Goal: Task Accomplishment & Management: Manage account settings

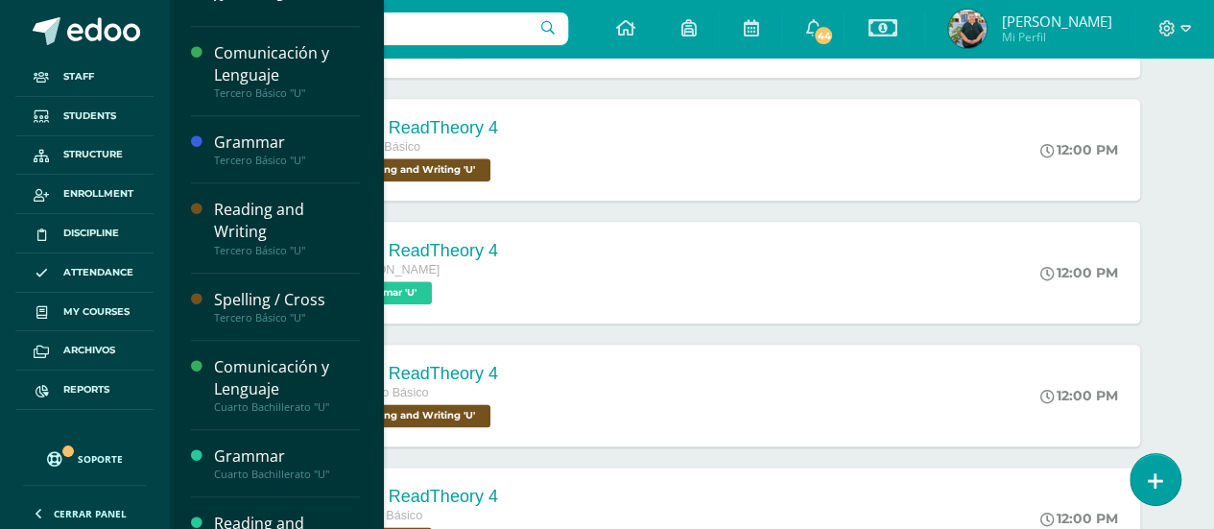
scroll to position [864, 0]
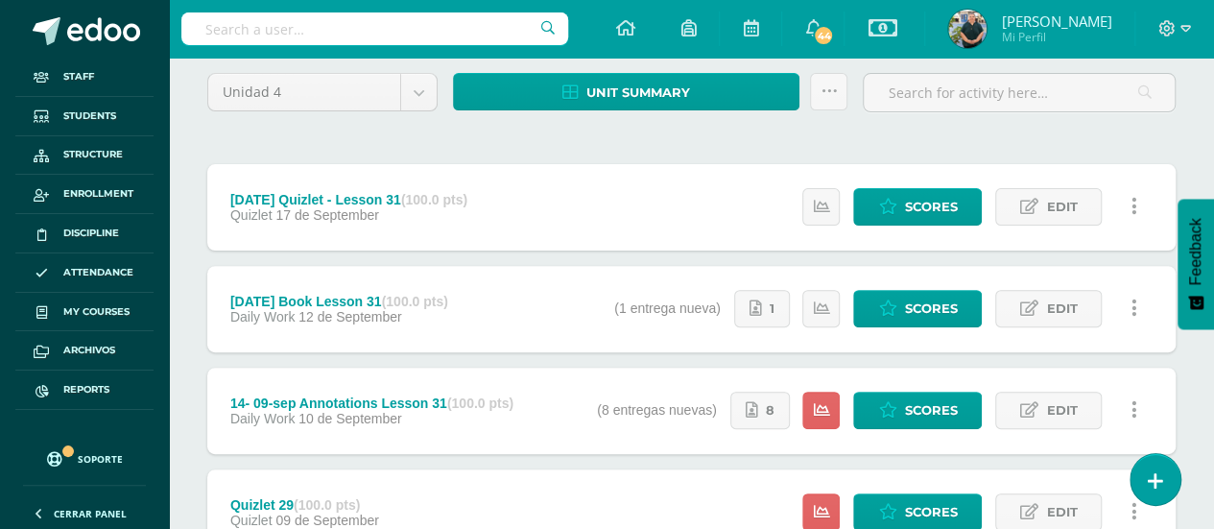
scroll to position [288, 0]
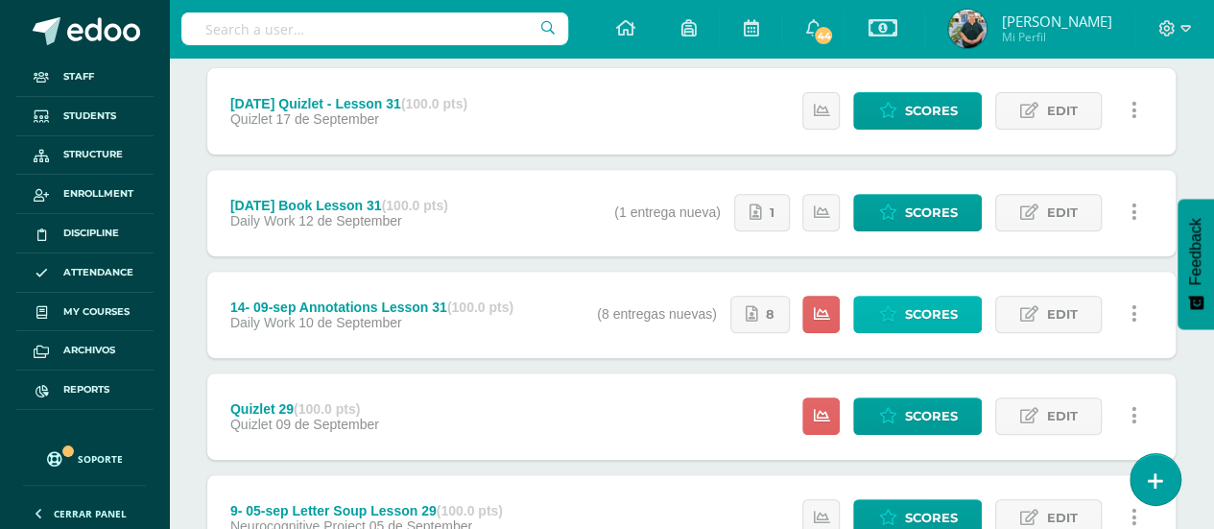
click at [906, 318] on span "Scores" at bounding box center [930, 315] width 53 height 36
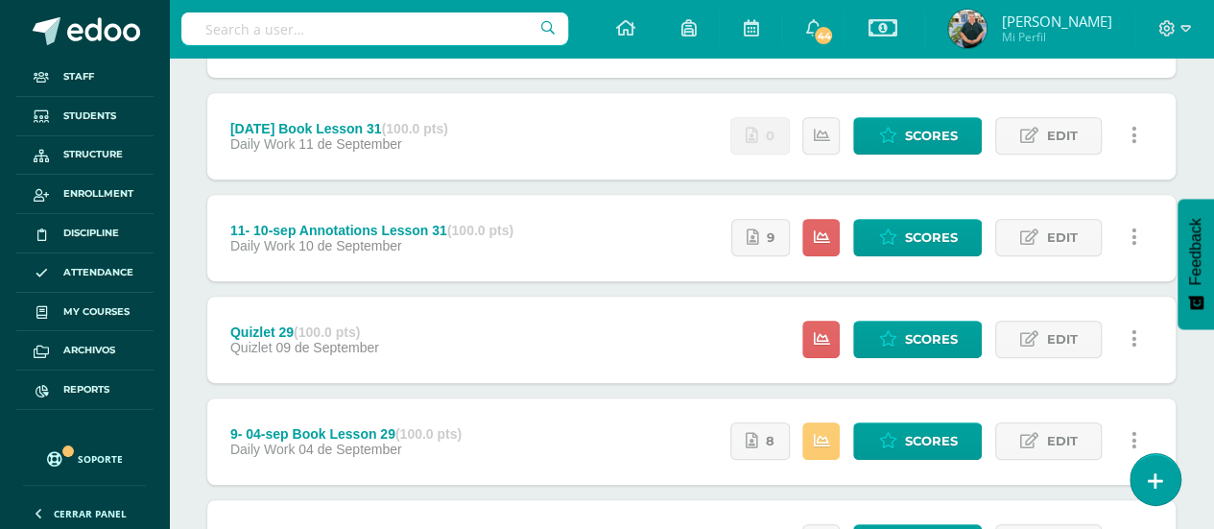
scroll to position [384, 0]
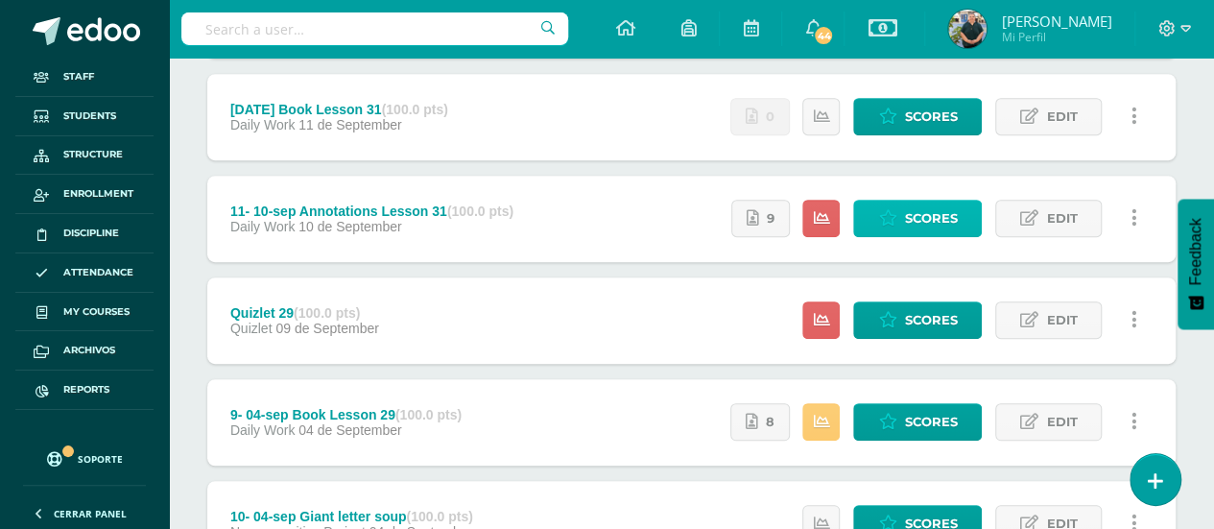
click at [885, 210] on icon at bounding box center [887, 218] width 18 height 16
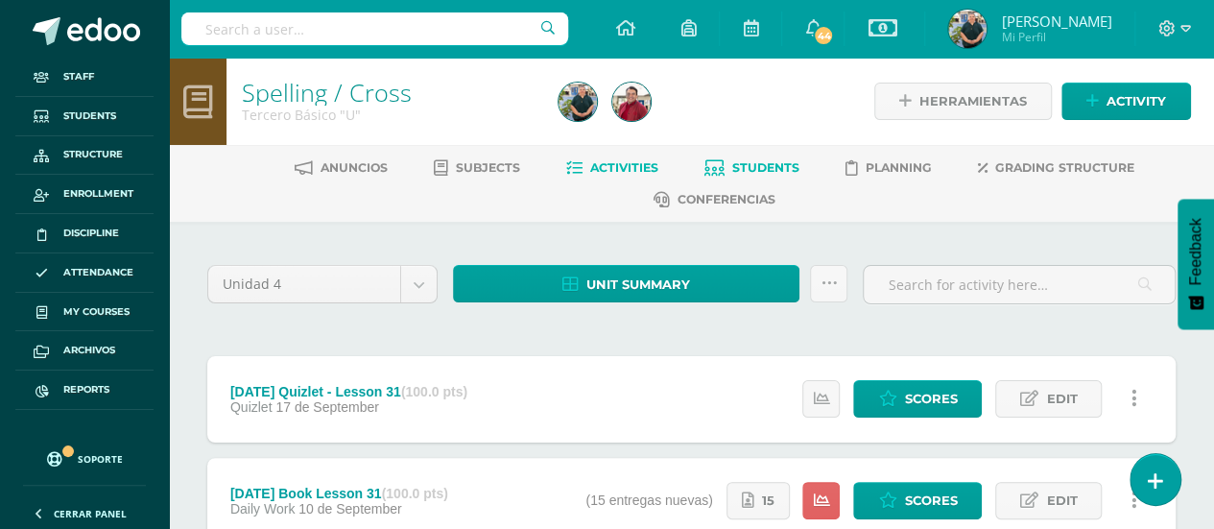
scroll to position [192, 0]
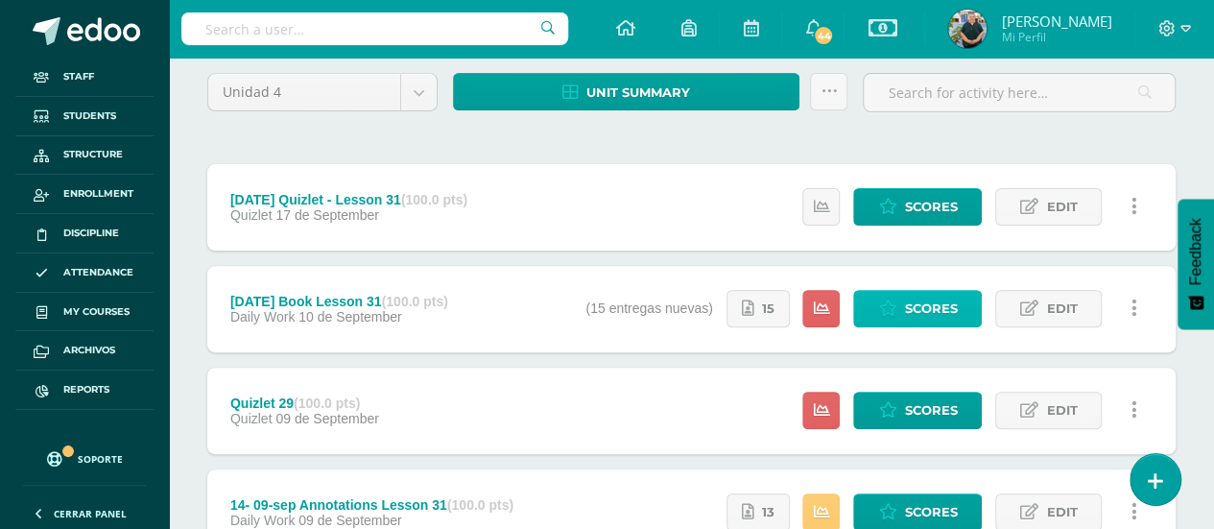
click at [914, 301] on span "Scores" at bounding box center [930, 309] width 53 height 36
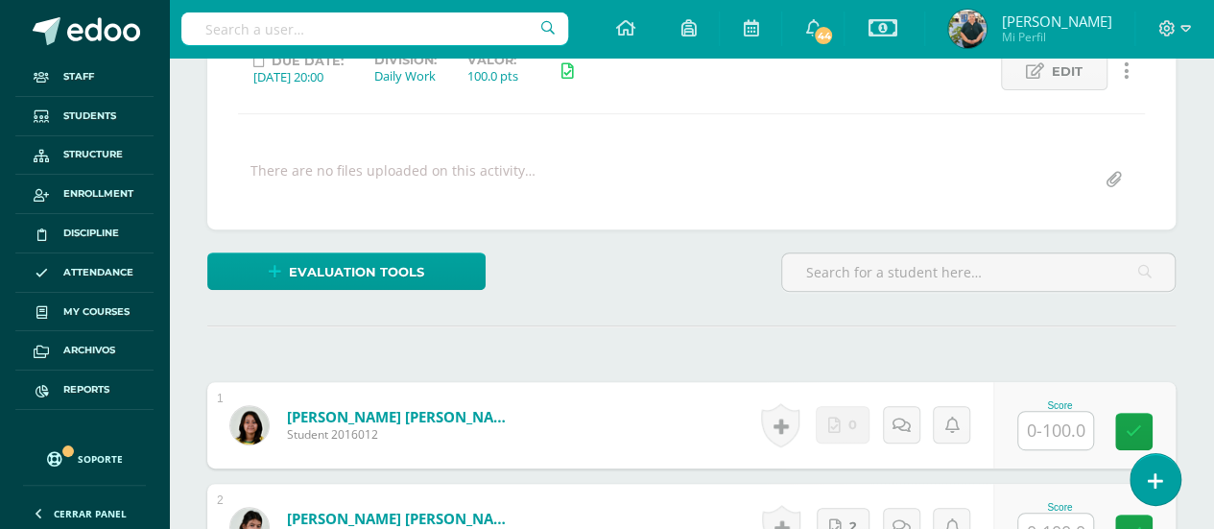
scroll to position [318, 0]
click at [1060, 427] on input "text" at bounding box center [1055, 429] width 75 height 37
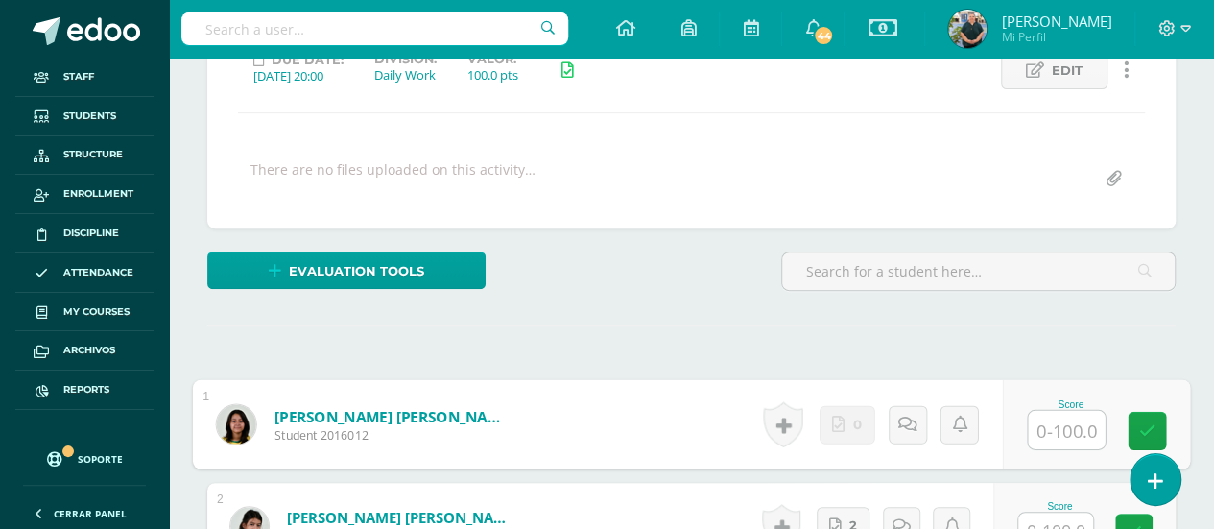
type input "0"
click at [1136, 414] on link at bounding box center [1147, 431] width 38 height 38
click at [866, 412] on link "0" at bounding box center [868, 424] width 56 height 38
click at [933, 418] on icon at bounding box center [928, 424] width 19 height 16
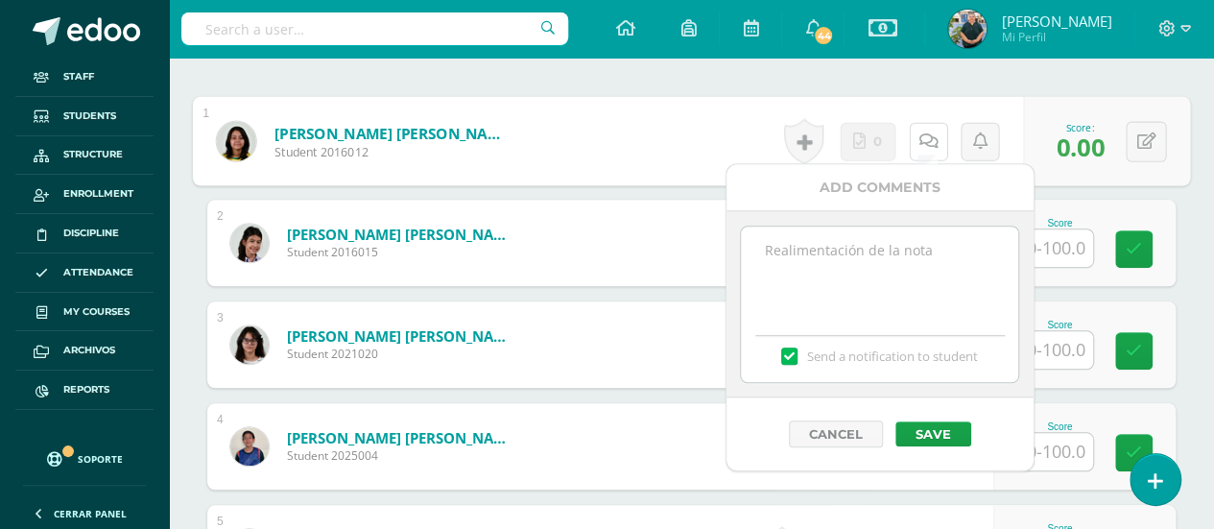
scroll to position [606, 0]
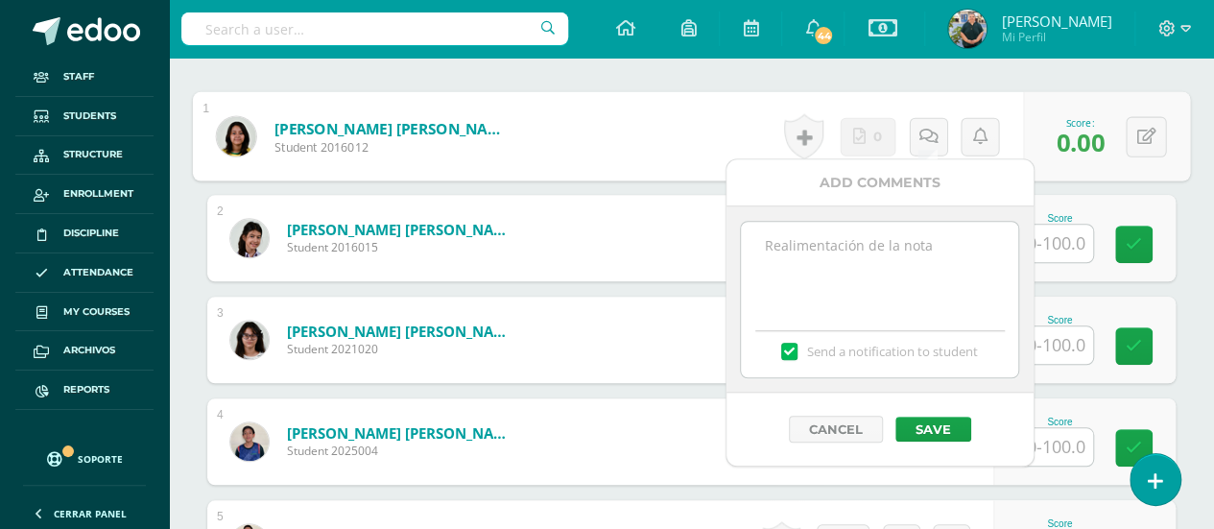
click at [789, 247] on textarea at bounding box center [879, 270] width 277 height 96
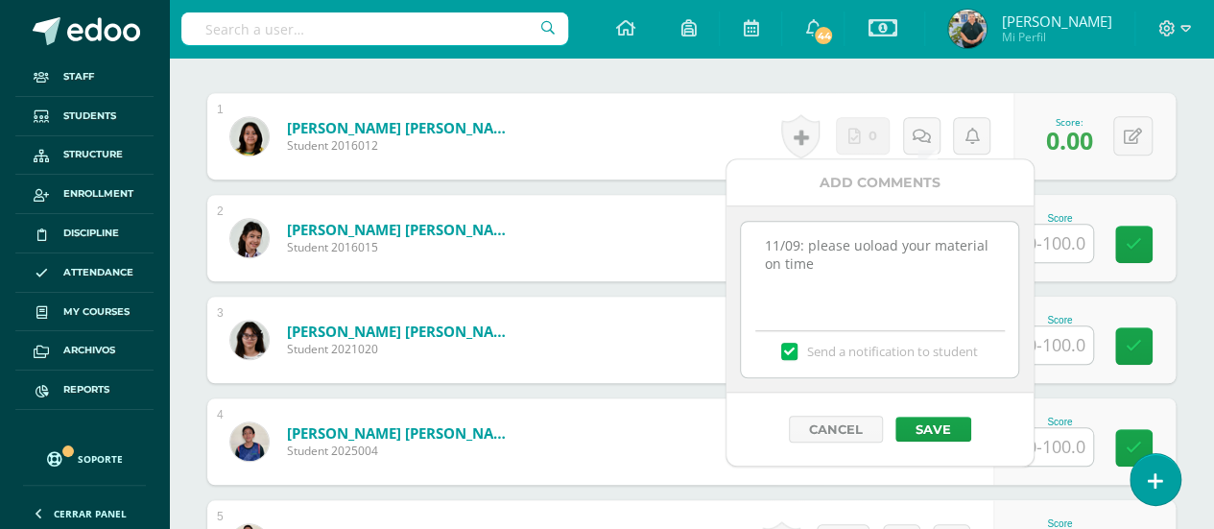
click at [862, 247] on textarea "11/09: please uoload your material on time" at bounding box center [879, 270] width 277 height 96
click at [858, 246] on textarea "11/09: please uoload your material on time" at bounding box center [879, 270] width 277 height 96
click at [0, 0] on div "Please upload" at bounding box center [0, 0] width 0 height 0
drag, startPoint x: 864, startPoint y: 282, endPoint x: 827, endPoint y: 256, distance: 44.7
click at [827, 256] on textarea "11/09: Please upload your material on time" at bounding box center [879, 270] width 277 height 96
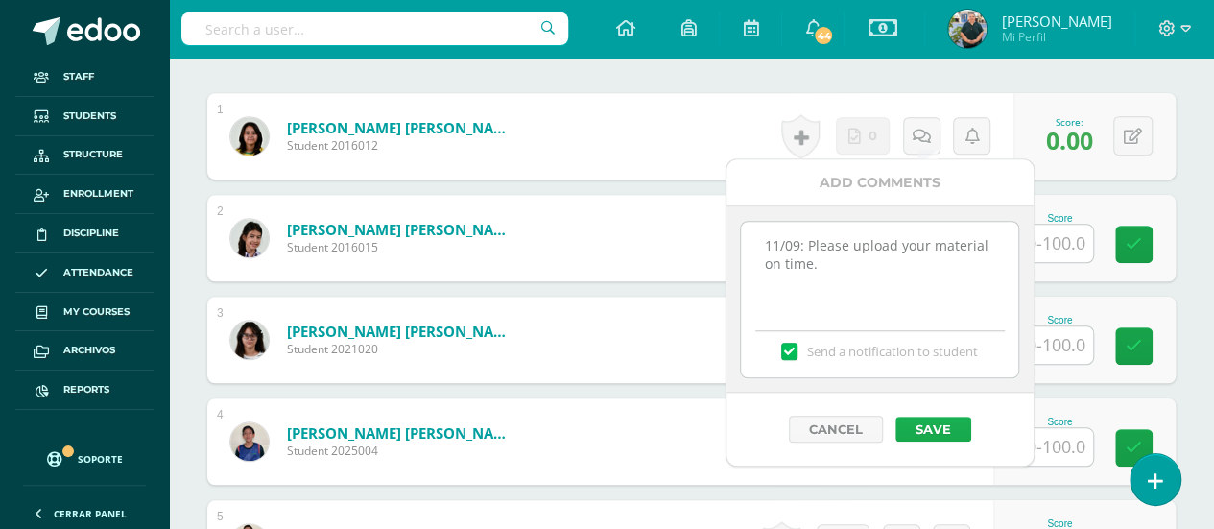
type textarea "11/09: Please upload your material on time."
click at [942, 419] on button "Save" at bounding box center [934, 429] width 76 height 25
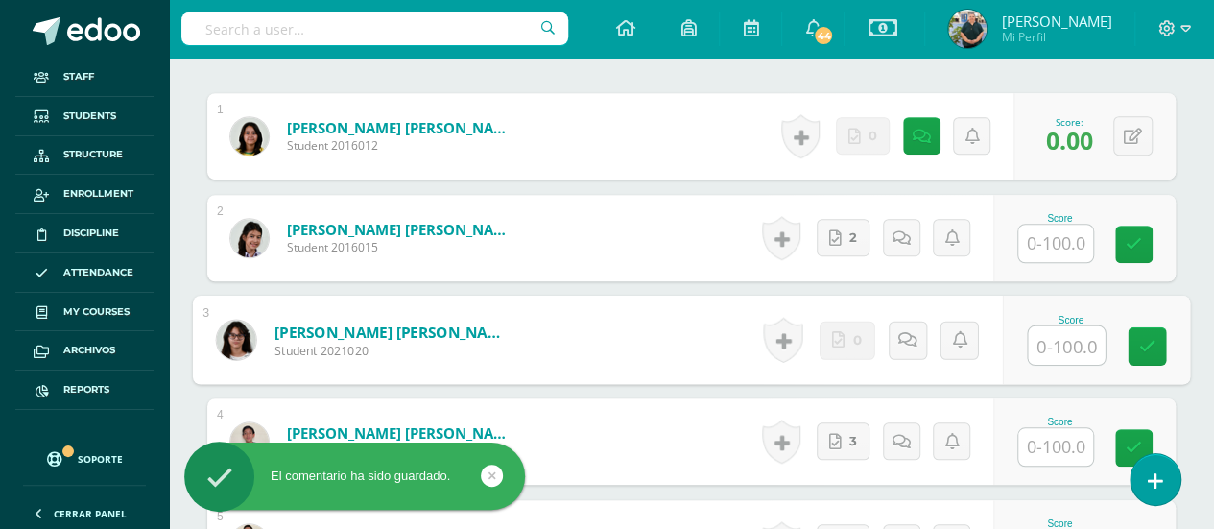
click at [1029, 337] on input "text" at bounding box center [1066, 345] width 77 height 38
type input "0"
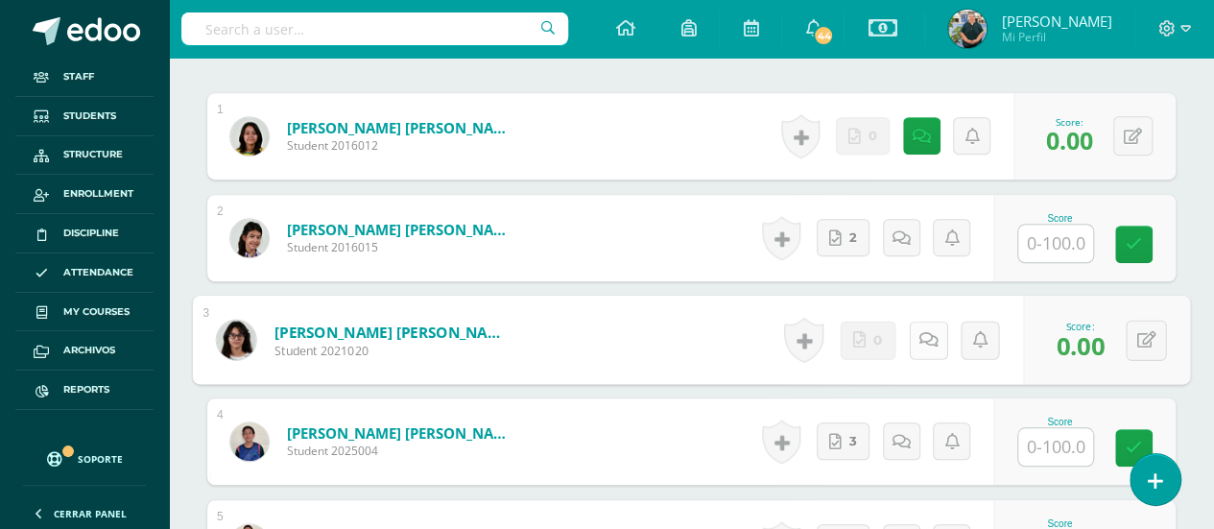
click at [916, 335] on link at bounding box center [928, 340] width 38 height 38
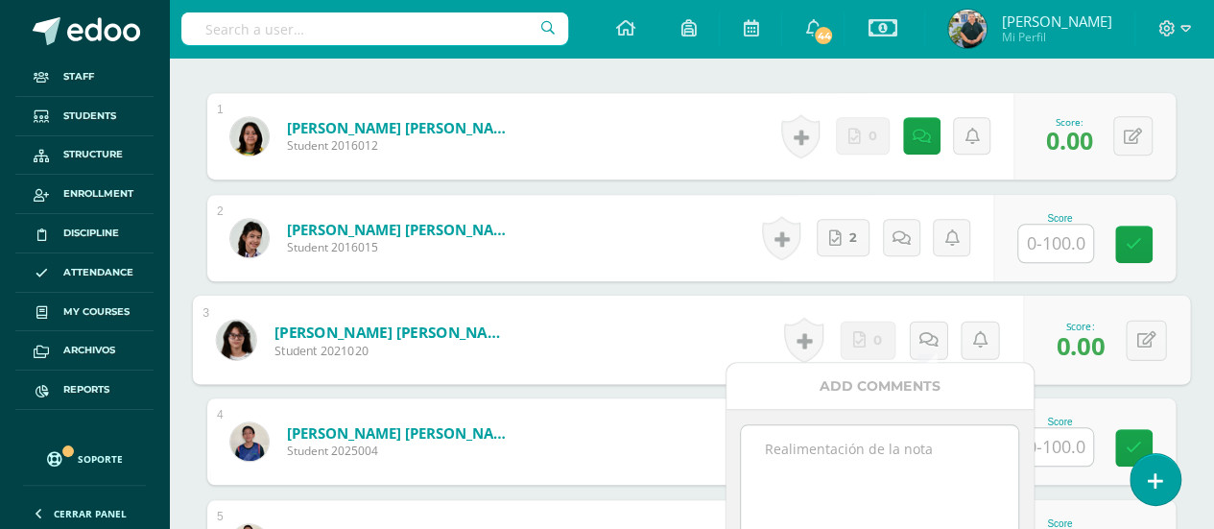
click at [841, 455] on textarea at bounding box center [879, 473] width 277 height 96
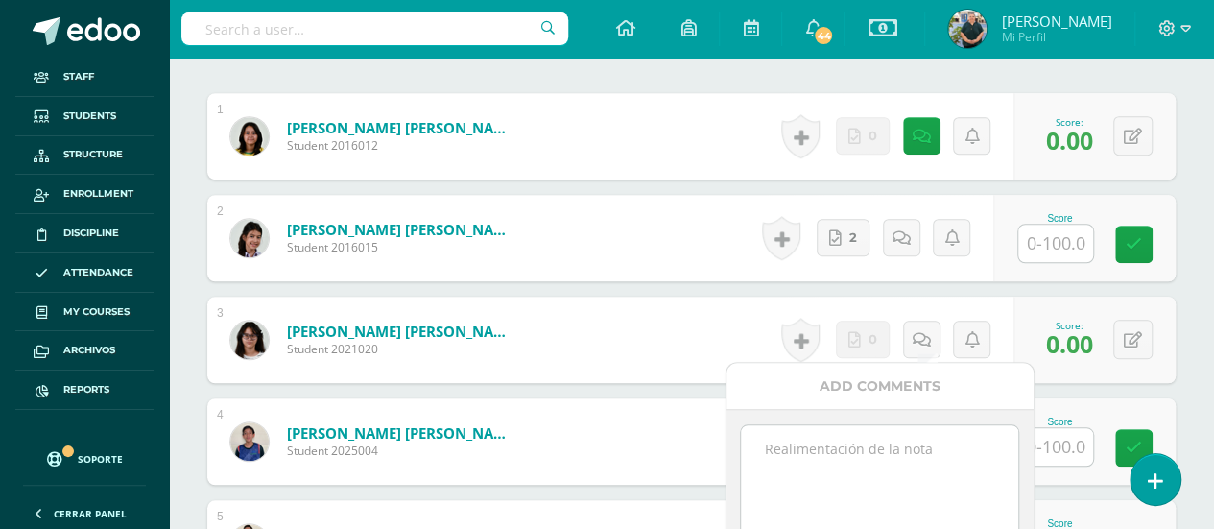
paste textarea "11/09: Please upload your material on time."
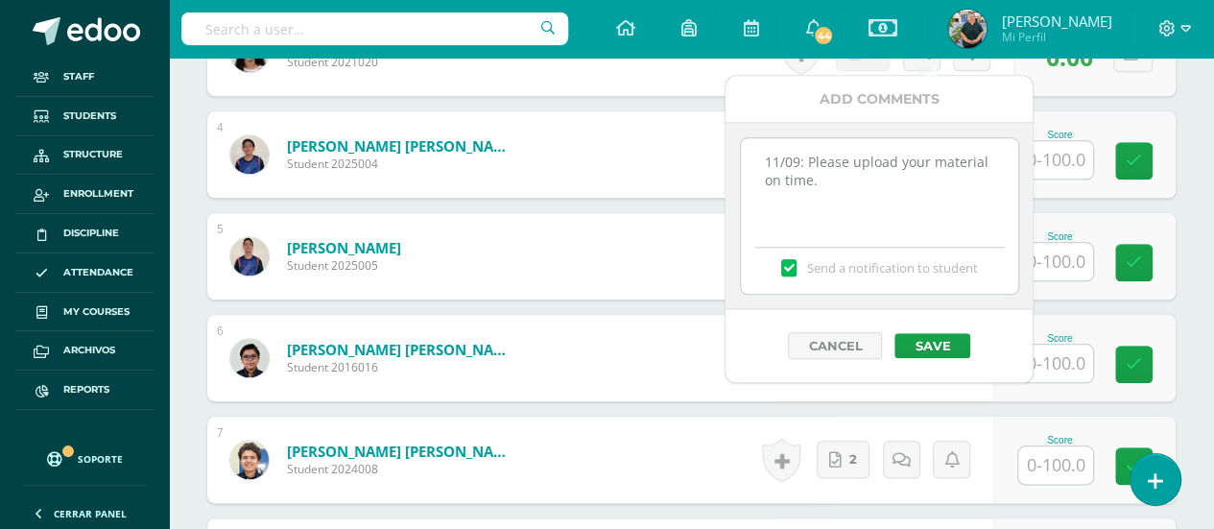
scroll to position [894, 0]
type textarea "11/09: Please upload your material on time."
click at [937, 333] on button "Save" at bounding box center [927, 345] width 76 height 25
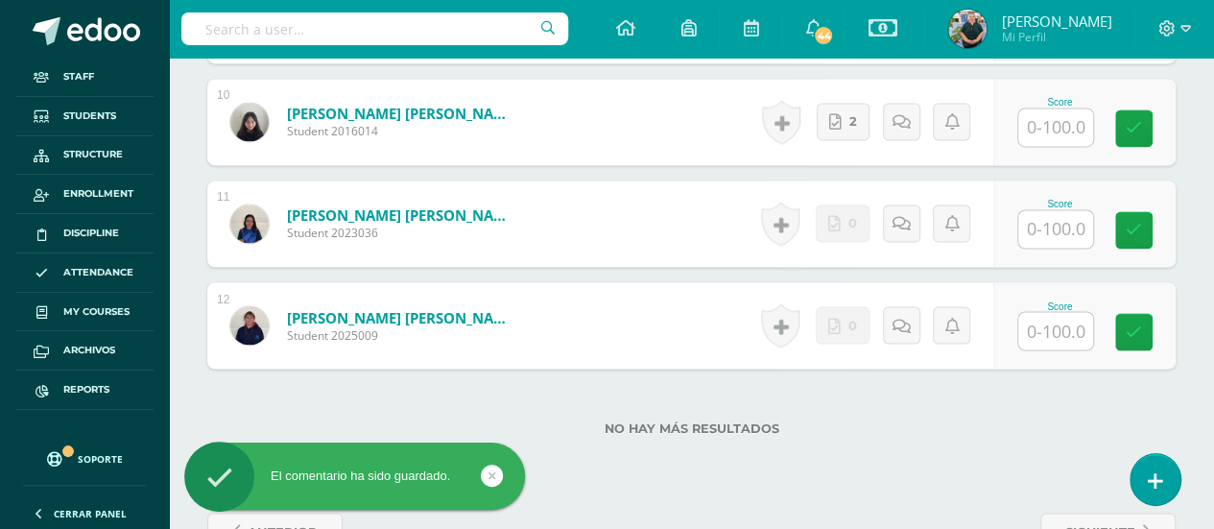
scroll to position [1565, 0]
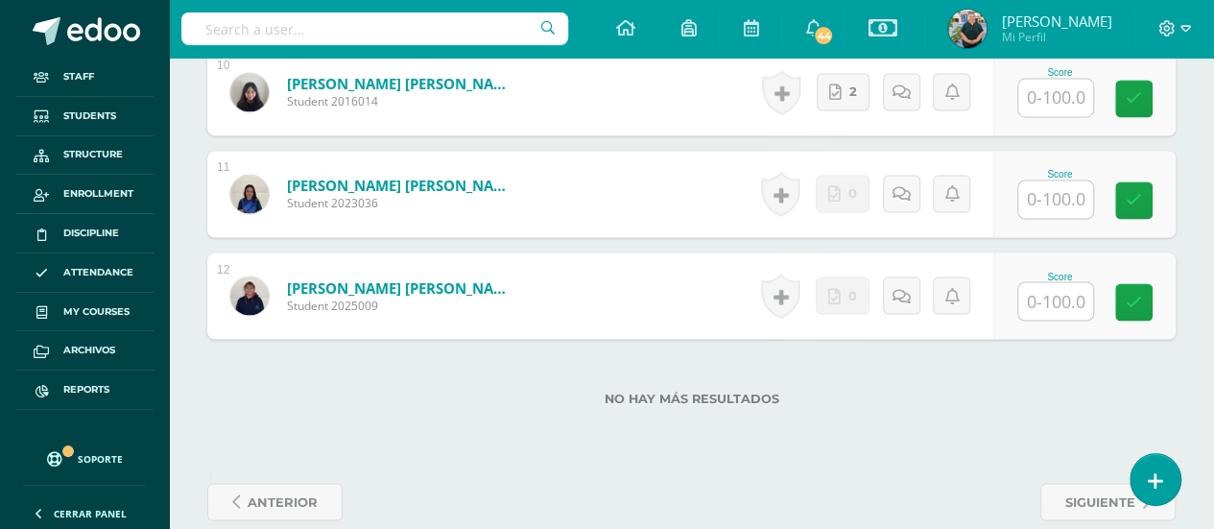
click at [1048, 184] on input "text" at bounding box center [1055, 198] width 75 height 37
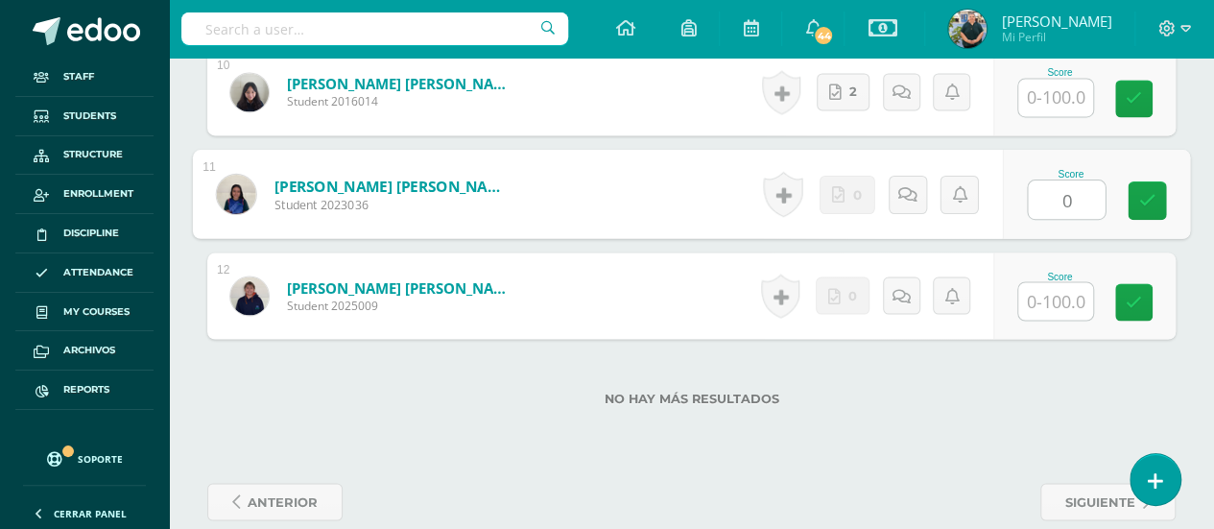
type input "0"
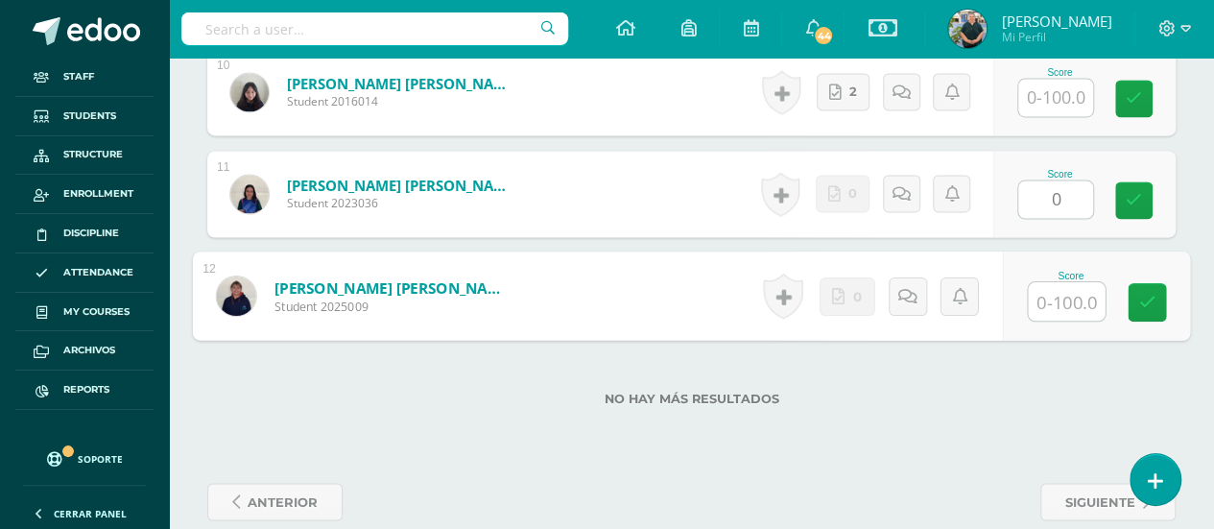
type input "0"
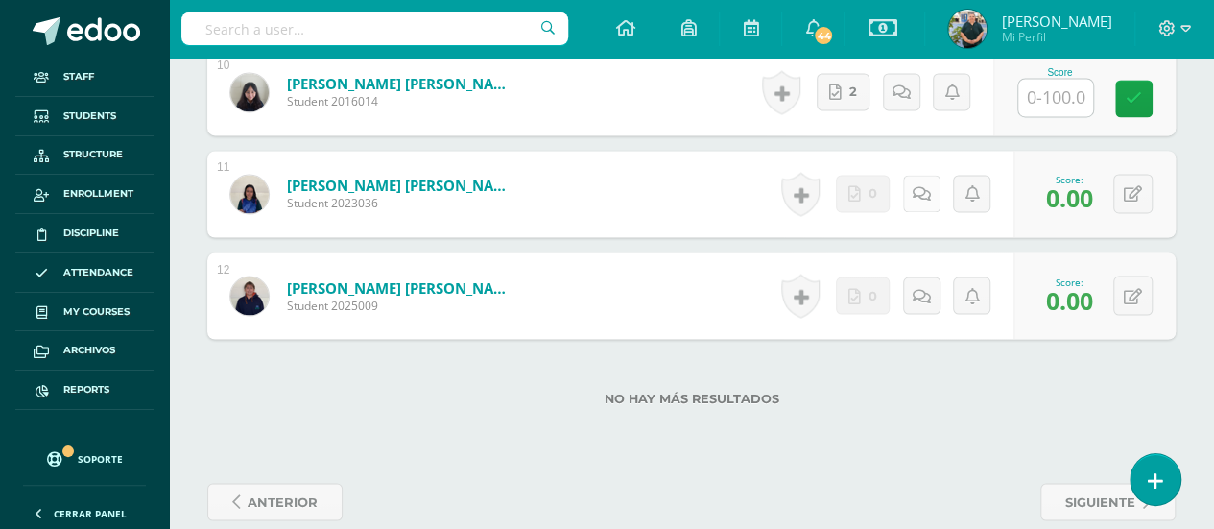
click at [923, 186] on icon at bounding box center [922, 194] width 18 height 16
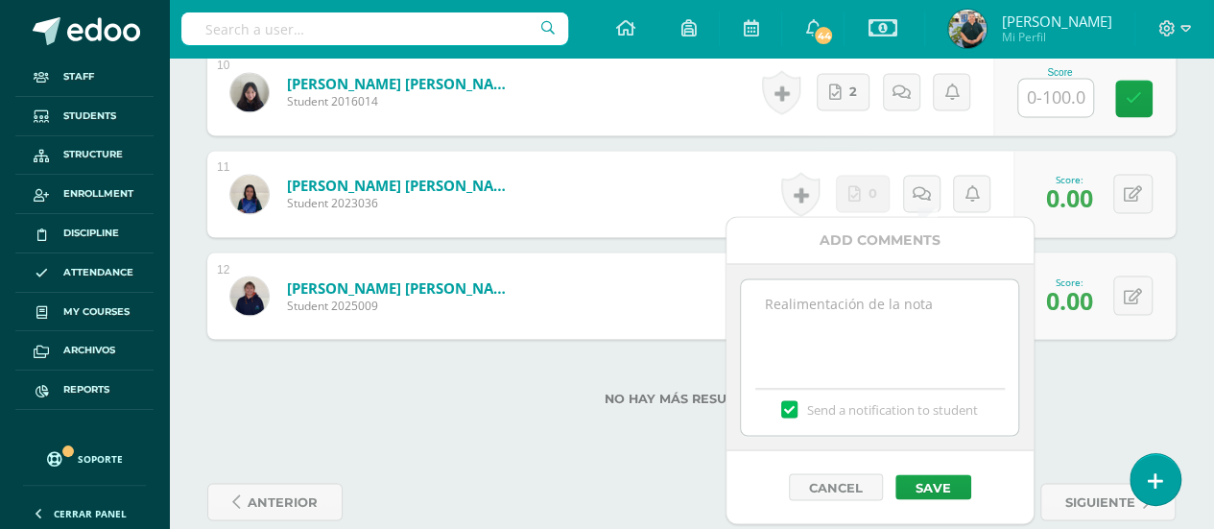
paste textarea "11/09: Please upload your material on time."
type textarea "11/09: Please upload your material on time."
click at [959, 481] on button "Save" at bounding box center [934, 486] width 76 height 25
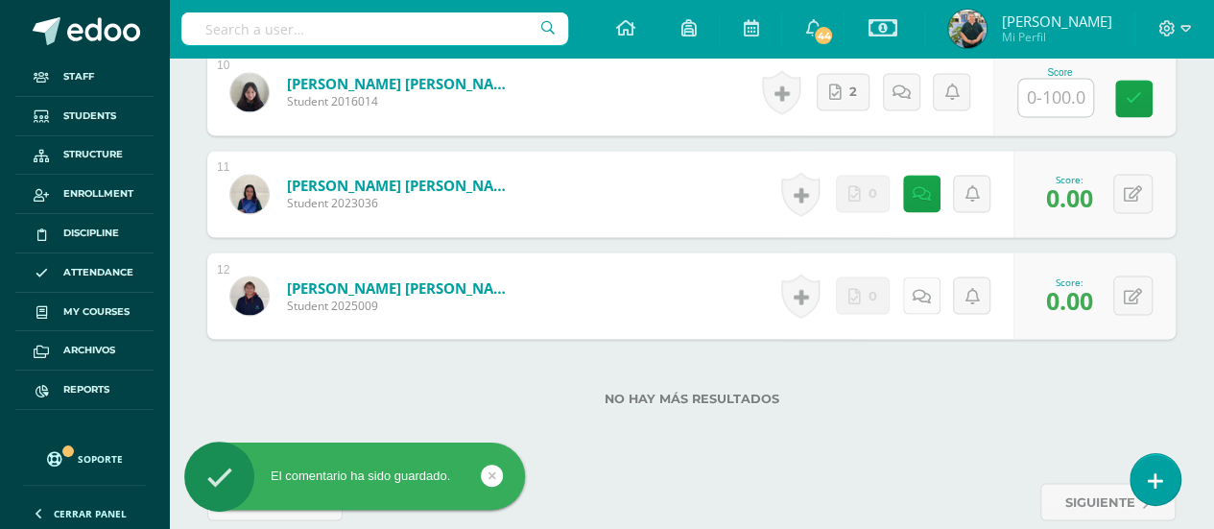
click at [925, 290] on icon at bounding box center [922, 296] width 18 height 16
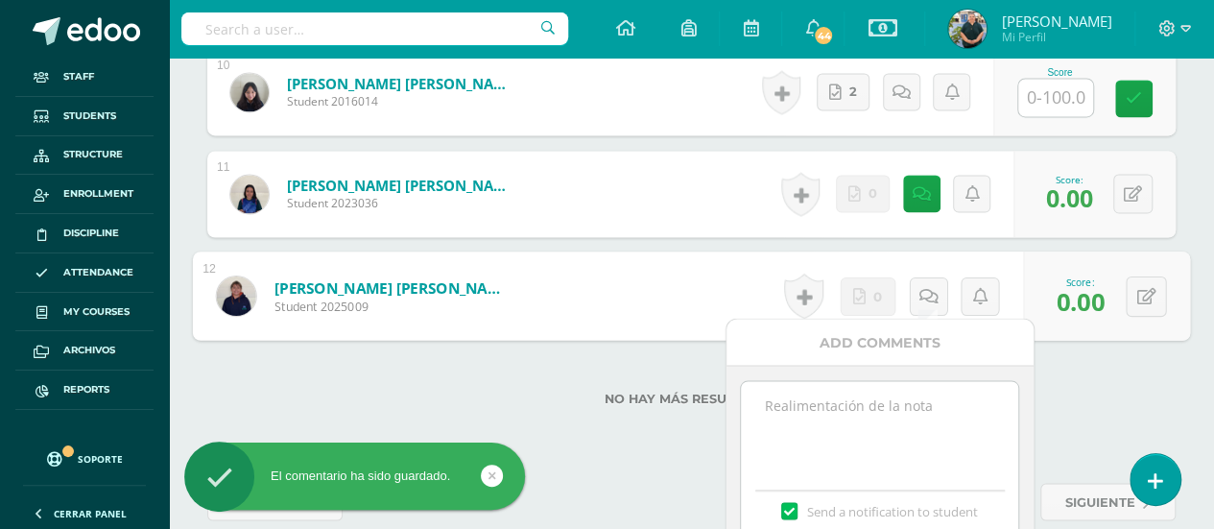
click at [885, 409] on textarea at bounding box center [879, 429] width 277 height 96
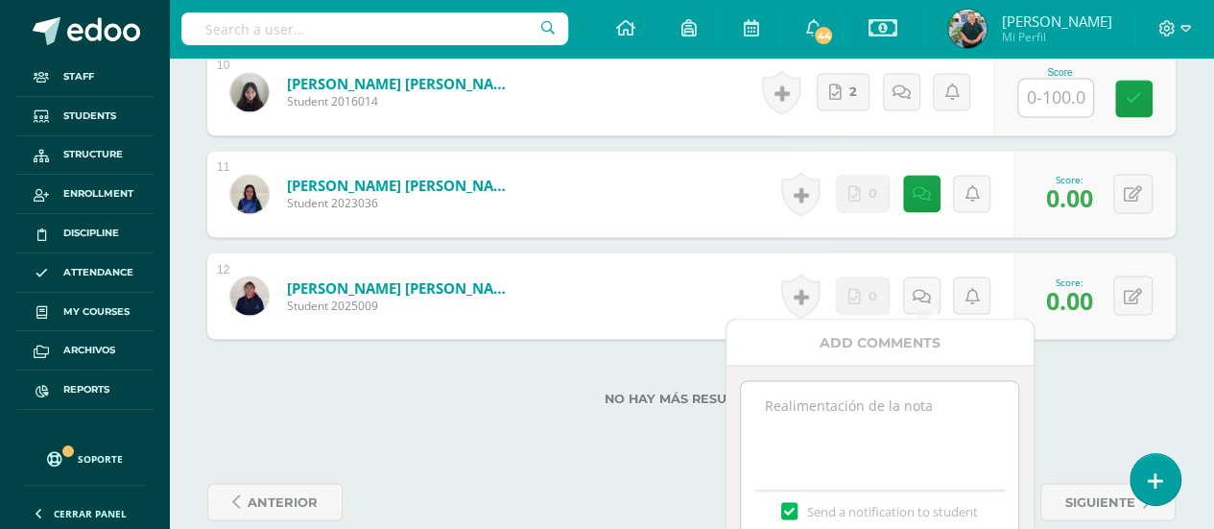
paste textarea "11/09: Please upload your material on time."
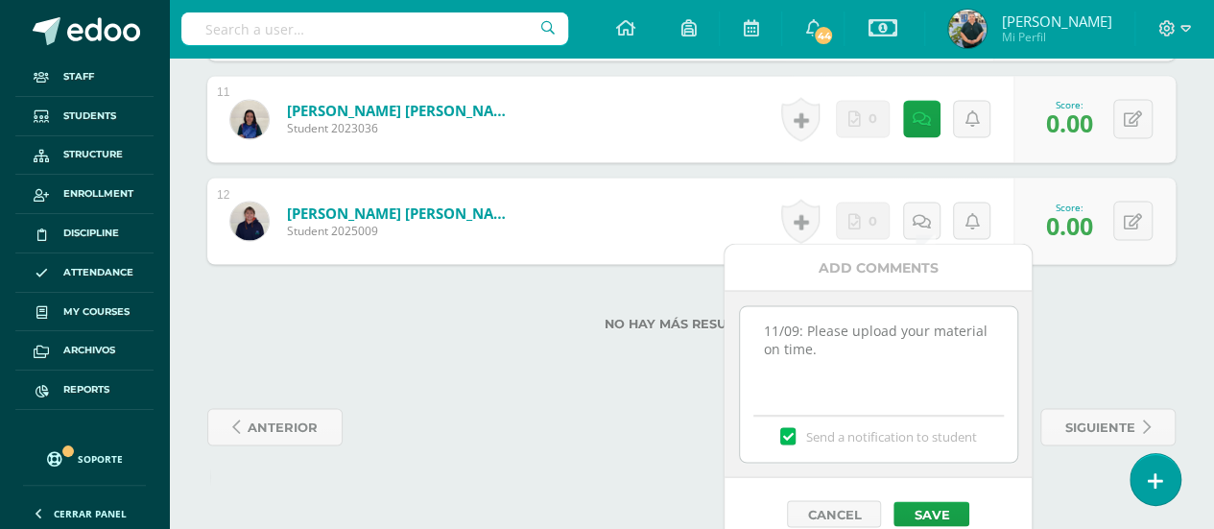
scroll to position [1659, 0]
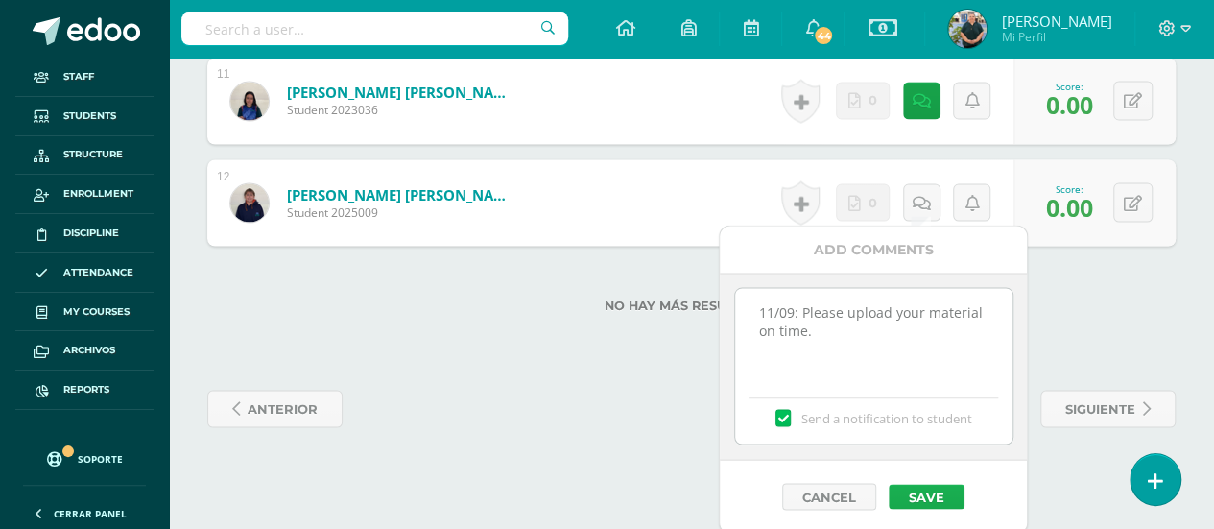
type textarea "11/09: Please upload your material on time."
click at [937, 488] on button "Save" at bounding box center [927, 496] width 76 height 25
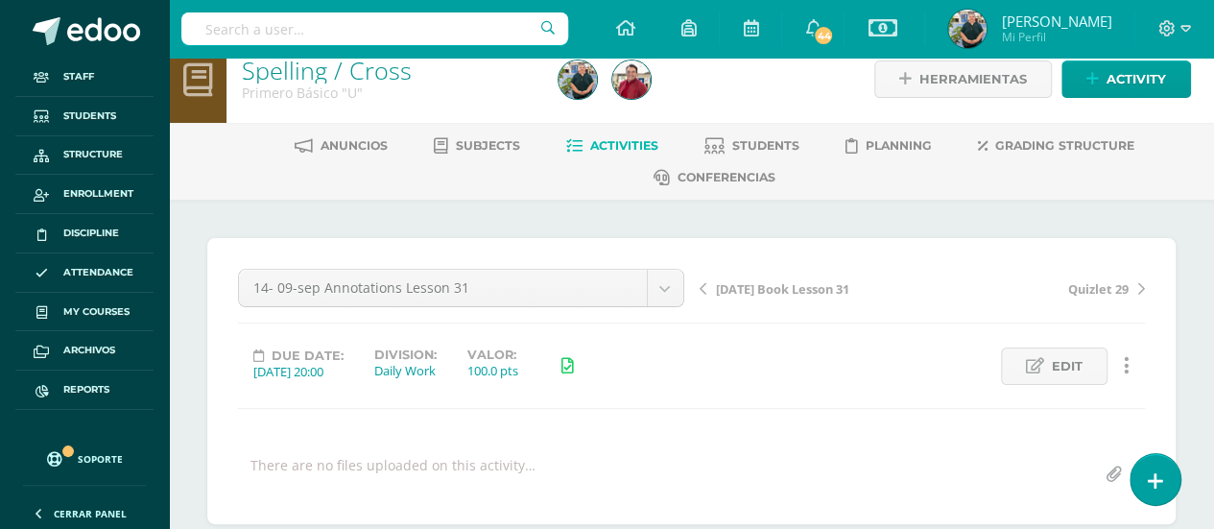
scroll to position [0, 0]
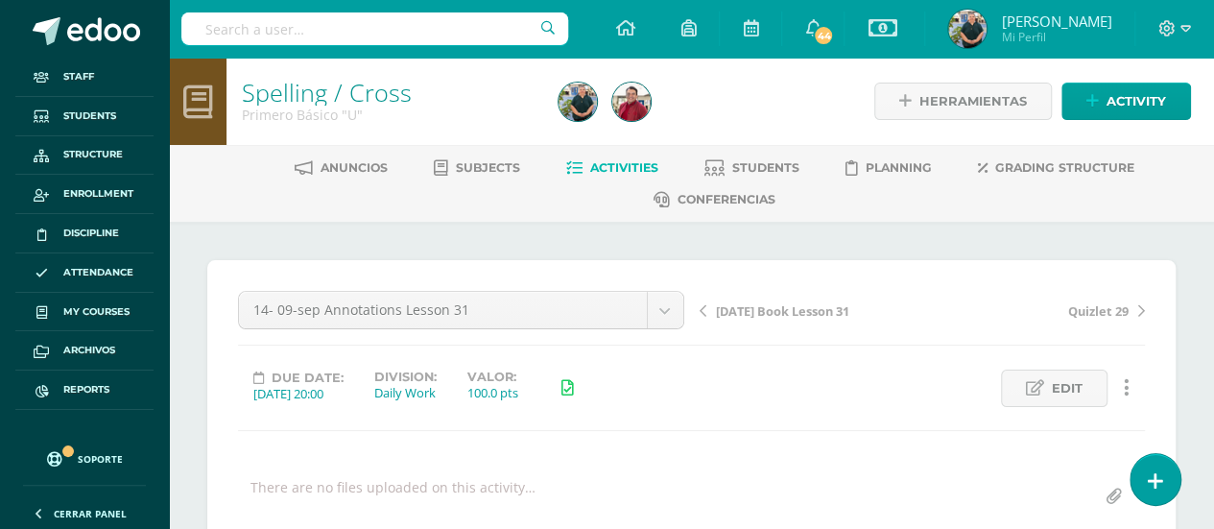
click at [578, 163] on icon at bounding box center [574, 168] width 16 height 16
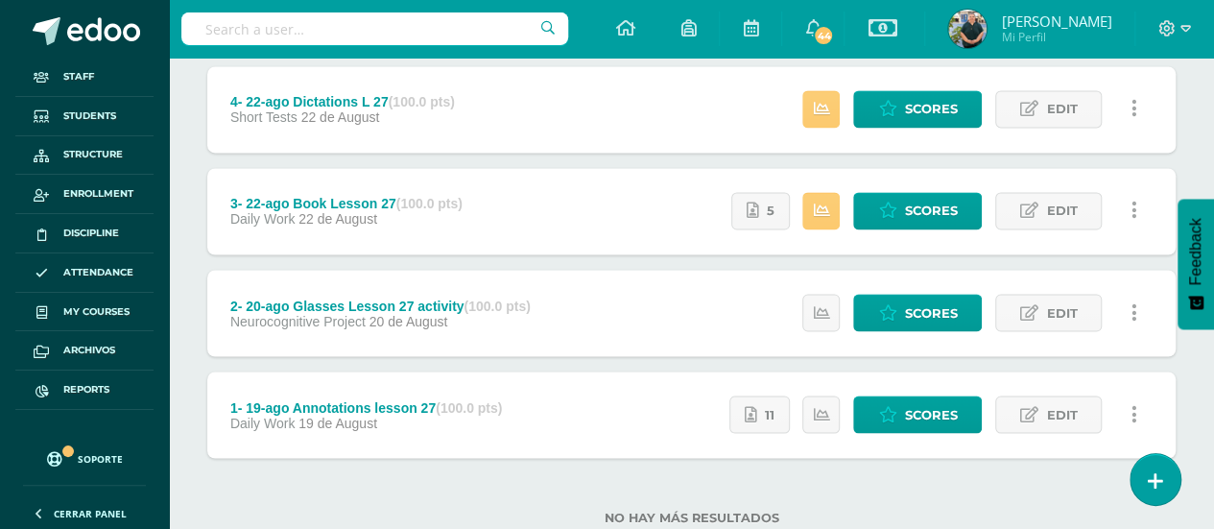
scroll to position [1564, 0]
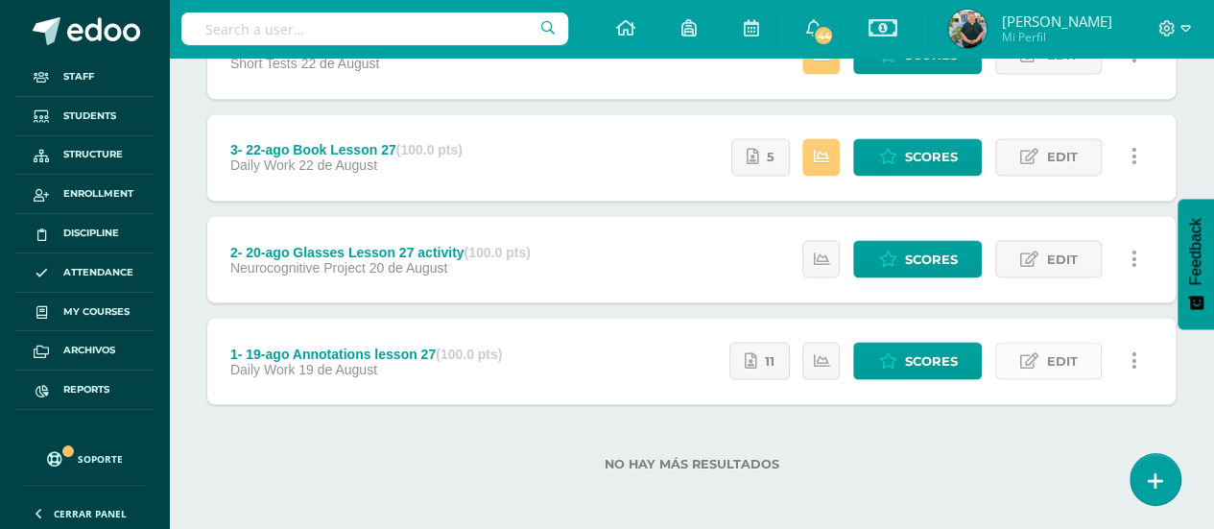
click at [1077, 367] on link "Edit" at bounding box center [1048, 360] width 107 height 37
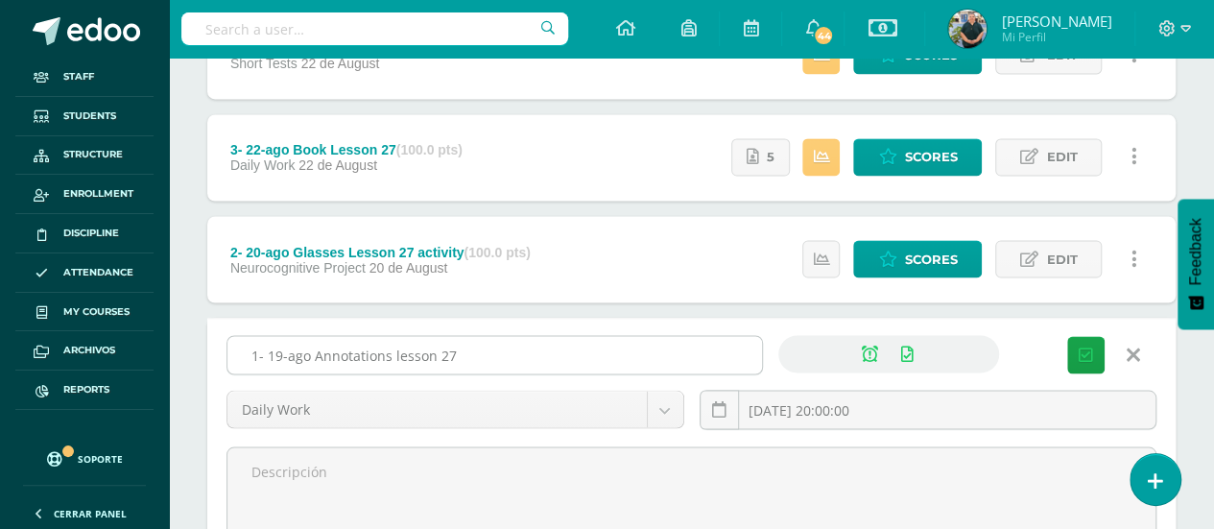
click at [612, 343] on input "1- 19-ago Annotations lesson 27" at bounding box center [494, 354] width 535 height 37
type input "1- 19-ago Annotations lesson 27 - CLOSED"
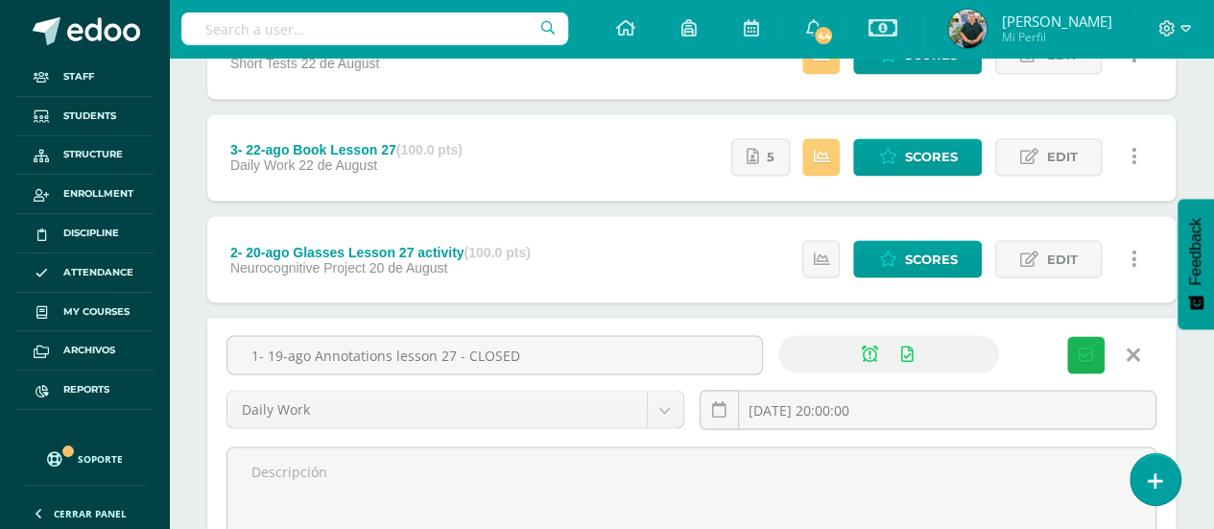
click at [1081, 346] on icon "submit" at bounding box center [1086, 354] width 14 height 16
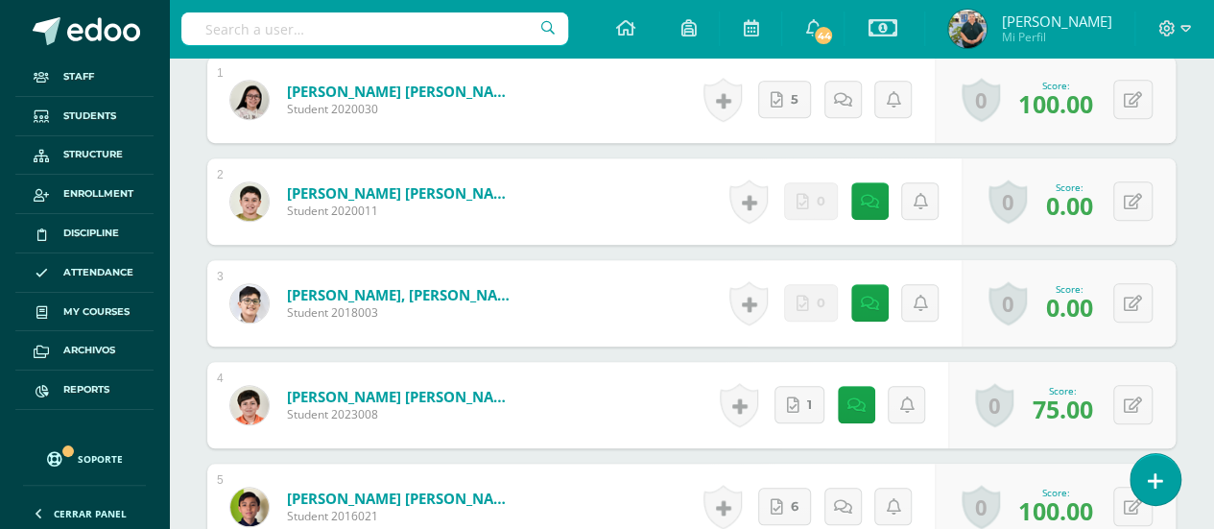
scroll to position [673, 0]
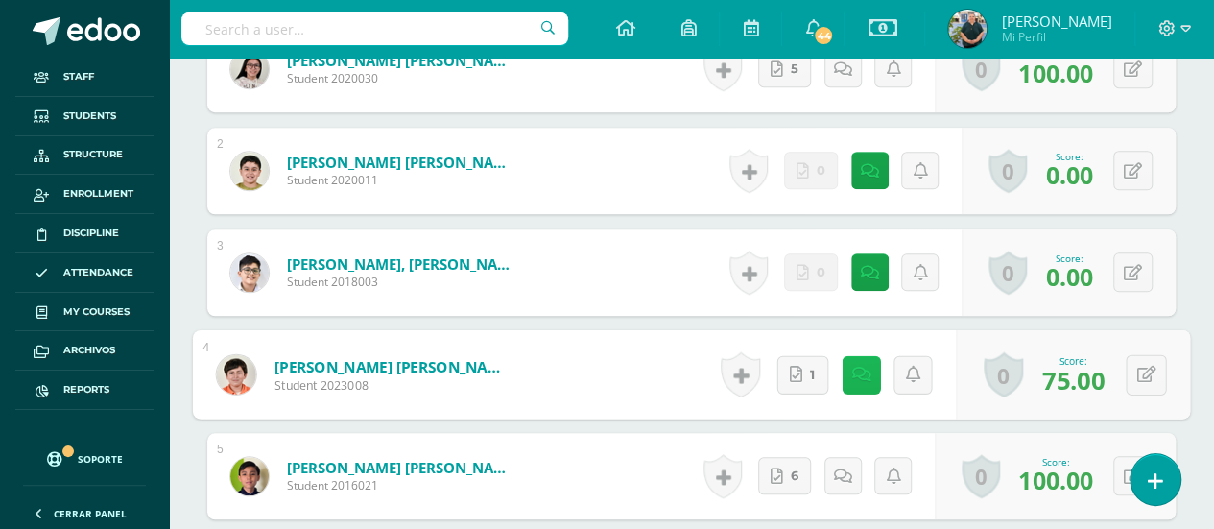
click at [847, 370] on link at bounding box center [861, 374] width 38 height 38
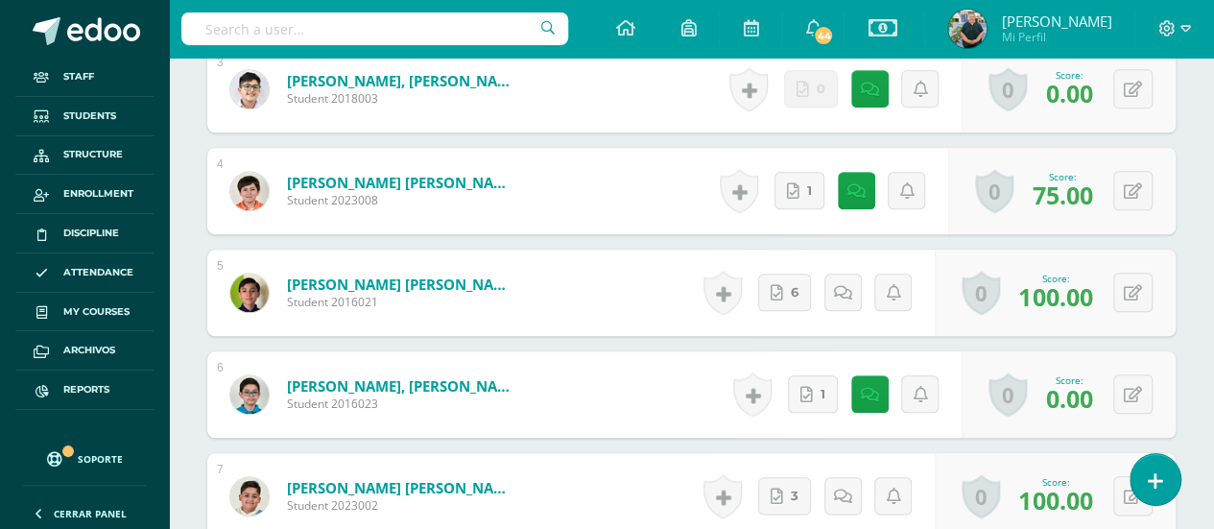
scroll to position [865, 0]
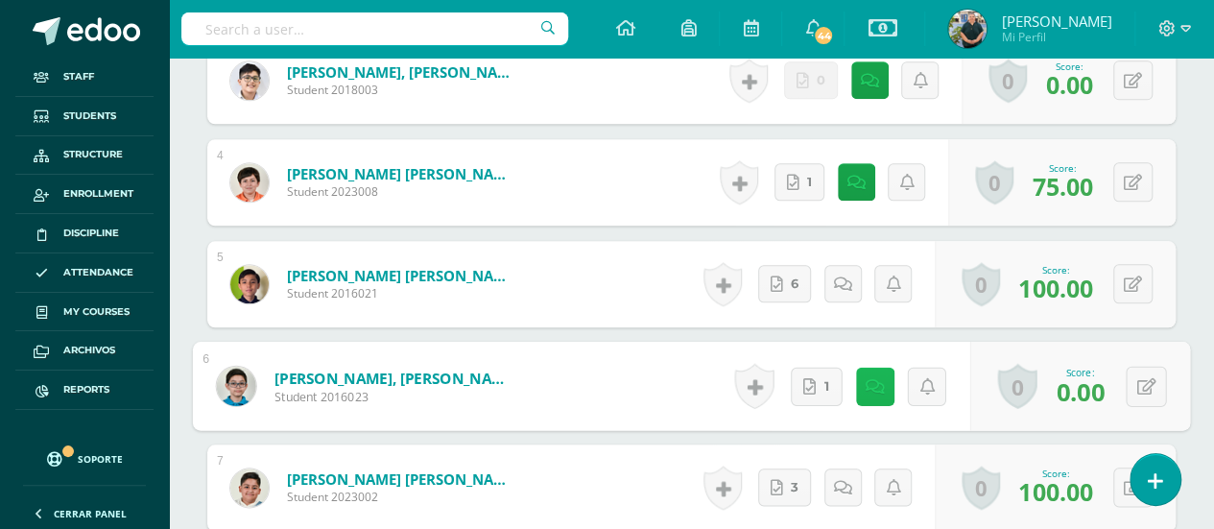
click at [866, 368] on link at bounding box center [875, 386] width 38 height 38
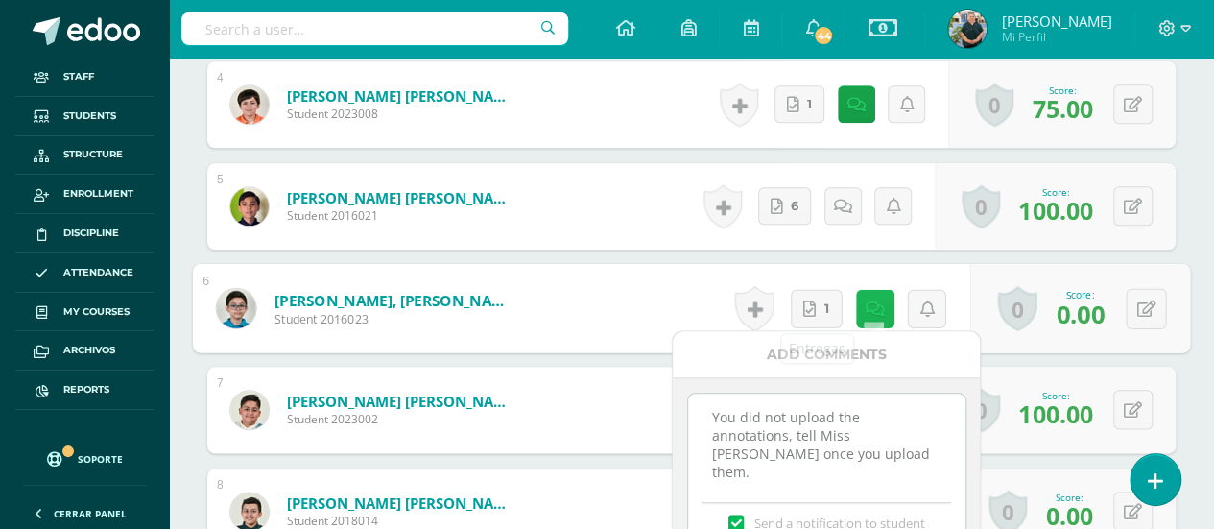
scroll to position [961, 0]
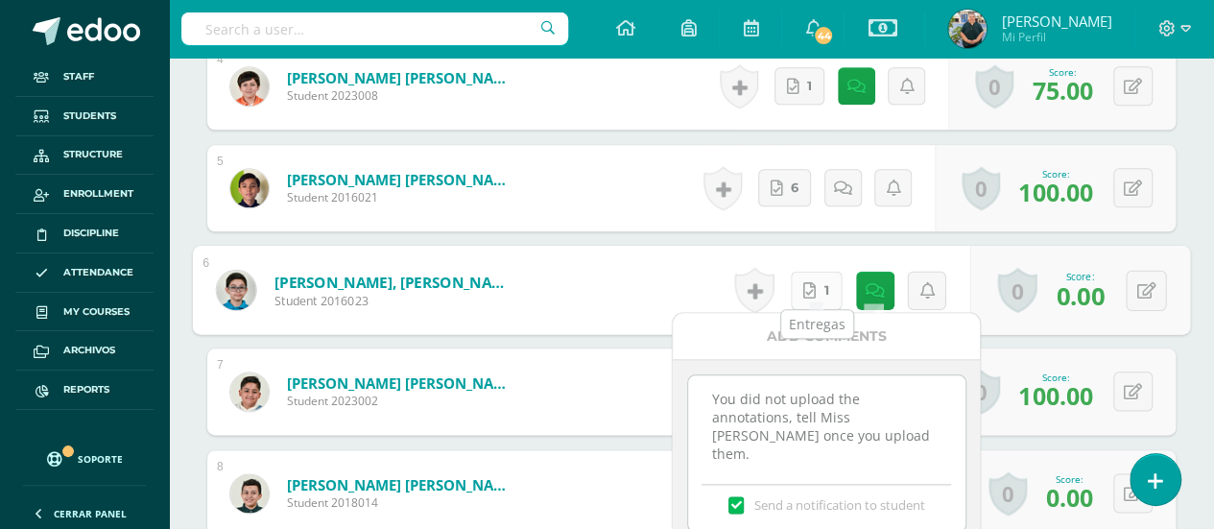
click at [817, 287] on link "1" at bounding box center [817, 290] width 52 height 38
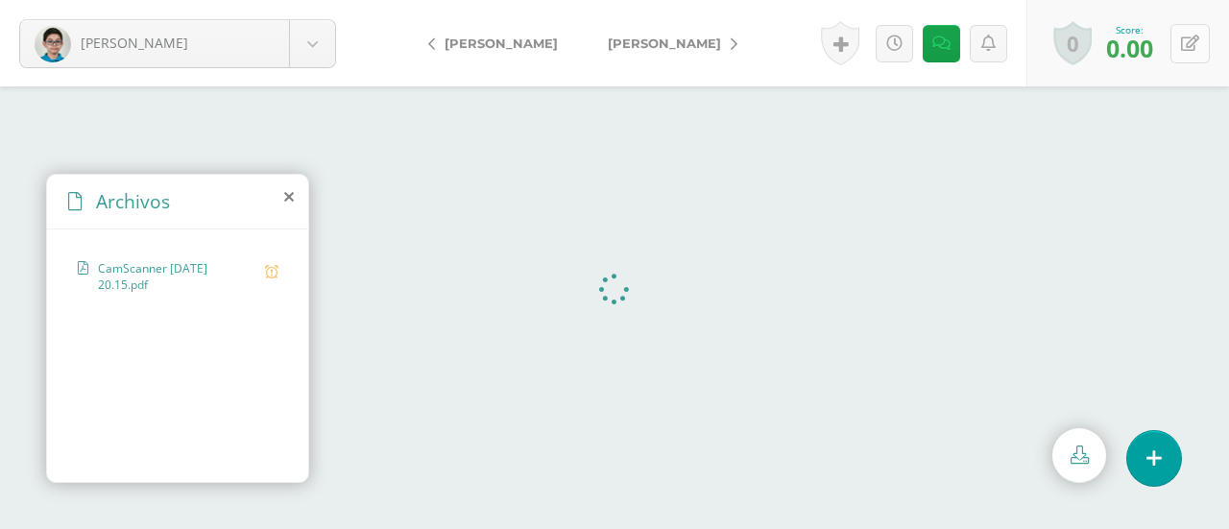
click at [1185, 47] on icon at bounding box center [1190, 44] width 18 height 16
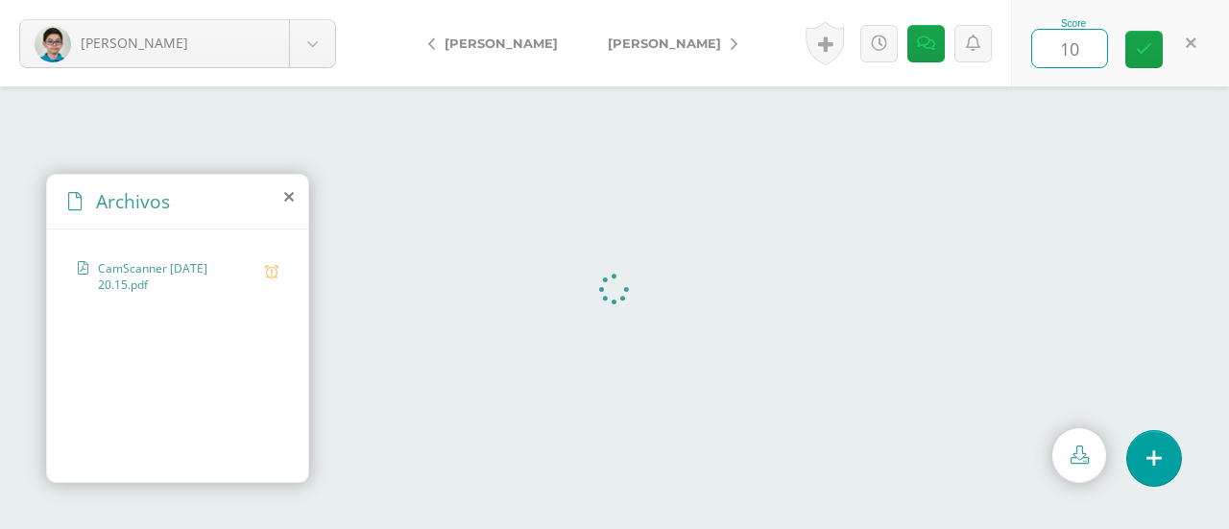
type input "100"
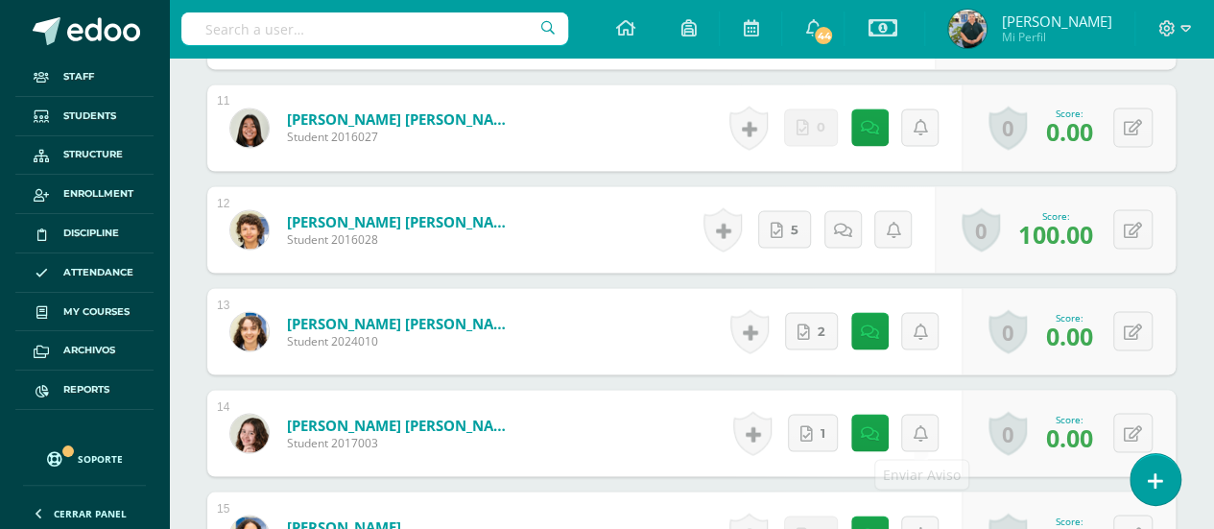
scroll to position [1661, 0]
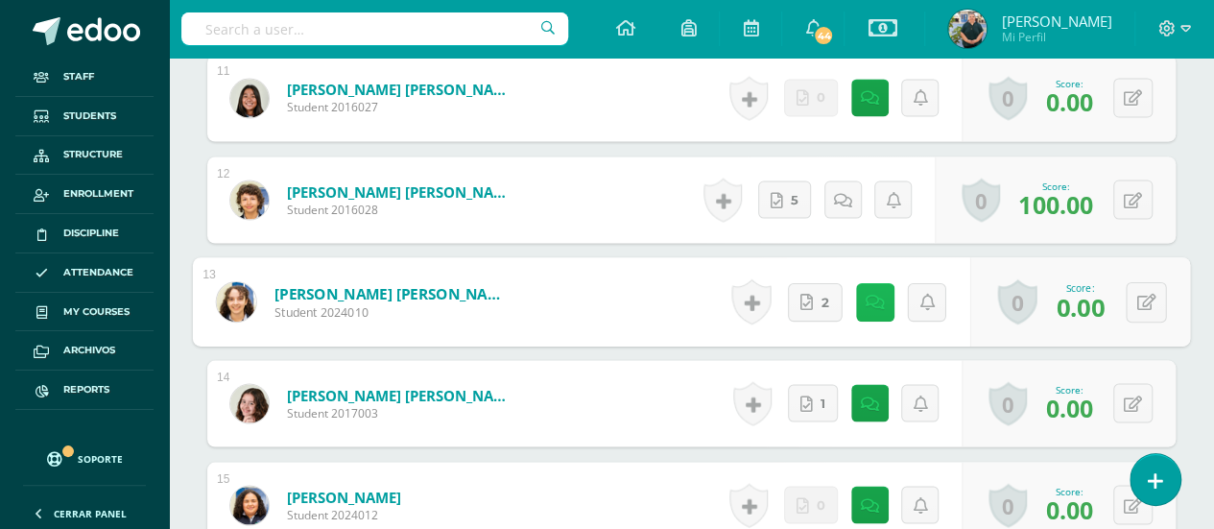
click at [863, 297] on link at bounding box center [875, 301] width 38 height 38
click at [822, 293] on span "2" at bounding box center [826, 301] width 8 height 36
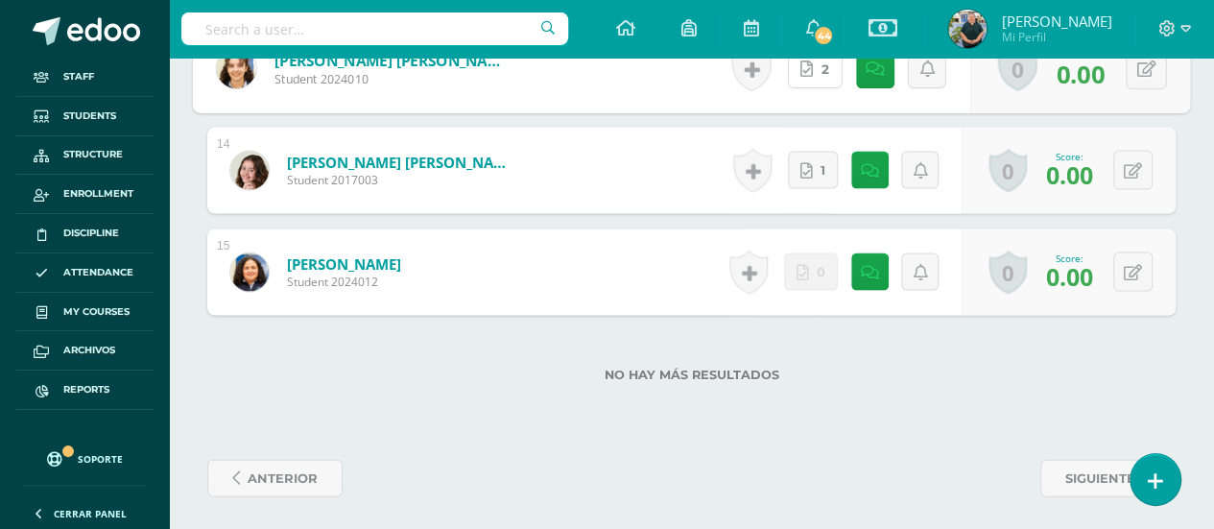
scroll to position [1798, 0]
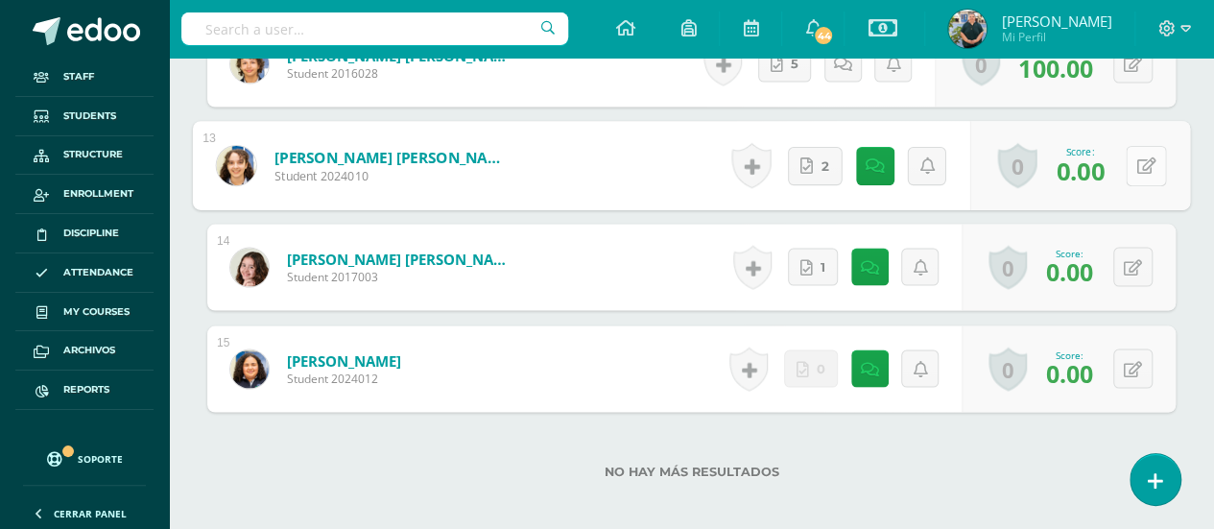
click at [1156, 160] on button at bounding box center [1146, 165] width 40 height 40
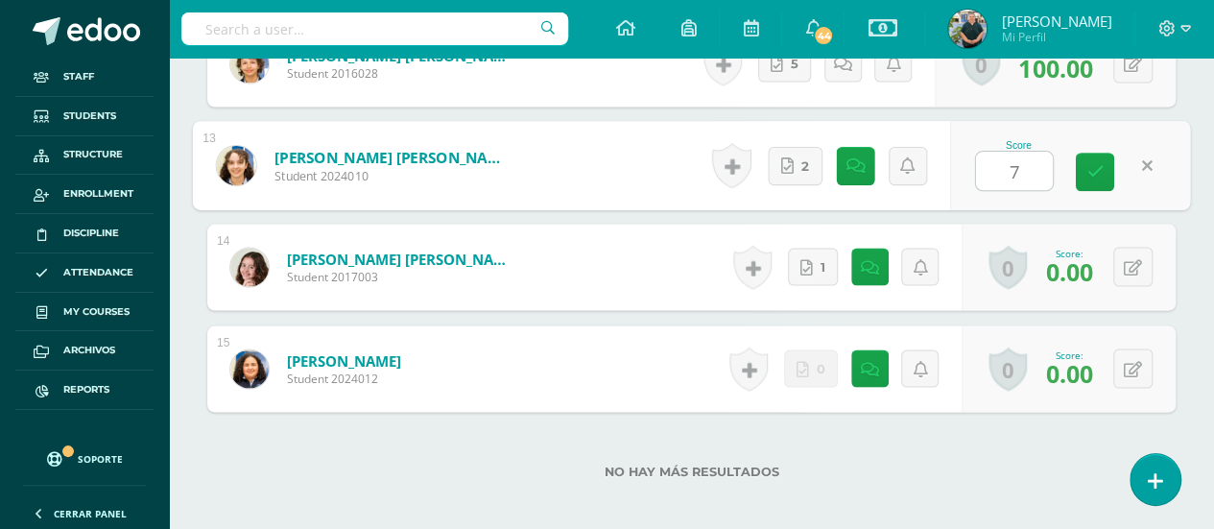
type input "75"
click at [1093, 163] on icon at bounding box center [1095, 171] width 17 height 16
click at [860, 156] on icon at bounding box center [860, 164] width 19 height 16
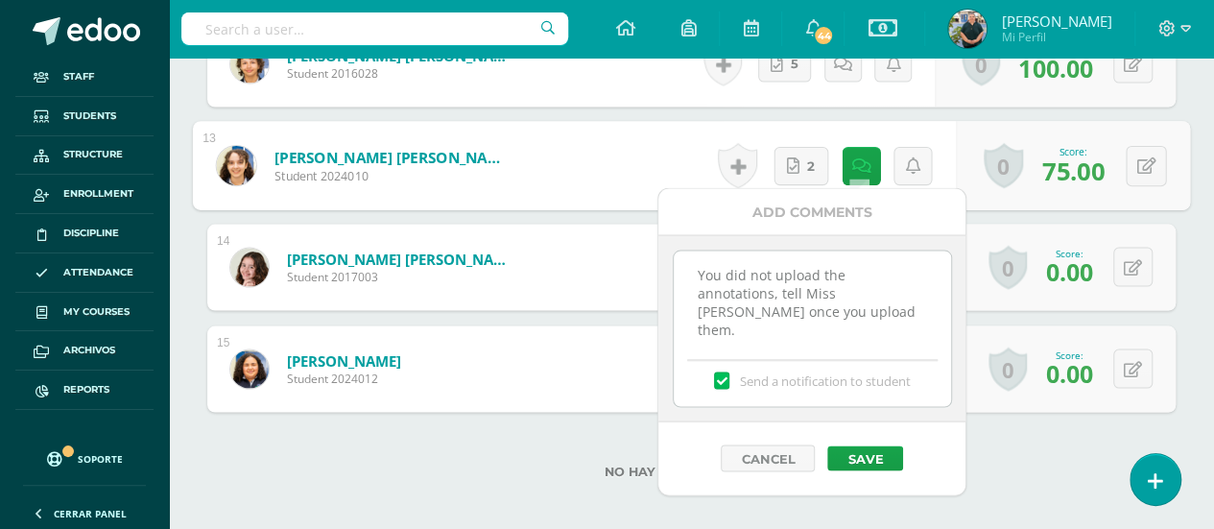
drag, startPoint x: 689, startPoint y: 270, endPoint x: 687, endPoint y: 279, distance: 9.8
click at [689, 270] on textarea "You did not upload the annotations, tell Miss [PERSON_NAME] once you upload the…" at bounding box center [812, 299] width 277 height 96
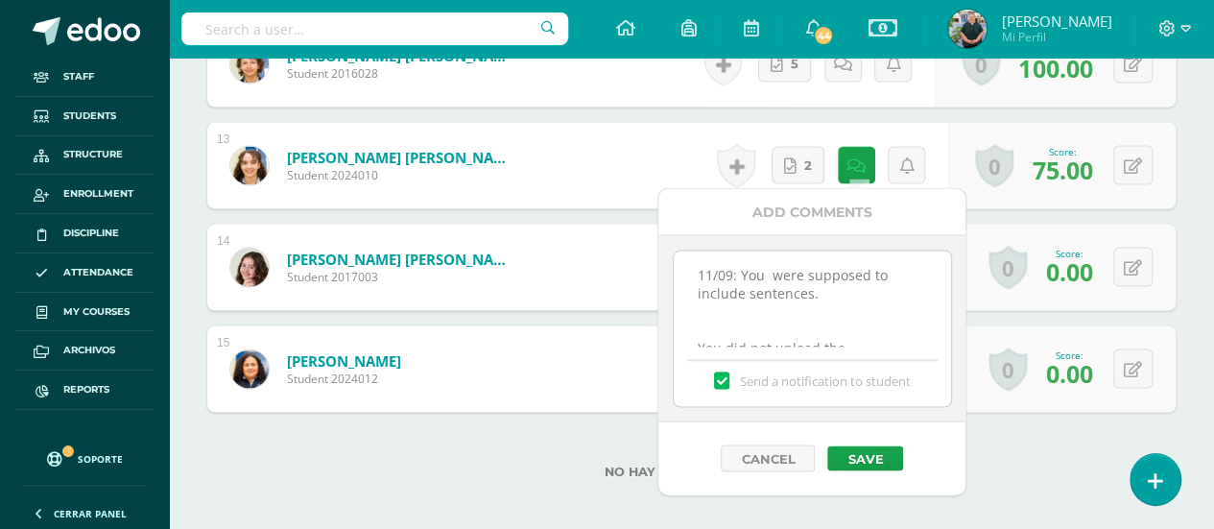
scroll to position [8, 0]
type textarea "11/09: You were supposed to include sentences. You did not upload the annotatio…"
click at [850, 450] on button "Save" at bounding box center [865, 457] width 76 height 25
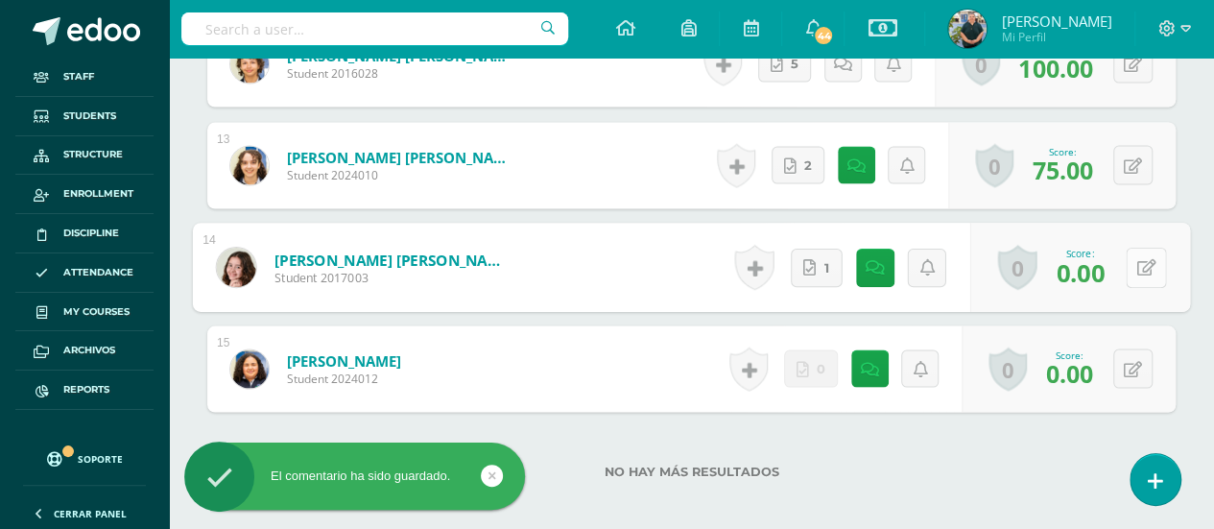
click at [1129, 268] on button at bounding box center [1146, 267] width 40 height 40
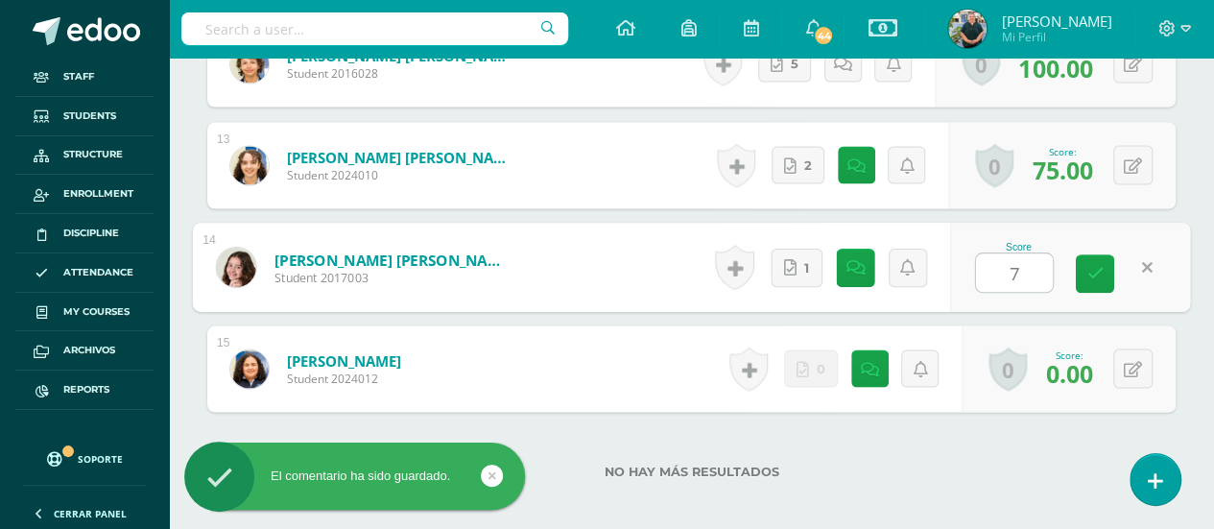
type input "75"
click at [1100, 254] on link at bounding box center [1095, 273] width 38 height 38
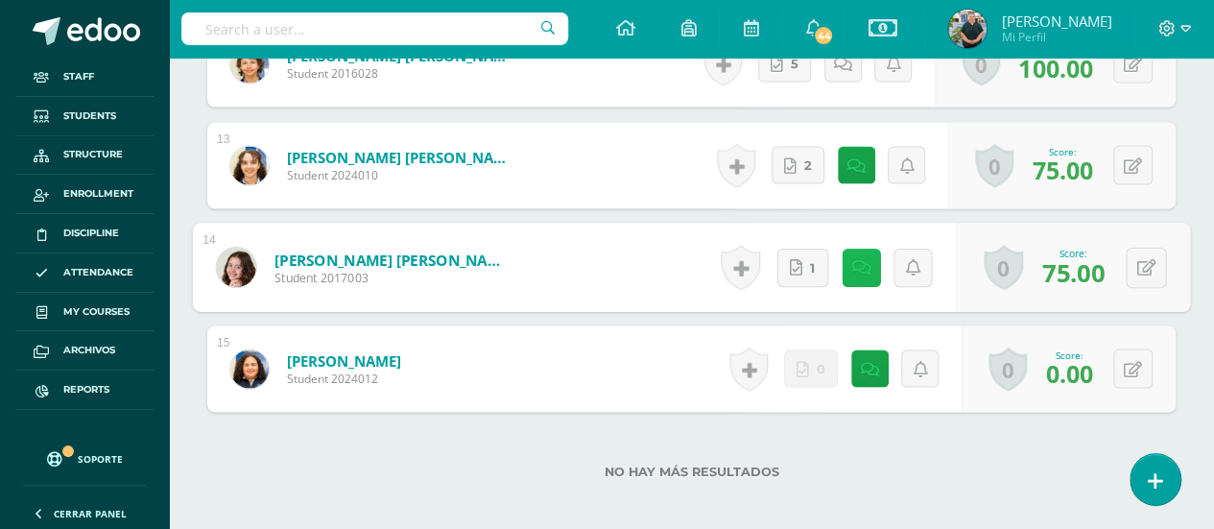
click at [864, 259] on icon at bounding box center [860, 266] width 19 height 16
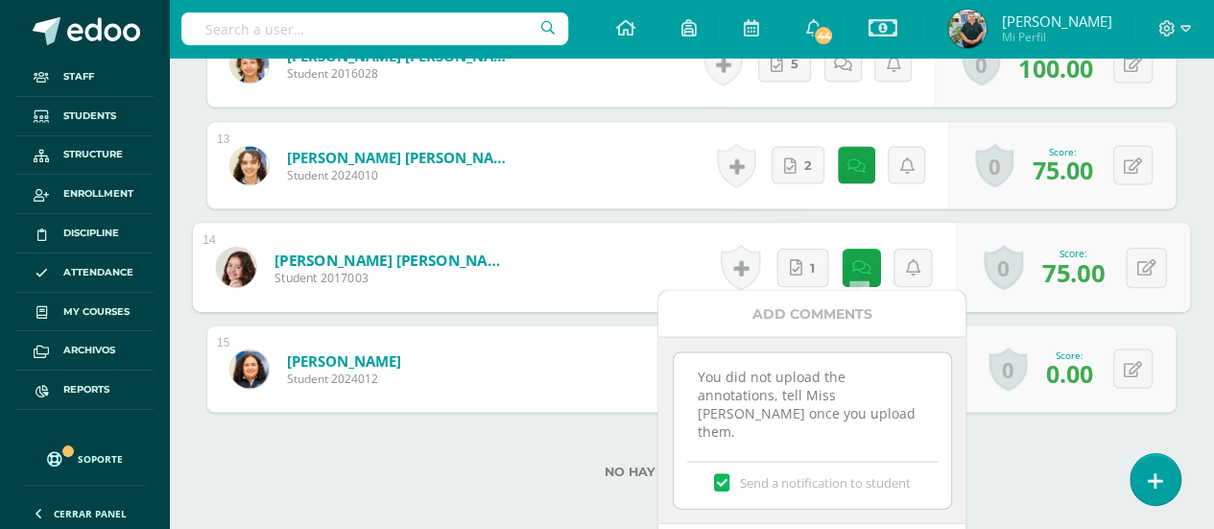
click at [695, 371] on textarea "You did not upload the annotations, tell Miss Mariela once you upload them." at bounding box center [812, 400] width 277 height 96
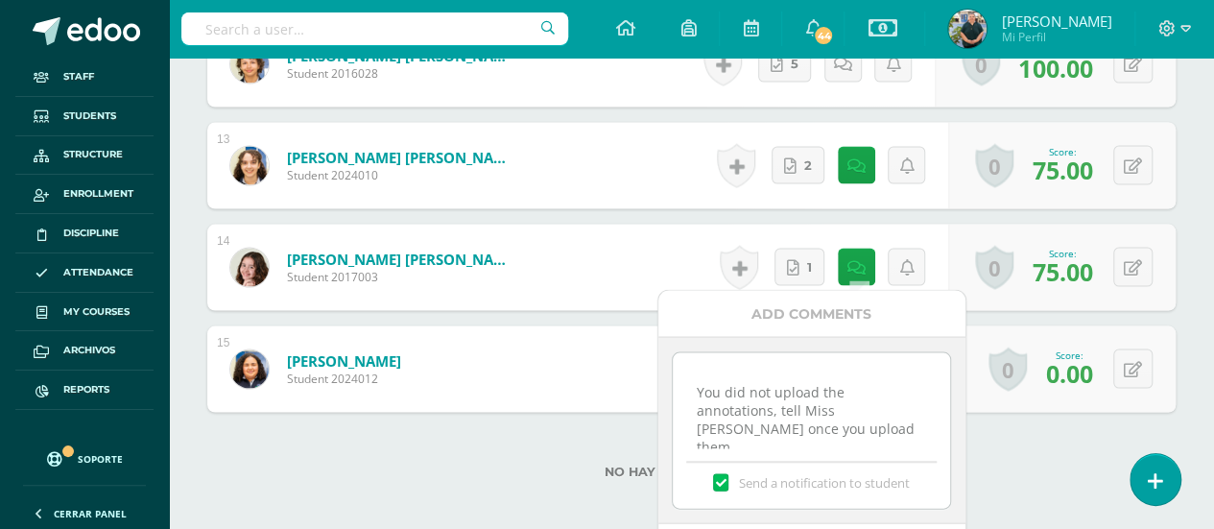
scroll to position [1894, 0]
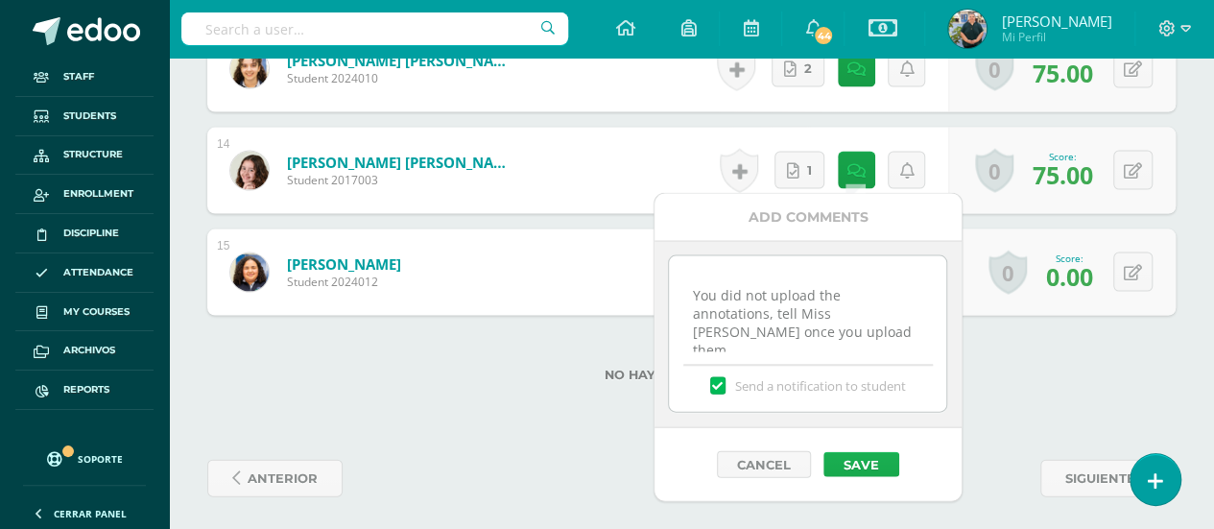
type textarea "11/09: You were supposed to include drawings. You did not upload the annotation…"
click at [866, 460] on button "Save" at bounding box center [862, 464] width 76 height 25
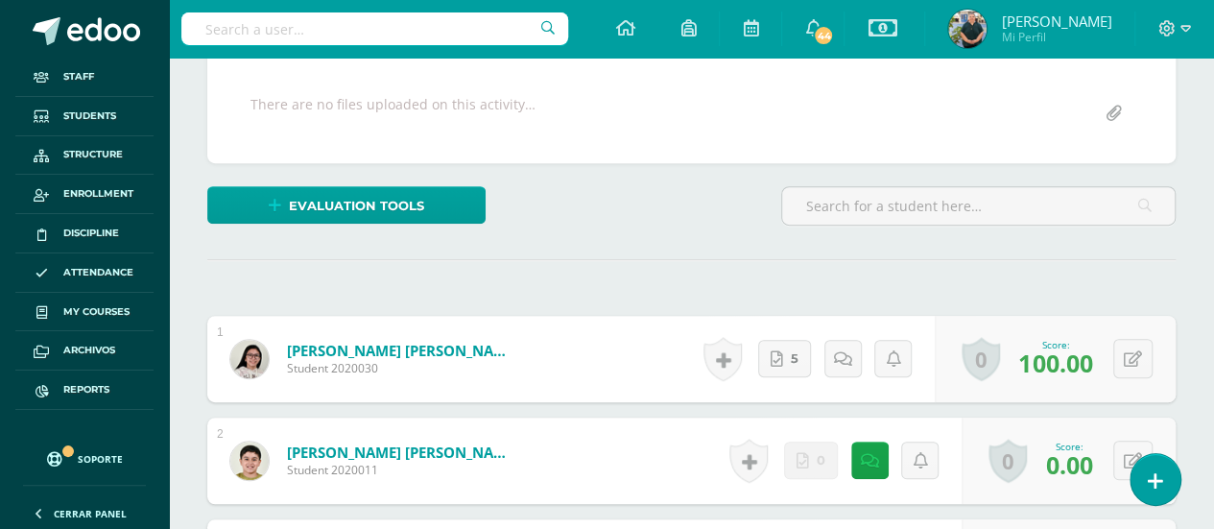
scroll to position [0, 0]
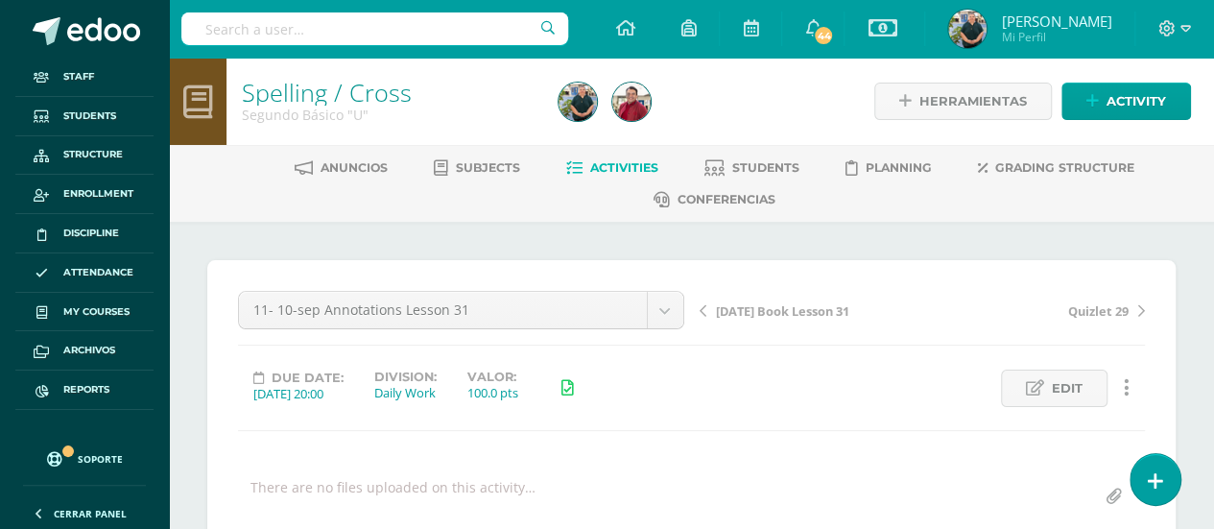
click at [605, 160] on span "Activities" at bounding box center [624, 167] width 68 height 14
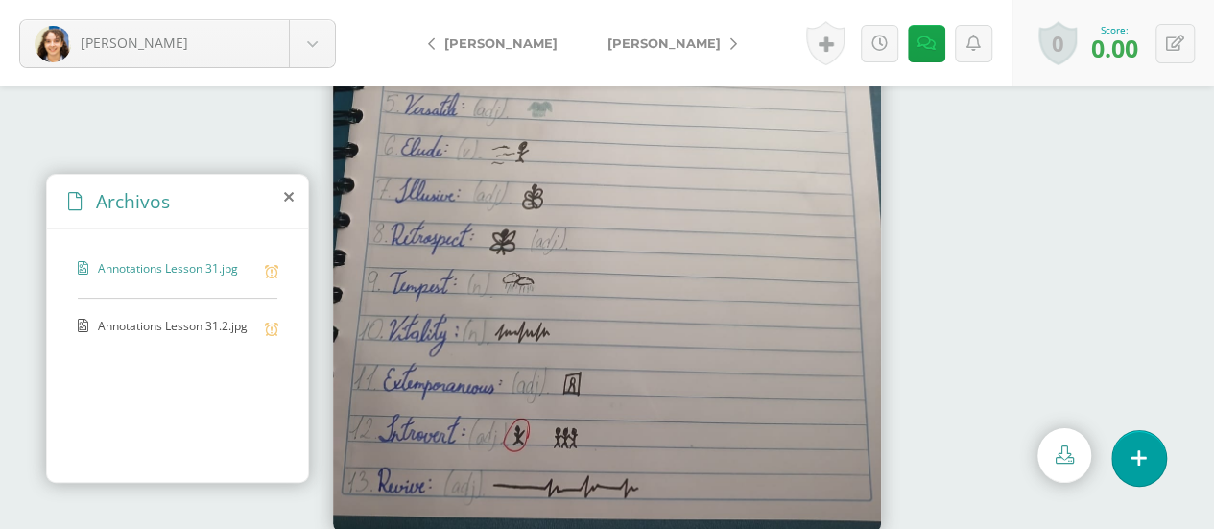
scroll to position [124, 0]
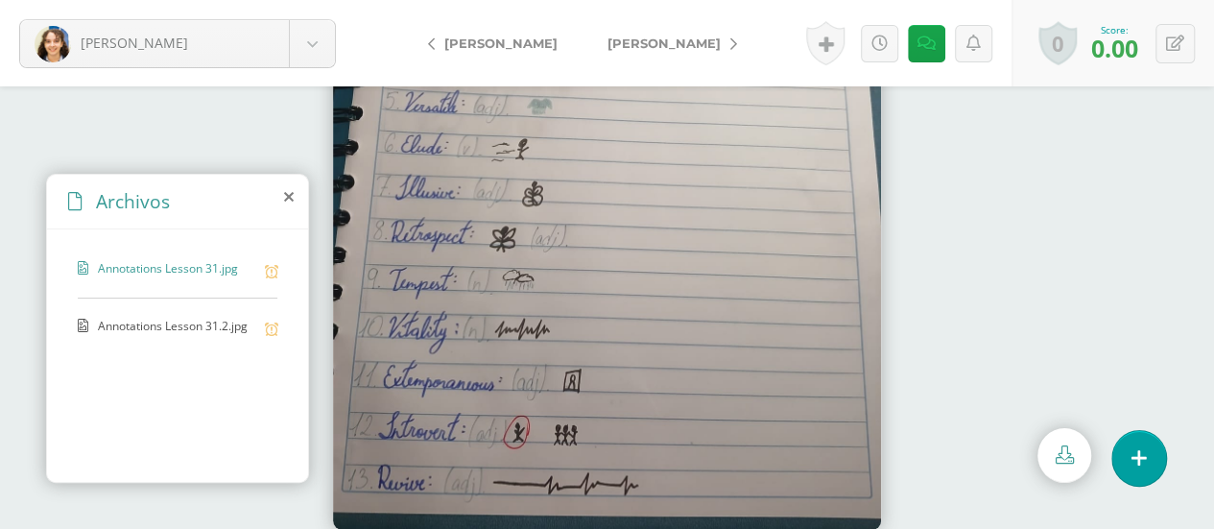
click at [161, 318] on span "Annotations Lesson 31.2.jpg" at bounding box center [176, 327] width 157 height 18
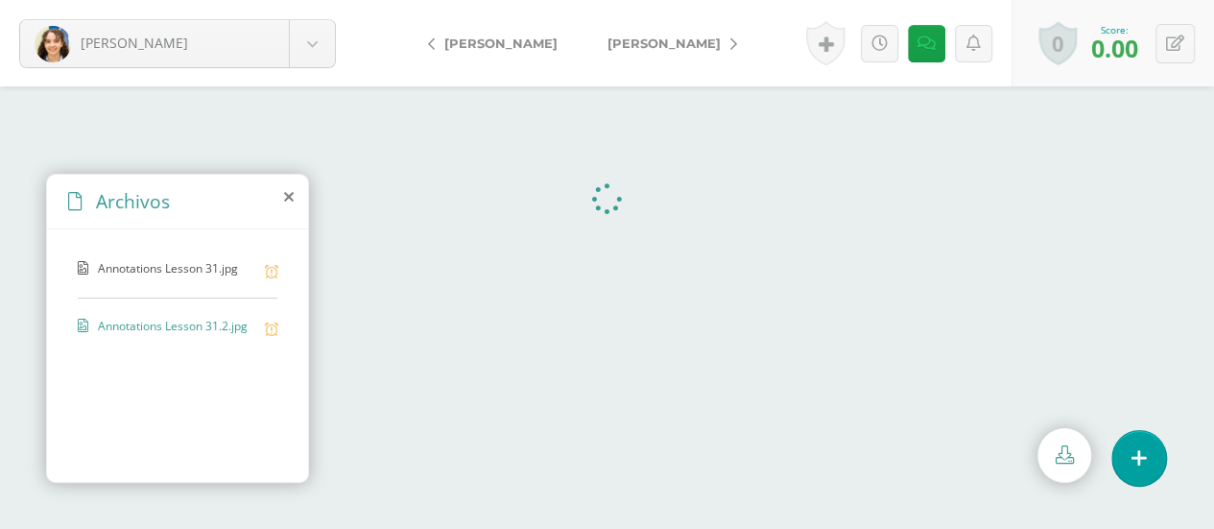
scroll to position [0, 0]
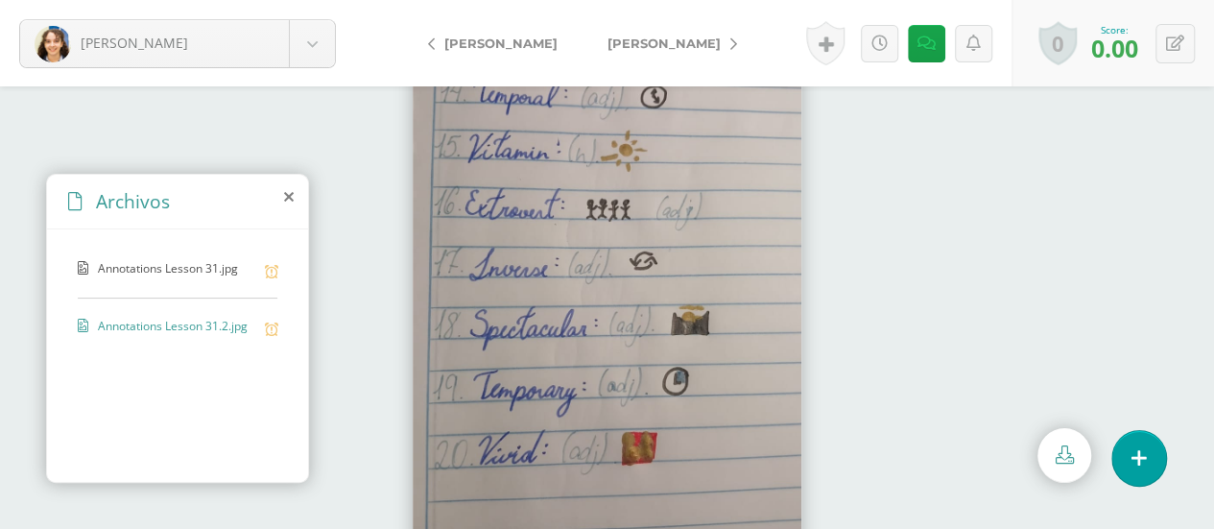
click at [658, 41] on span "[PERSON_NAME]" at bounding box center [664, 43] width 113 height 15
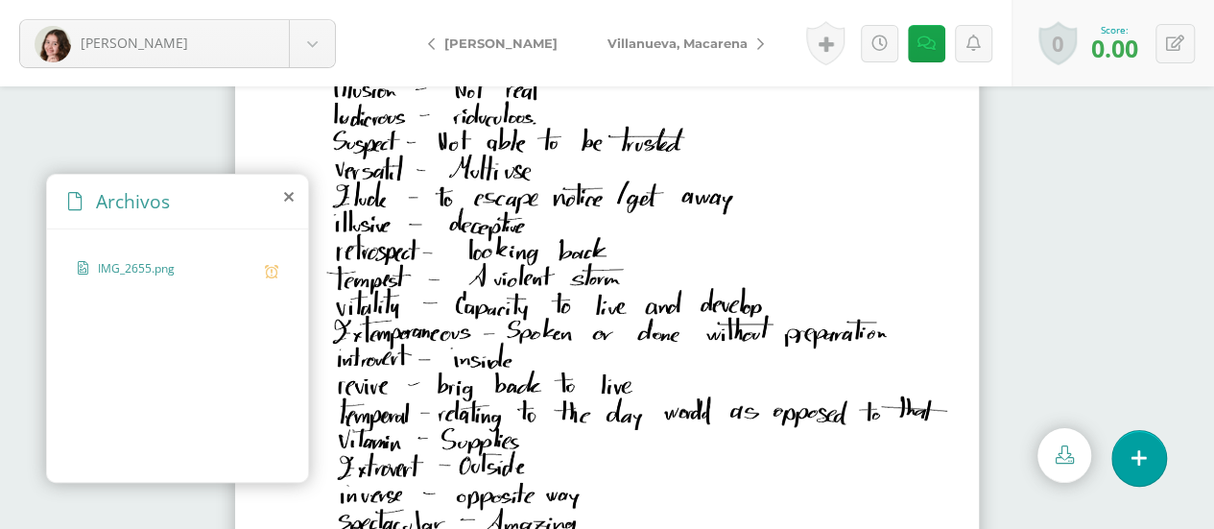
click at [719, 41] on span "Villanueva, Macarena" at bounding box center [678, 43] width 140 height 15
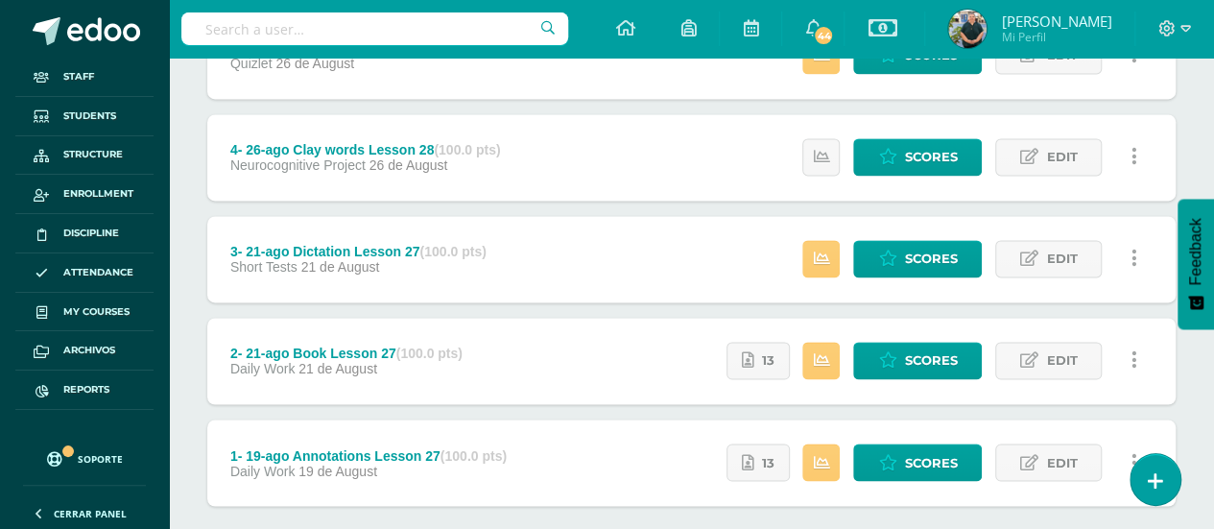
scroll to position [1463, 0]
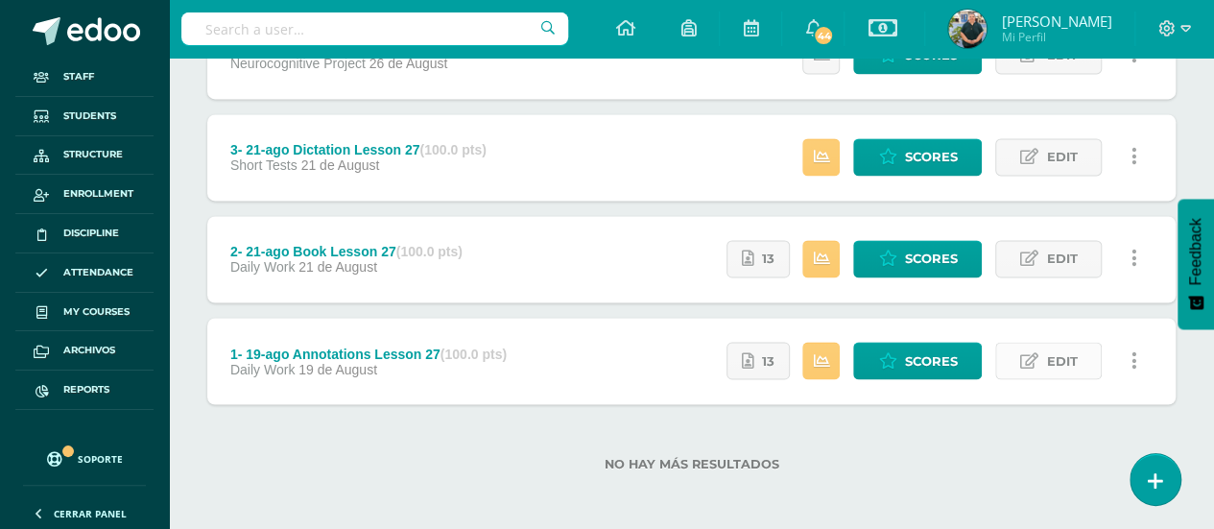
click at [1056, 353] on span "Edit" at bounding box center [1061, 361] width 31 height 36
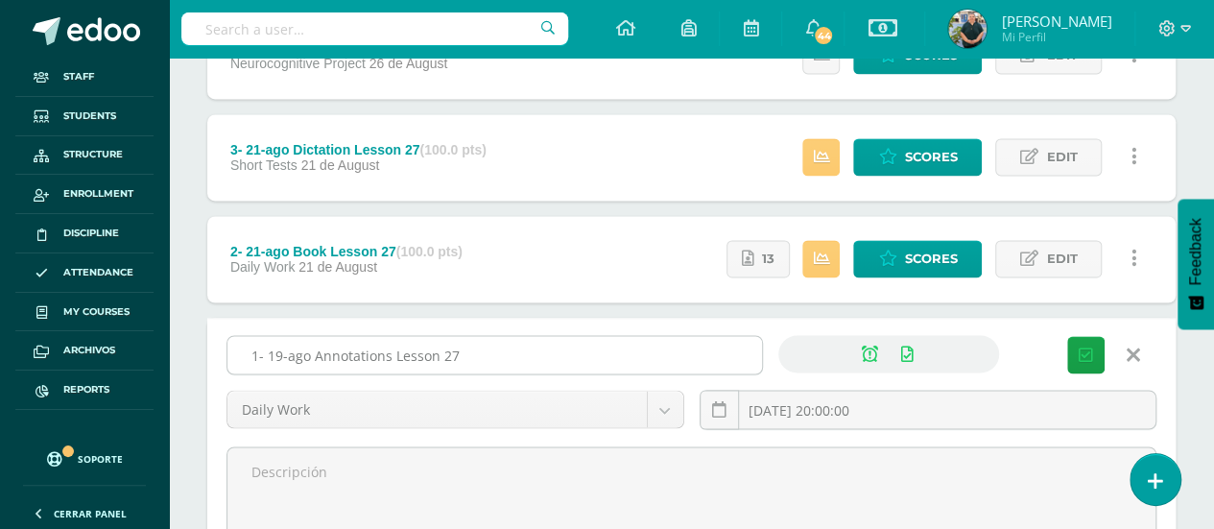
click at [643, 352] on input "1- 19-ago Annotations Lesson 27" at bounding box center [494, 354] width 535 height 37
type input "1- 19-ago Annotations Lesson 27 - CLOSED"
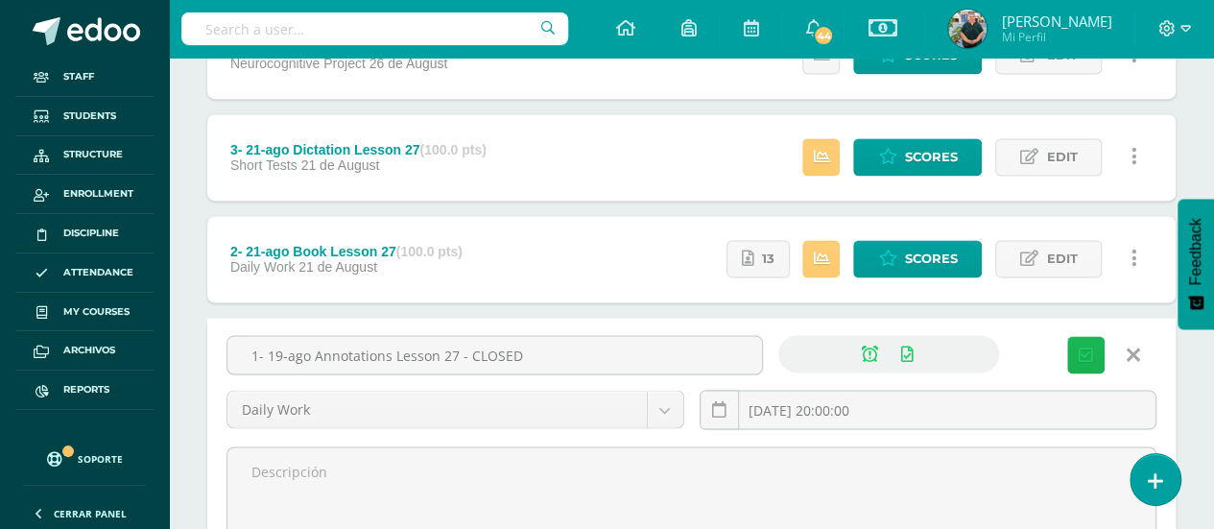
click at [1082, 339] on button "Save" at bounding box center [1085, 354] width 37 height 37
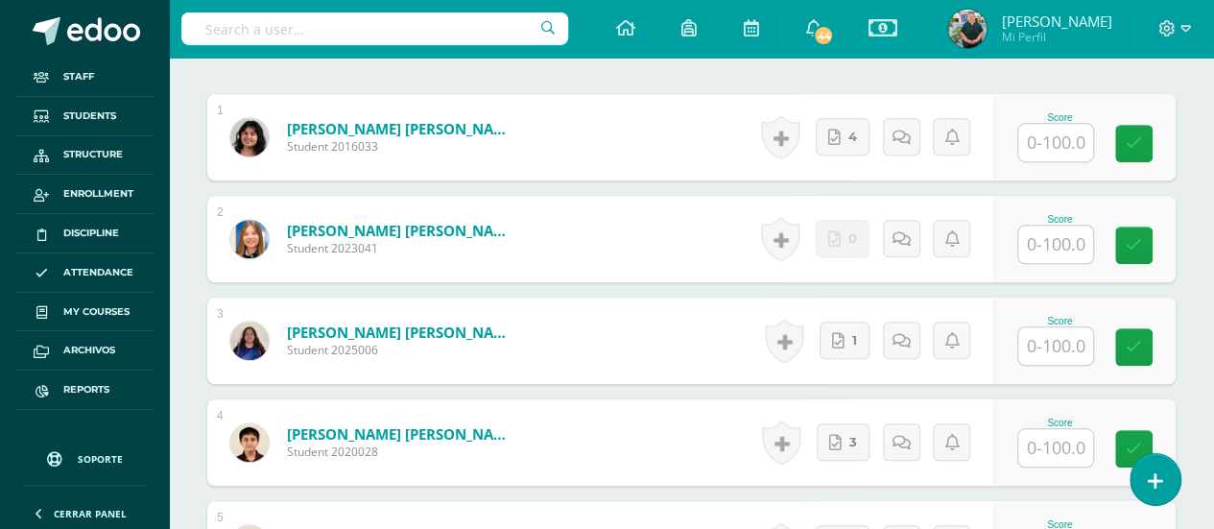
scroll to position [606, 0]
click at [1048, 237] on input "text" at bounding box center [1055, 243] width 75 height 37
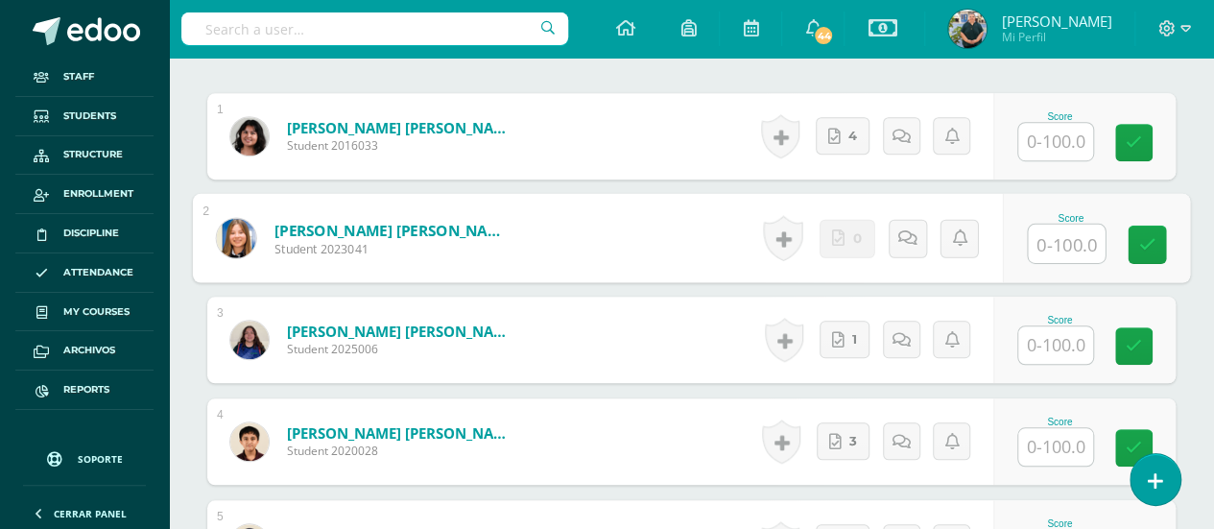
type input "0"
click at [1156, 242] on link at bounding box center [1147, 245] width 38 height 38
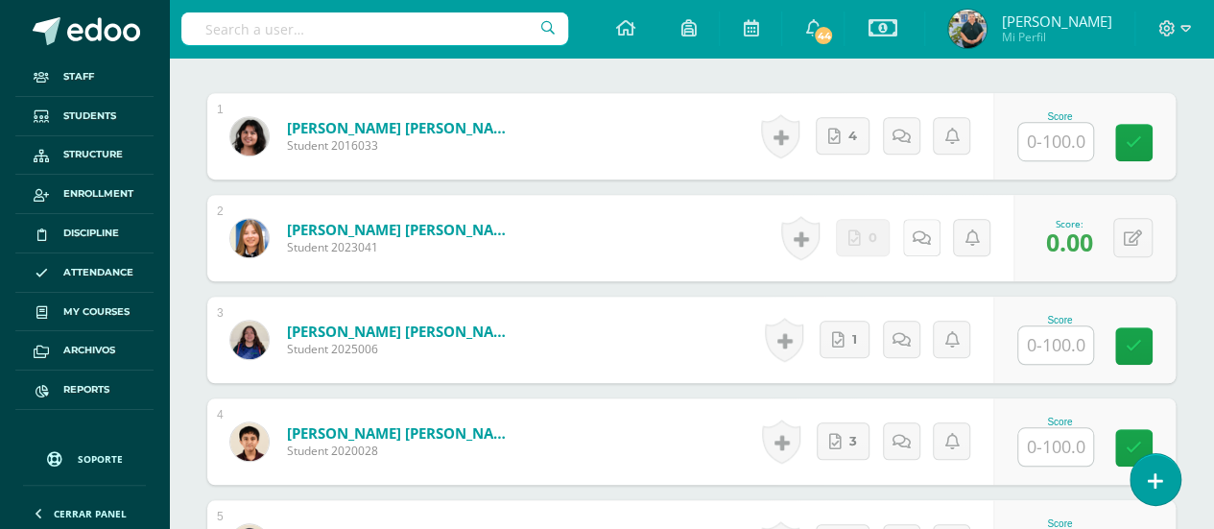
click at [910, 229] on link at bounding box center [921, 237] width 37 height 37
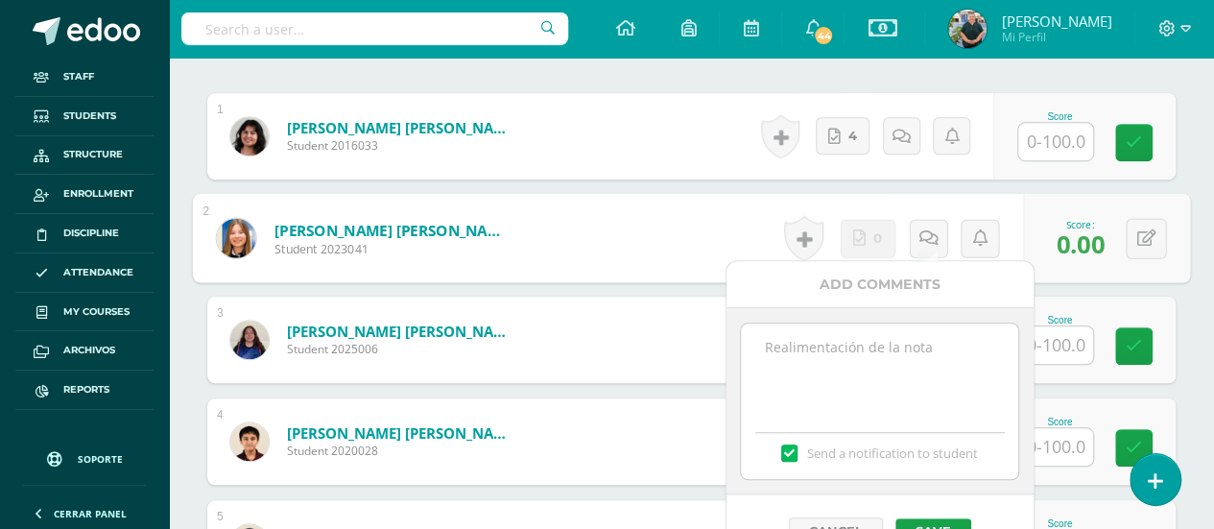
click at [889, 341] on textarea at bounding box center [879, 371] width 277 height 96
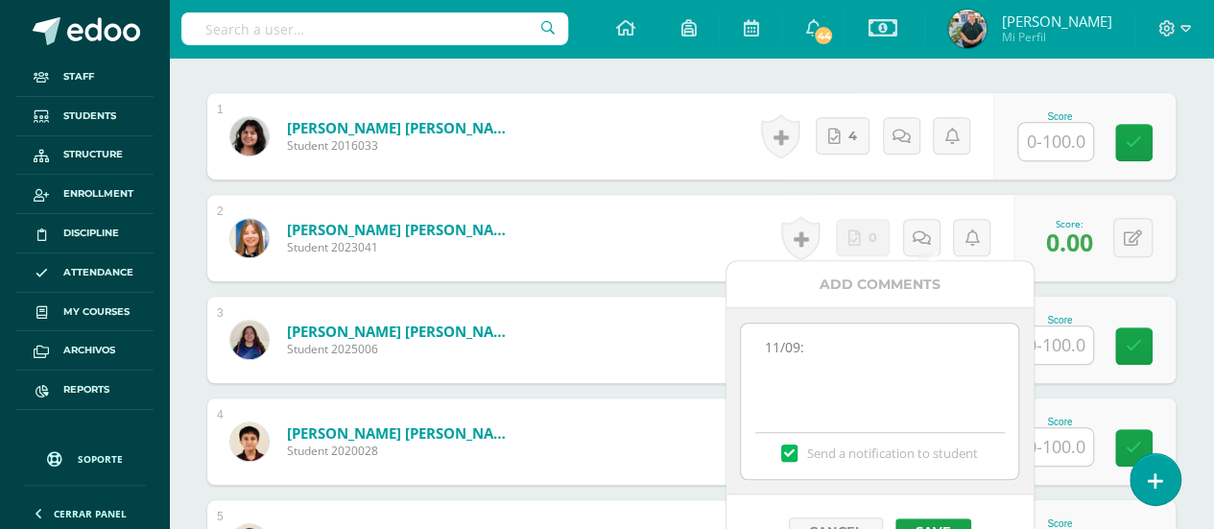
paste textarea "11/09: Please upload your material on time."
drag, startPoint x: 810, startPoint y: 344, endPoint x: 705, endPoint y: 331, distance: 105.4
type textarea "11/09: Please upload your material on time."
click at [950, 518] on button "Save" at bounding box center [934, 530] width 76 height 25
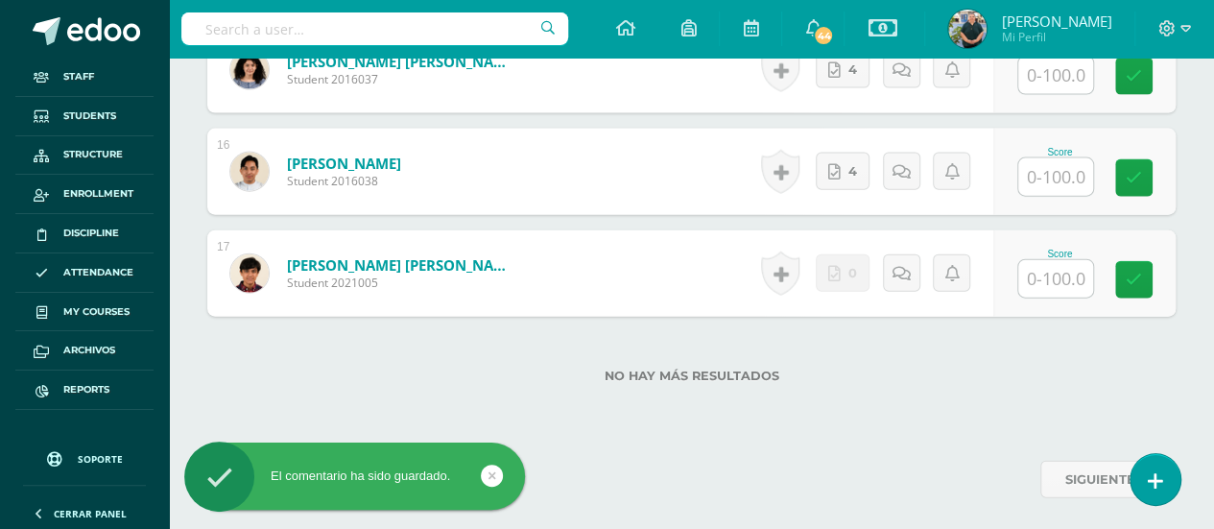
scroll to position [2097, 0]
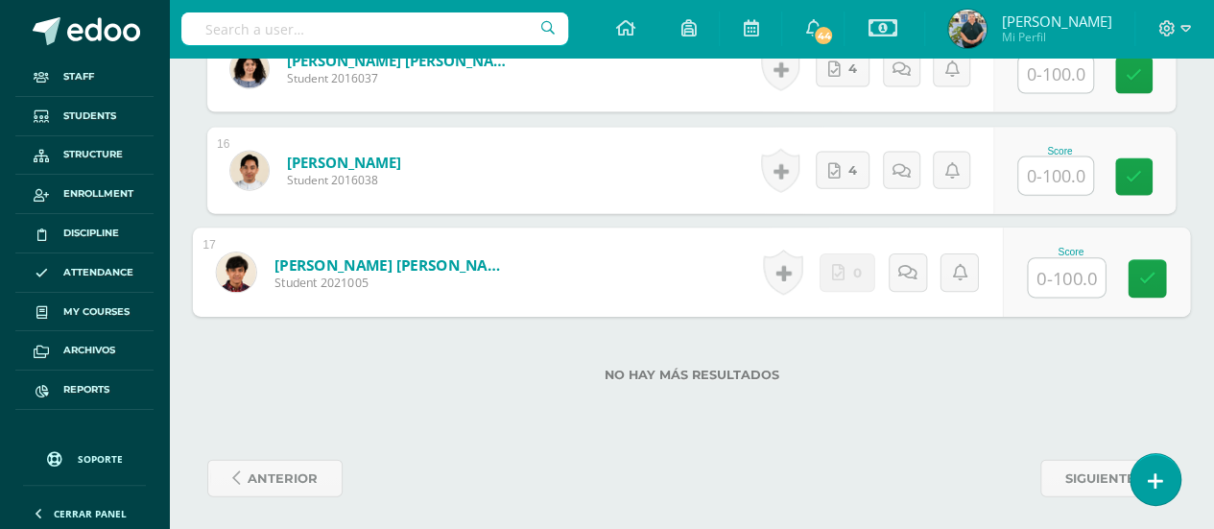
click at [1070, 266] on input "text" at bounding box center [1066, 278] width 77 height 38
type input "0"
click at [924, 275] on link at bounding box center [928, 272] width 38 height 38
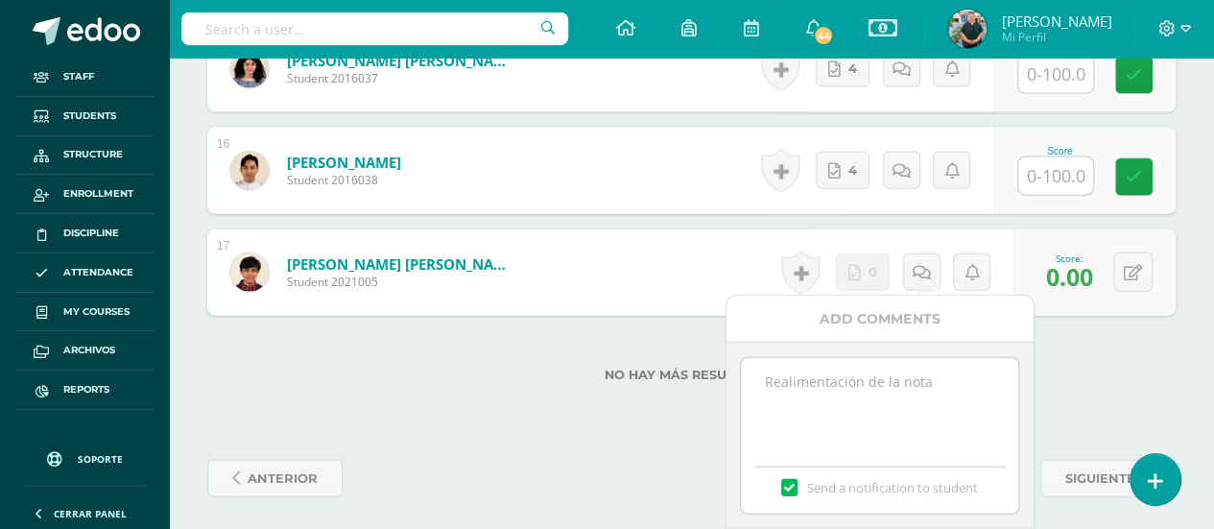
paste textarea "11/09: Please upload your material on time."
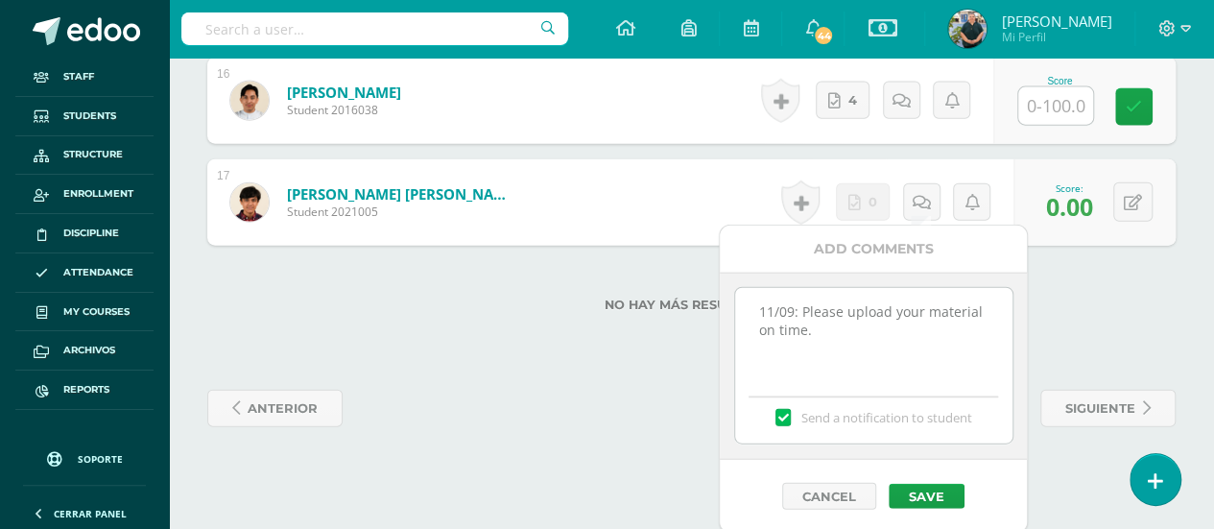
scroll to position [2168, 0]
type textarea "11/09: Please upload your material on time."
click at [927, 496] on button "Save" at bounding box center [927, 495] width 76 height 25
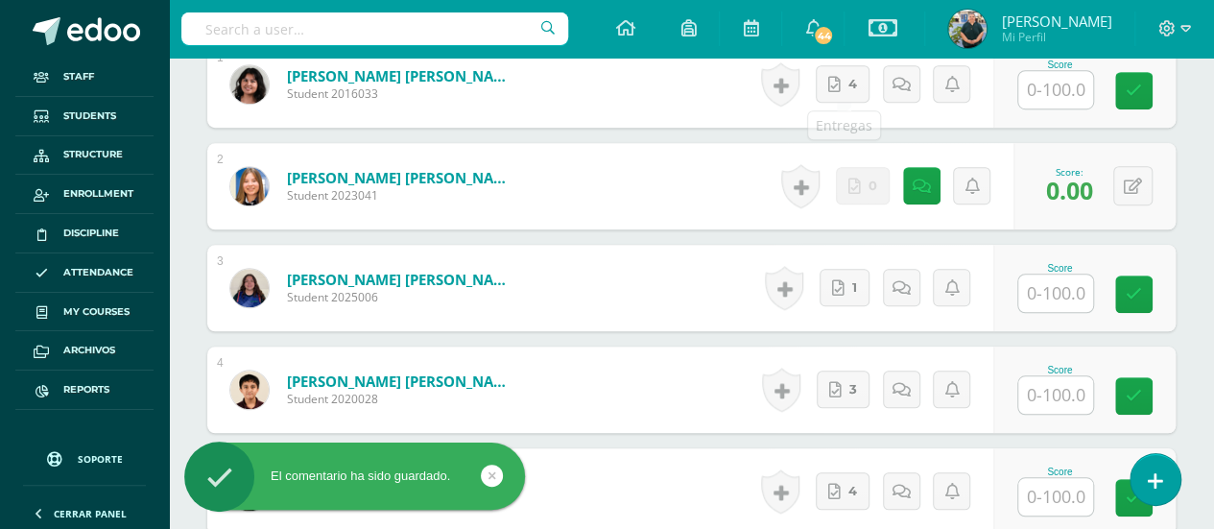
scroll to position [0, 0]
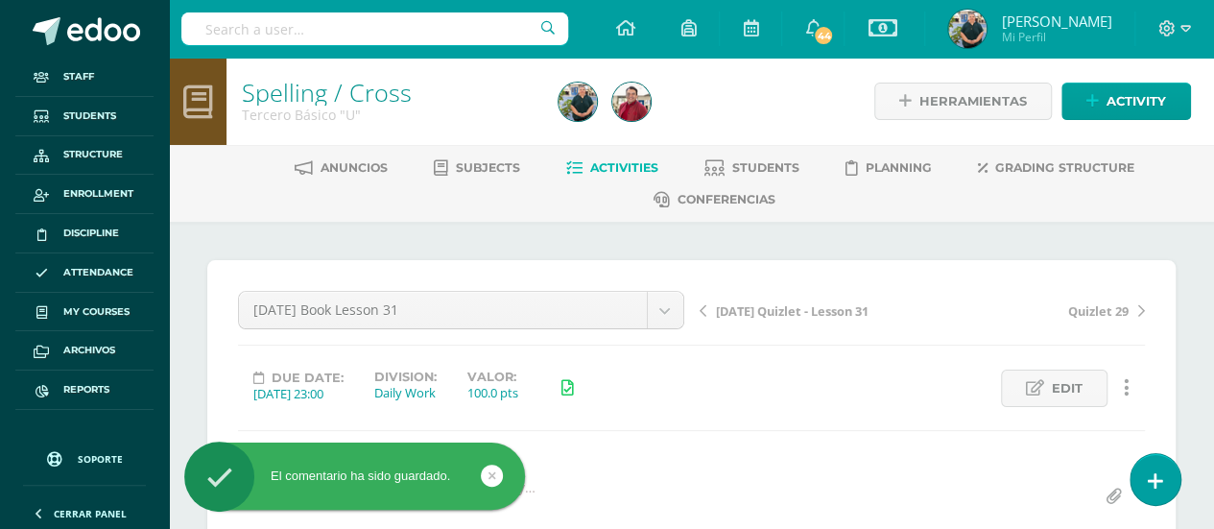
click at [616, 164] on span "Activities" at bounding box center [624, 167] width 68 height 14
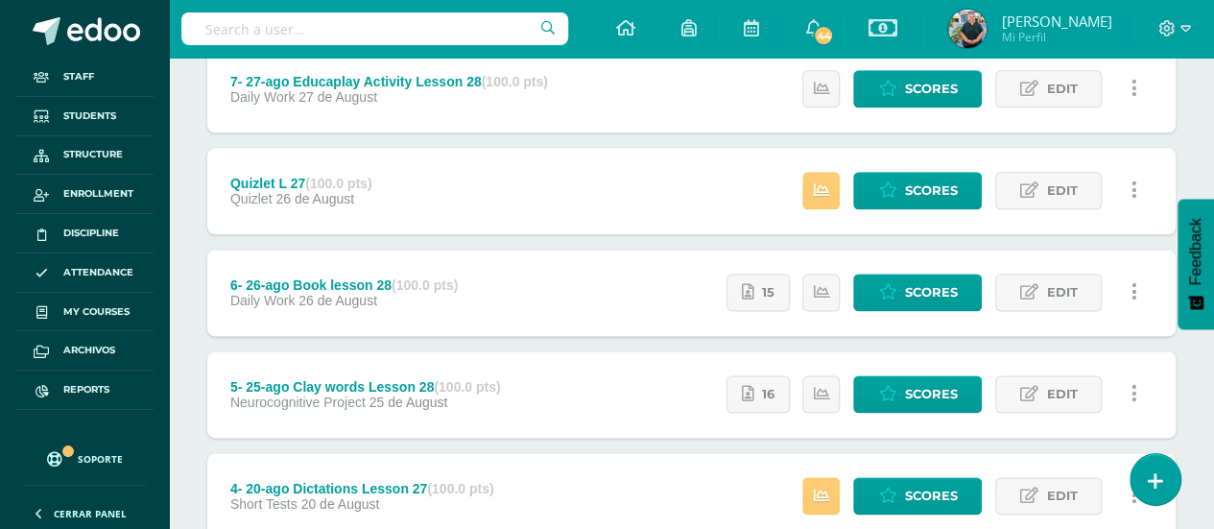
scroll to position [1564, 0]
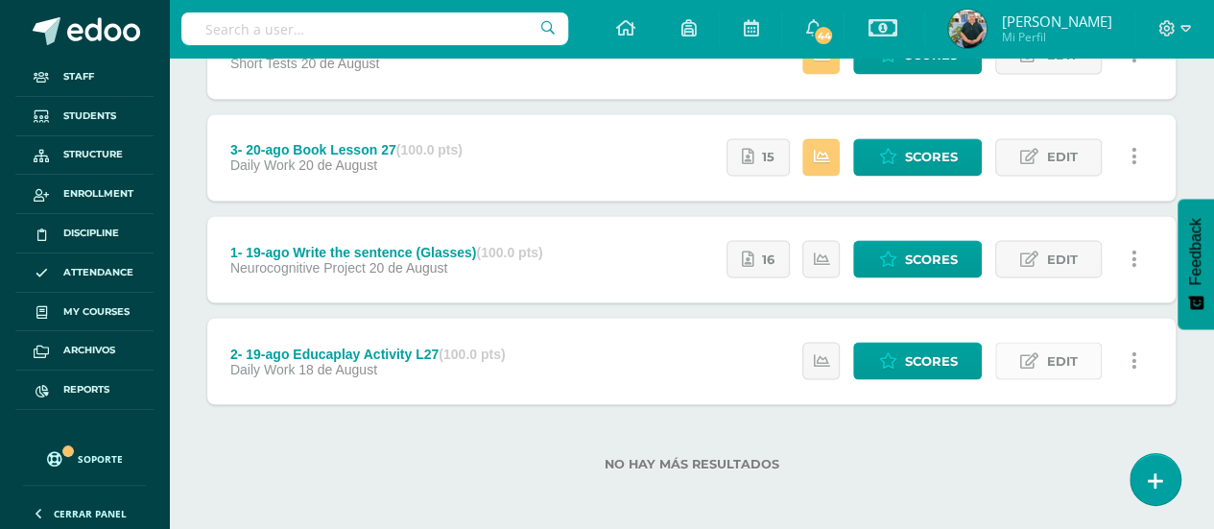
click at [1061, 354] on span "Edit" at bounding box center [1061, 361] width 31 height 36
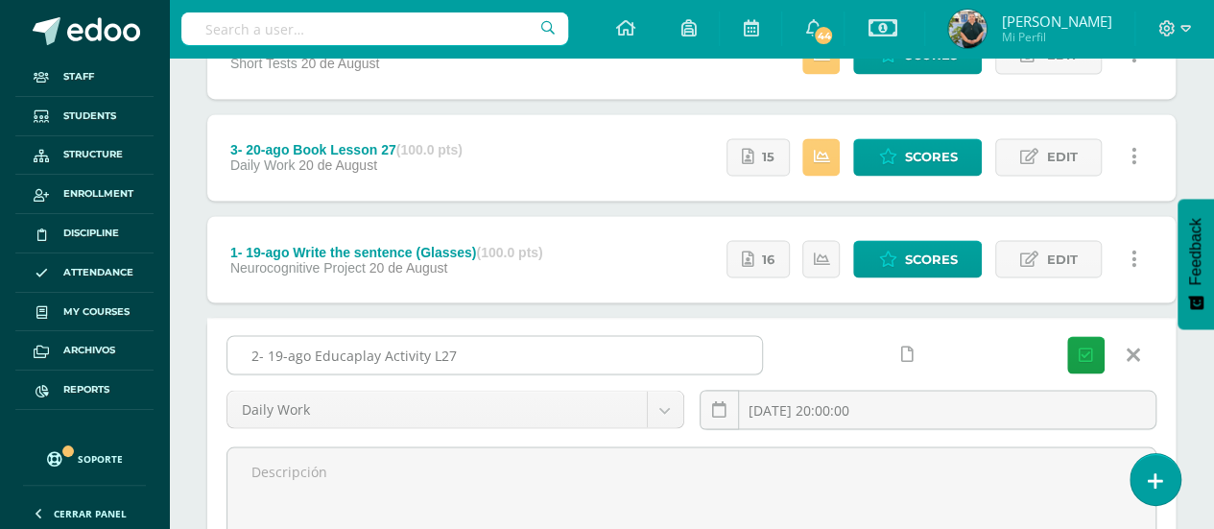
click at [681, 356] on input "2- 19-ago Educaplay Activity L27" at bounding box center [494, 354] width 535 height 37
click at [504, 350] on input "2- 19-ago Educaplay Activity L27 - CLOSED" at bounding box center [494, 354] width 535 height 37
click at [520, 350] on input "2- 19-ago Educaplay Activity L27 - CLOSED" at bounding box center [494, 354] width 535 height 37
drag, startPoint x: 520, startPoint y: 350, endPoint x: 449, endPoint y: 354, distance: 71.1
click at [449, 354] on input "2- 19-ago Educaplay Activity L27 - CLOSED" at bounding box center [494, 354] width 535 height 37
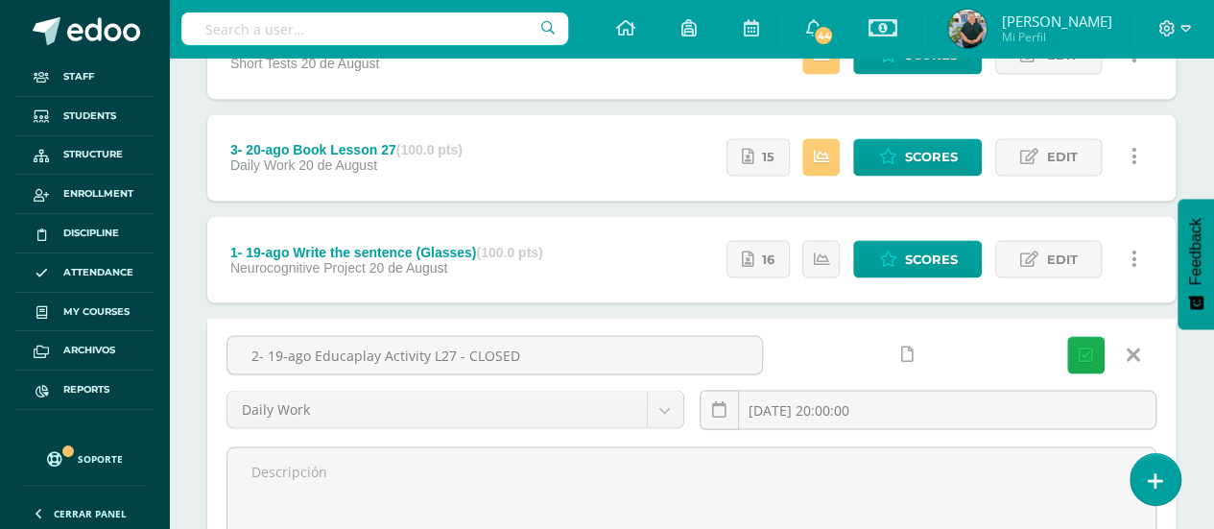
type input "2- 19-ago Educaplay Activity L27 - CLOSED"
click at [1094, 352] on button "Save" at bounding box center [1085, 354] width 37 height 37
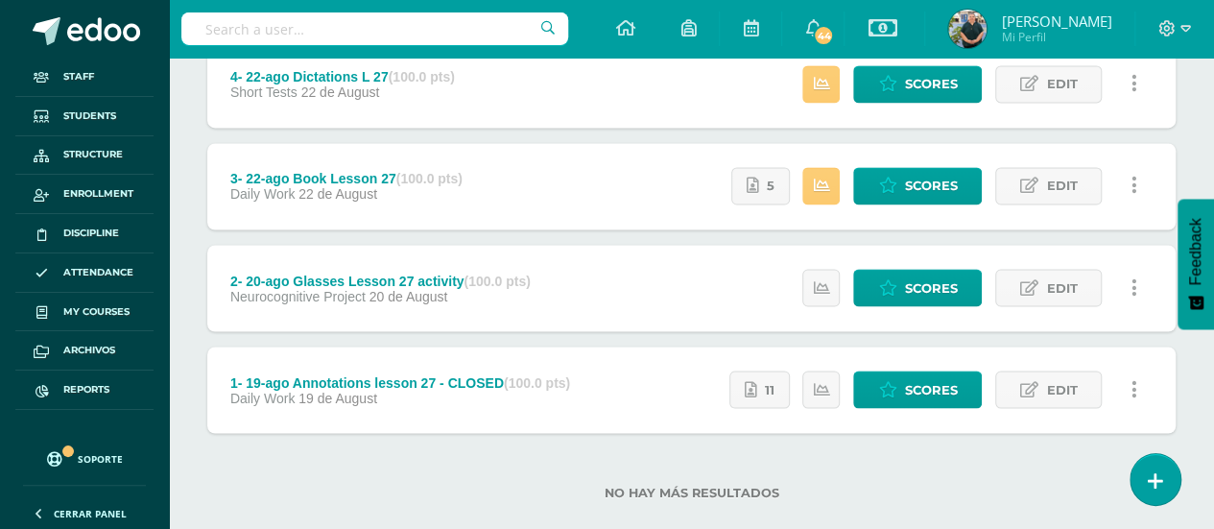
scroll to position [1564, 0]
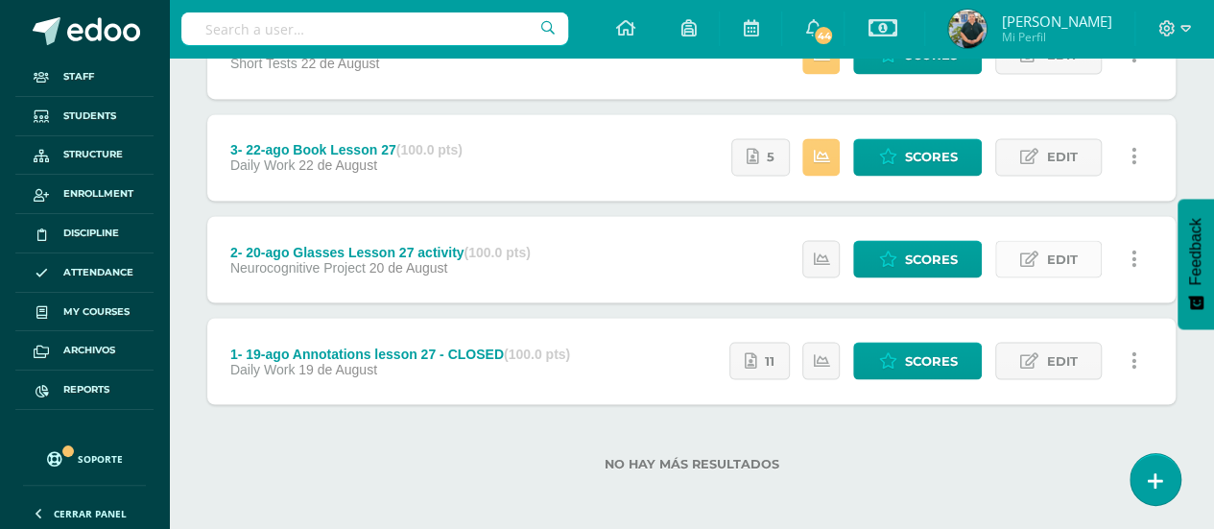
click at [1048, 247] on span "Edit" at bounding box center [1061, 259] width 31 height 36
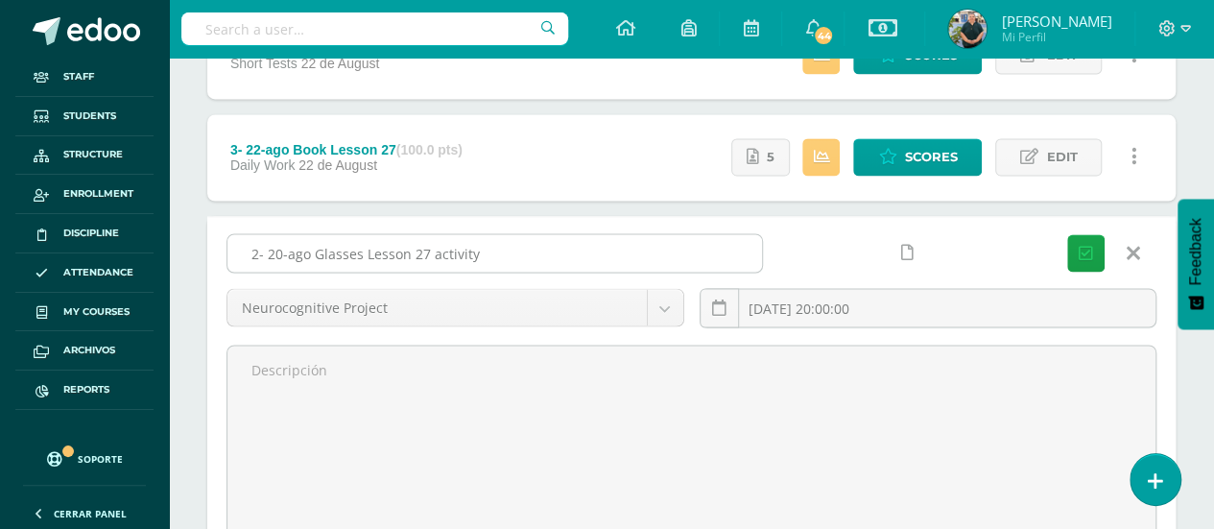
click at [664, 250] on input "2- 20-ago Glasses Lesson 27 activity" at bounding box center [494, 252] width 535 height 37
type input "2- 20-ago Glasses Lesson 27 activity - CLOSED"
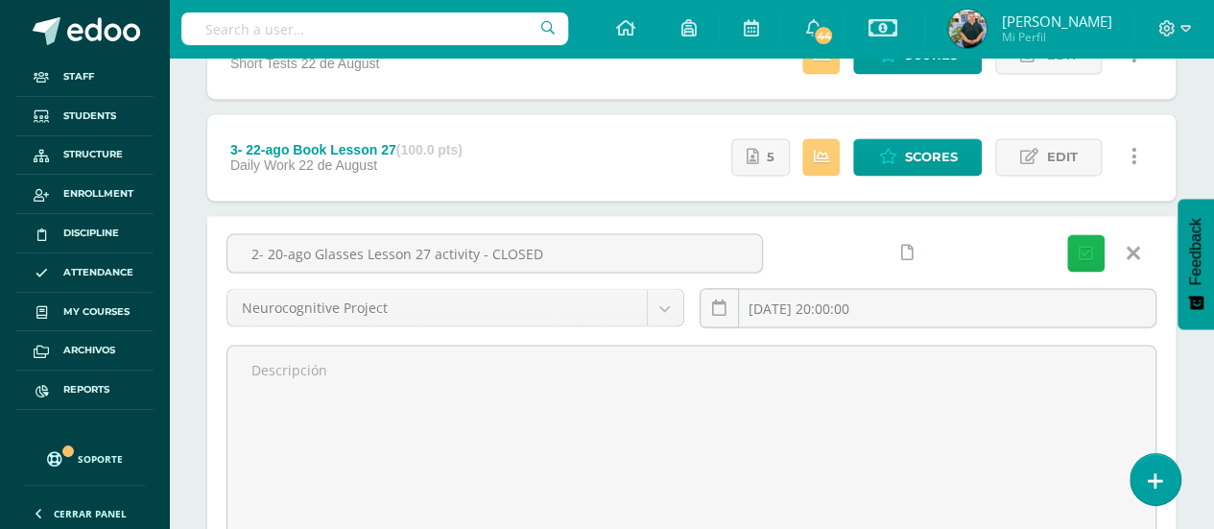
click at [1082, 245] on icon "submit" at bounding box center [1086, 253] width 14 height 16
click at [1032, 154] on icon at bounding box center [1029, 157] width 18 height 16
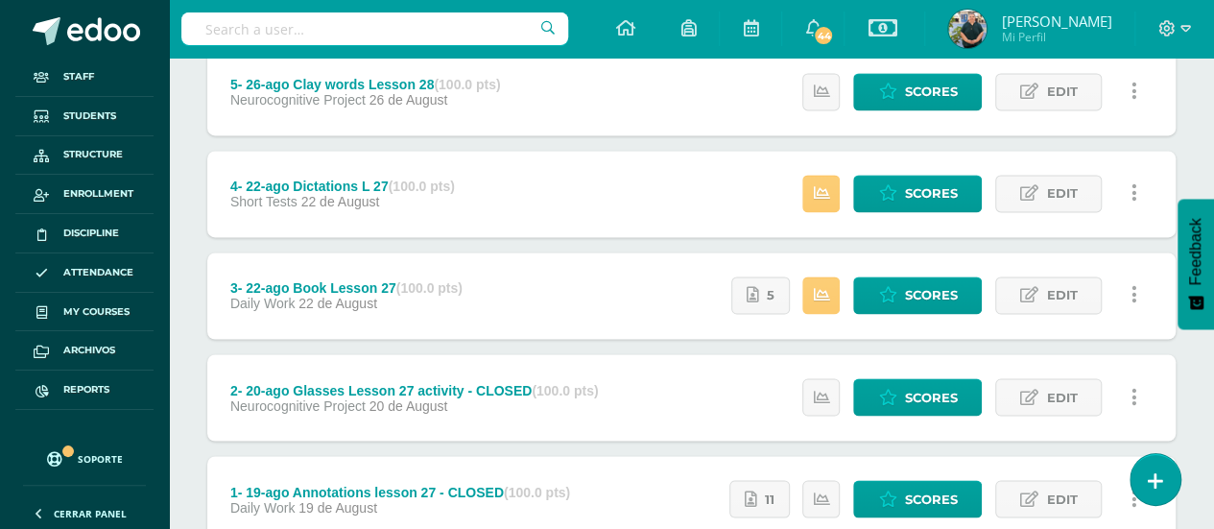
scroll to position [1426, 0]
click at [1074, 285] on span "Edit" at bounding box center [1061, 295] width 31 height 36
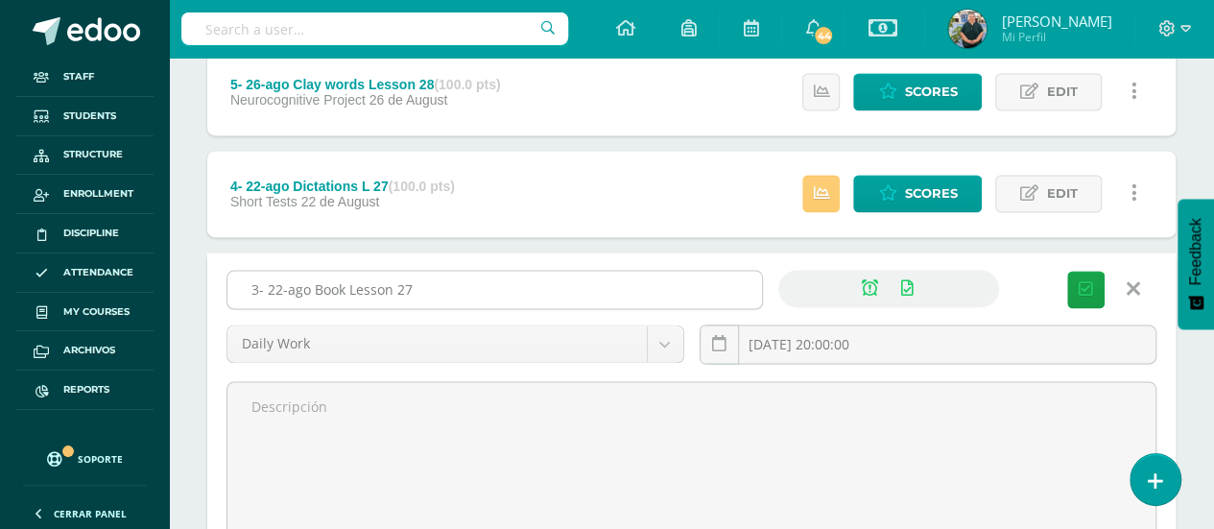
click at [678, 277] on input "3- 22-ago Book Lesson 27" at bounding box center [494, 289] width 535 height 37
type input "3- 22-ago Book Lesson 27 - CLOSED"
click at [1087, 283] on icon "submit" at bounding box center [1086, 289] width 14 height 16
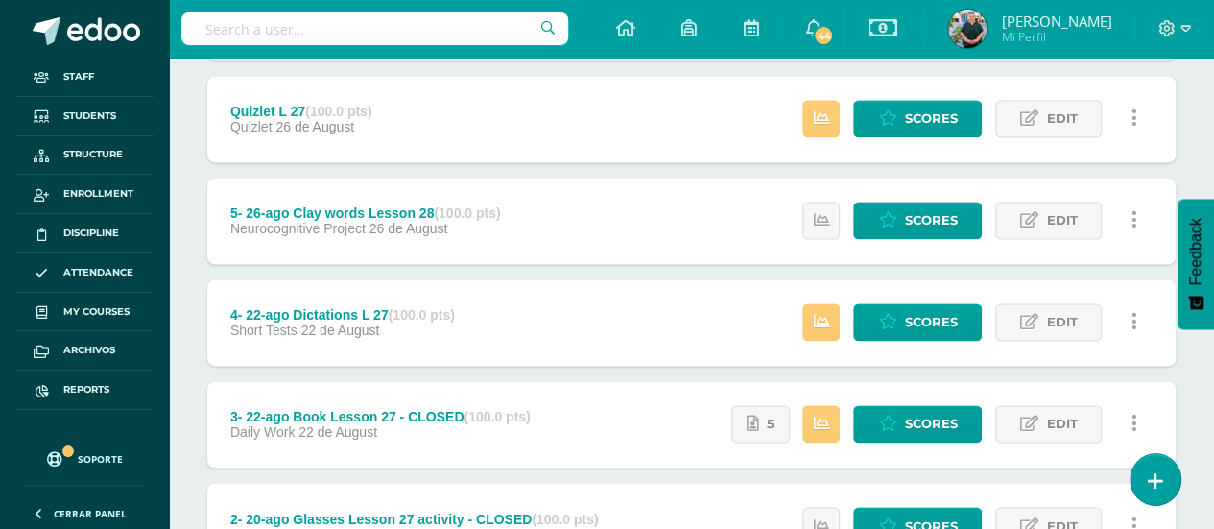
scroll to position [1277, 0]
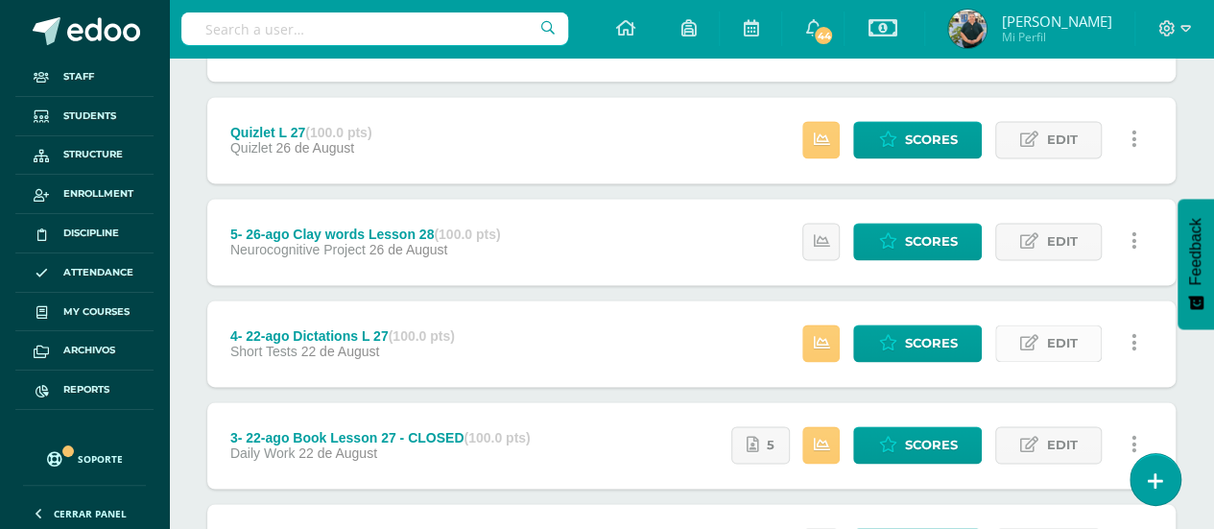
click at [1030, 336] on icon at bounding box center [1029, 343] width 18 height 16
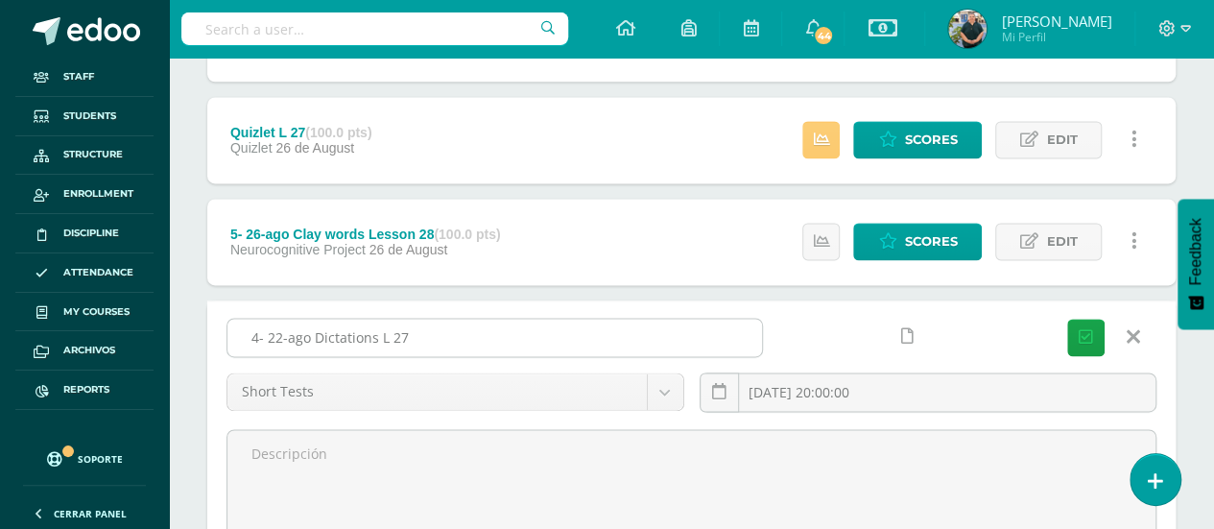
click at [614, 327] on input "4- 22-ago Dictations L 27" at bounding box center [494, 337] width 535 height 37
paste input "- CLOSED"
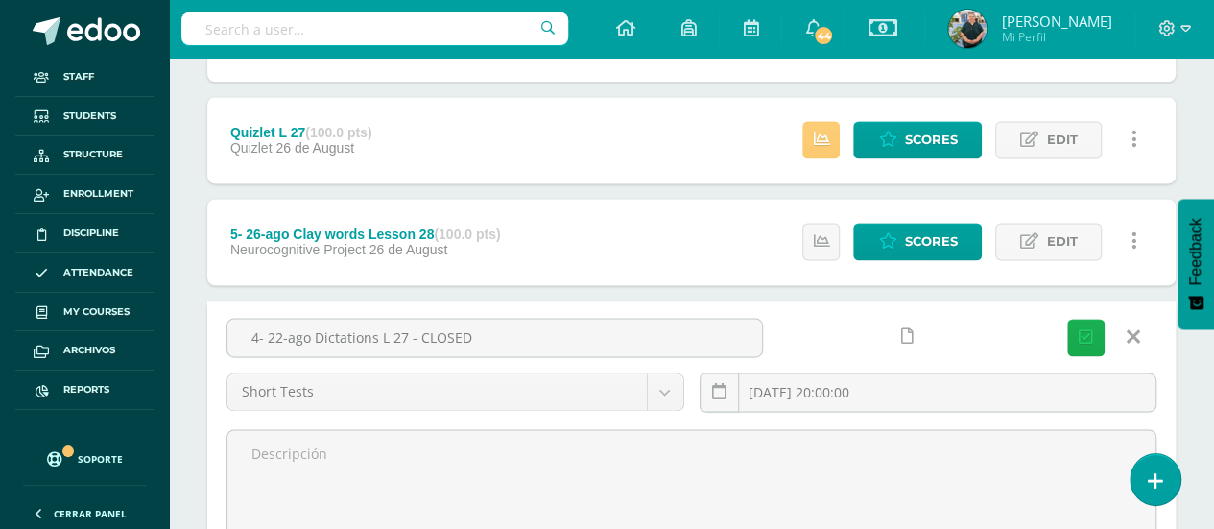
type input "4- 22-ago Dictations L 27 - CLOSED"
click at [1073, 324] on button "Save" at bounding box center [1085, 337] width 37 height 37
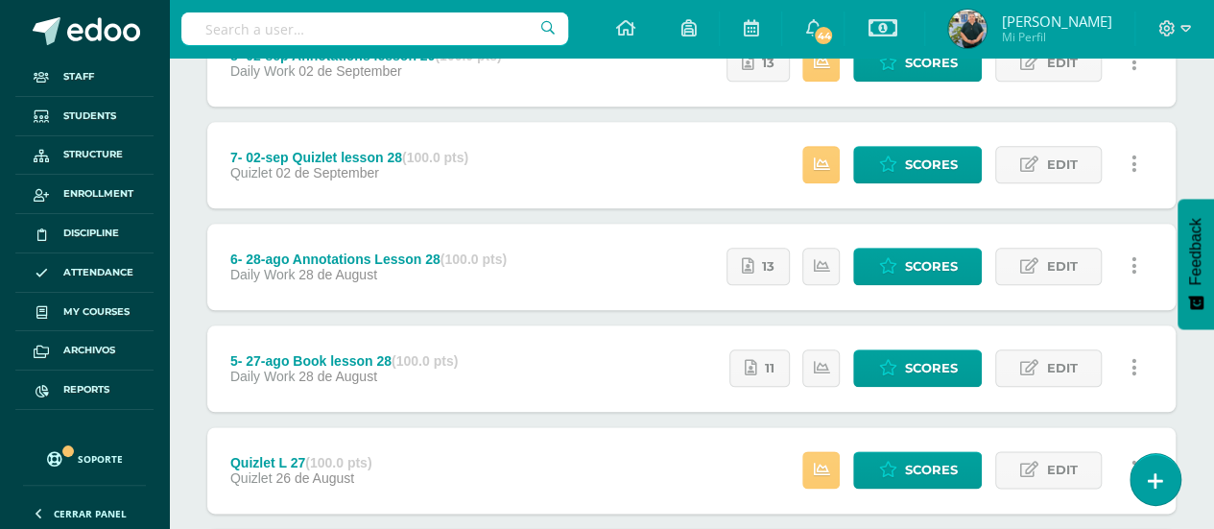
scroll to position [1463, 0]
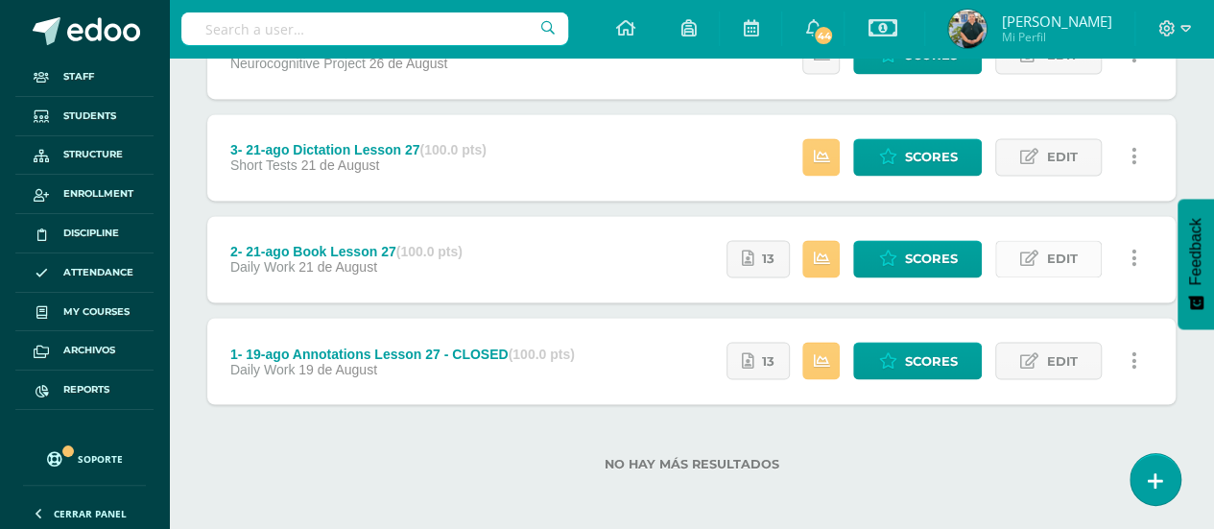
click at [1057, 251] on span "Edit" at bounding box center [1061, 259] width 31 height 36
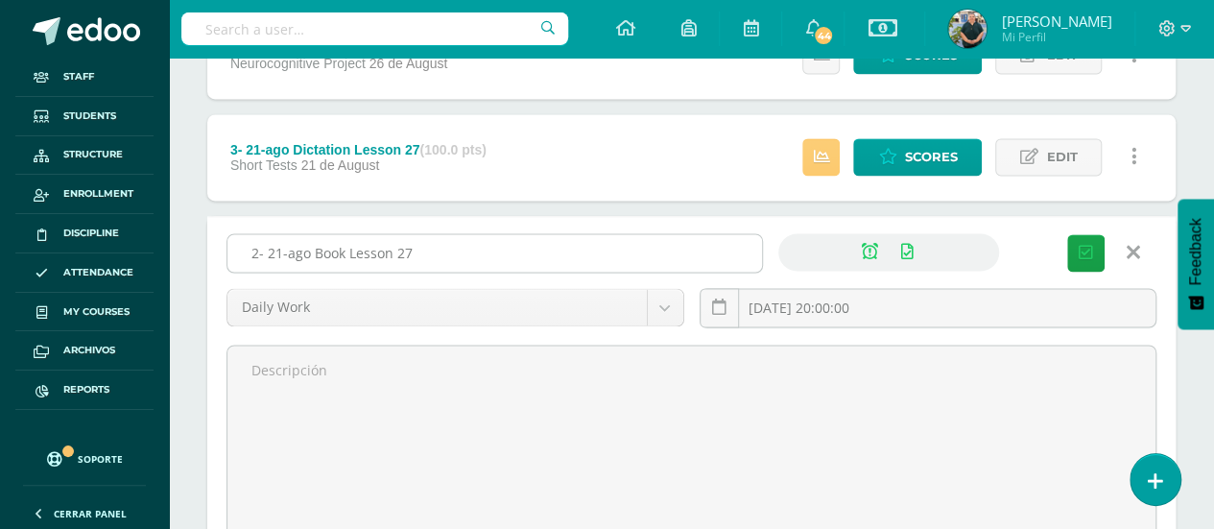
click at [509, 250] on input "2- 21-ago Book Lesson 27" at bounding box center [494, 252] width 535 height 37
paste input "- CLOSED"
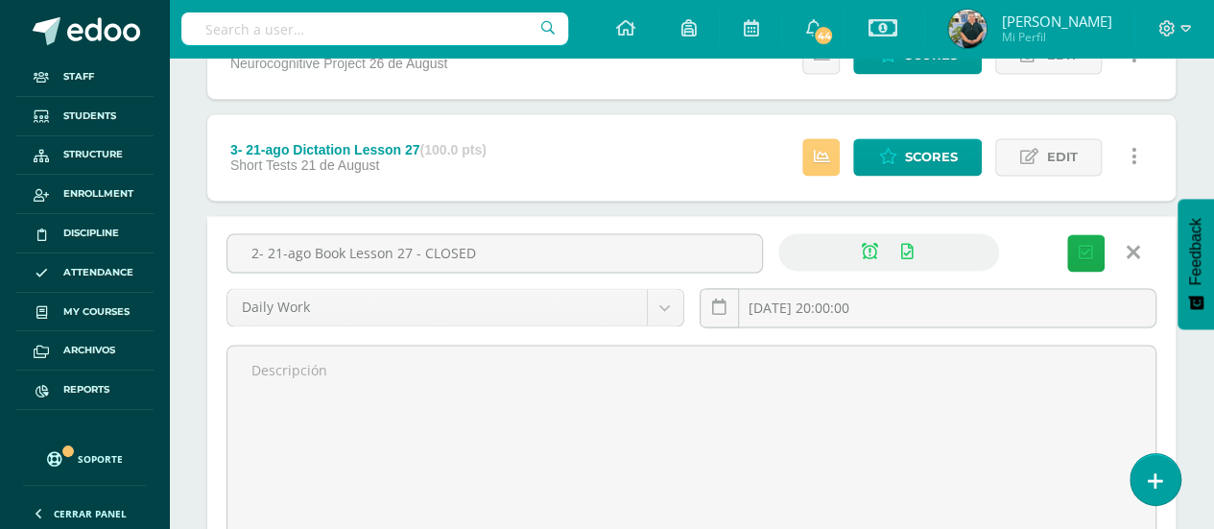
type input "2- 21-ago Book Lesson 27 - CLOSED"
click at [1084, 247] on icon "submit" at bounding box center [1086, 253] width 14 height 16
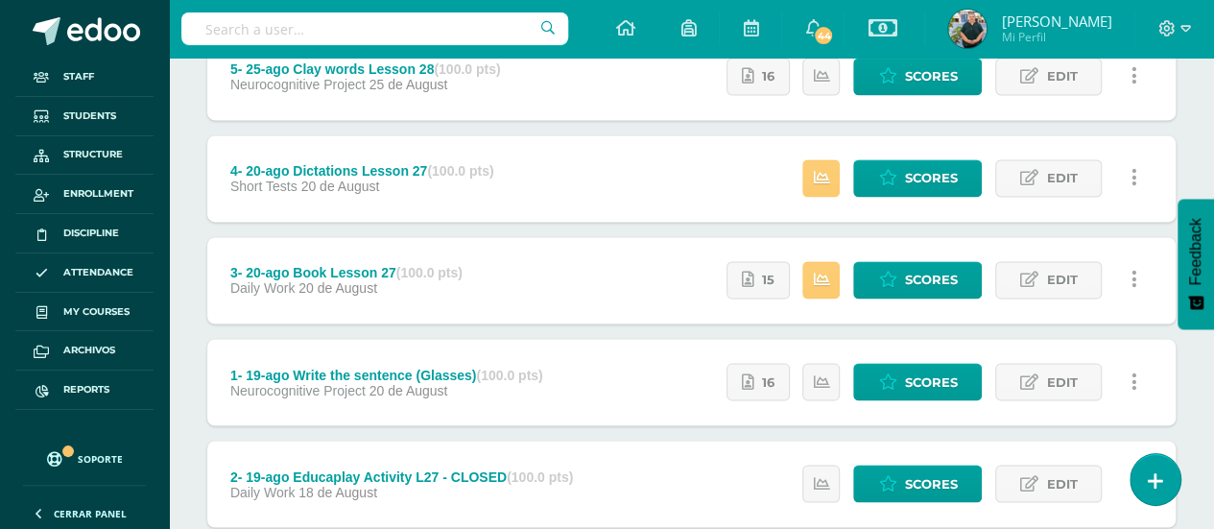
scroll to position [1564, 0]
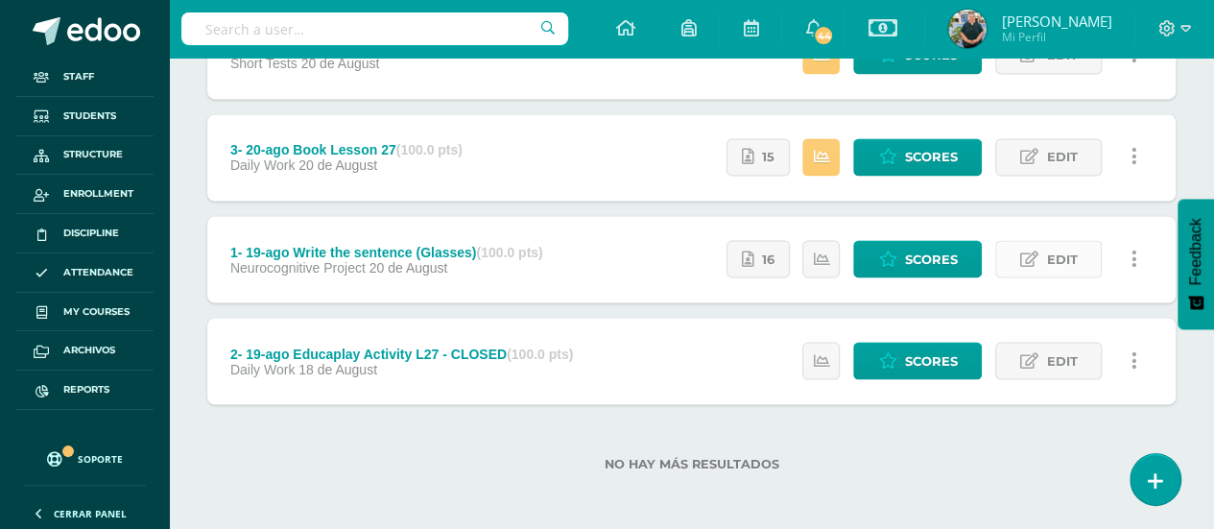
click at [1047, 256] on span "Edit" at bounding box center [1061, 259] width 31 height 36
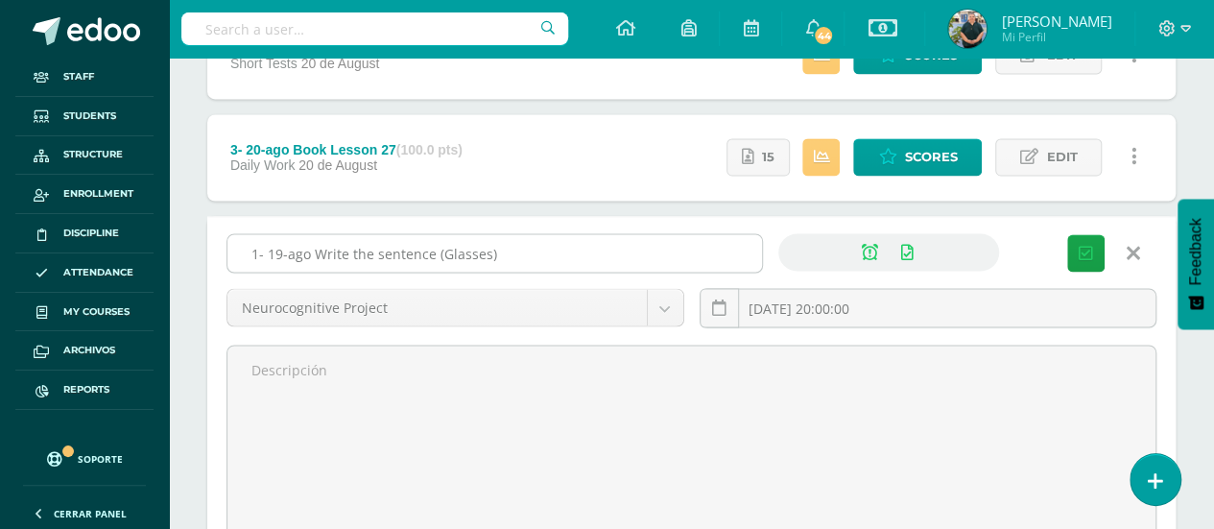
click at [680, 245] on input "1- 19-ago Write the sentence (Glasses)" at bounding box center [494, 252] width 535 height 37
paste input "- CLOSED"
type input "1- 19-ago Write the sentence (Glasses) - CLOSED"
click at [1073, 247] on button "Save" at bounding box center [1085, 252] width 37 height 37
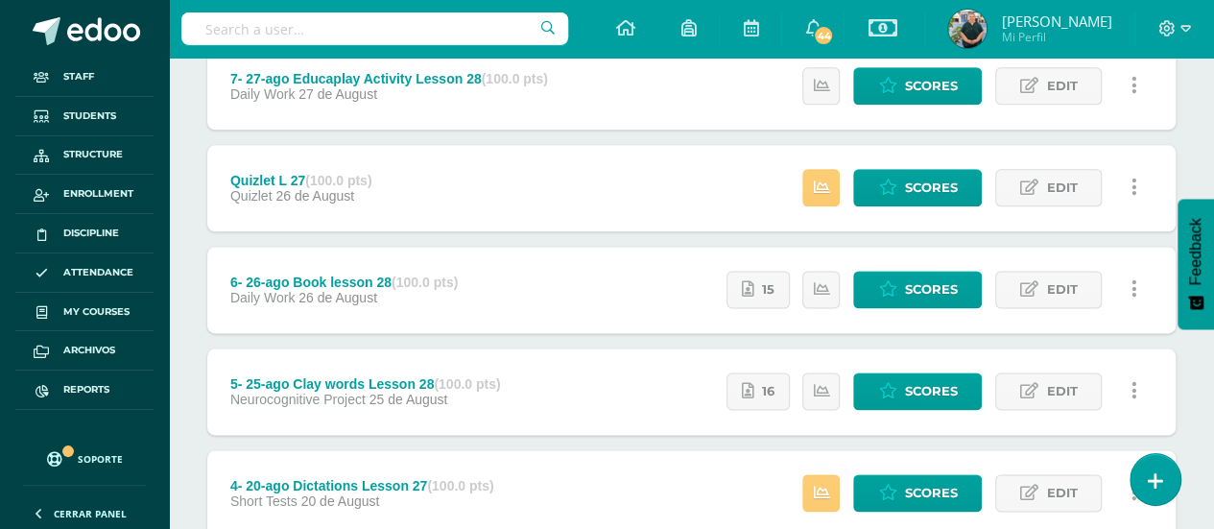
scroll to position [1522, 0]
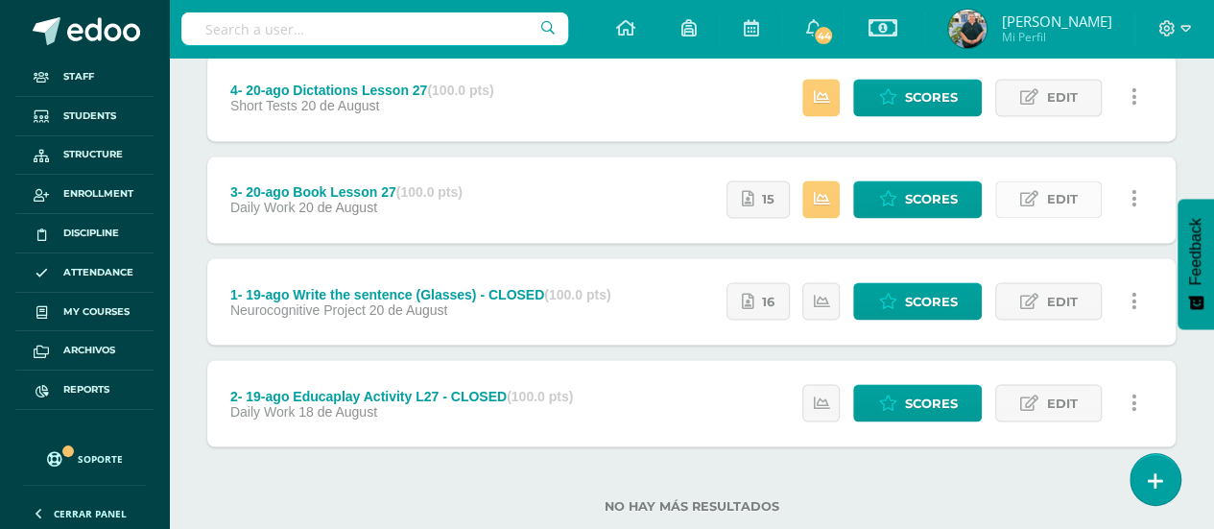
click at [1074, 195] on span "Edit" at bounding box center [1061, 199] width 31 height 36
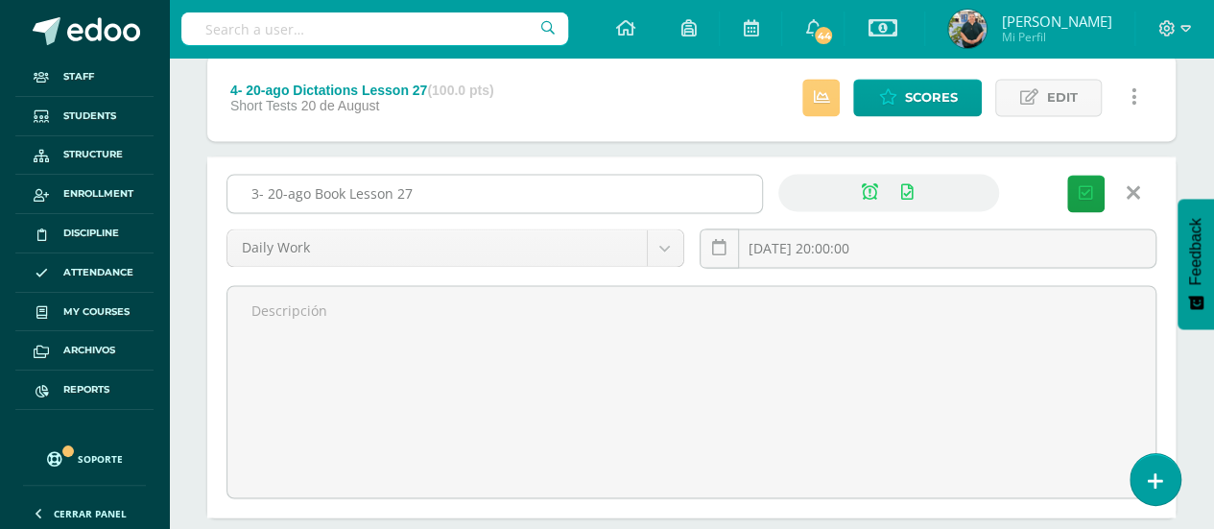
click at [641, 189] on input "3- 20-ago Book Lesson 27" at bounding box center [494, 193] width 535 height 37
paste input "- CLOSED"
type input "3- 20-ago Book Lesson 27 - CLOSED"
click at [1089, 178] on button "Save" at bounding box center [1085, 193] width 37 height 37
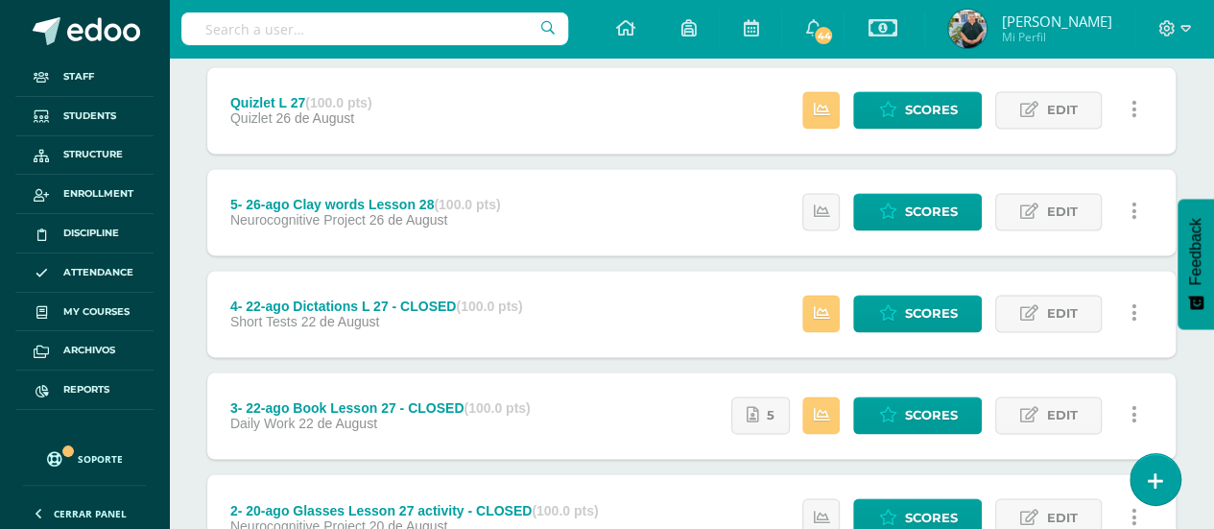
scroll to position [1277, 0]
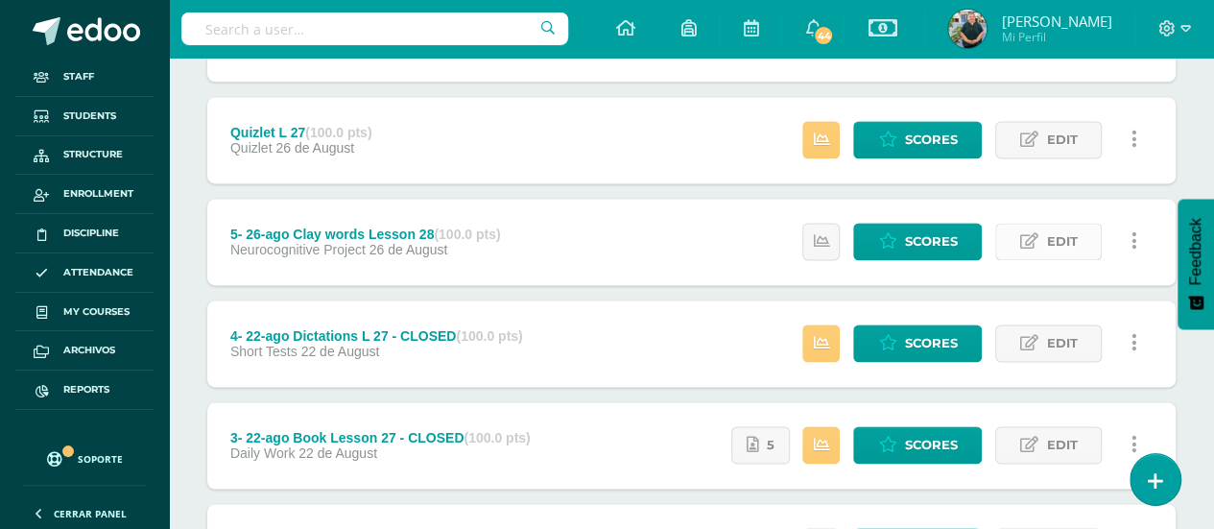
click at [1049, 239] on span "Edit" at bounding box center [1061, 242] width 31 height 36
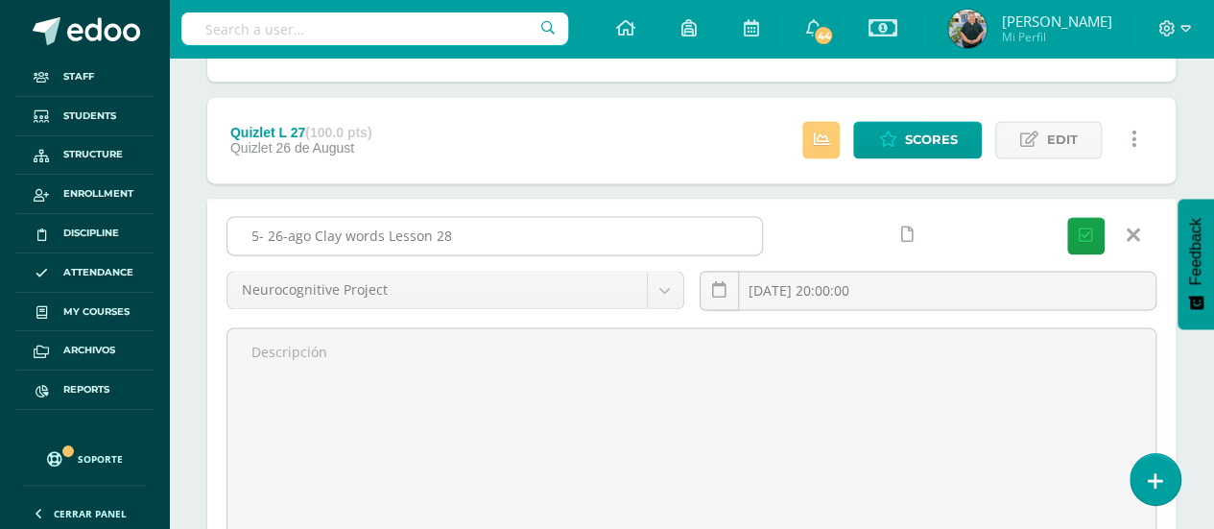
click at [555, 228] on input "5- 26-ago Clay words Lesson 28" at bounding box center [494, 235] width 535 height 37
paste input "- CLOSED"
type input "5- 26-ago Clay words Lesson 28 - CLOSED"
click at [1101, 234] on button "Save" at bounding box center [1085, 235] width 37 height 37
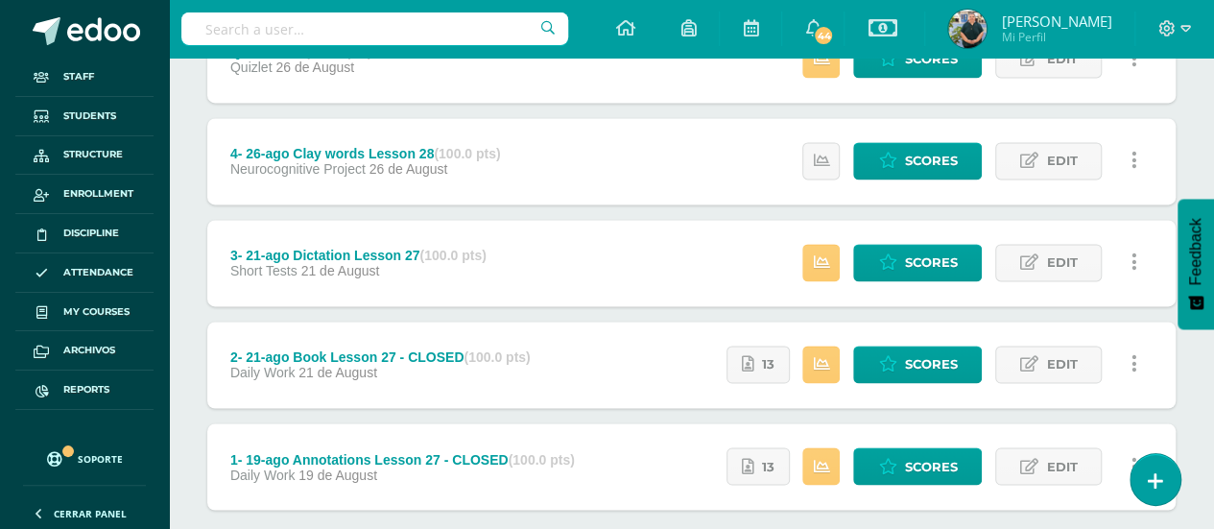
scroll to position [1271, 0]
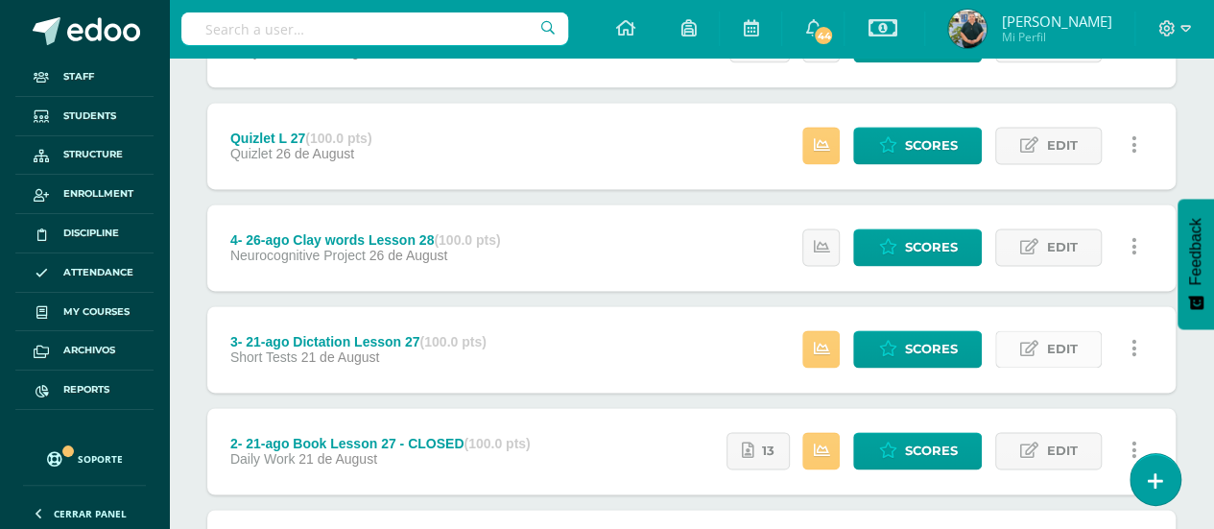
click at [1042, 339] on link "Edit" at bounding box center [1048, 348] width 107 height 37
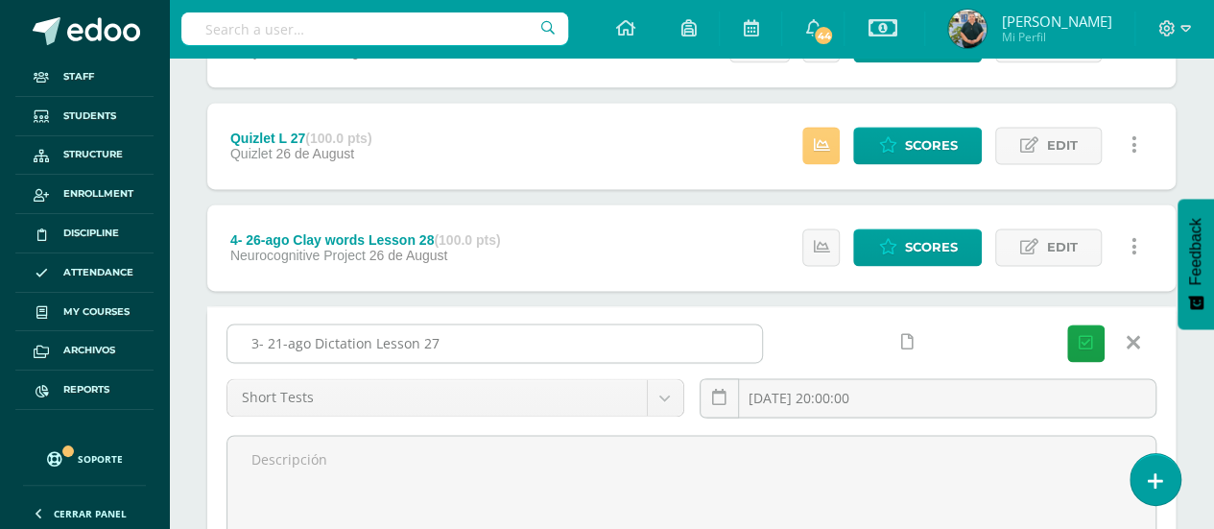
click at [556, 344] on input "3- 21-ago Dictation Lesson 27" at bounding box center [494, 342] width 535 height 37
paste input "- CLOSED"
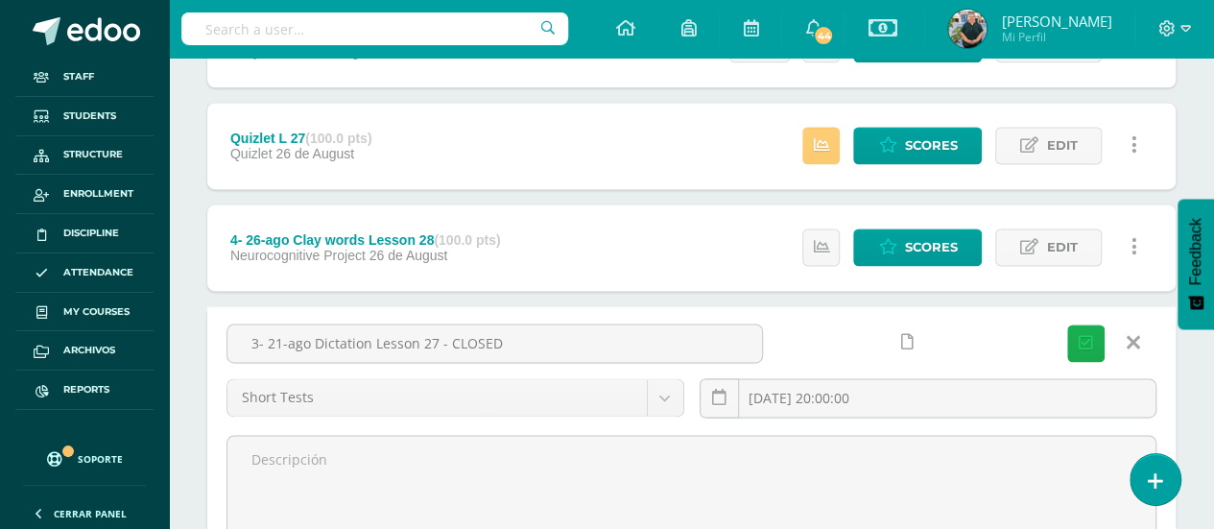
type input "3- 21-ago Dictation Lesson 27 - CLOSED"
click at [1089, 335] on icon "submit" at bounding box center [1086, 343] width 14 height 16
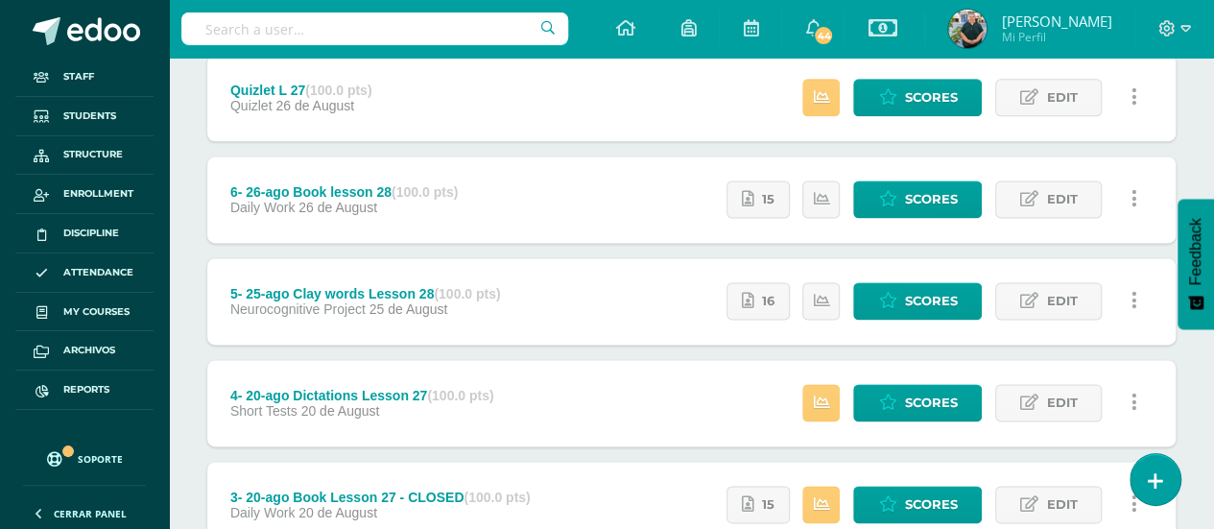
scroll to position [1234, 0]
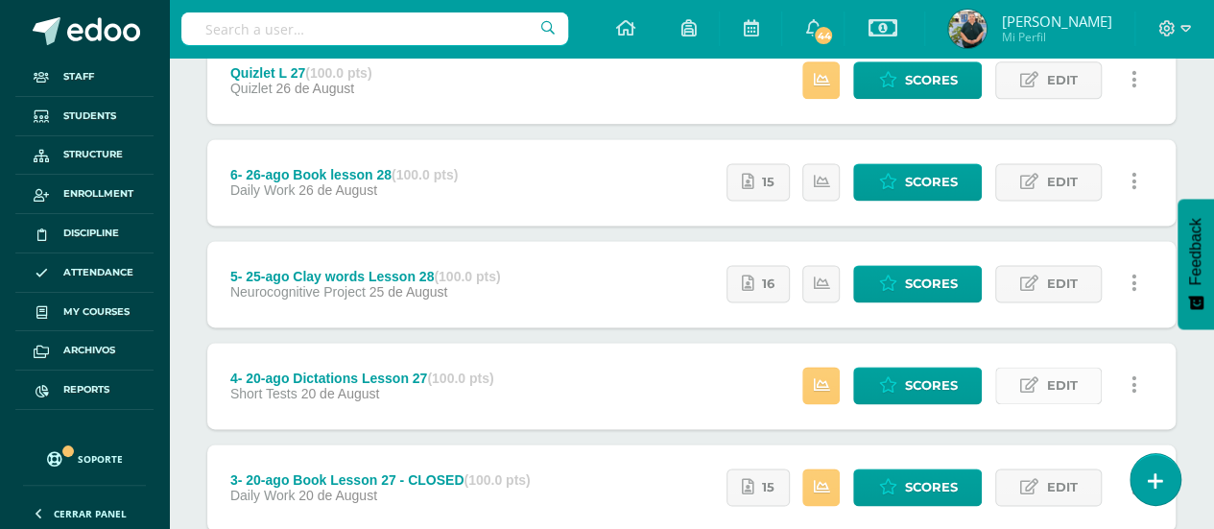
click at [1054, 376] on span "Edit" at bounding box center [1061, 386] width 31 height 36
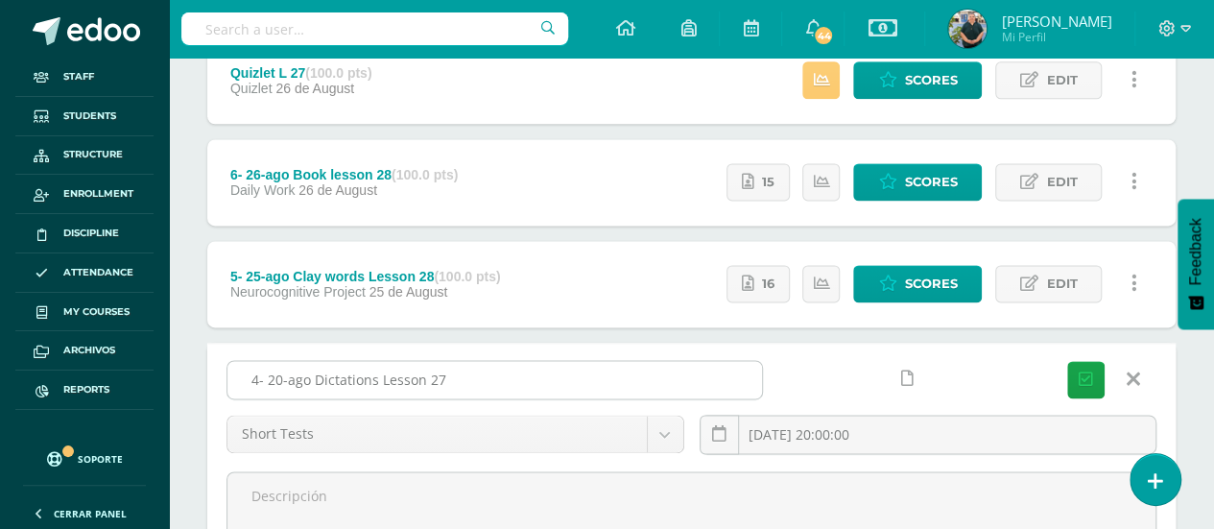
click at [753, 385] on input "4- 20-ago Dictations Lesson 27" at bounding box center [494, 379] width 535 height 37
click at [708, 368] on input "4- 20-ago Dictations Lesson 27" at bounding box center [494, 379] width 535 height 37
click at [684, 372] on input "4- 20-ago Dictations Lesson 27" at bounding box center [494, 379] width 535 height 37
paste input "- CLOSED"
type input "4- 20-ago Dictations Lesson 27 - CLOSED"
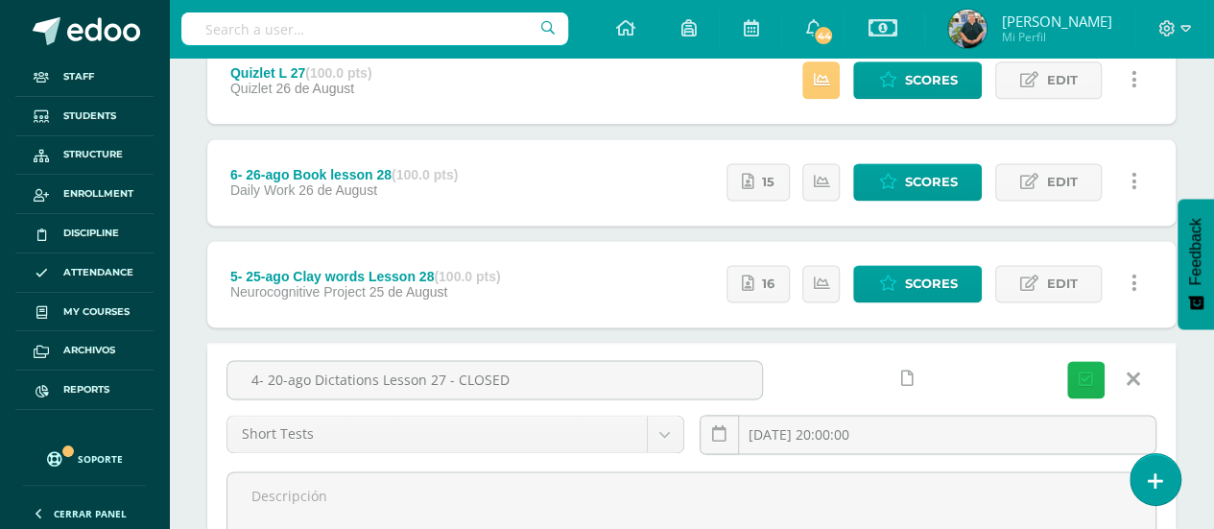
click at [1084, 371] on icon "submit" at bounding box center [1086, 379] width 14 height 16
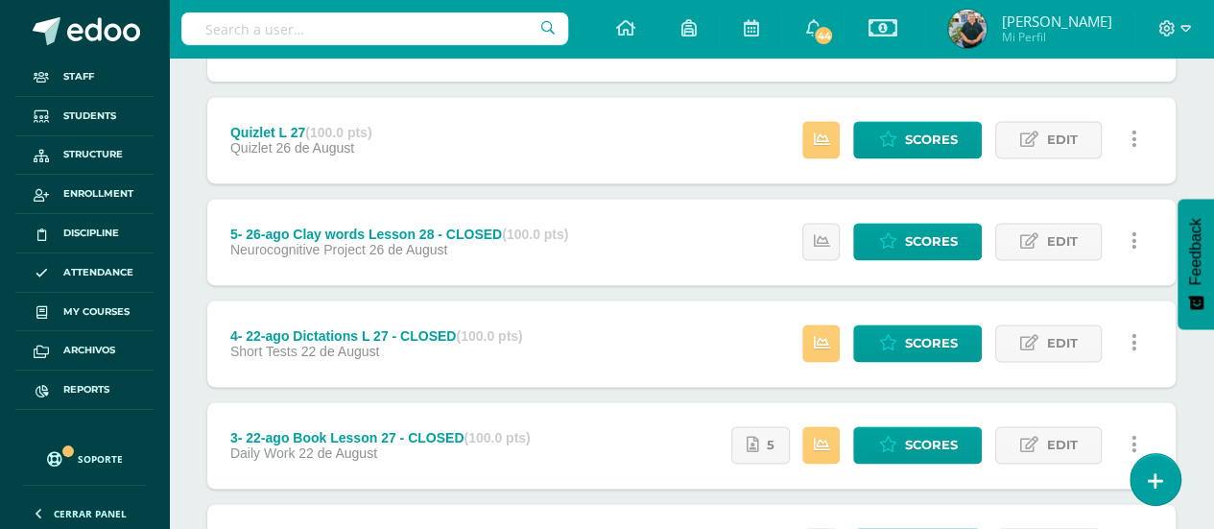
scroll to position [1181, 0]
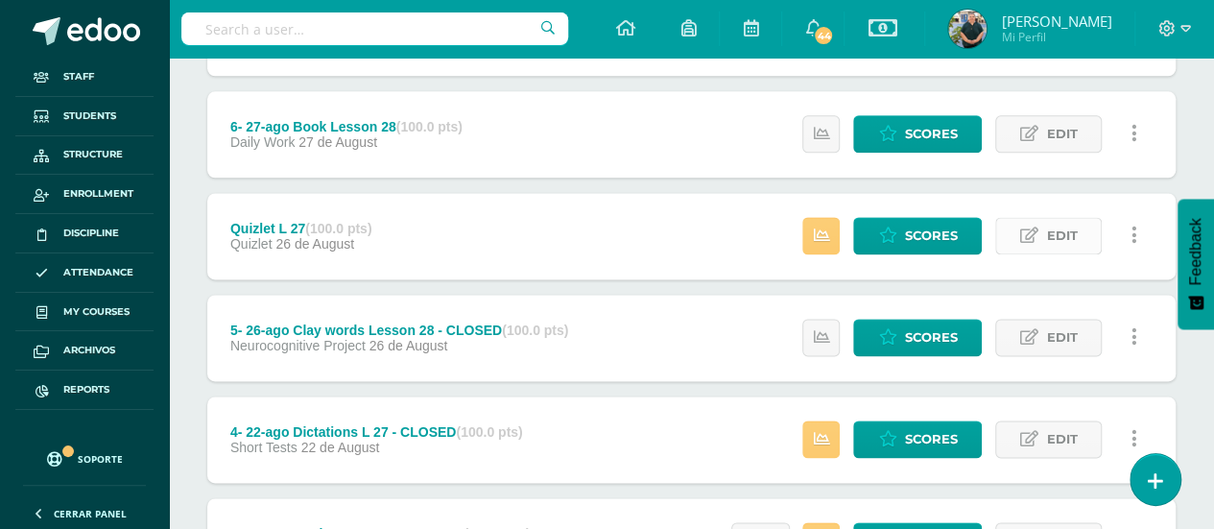
click at [1075, 231] on span "Edit" at bounding box center [1061, 236] width 31 height 36
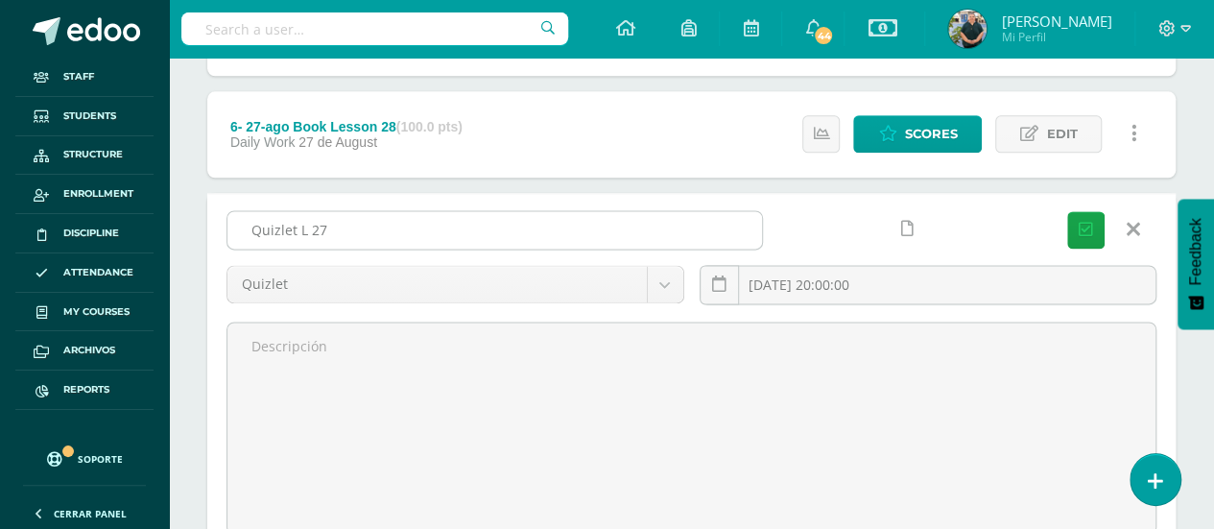
click at [643, 229] on input "Quizlet L 27" at bounding box center [494, 229] width 535 height 37
paste input "- CLOSED"
type input "Quizlet L 27 - CLOSED"
click at [1080, 222] on icon "submit" at bounding box center [1086, 230] width 14 height 16
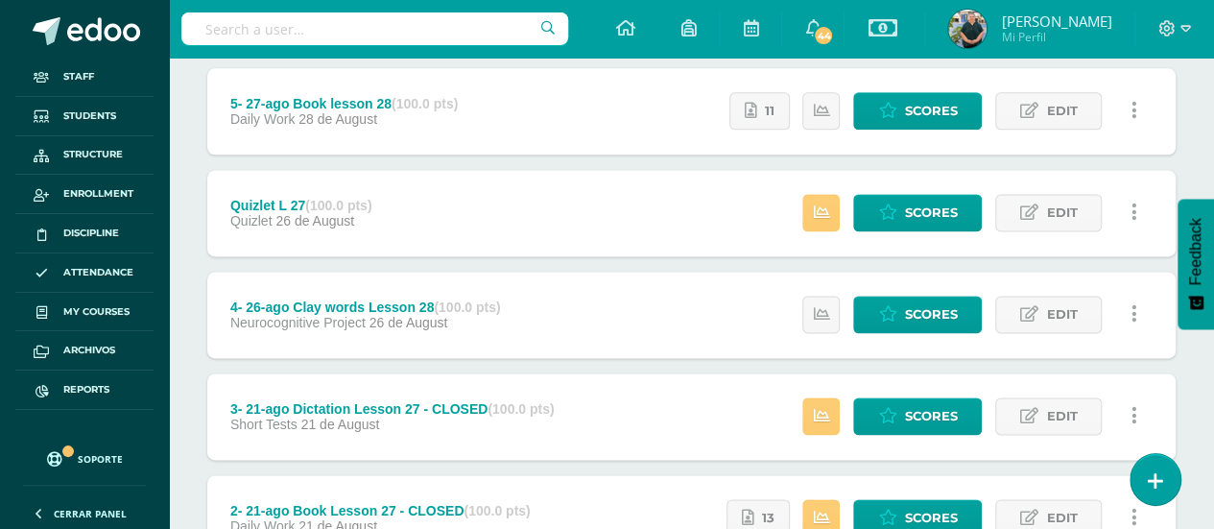
scroll to position [1234, 0]
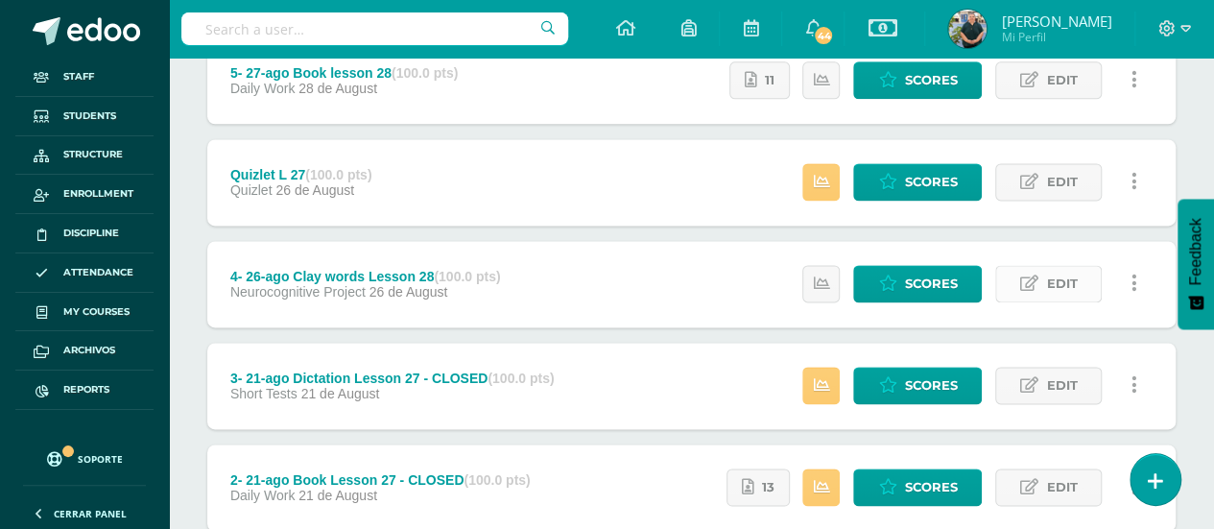
click at [1048, 275] on span "Edit" at bounding box center [1061, 284] width 31 height 36
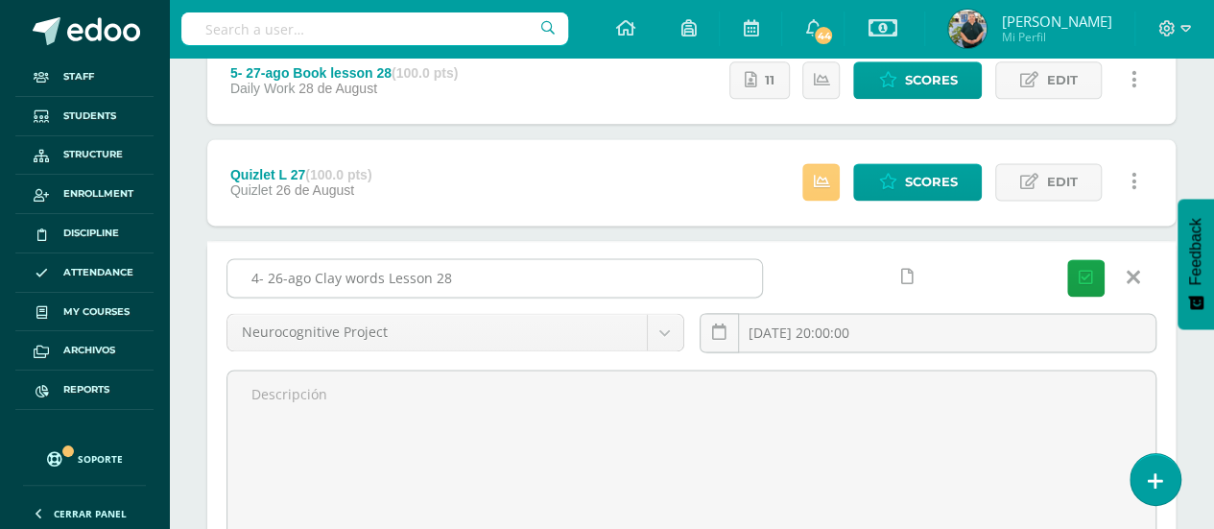
click at [633, 279] on input "4- 26-ago Clay words Lesson 28" at bounding box center [494, 277] width 535 height 37
paste input "- CLOSED"
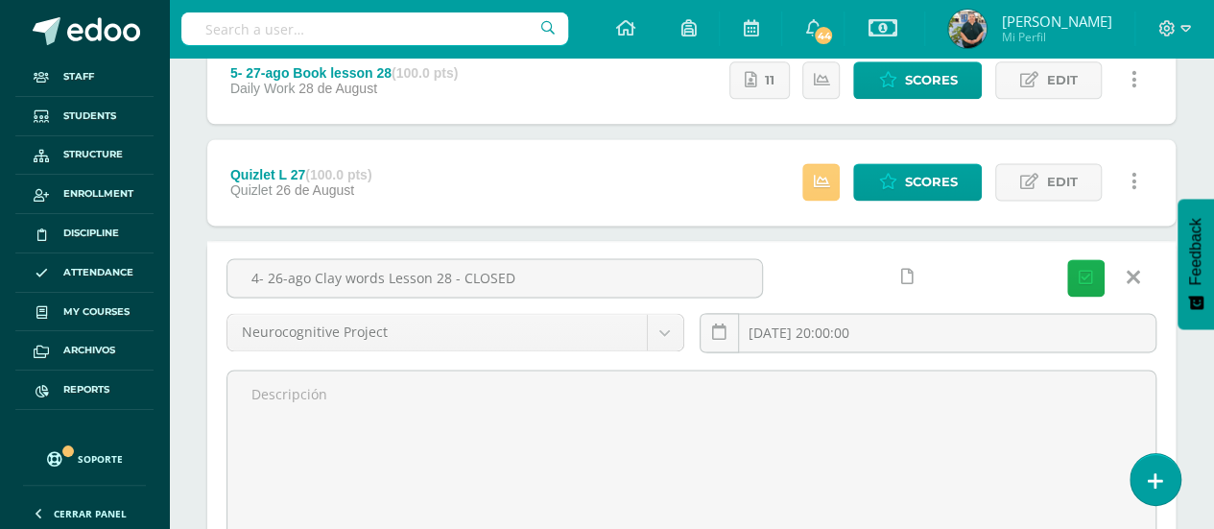
type input "4- 26-ago Clay words Lesson 28 - CLOSED"
click at [1095, 263] on button "Save" at bounding box center [1085, 277] width 37 height 37
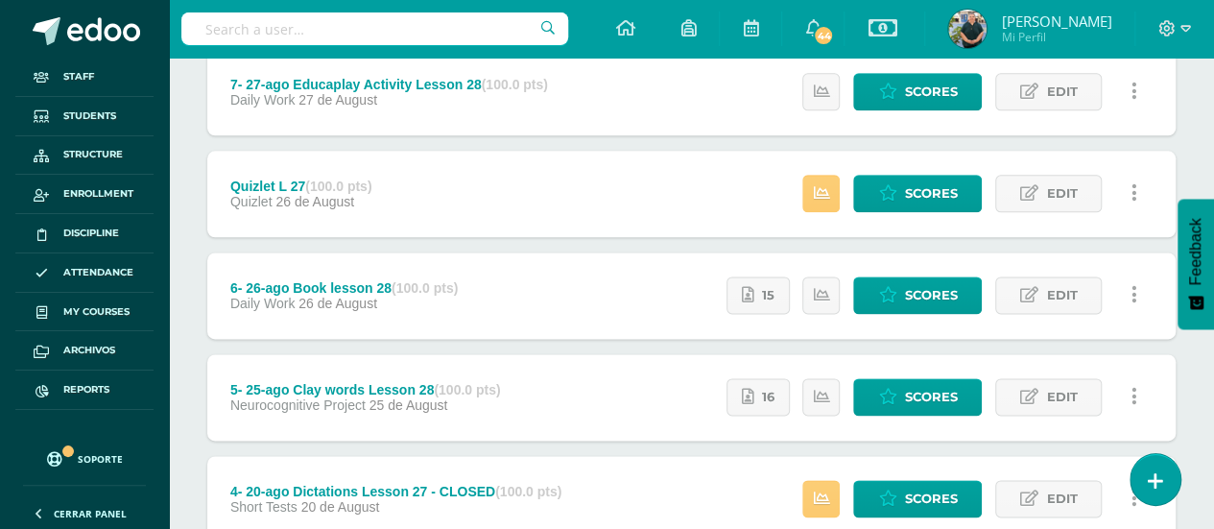
scroll to position [1234, 0]
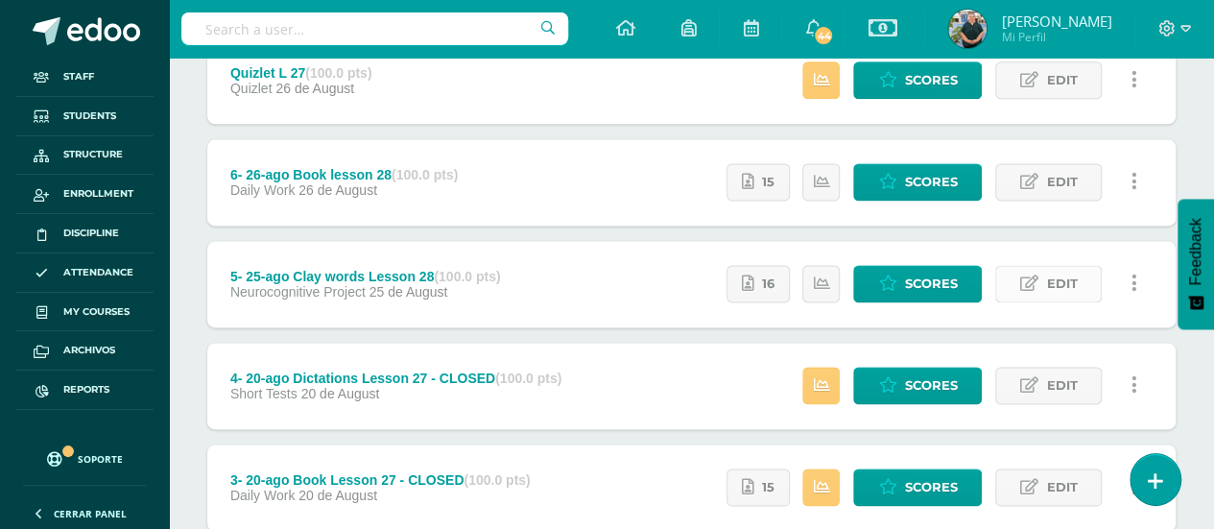
click at [1048, 274] on span "Edit" at bounding box center [1061, 284] width 31 height 36
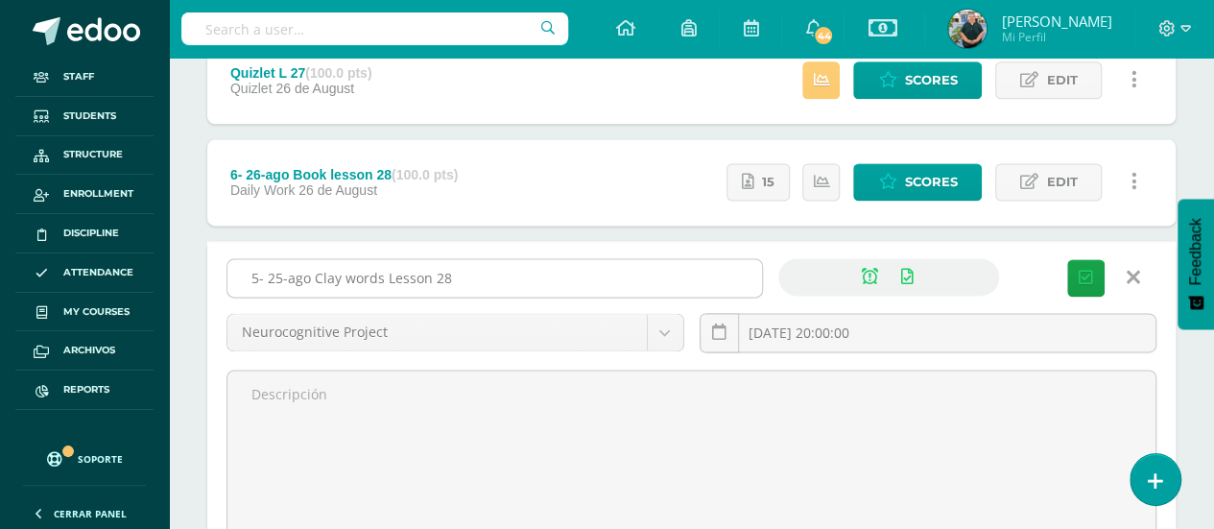
click at [553, 273] on input "5- 25-ago Clay words Lesson 28" at bounding box center [494, 277] width 535 height 37
paste input "- CLOSED"
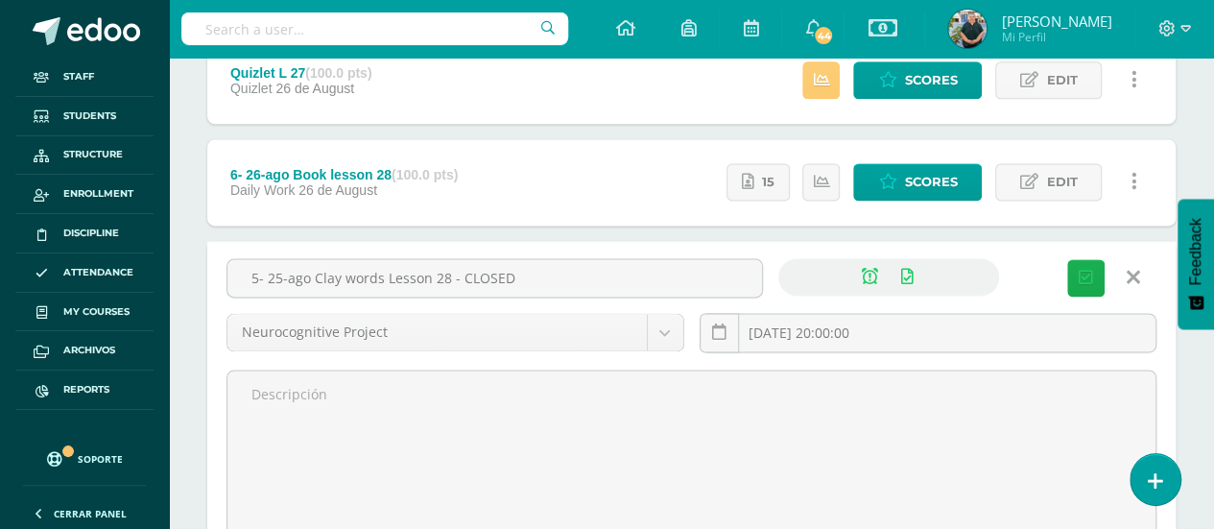
type input "5- 25-ago Clay words Lesson 28 - CLOSED"
click at [1090, 270] on icon "submit" at bounding box center [1086, 278] width 14 height 16
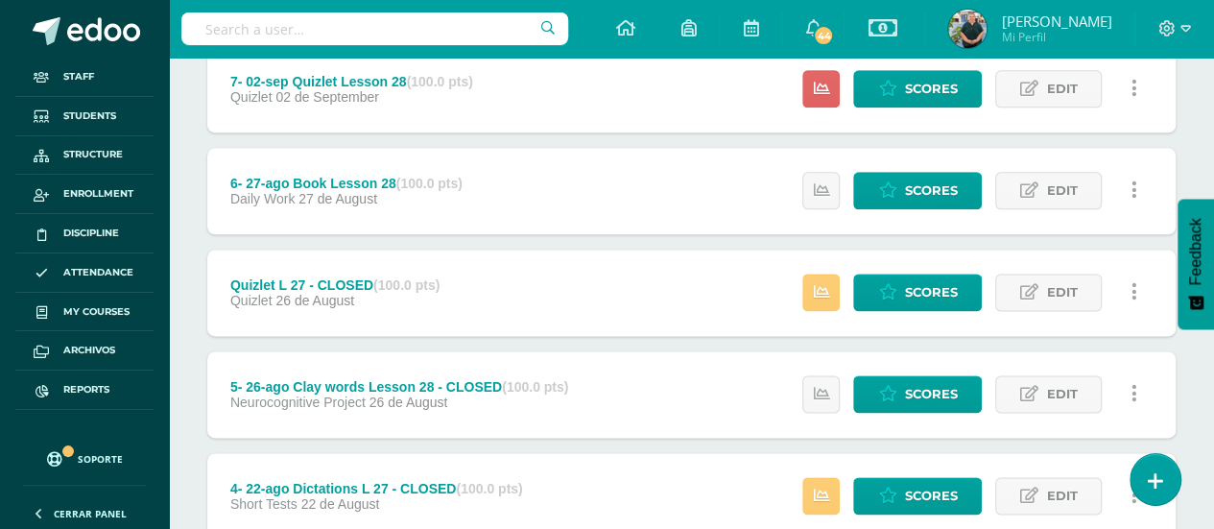
scroll to position [1152, 0]
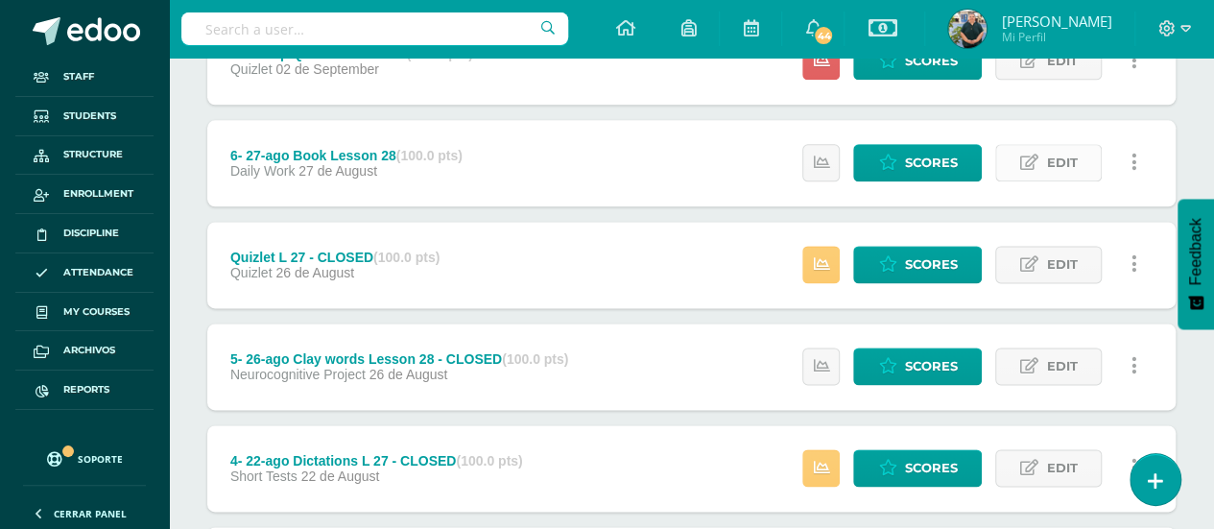
click at [1063, 170] on span "Edit" at bounding box center [1061, 163] width 31 height 36
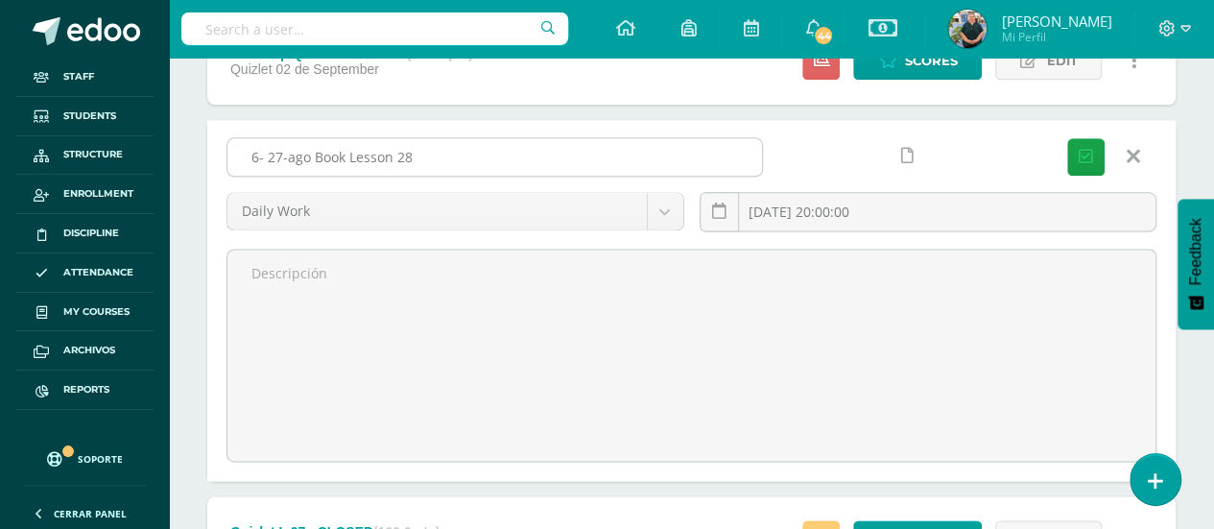
click at [516, 145] on input "6- 27-ago Book Lesson 28" at bounding box center [494, 156] width 535 height 37
paste input "- CLOSED"
type input "6- 27-ago Book Lesson 28 - CLOSED"
click at [1087, 154] on icon "submit" at bounding box center [1086, 157] width 14 height 16
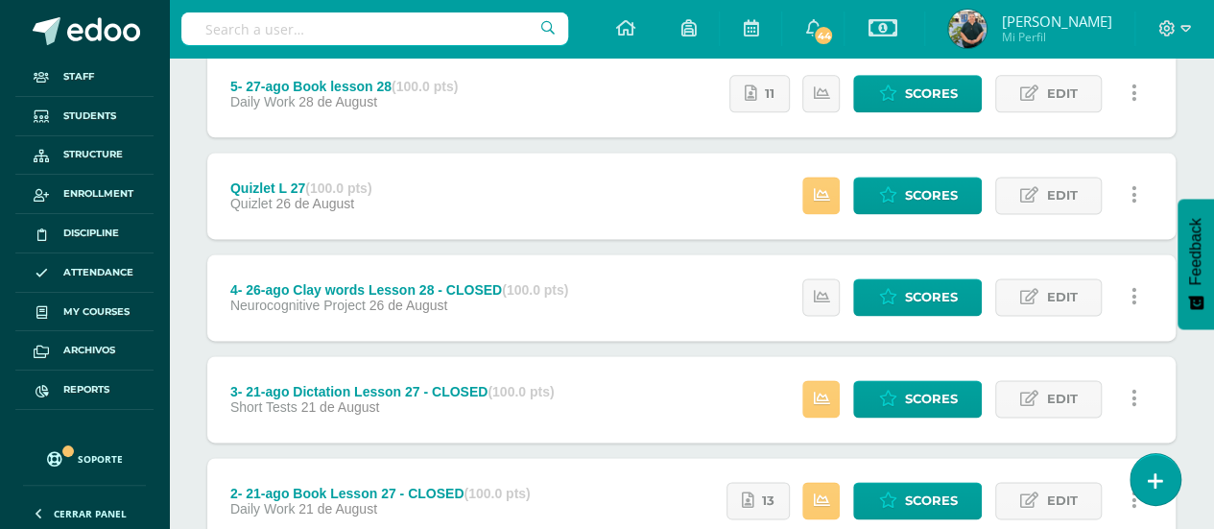
scroll to position [1234, 0]
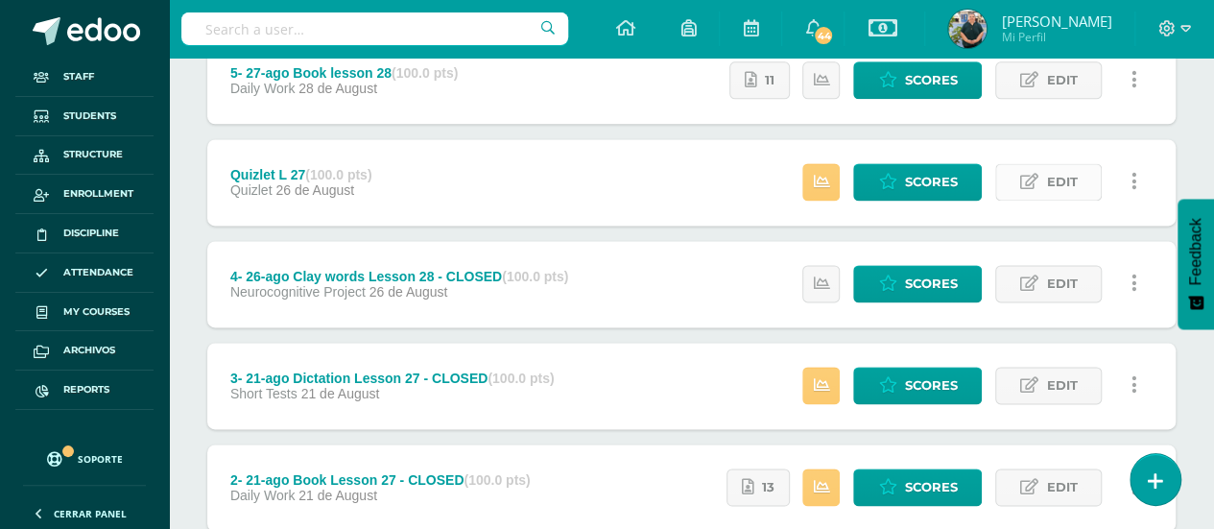
click at [1067, 176] on span "Edit" at bounding box center [1061, 182] width 31 height 36
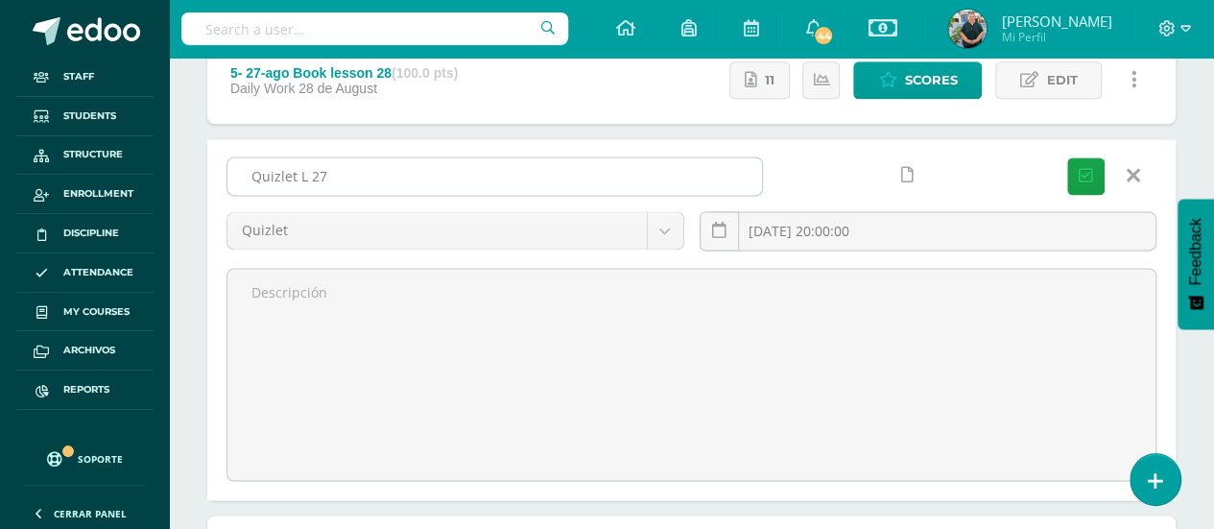
click at [577, 157] on input "Quizlet L 27" at bounding box center [494, 175] width 535 height 37
click at [576, 163] on input "Quizlet L 27" at bounding box center [494, 175] width 535 height 37
paste input "- CLOSED"
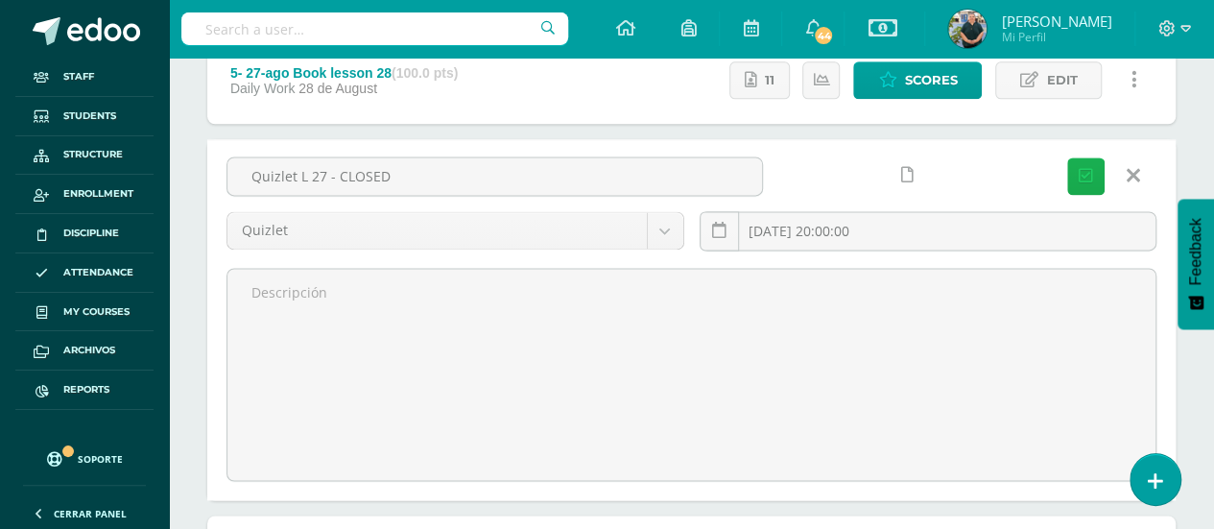
type input "Quizlet L 27 - CLOSED"
click at [1078, 170] on button "Save" at bounding box center [1085, 175] width 37 height 37
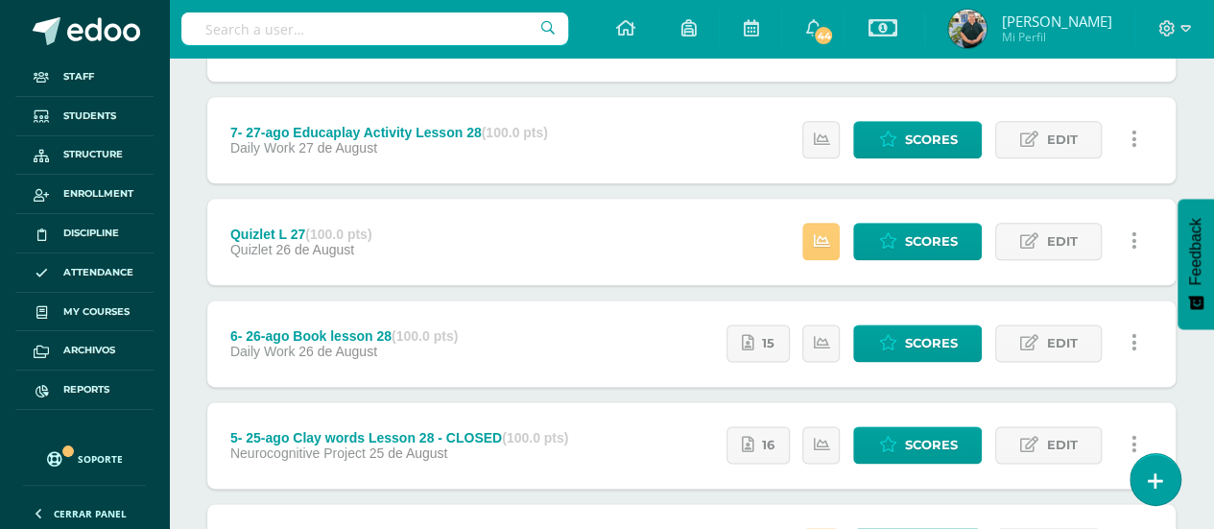
scroll to position [1042, 0]
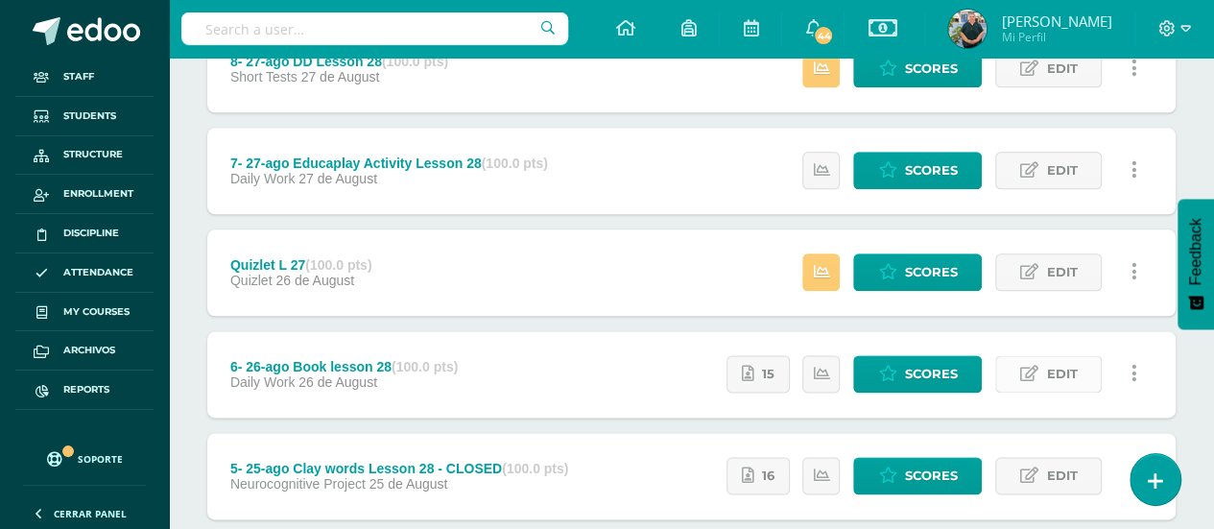
click at [1053, 368] on span "Edit" at bounding box center [1061, 374] width 31 height 36
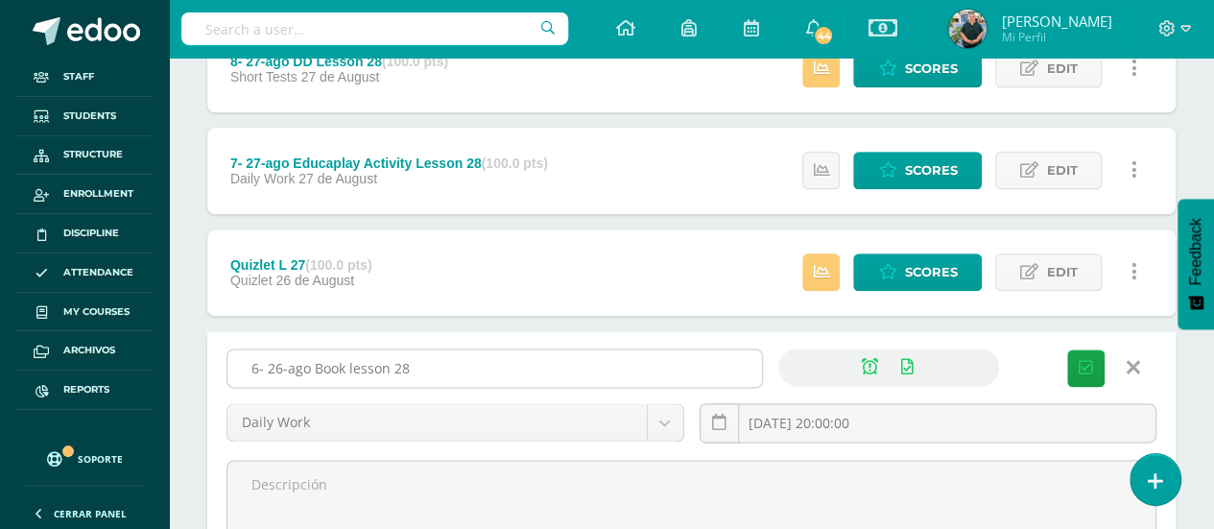
click at [557, 377] on input "6- 26-ago Book lesson 28" at bounding box center [494, 367] width 535 height 37
paste input "- CLOSED"
type input "6- 26-ago Book lesson 28 - CLOSED"
click at [1084, 360] on icon "submit" at bounding box center [1086, 368] width 14 height 16
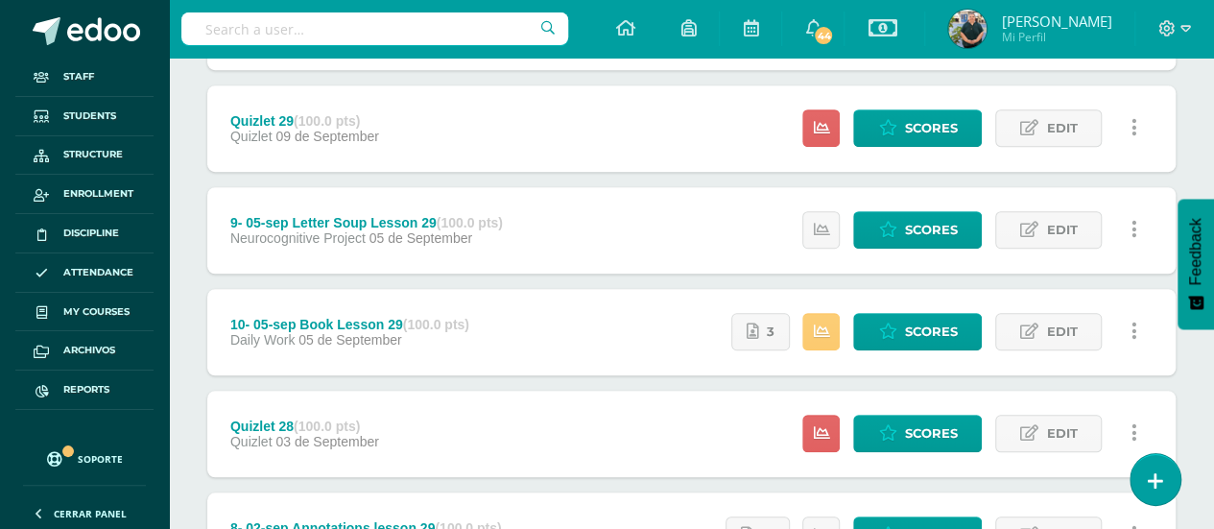
scroll to position [946, 0]
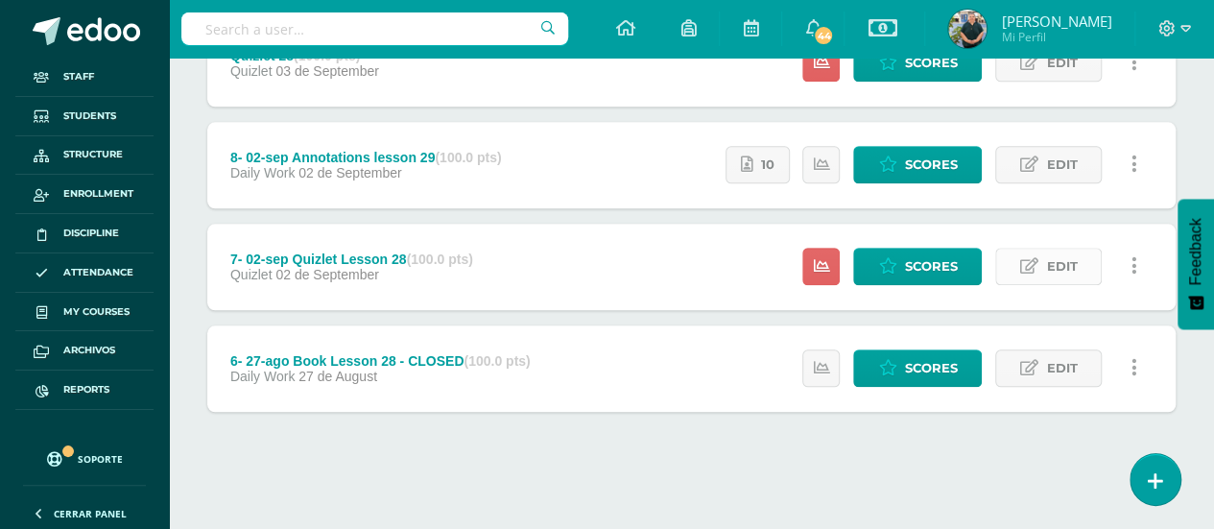
click at [1050, 266] on span "Edit" at bounding box center [1061, 267] width 31 height 36
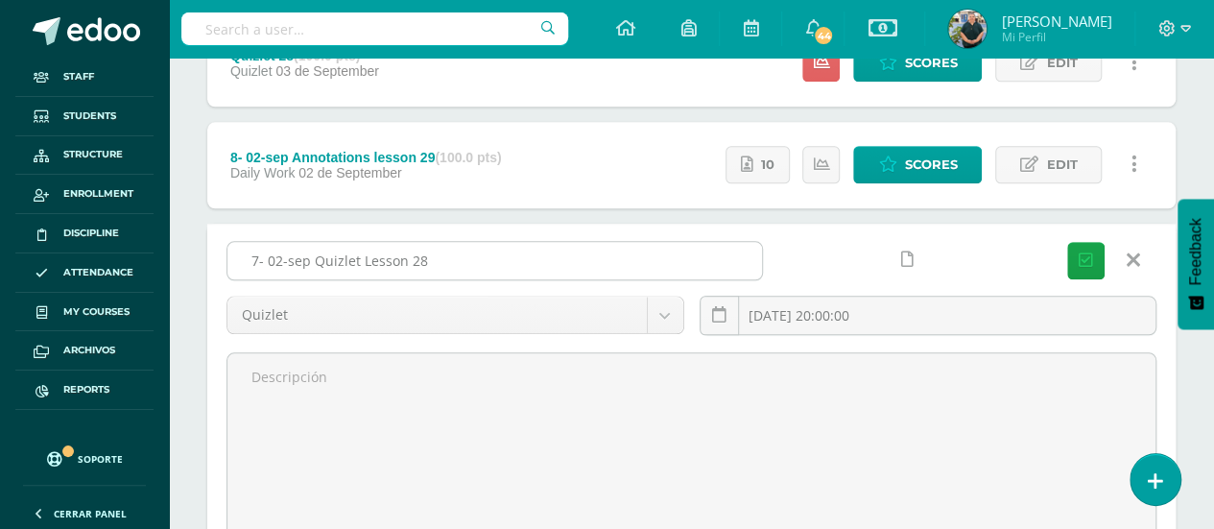
click at [714, 251] on input "7- 02-sep Quizlet Lesson 28" at bounding box center [494, 260] width 535 height 37
paste input "- CLOSED"
type input "7- 02-sep Quizlet Lesson 28 - CLOSED"
click at [1085, 254] on icon "submit" at bounding box center [1086, 260] width 14 height 16
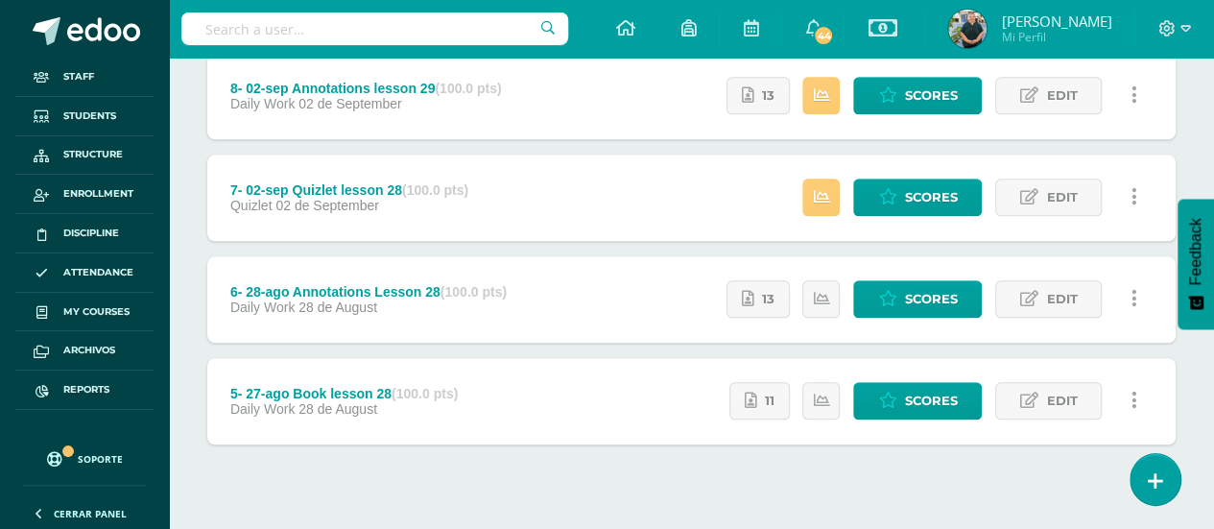
scroll to position [946, 0]
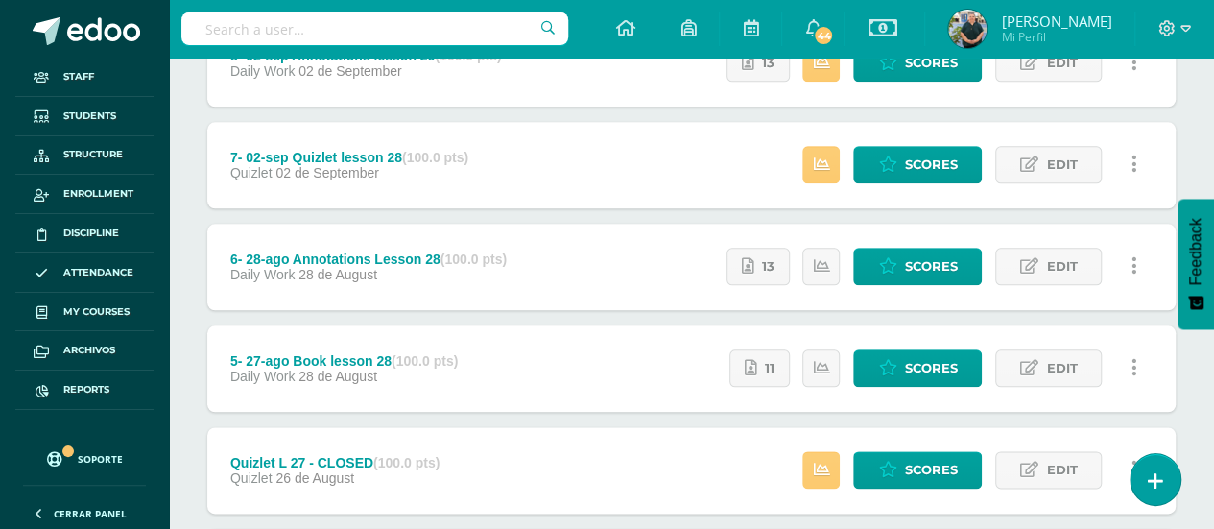
click at [635, 183] on div "7- 02-sep Quizlet lesson 28 (100.0 pts) Quizlet [DATE] Estatus de Actividad: 0 …" at bounding box center [691, 165] width 968 height 86
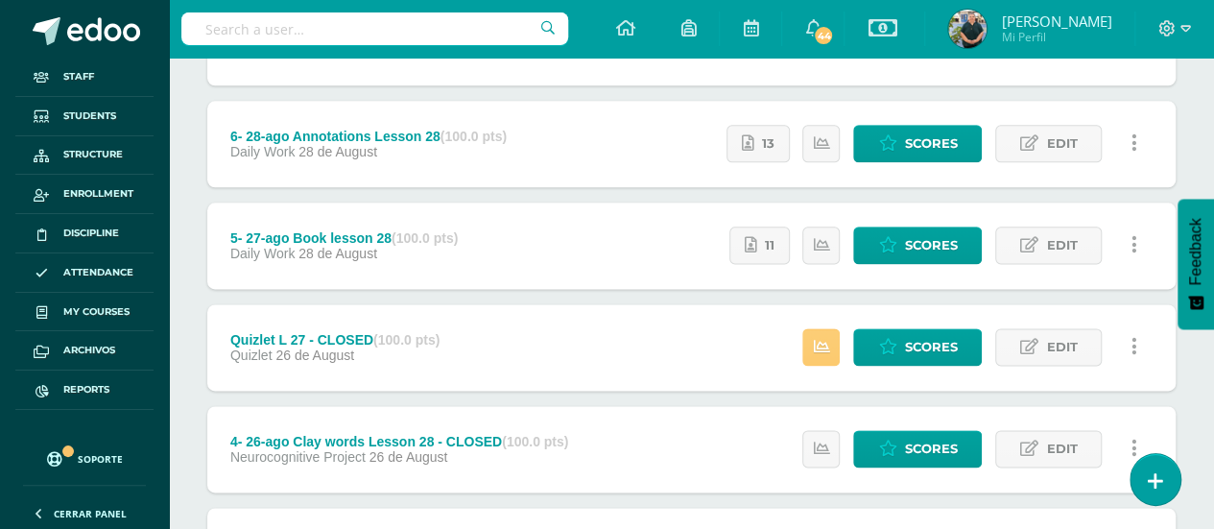
scroll to position [1138, 0]
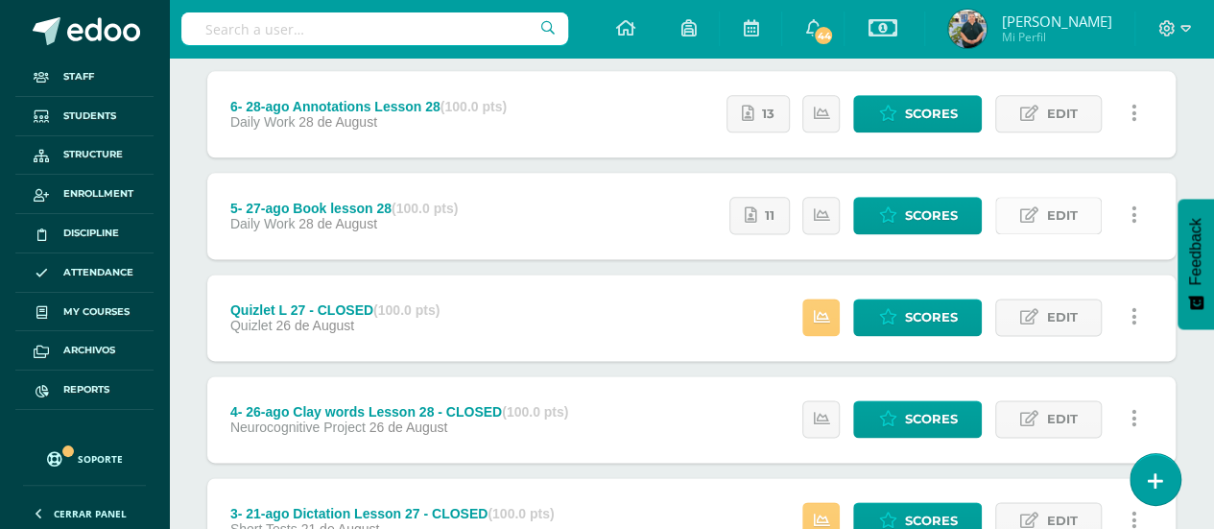
click at [1056, 204] on span "Edit" at bounding box center [1061, 216] width 31 height 36
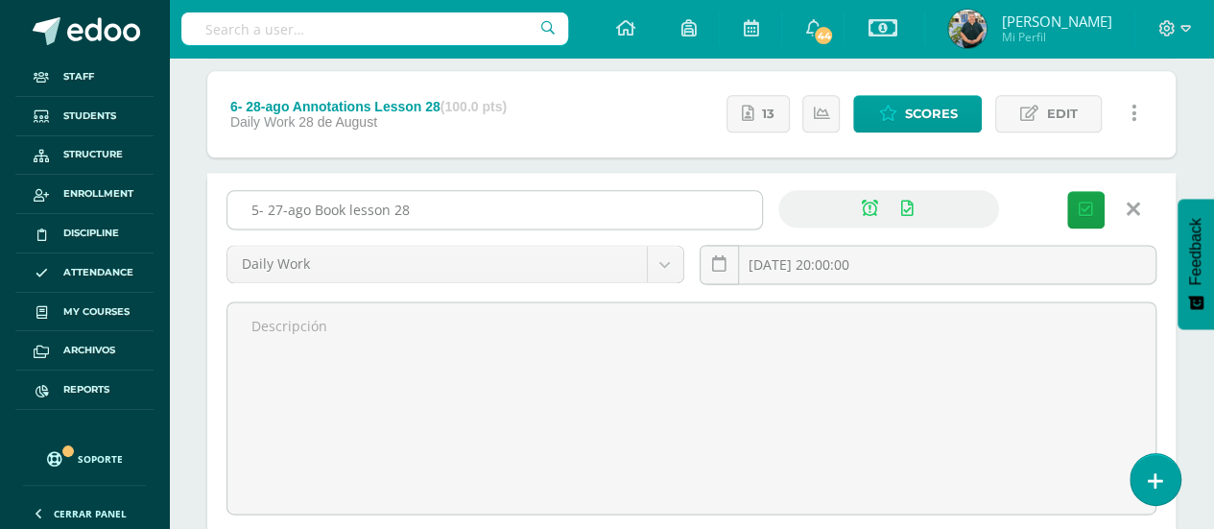
click at [645, 204] on input "5- 27-ago Book lesson 28" at bounding box center [494, 209] width 535 height 37
paste input "- CLOSED"
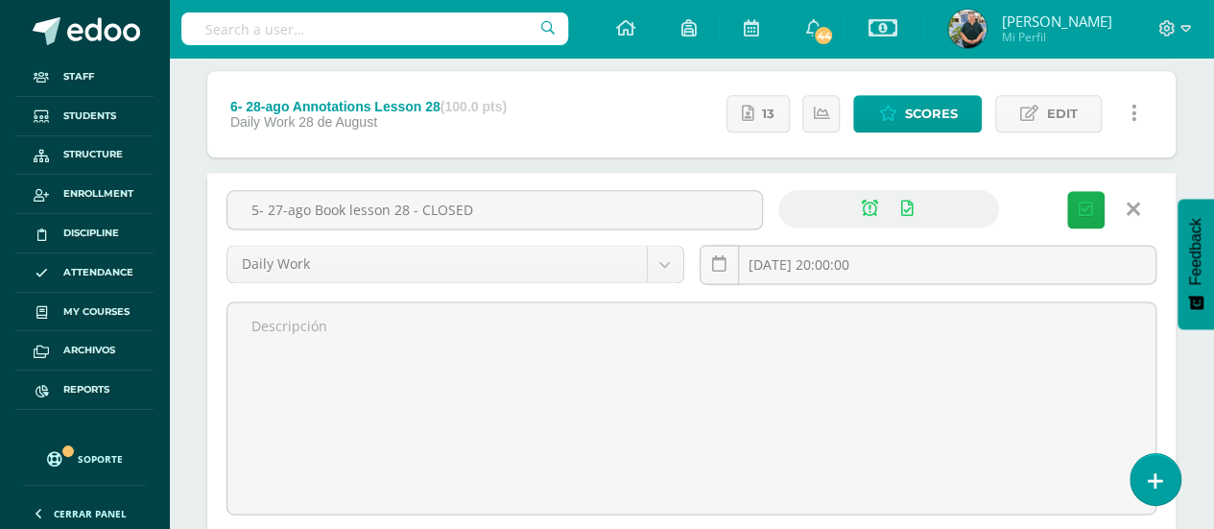
type input "5- 27-ago Book lesson 28 - CLOSED"
click at [1097, 196] on button "Save" at bounding box center [1085, 209] width 37 height 37
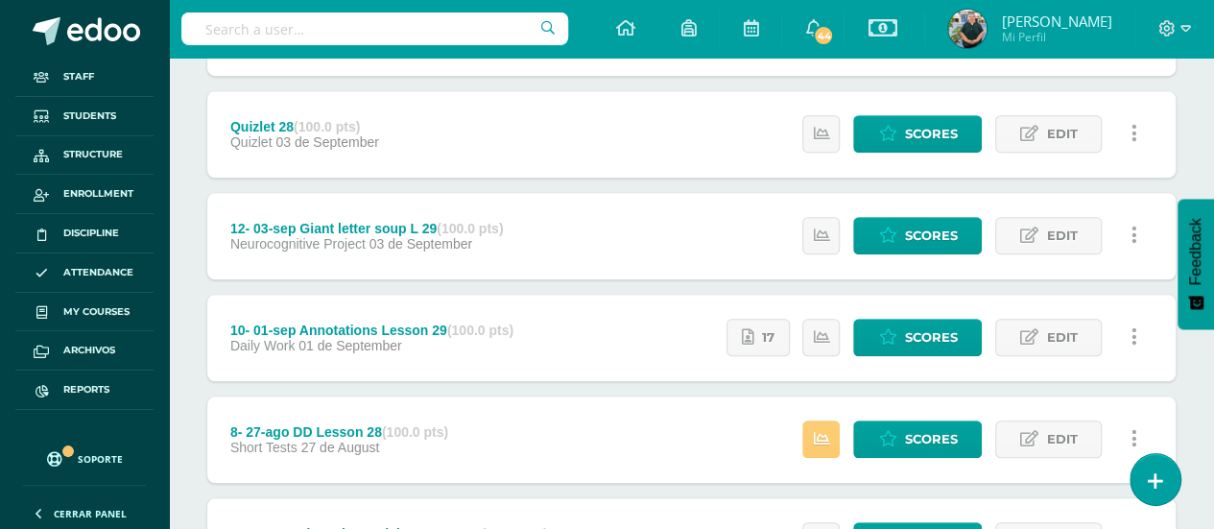
scroll to position [946, 0]
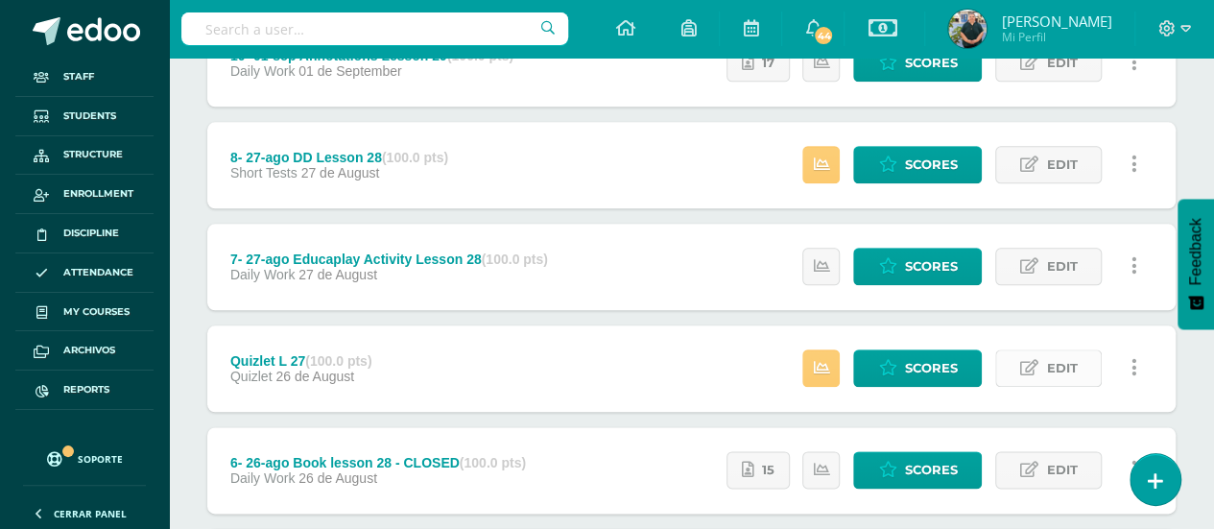
click at [1050, 370] on span "Edit" at bounding box center [1061, 368] width 31 height 36
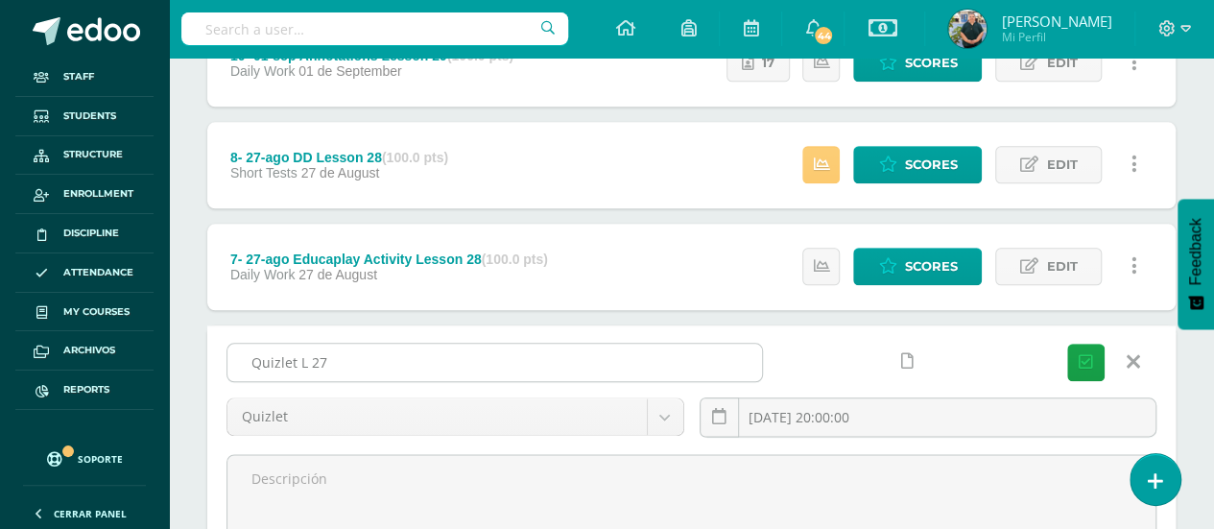
click at [632, 368] on input "Quizlet L 27" at bounding box center [494, 362] width 535 height 37
paste input "- CLOSED"
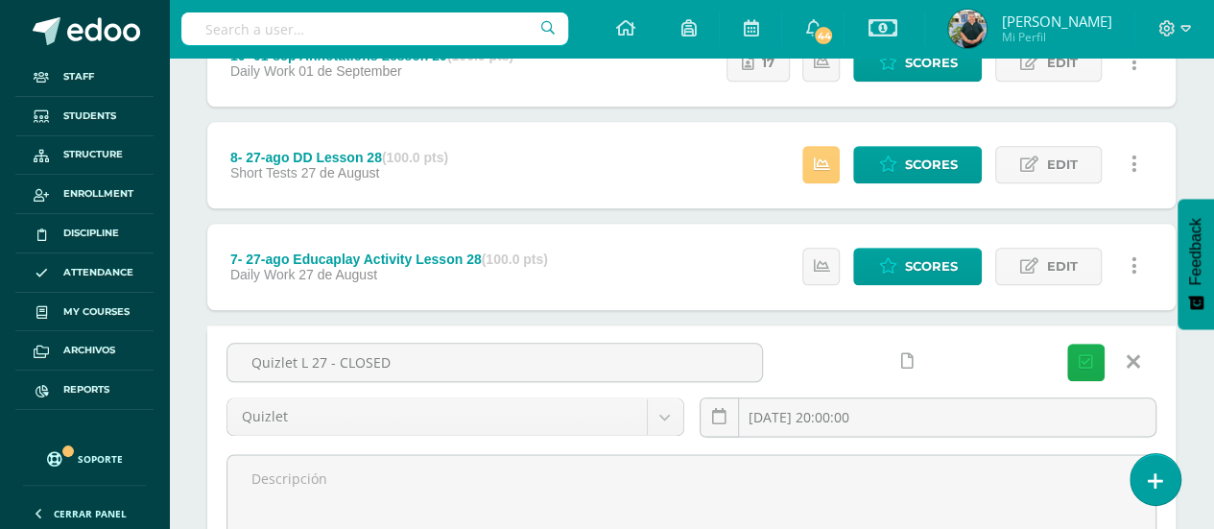
type input "Quizlet L 27 - CLOSED"
click at [1069, 354] on button "Save" at bounding box center [1085, 362] width 37 height 37
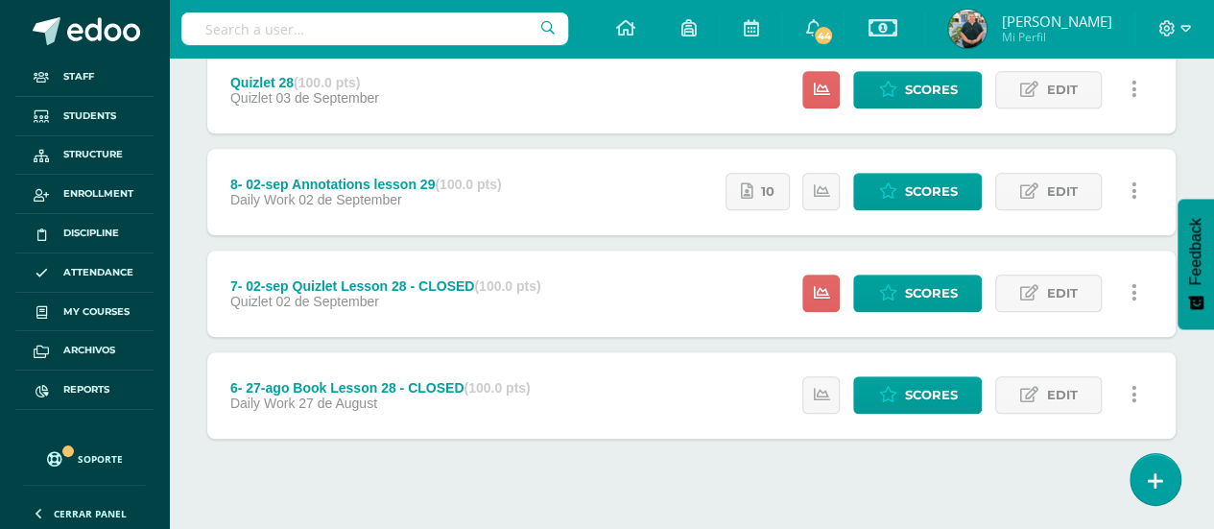
scroll to position [946, 0]
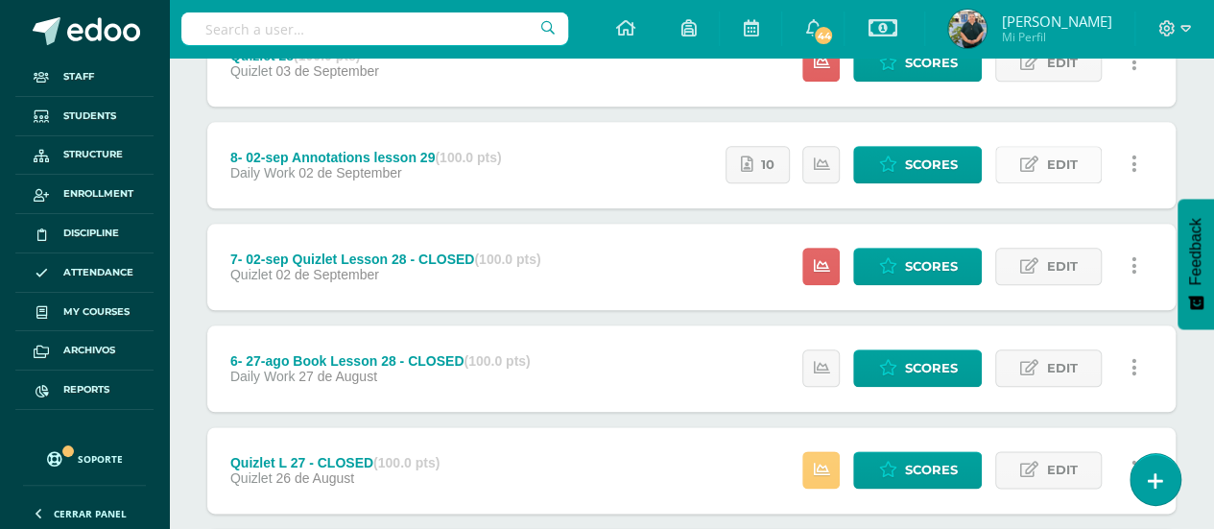
click at [1033, 158] on icon at bounding box center [1029, 164] width 18 height 16
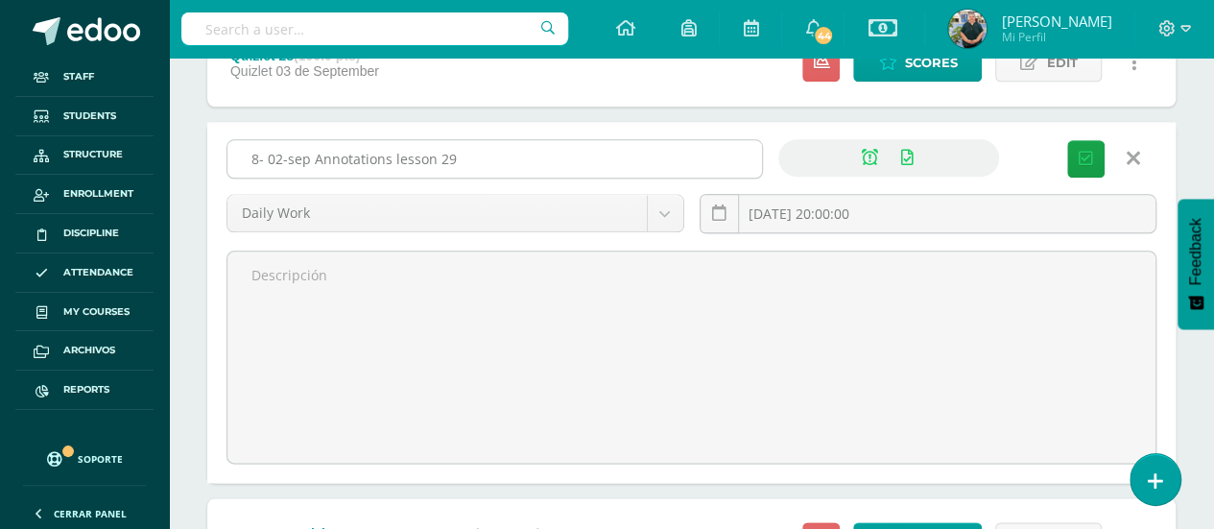
click at [576, 165] on input "8- 02-sep Annotations lesson 29" at bounding box center [494, 158] width 535 height 37
paste input "- CLOSED"
type input "8- 02-sep Annotations lesson 29 - CLOSED"
click at [1083, 151] on icon "submit" at bounding box center [1086, 159] width 14 height 16
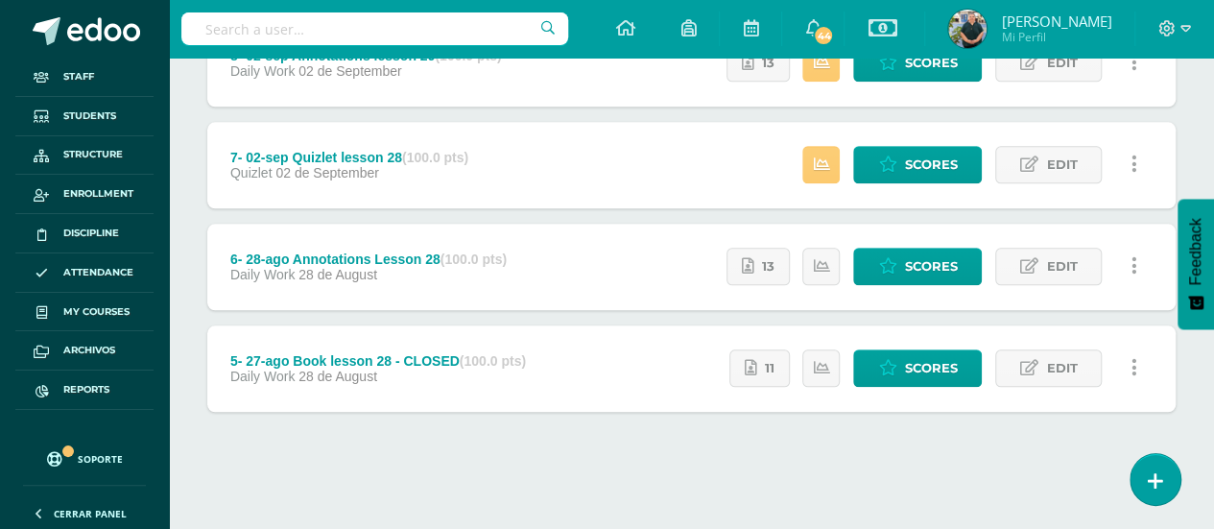
scroll to position [946, 0]
drag, startPoint x: 1036, startPoint y: 258, endPoint x: 963, endPoint y: 254, distance: 73.0
click at [1036, 258] on icon at bounding box center [1029, 266] width 18 height 16
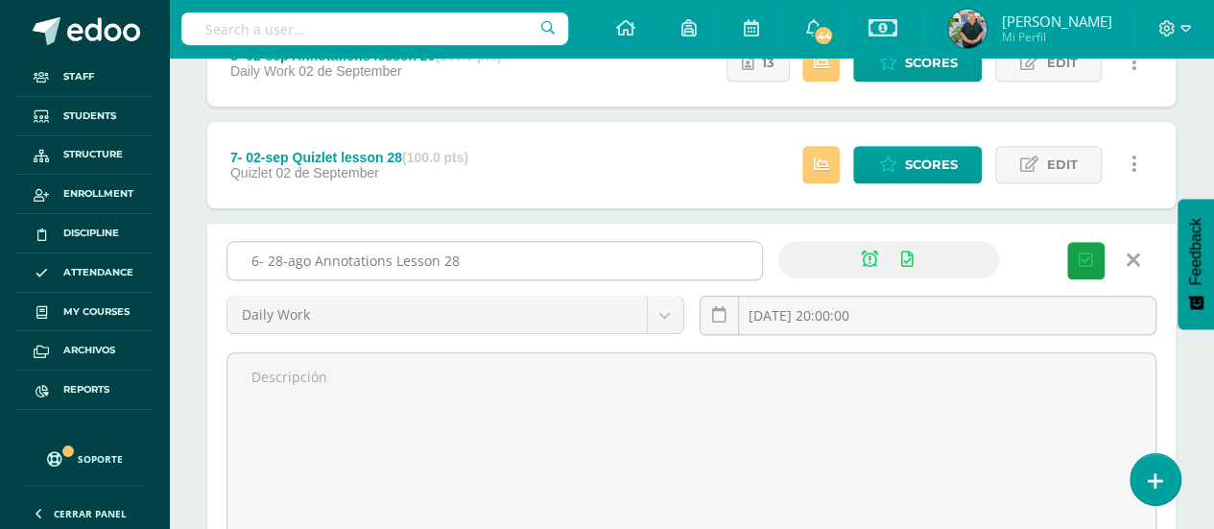
click at [547, 266] on input "6- 28-ago Annotations Lesson 28" at bounding box center [494, 260] width 535 height 37
paste input "- CLOSED"
type input "6- 28-ago Annotations Lesson 28 - CLOSED"
click at [1080, 254] on icon "submit" at bounding box center [1086, 260] width 14 height 16
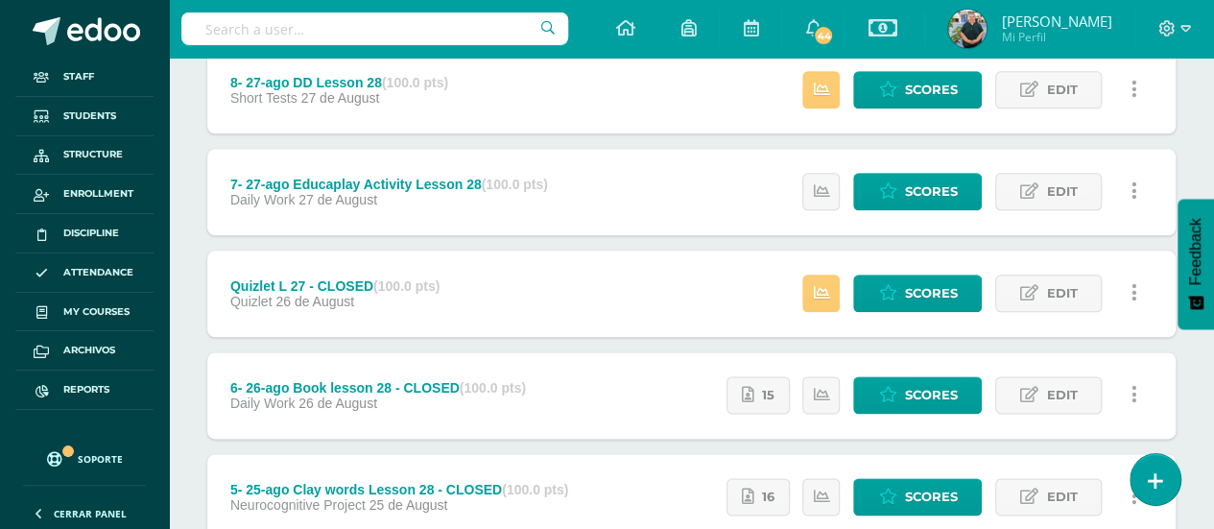
scroll to position [946, 0]
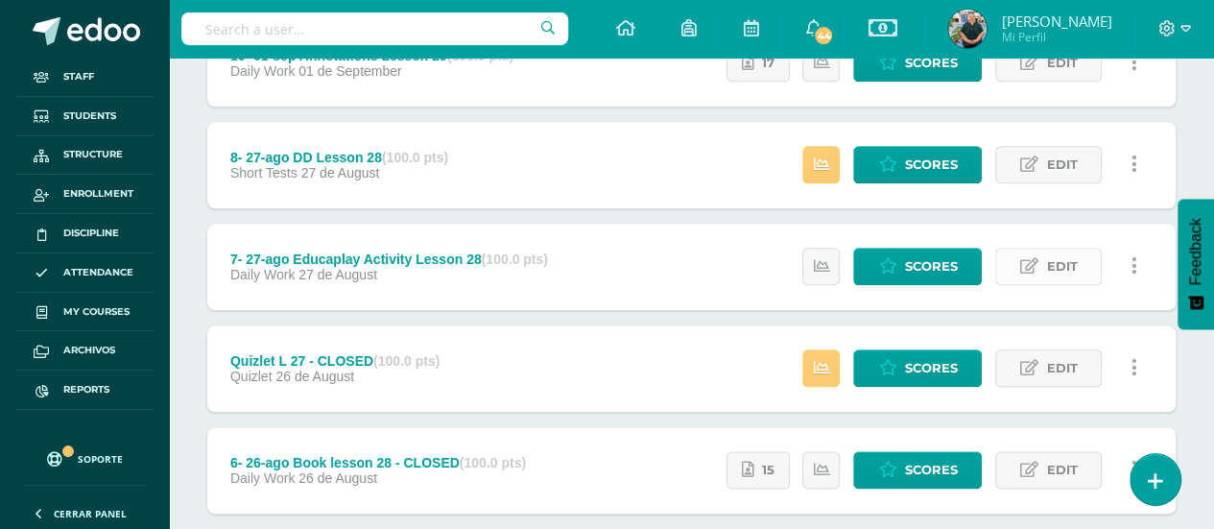
click at [1072, 262] on span "Edit" at bounding box center [1061, 267] width 31 height 36
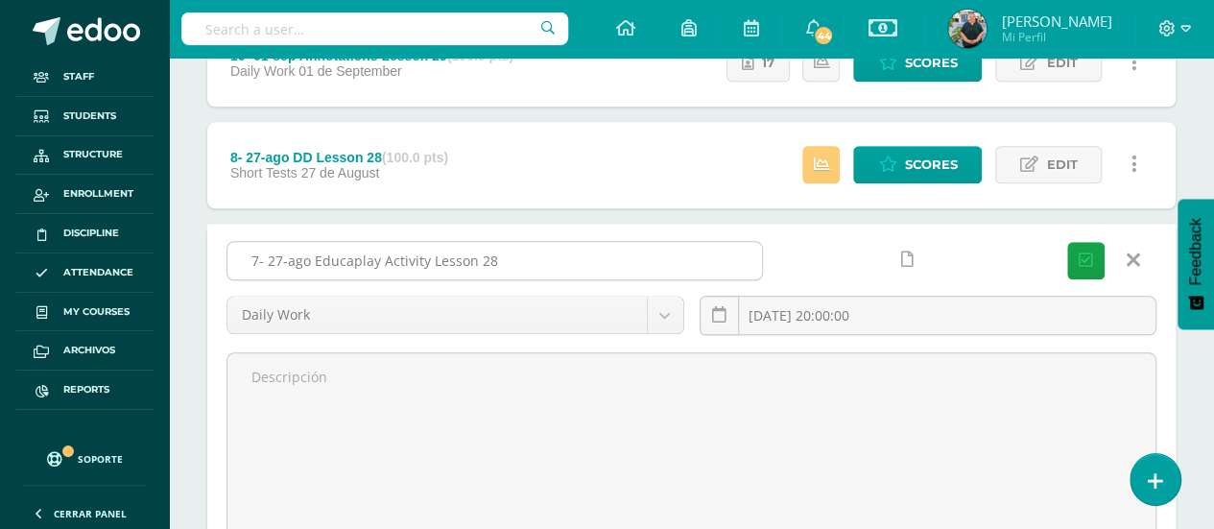
click at [622, 247] on input "7- 27-ago Educaplay Activity Lesson 28" at bounding box center [494, 260] width 535 height 37
paste input "- CLOSED"
type input "7- 27-ago Educaplay Activity Lesson 28 - CLOSED"
click at [1084, 252] on icon "submit" at bounding box center [1086, 260] width 14 height 16
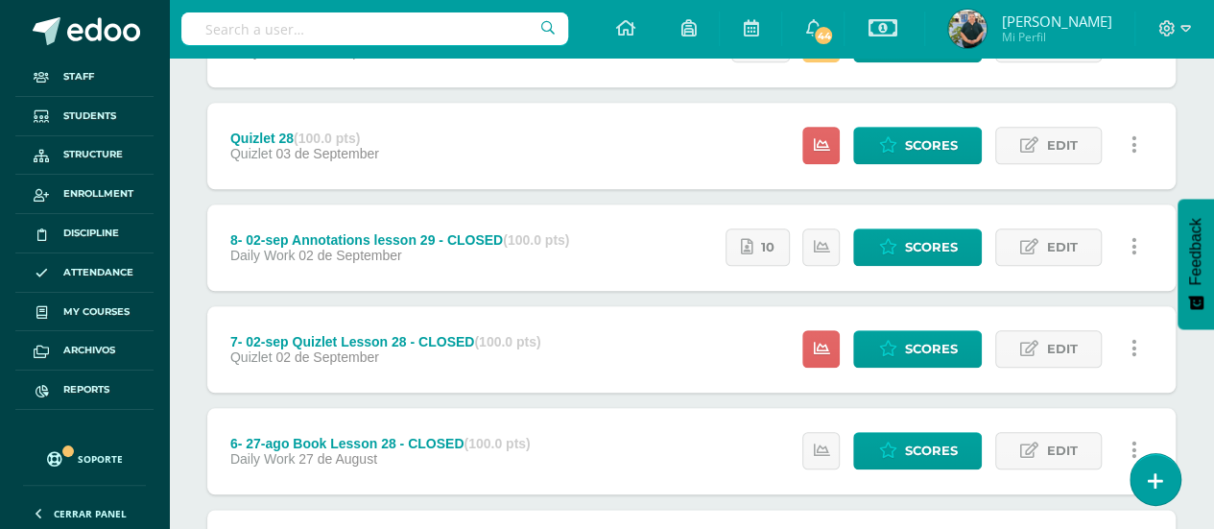
scroll to position [768, 0]
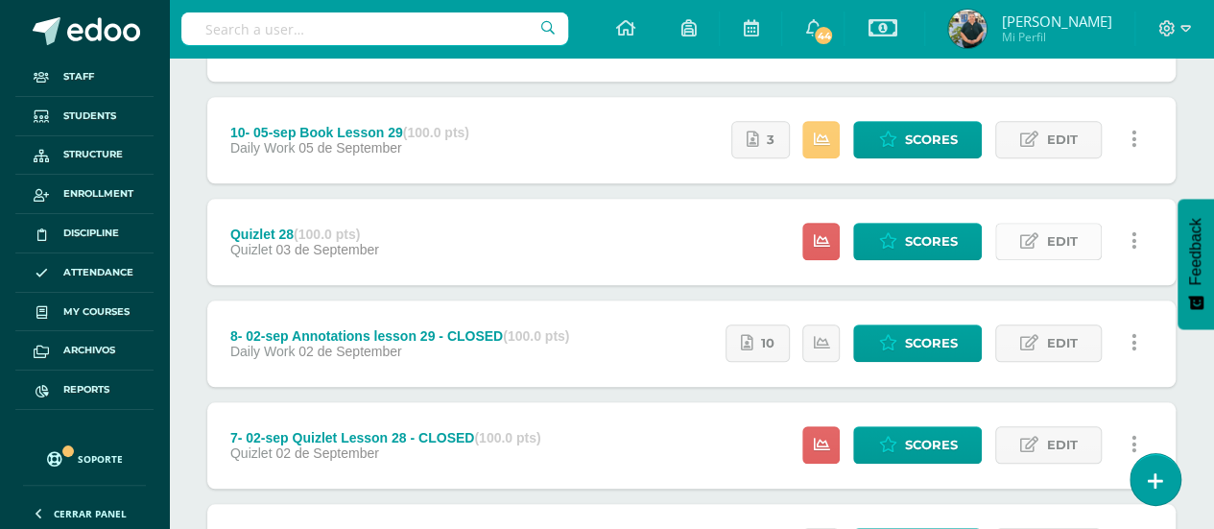
click at [1039, 243] on icon at bounding box center [1029, 241] width 18 height 16
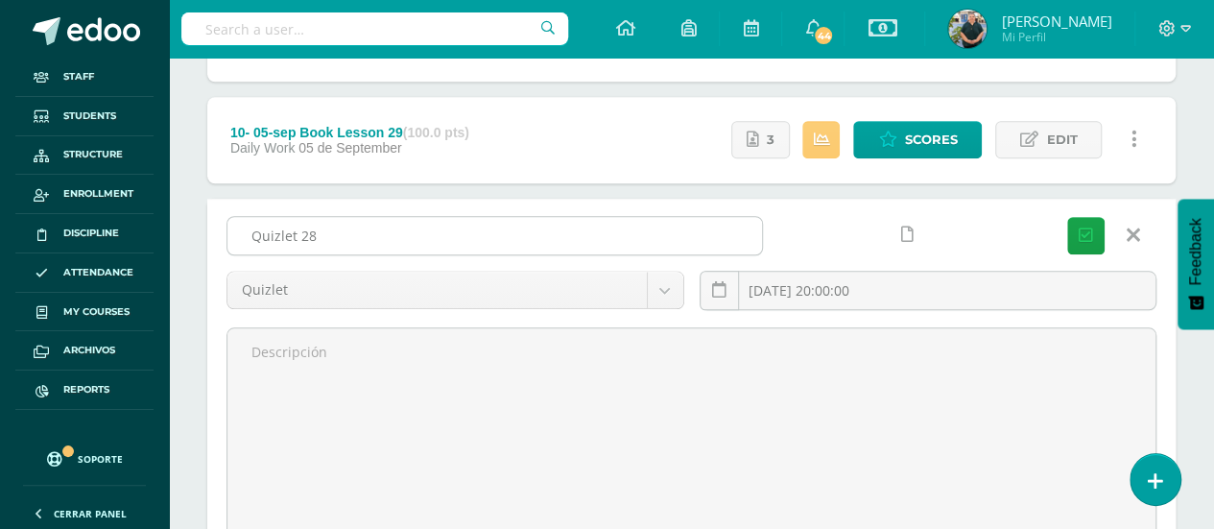
click at [585, 235] on input "Quizlet 28" at bounding box center [494, 235] width 535 height 37
paste input "- CLOSED"
type input "Quizlet 28 - CLOSED"
click at [1084, 227] on icon "submit" at bounding box center [1086, 235] width 14 height 16
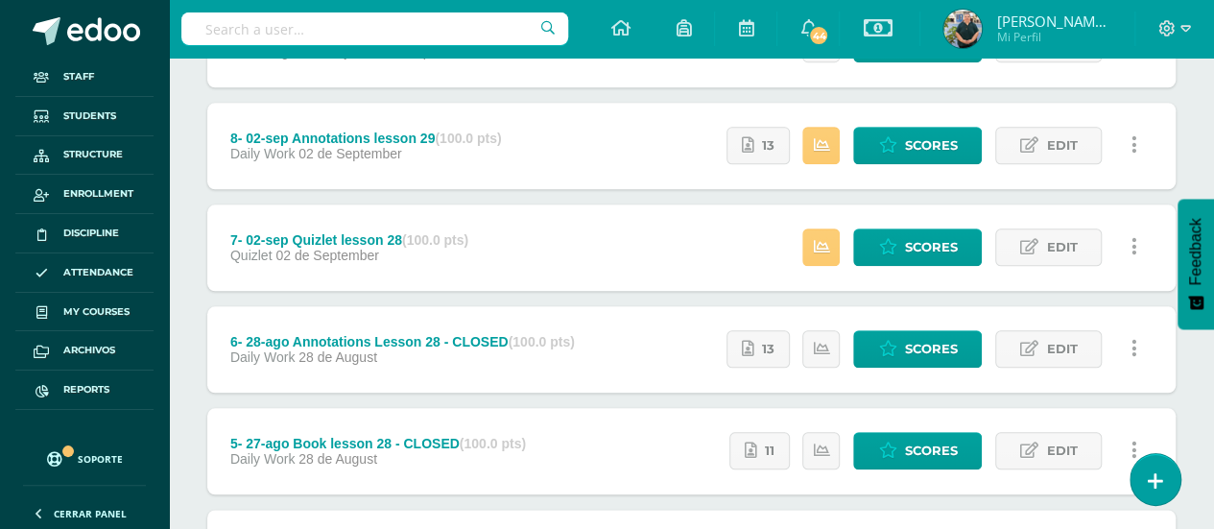
scroll to position [768, 0]
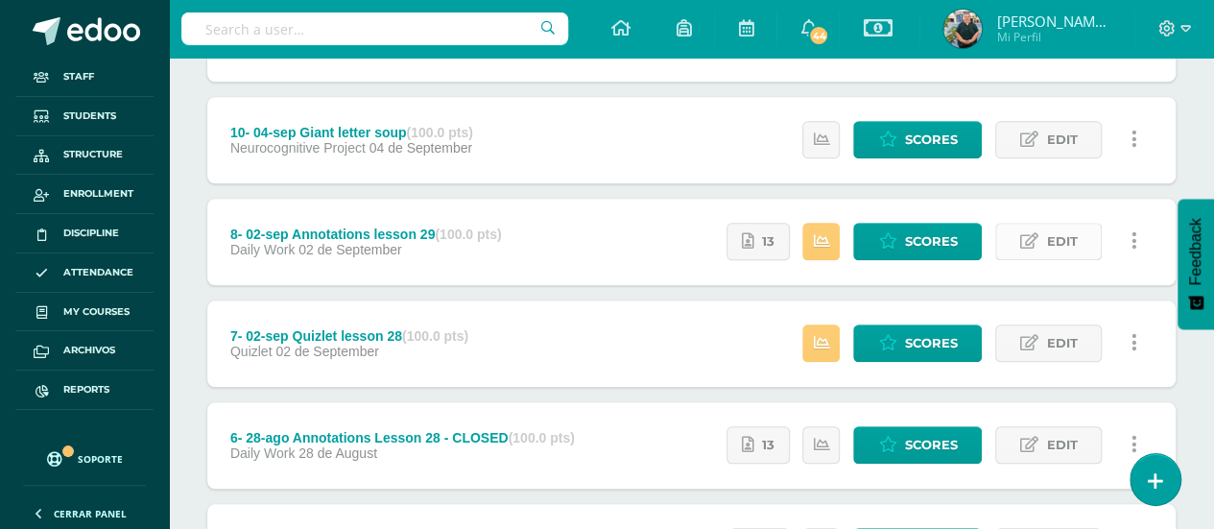
click at [1051, 231] on span "Edit" at bounding box center [1061, 242] width 31 height 36
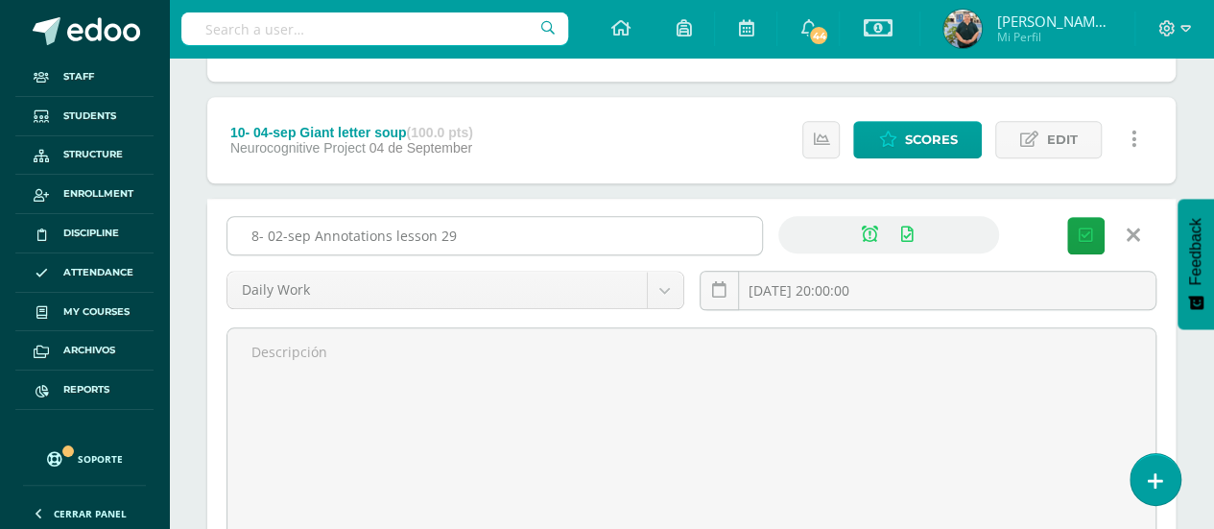
click at [696, 224] on input "8- 02-sep Annotations lesson 29" at bounding box center [494, 235] width 535 height 37
paste input "- CLOSED"
type input "8- 02-sep Annotations lesson 29 - CLOSED"
click at [1087, 227] on icon "submit" at bounding box center [1086, 235] width 14 height 16
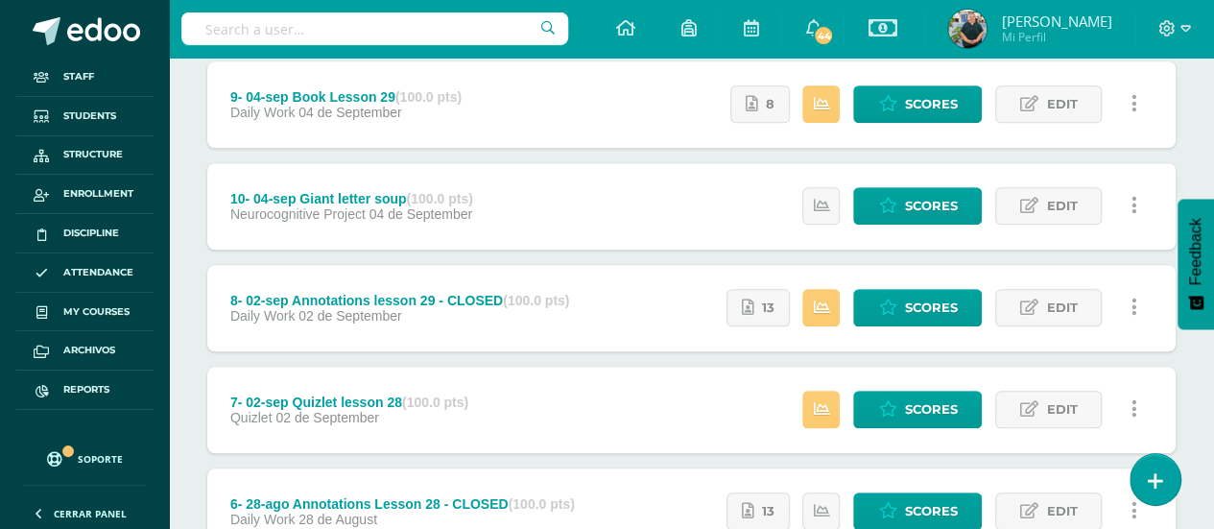
scroll to position [672, 0]
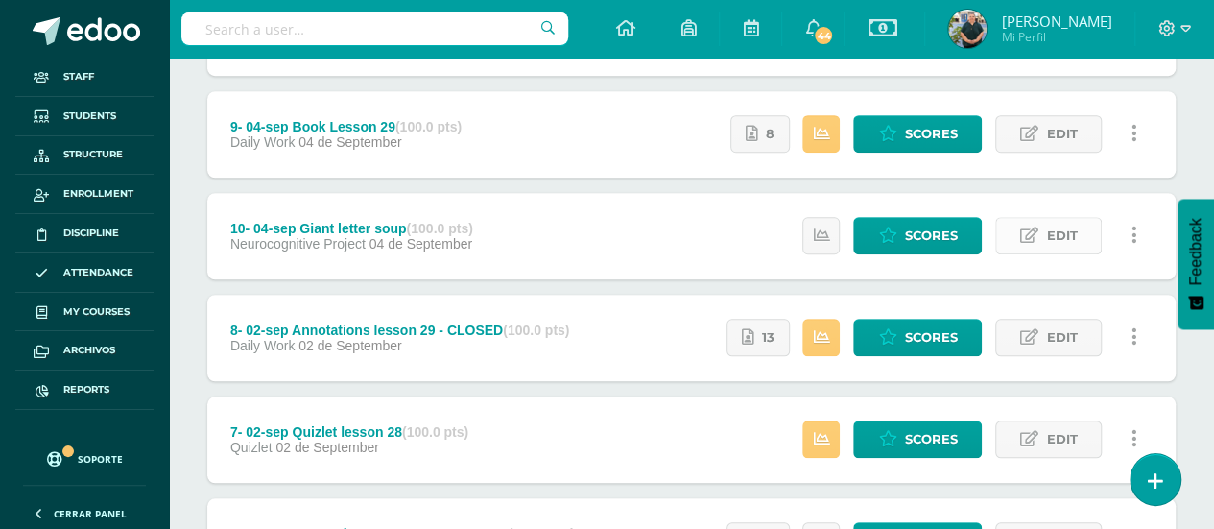
click at [1048, 227] on span "Edit" at bounding box center [1061, 236] width 31 height 36
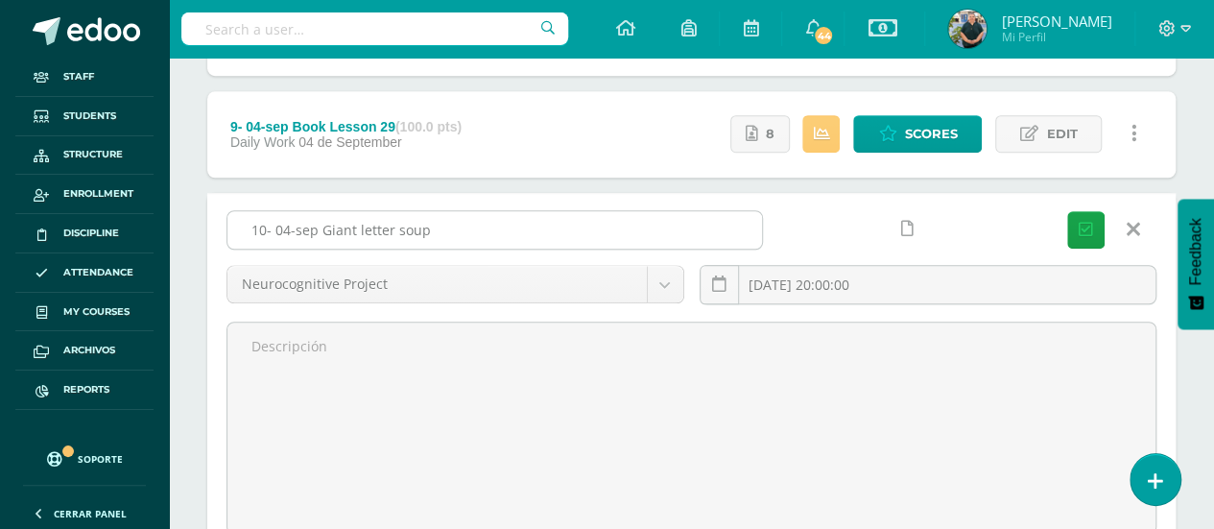
click at [659, 232] on input "10- 04-sep Giant letter soup" at bounding box center [494, 229] width 535 height 37
paste input "- CLOSED"
type input "10- 04-sep Giant letter soup - CLOSED"
click at [1086, 227] on icon "submit" at bounding box center [1086, 230] width 14 height 16
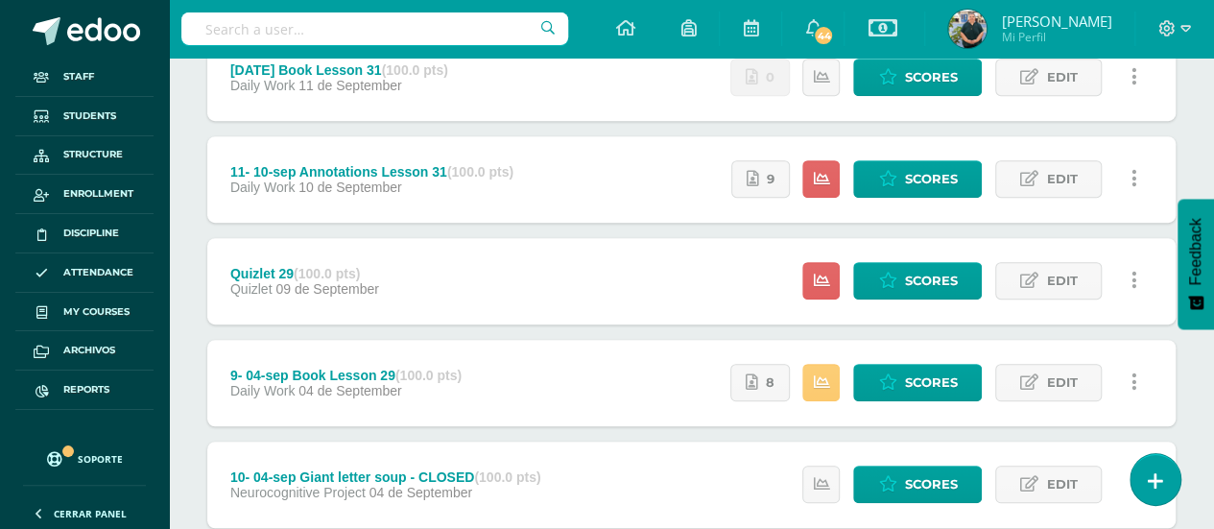
scroll to position [480, 0]
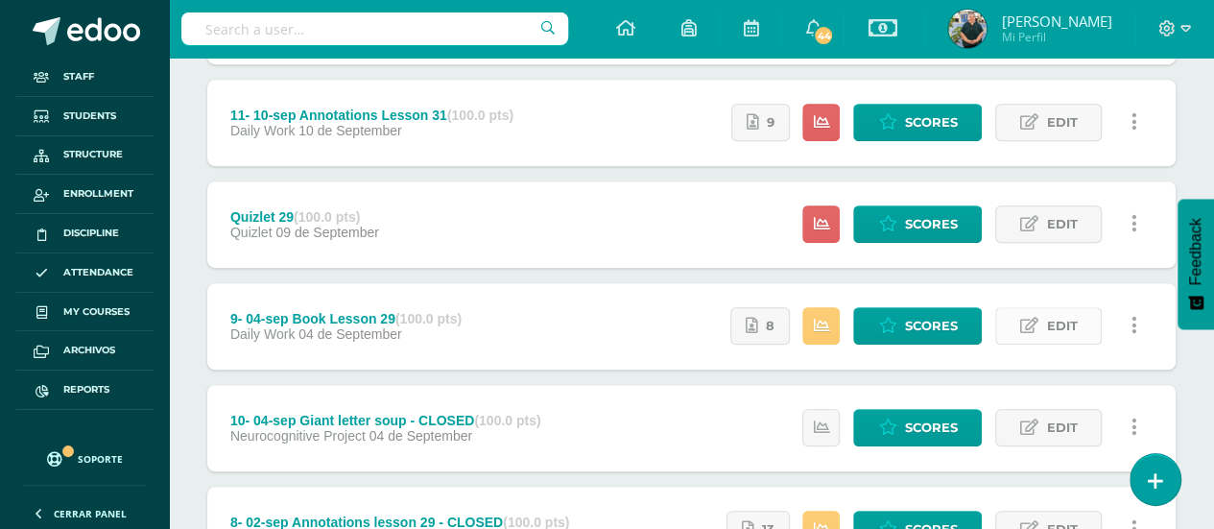
click at [1058, 317] on span "Edit" at bounding box center [1061, 326] width 31 height 36
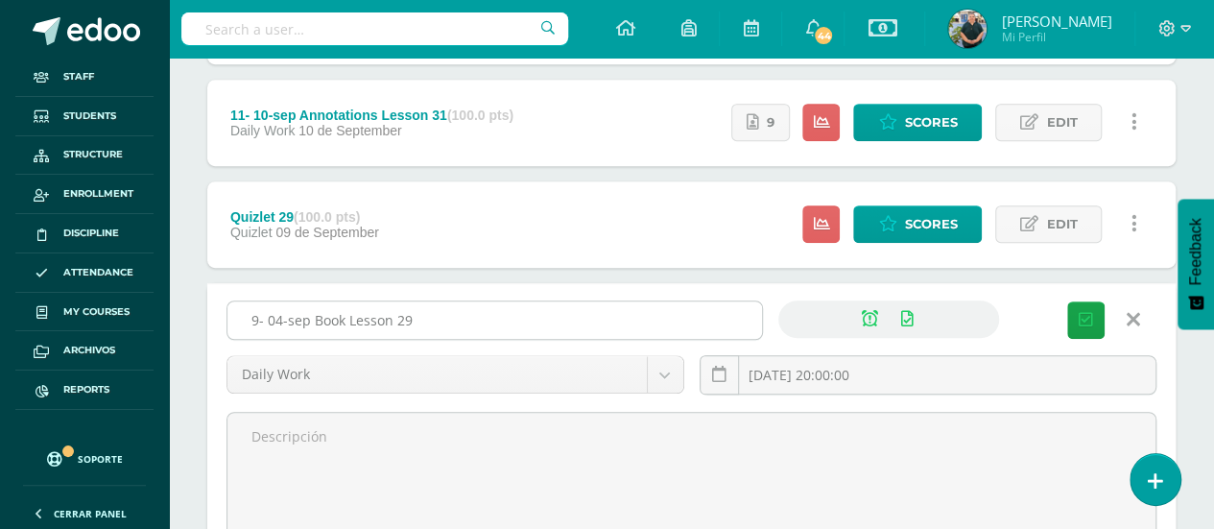
click at [652, 322] on input "9- 04-sep Book Lesson 29" at bounding box center [494, 319] width 535 height 37
paste input "- CLOSED"
type input "9- 04-sep Book Lesson 29 - CLOSED"
click at [1085, 313] on icon "submit" at bounding box center [1086, 320] width 14 height 16
click at [1025, 226] on icon at bounding box center [1029, 224] width 18 height 16
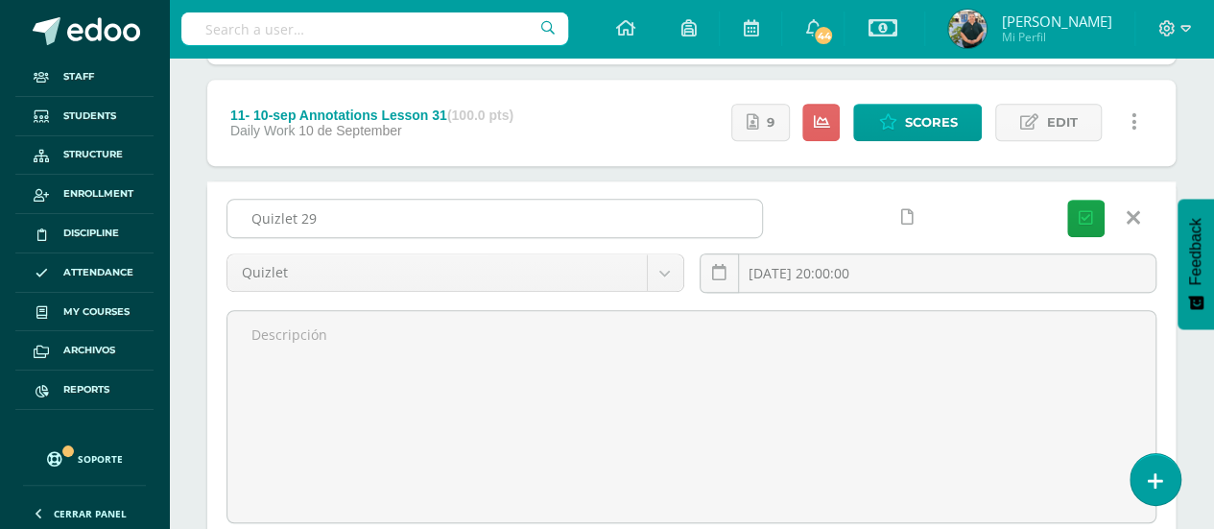
click at [610, 226] on input "Quizlet 29" at bounding box center [494, 218] width 535 height 37
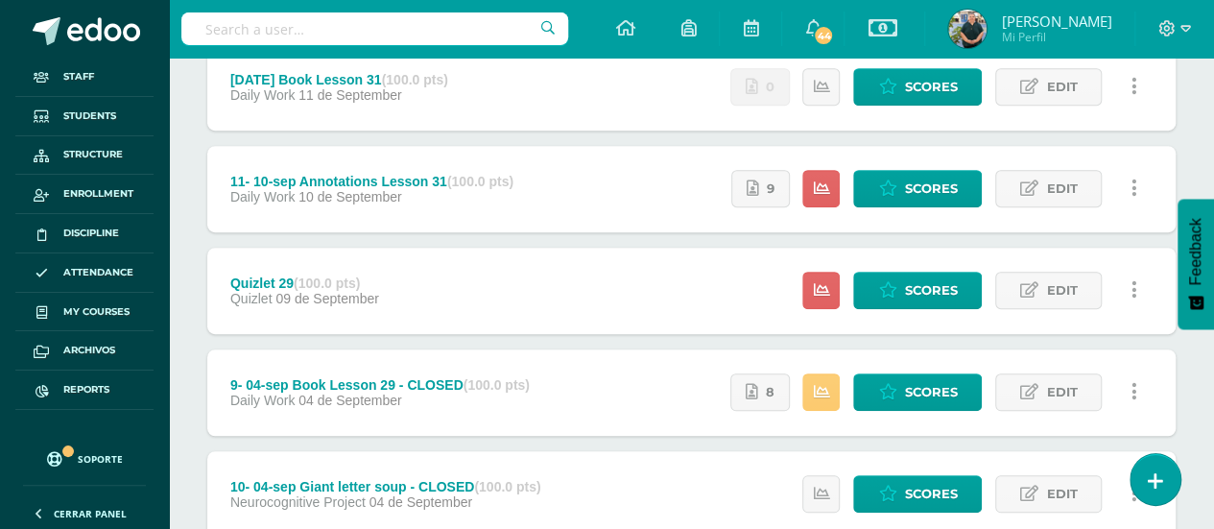
scroll to position [384, 0]
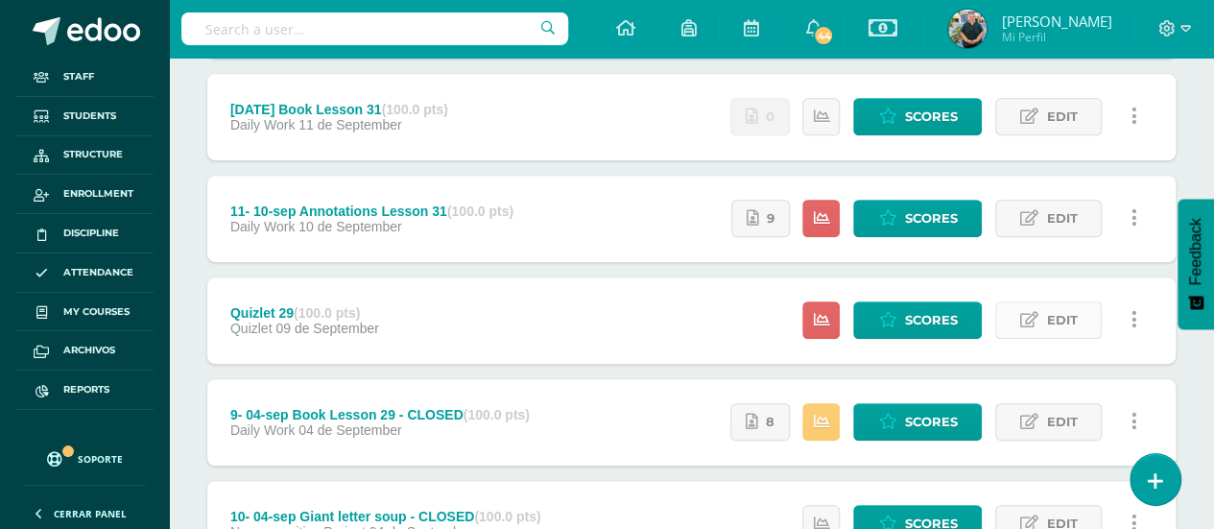
click at [1046, 304] on span "Edit" at bounding box center [1061, 320] width 31 height 36
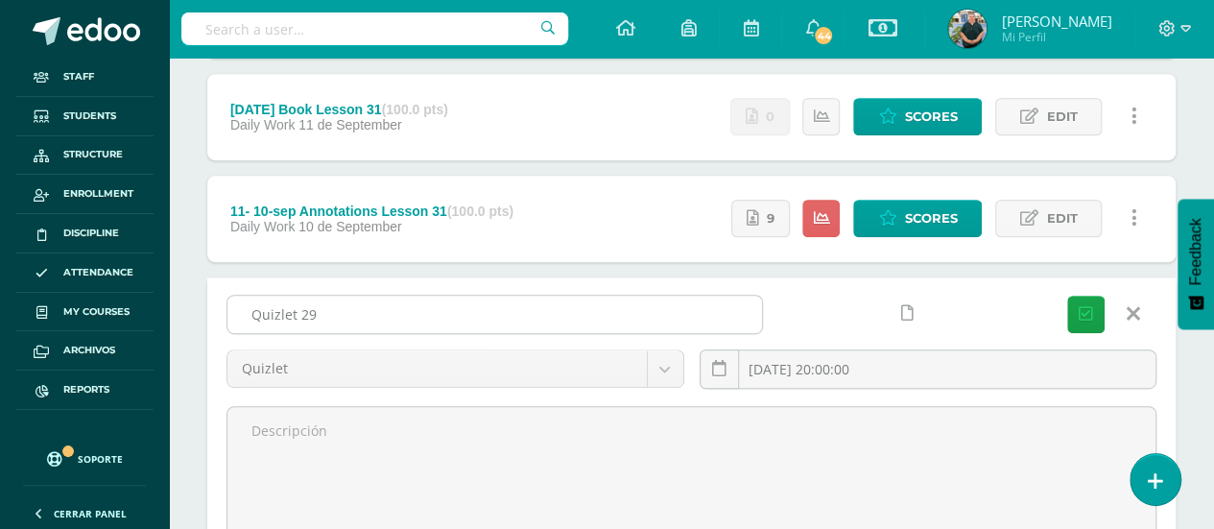
click at [676, 318] on input "Quizlet 29" at bounding box center [494, 314] width 535 height 37
paste input "- CLOSED"
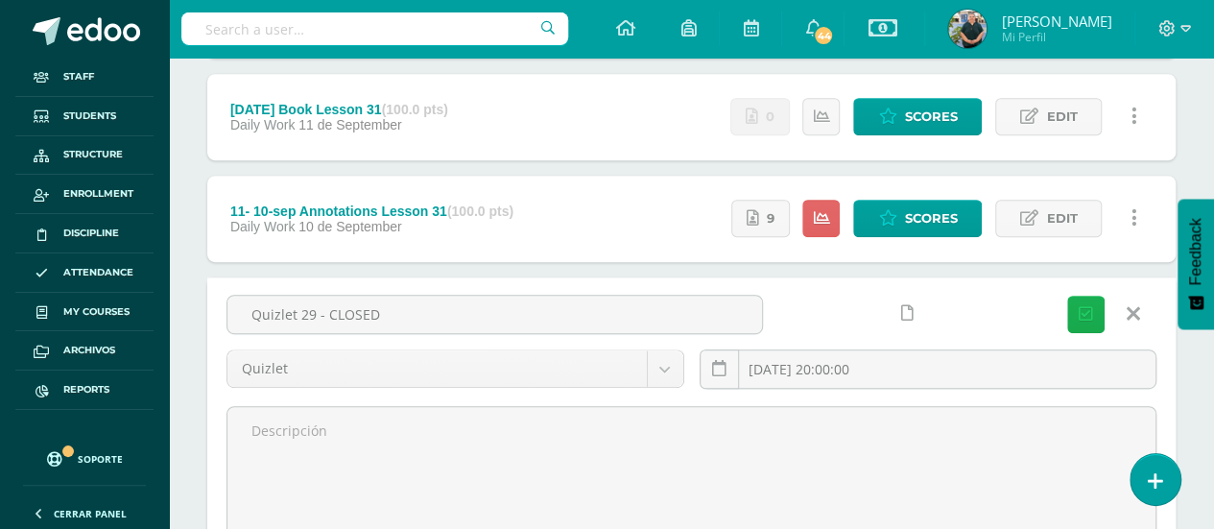
type input "Quizlet 29 - CLOSED"
click at [1085, 313] on icon "submit" at bounding box center [1086, 314] width 14 height 16
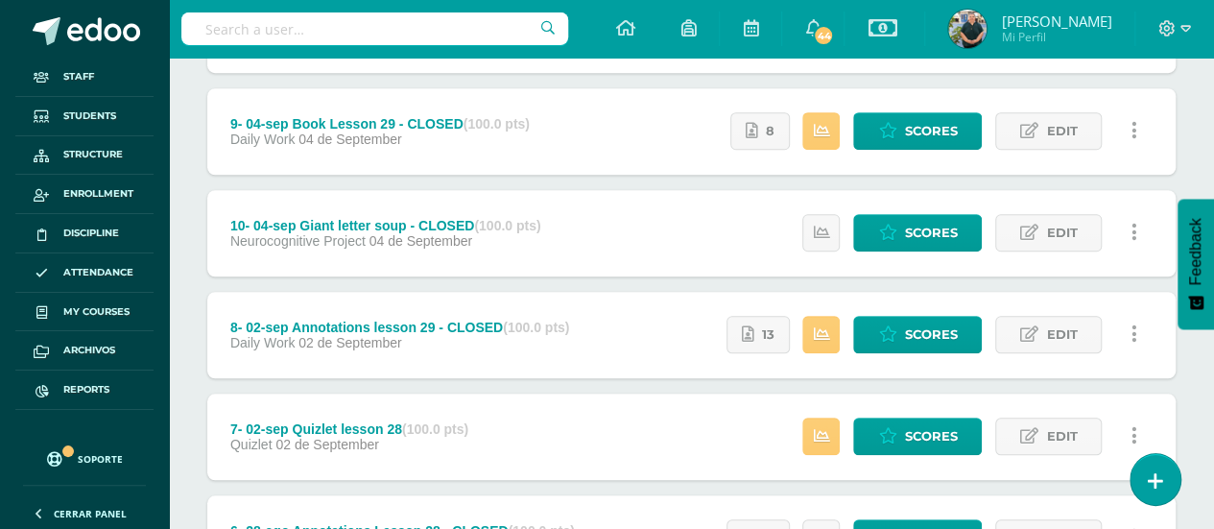
scroll to position [768, 0]
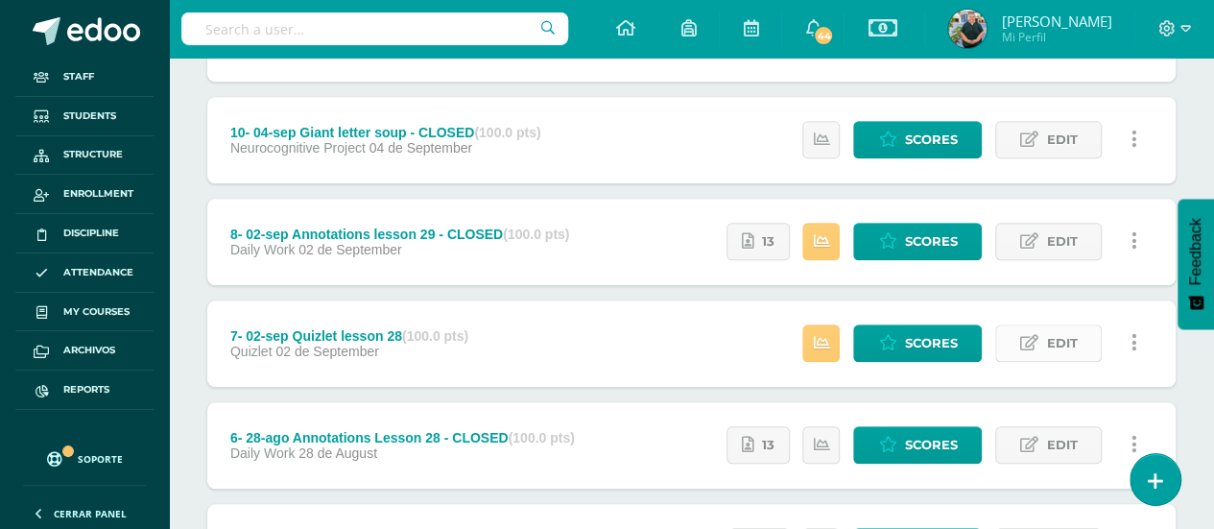
click at [1062, 345] on span "Edit" at bounding box center [1061, 343] width 31 height 36
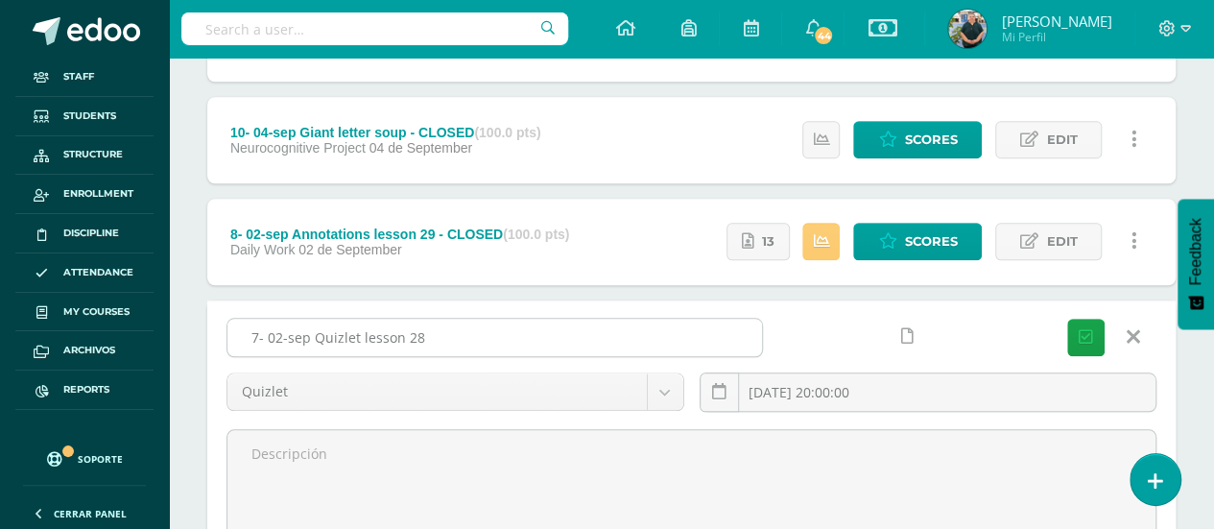
click at [589, 337] on input "7- 02-sep Quizlet lesson 28" at bounding box center [494, 337] width 535 height 37
paste input "- CLOSED"
type input "7- 02-sep Quizlet lesson 28 - CLOSED"
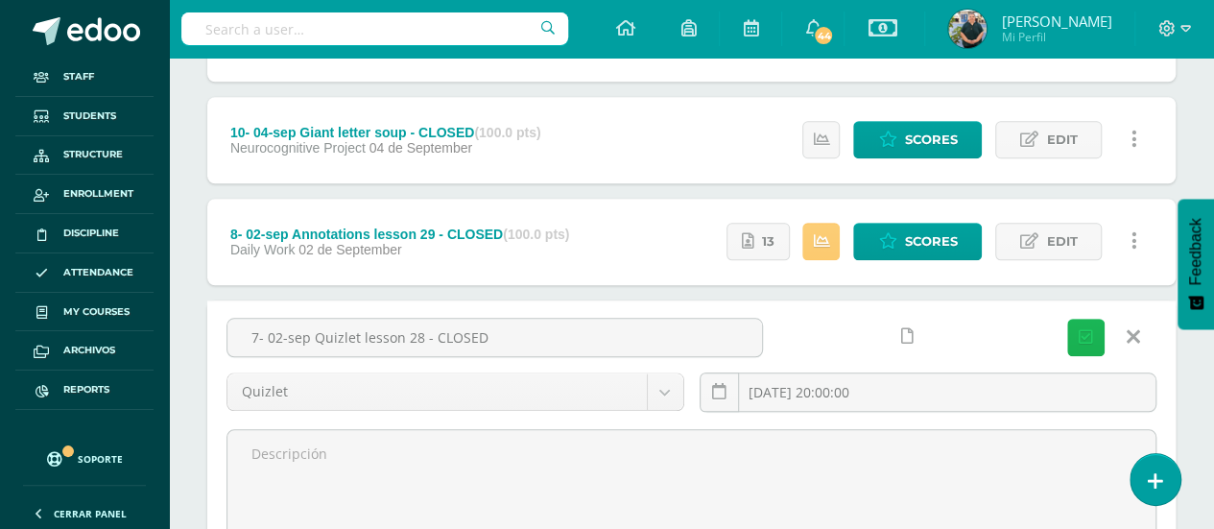
click at [1077, 319] on button "Save" at bounding box center [1085, 337] width 37 height 37
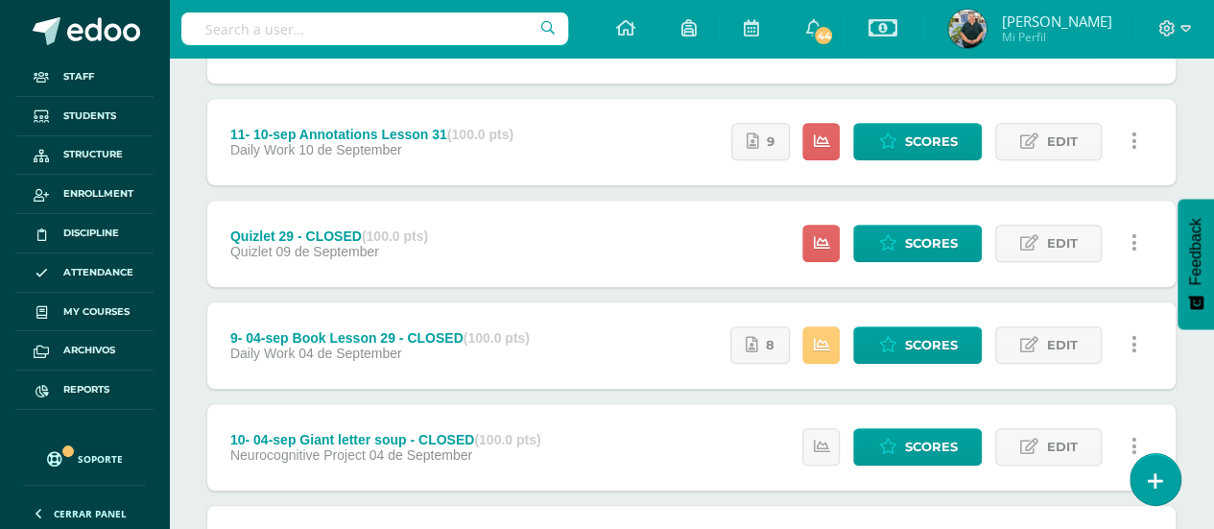
scroll to position [480, 0]
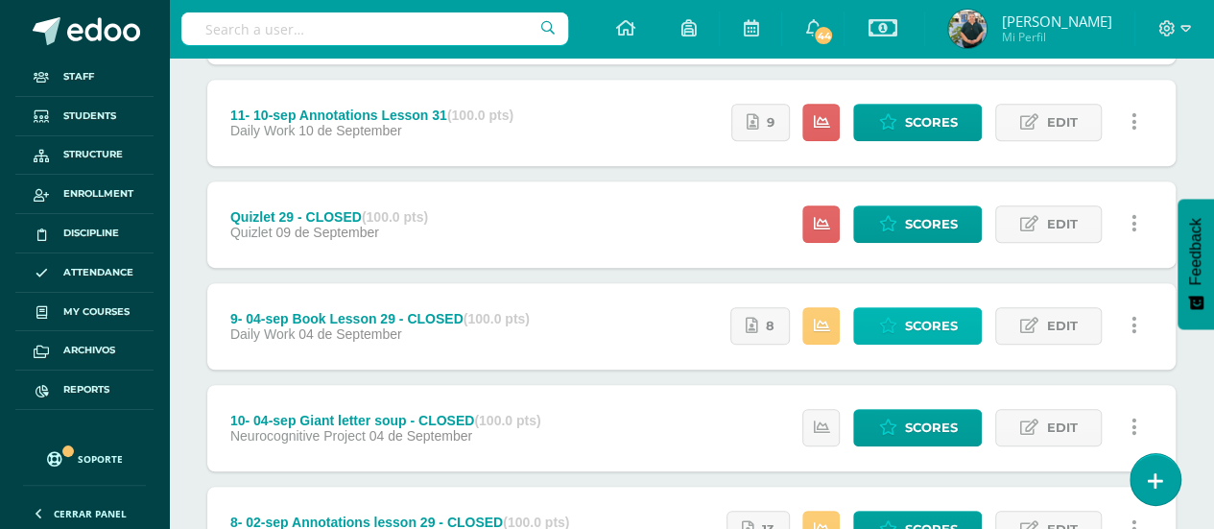
click at [953, 317] on span "Scores" at bounding box center [930, 326] width 53 height 36
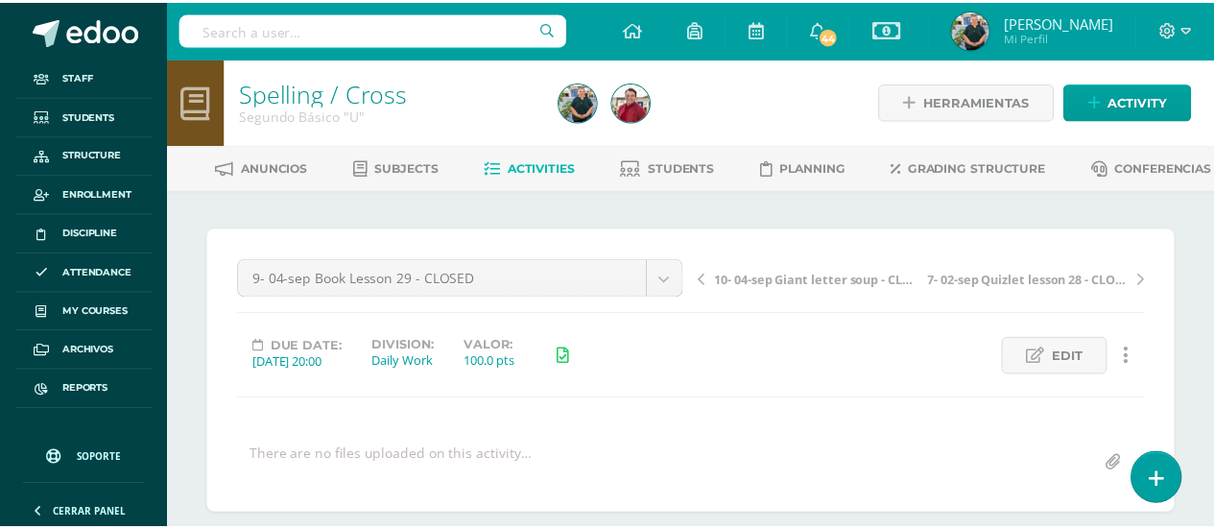
scroll to position [305, 0]
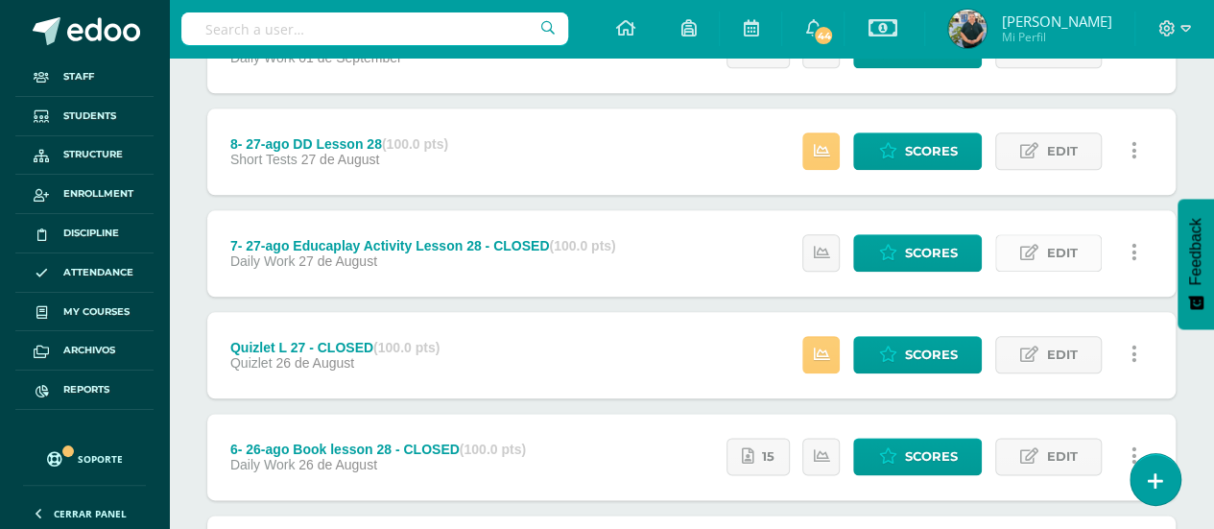
scroll to position [864, 0]
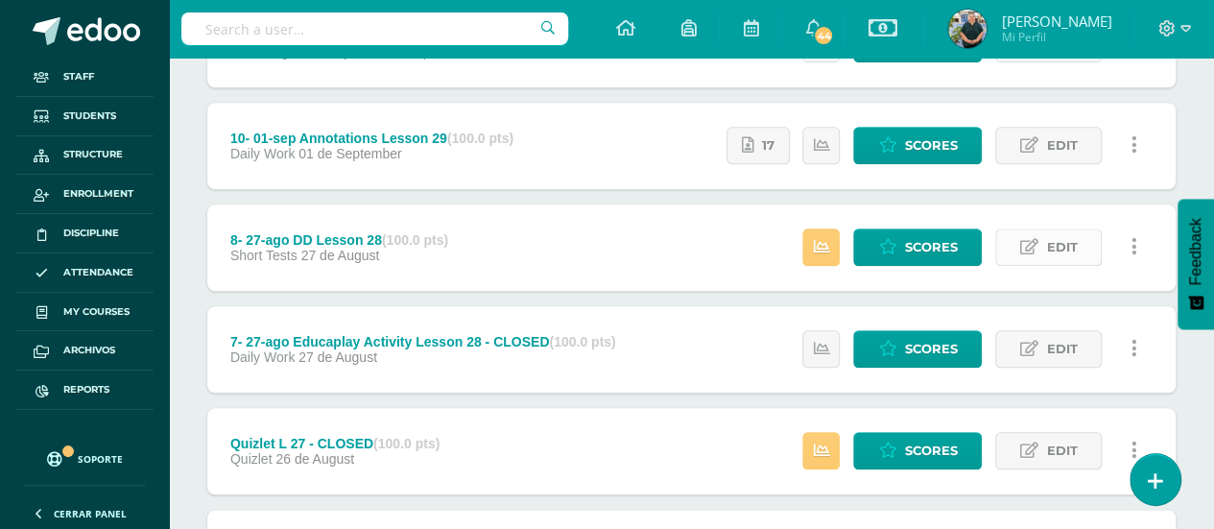
click at [1048, 237] on span "Edit" at bounding box center [1061, 247] width 31 height 36
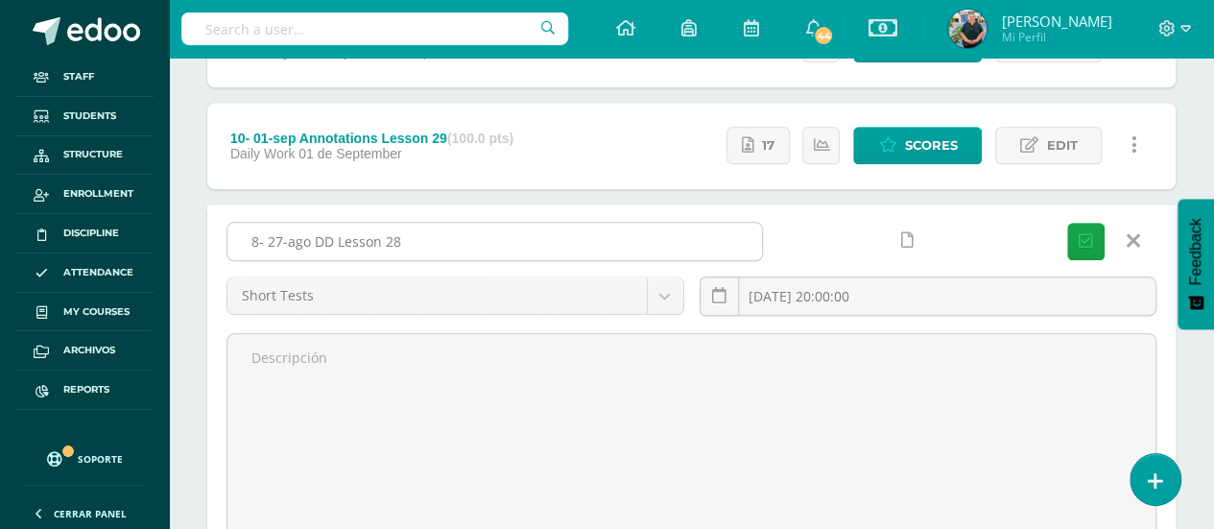
click at [525, 241] on input "8- 27-ago DD Lesson 28" at bounding box center [494, 241] width 535 height 37
paste input "- CLOSED"
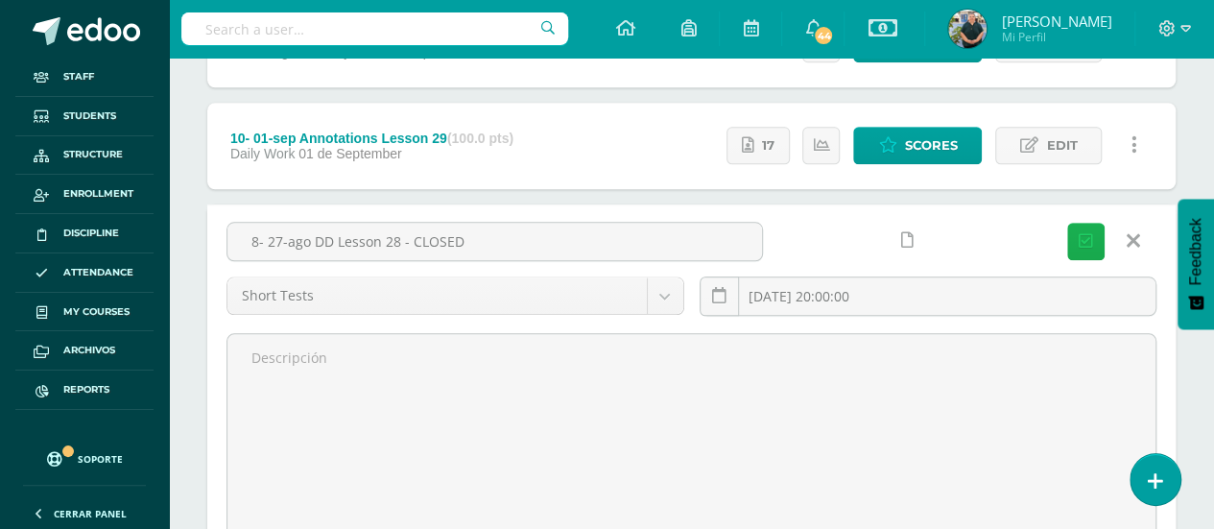
type input "8- 27-ago DD Lesson 28 - CLOSED"
click at [1086, 233] on icon "submit" at bounding box center [1086, 241] width 14 height 16
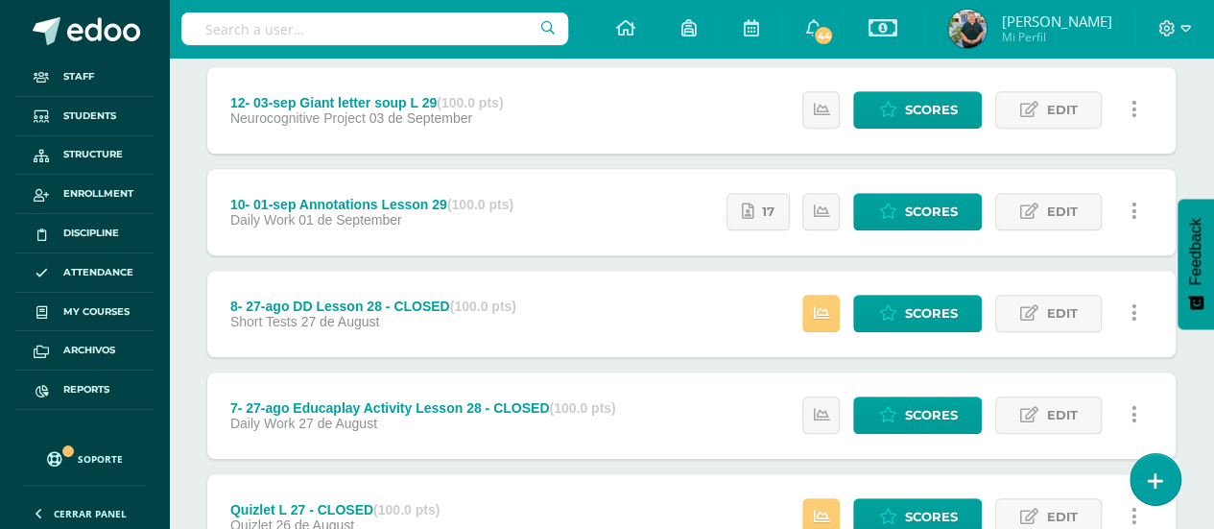
scroll to position [768, 0]
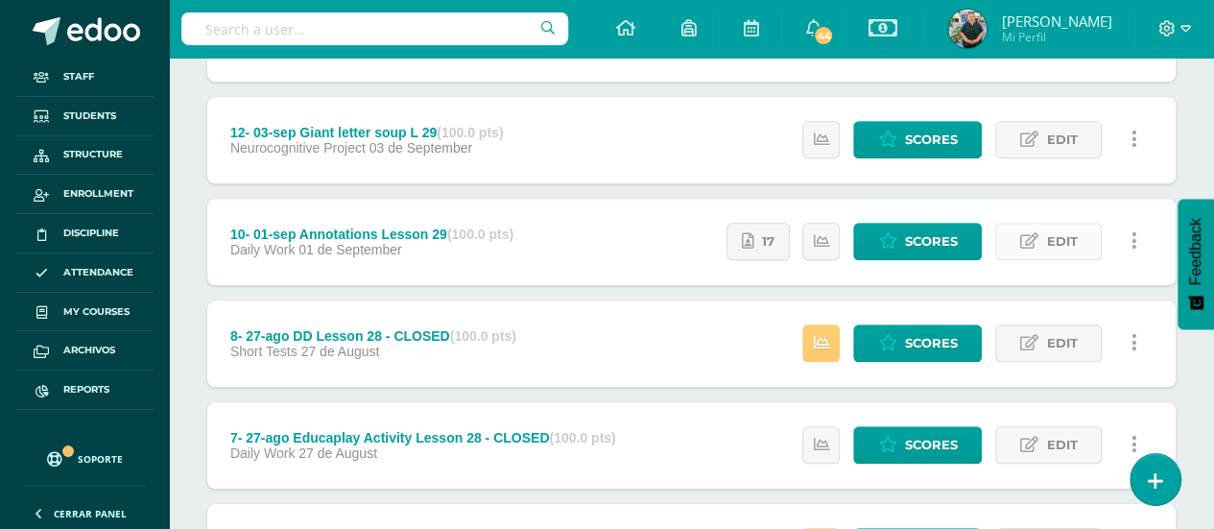
click at [1030, 245] on icon at bounding box center [1029, 241] width 18 height 16
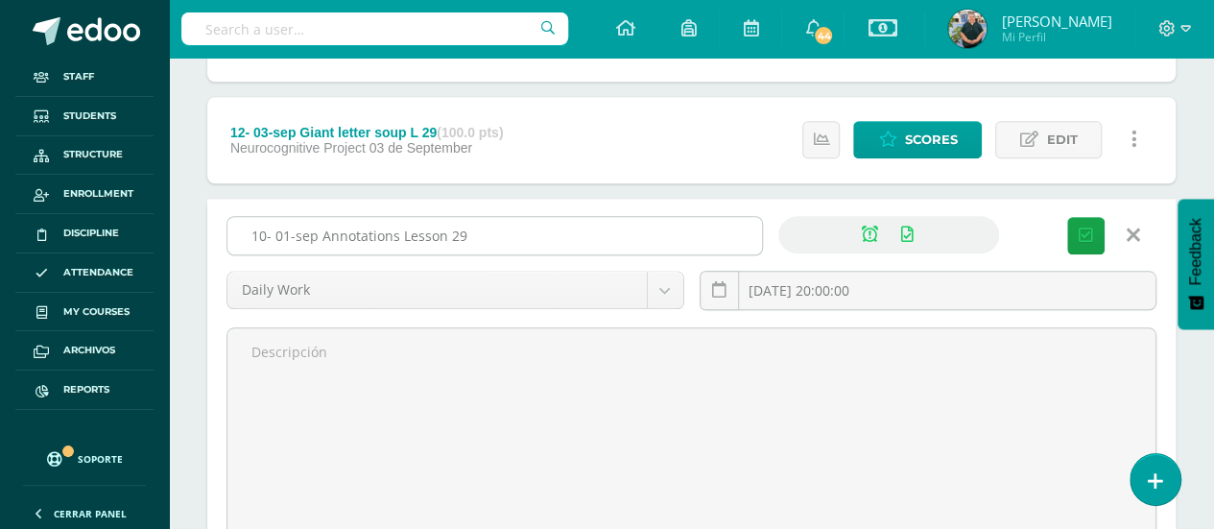
click at [574, 227] on input "10- 01-sep Annotations Lesson 29" at bounding box center [494, 235] width 535 height 37
paste input "- CLOSED"
type input "10- 01-sep Annotations Lesson 29 - CLOSED"
click at [1096, 232] on button "Save" at bounding box center [1085, 235] width 37 height 37
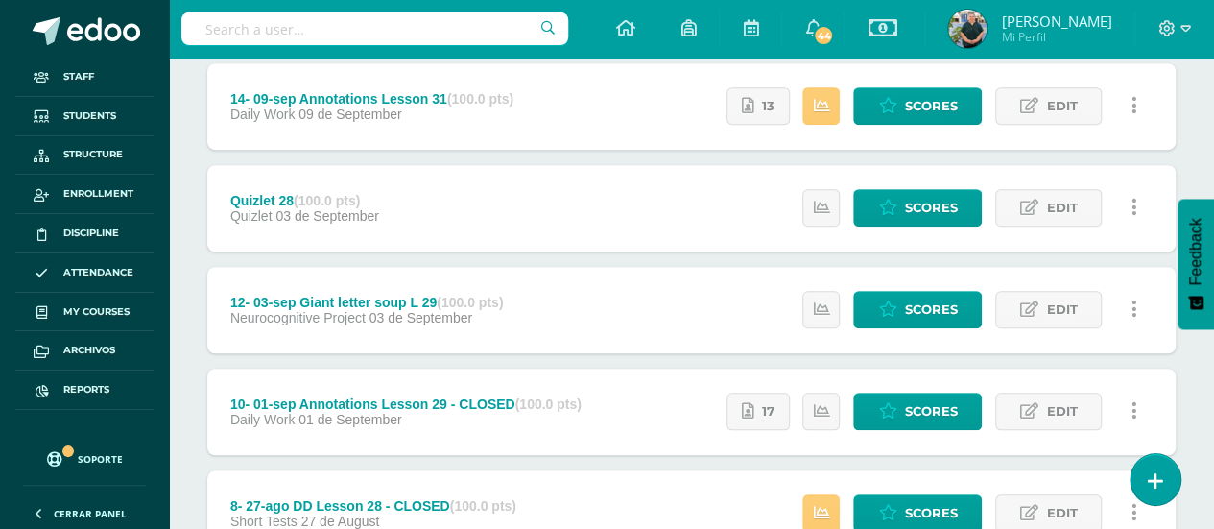
scroll to position [593, 0]
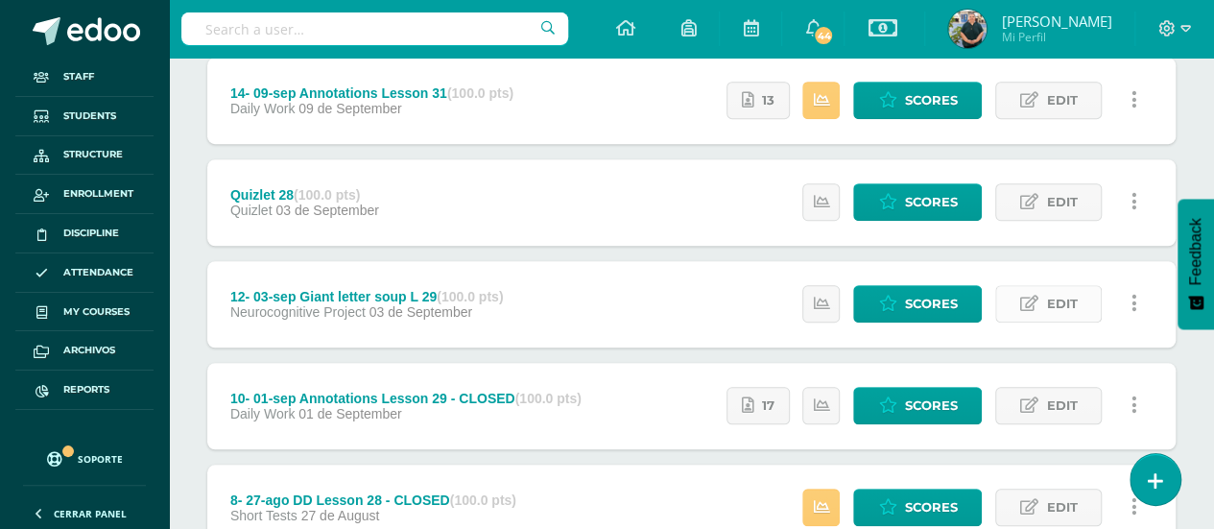
click at [1050, 306] on span "Edit" at bounding box center [1061, 304] width 31 height 36
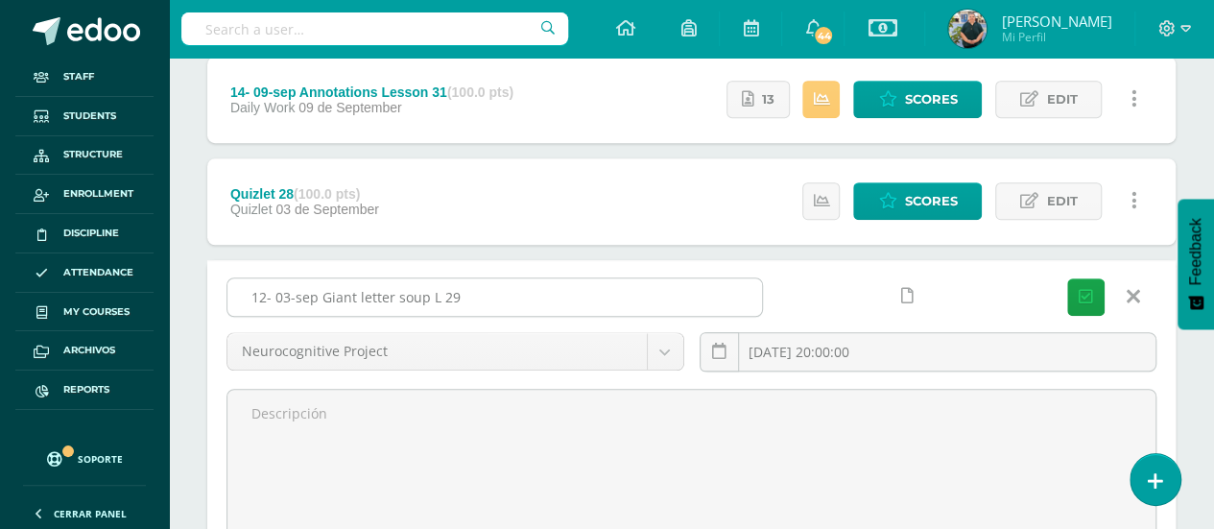
scroll to position [607, 0]
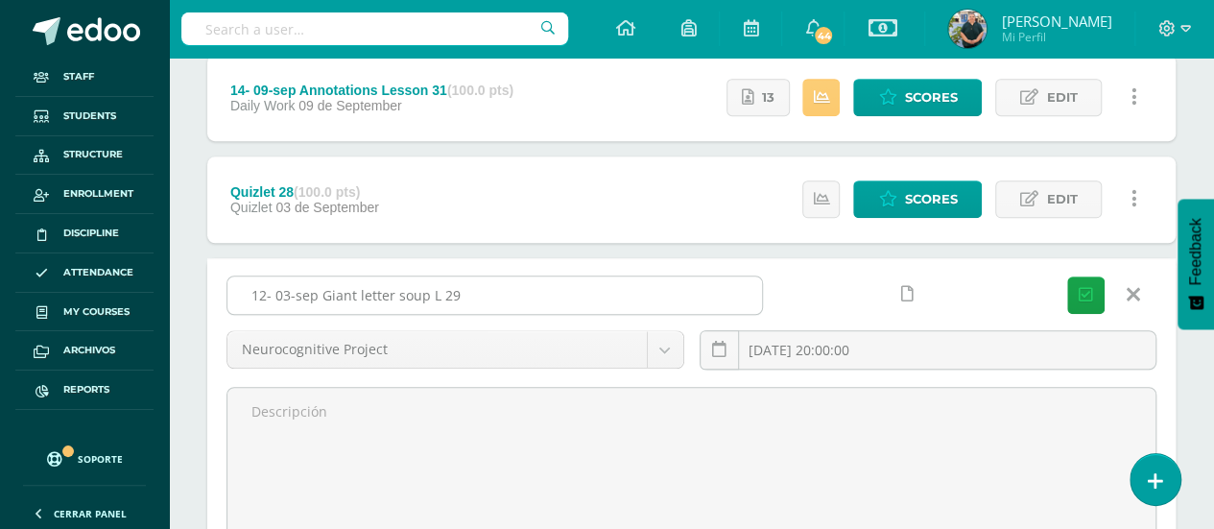
click at [584, 292] on input "12- 03-sep Giant letter soup L 29" at bounding box center [494, 294] width 535 height 37
paste input "- CLOSED"
type input "12- 03-sep Giant letter soup L 29 - CLOSED"
click at [1082, 295] on icon "submit" at bounding box center [1086, 295] width 14 height 16
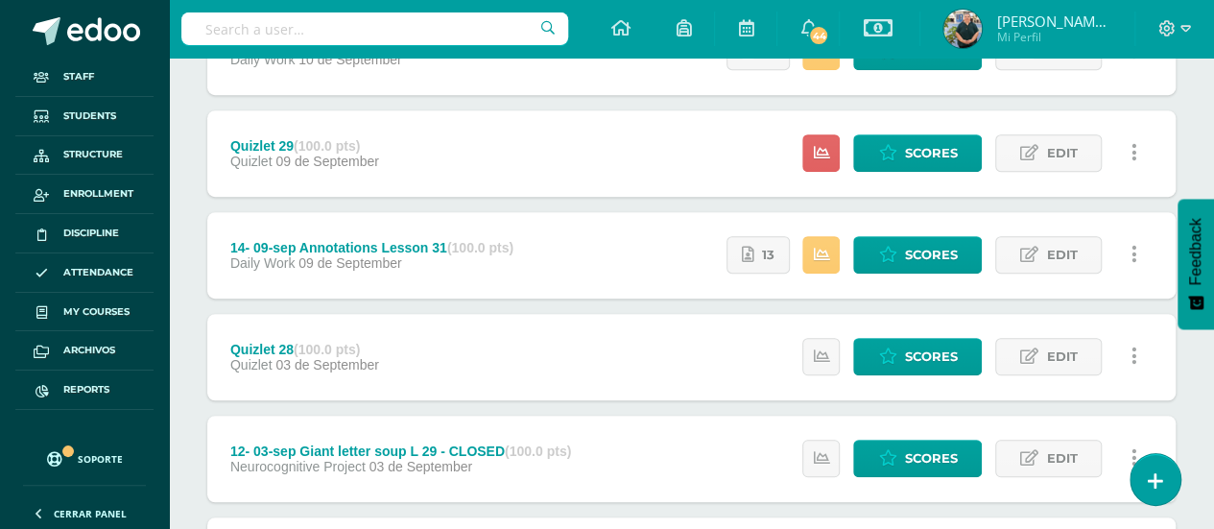
scroll to position [480, 0]
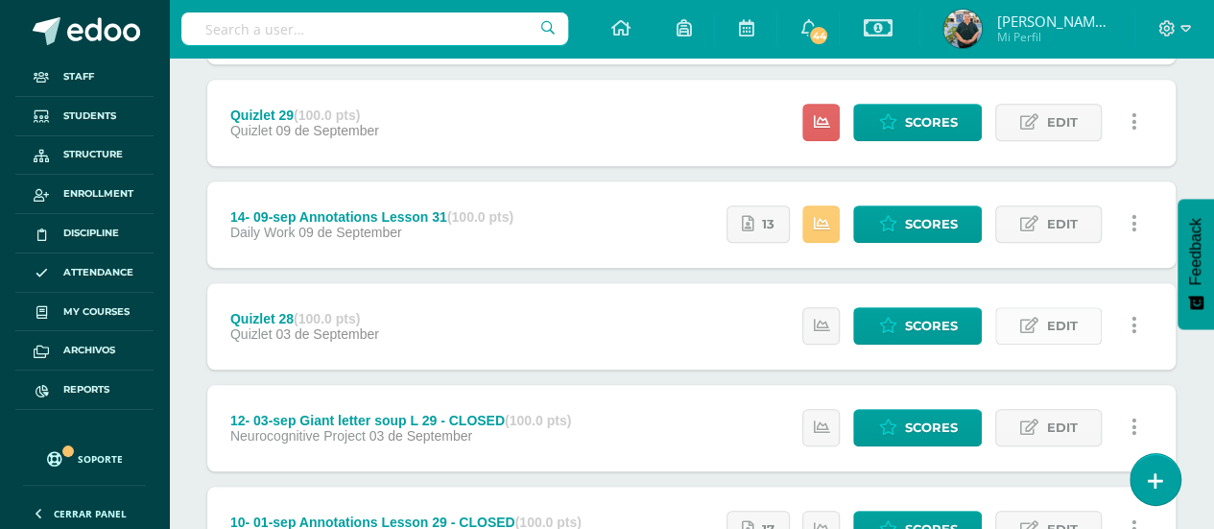
click at [1069, 319] on span "Edit" at bounding box center [1061, 326] width 31 height 36
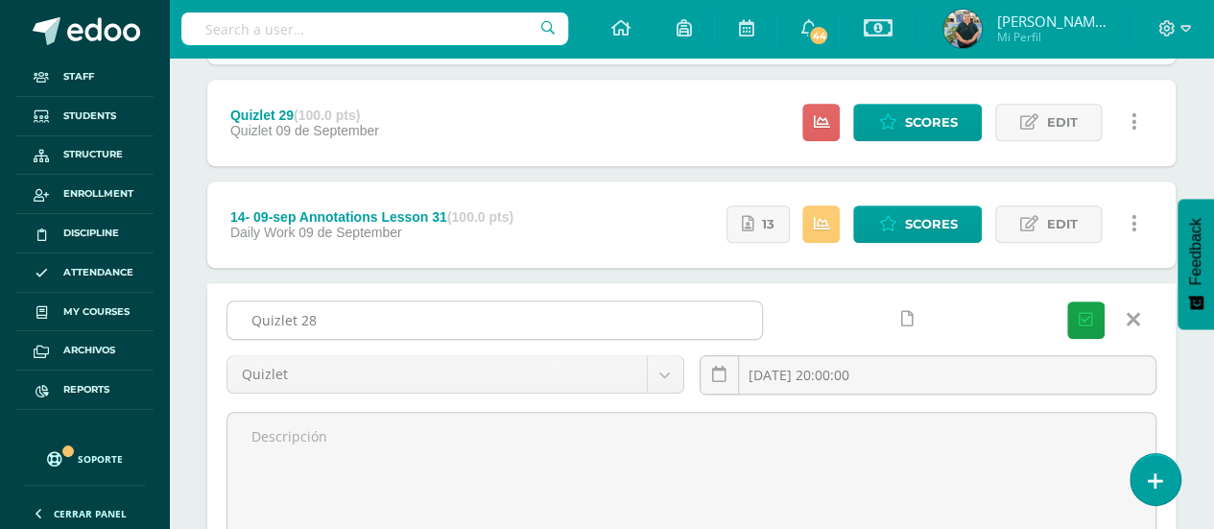
click at [576, 322] on input "Quizlet 28" at bounding box center [494, 319] width 535 height 37
paste input "- CLOSED"
type input "Quizlet 28 - CLOSED"
click at [1087, 312] on icon "submit" at bounding box center [1086, 320] width 14 height 16
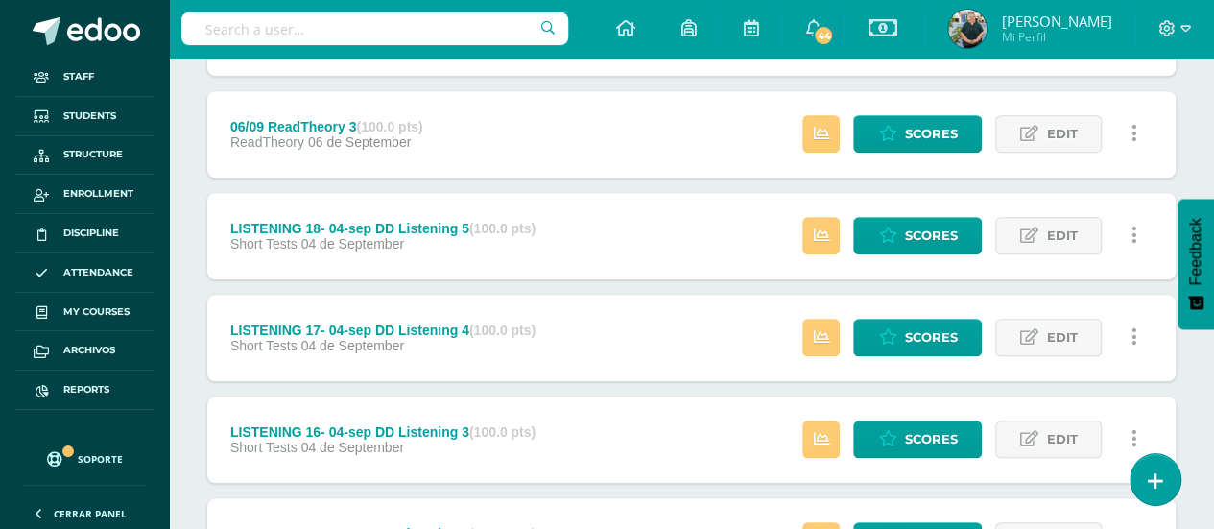
scroll to position [946, 0]
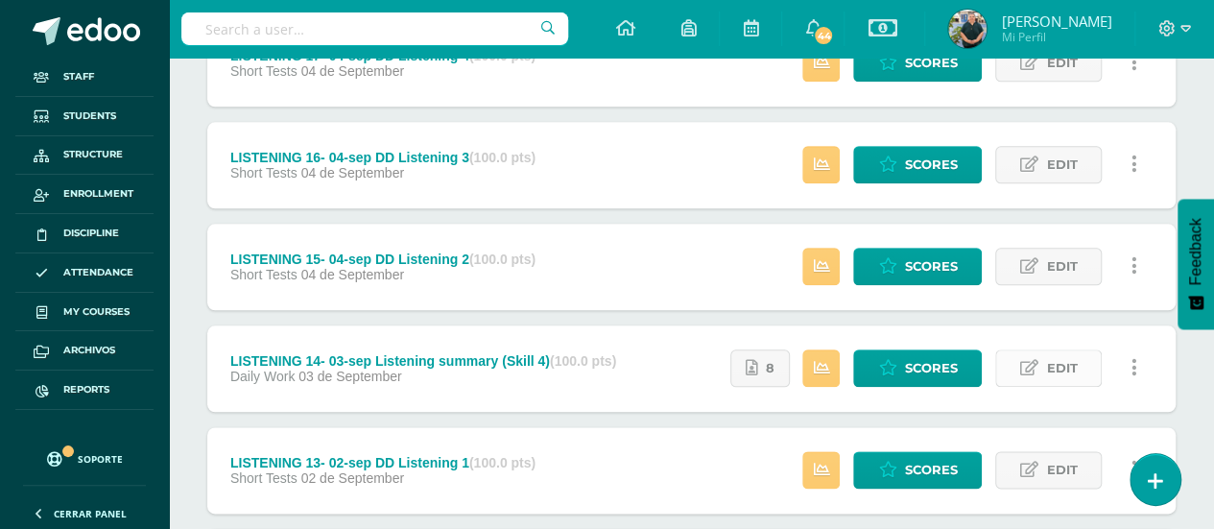
click at [1054, 359] on span "Edit" at bounding box center [1061, 368] width 31 height 36
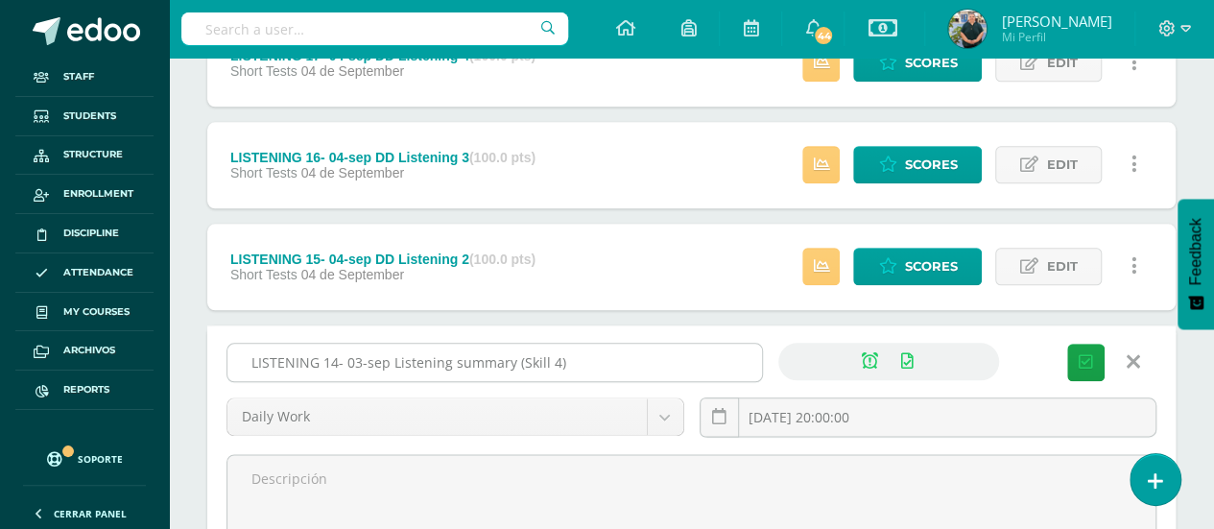
paste input "- CLOSED"
type input "LISTENING 14- 03-sep Listening summary (Skill 4) - CLOSED"
click at [1088, 354] on icon "submit" at bounding box center [1086, 362] width 14 height 16
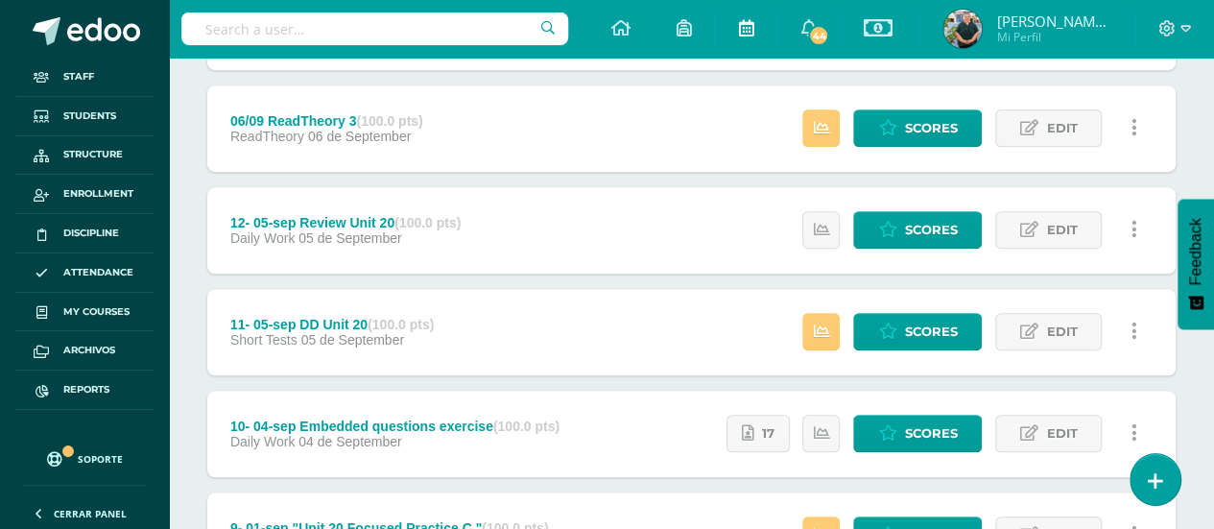
scroll to position [672, 0]
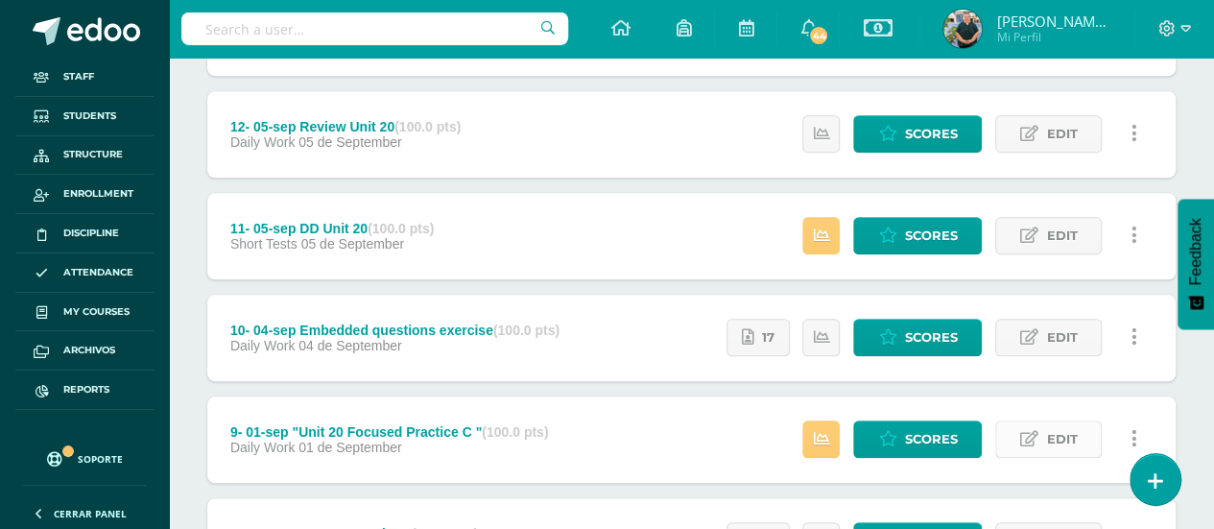
click at [1033, 431] on icon at bounding box center [1029, 439] width 18 height 16
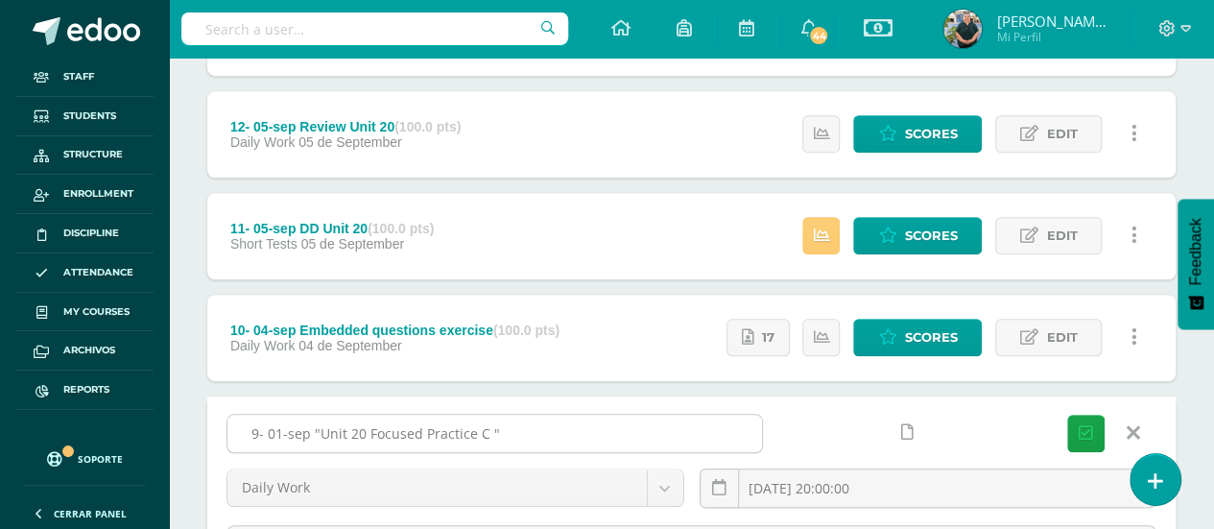
click at [647, 429] on input "9- 01-sep "Unit 20 Focused Practice C "" at bounding box center [494, 433] width 535 height 37
paste input "- CLOSED"
type input "9- 01-sep "Unit 20 Focused Practice C " - CLOSED"
click at [1093, 427] on button "Save" at bounding box center [1085, 433] width 37 height 37
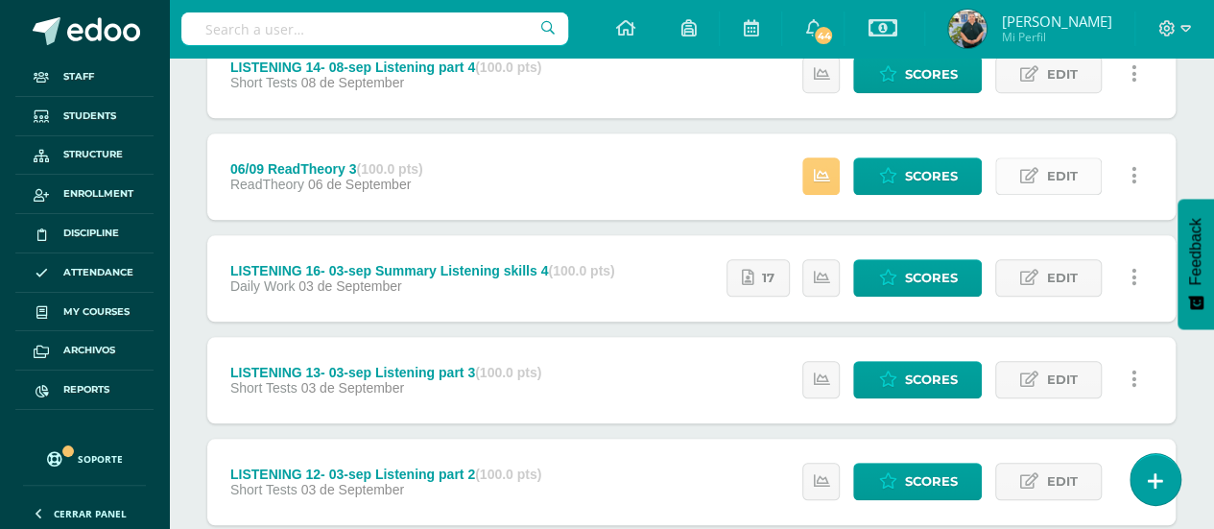
scroll to position [864, 0]
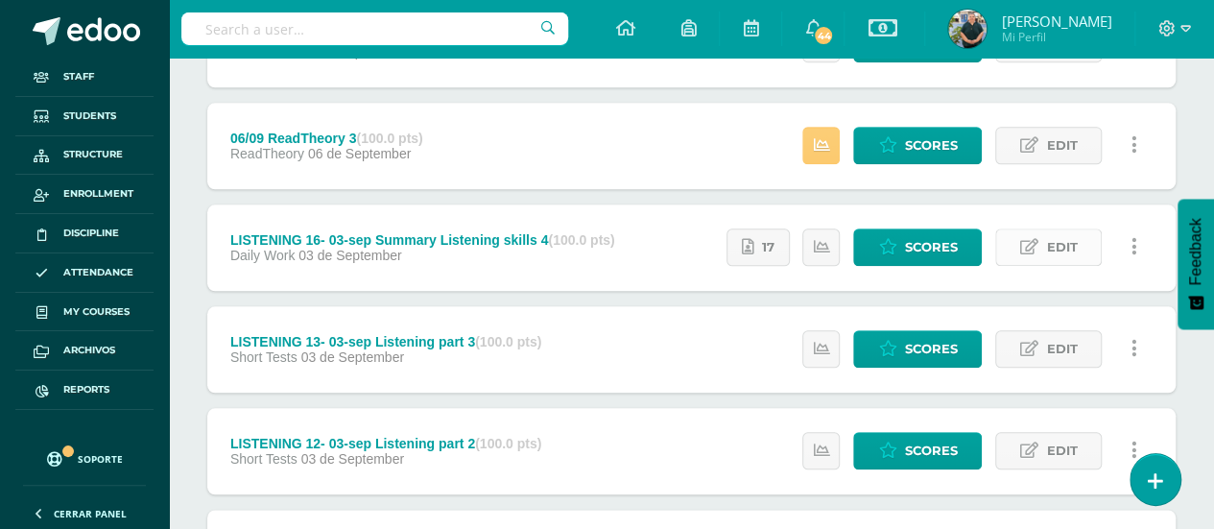
click at [1066, 242] on span "Edit" at bounding box center [1061, 247] width 31 height 36
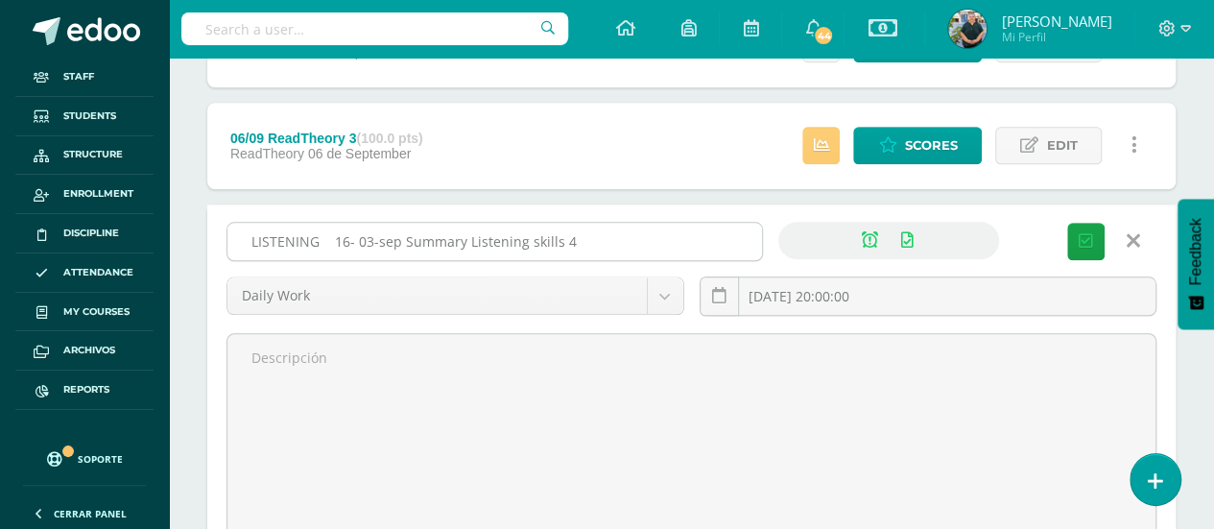
click at [684, 229] on input "LISTENING 16- 03-sep Summary Listening skills 4" at bounding box center [494, 241] width 535 height 37
paste input "- CLOSED"
type input "LISTENING 16- 03-sep Summary Listening skills 4 - CLOSED"
click at [1079, 233] on icon "submit" at bounding box center [1086, 241] width 14 height 16
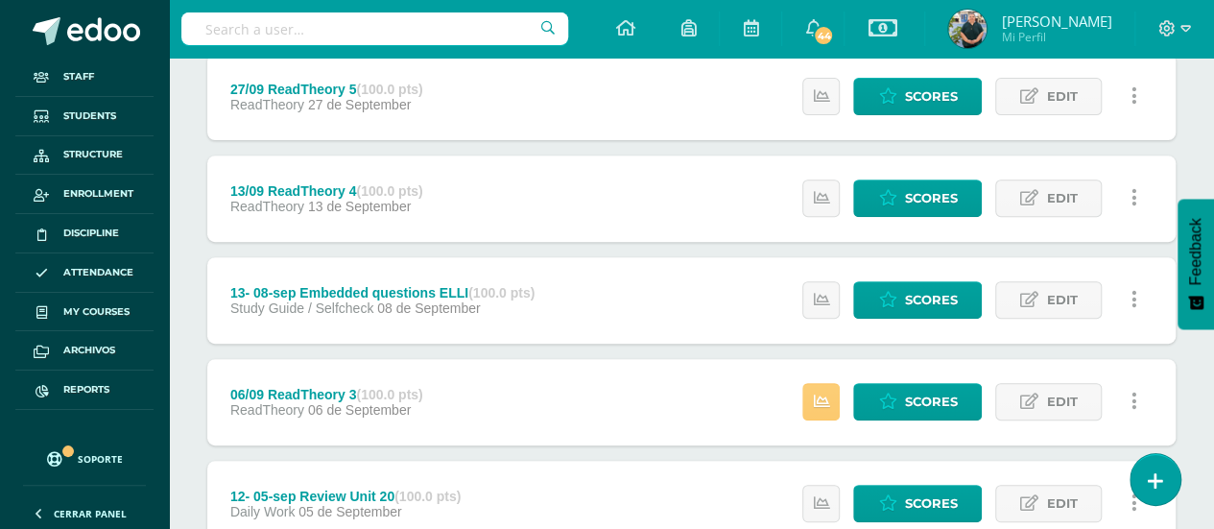
scroll to position [672, 0]
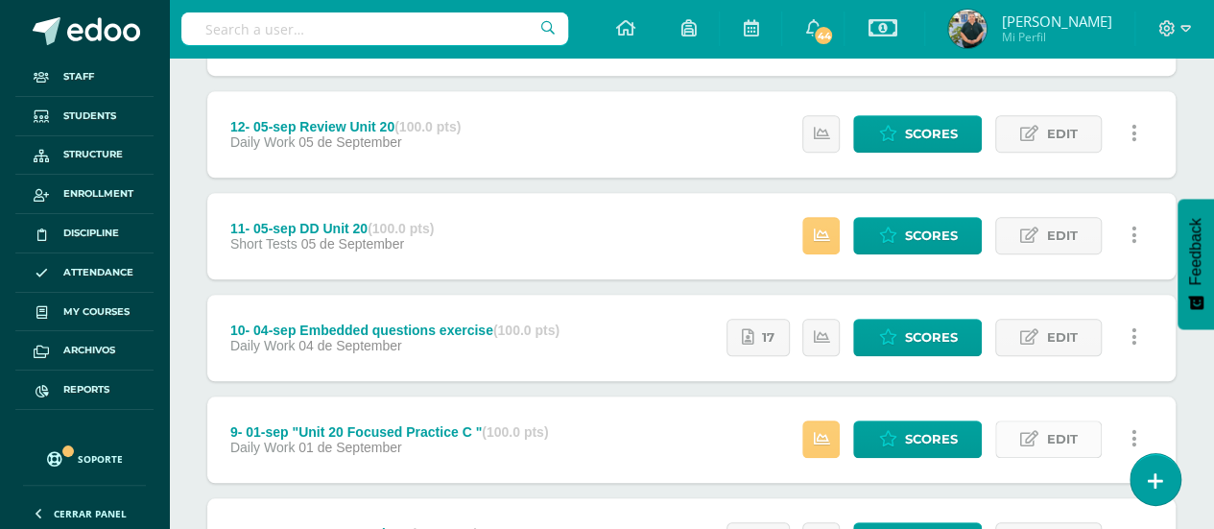
click at [1044, 437] on link "Edit" at bounding box center [1048, 438] width 107 height 37
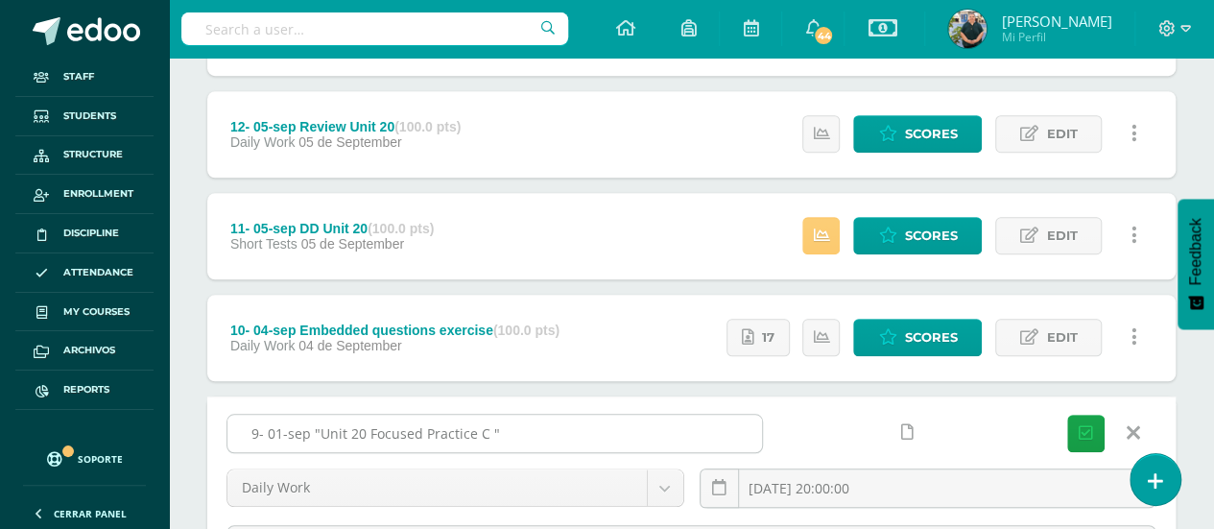
click at [655, 423] on input "9- 01-sep "Unit 20 Focused Practice C "" at bounding box center [494, 433] width 535 height 37
paste input "- CLOSED"
type input "9- 01-sep "Unit 20 Focused Practice C " - CLOSED"
click at [1090, 425] on icon "submit" at bounding box center [1086, 433] width 14 height 16
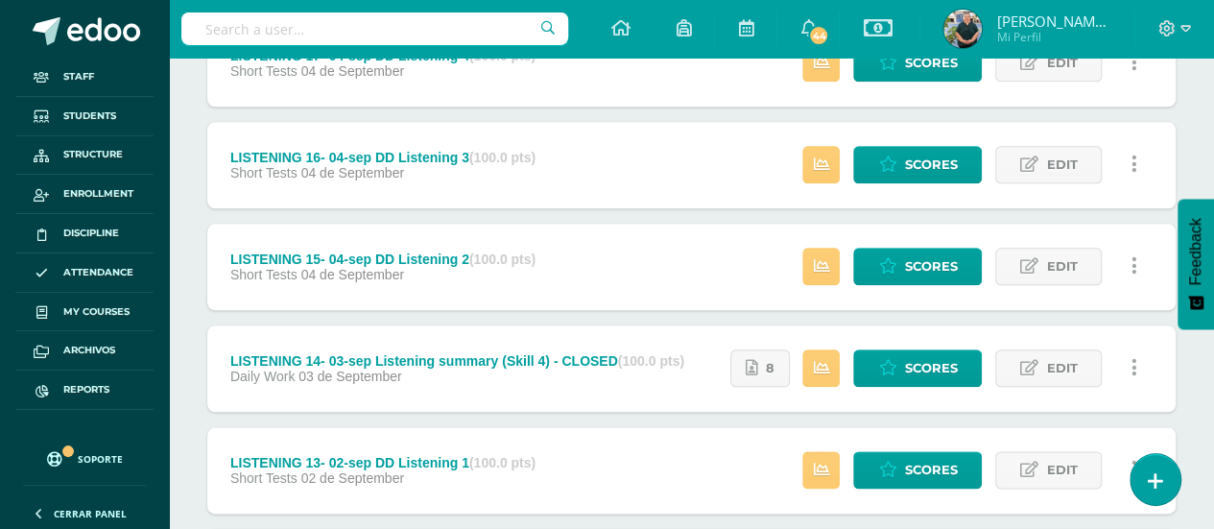
scroll to position [2480, 0]
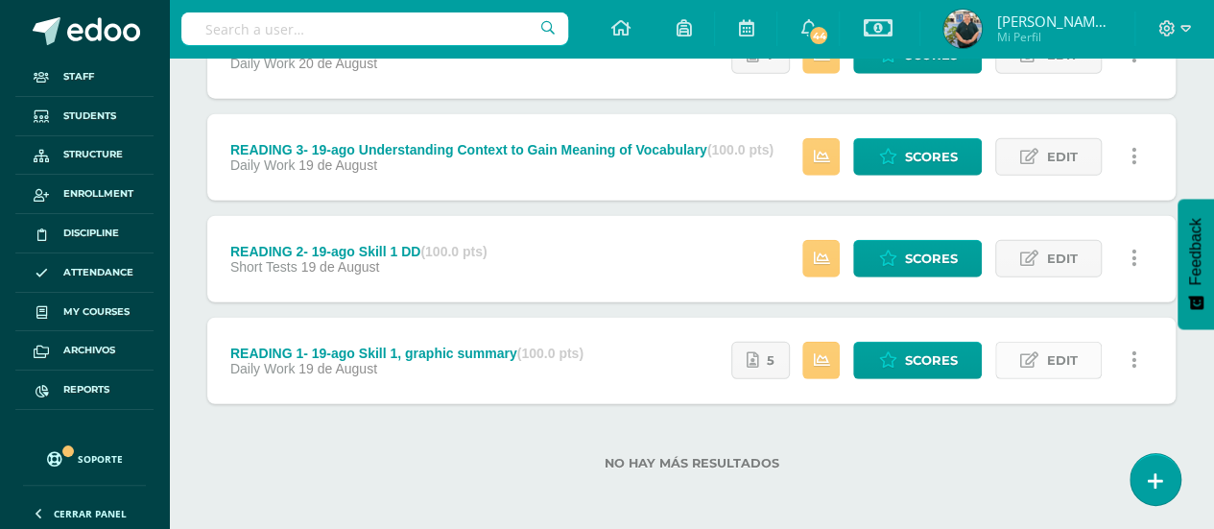
click at [1063, 356] on span "Edit" at bounding box center [1061, 361] width 31 height 36
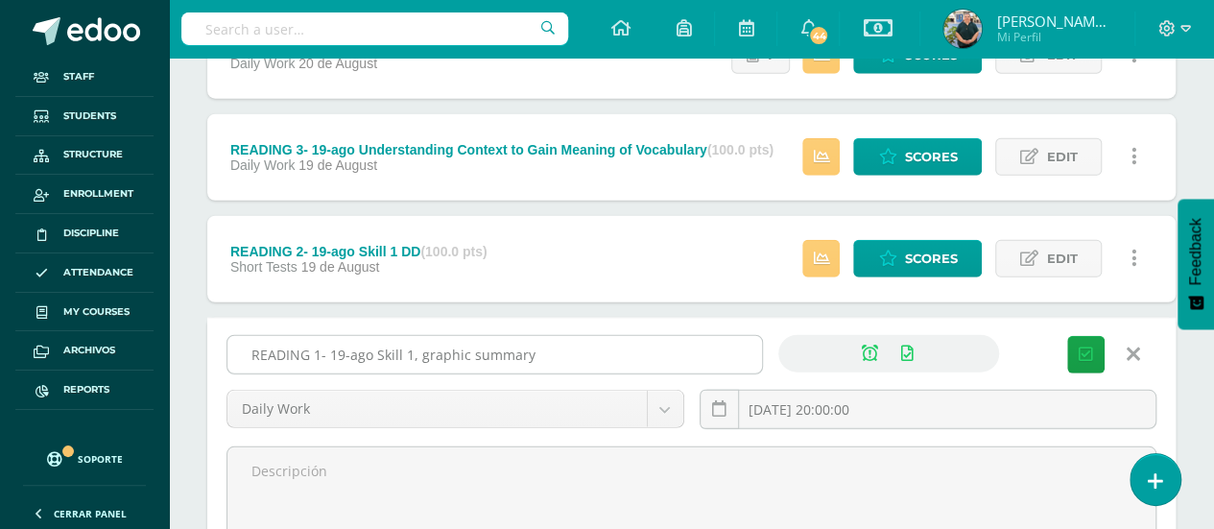
click at [593, 355] on input "READING 1- 19-ago Skill 1, graphic summary" at bounding box center [494, 354] width 535 height 37
paste input "- CLOSED"
type input "READING 1- 19-ago Skill 1, graphic summary - CLOSED"
click at [1090, 350] on icon "submit" at bounding box center [1086, 354] width 14 height 16
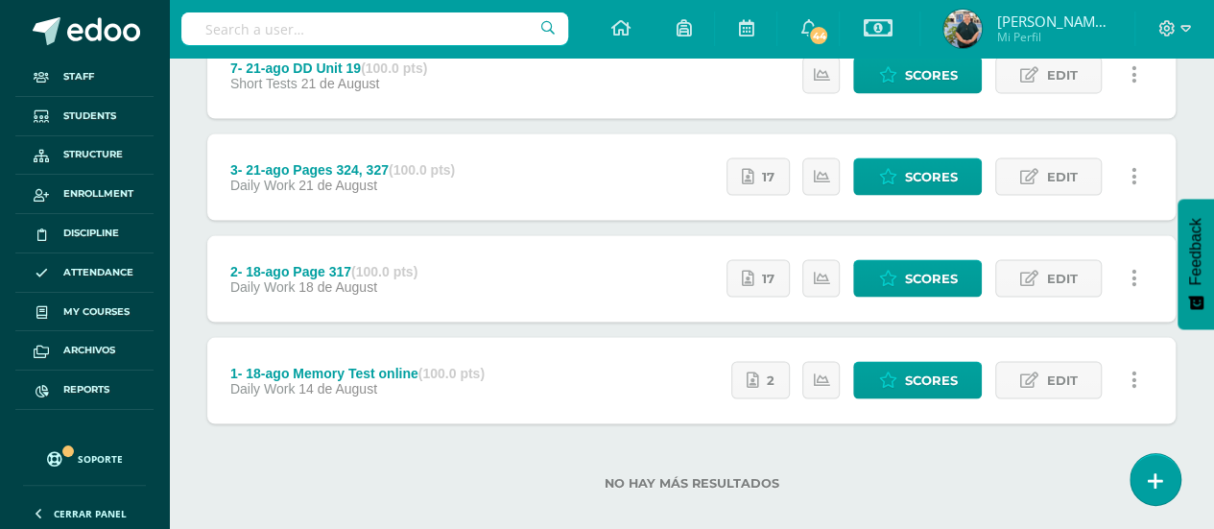
scroll to position [1768, 0]
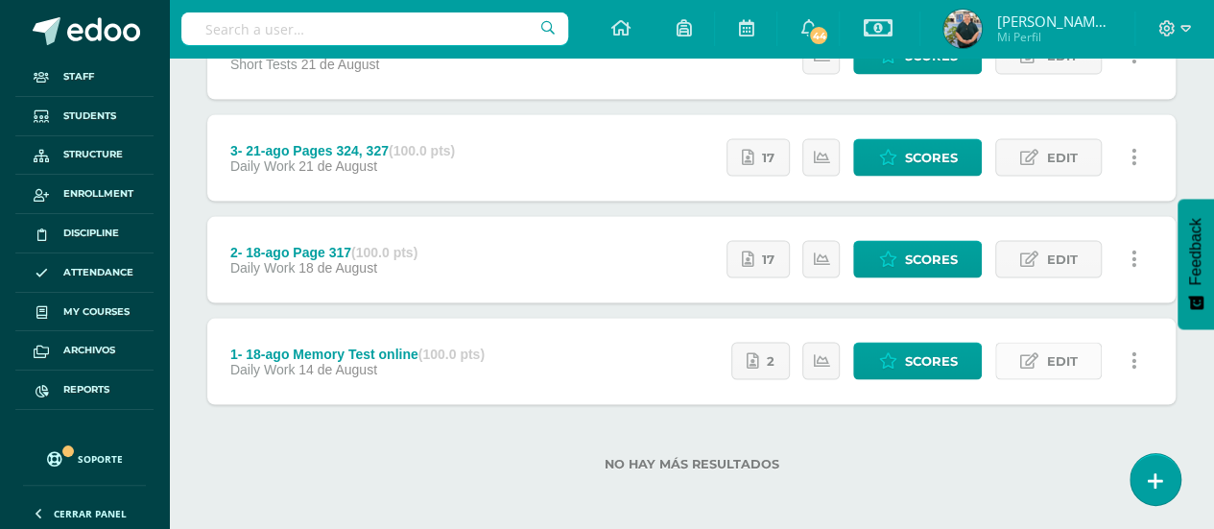
click at [1019, 364] on link "Edit" at bounding box center [1048, 360] width 107 height 37
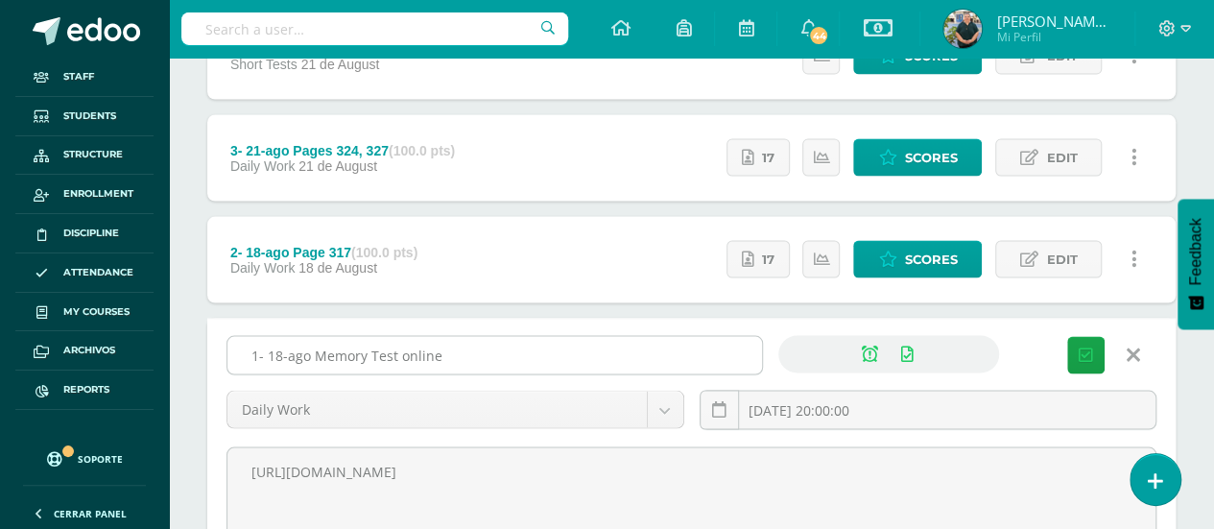
click at [605, 348] on input "1- 18-ago Memory Test online" at bounding box center [494, 354] width 535 height 37
click at [606, 348] on input "1- 18-ago Memory Test online" at bounding box center [494, 354] width 535 height 37
click at [606, 347] on input "1- 18-ago Memory Test online" at bounding box center [494, 354] width 535 height 37
paste input "- CLOSED"
type input "1- 18-ago Memory Test online - CLOSED"
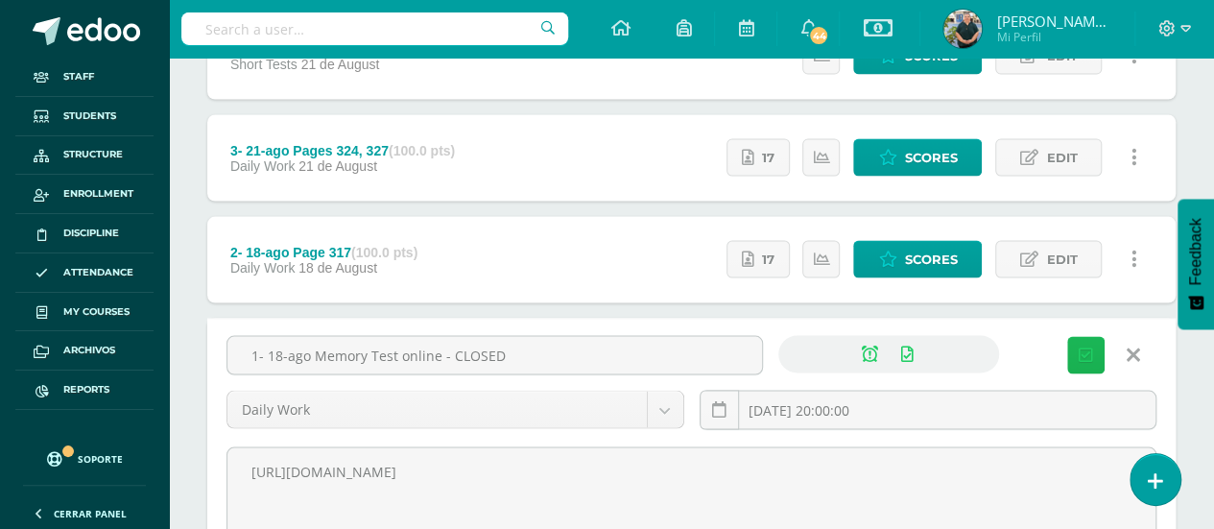
click at [1099, 348] on button "Save" at bounding box center [1085, 354] width 37 height 37
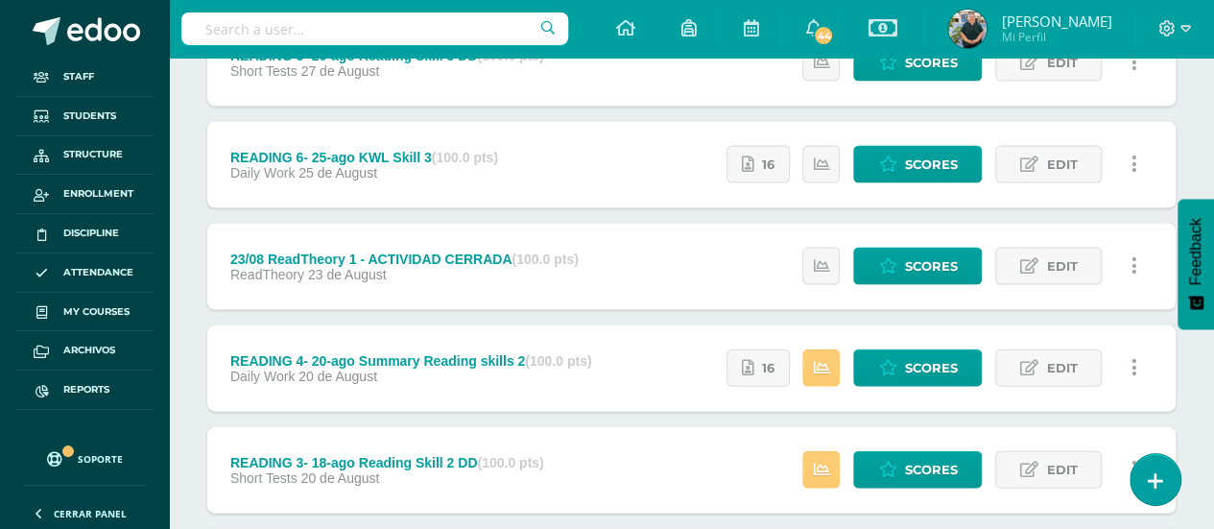
scroll to position [2277, 0]
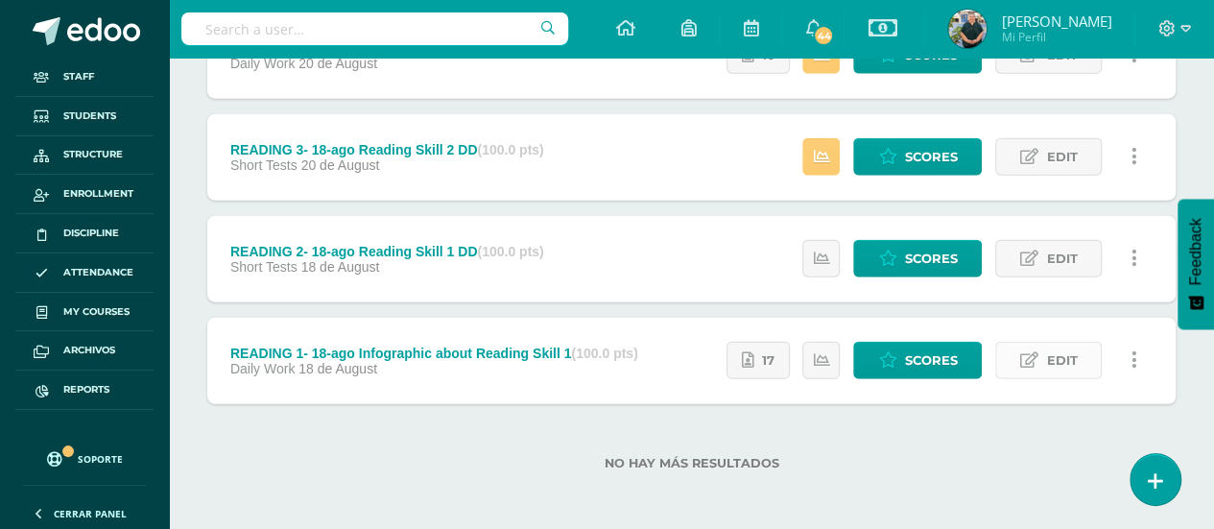
click at [1042, 348] on link "Edit" at bounding box center [1048, 360] width 107 height 37
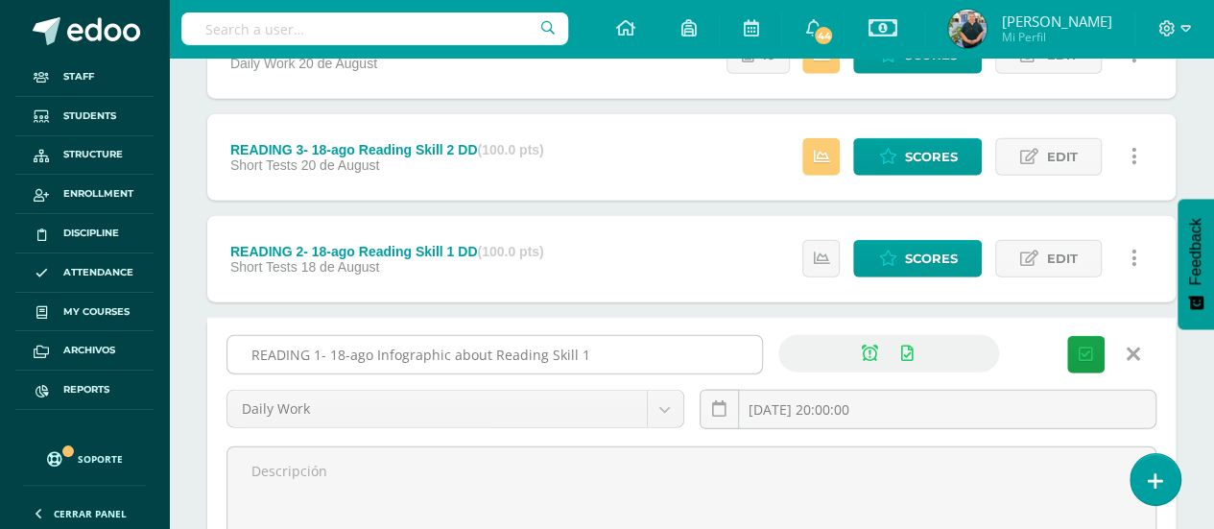
click at [661, 355] on input "READING 1- 18-ago Infographic about Reading Skill 1" at bounding box center [494, 354] width 535 height 37
paste input "- CLOSED"
type input "READING 1- 18-ago Infographic about Reading Skill 1 - CLOSED"
click at [1083, 342] on button "Save" at bounding box center [1085, 354] width 37 height 37
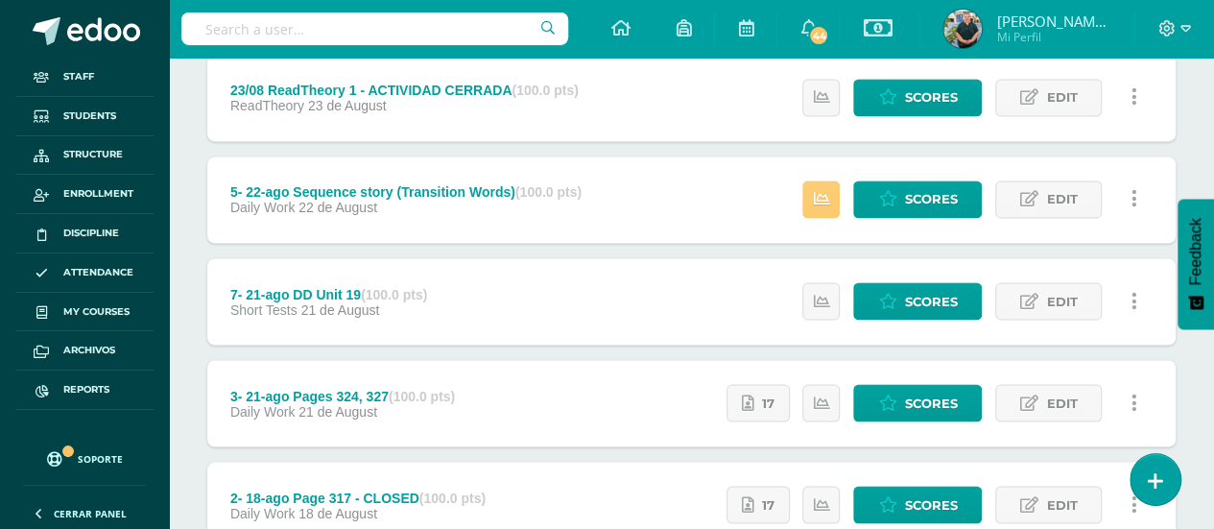
scroll to position [1768, 0]
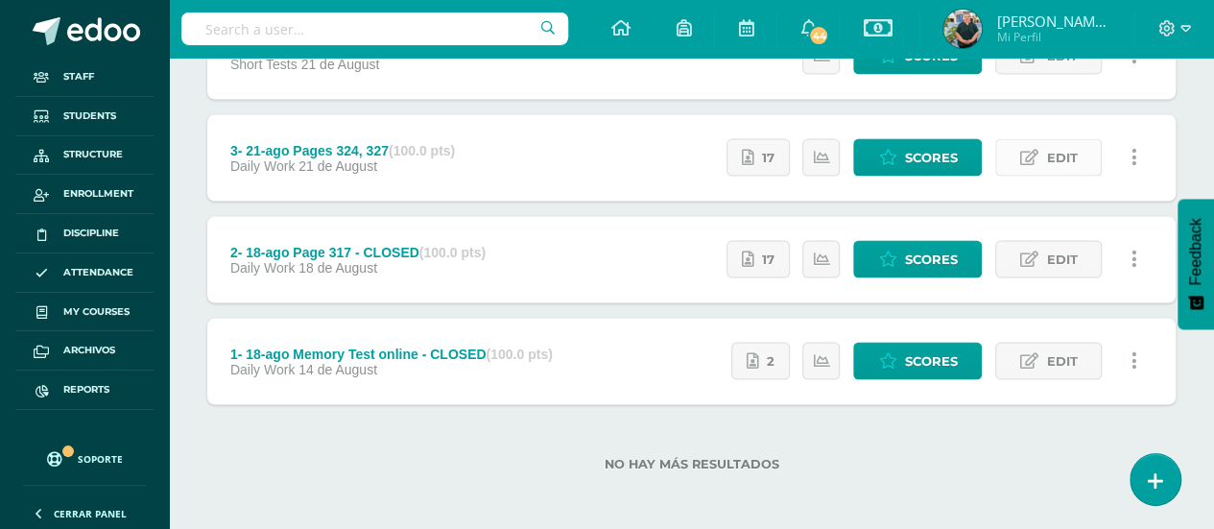
click at [1019, 138] on link "Edit" at bounding box center [1048, 156] width 107 height 37
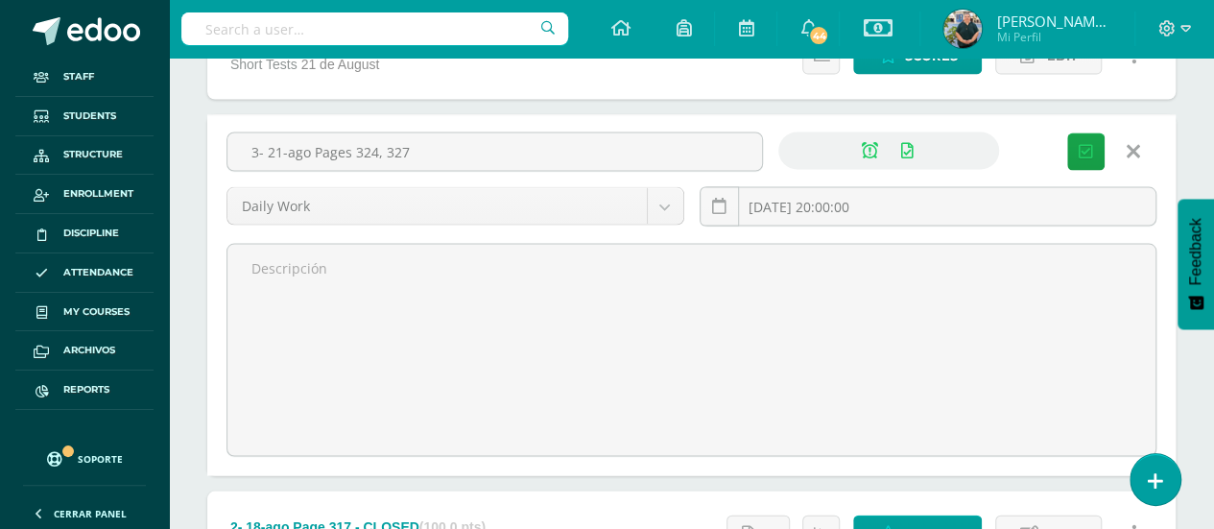
click at [858, 125] on div "3- 21-ago Pages 324, 327 Daily Work Evaluation / Diagnostic Drill Study Guide /…" at bounding box center [691, 294] width 968 height 361
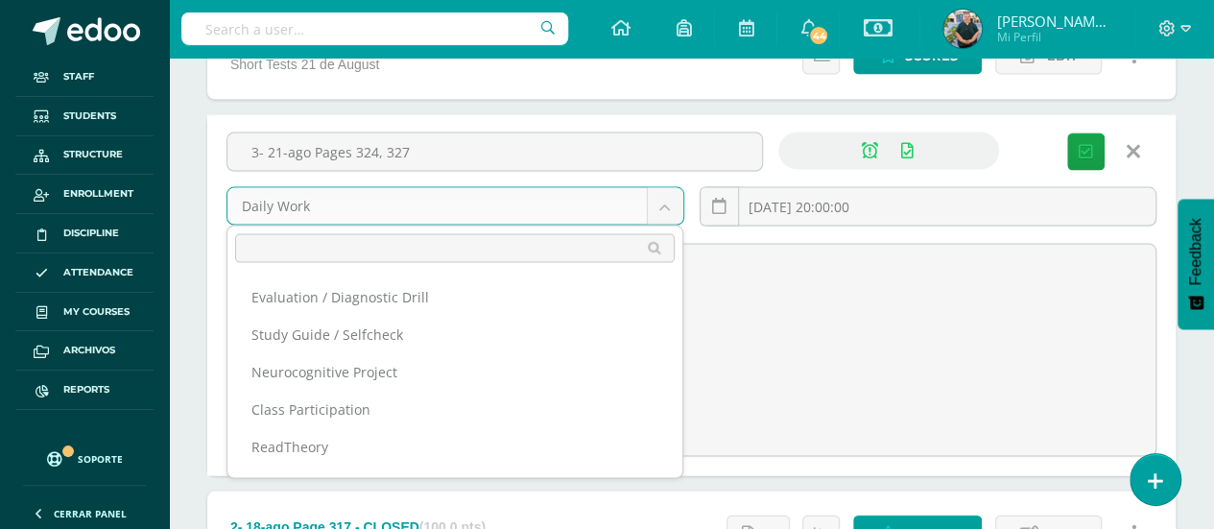
scroll to position [62, 0]
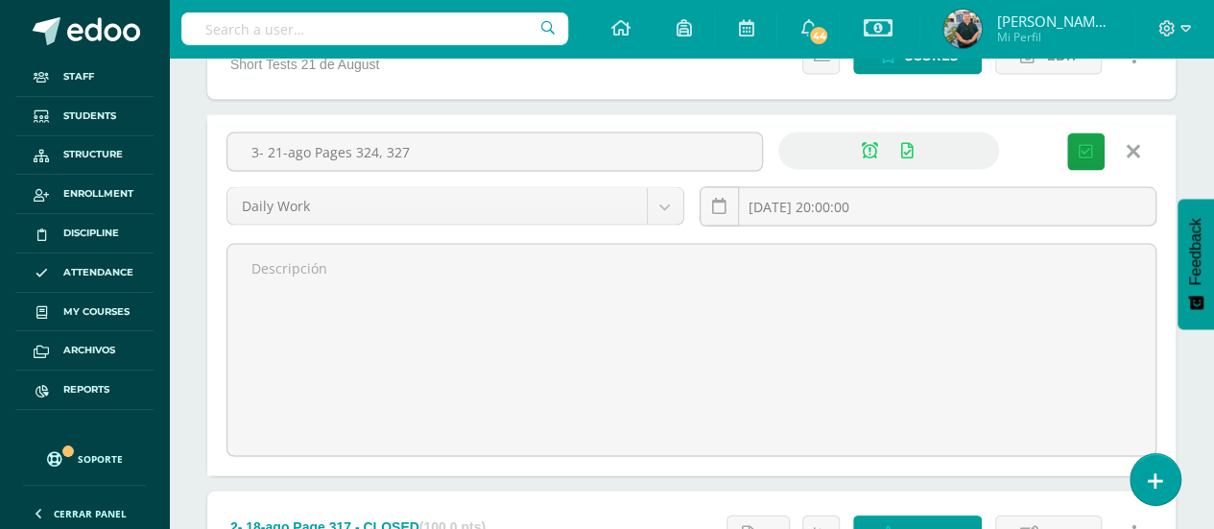
click at [521, 143] on input "3- 21-ago Pages 324, 327" at bounding box center [494, 150] width 535 height 37
paste input "- CLOSED"
type input "3- 21-ago Pages 324, 327 - CLOSED"
click at [1084, 157] on button "Save" at bounding box center [1085, 150] width 37 height 37
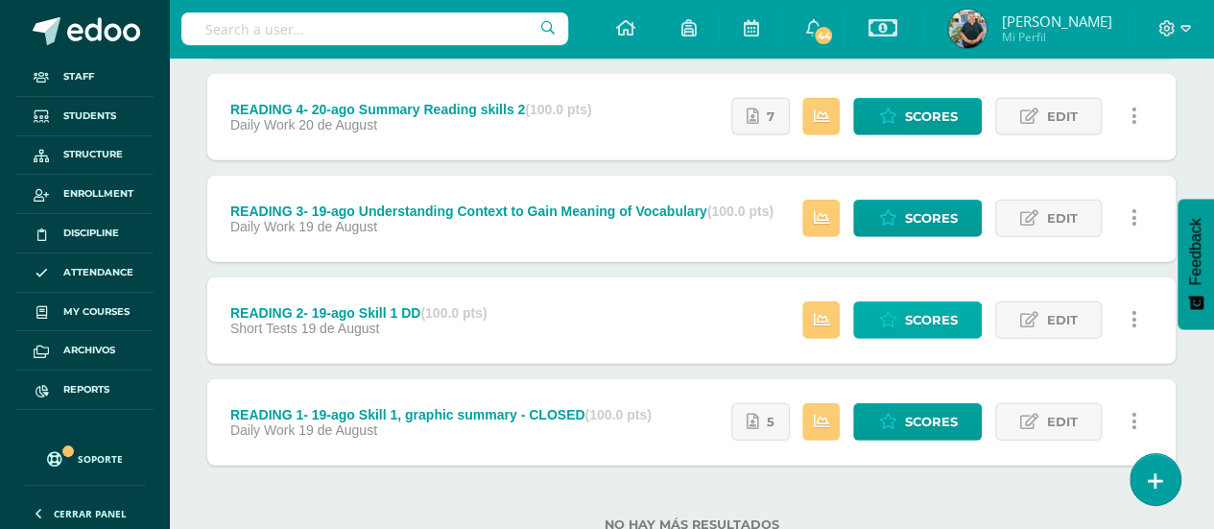
scroll to position [2480, 0]
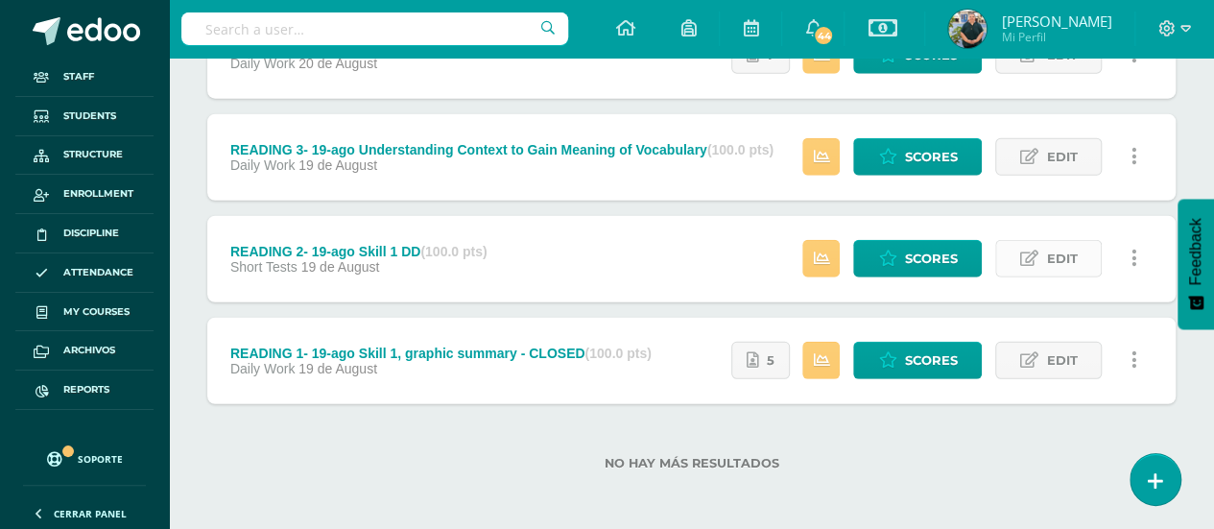
click at [1050, 251] on span "Edit" at bounding box center [1061, 259] width 31 height 36
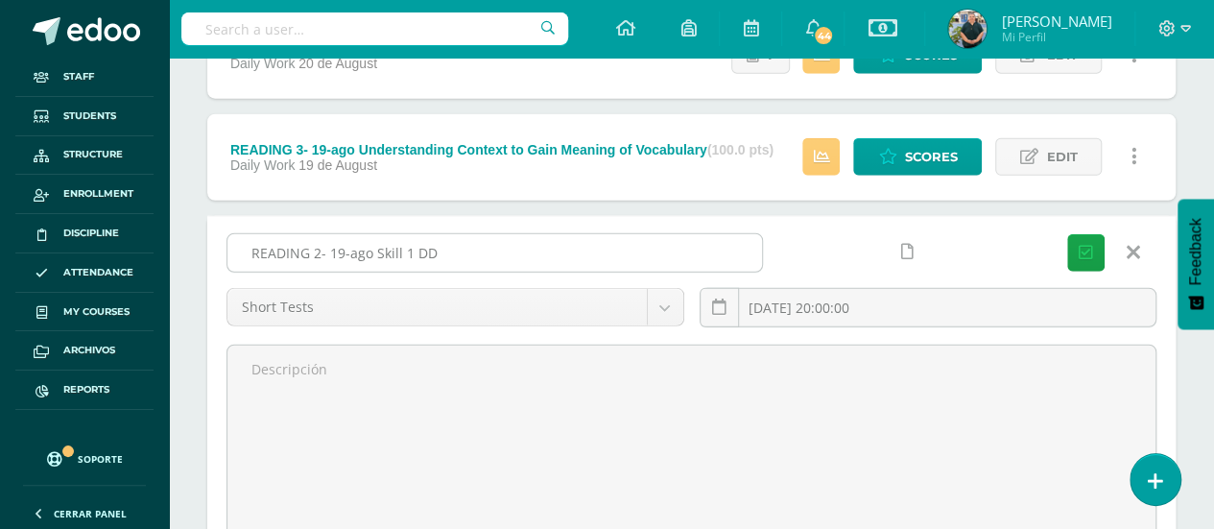
click at [668, 246] on input "READING 2- 19-ago Skill 1 DD" at bounding box center [494, 252] width 535 height 37
paste input "- CLOSED"
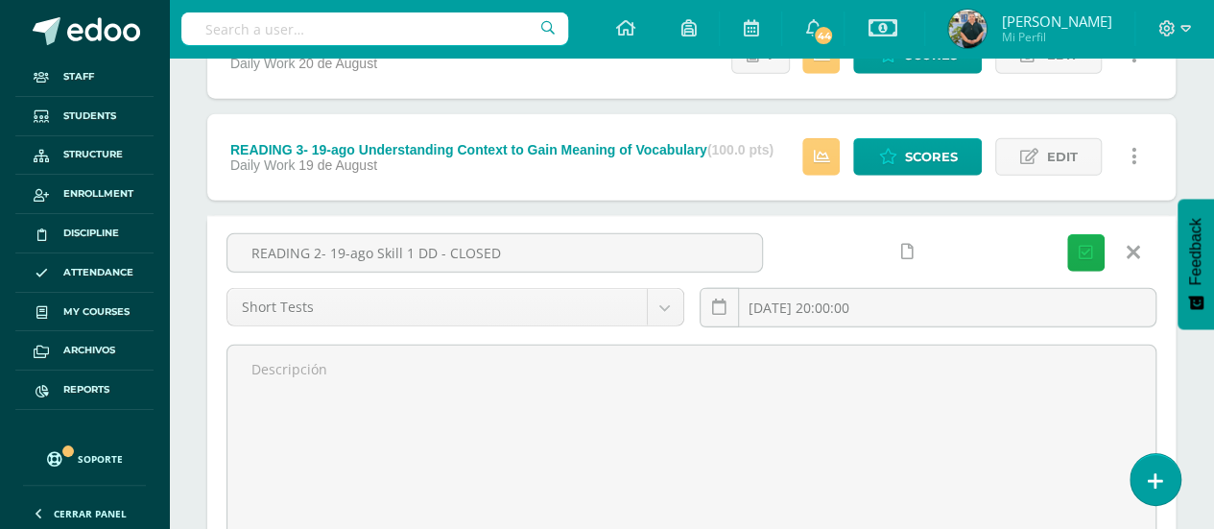
type input "READING 2- 19-ago Skill 1 DD - CLOSED"
click at [1087, 247] on icon "submit" at bounding box center [1086, 253] width 14 height 16
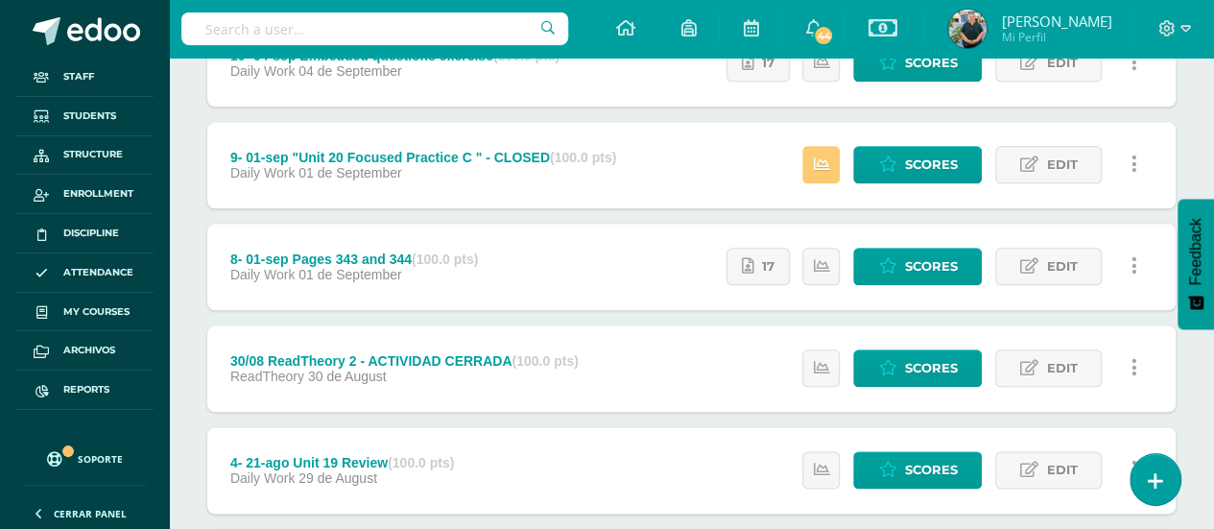
scroll to position [1768, 0]
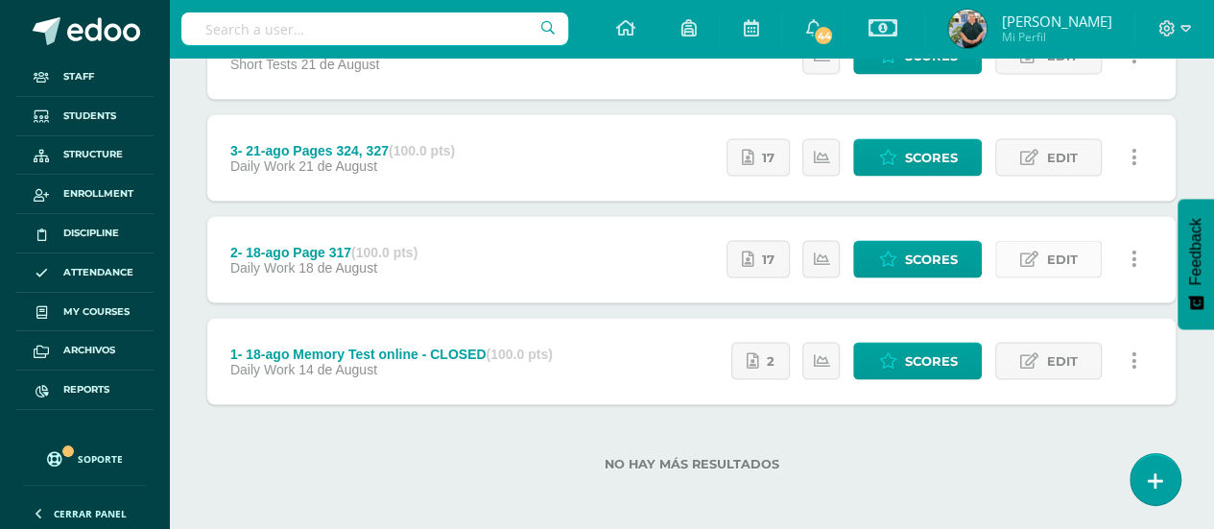
click at [1057, 254] on span "Edit" at bounding box center [1061, 259] width 31 height 36
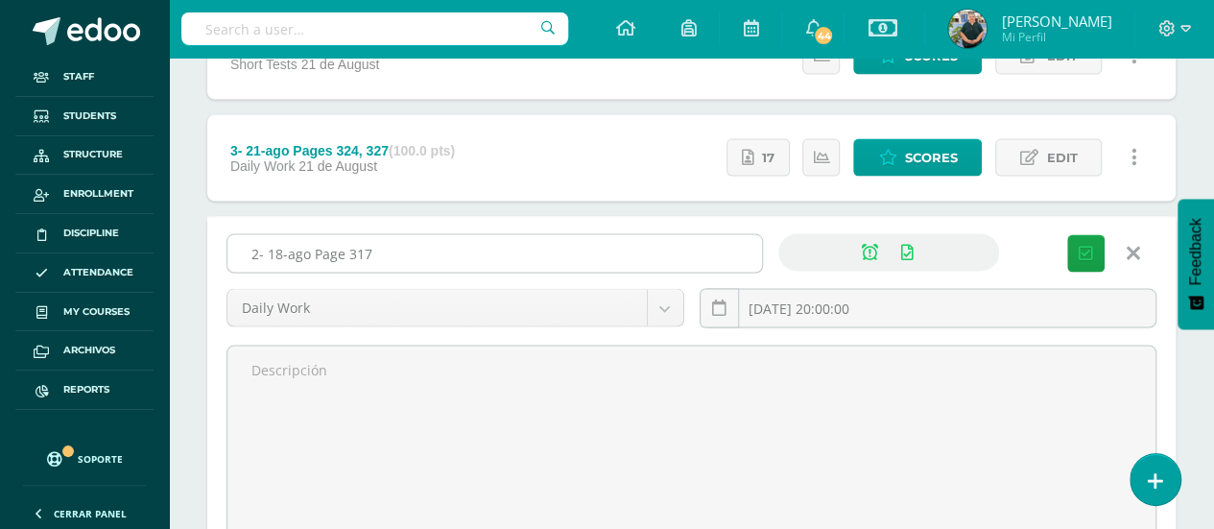
click at [564, 257] on input "2- 18-ago Page 317" at bounding box center [494, 252] width 535 height 37
paste input "- CLOSED"
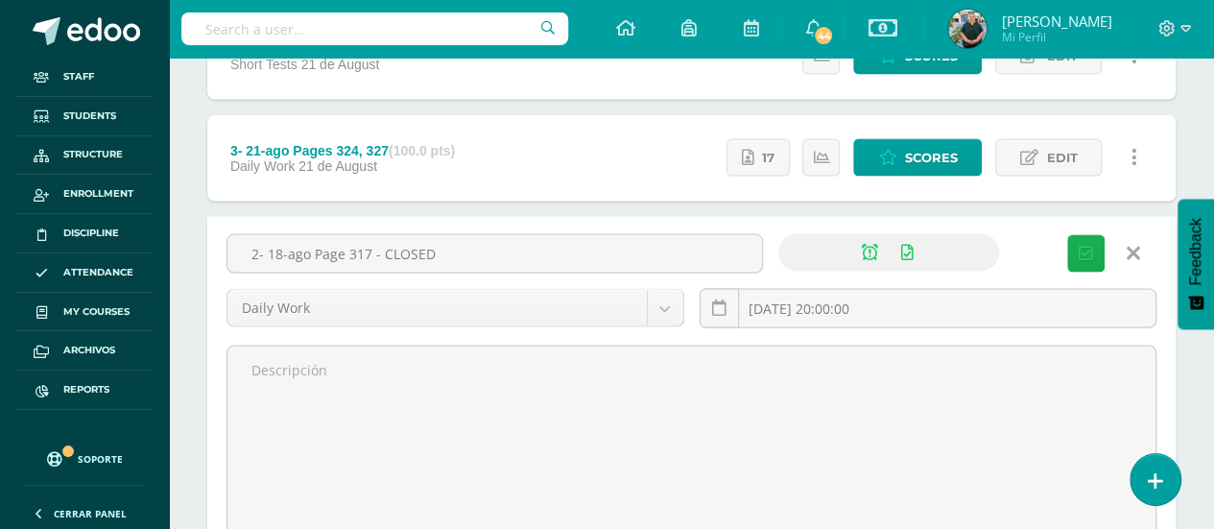
type input "2- 18-ago Page 317 - CLOSED"
click at [1078, 247] on button "Save" at bounding box center [1085, 252] width 37 height 37
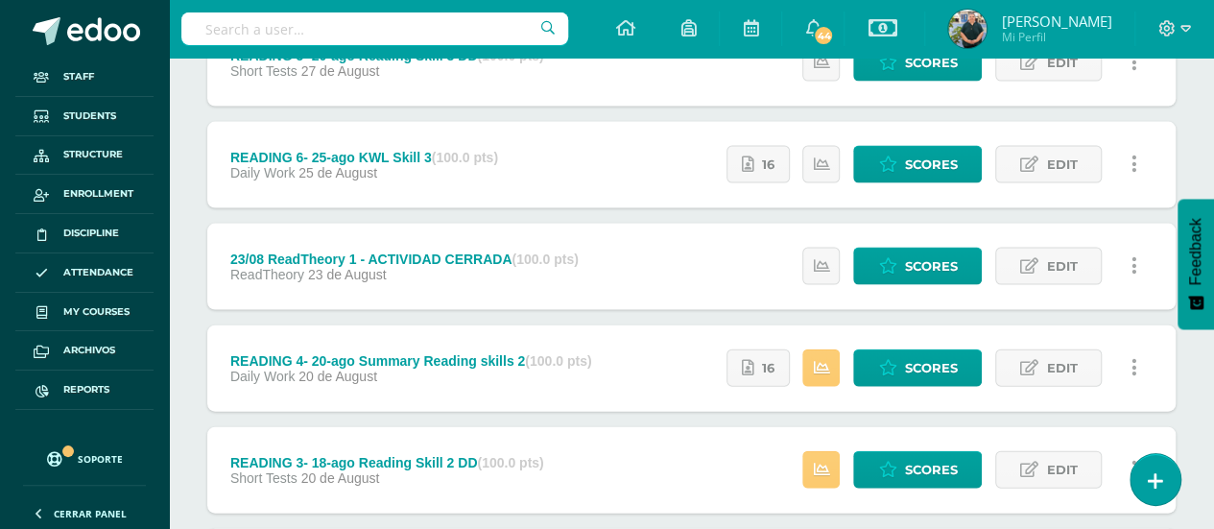
scroll to position [2277, 0]
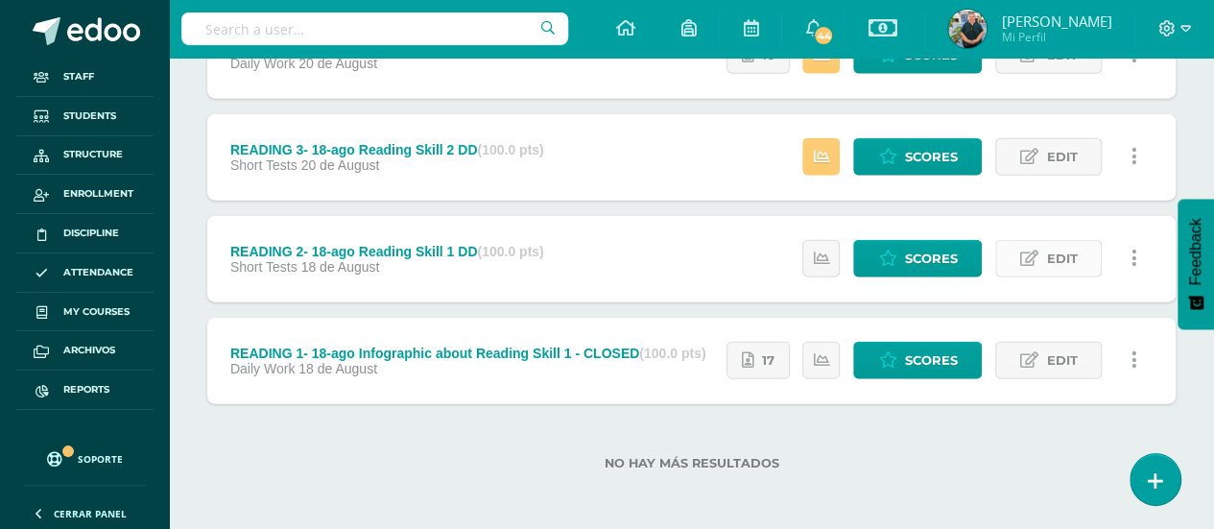
click at [1060, 258] on span "Edit" at bounding box center [1061, 259] width 31 height 36
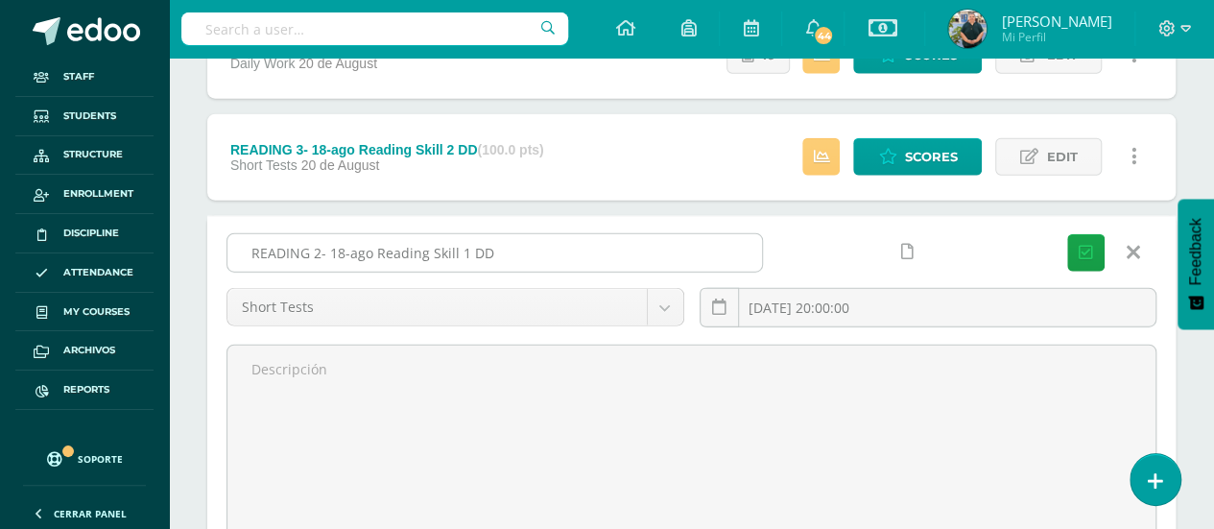
click at [632, 251] on input "READING 2- 18-ago Reading Skill 1 DD" at bounding box center [494, 252] width 535 height 37
paste input "- CLOSED"
type input "READING 2- 18-ago Reading Skill 1 DD - CLOSED"
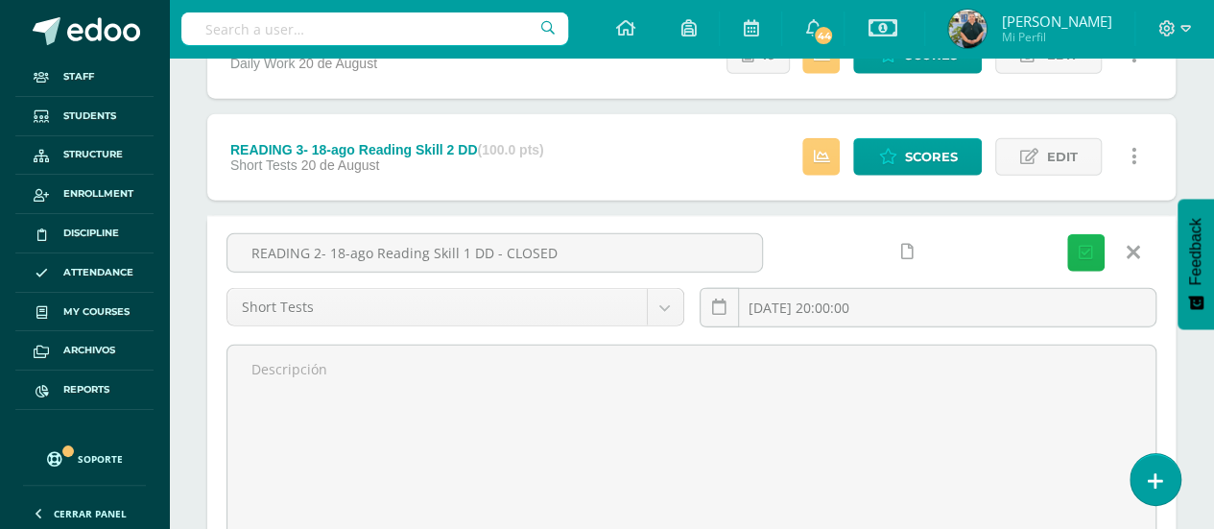
click at [1089, 247] on icon "submit" at bounding box center [1086, 253] width 14 height 16
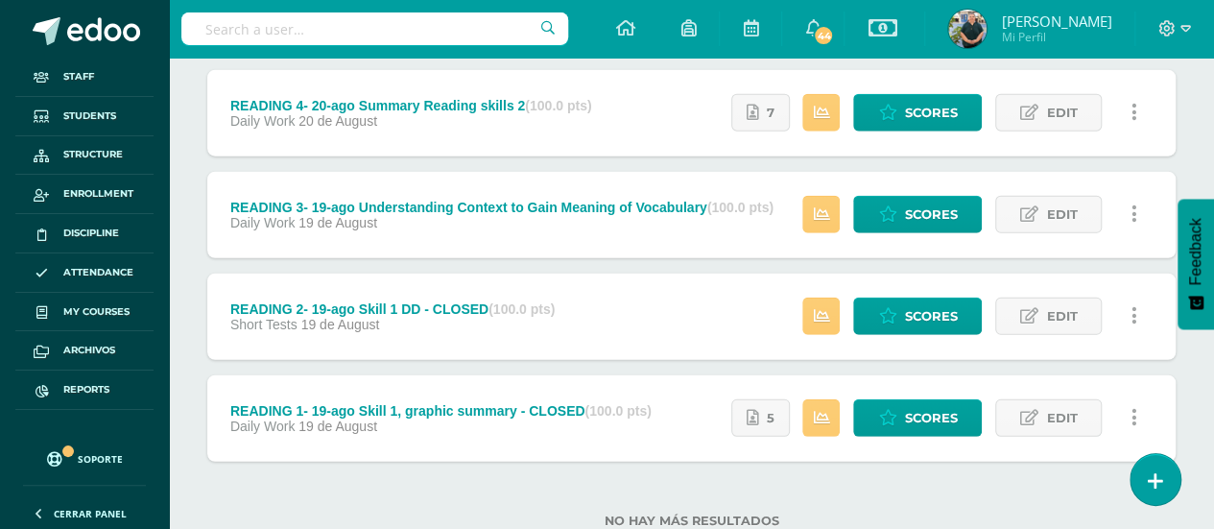
scroll to position [2444, 0]
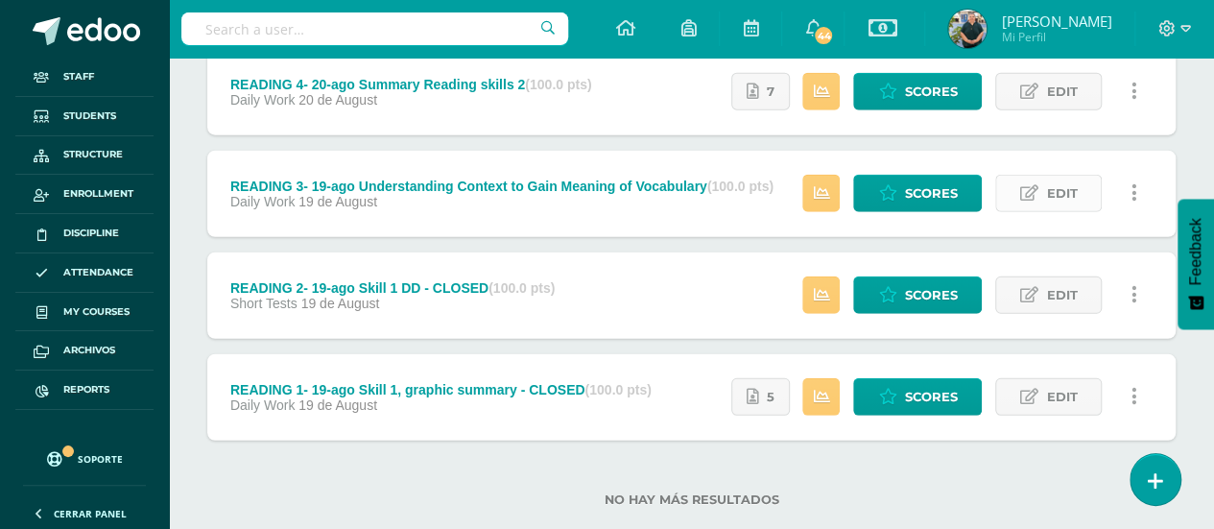
click at [1046, 187] on span "Edit" at bounding box center [1061, 194] width 31 height 36
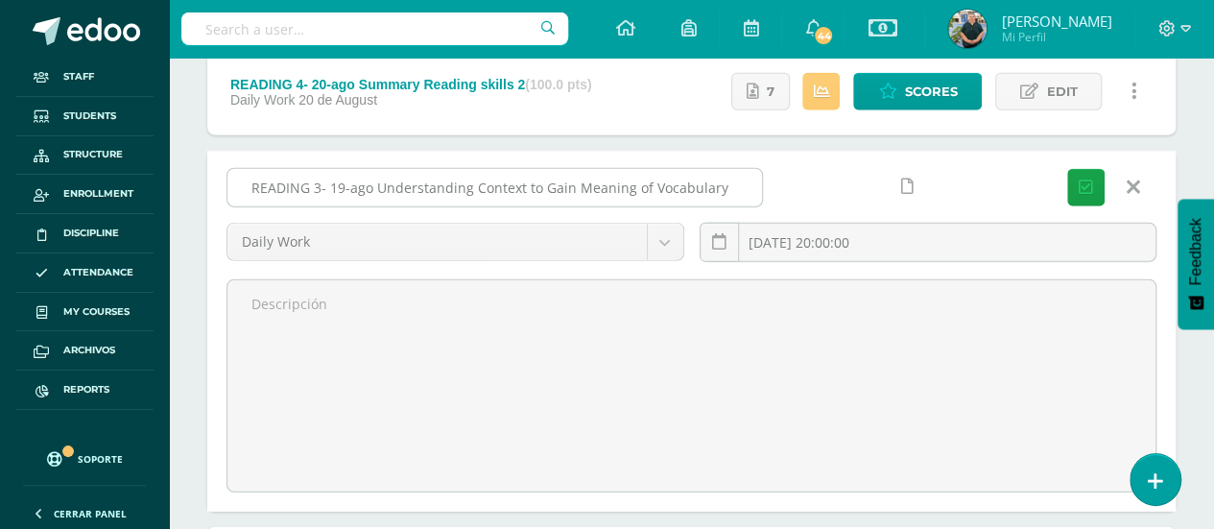
click at [727, 184] on input "READING 3- 19-ago Understanding Context to Gain Meaning of Vocabulary" at bounding box center [494, 187] width 535 height 37
paste input "- CLOSED"
type input "READING 3- 19-ago Understanding Context to Gain Meaning of Vocabulary - CLOSED"
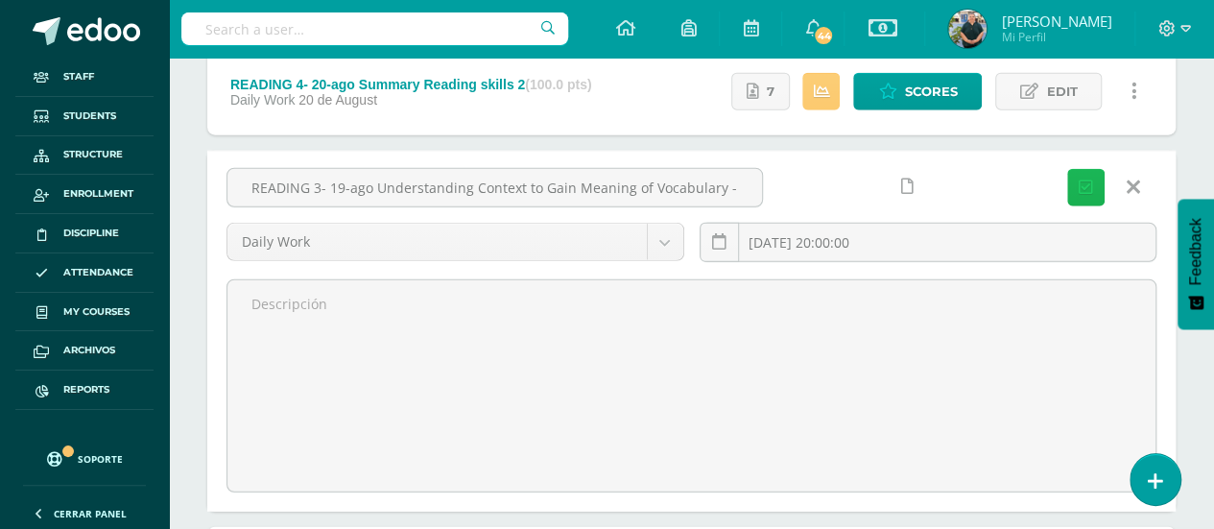
click at [1086, 179] on icon "submit" at bounding box center [1086, 187] width 14 height 16
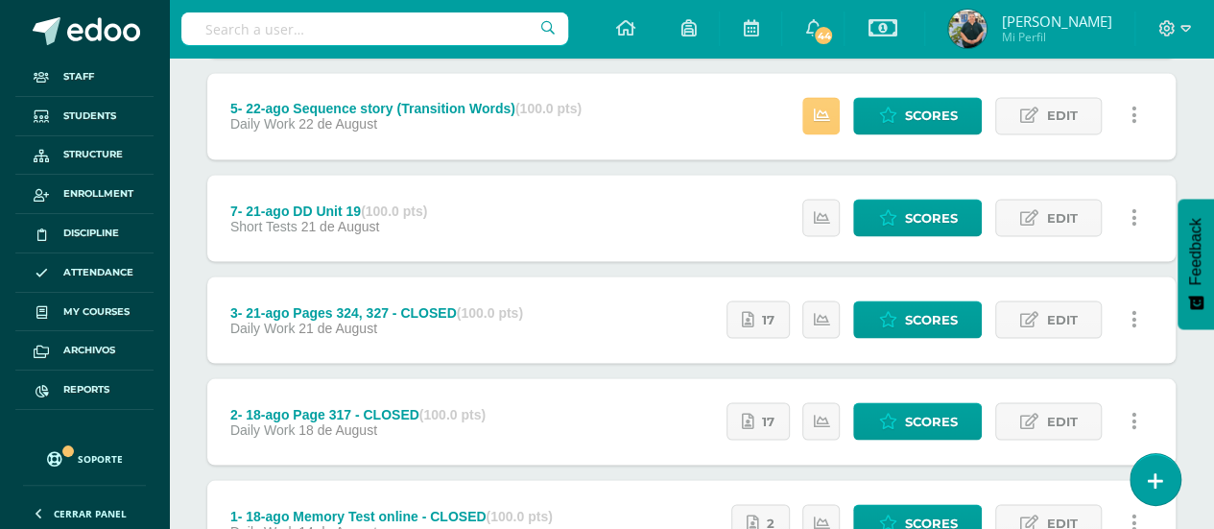
scroll to position [1576, 0]
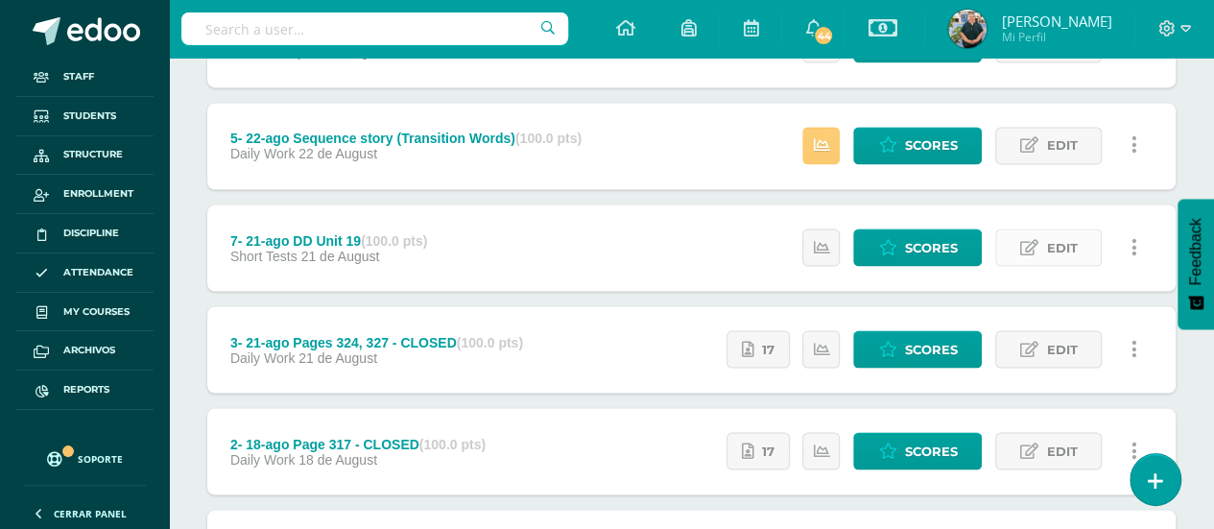
click at [1061, 235] on span "Edit" at bounding box center [1061, 247] width 31 height 36
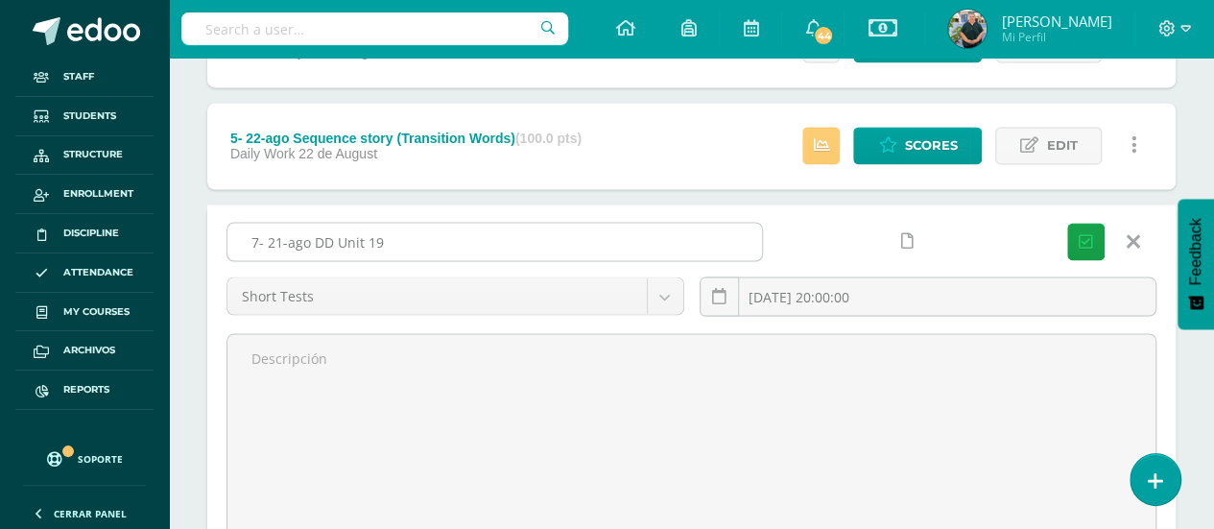
click at [532, 239] on input "7- 21-ago DD Unit 19" at bounding box center [494, 241] width 535 height 37
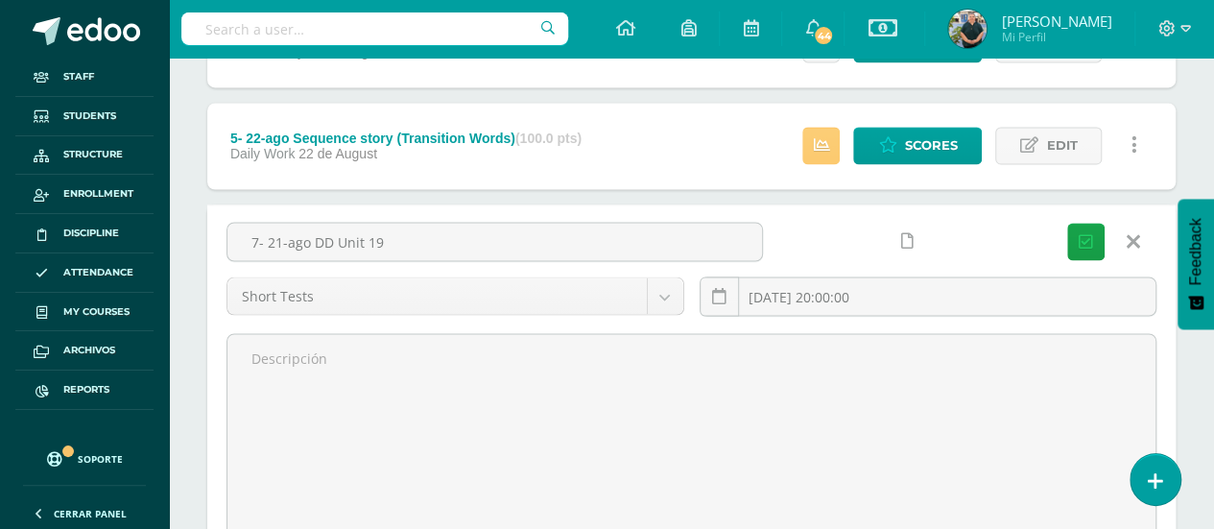
paste input "- CLOSED"
type input "7- 21-ago DD Unit 19 - CLOSED"
click at [1086, 233] on icon "submit" at bounding box center [1086, 241] width 14 height 16
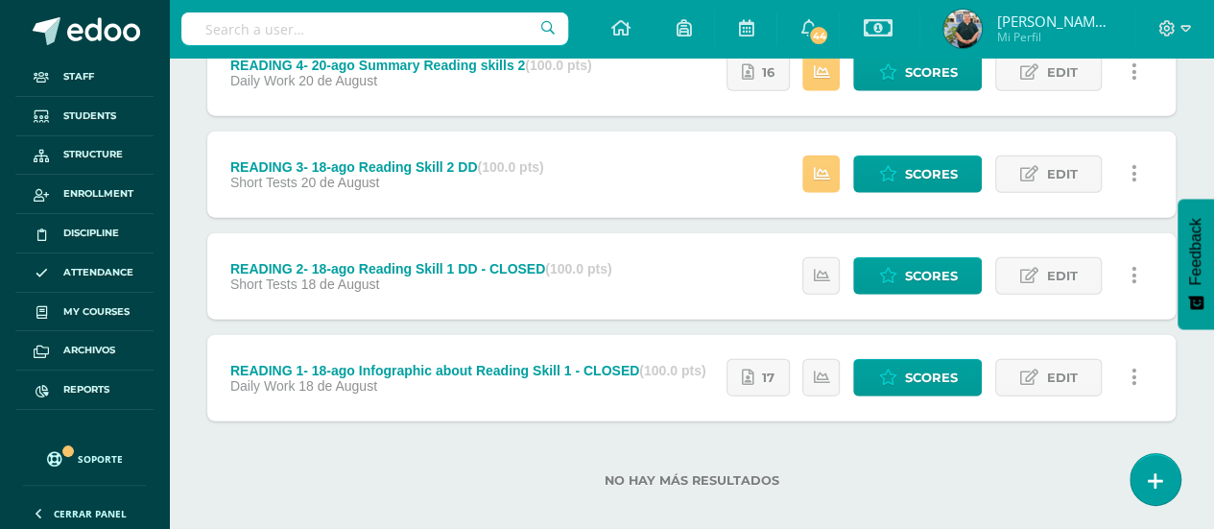
scroll to position [2277, 0]
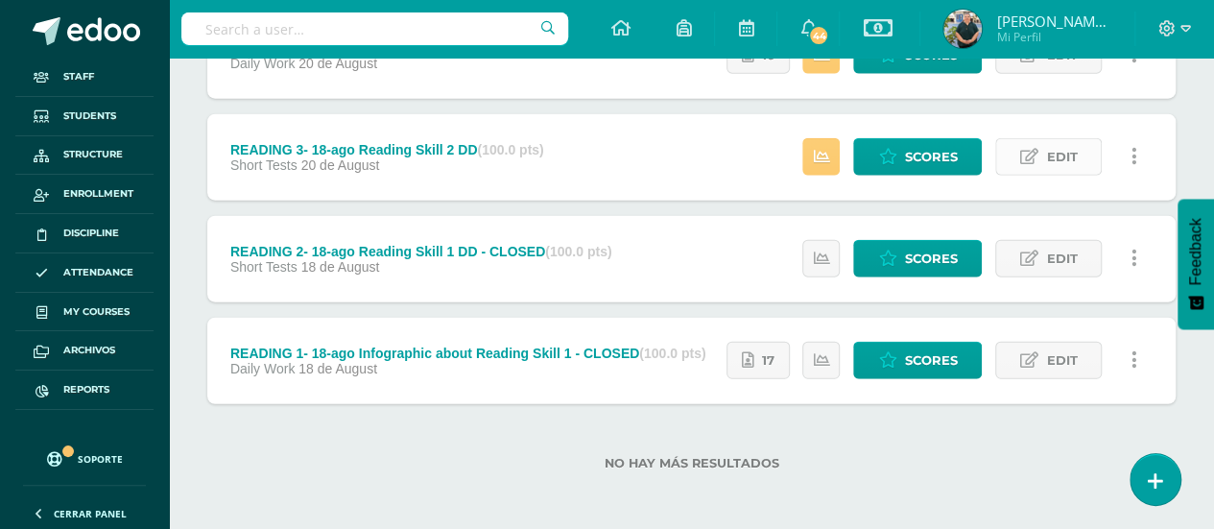
click at [1042, 139] on link "Edit" at bounding box center [1048, 156] width 107 height 37
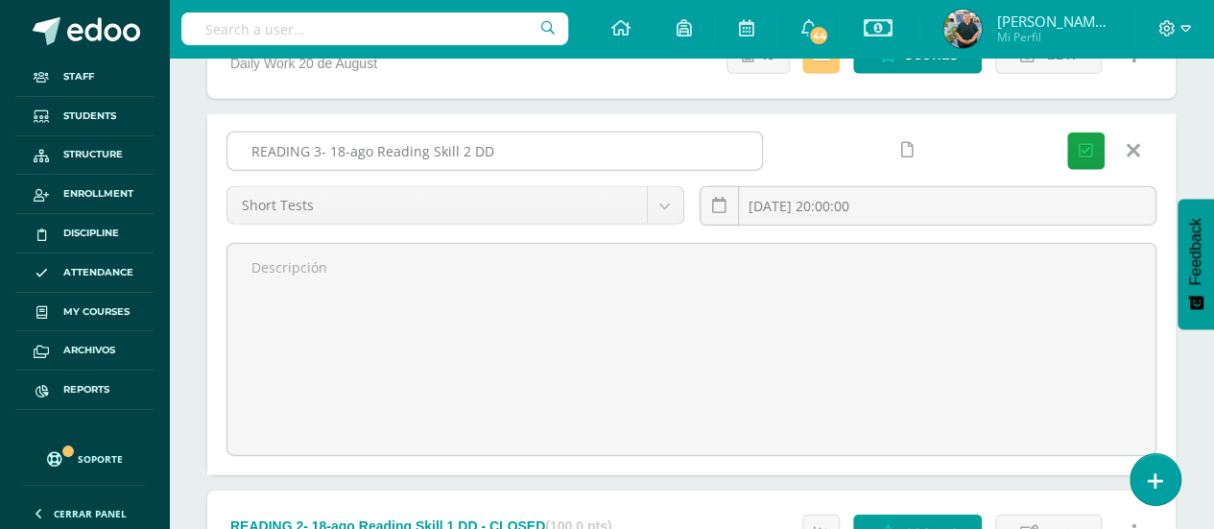
click at [603, 139] on input "READING 3- 18-ago Reading Skill 2 DD" at bounding box center [494, 150] width 535 height 37
paste input "- CLOSED"
type input "READING 3- 18-ago Reading Skill 2 DD - CLOSED"
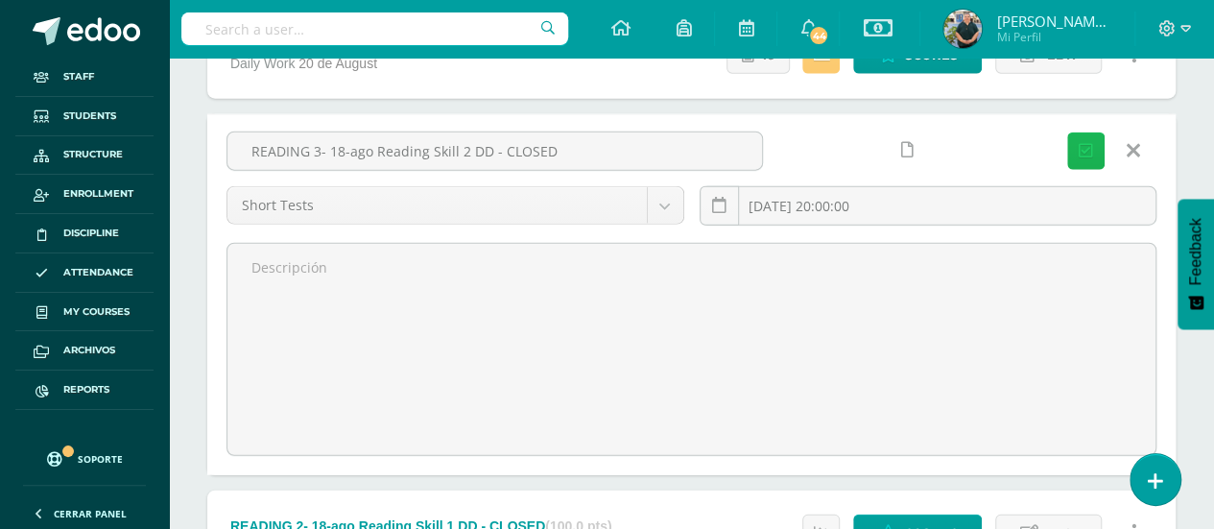
click at [1084, 143] on icon "submit" at bounding box center [1086, 151] width 14 height 16
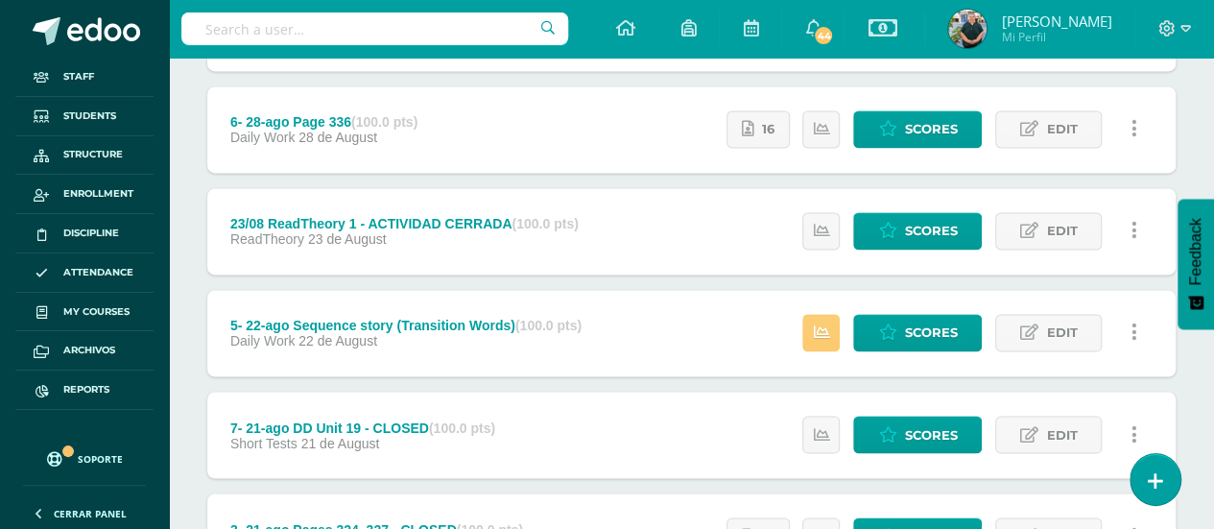
scroll to position [1384, 0]
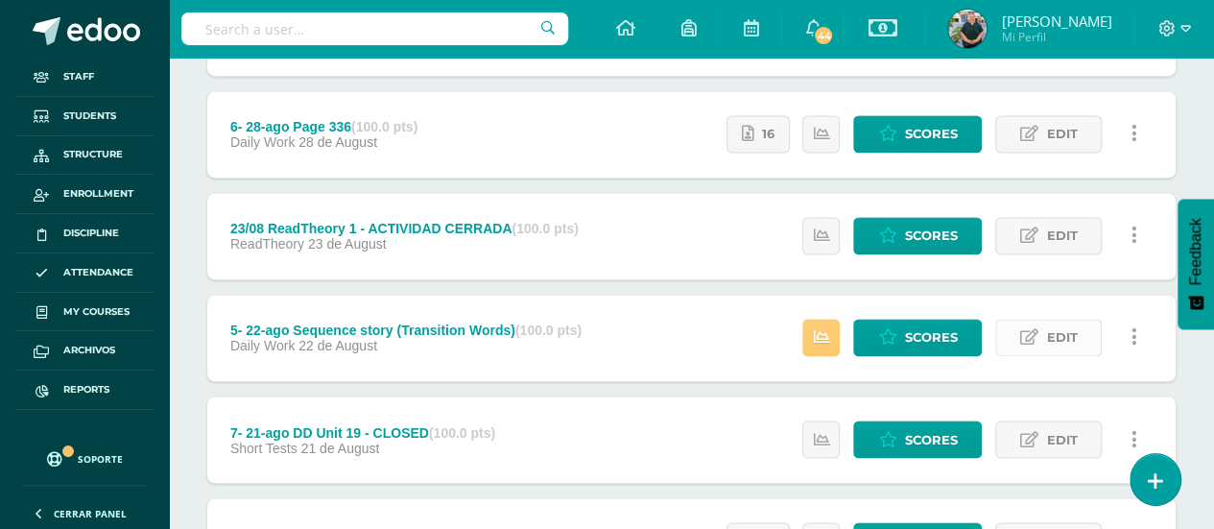
click at [1063, 323] on span "Edit" at bounding box center [1061, 338] width 31 height 36
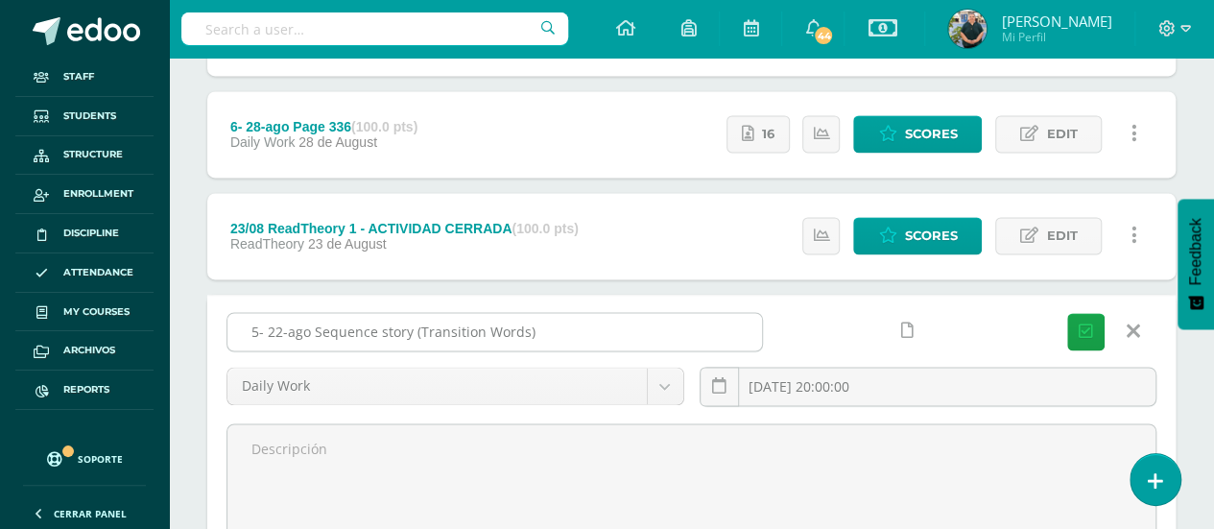
click at [674, 327] on input "5- 22-ago Sequence story (Transition Words)" at bounding box center [494, 331] width 535 height 37
paste input "- CLOSED"
type input "5- 22-ago Sequence story (Transition Words) - CLOSED"
click at [1092, 318] on button "Save" at bounding box center [1085, 331] width 37 height 37
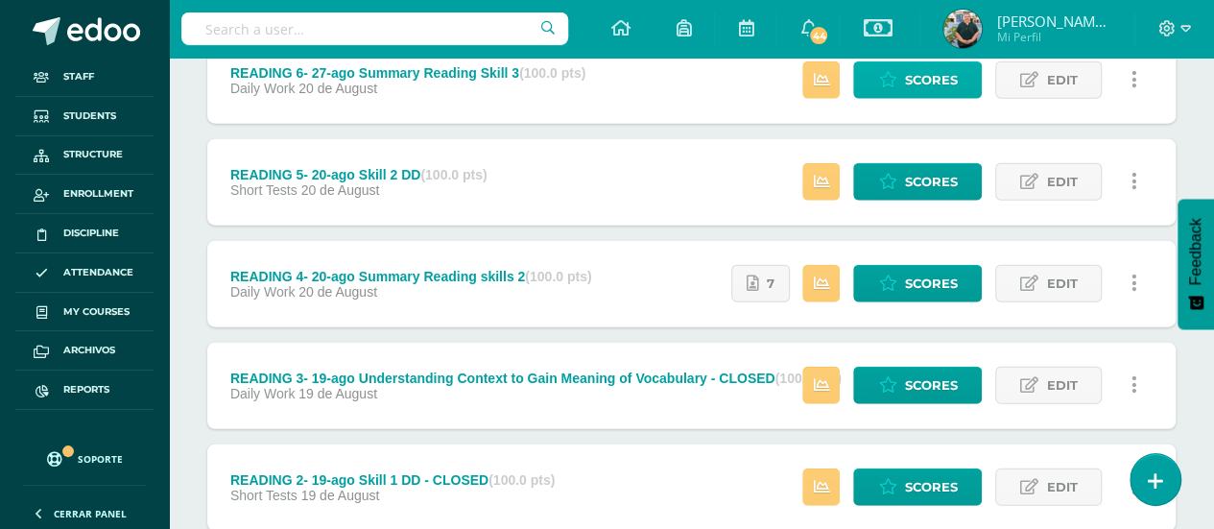
scroll to position [2348, 0]
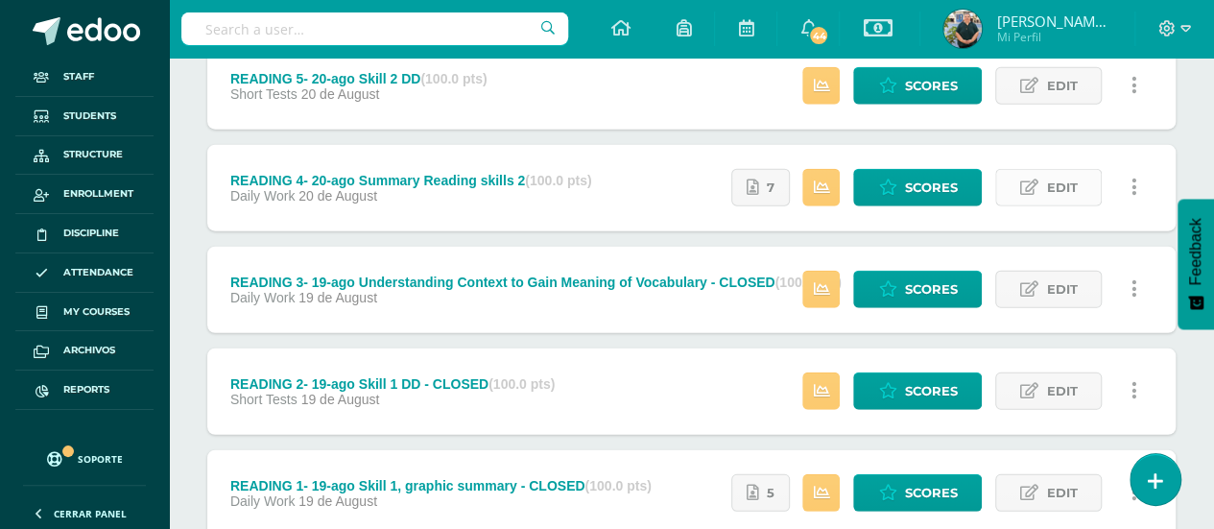
click at [1062, 179] on span "Edit" at bounding box center [1061, 188] width 31 height 36
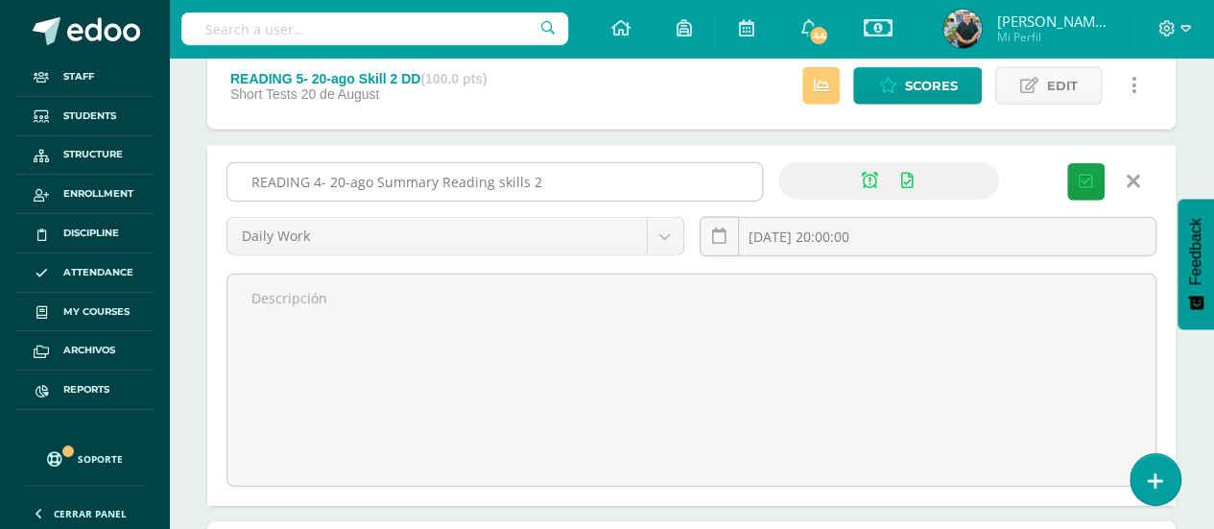
click at [635, 179] on input "READING 4- 20-ago Summary Reading skills 2" at bounding box center [494, 181] width 535 height 37
paste input "- CLOSED"
type input "READING 4- 20-ago Summary Reading skills 2 - CLOSED"
click at [1085, 163] on button "Save" at bounding box center [1085, 181] width 37 height 37
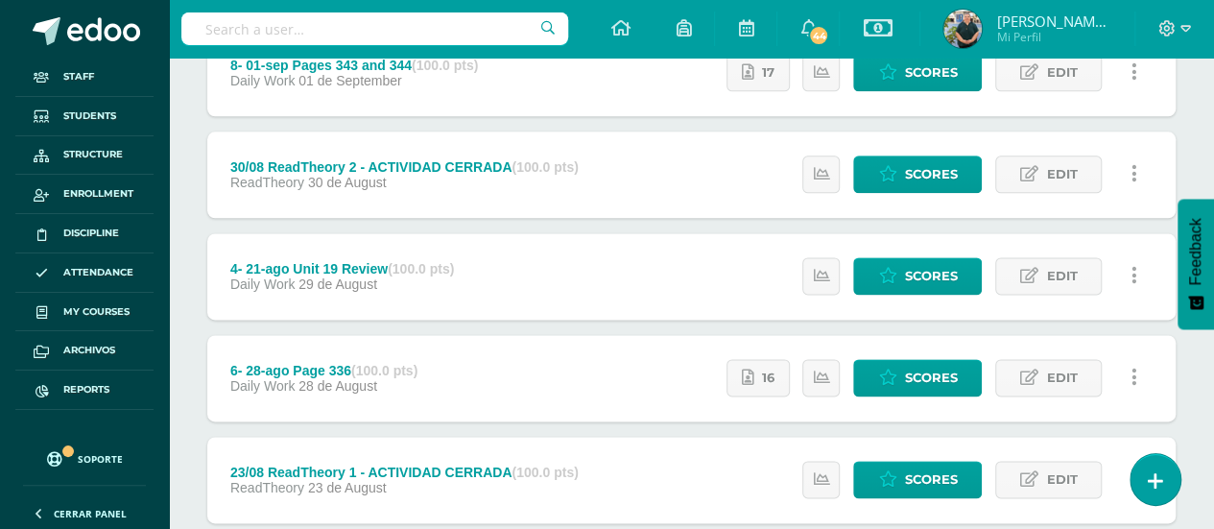
scroll to position [1138, 0]
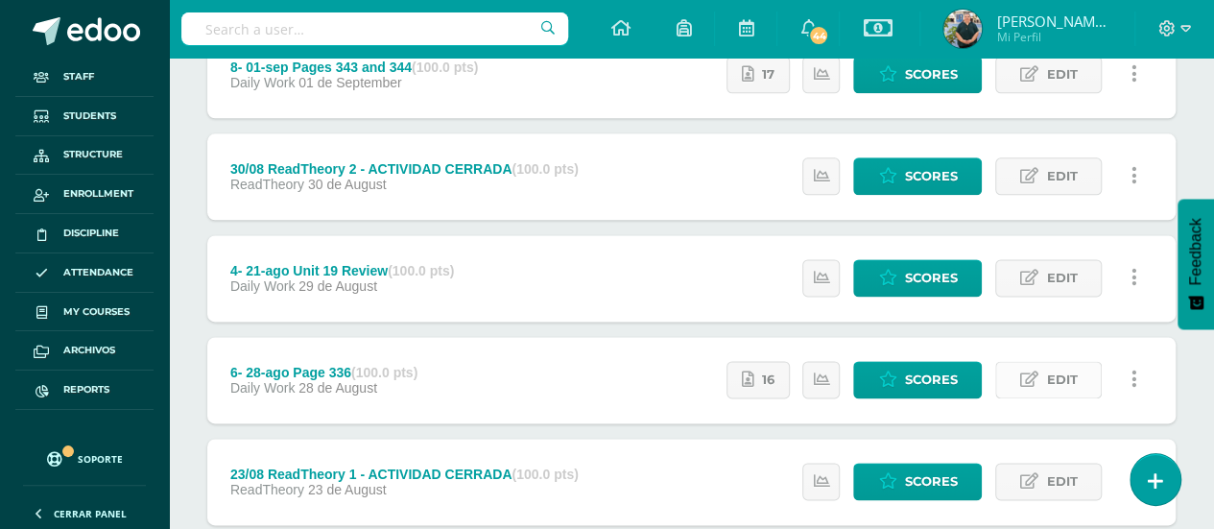
click at [1060, 370] on span "Edit" at bounding box center [1061, 380] width 31 height 36
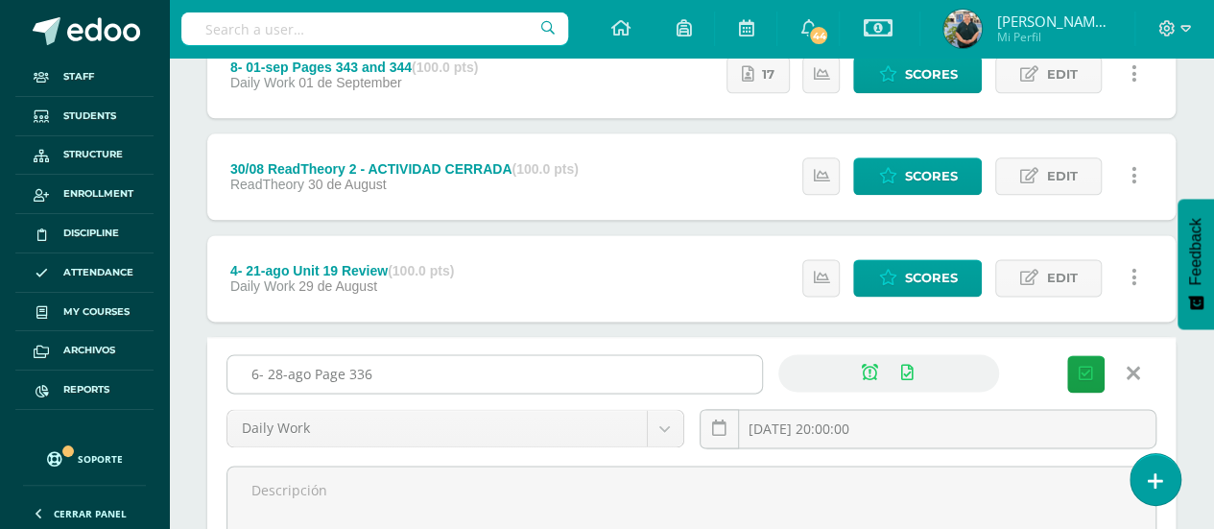
click at [634, 366] on input "6- 28-ago Page 336" at bounding box center [494, 373] width 535 height 37
paste input "- CLOSED"
type input "6- 28-ago Page 336 - CLOSED"
click at [1087, 368] on icon "submit" at bounding box center [1086, 374] width 14 height 16
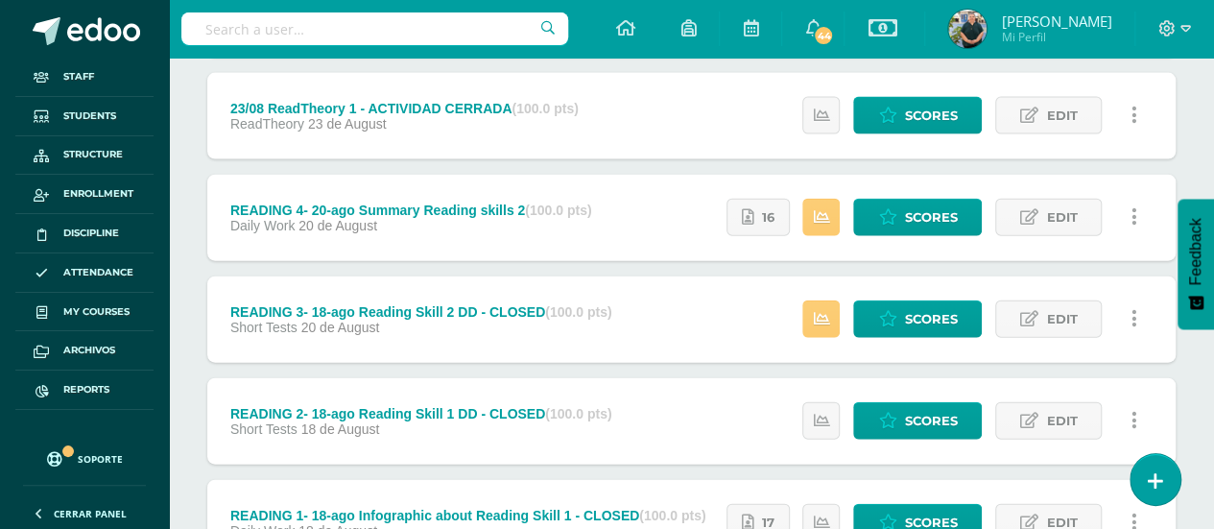
scroll to position [2002, 0]
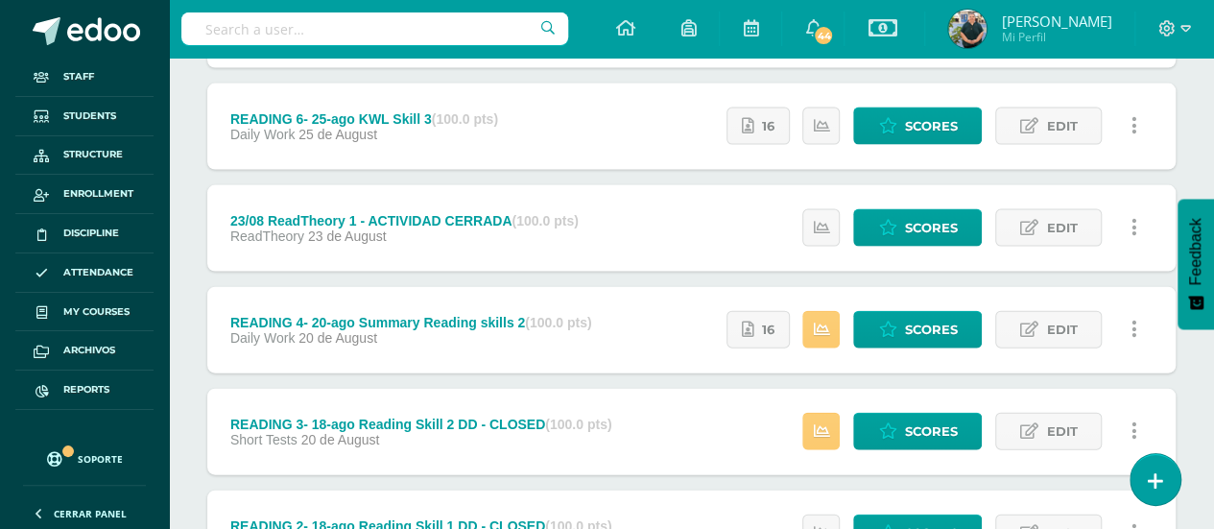
click at [1059, 307] on div "Estatus de Actividad: 0 Estudiantes sin calificar 1 Estudiantes con cero Media …" at bounding box center [937, 330] width 478 height 86
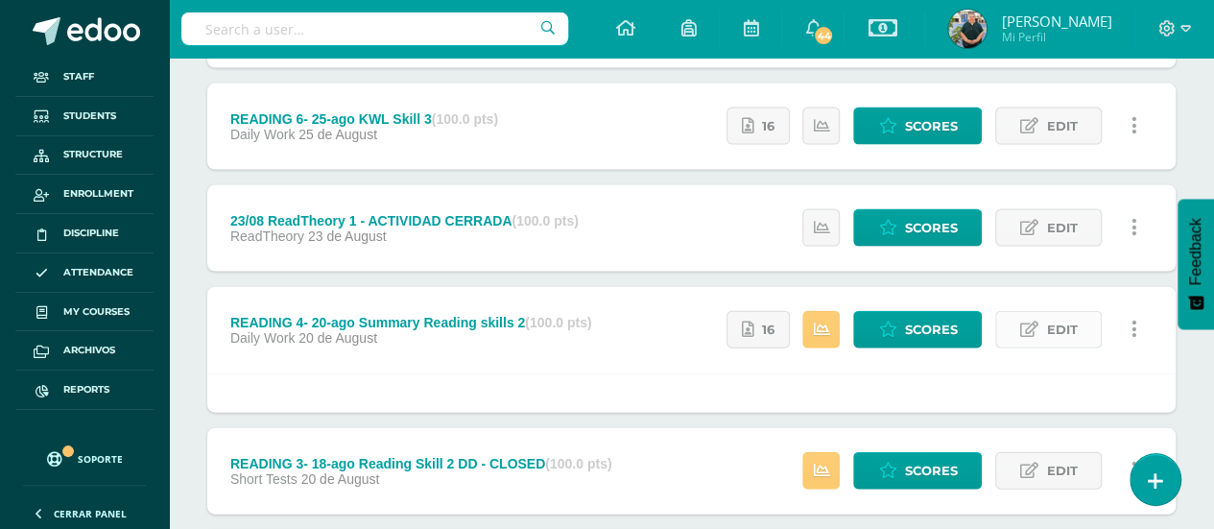
click at [1053, 326] on span "Edit" at bounding box center [1061, 330] width 31 height 36
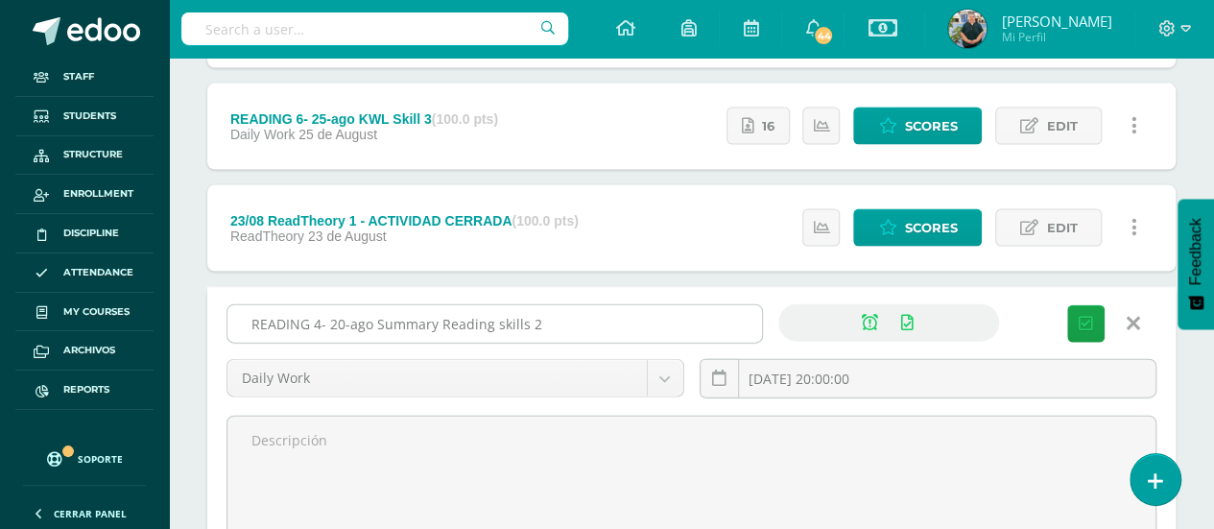
click at [645, 322] on input "READING 4- 20-ago Summary Reading skills 2" at bounding box center [494, 323] width 535 height 37
paste input "- CLOSED"
type input "READING 4- 20-ago Summary Reading skills 2 - CLOSED"
click at [1083, 316] on icon "submit" at bounding box center [1086, 324] width 14 height 16
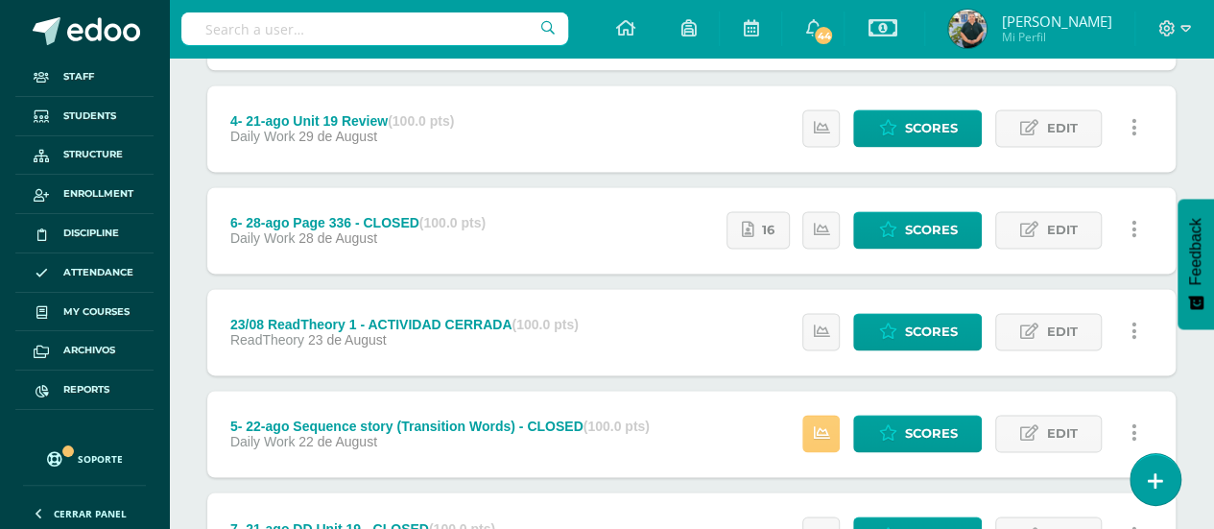
scroll to position [1192, 0]
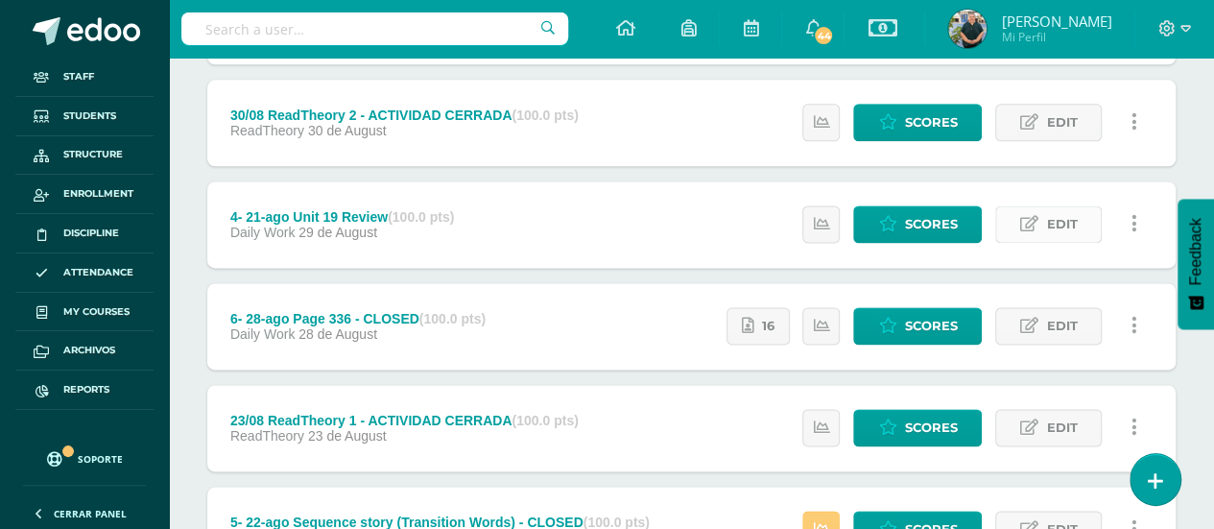
click at [1044, 223] on link "Edit" at bounding box center [1048, 223] width 107 height 37
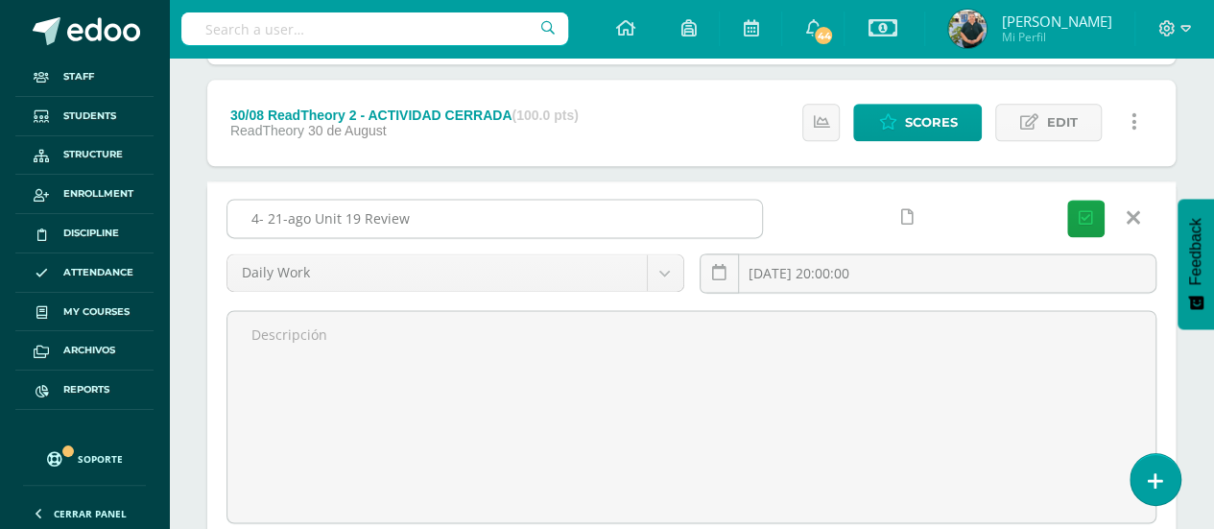
click at [532, 218] on input "4- 21-ago Unit 19 Review" at bounding box center [494, 218] width 535 height 37
paste input "- CLOSED"
type input "4- 21-ago Unit 19 Review - CLOSED"
click at [1085, 203] on button "Save" at bounding box center [1085, 218] width 37 height 37
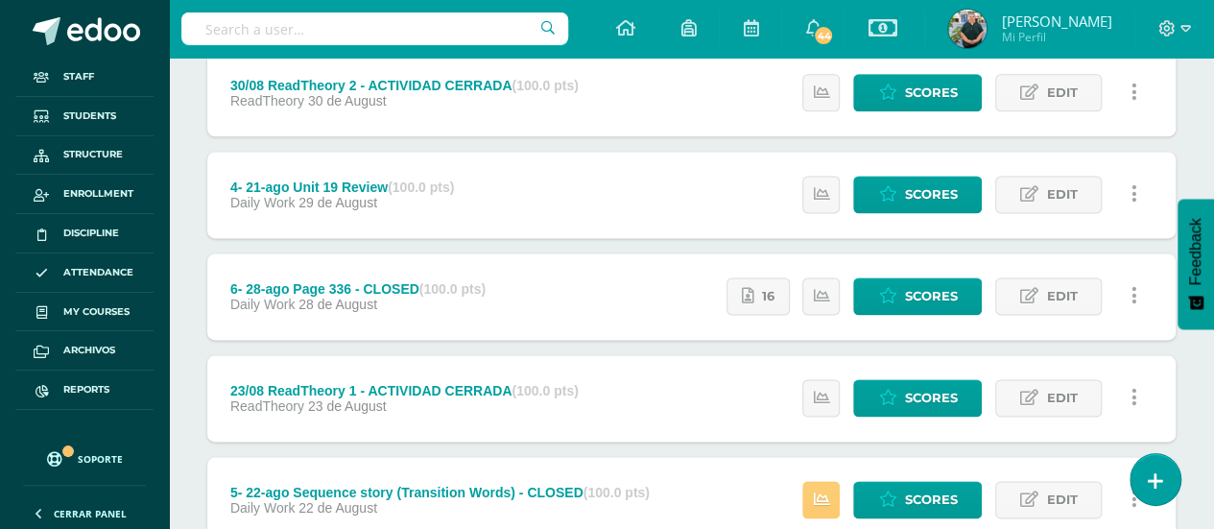
scroll to position [1192, 0]
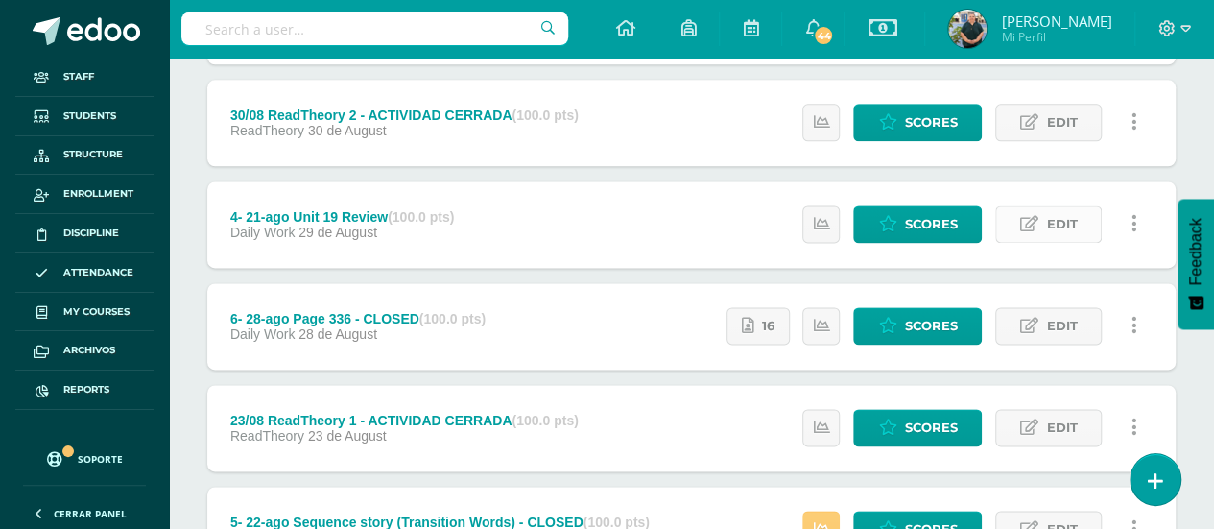
click at [1048, 217] on span "Edit" at bounding box center [1061, 224] width 31 height 36
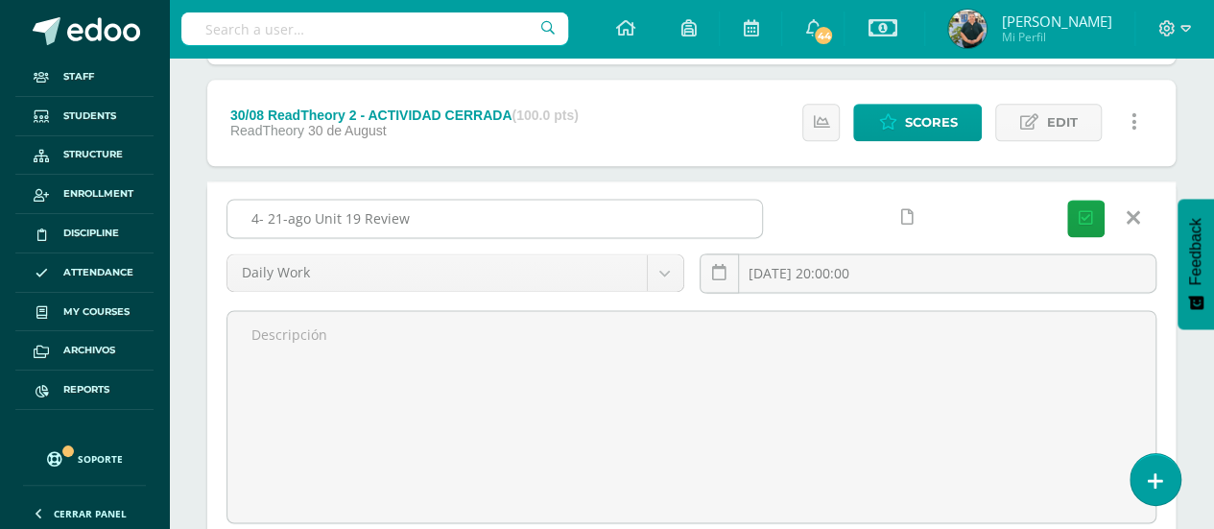
click at [635, 229] on input "4- 21-ago Unit 19 Review" at bounding box center [494, 218] width 535 height 37
paste input "- CLOSED"
click at [635, 229] on input "4- 21-ago Unit 19 Review" at bounding box center [494, 218] width 535 height 37
type input "4- 21-ago Unit 19 Review - CLOSED"
click at [1083, 214] on icon "submit" at bounding box center [1086, 218] width 14 height 16
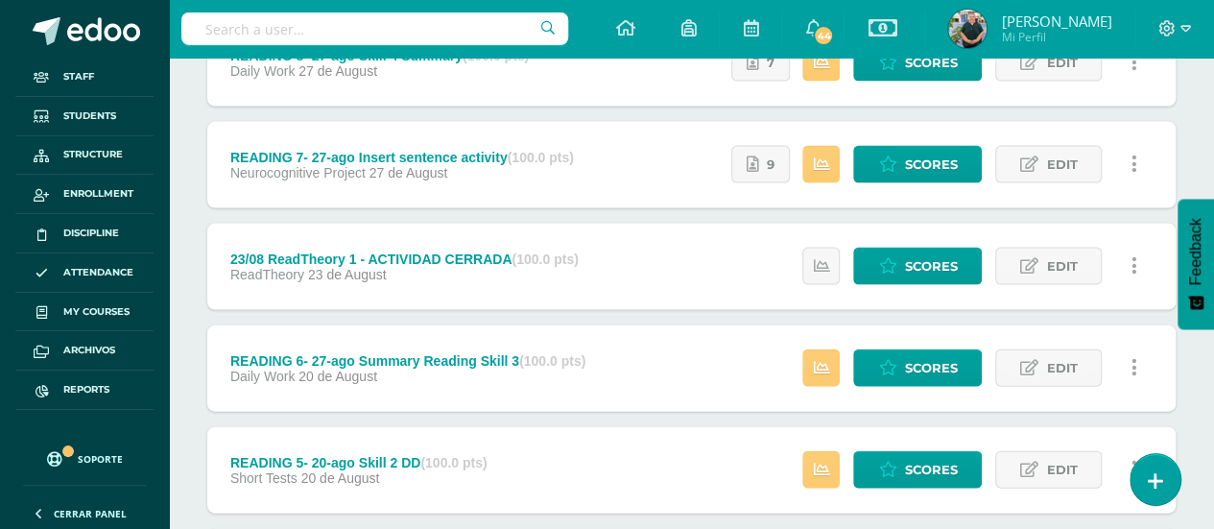
scroll to position [2156, 0]
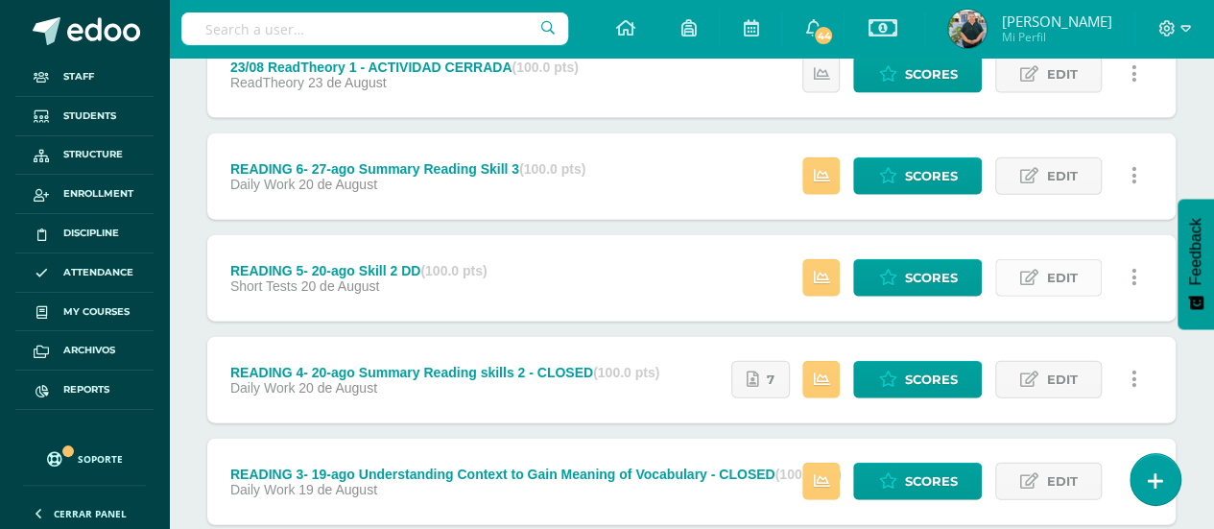
click at [1064, 275] on span "Edit" at bounding box center [1061, 278] width 31 height 36
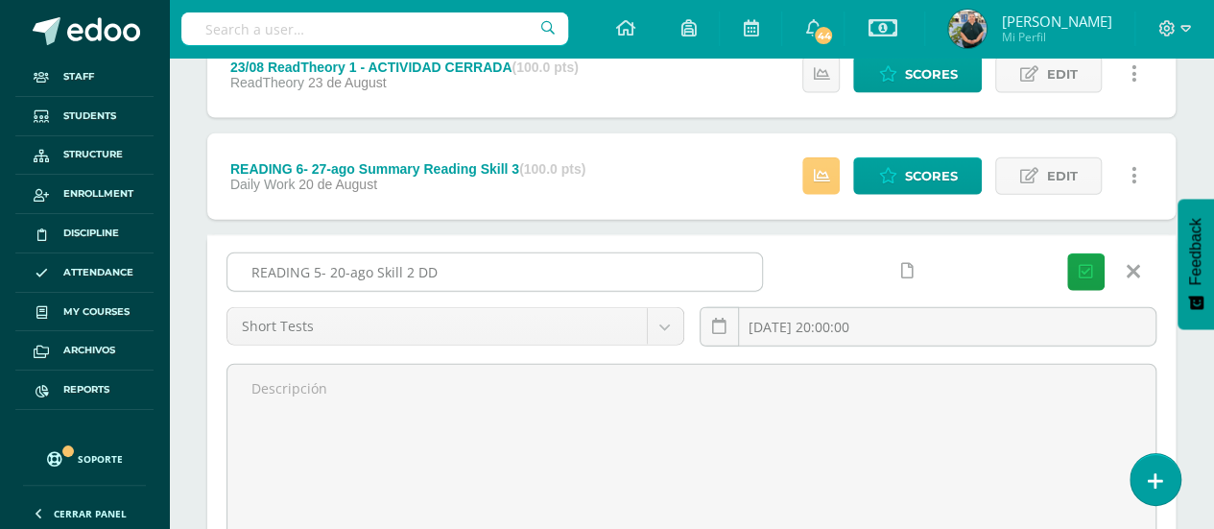
click at [666, 270] on input "READING 5- 20-ago Skill 2 DD" at bounding box center [494, 271] width 535 height 37
paste input "- CLOSED"
type input "READING 5- 20-ago Skill 2 DD - CLOSED"
click at [1079, 264] on icon "submit" at bounding box center [1086, 272] width 14 height 16
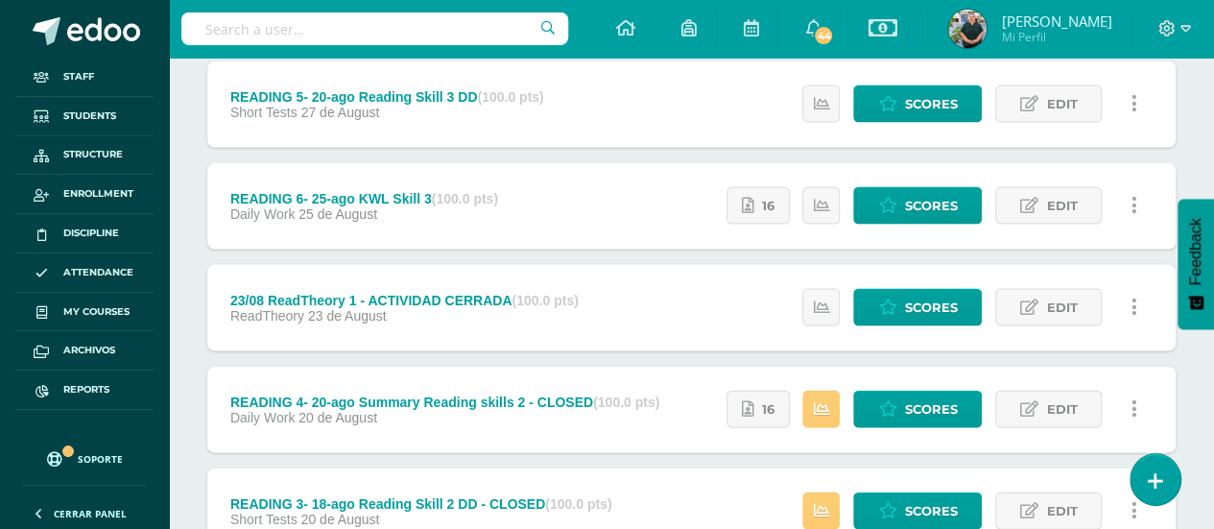
scroll to position [1893, 0]
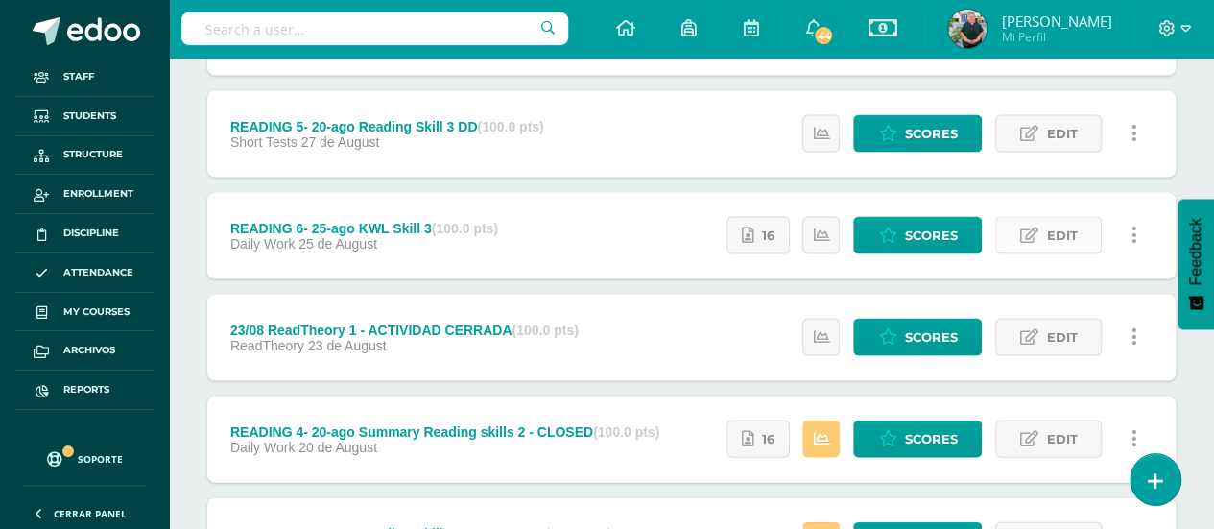
click at [1037, 227] on icon at bounding box center [1029, 235] width 18 height 16
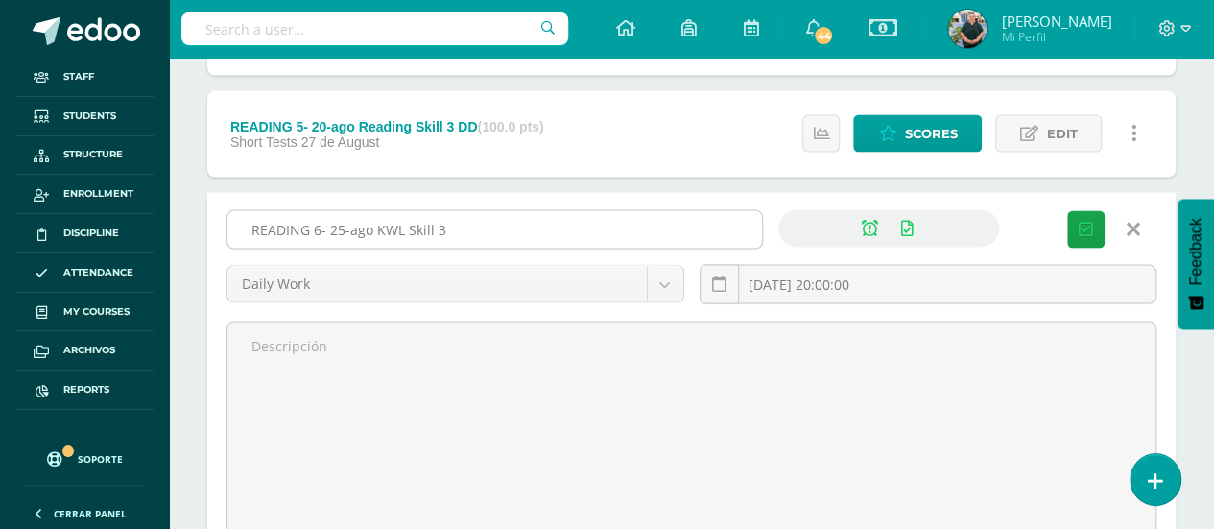
click at [653, 220] on input "READING 6- 25-ago KWL Skill 3" at bounding box center [494, 229] width 535 height 37
paste input "- CLOSED"
type input "READING 6- 25-ago KWL Skill 3 - CLOSED"
click at [1075, 220] on button "Save" at bounding box center [1085, 229] width 37 height 37
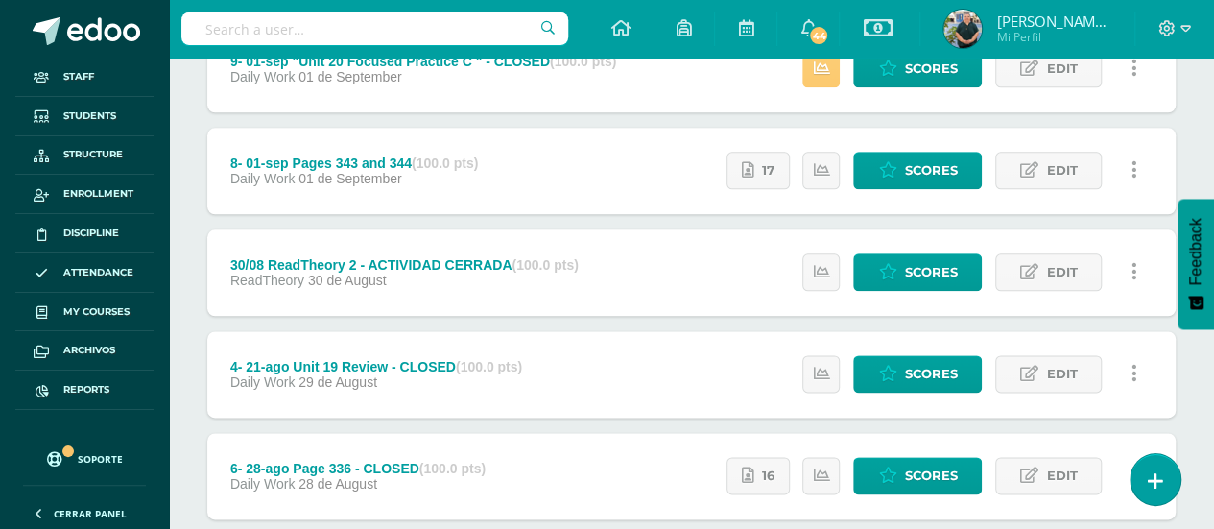
scroll to position [946, 0]
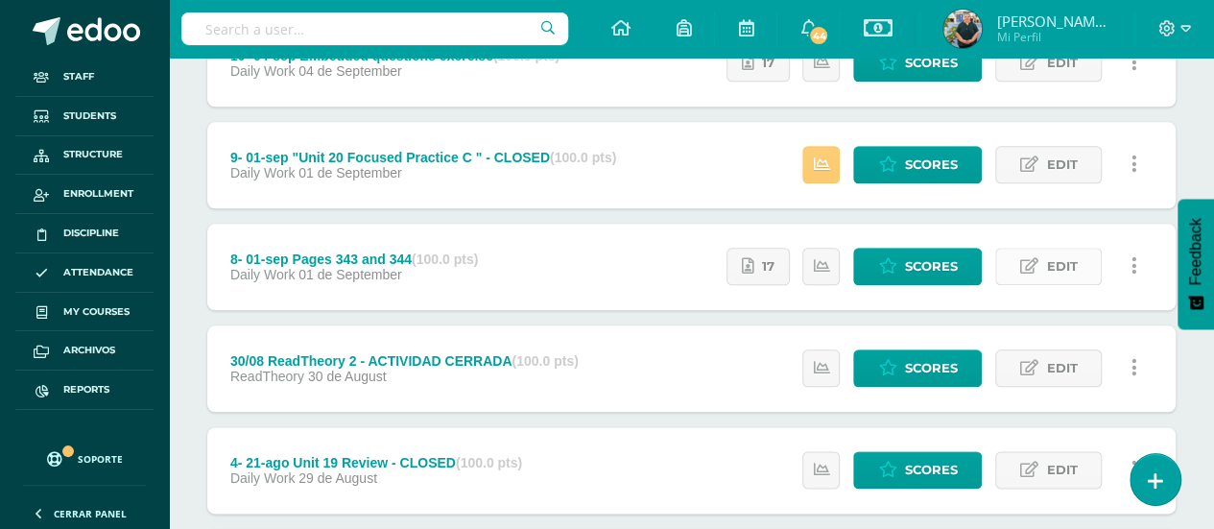
click at [1025, 252] on link "Edit" at bounding box center [1048, 266] width 107 height 37
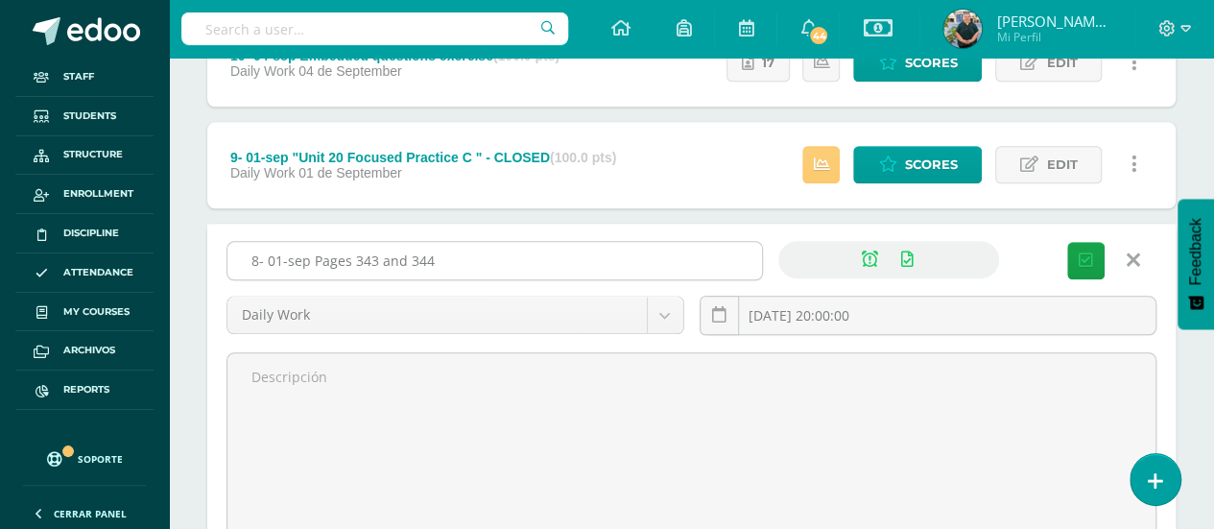
click at [610, 263] on input "8- 01-sep Pages 343 and 344" at bounding box center [494, 260] width 535 height 37
paste input "- CLOSED"
type input "8- 01-sep Pages 343 and 344 - CLOSED"
click at [1088, 252] on icon "submit" at bounding box center [1086, 260] width 14 height 16
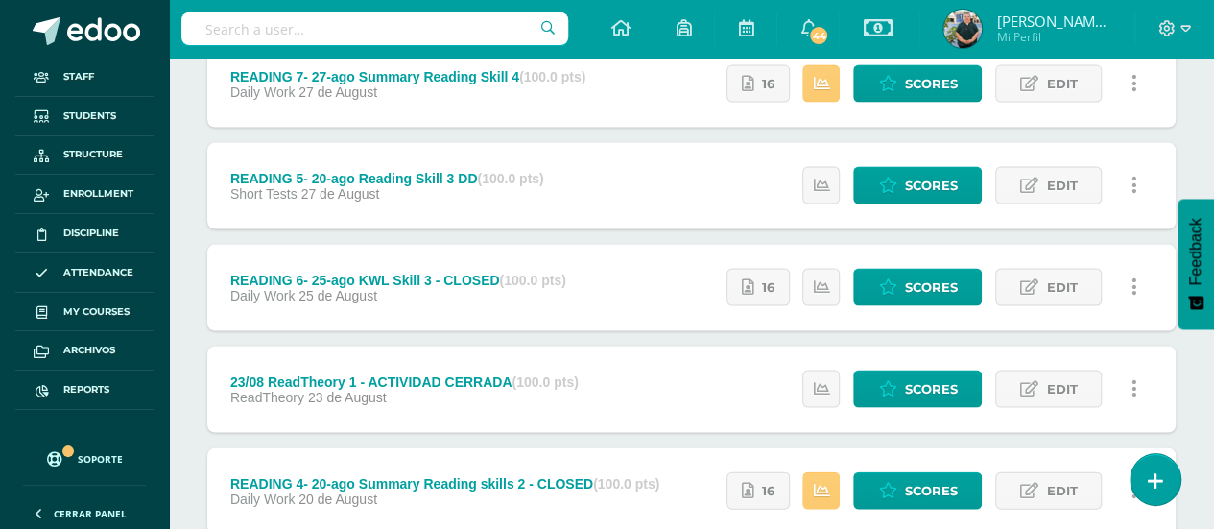
scroll to position [1810, 0]
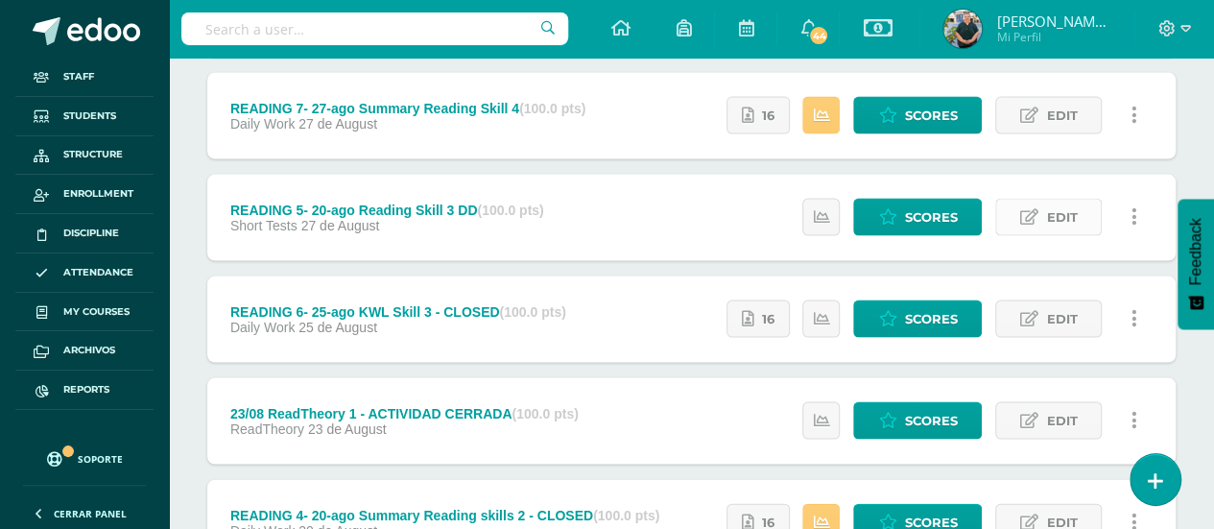
click at [1044, 212] on link "Edit" at bounding box center [1048, 216] width 107 height 37
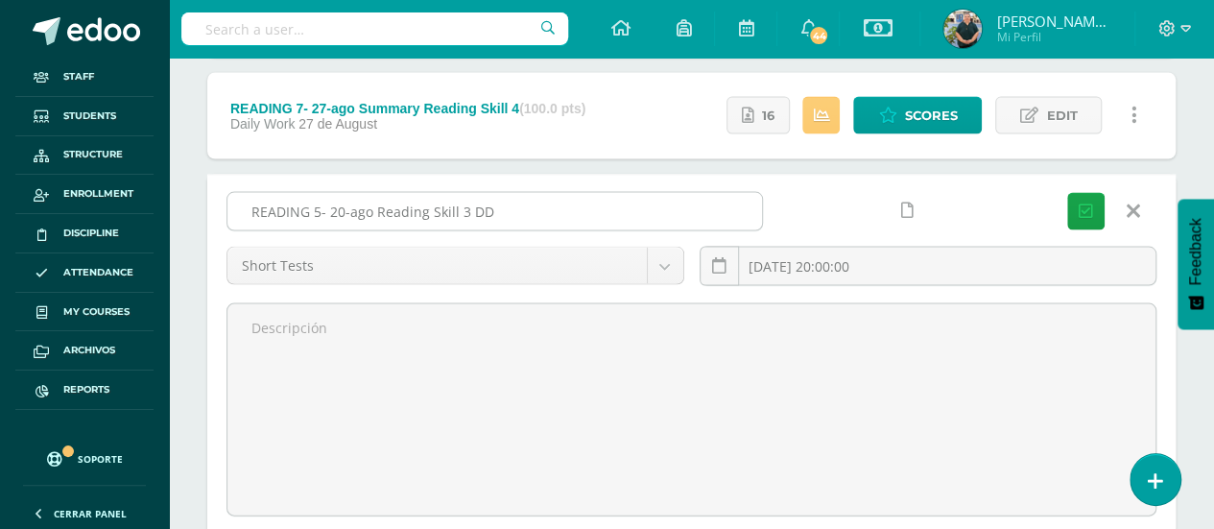
click at [675, 203] on input "READING 5- 20-ago Reading Skill 3 DD" at bounding box center [494, 210] width 535 height 37
paste input "- CLOSED"
type input "READING 5- 20-ago Reading Skill 3 DD - CLOSED"
click at [1083, 195] on button "Save" at bounding box center [1085, 210] width 37 height 37
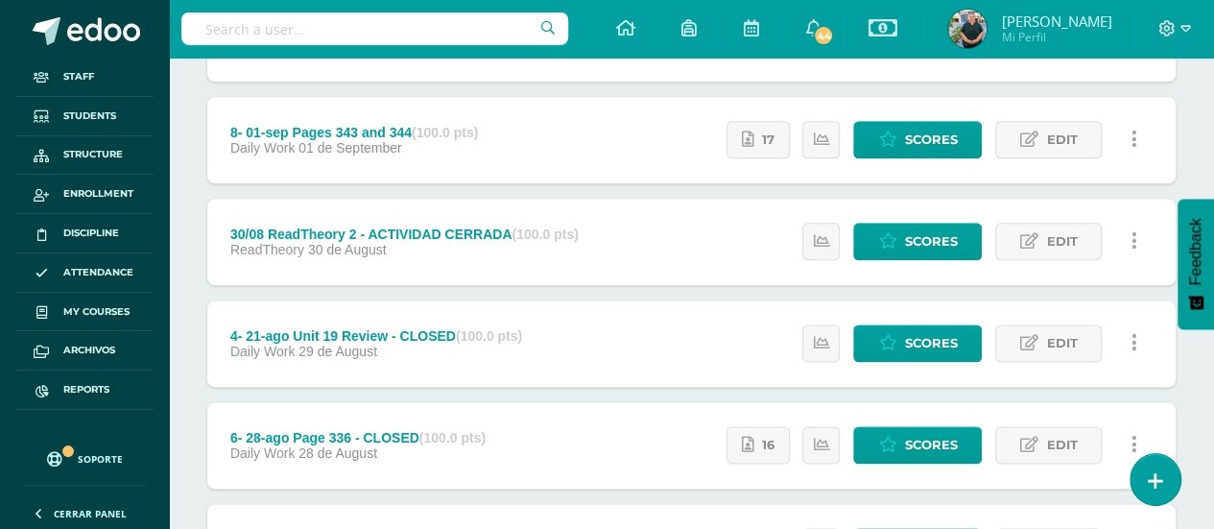
scroll to position [1042, 0]
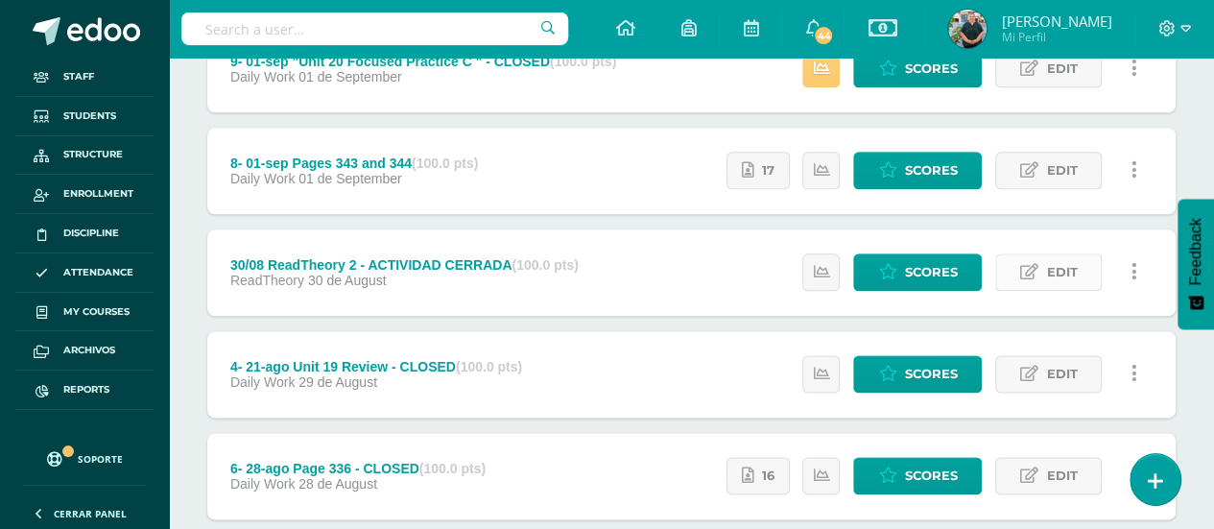
click at [1043, 262] on link "Edit" at bounding box center [1048, 271] width 107 height 37
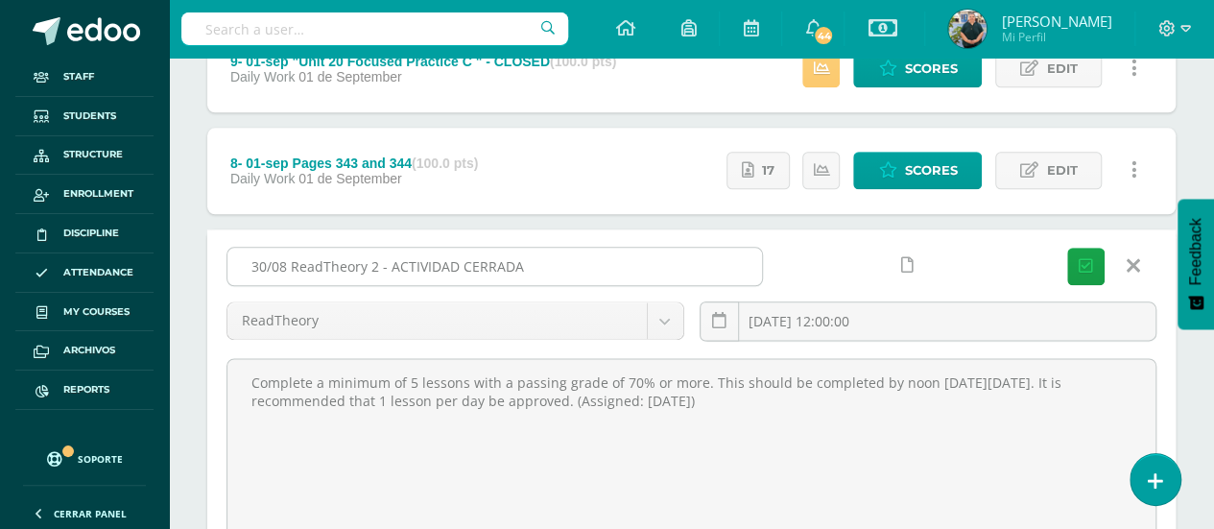
click at [712, 254] on input "30/08 ReadTheory 2 - ACTIVIDAD CERRADA" at bounding box center [494, 266] width 535 height 37
click at [1138, 262] on link at bounding box center [1133, 266] width 49 height 36
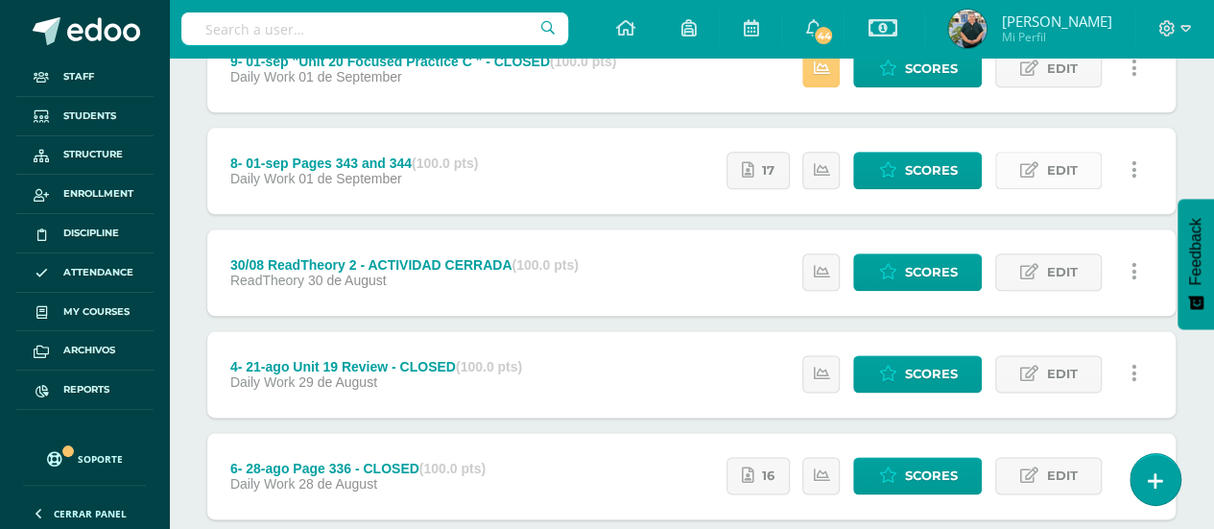
click at [1054, 160] on span "Edit" at bounding box center [1061, 171] width 31 height 36
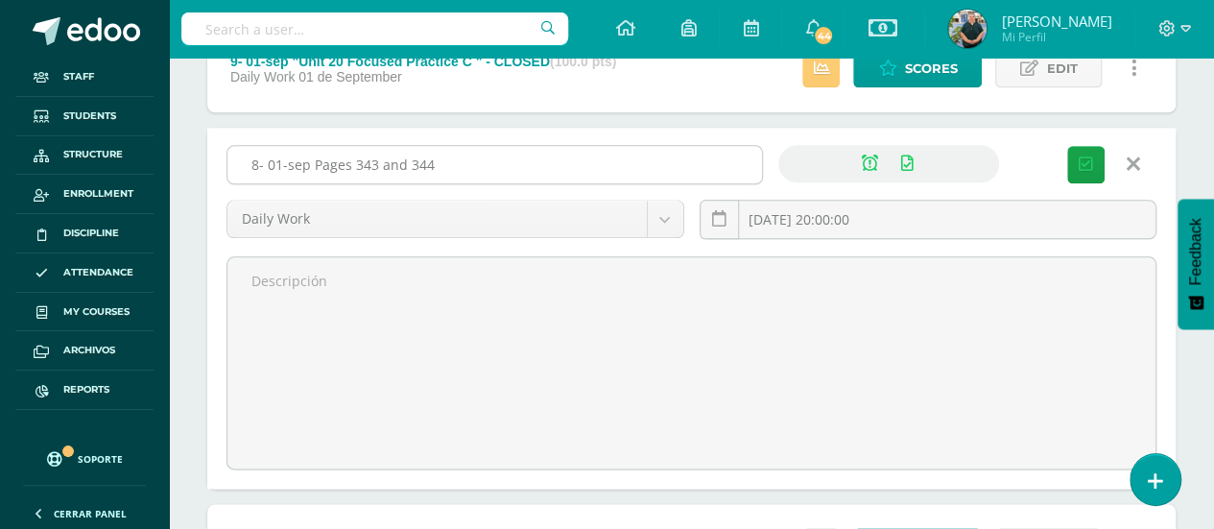
click at [651, 156] on input "8- 01-sep Pages 343 and 344" at bounding box center [494, 164] width 535 height 37
paste input "- CLOSED"
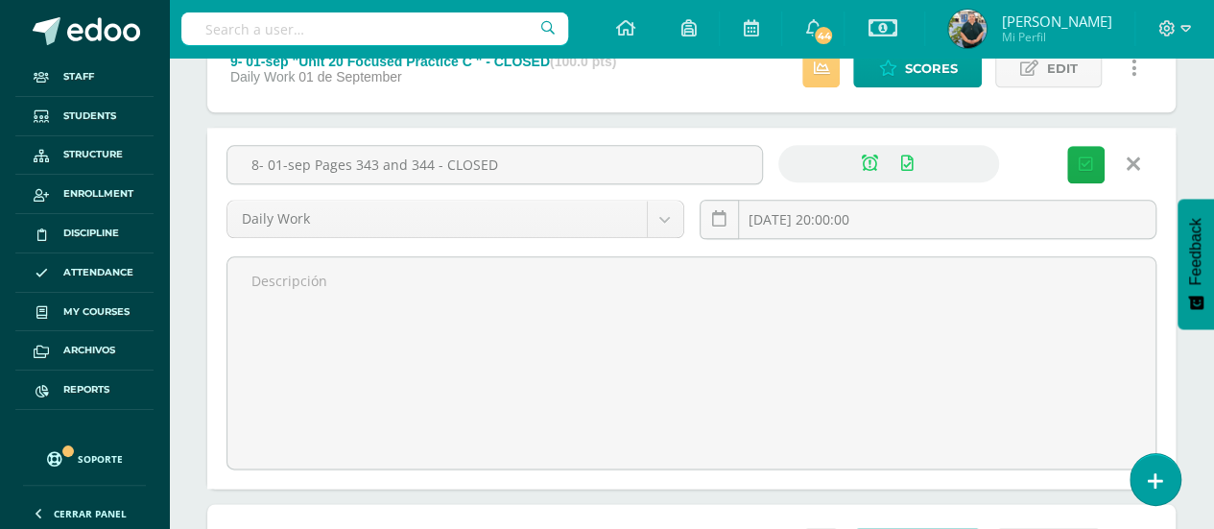
type input "8- 01-sep Pages 343 and 344 - CLOSED"
click at [1082, 156] on icon "submit" at bounding box center [1086, 164] width 14 height 16
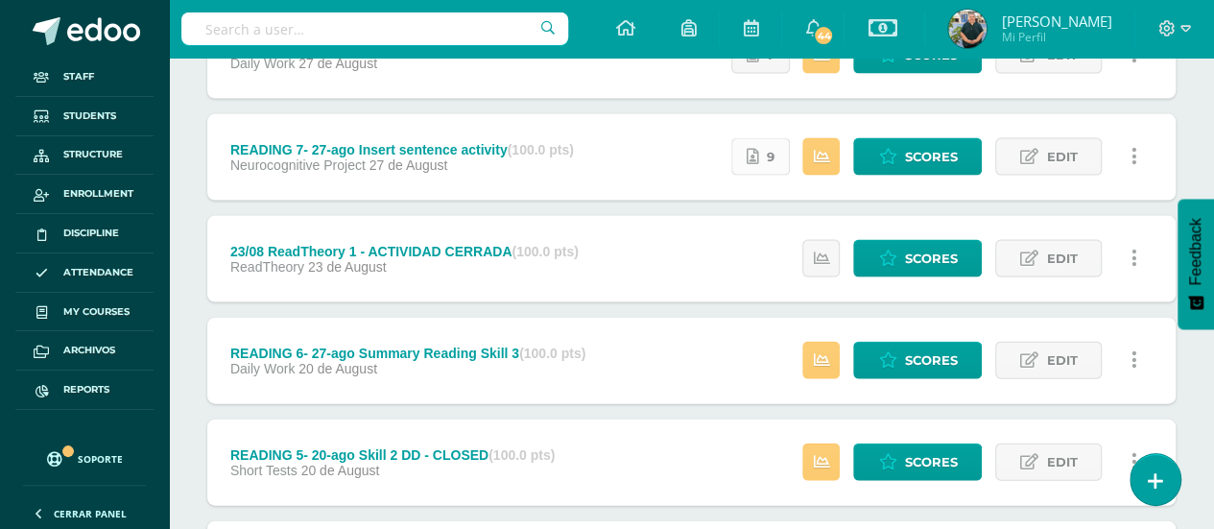
scroll to position [2067, 0]
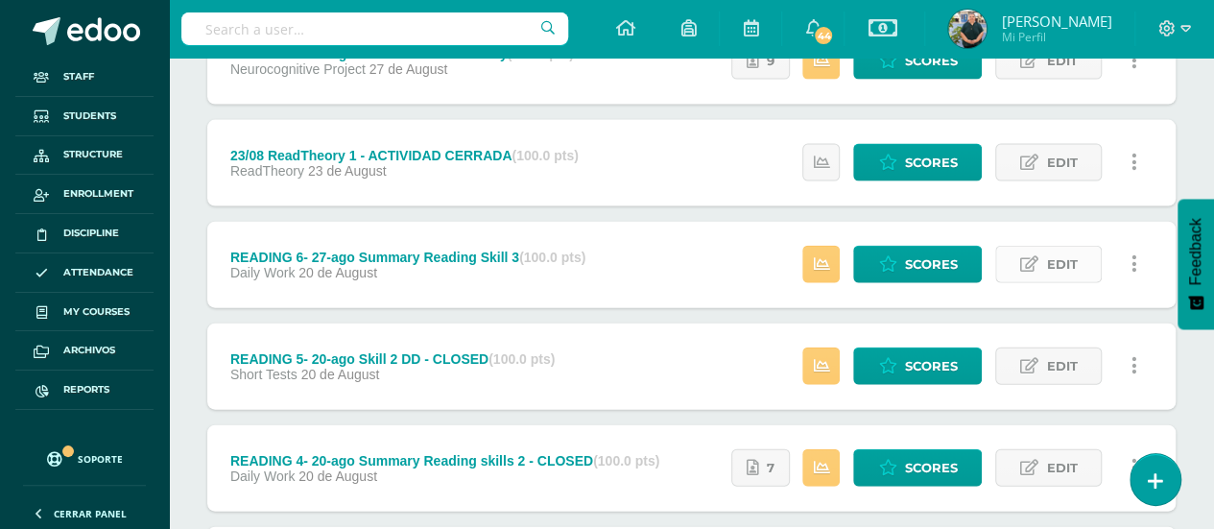
click at [1050, 259] on span "Edit" at bounding box center [1061, 265] width 31 height 36
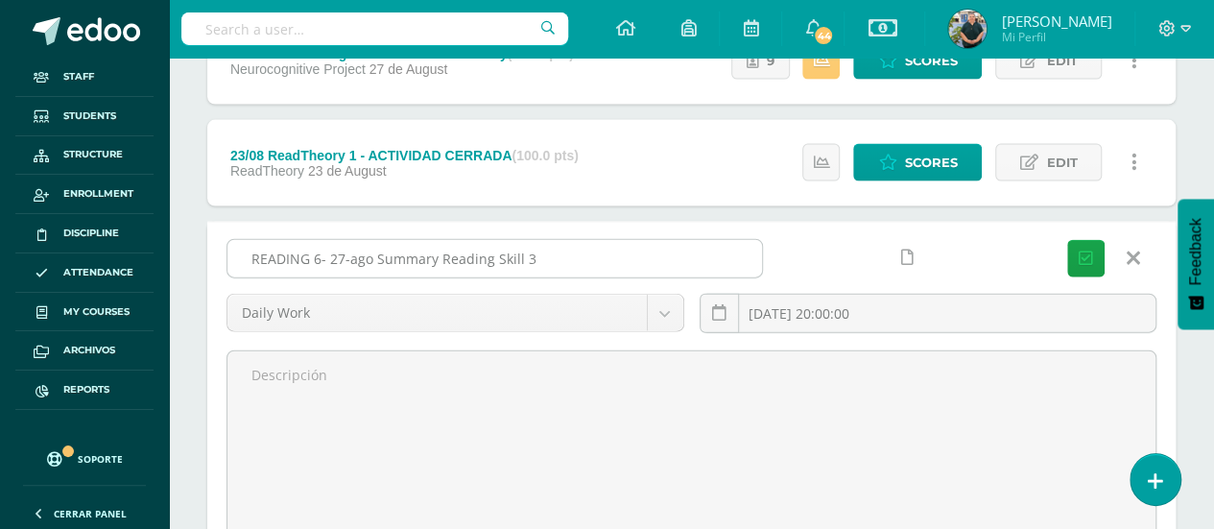
click at [691, 250] on input "READING 6- 27-ago Summary Reading Skill 3" at bounding box center [494, 258] width 535 height 37
paste input "- CLOSED"
type input "READING 6- 27-ago Summary Reading Skill 3 - CLOSED"
click at [1073, 254] on button "Save" at bounding box center [1085, 258] width 37 height 37
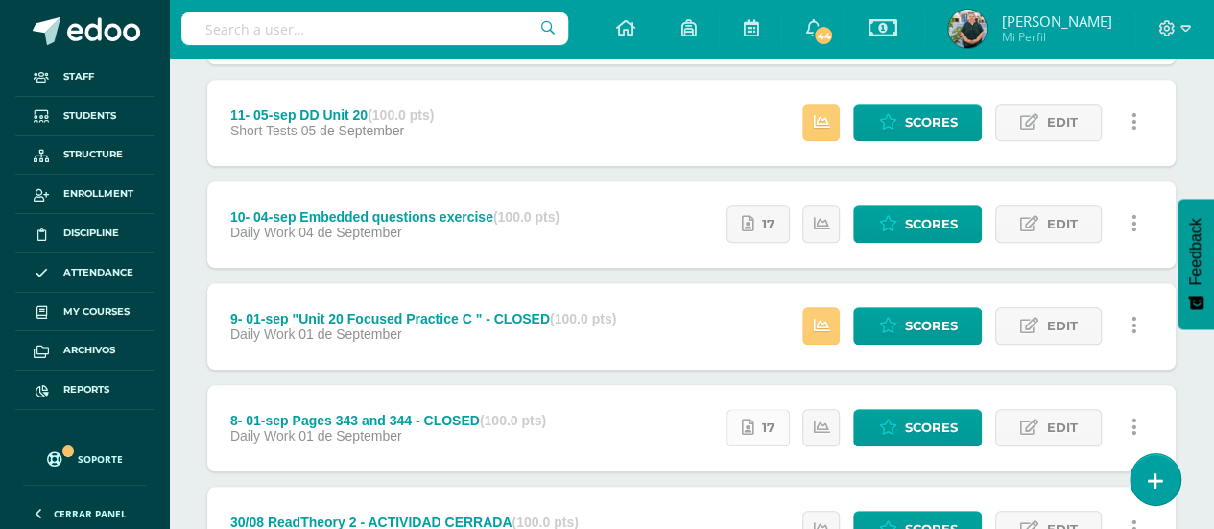
scroll to position [754, 0]
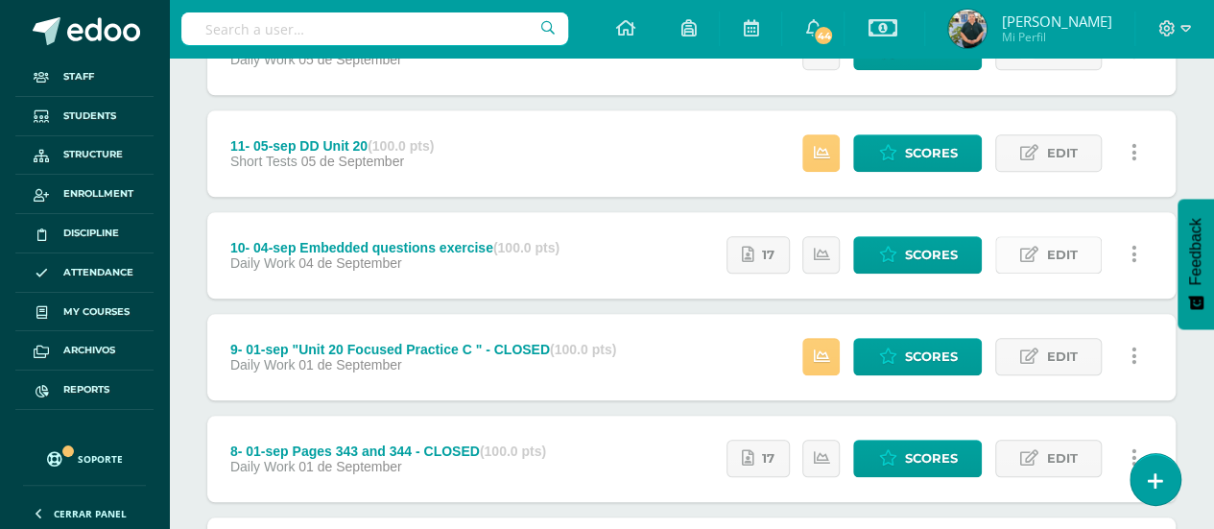
click at [1052, 251] on span "Edit" at bounding box center [1061, 255] width 31 height 36
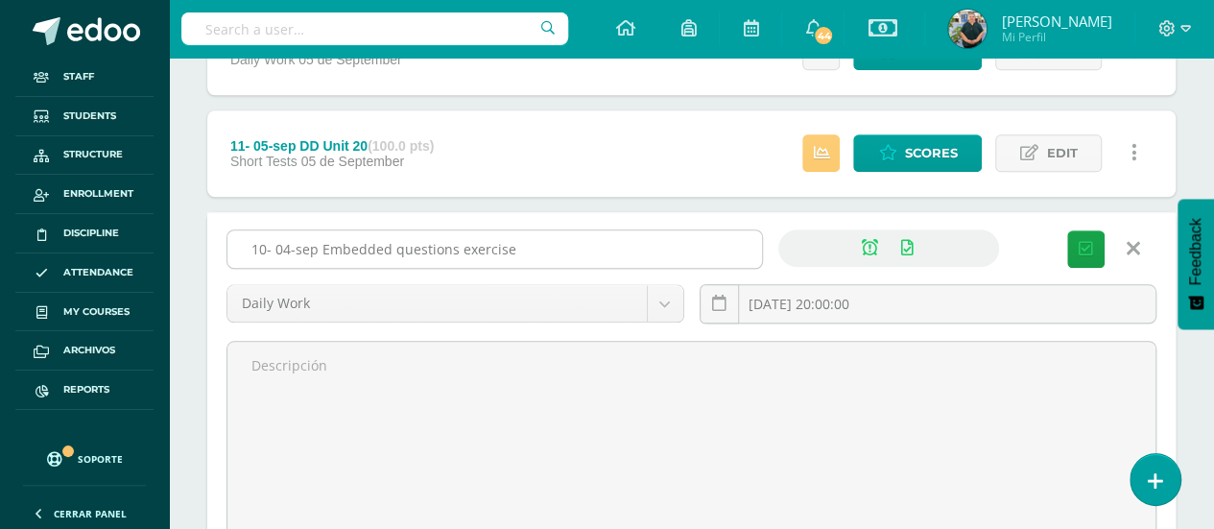
click at [632, 252] on input "10- 04-sep Embedded questions exercise" at bounding box center [494, 248] width 535 height 37
paste input "- CLOSED"
type input "10- 04-sep Embedded questions exercise - CLOSED"
click at [1078, 248] on button "Save" at bounding box center [1085, 248] width 37 height 37
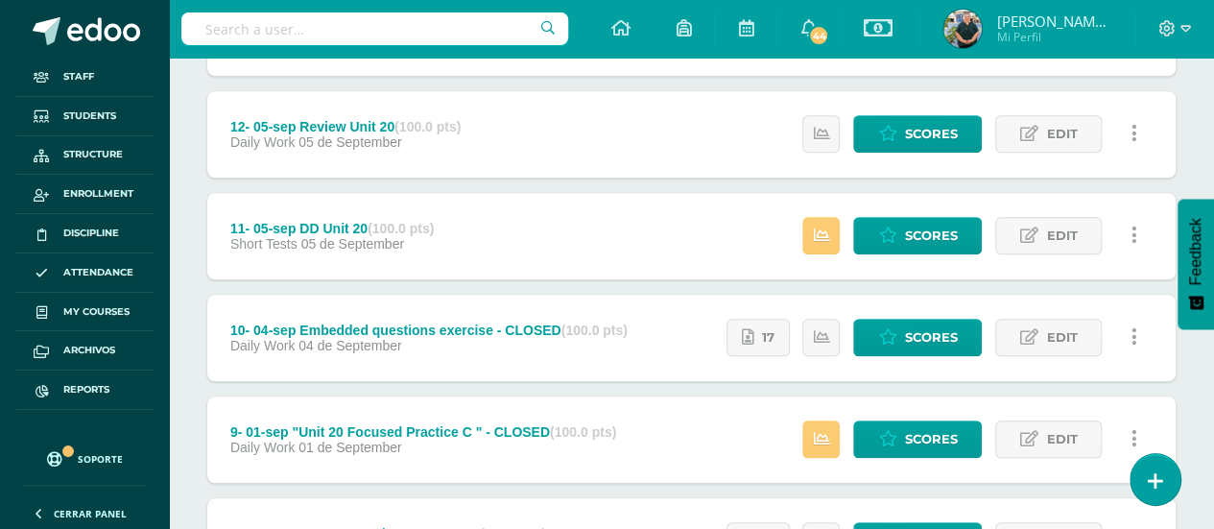
scroll to position [768, 0]
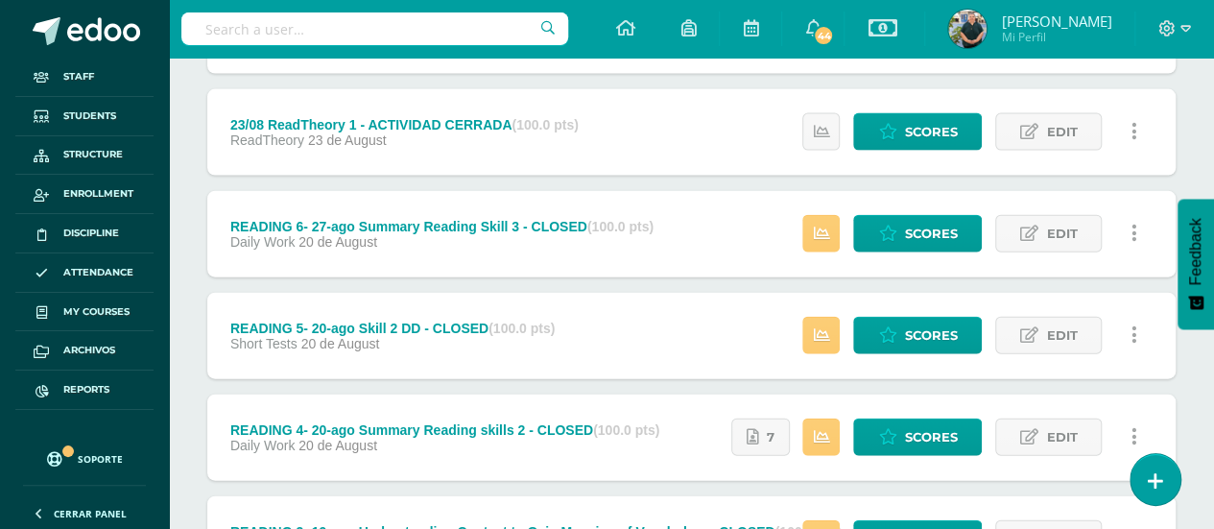
scroll to position [2002, 0]
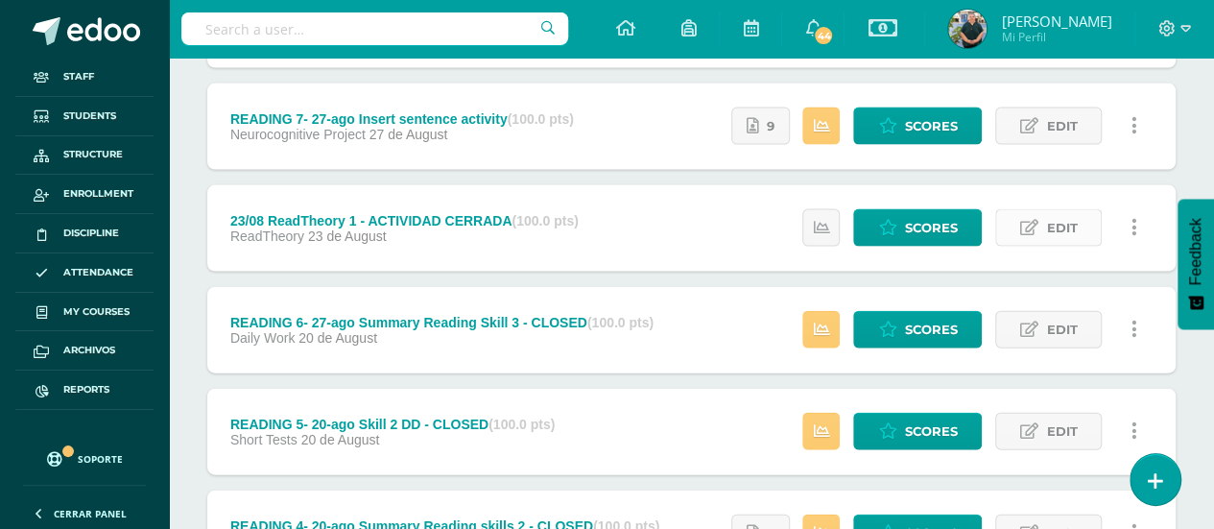
click at [1078, 222] on link "Edit" at bounding box center [1048, 227] width 107 height 37
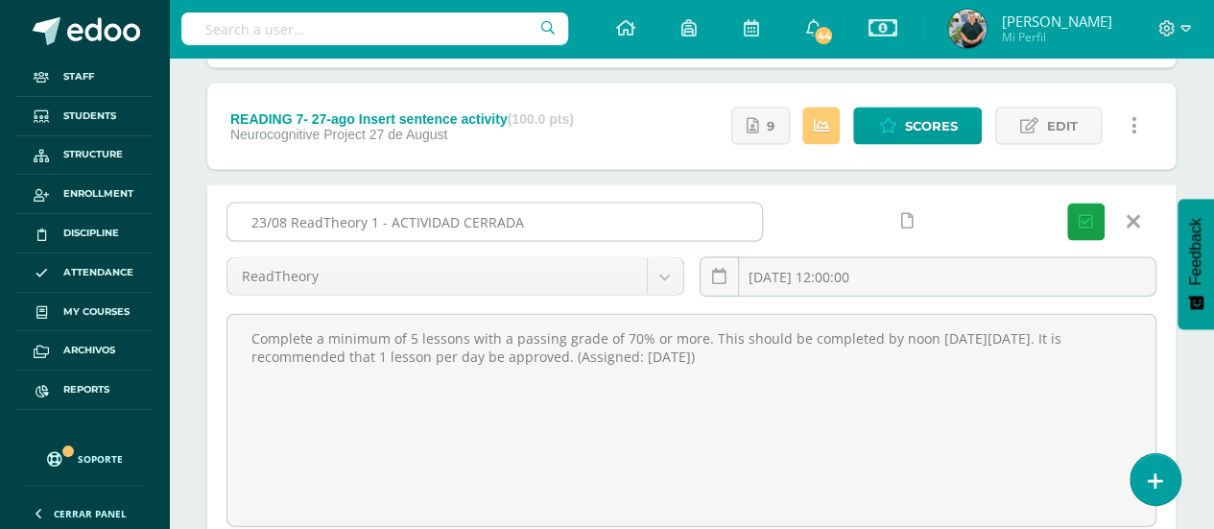
click at [639, 216] on input "23/08 ReadTheory 1 - ACTIVIDAD CERRADA" at bounding box center [494, 221] width 535 height 37
click at [1133, 224] on icon at bounding box center [1133, 221] width 13 height 21
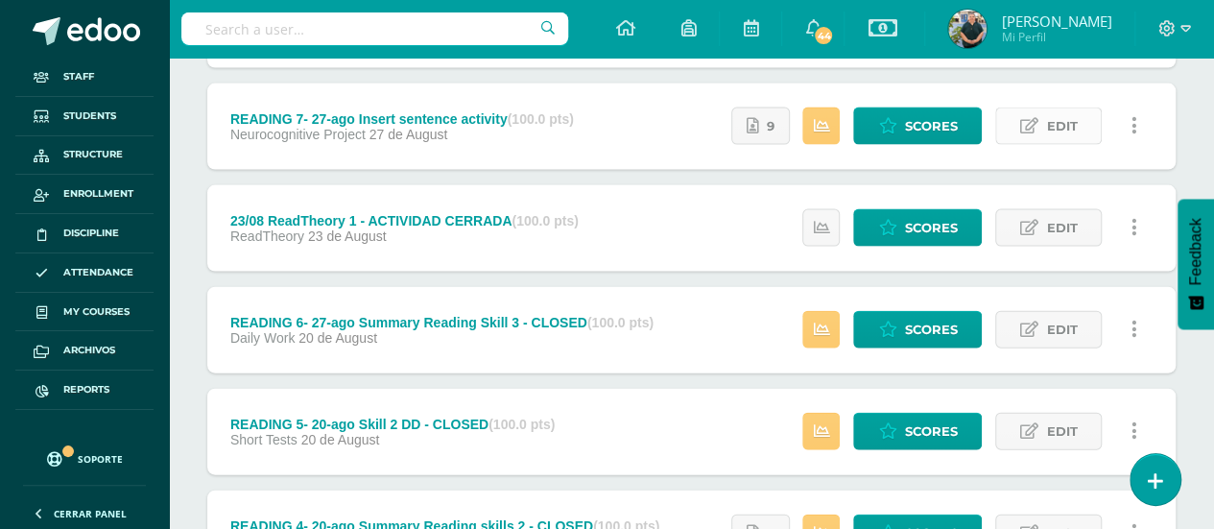
click at [1061, 131] on span "Edit" at bounding box center [1061, 126] width 31 height 36
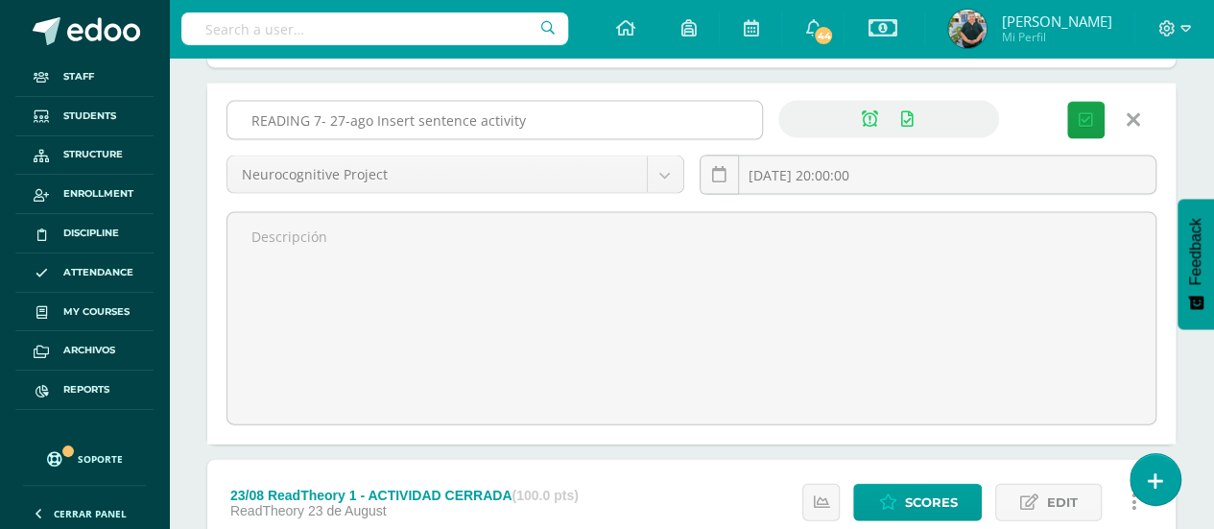
click at [674, 127] on input "READING 7- 27-ago Insert sentence activity" at bounding box center [494, 120] width 535 height 37
paste input "- CLOSED"
type input "READING 7- 27-ago Insert sentence activity - CLOSED"
click at [1095, 110] on button "Save" at bounding box center [1085, 120] width 37 height 37
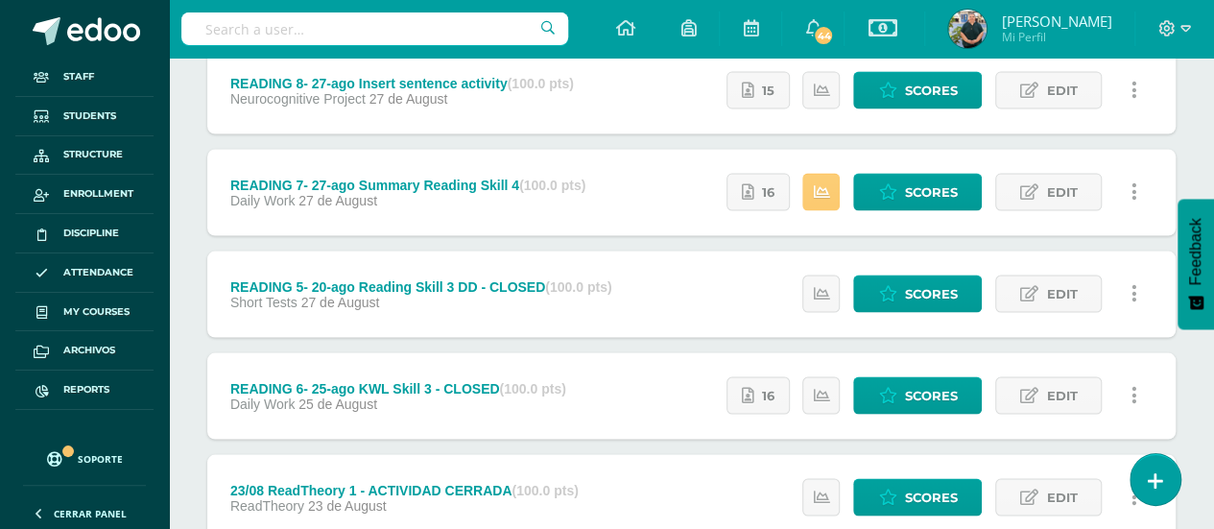
scroll to position [1714, 0]
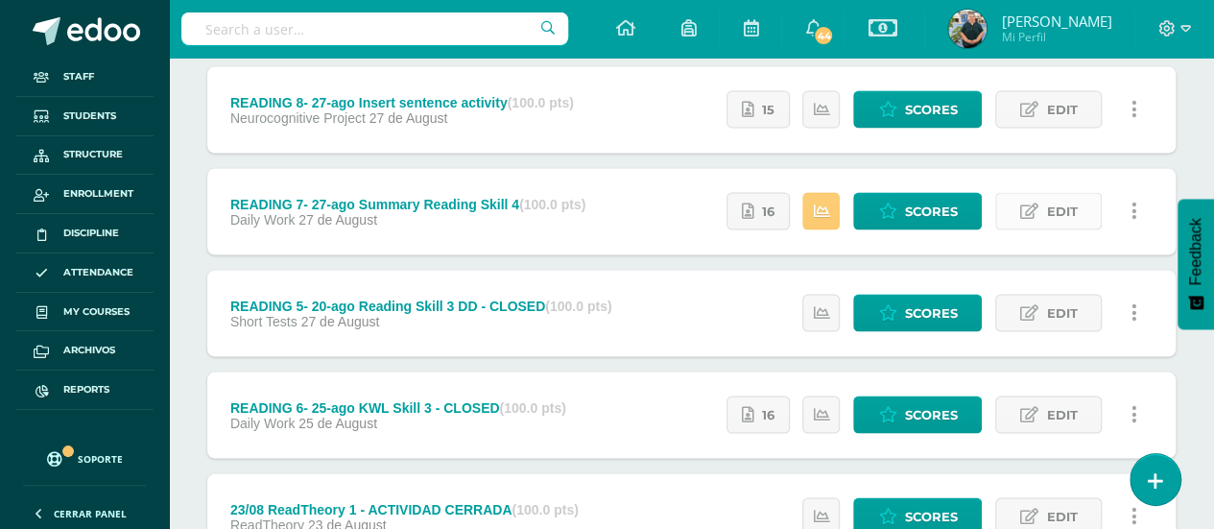
click at [1064, 210] on span "Edit" at bounding box center [1061, 211] width 31 height 36
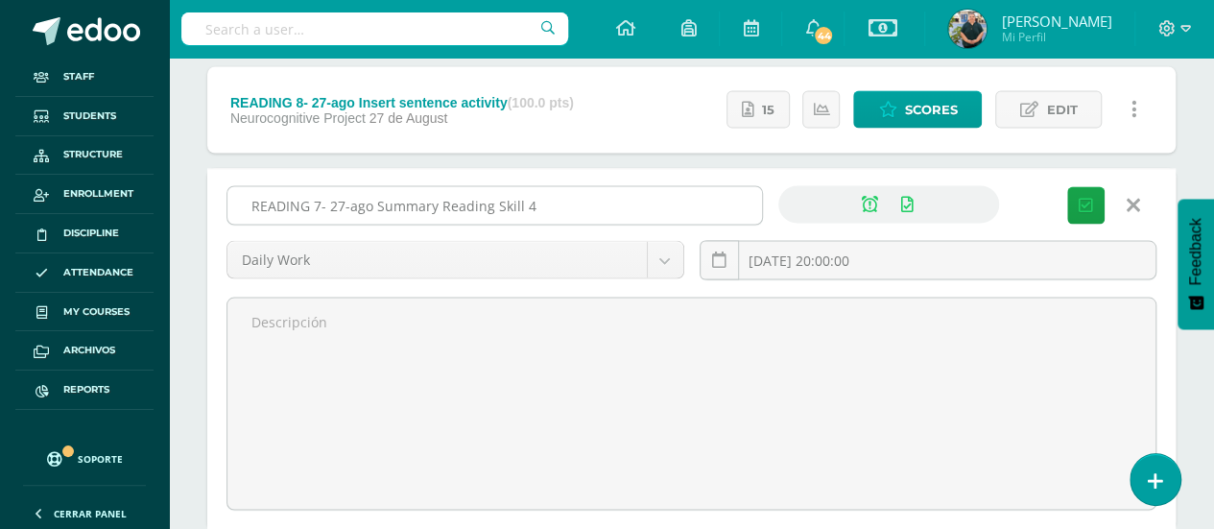
click at [648, 202] on input "READING 7- 27-ago Summary Reading Skill 4" at bounding box center [494, 204] width 535 height 37
paste input "- CLOSED"
type input "READING 7- 27-ago Summary Reading Skill 4 - CLOSED"
click at [1094, 192] on button "Save" at bounding box center [1085, 204] width 37 height 37
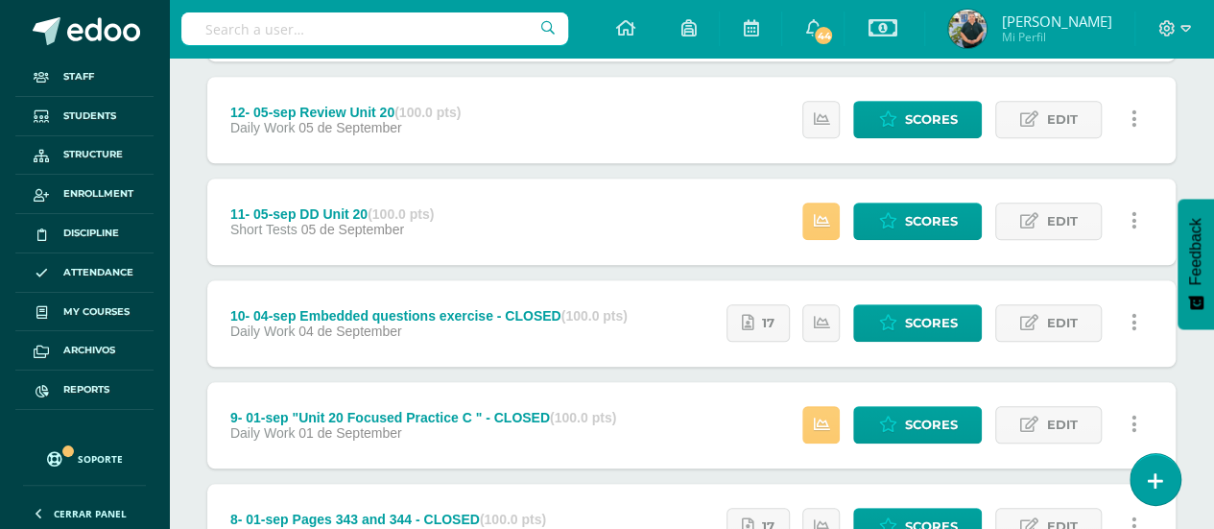
scroll to position [672, 0]
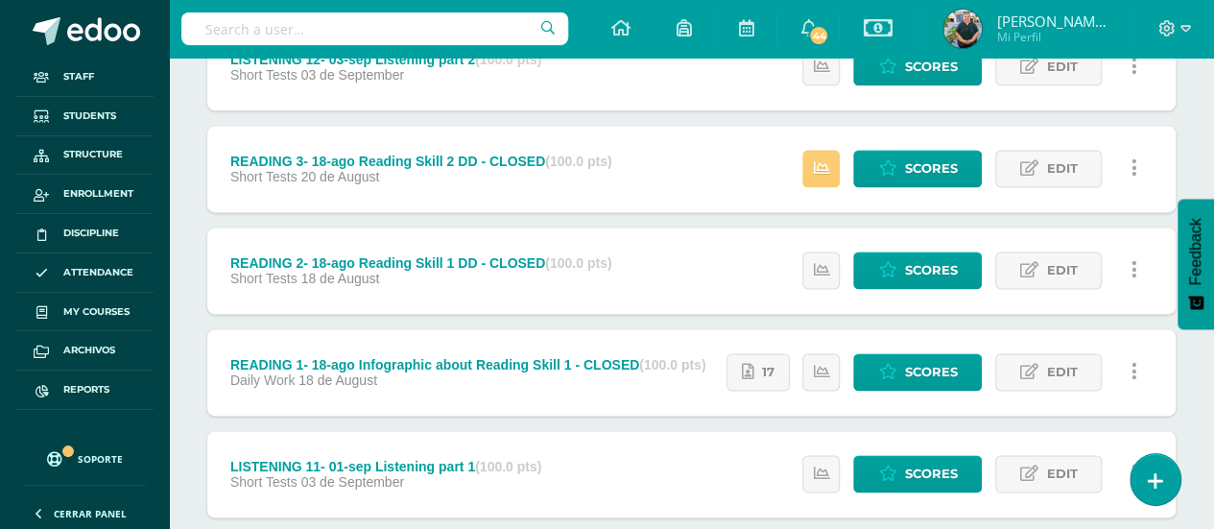
scroll to position [1152, 0]
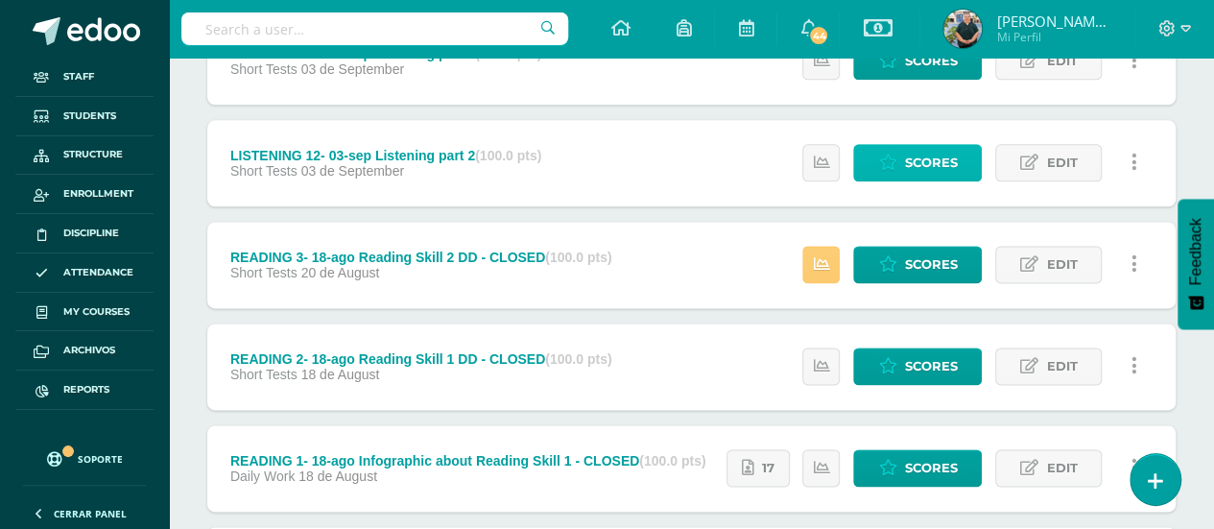
click at [927, 156] on span "Scores" at bounding box center [930, 163] width 53 height 36
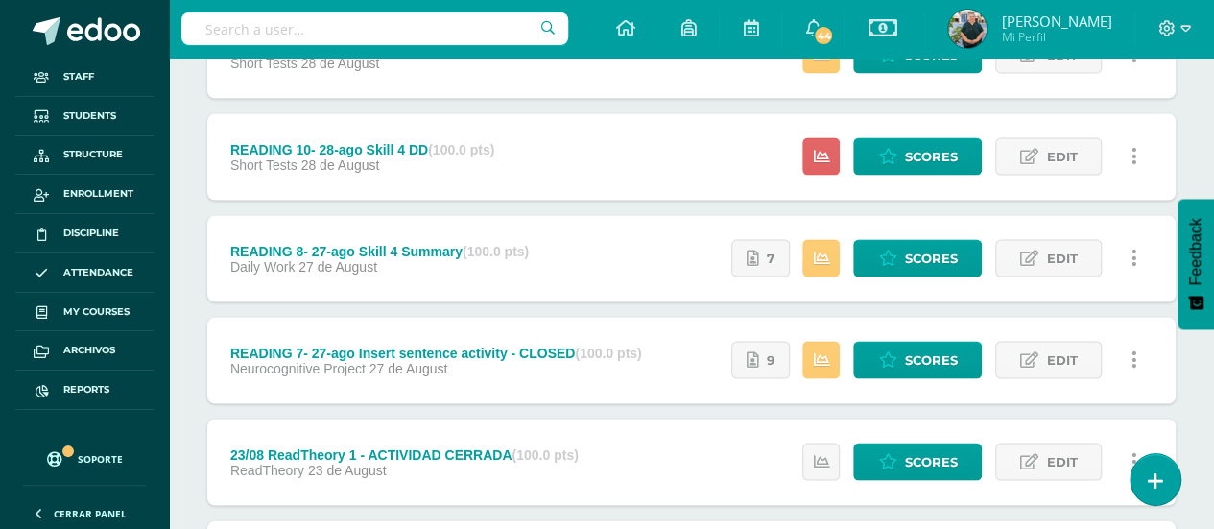
scroll to position [1810, 0]
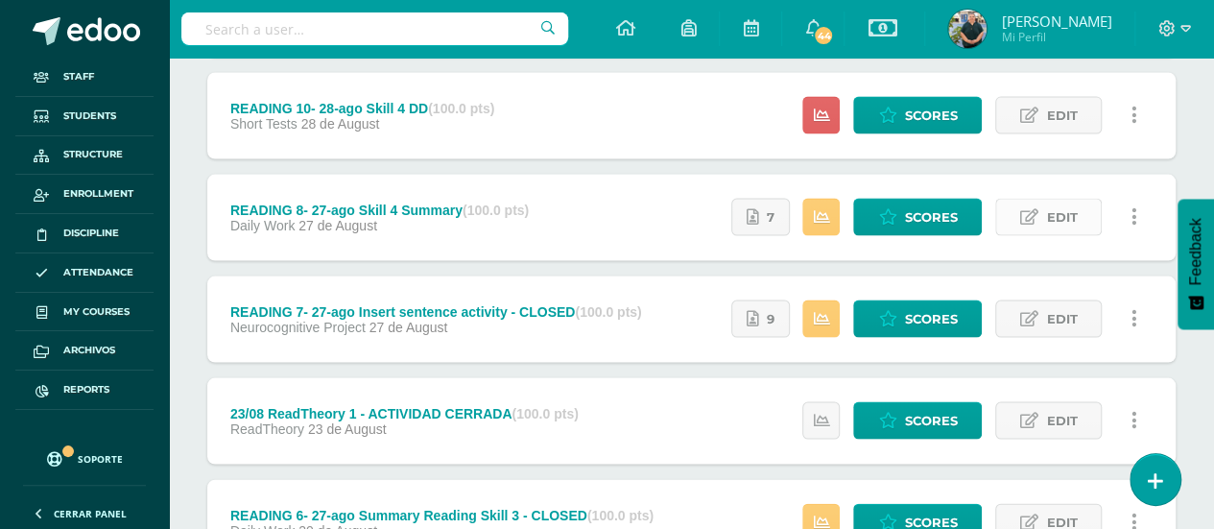
click at [1040, 206] on link "Edit" at bounding box center [1048, 216] width 107 height 37
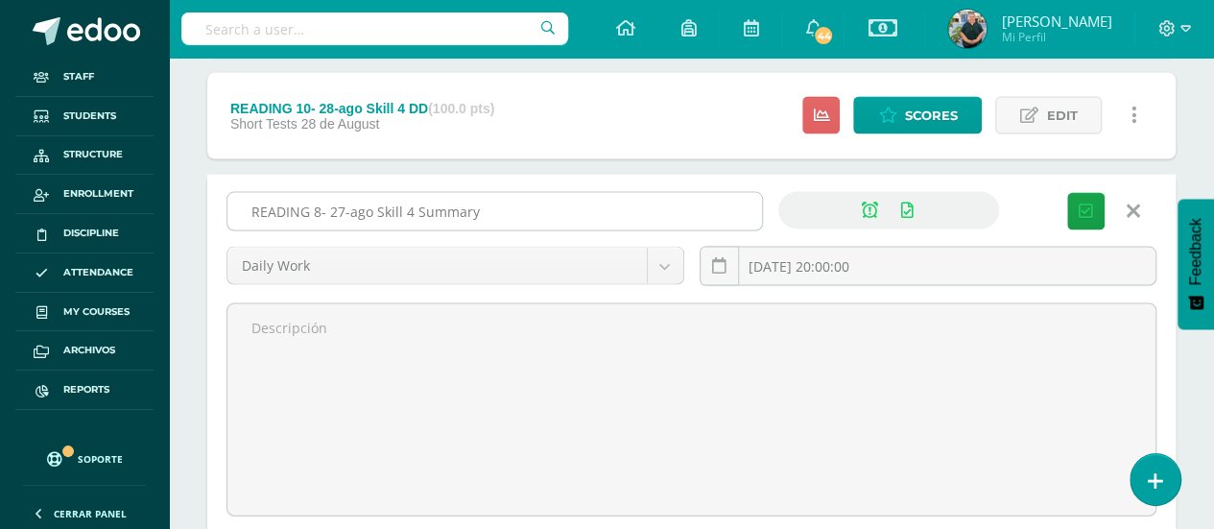
click at [568, 210] on input "READING 8- 27-ago Skill 4 Summary" at bounding box center [494, 210] width 535 height 37
paste input "- CLOSED"
type input "READING 8- 27-ago Skill 4 Summary - CLOSED"
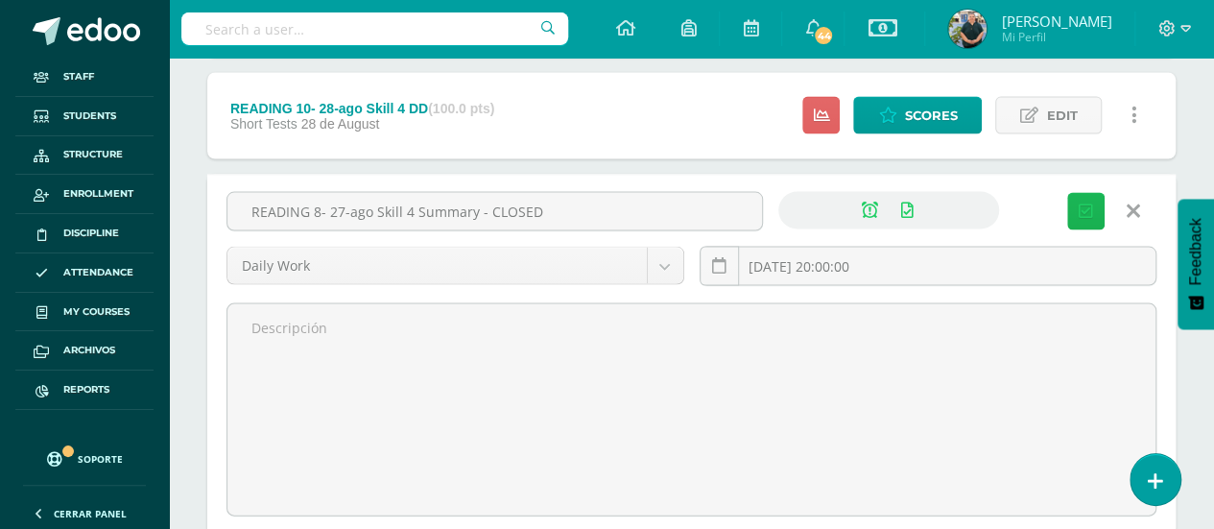
click at [1087, 198] on button "Save" at bounding box center [1085, 210] width 37 height 37
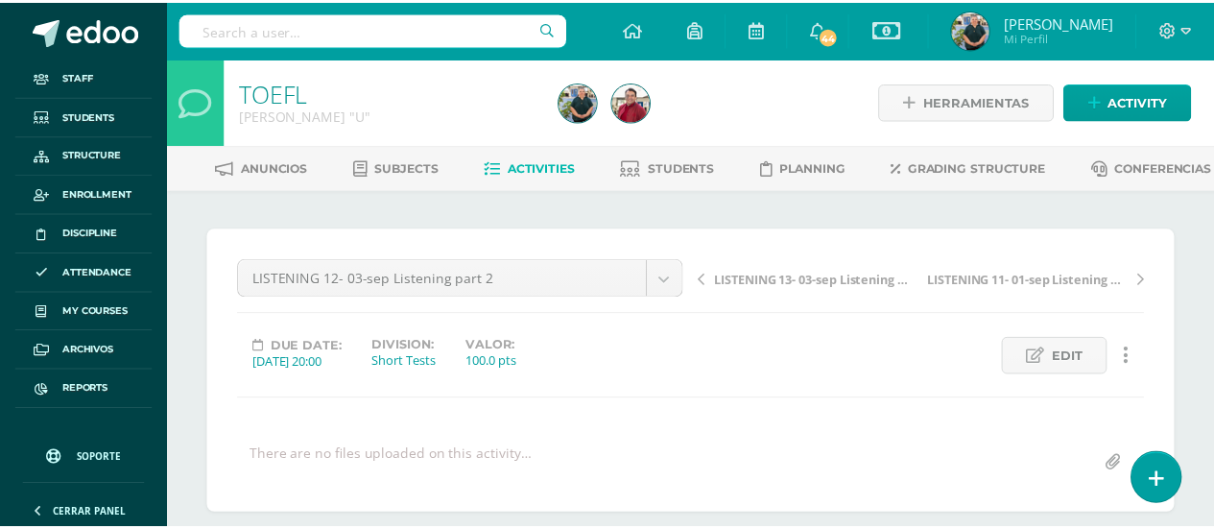
scroll to position [288, 0]
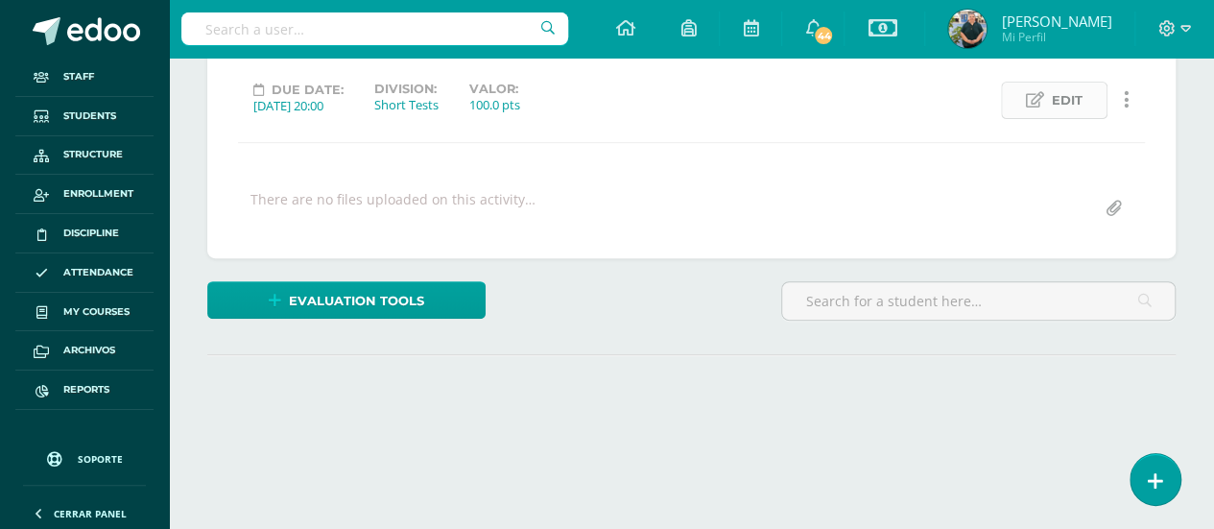
click at [1048, 119] on link "Edit" at bounding box center [1054, 100] width 107 height 37
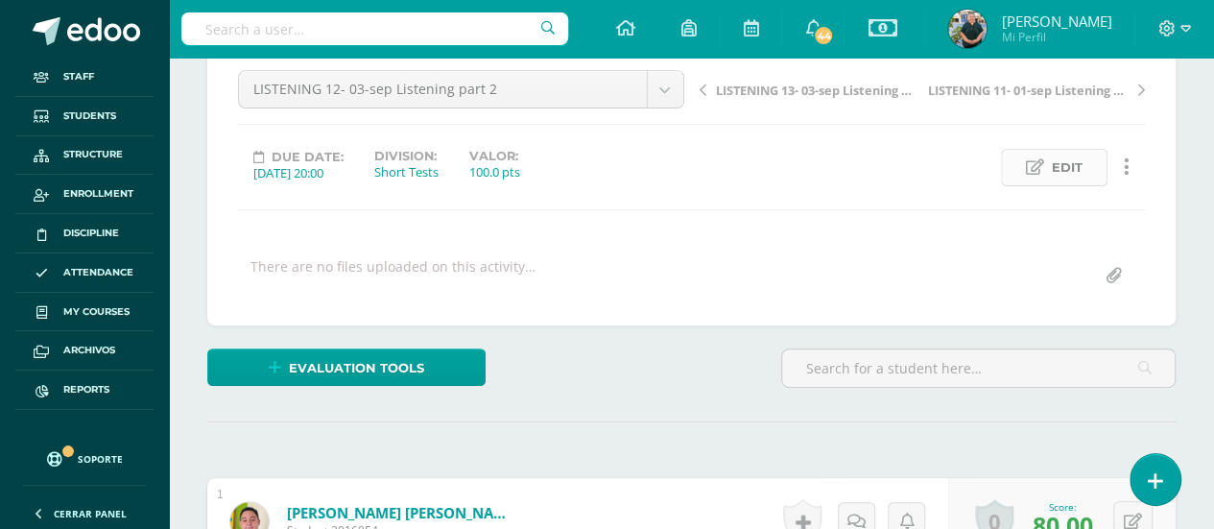
scroll to position [0, 0]
click at [1034, 169] on icon at bounding box center [1035, 167] width 18 height 16
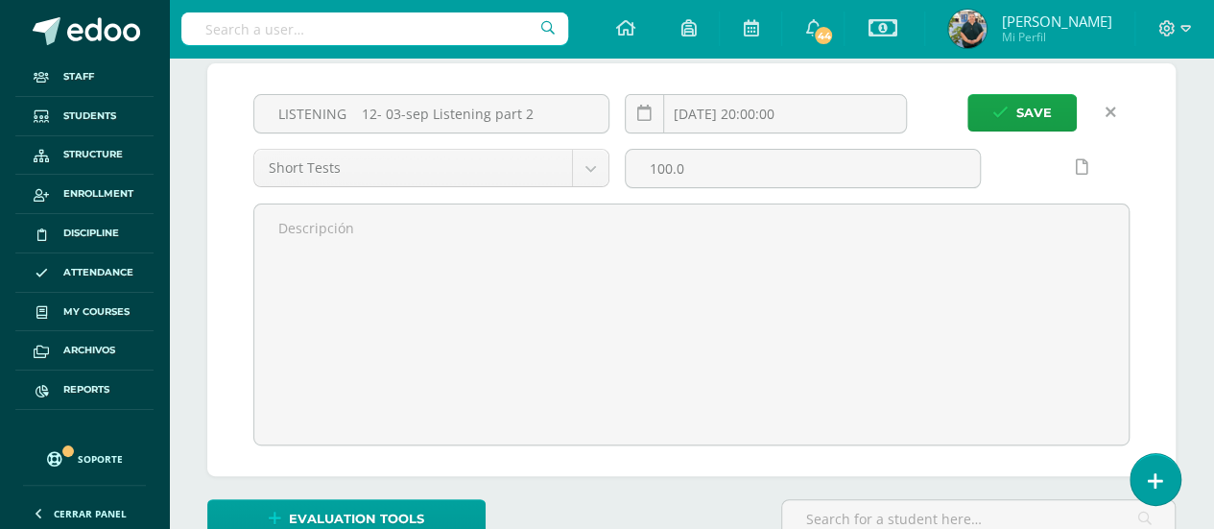
scroll to position [60, 0]
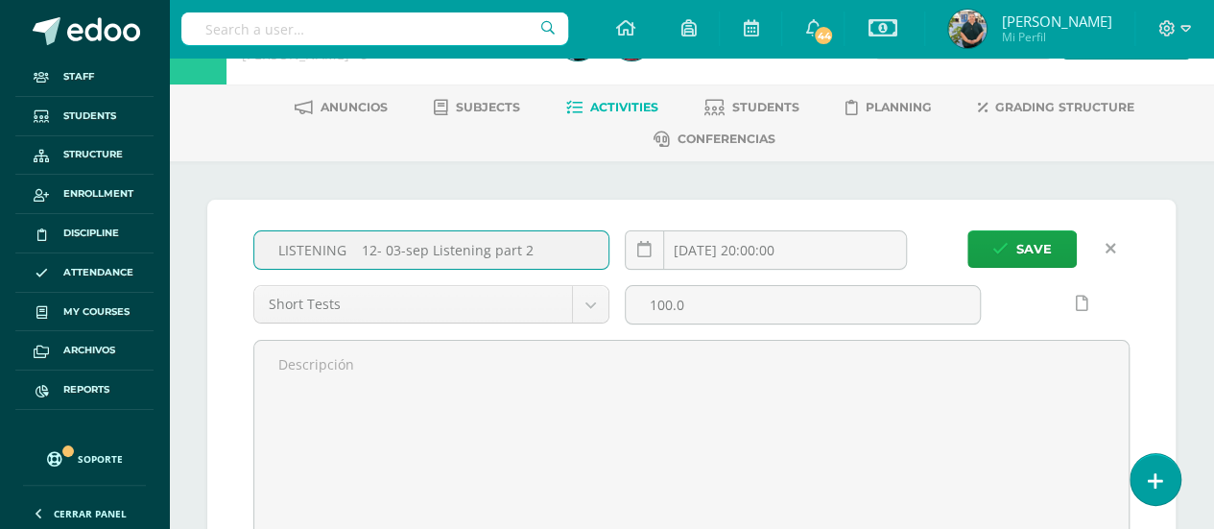
click at [566, 251] on input "LISTENING 12- 03-sep Listening part 2" at bounding box center [431, 249] width 354 height 37
paste input "- CLOSED"
type input "LISTENING 12- 03-sep Listening part 2 - CLOSED"
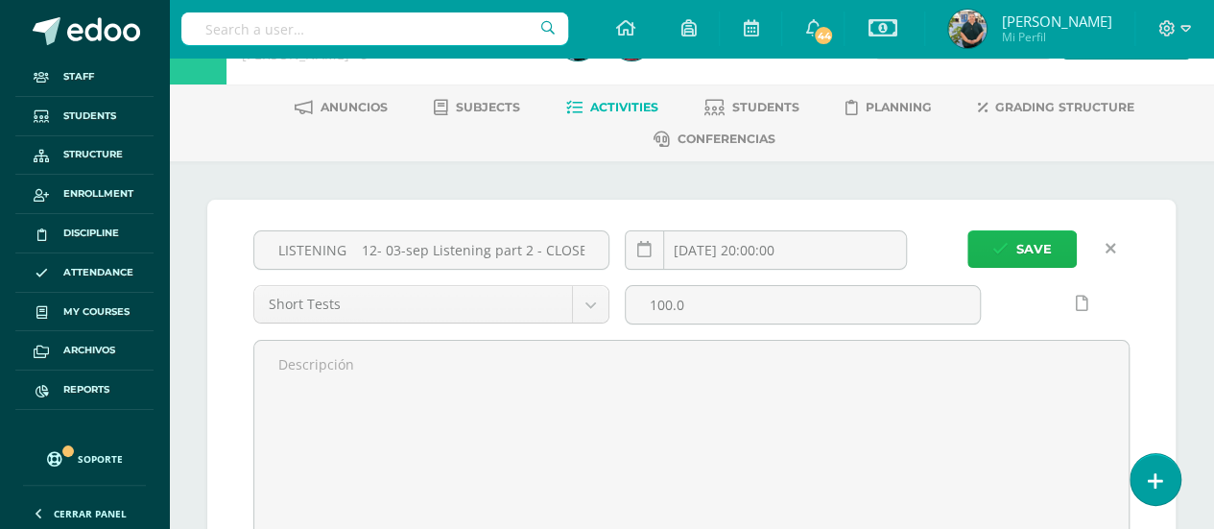
click at [1019, 241] on span "Save" at bounding box center [1034, 249] width 36 height 36
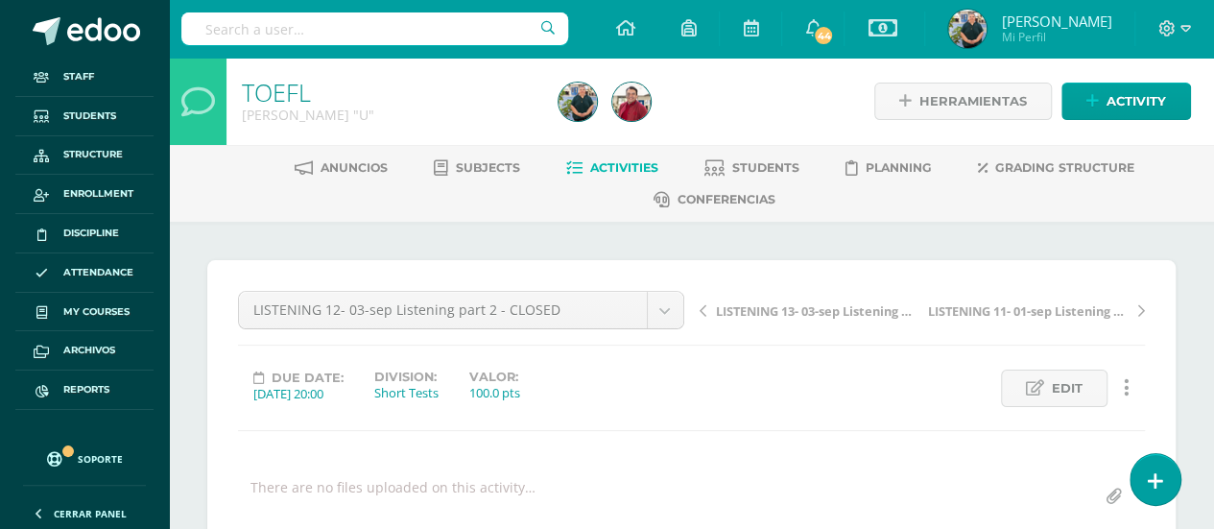
click at [607, 162] on span "Activities" at bounding box center [624, 167] width 68 height 14
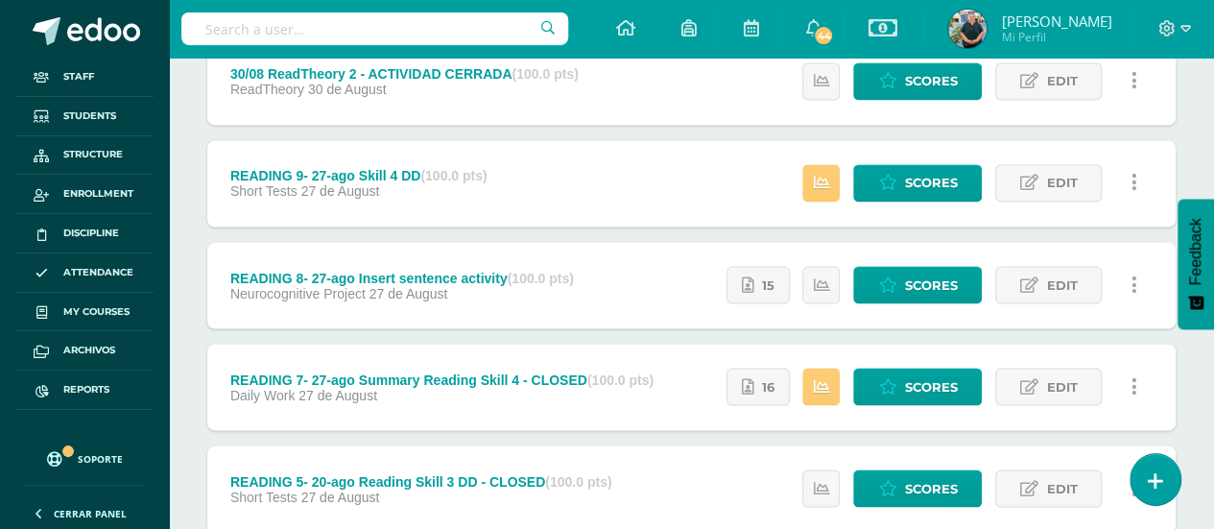
scroll to position [1509, 0]
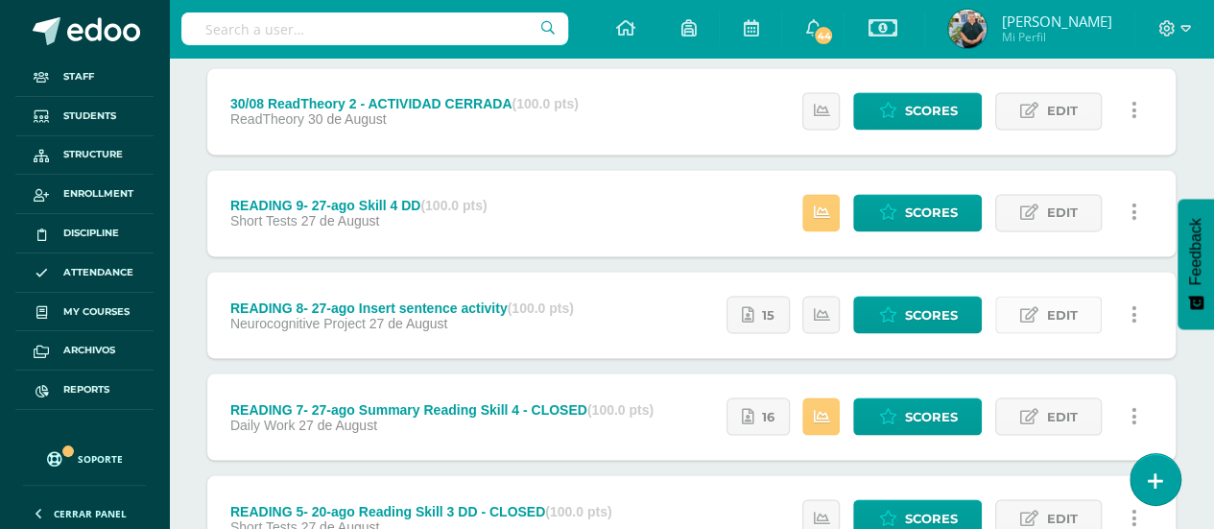
click at [1039, 306] on icon at bounding box center [1029, 314] width 18 height 16
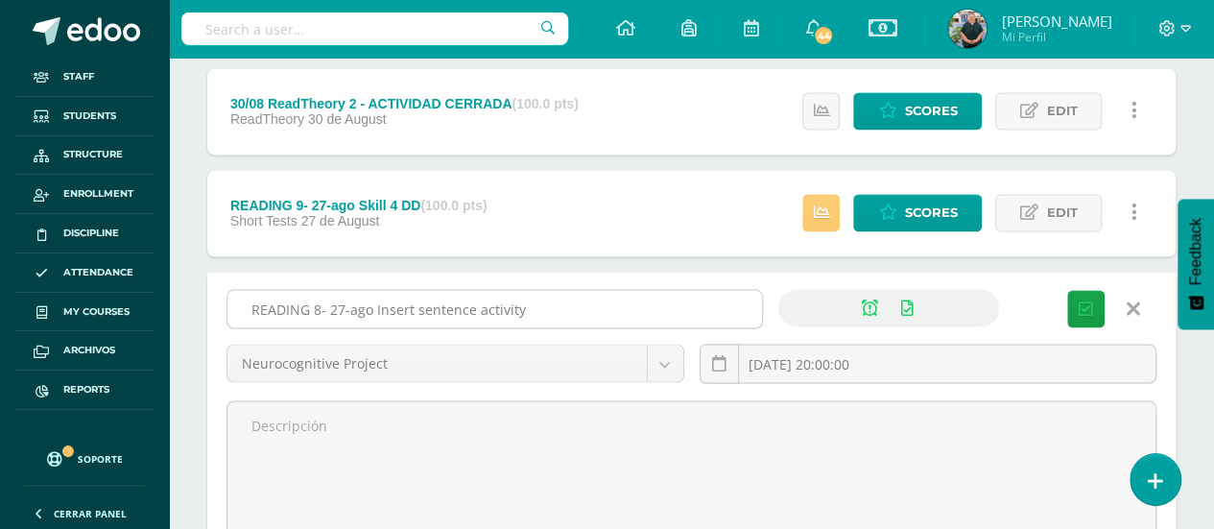
click at [628, 295] on input "READING 8- 27-ago Insert sentence activity" at bounding box center [494, 308] width 535 height 37
paste input "- CLOSED"
type input "READING 8- 27-ago Insert sentence activity - CLOSED"
click at [1092, 300] on icon "submit" at bounding box center [1086, 308] width 14 height 16
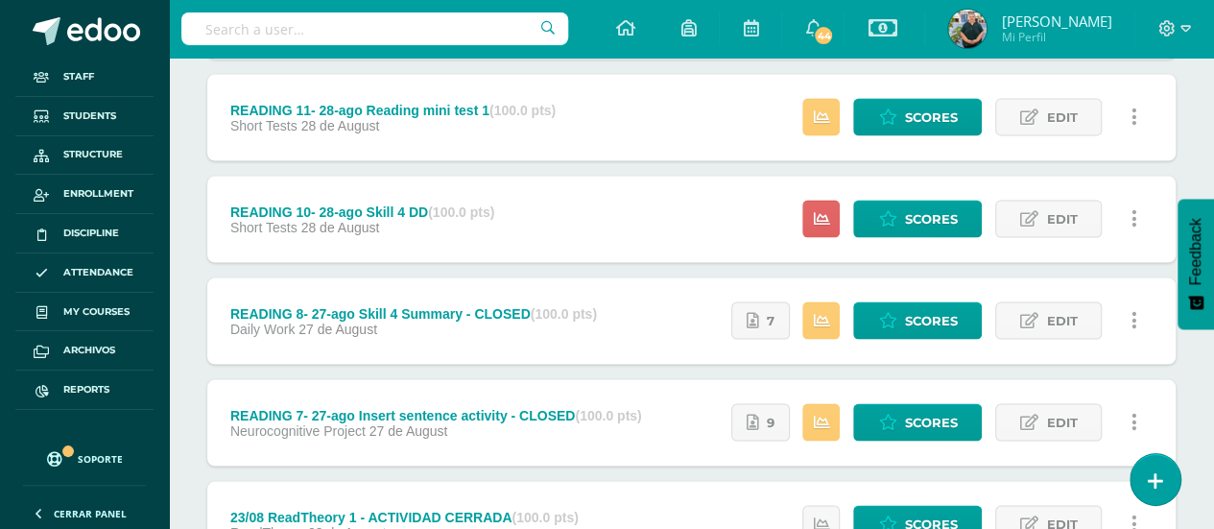
scroll to position [1676, 0]
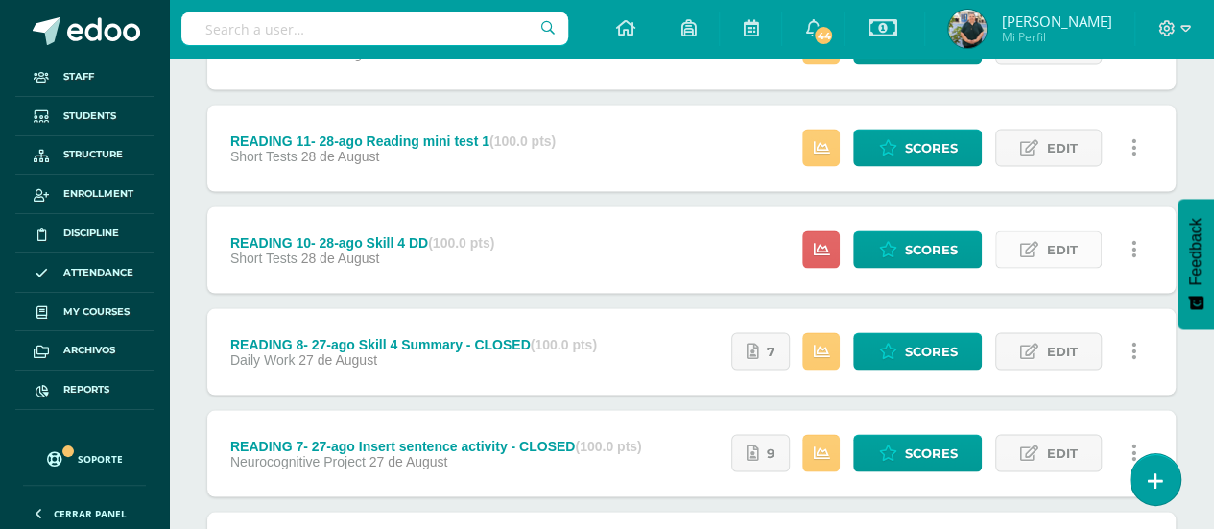
click at [1042, 236] on link "Edit" at bounding box center [1048, 248] width 107 height 37
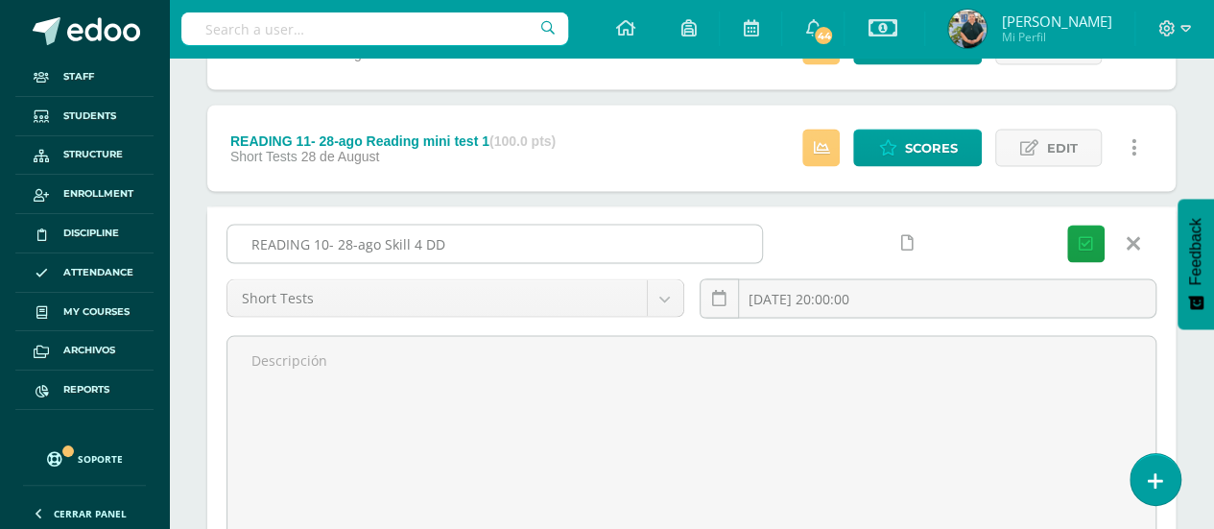
click at [563, 239] on input "READING 10- 28-ago Skill 4 DD" at bounding box center [494, 243] width 535 height 37
paste input "- CLOSED"
type input "READING 10- 28-ago Skill 4 DD - CLOSED"
click at [1081, 239] on icon "submit" at bounding box center [1086, 243] width 14 height 16
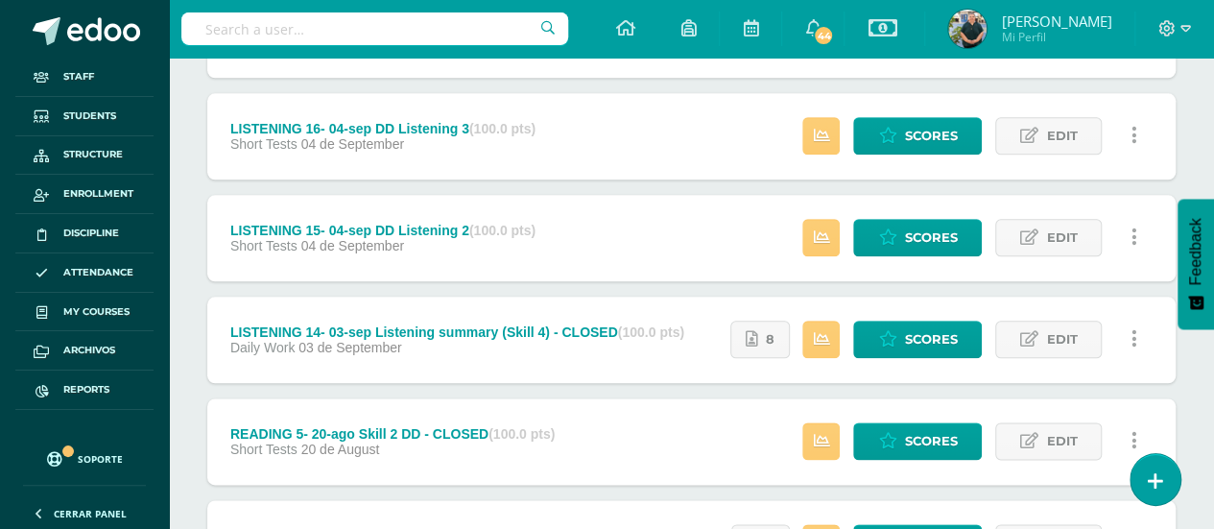
scroll to position [946, 0]
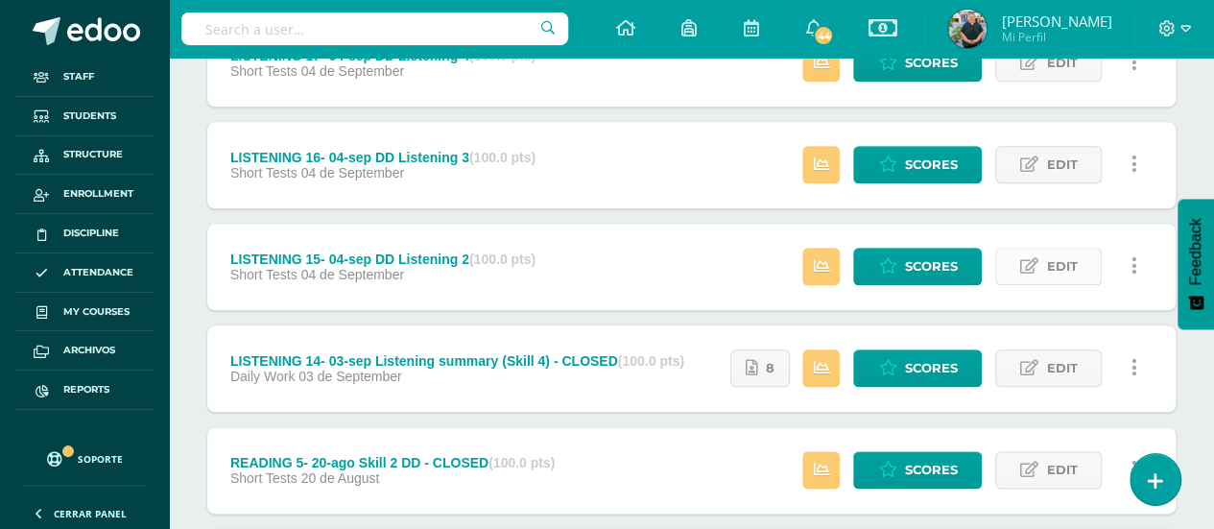
click at [1060, 264] on span "Edit" at bounding box center [1061, 267] width 31 height 36
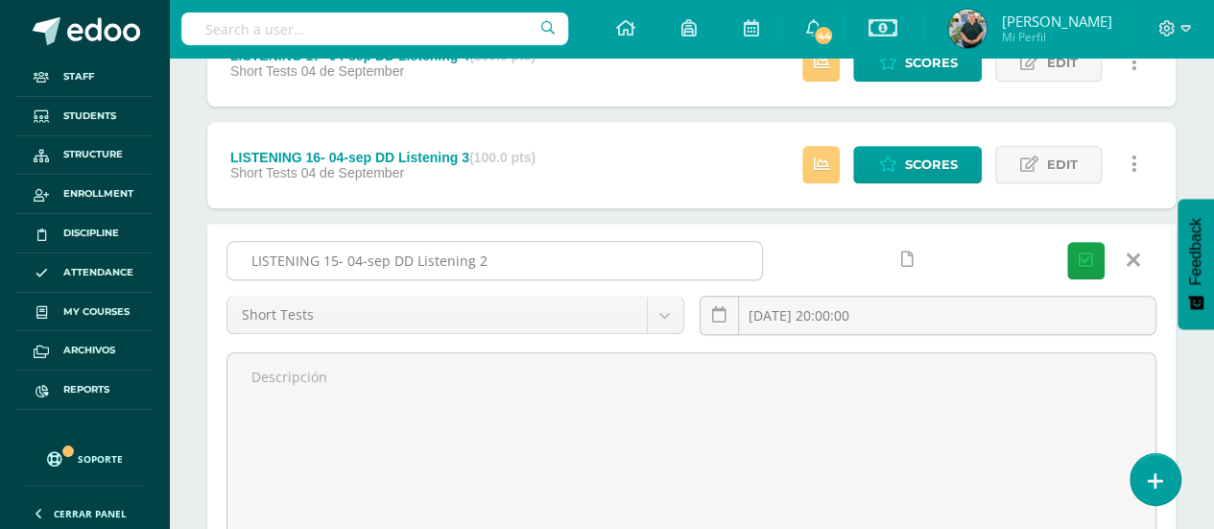
click at [650, 257] on input "LISTENING 15- 04-sep DD Listening 2" at bounding box center [494, 260] width 535 height 37
paste input "- CLOSED"
type input "LISTENING 15- 04-sep DD Listening 2 - CLOSED"
click at [1092, 252] on icon "submit" at bounding box center [1086, 260] width 14 height 16
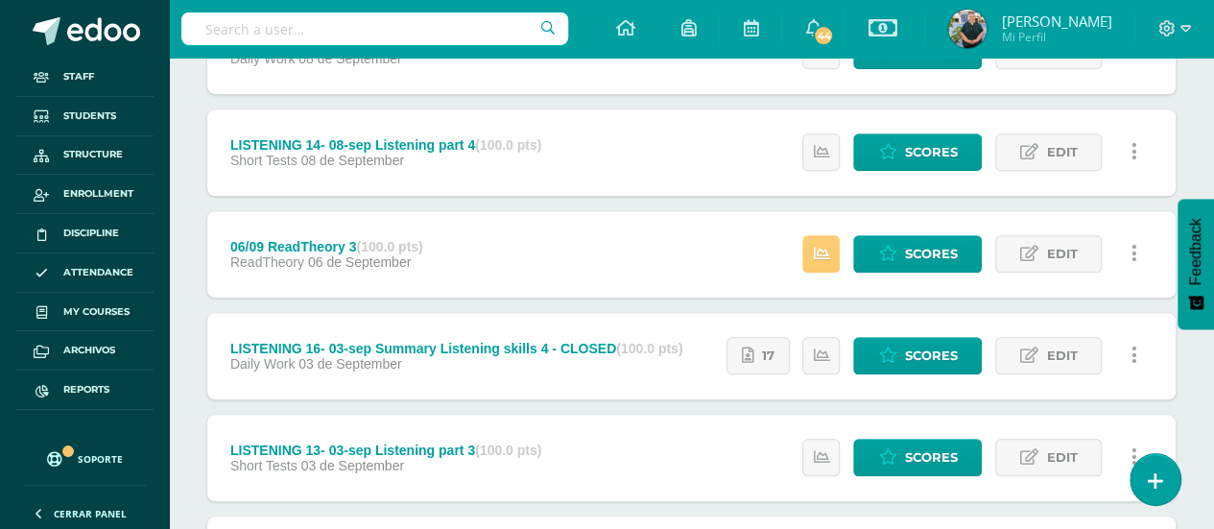
scroll to position [946, 0]
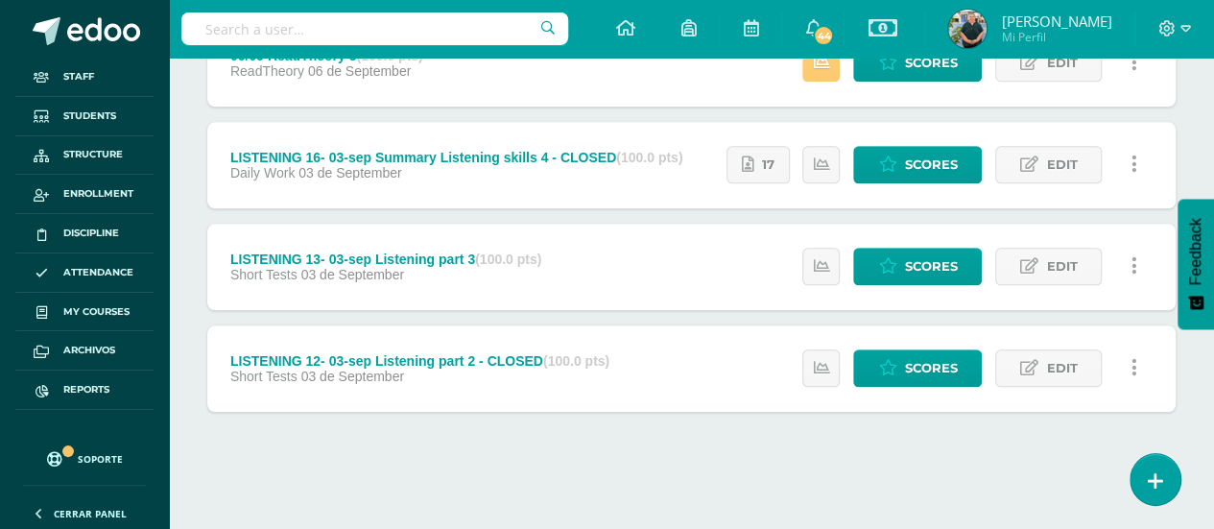
click at [1045, 264] on link "Edit" at bounding box center [1048, 266] width 107 height 37
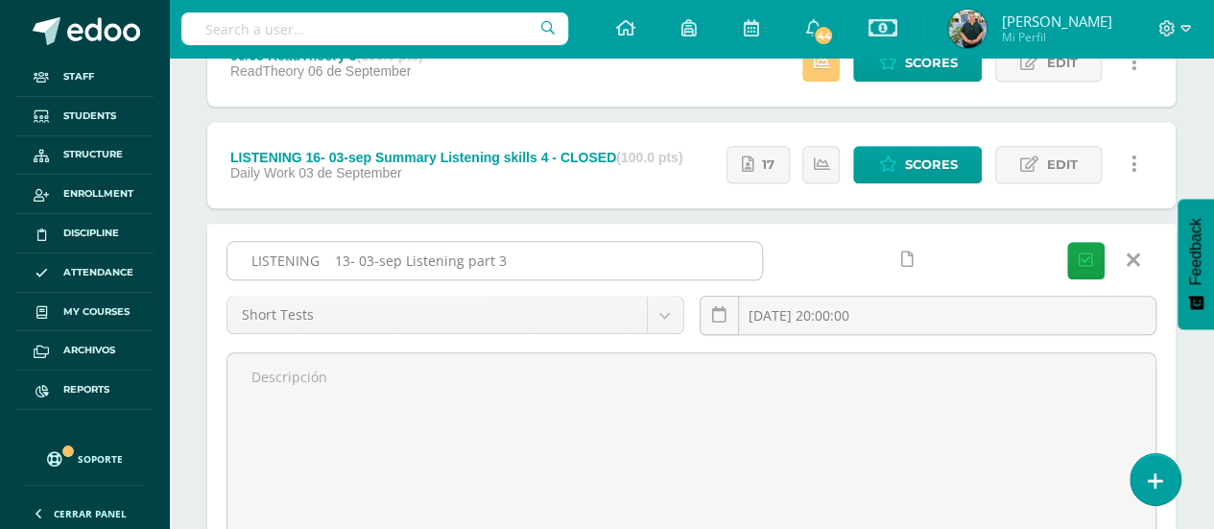
click at [615, 262] on input "LISTENING 13- 03-sep Listening part 3" at bounding box center [494, 260] width 535 height 37
paste input "- CLOSED"
type input "LISTENING 13- 03-sep Listening part 3 - CLOSED"
click at [1093, 245] on button "Save" at bounding box center [1085, 260] width 37 height 37
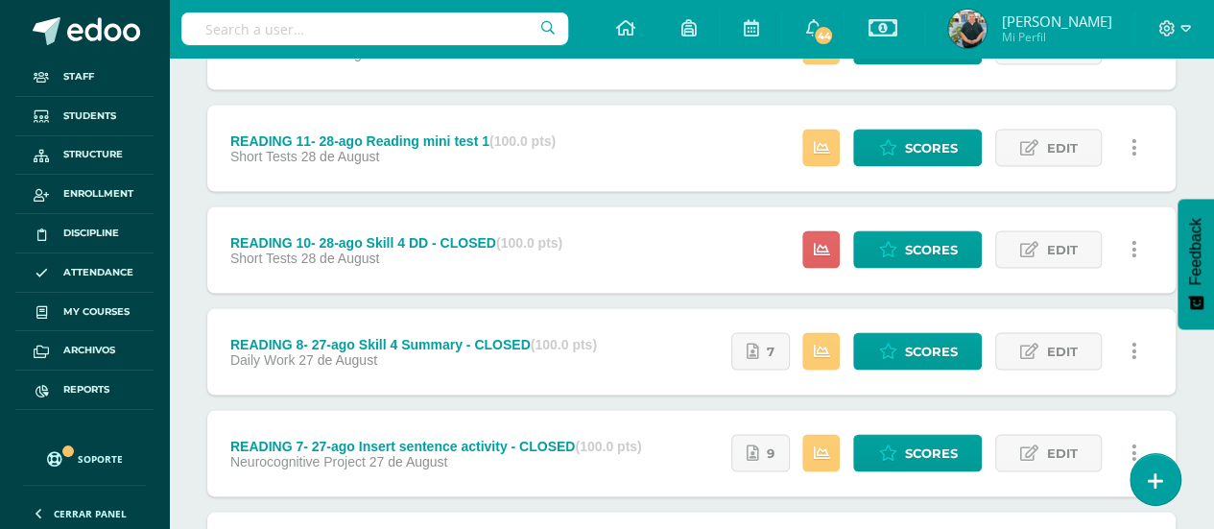
scroll to position [1580, 0]
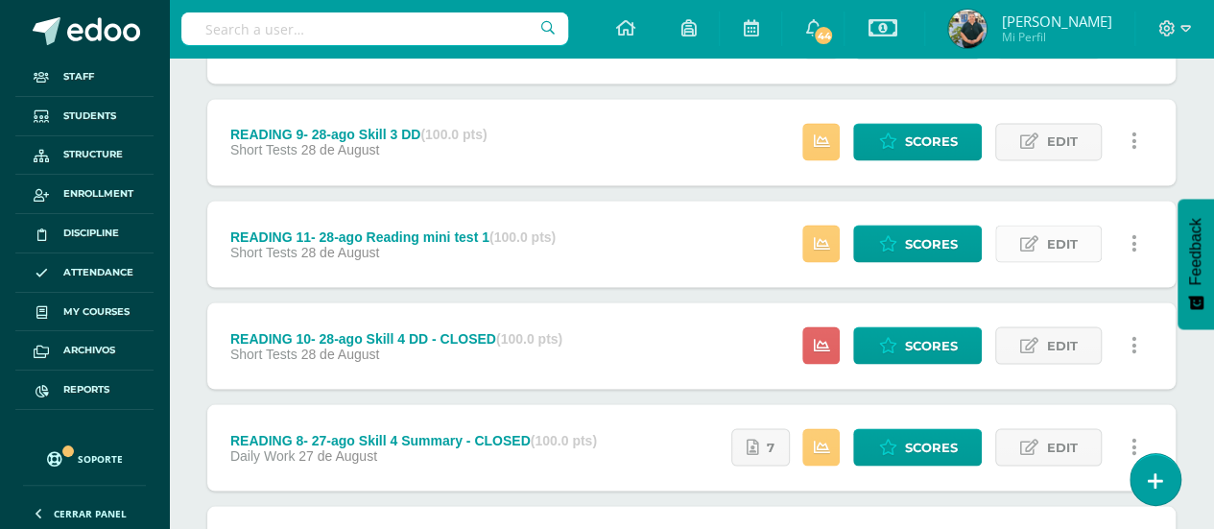
click at [1072, 235] on span "Edit" at bounding box center [1061, 244] width 31 height 36
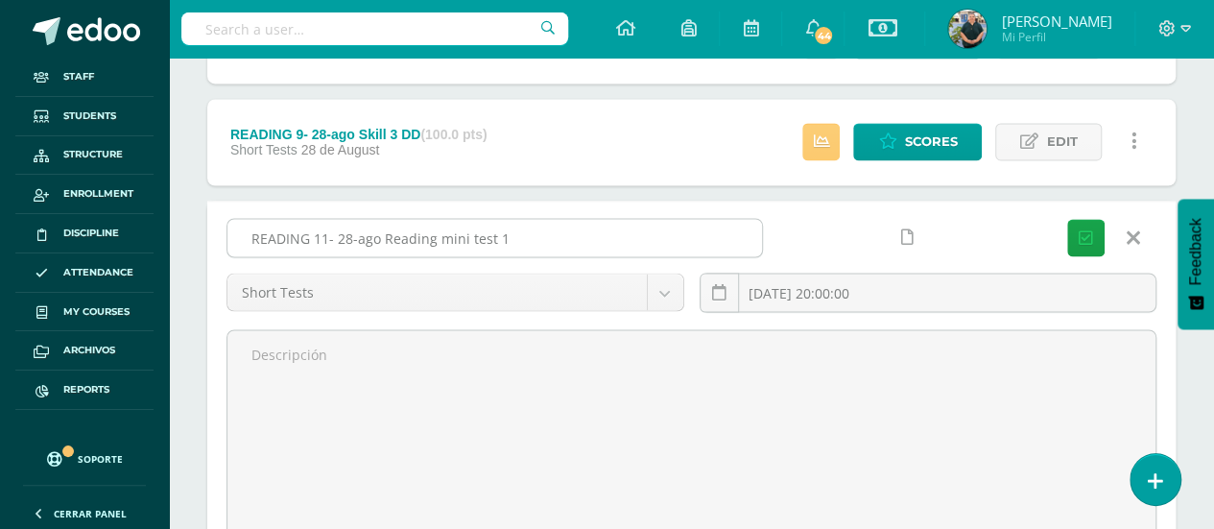
click at [658, 243] on input "READING 11- 28-ago Reading mini test 1" at bounding box center [494, 237] width 535 height 37
paste input "- CLOSED"
type input "READING 11- 28-ago Reading mini test 1 - CLOSED"
click at [1090, 239] on icon "submit" at bounding box center [1086, 237] width 14 height 16
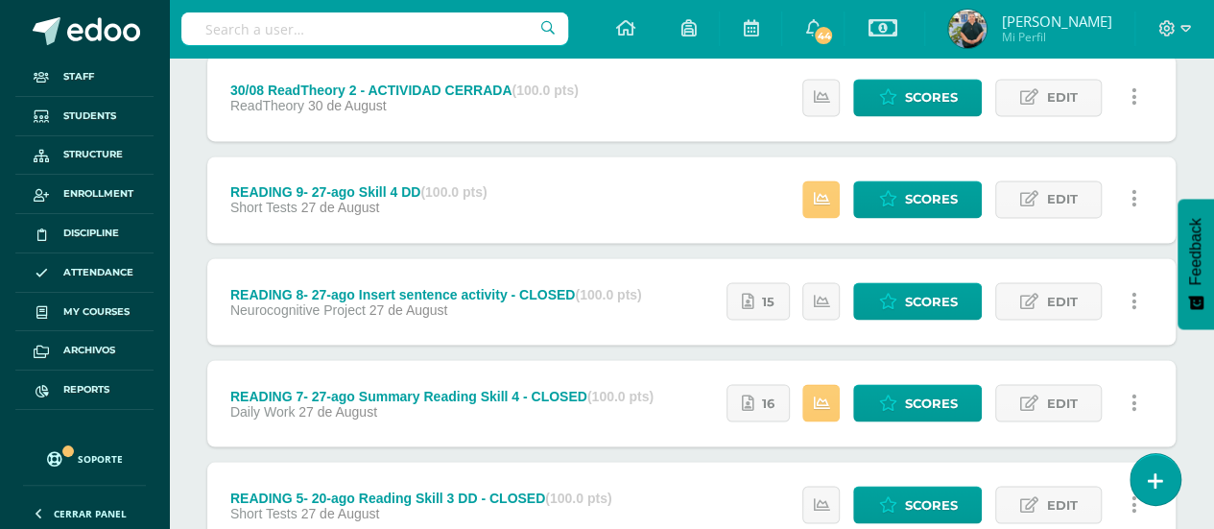
scroll to position [1522, 0]
click at [1049, 195] on span "Edit" at bounding box center [1061, 199] width 31 height 36
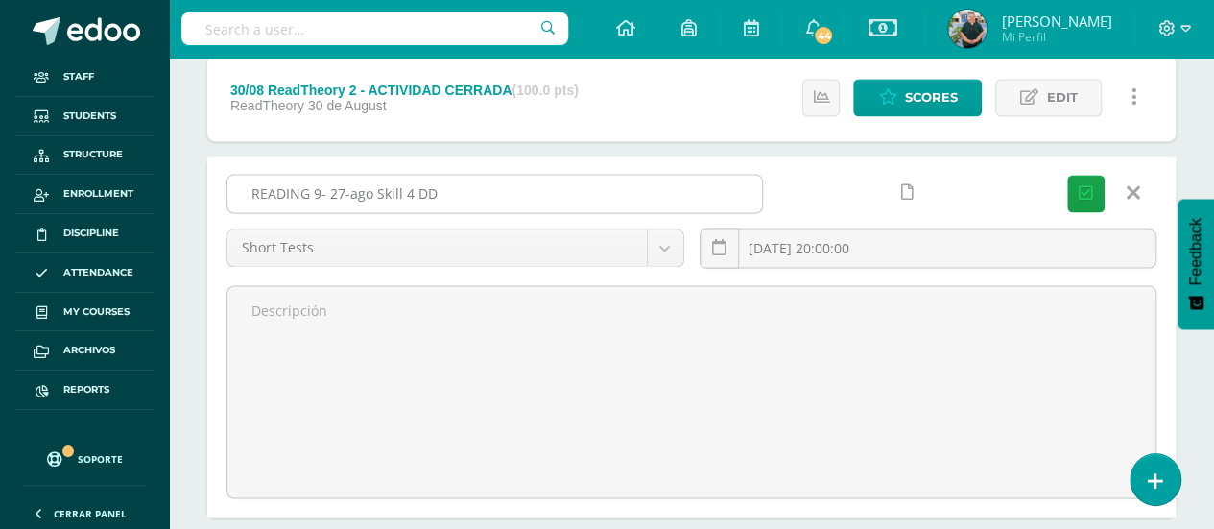
click at [595, 188] on input "READING 9- 27-ago Skill 4 DD" at bounding box center [494, 193] width 535 height 37
paste input "- CLOSED"
type input "READING 9- 27-ago Skill 4 DD - CLOSED"
click at [1087, 185] on icon "submit" at bounding box center [1086, 193] width 14 height 16
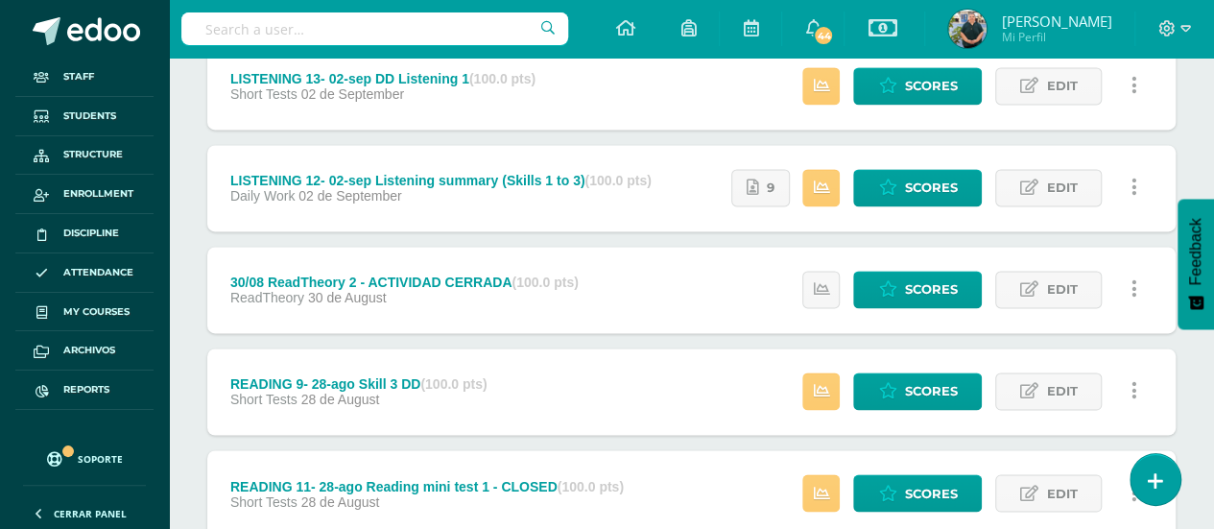
scroll to position [1328, 0]
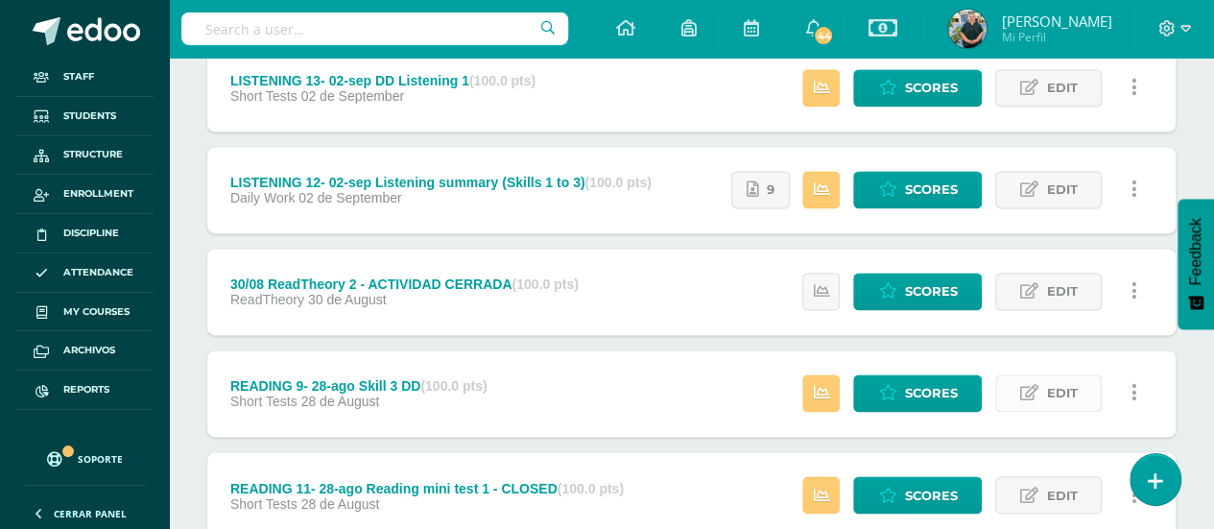
click at [1035, 385] on icon at bounding box center [1029, 393] width 18 height 16
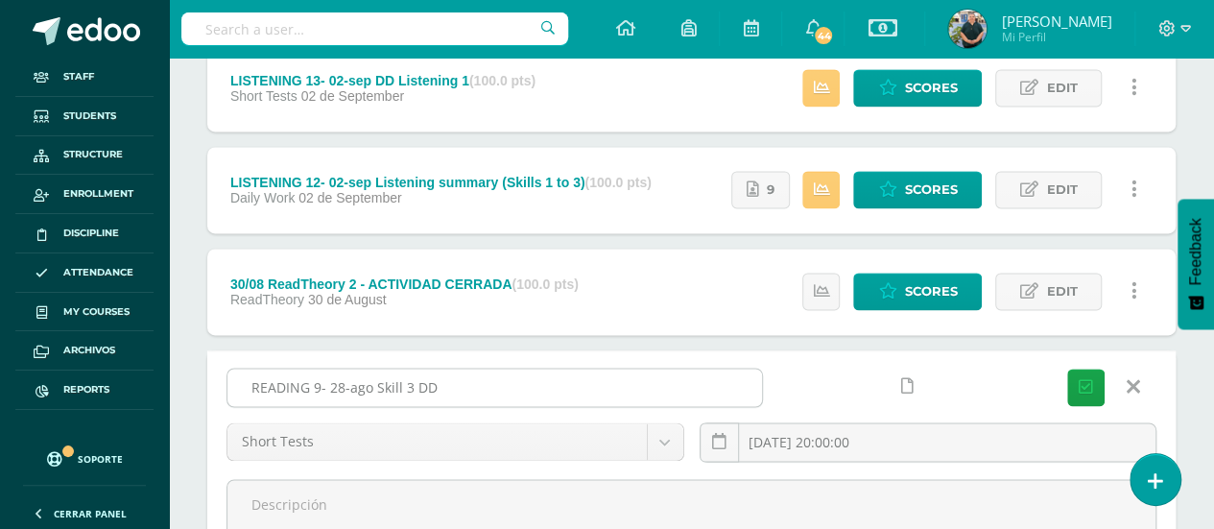
click at [512, 376] on input "READING 9- 28-ago Skill 3 DD" at bounding box center [494, 387] width 535 height 37
paste input "- CLOSED"
type input "READING 9- 28-ago Skill 3 DD - CLOSED"
click at [1094, 377] on button "Save" at bounding box center [1085, 387] width 37 height 37
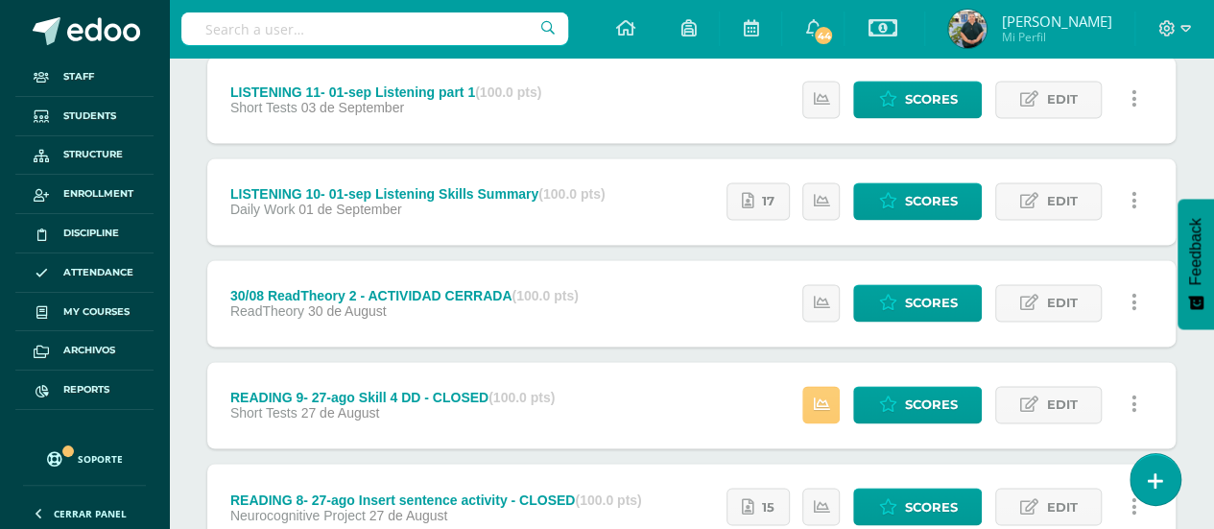
scroll to position [1221, 0]
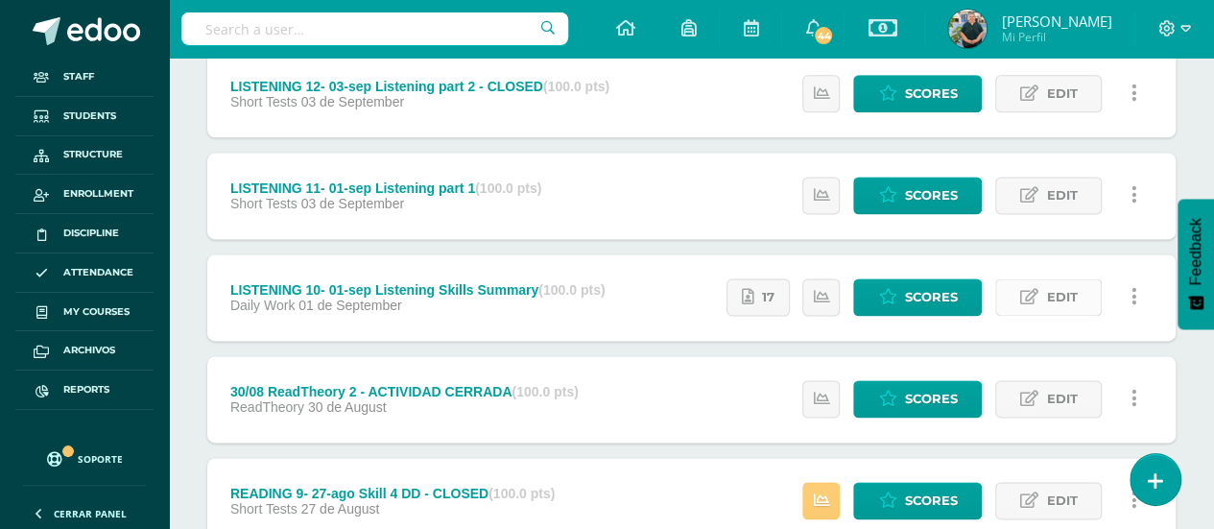
click at [1042, 295] on link "Edit" at bounding box center [1048, 296] width 107 height 37
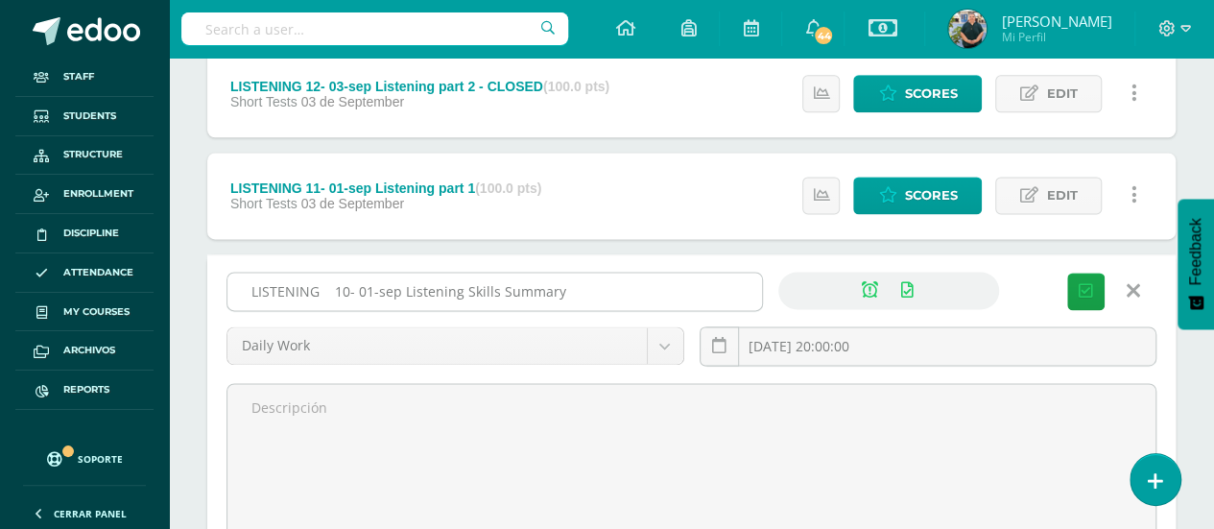
click at [614, 291] on input "LISTENING 10- 01-sep Listening Skills Summary" at bounding box center [494, 291] width 535 height 37
paste input "- CLOSED"
type input "LISTENING 10- 01-sep Listening Skills Summary - CLOSED"
click at [1091, 277] on button "Save" at bounding box center [1085, 291] width 37 height 37
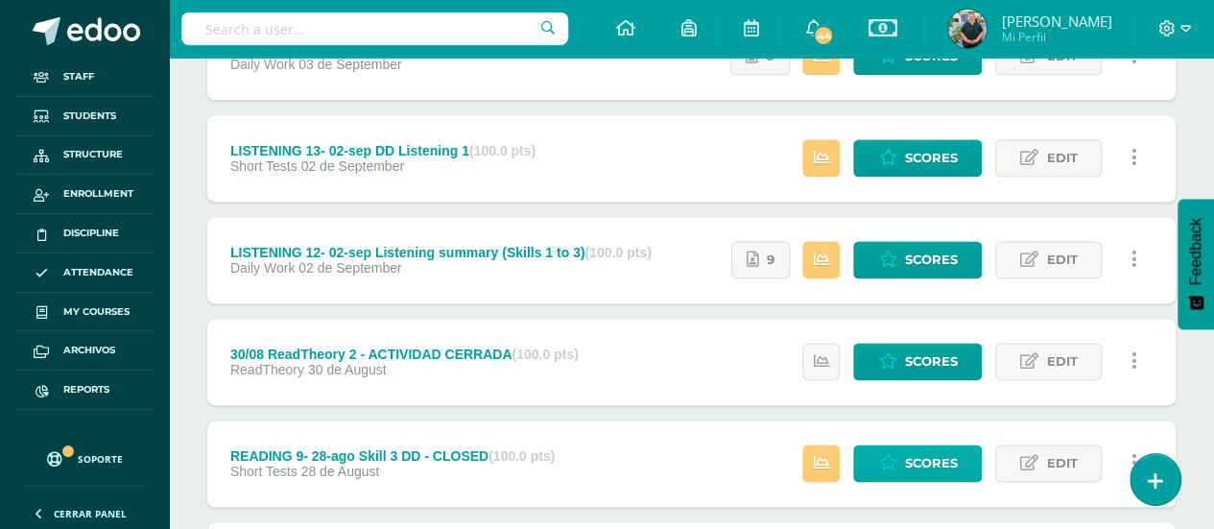
scroll to position [1232, 0]
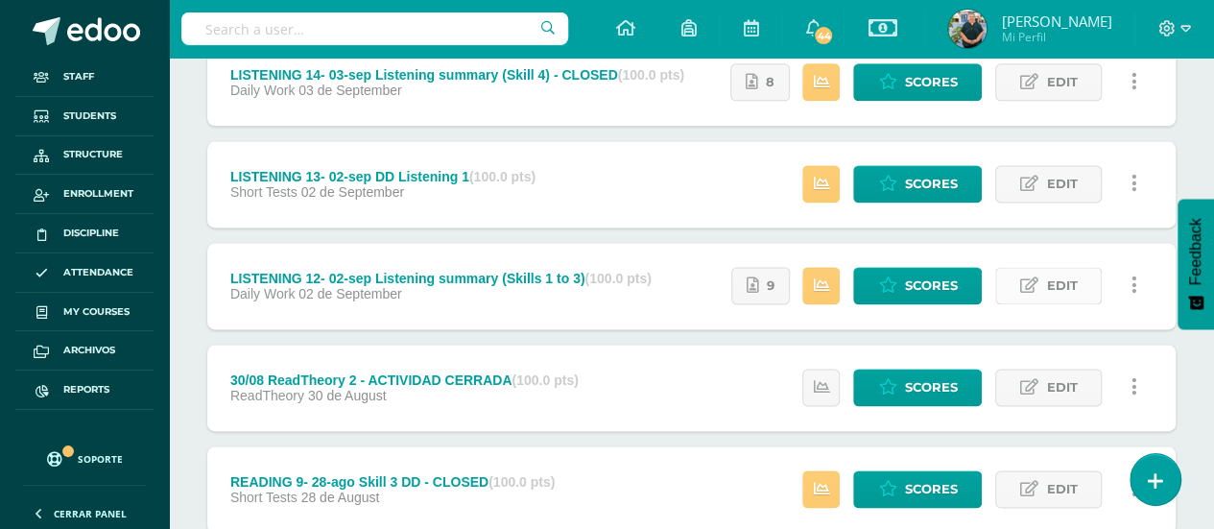
click at [1067, 282] on span "Edit" at bounding box center [1061, 286] width 31 height 36
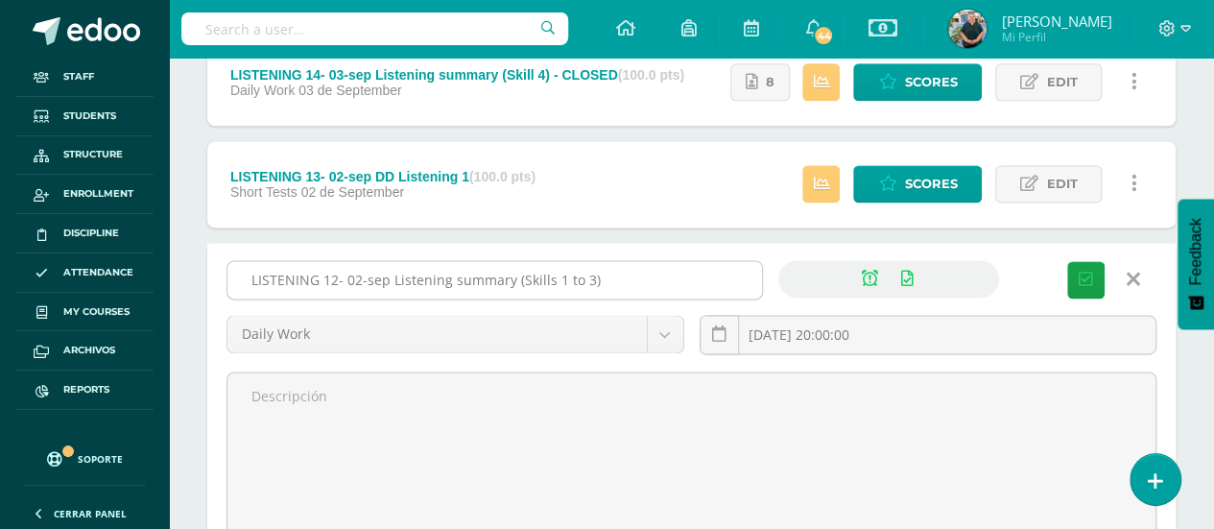
click at [645, 293] on input "LISTENING 12- 02-sep Listening summary (Skills 1 to 3)" at bounding box center [494, 279] width 535 height 37
paste input "- CLOSED"
type input "LISTENING 12- 02-sep Listening summary (Skills 1 to 3) - CLOSED"
click at [1101, 274] on button "Save" at bounding box center [1085, 279] width 37 height 37
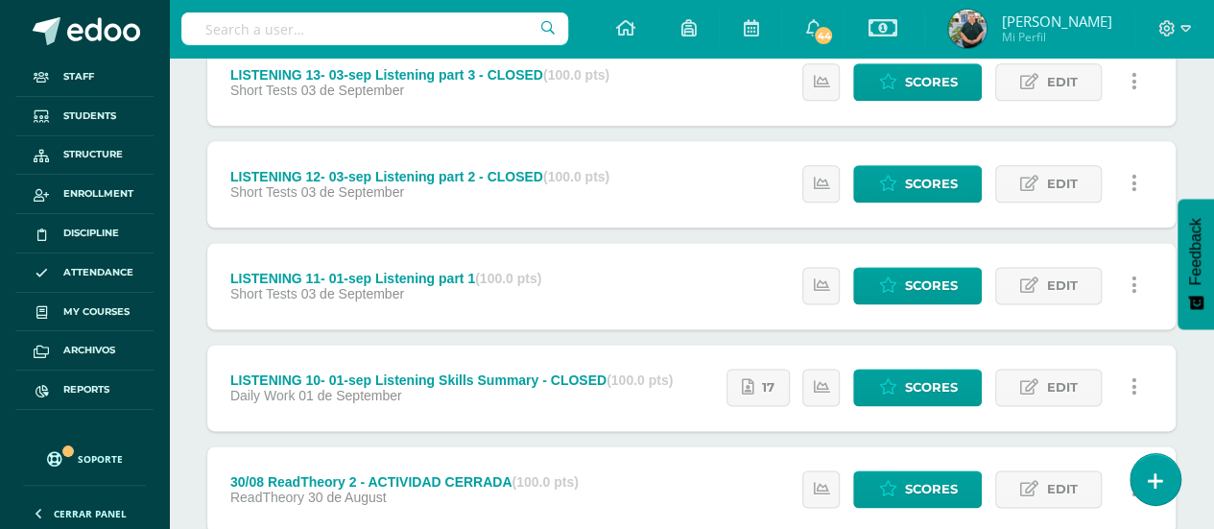
scroll to position [1100, 0]
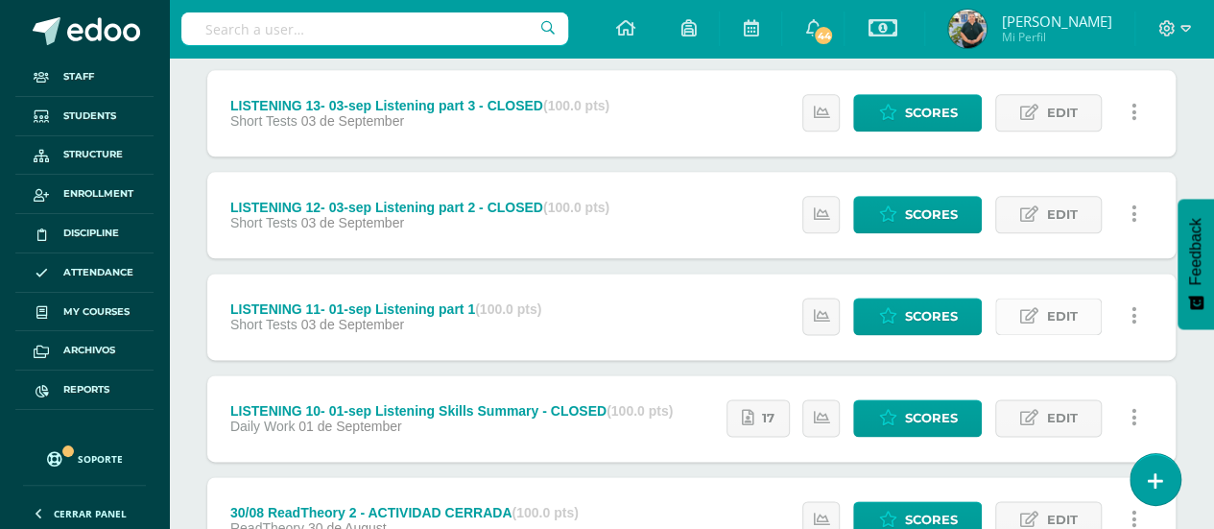
click at [1077, 316] on link "Edit" at bounding box center [1048, 316] width 107 height 37
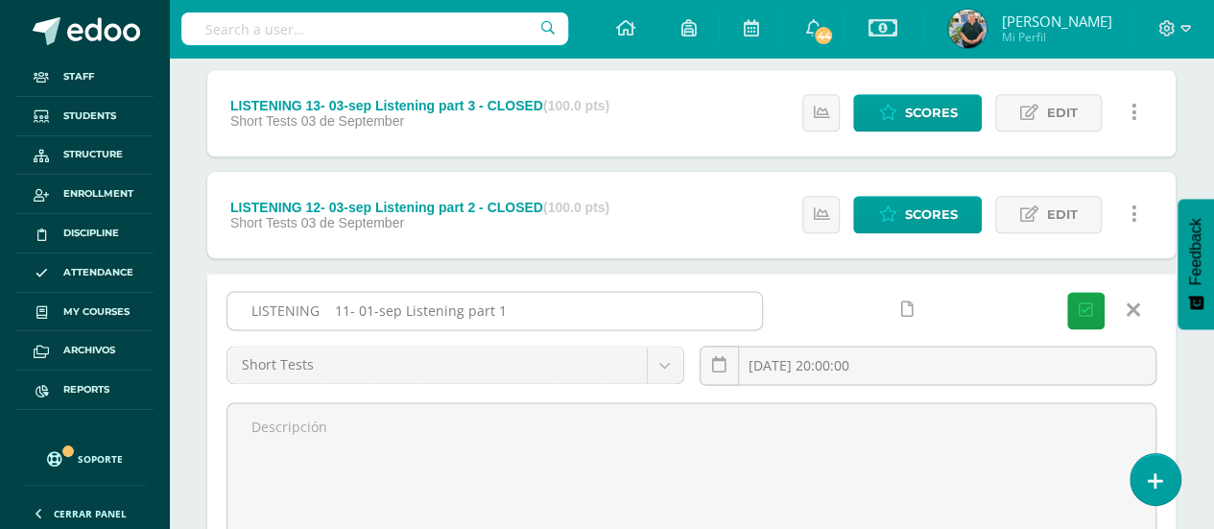
click at [681, 312] on input "LISTENING 11- 01-sep Listening part 1" at bounding box center [494, 310] width 535 height 37
paste input "- CLOSED"
type input "LISTENING 11- 01-sep Listening part 1 - CLOSED"
click at [1095, 304] on button "Save" at bounding box center [1085, 310] width 37 height 37
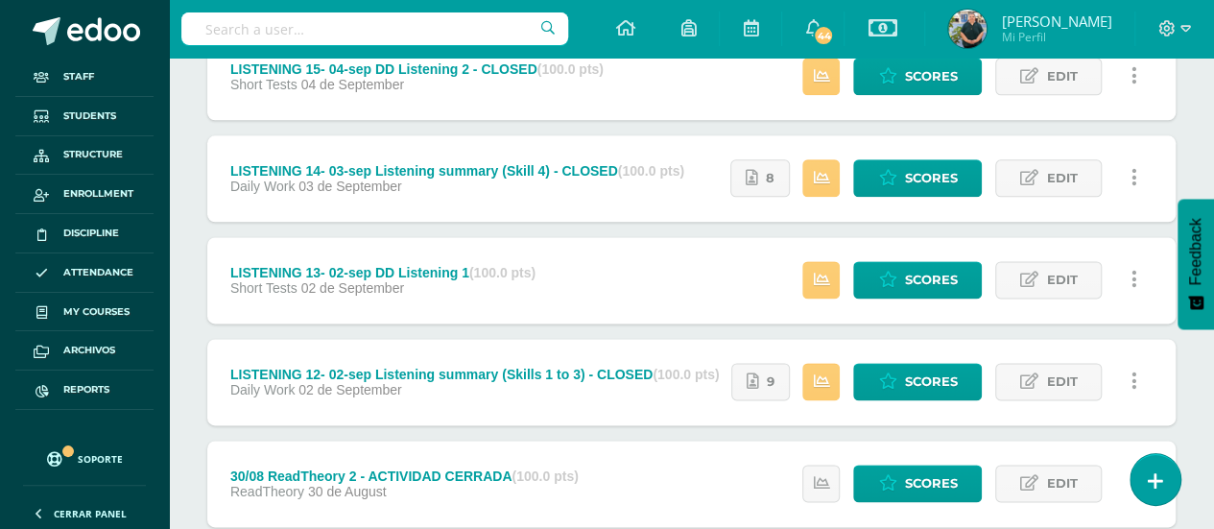
scroll to position [1040, 0]
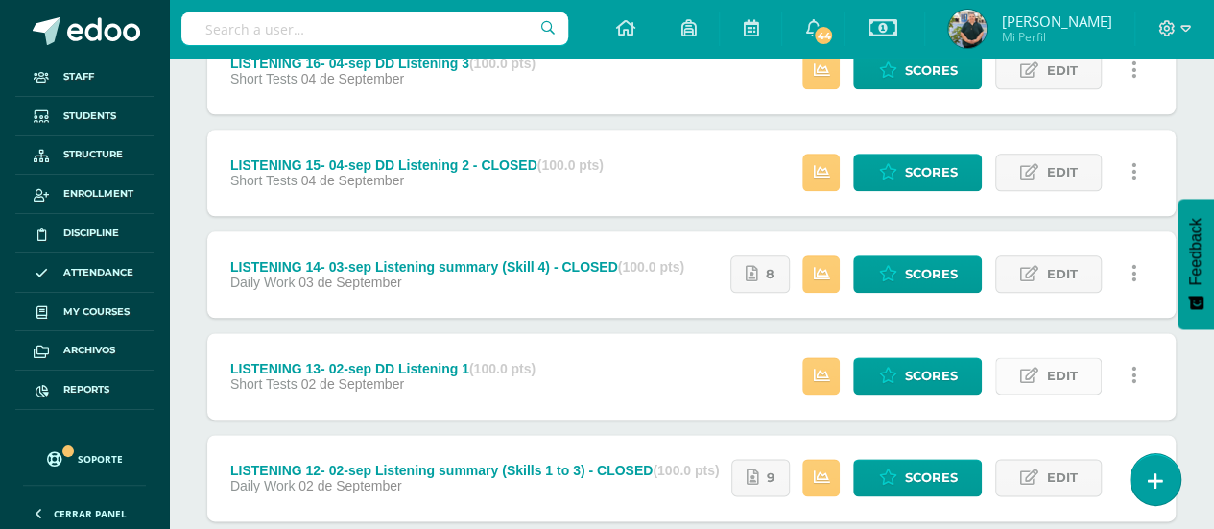
click at [1049, 369] on span "Edit" at bounding box center [1061, 376] width 31 height 36
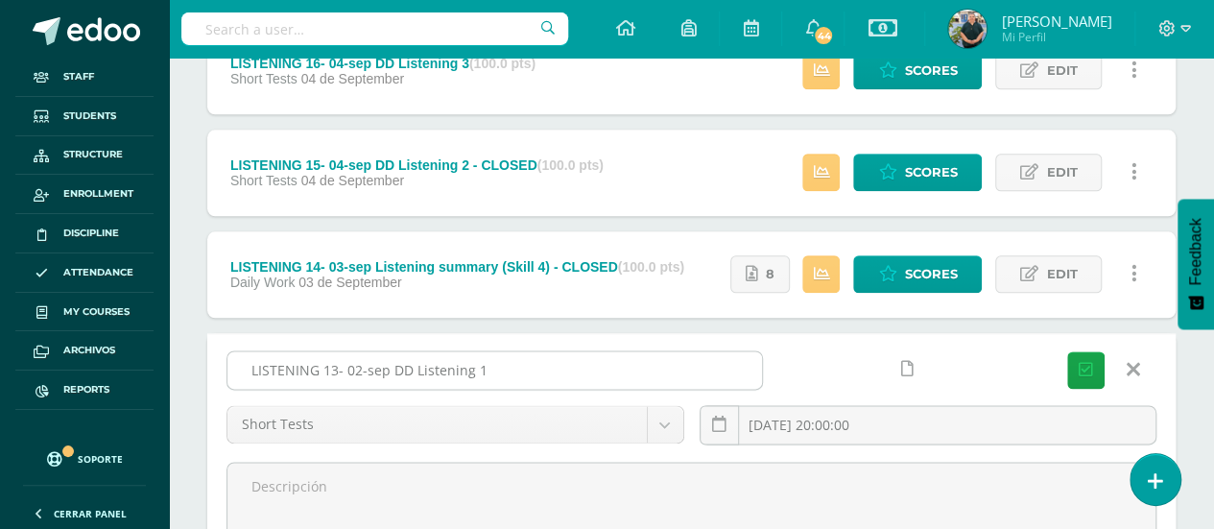
click at [510, 373] on input "LISTENING 13- 02-sep DD Listening 1" at bounding box center [494, 369] width 535 height 37
paste input "- CLOSED"
type input "LISTENING 13- 02-sep DD Listening 1 - CLOSED"
click at [1075, 351] on button "Save" at bounding box center [1085, 369] width 37 height 37
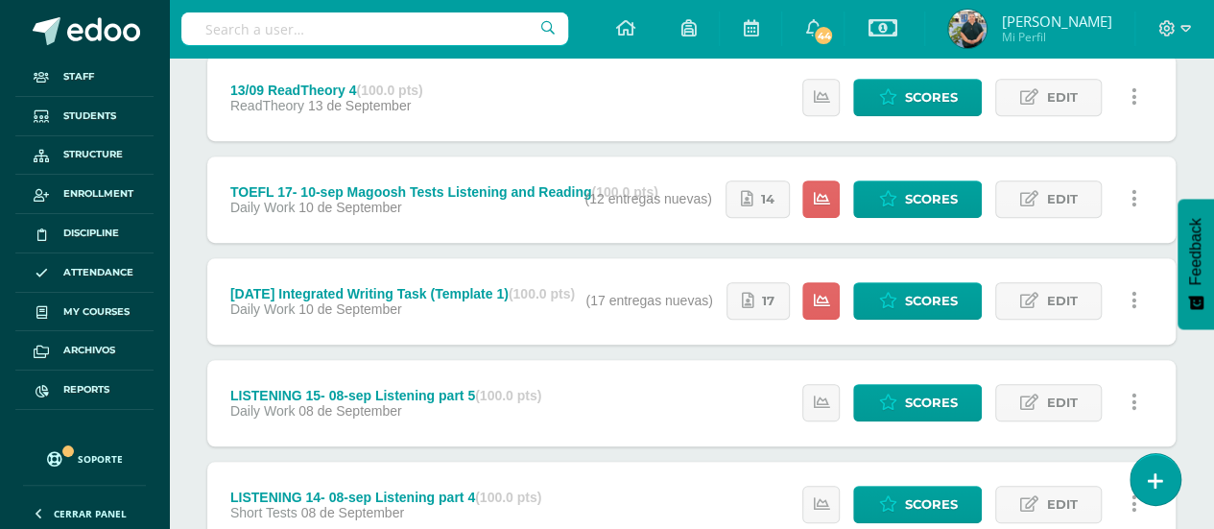
scroll to position [165, 0]
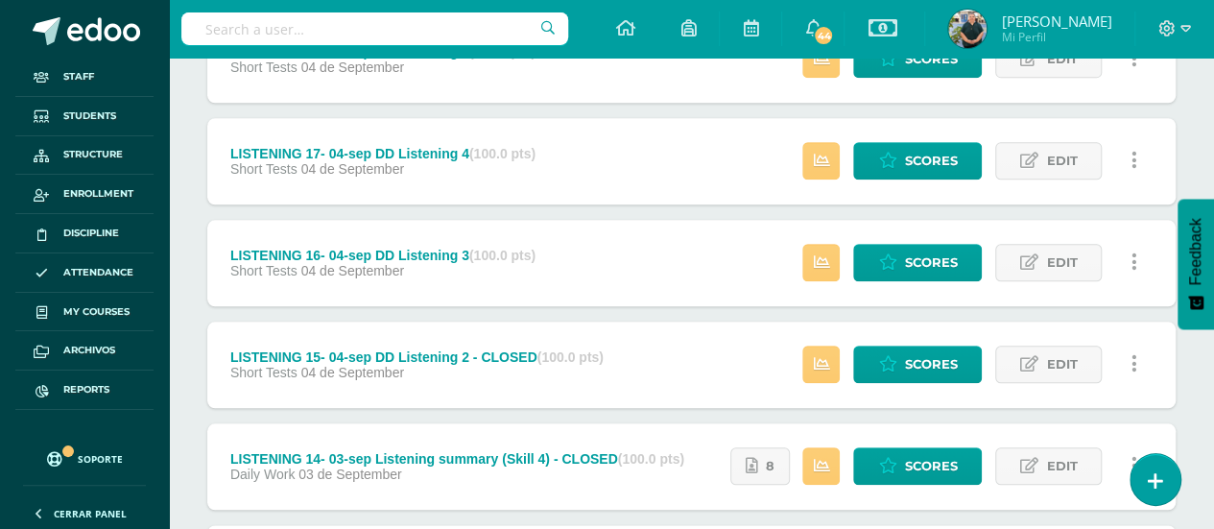
scroll to position [752, 0]
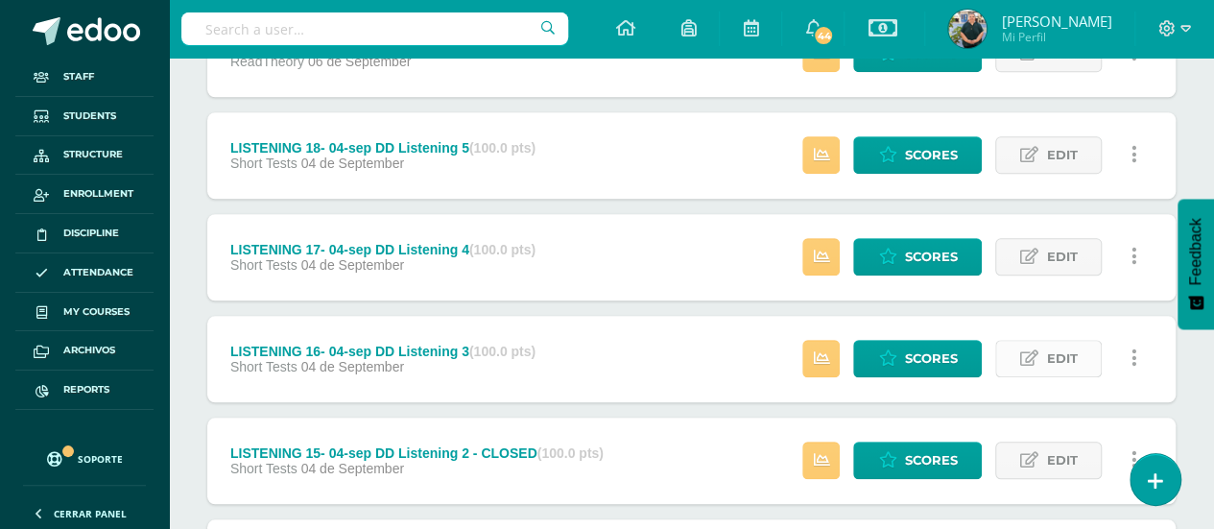
click at [1067, 354] on span "Edit" at bounding box center [1061, 359] width 31 height 36
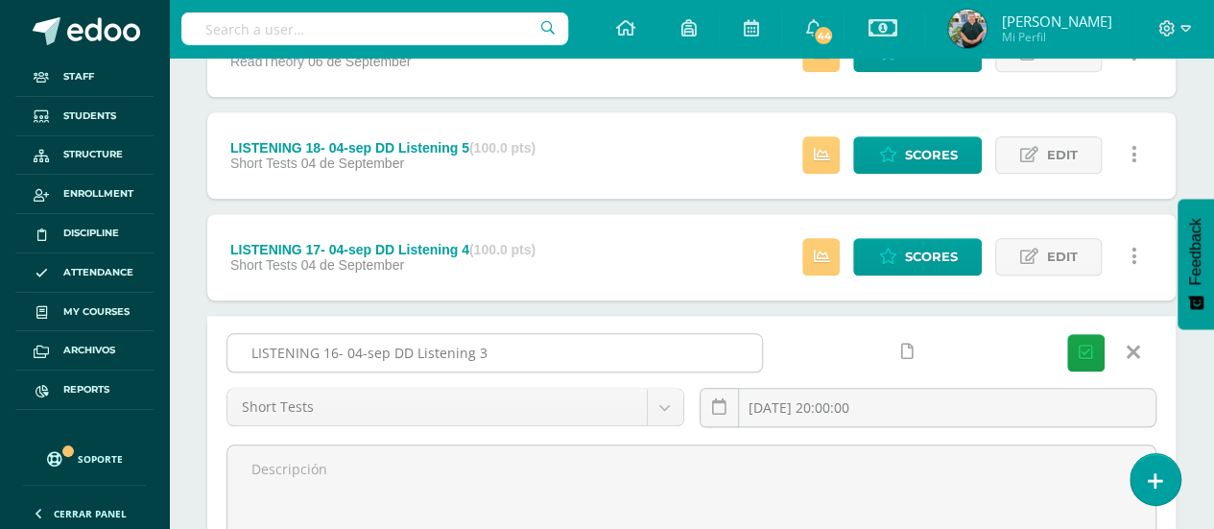
click at [683, 347] on input "LISTENING 16- 04-sep DD Listening 3" at bounding box center [494, 352] width 535 height 37
paste input "- CLOSED"
type input "LISTENING 16- 04-sep DD Listening 3 - CLOSED"
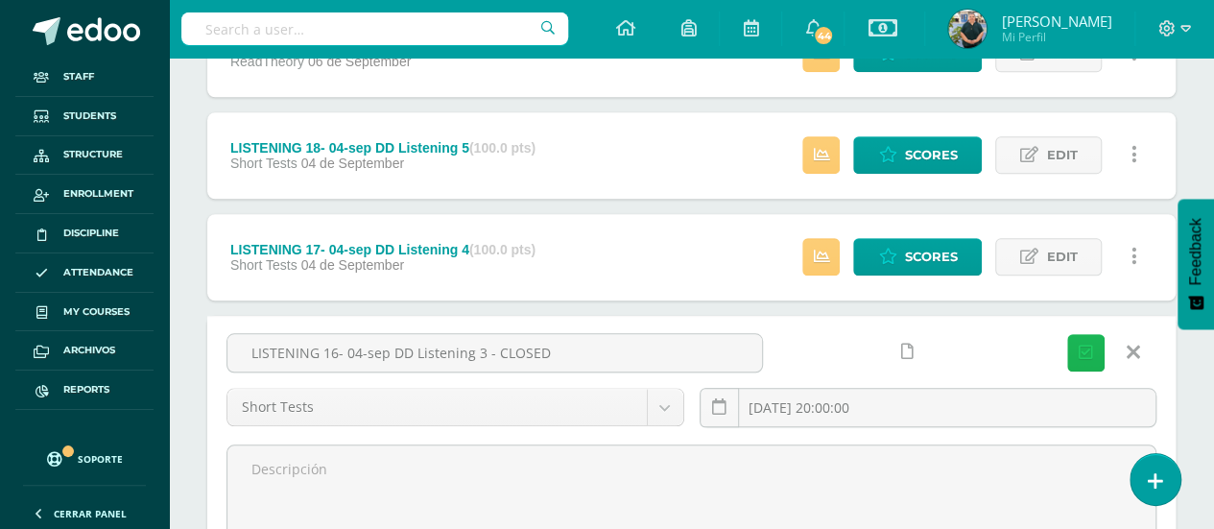
click at [1079, 345] on icon "submit" at bounding box center [1086, 353] width 14 height 16
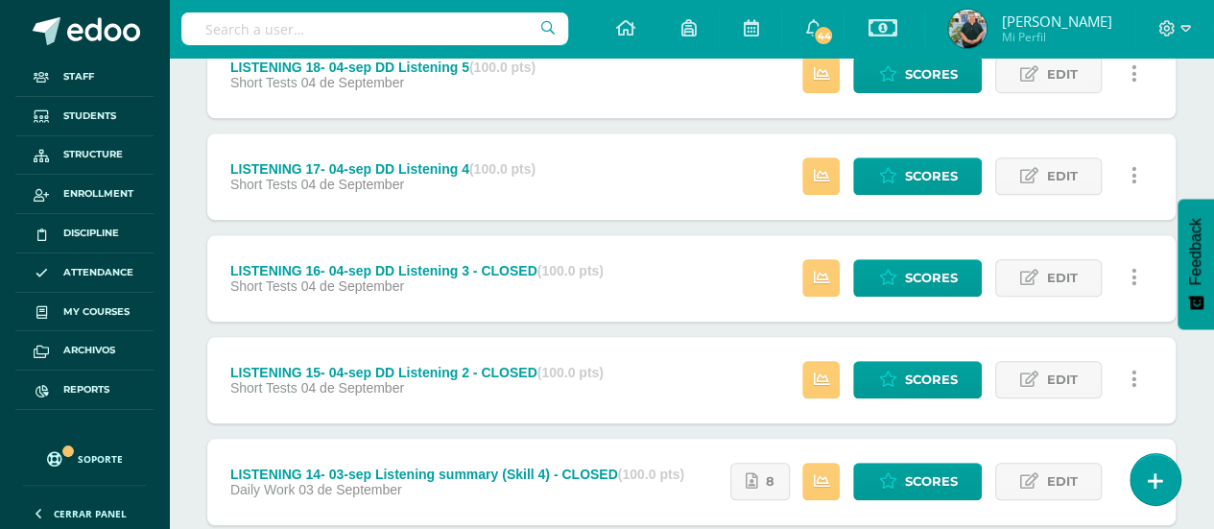
scroll to position [768, 0]
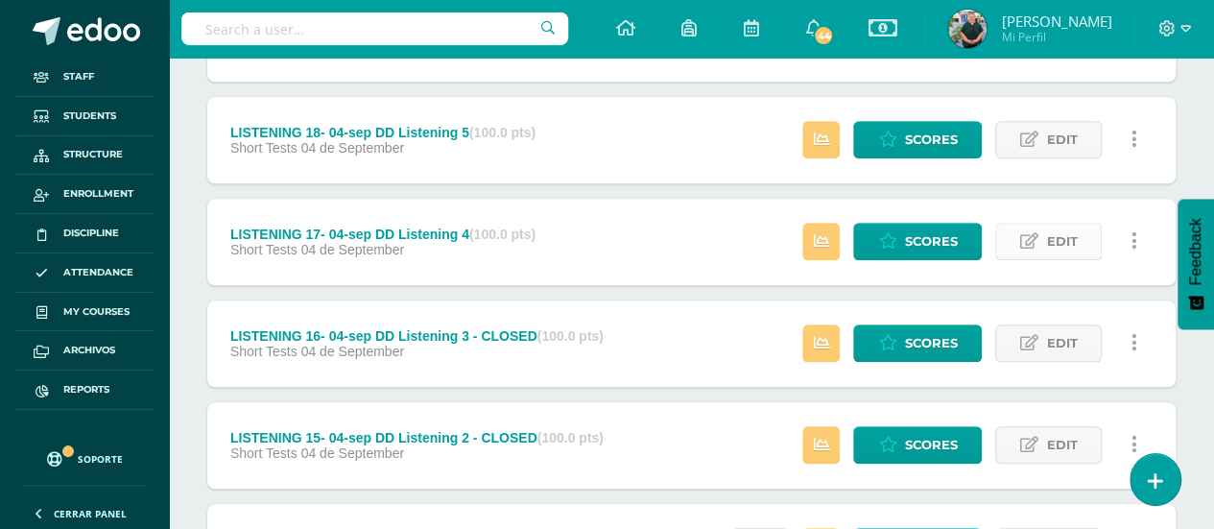
click at [1068, 247] on span "Edit" at bounding box center [1061, 242] width 31 height 36
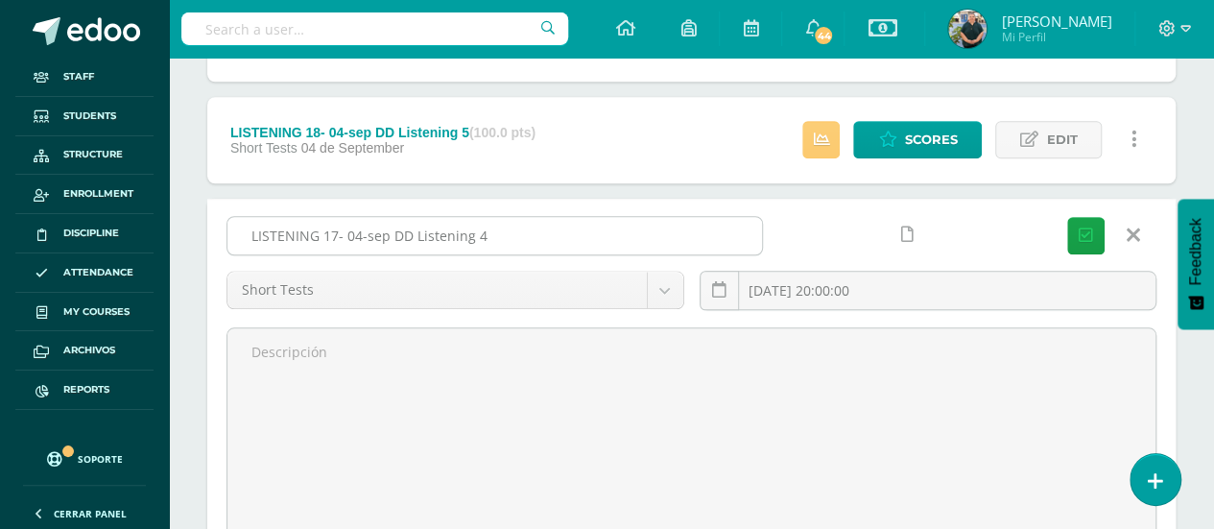
click at [701, 229] on input "LISTENING 17- 04-sep DD Listening 4" at bounding box center [494, 235] width 535 height 37
paste input "- CLOSED"
type input "LISTENING 17- 04-sep DD Listening 4 - CLOSED"
click at [1072, 224] on button "Save" at bounding box center [1085, 235] width 37 height 37
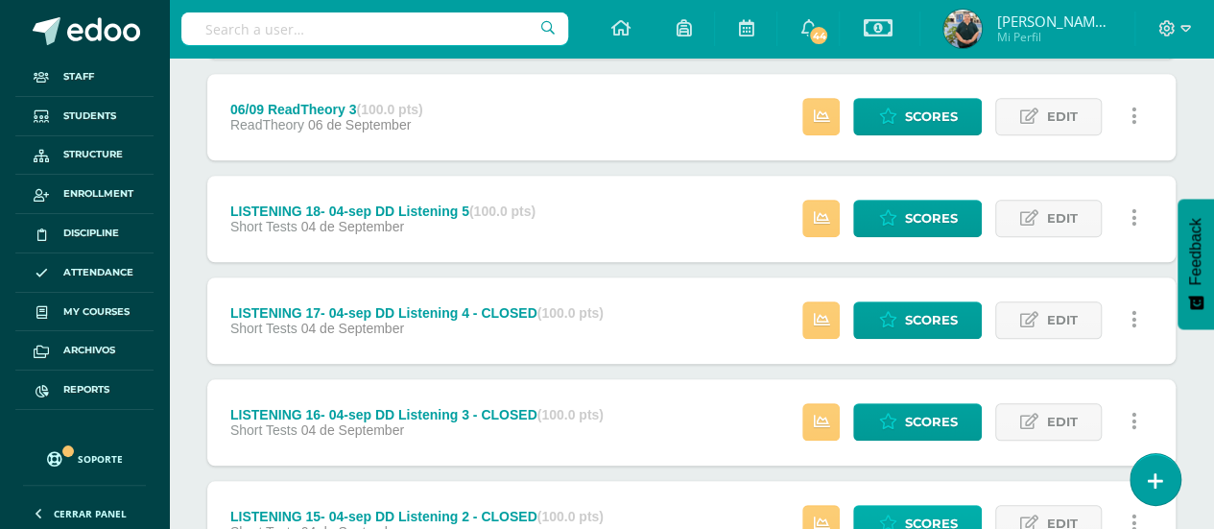
scroll to position [658, 0]
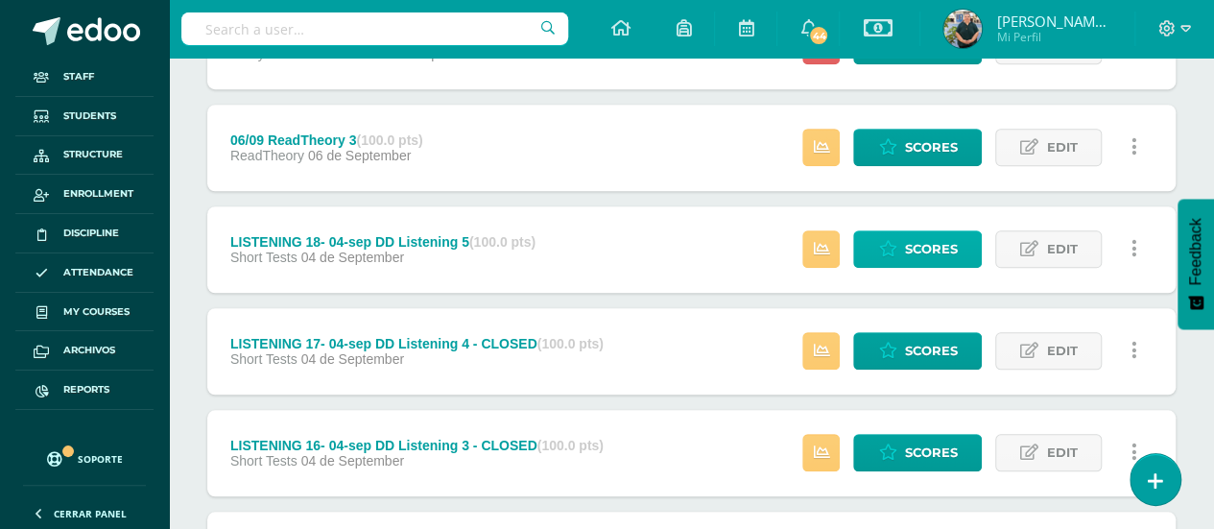
click at [1078, 244] on link "Edit" at bounding box center [1048, 248] width 107 height 37
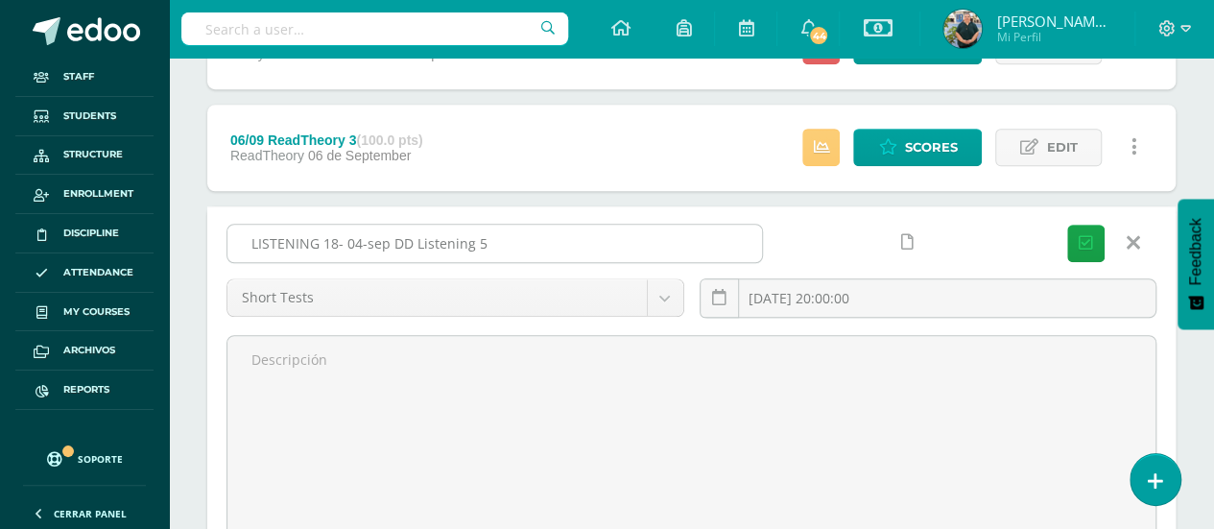
click at [657, 237] on input "LISTENING 18- 04-sep DD Listening 5" at bounding box center [494, 243] width 535 height 37
paste input "- CLOSED"
type input "LISTENING 18- 04-sep DD Listening 5 - CLOSED"
click at [1077, 228] on button "Save" at bounding box center [1085, 243] width 37 height 37
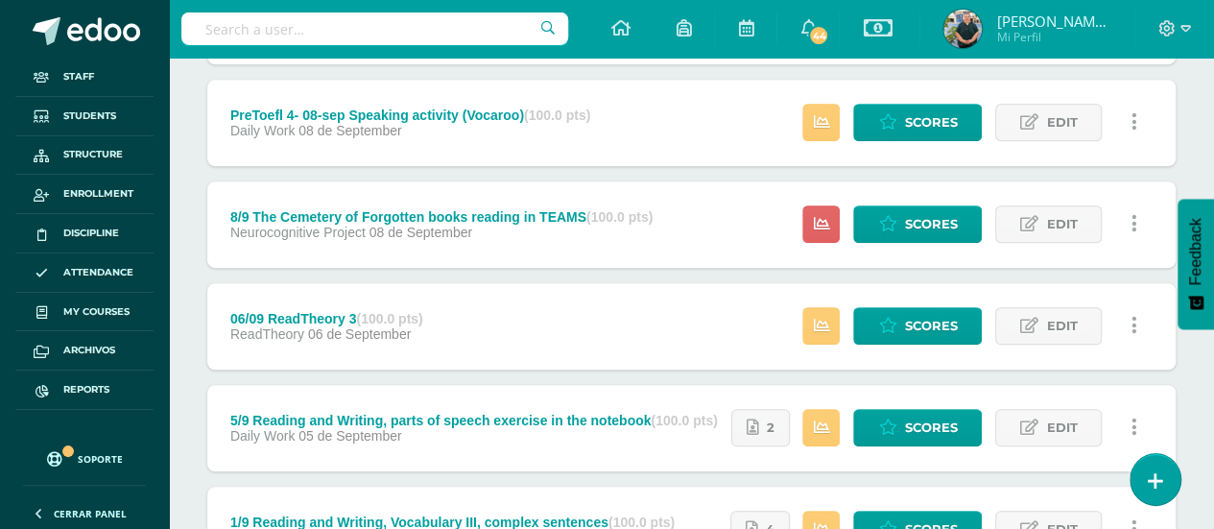
scroll to position [672, 0]
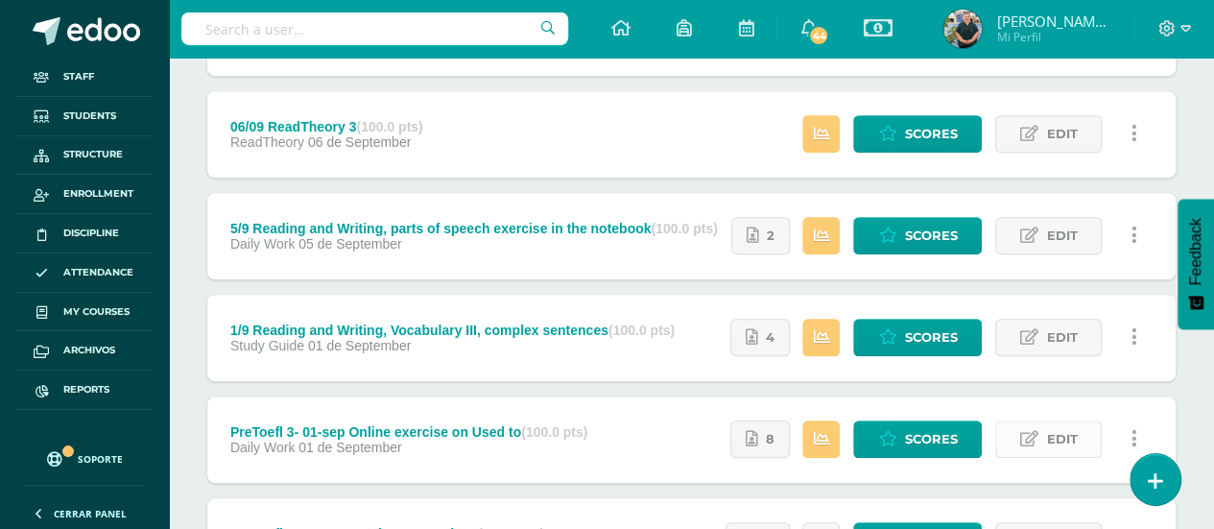
click at [1044, 429] on link "Edit" at bounding box center [1048, 438] width 107 height 37
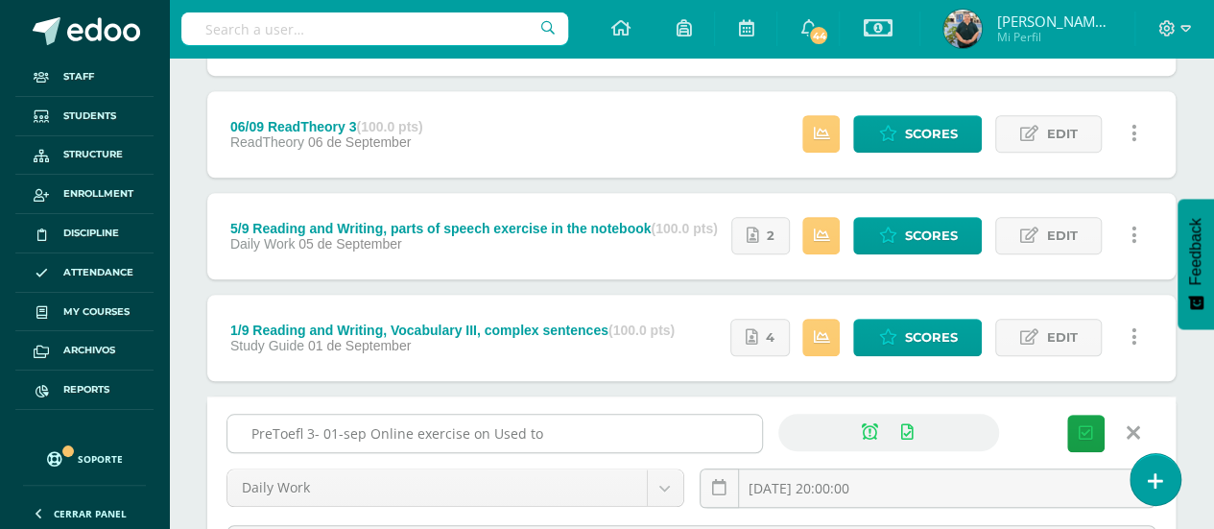
click at [567, 431] on input "PreToefl 3- 01-sep Online exercise on Used to" at bounding box center [494, 433] width 535 height 37
paste input "- CLOSED"
type input "PreToefl 3- 01-sep Online exercise on Used to - CLOSED"
click at [1092, 425] on icon "submit" at bounding box center [1086, 433] width 14 height 16
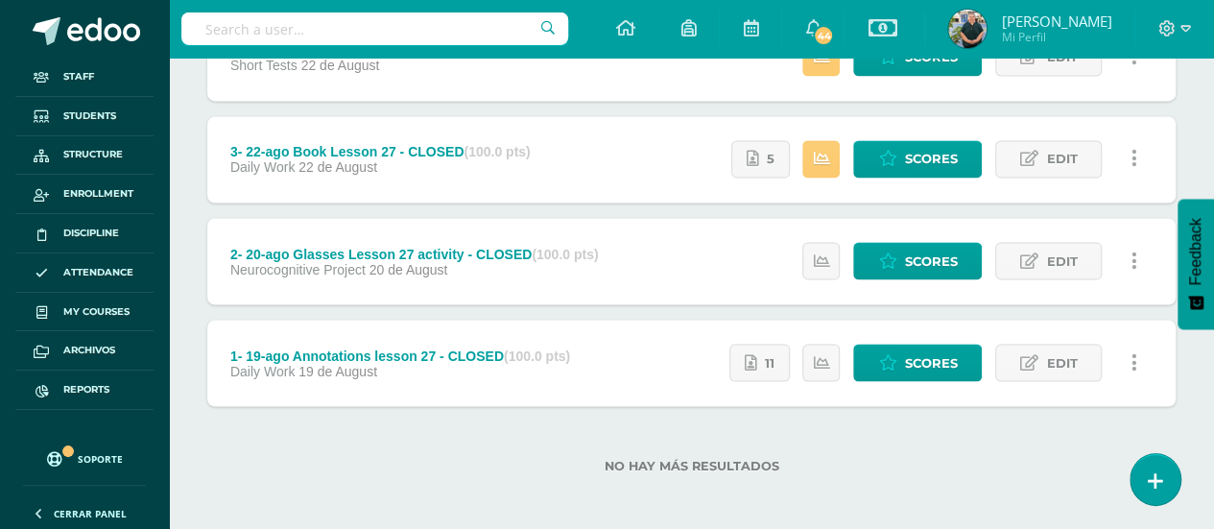
scroll to position [1564, 0]
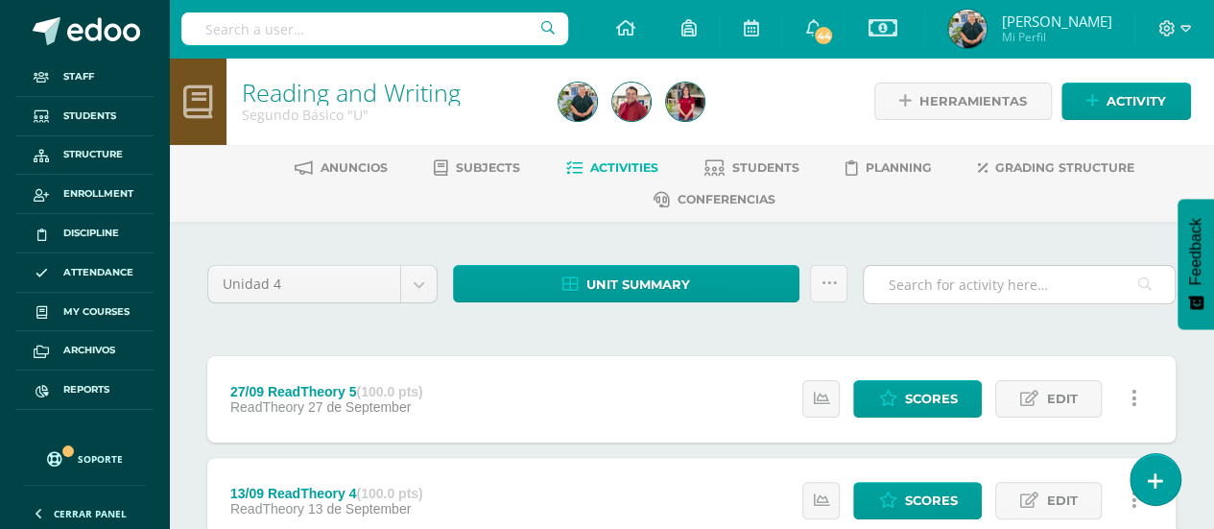
click at [984, 279] on input "text" at bounding box center [1019, 284] width 311 height 37
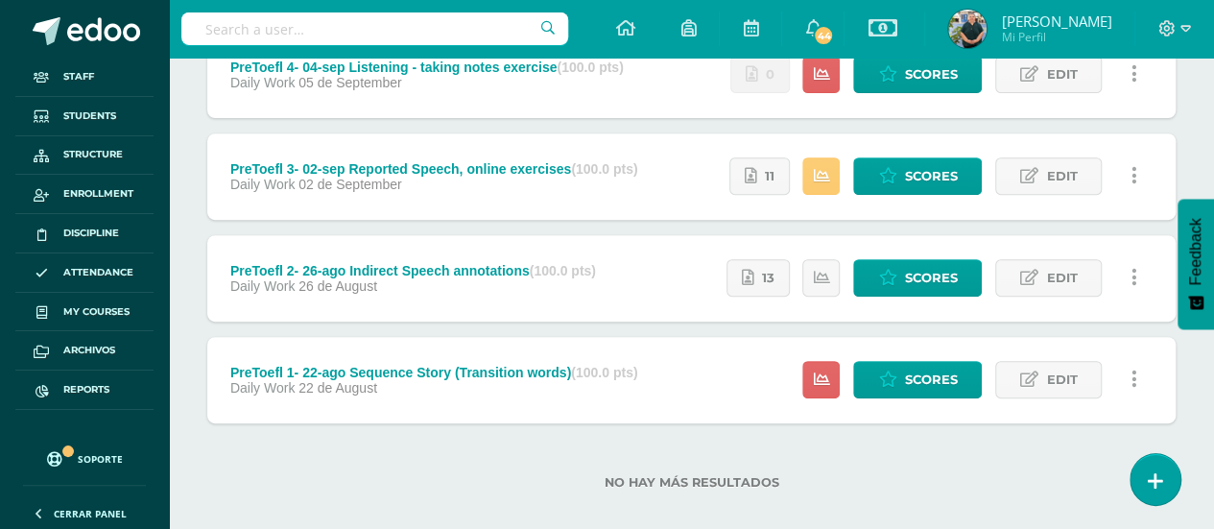
scroll to position [344, 0]
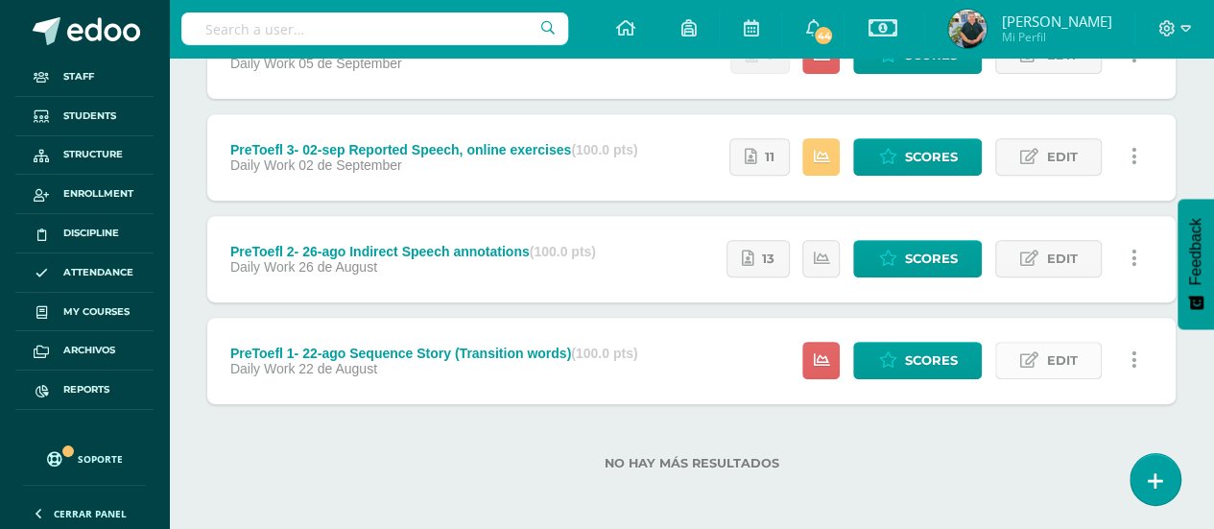
type input "pret"
click at [1038, 352] on icon at bounding box center [1029, 360] width 18 height 16
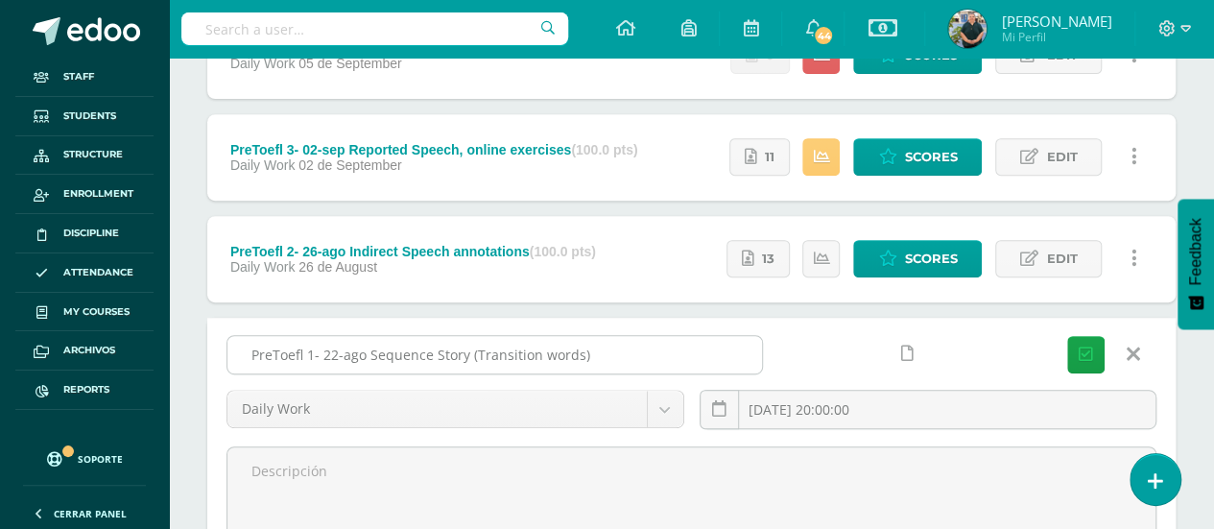
click at [691, 354] on input "PreToefl 1- 22-ago Sequence Story (Transition words)" at bounding box center [494, 354] width 535 height 37
paste input "- CLOSED"
type input "PreToefl 1- 22-ago Sequence Story (Transition words) - CLOSED"
click at [1093, 343] on button "Save" at bounding box center [1085, 354] width 37 height 37
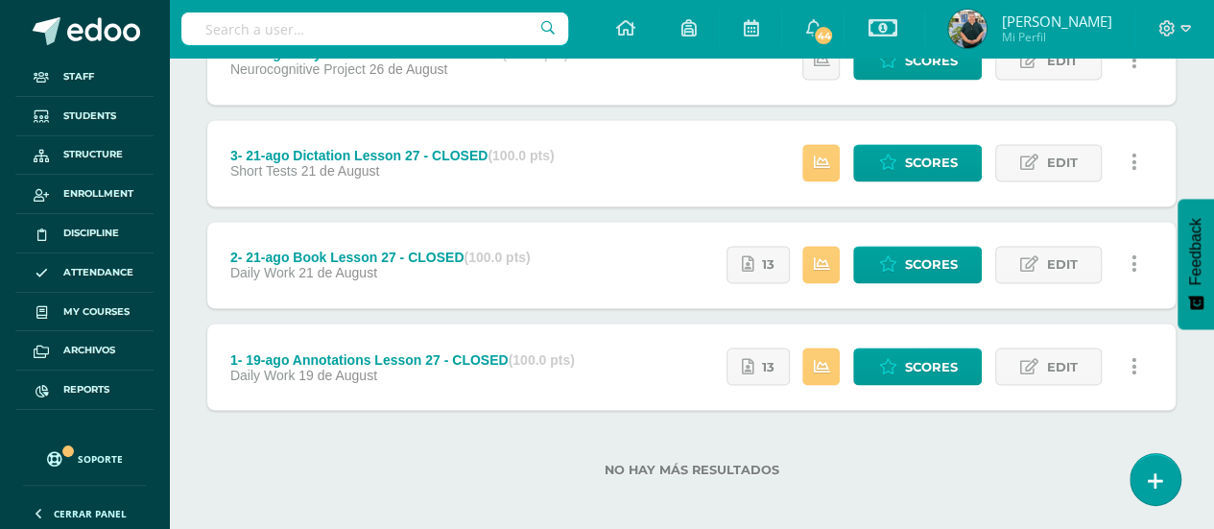
scroll to position [1463, 0]
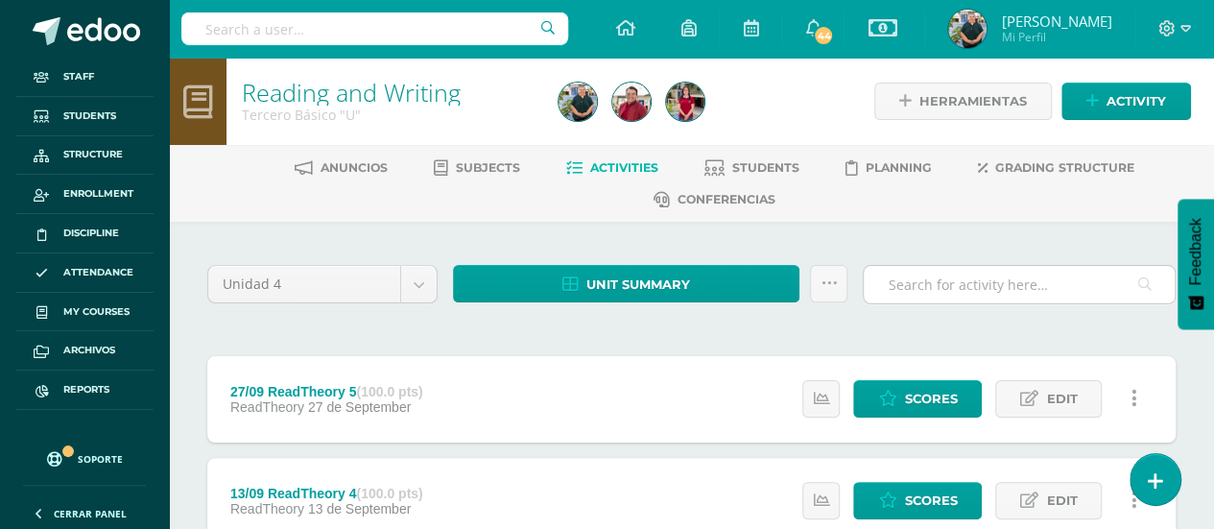
click at [908, 278] on input "text" at bounding box center [1019, 284] width 311 height 37
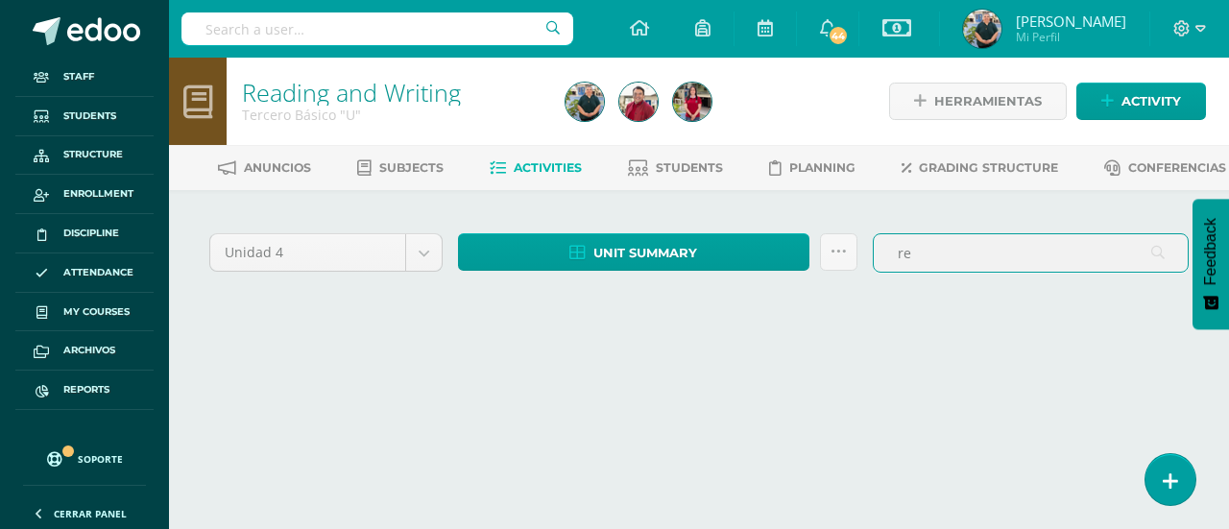
type input "r"
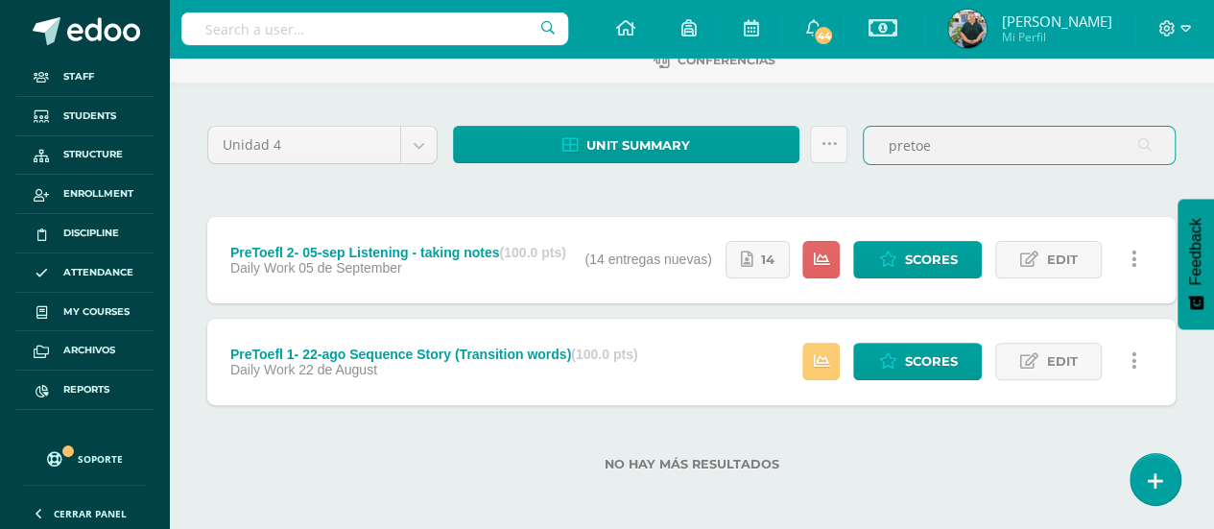
scroll to position [140, 0]
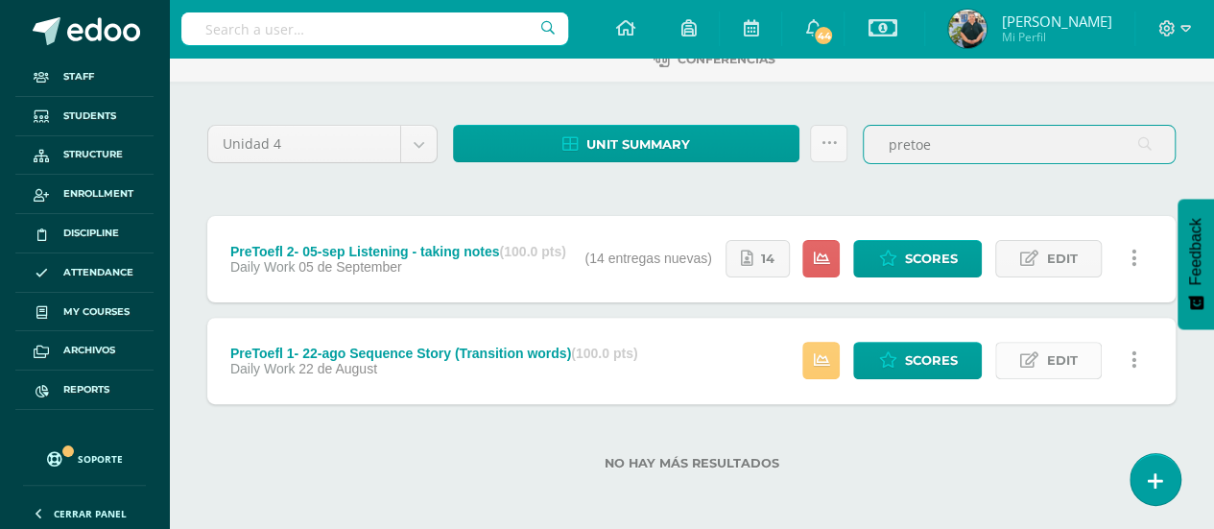
type input "pretoe"
click at [1050, 355] on span "Edit" at bounding box center [1061, 361] width 31 height 36
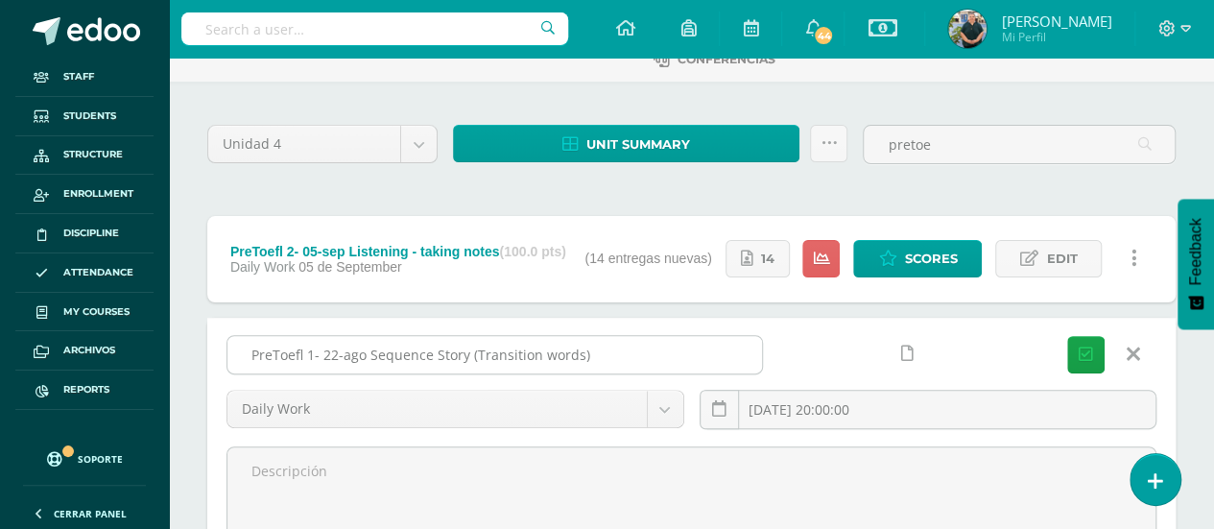
click at [672, 348] on input "PreToefl 1- 22-ago Sequence Story (Transition words)" at bounding box center [494, 354] width 535 height 37
paste input "- CLOSED"
type input "PreToefl 1- 22-ago Sequence Story (Transition words) - CLOSED"
click at [1087, 348] on icon "submit" at bounding box center [1086, 354] width 14 height 16
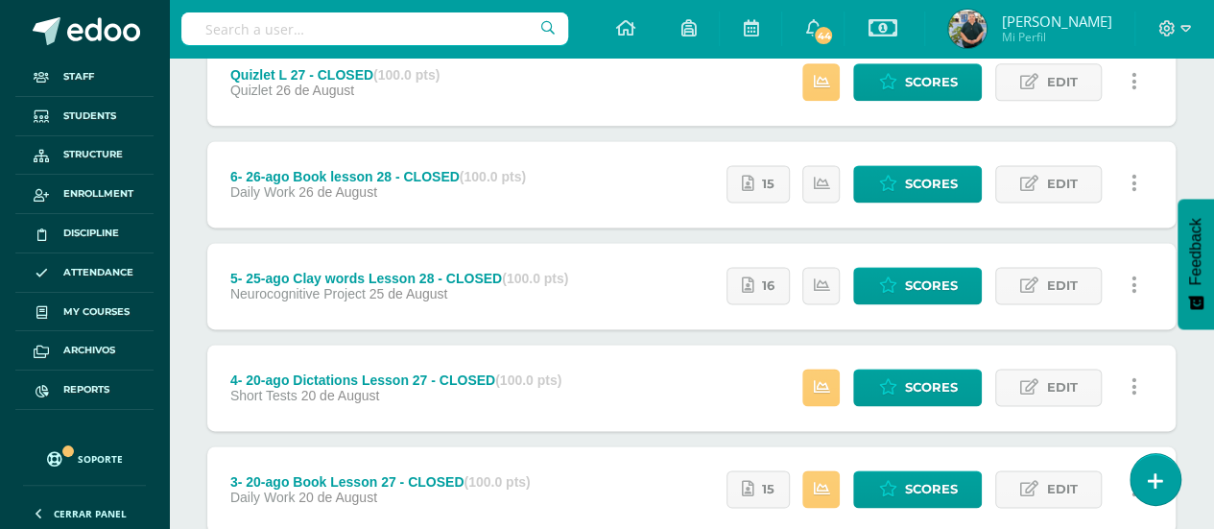
scroll to position [1248, 0]
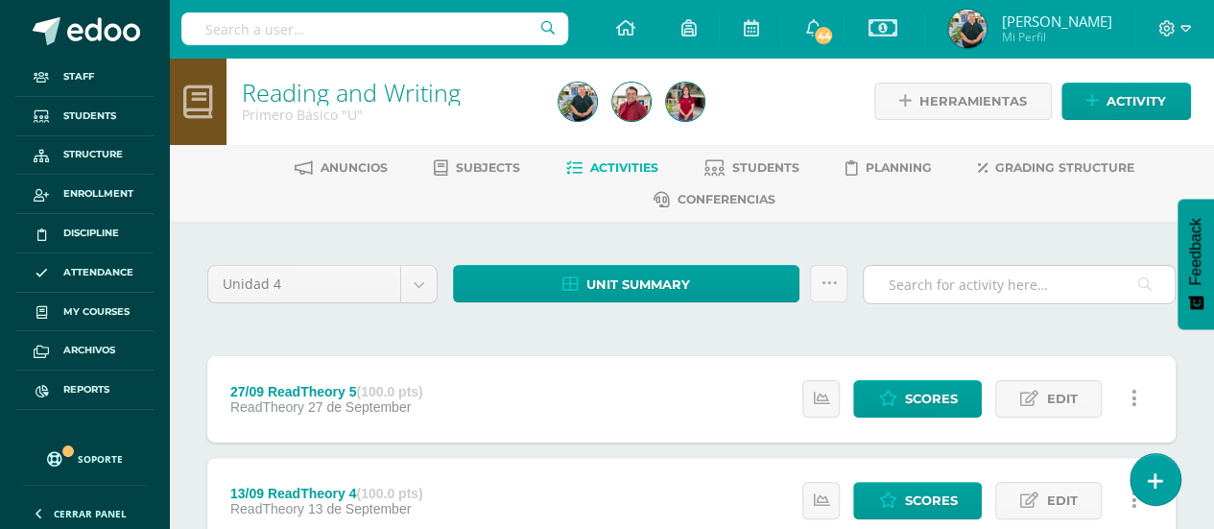
click at [927, 279] on input "text" at bounding box center [1019, 284] width 311 height 37
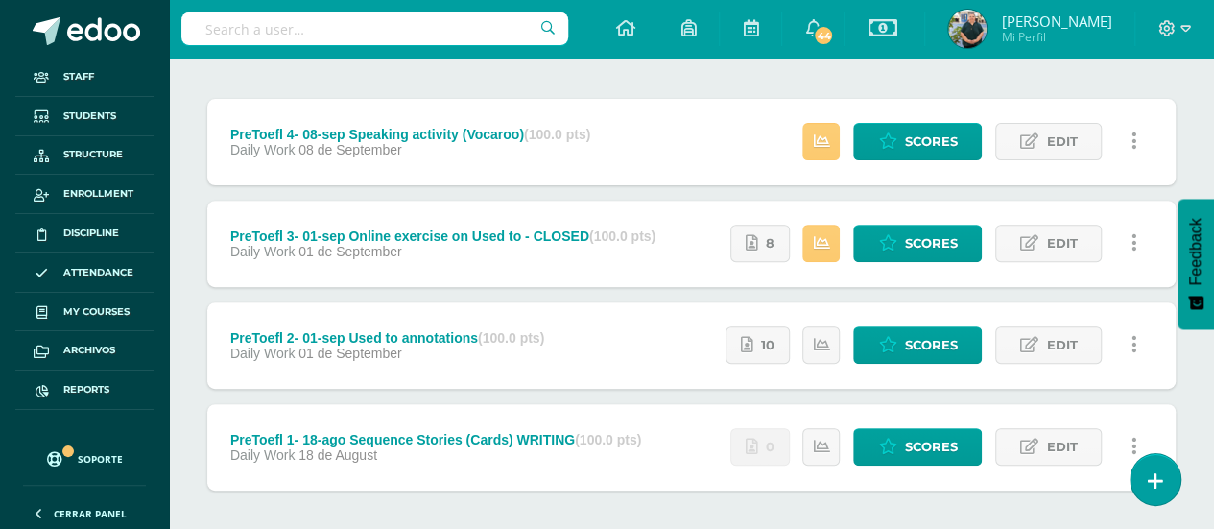
scroll to position [288, 0]
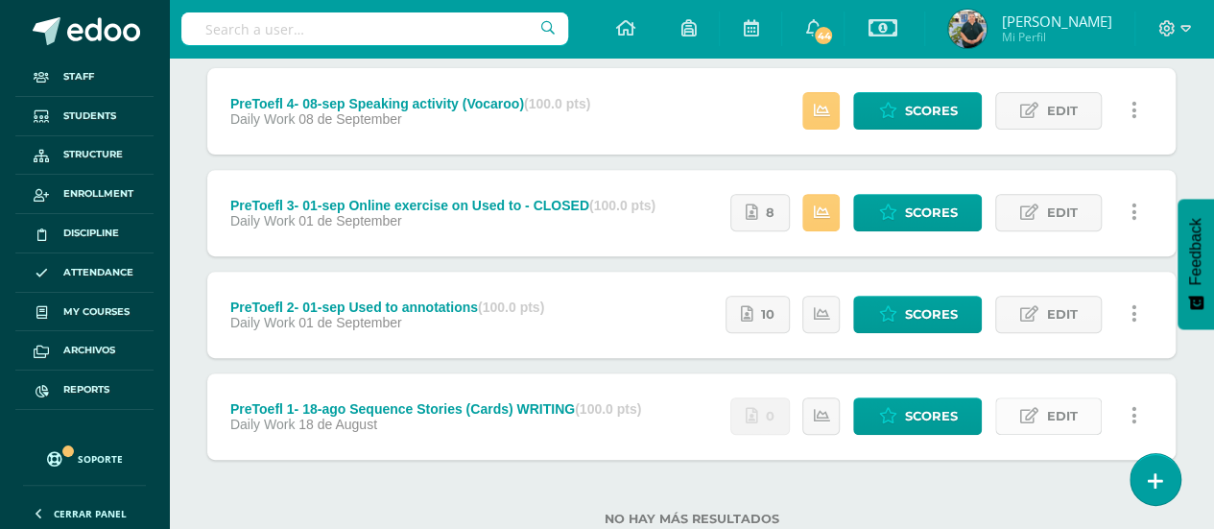
type input "pretoef"
click at [1037, 418] on icon at bounding box center [1029, 416] width 18 height 16
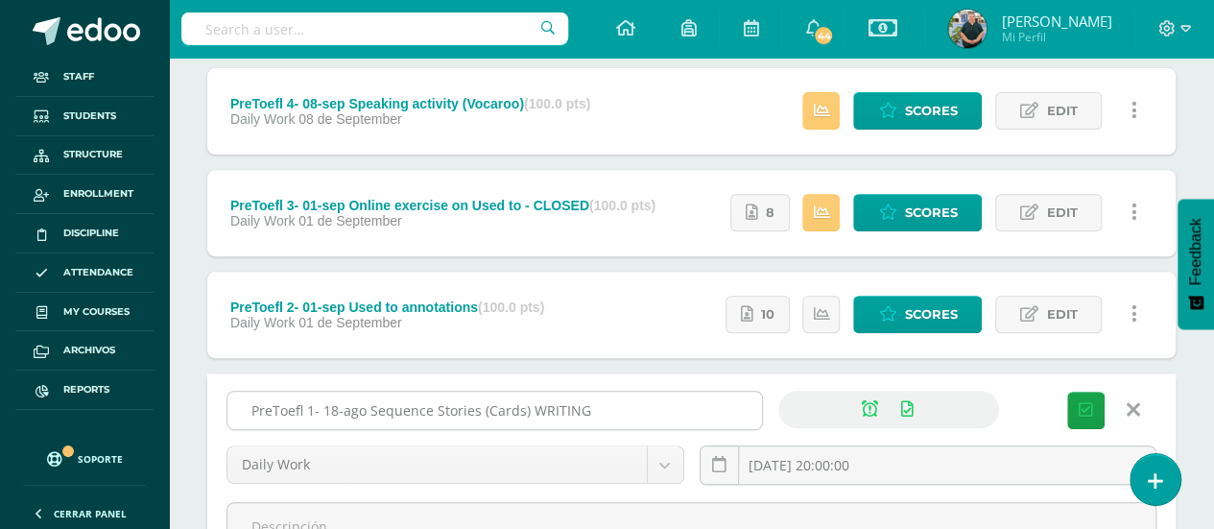
click at [647, 406] on input "PreToefl 1- 18-ago Sequence Stories (Cards) WRITING" at bounding box center [494, 410] width 535 height 37
paste input "- CLOSED"
type input "PreToefl 1- 18-ago Sequence Stories (Cards) WRITING - CLOSED"
click at [1079, 402] on icon "submit" at bounding box center [1086, 410] width 14 height 16
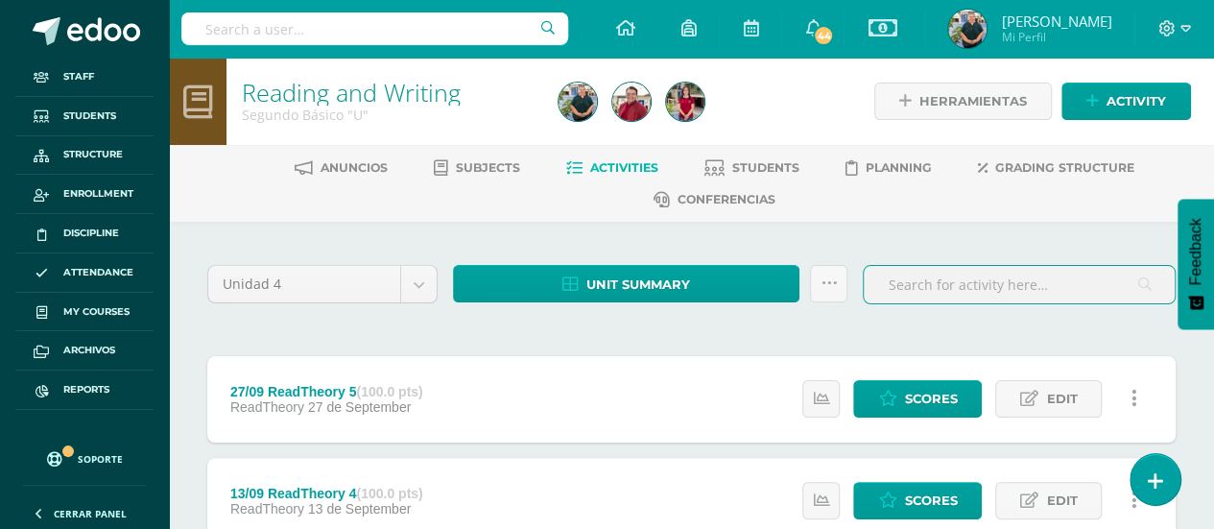
click at [935, 277] on input "text" at bounding box center [1019, 284] width 311 height 37
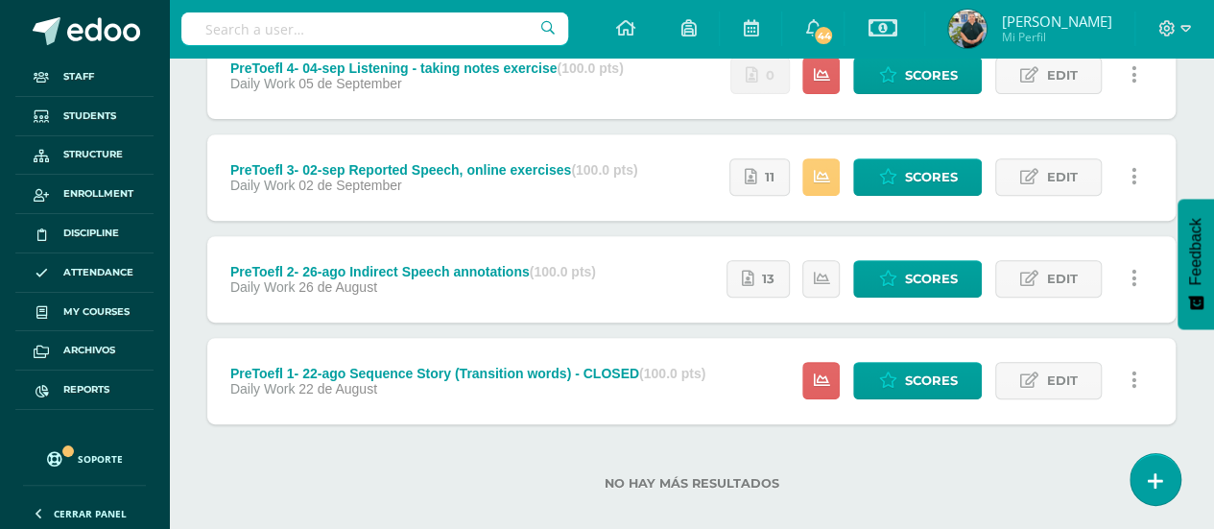
scroll to position [344, 0]
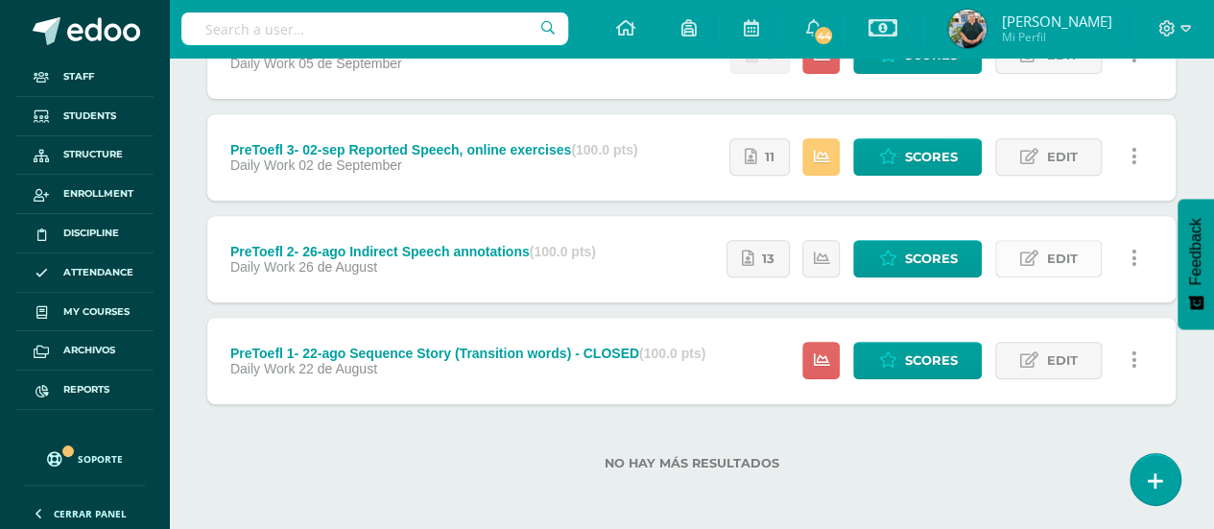
type input "pretoef"
click at [1039, 253] on link "Edit" at bounding box center [1048, 258] width 107 height 37
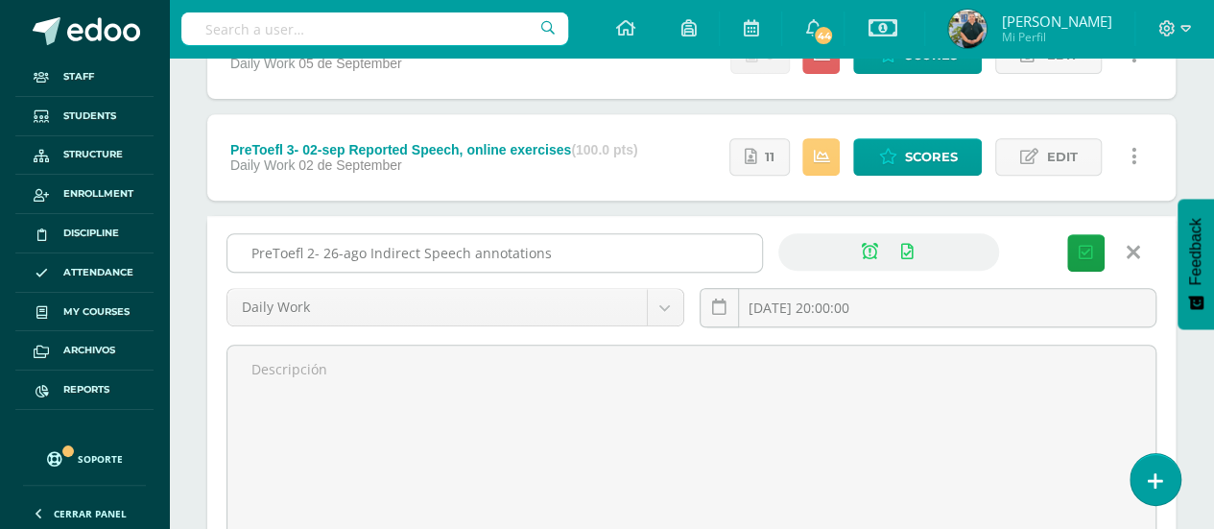
click at [695, 244] on input "PreToefl 2- 26-ago Indirect Speech annotations" at bounding box center [494, 252] width 535 height 37
paste input "- CLOSED"
type input "PreToefl 2- 26-ago Indirect Speech annotations - CLOSED"
click at [1092, 240] on button "Save" at bounding box center [1085, 252] width 37 height 37
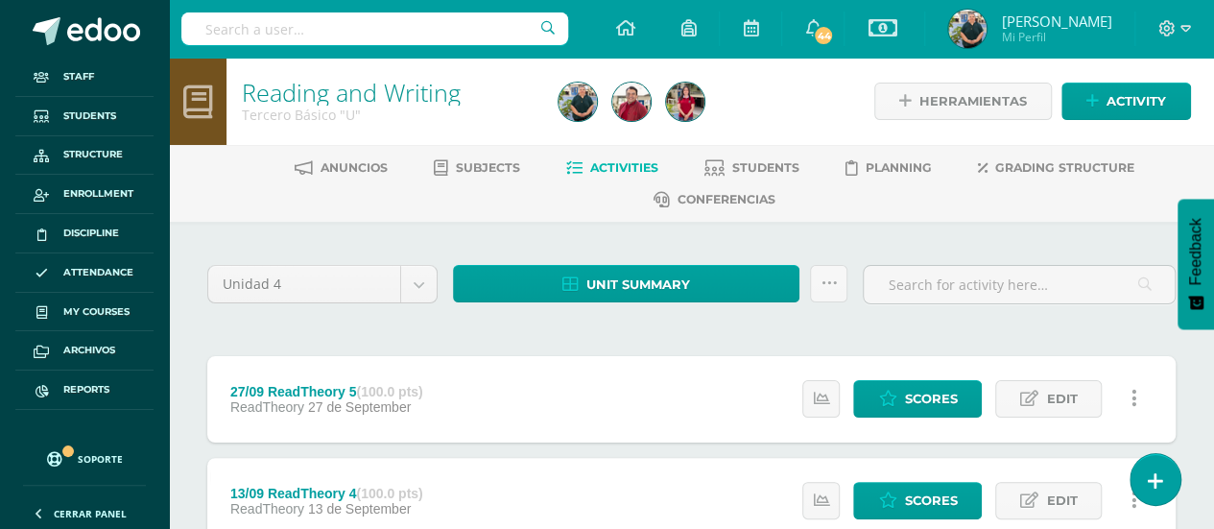
scroll to position [17, 0]
click at [936, 276] on input "text" at bounding box center [1019, 284] width 311 height 37
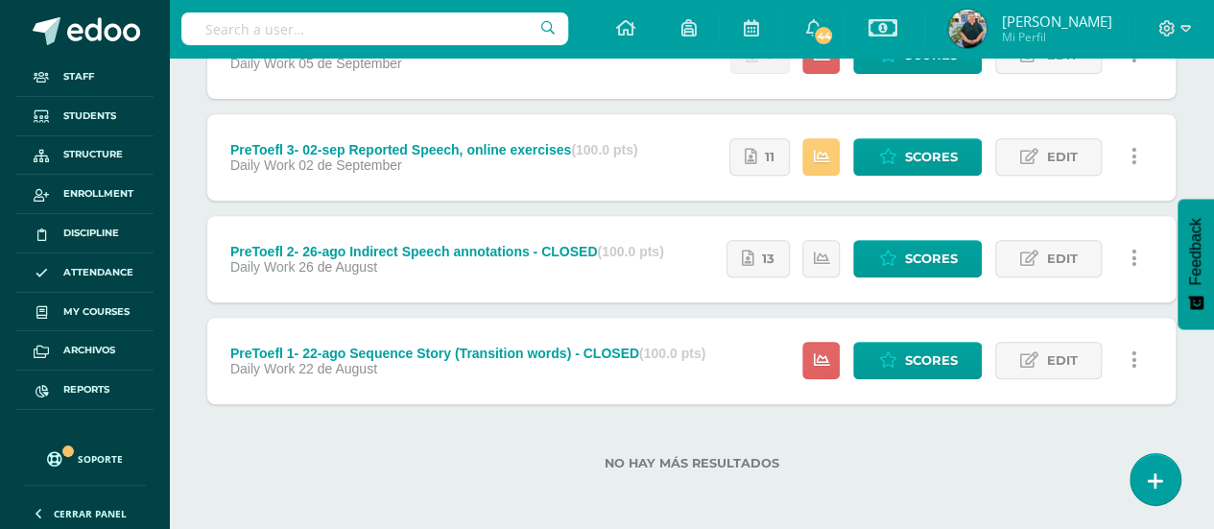
scroll to position [248, 0]
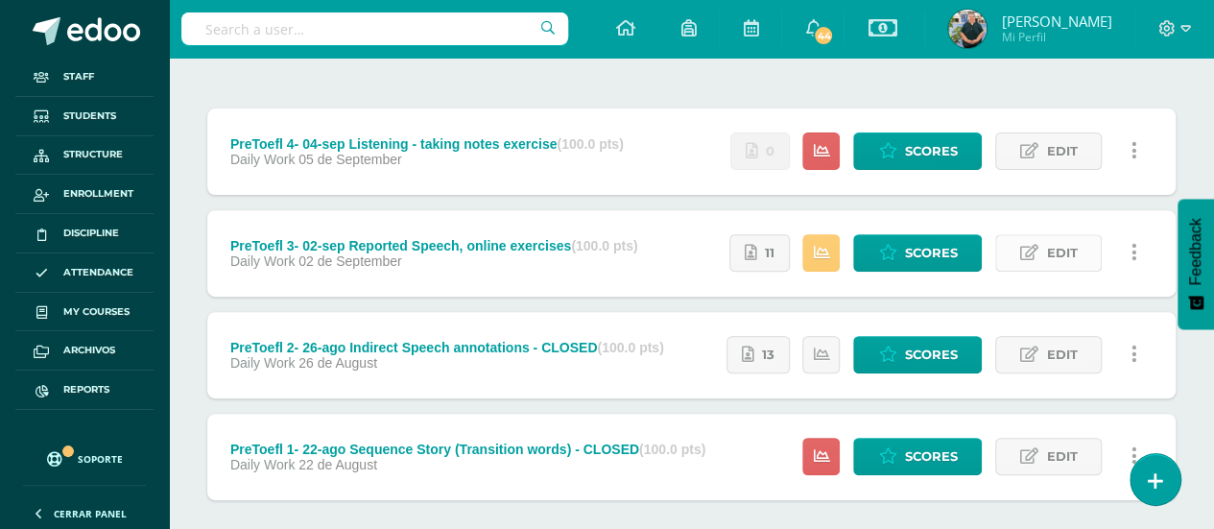
type input "pretoef"
click at [1050, 247] on span "Edit" at bounding box center [1061, 253] width 31 height 36
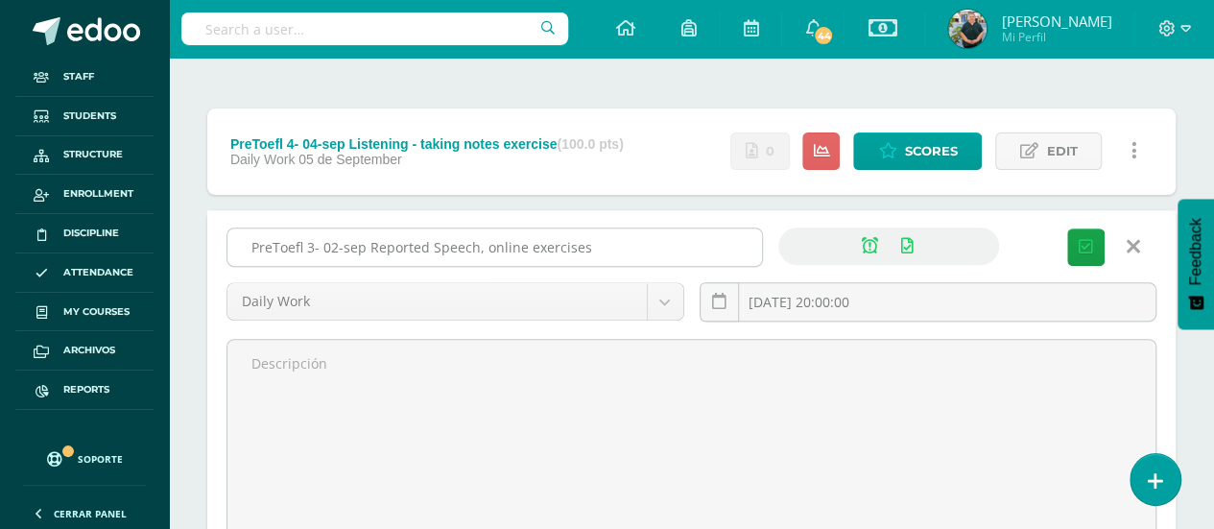
click at [702, 242] on input "PreToefl 3- 02-sep Reported Speech, online exercises" at bounding box center [494, 246] width 535 height 37
paste input "- CLOSED"
type input "PreToefl 3- 02-sep Reported Speech, online exercises - CLOSED"
click at [1080, 241] on icon "submit" at bounding box center [1086, 247] width 14 height 16
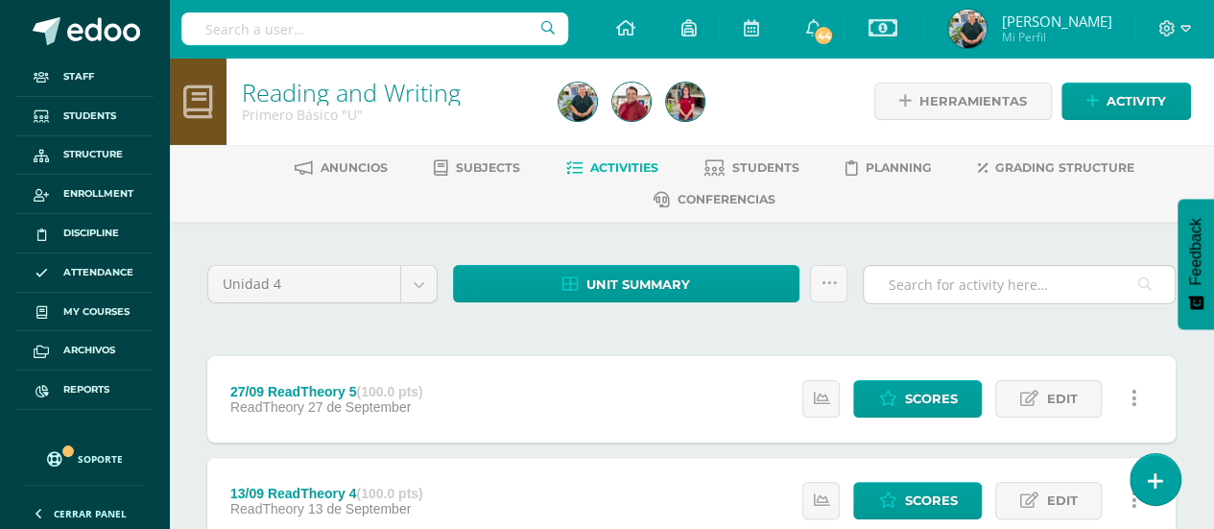
click at [952, 280] on input "text" at bounding box center [1019, 284] width 311 height 37
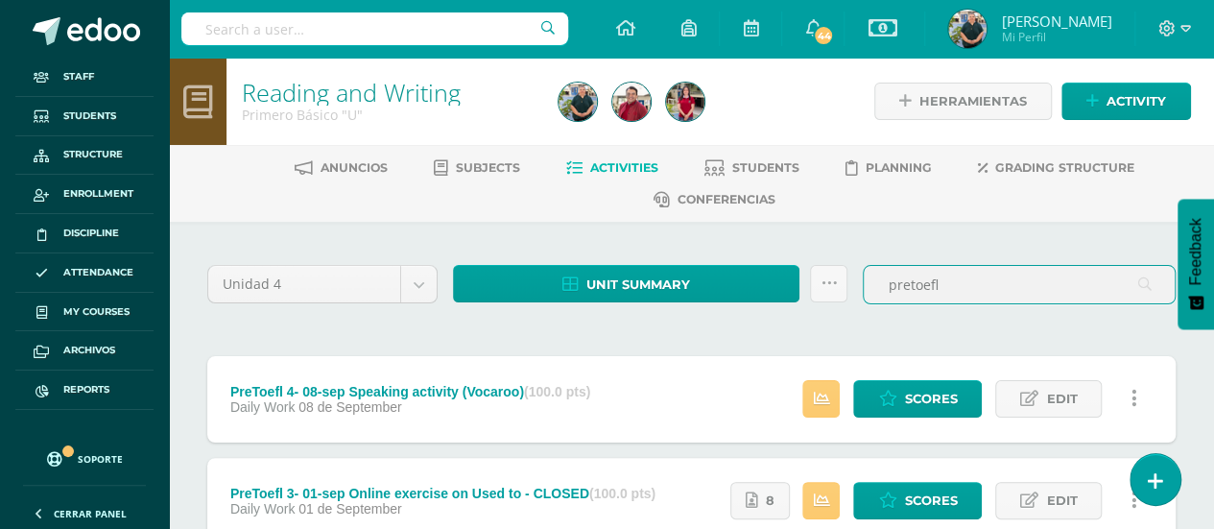
drag, startPoint x: 958, startPoint y: 279, endPoint x: 851, endPoint y: 281, distance: 106.6
click at [851, 281] on div "Unidad 4 Unidad 1 Unidad 2 Unidad 3 Unidad 4 Unit summary Download as HTML Down…" at bounding box center [692, 292] width 984 height 55
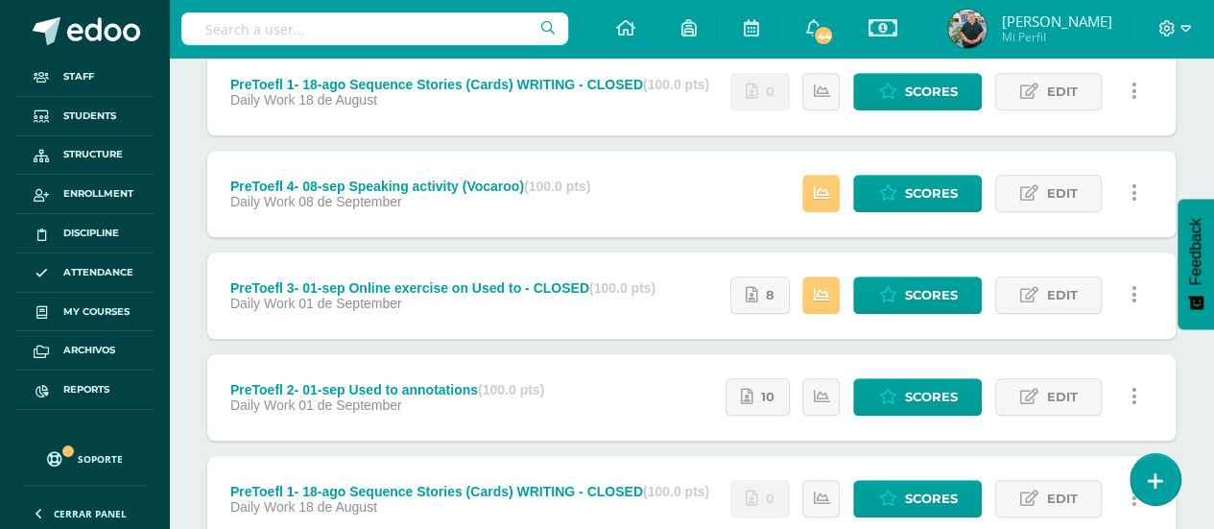
scroll to position [852, 0]
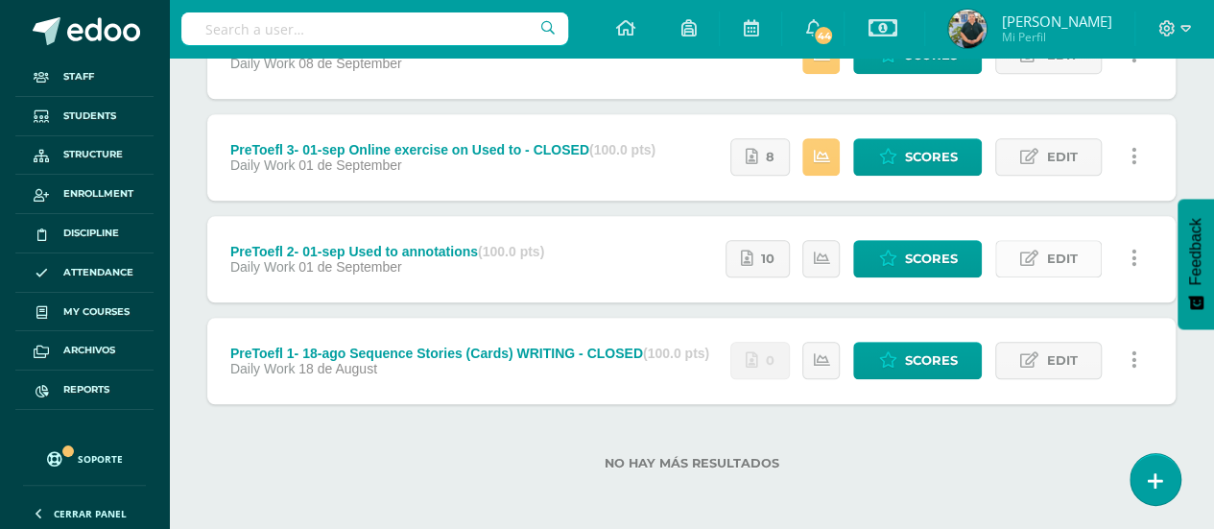
type input "preto"
click at [1039, 265] on link "Edit" at bounding box center [1048, 258] width 107 height 37
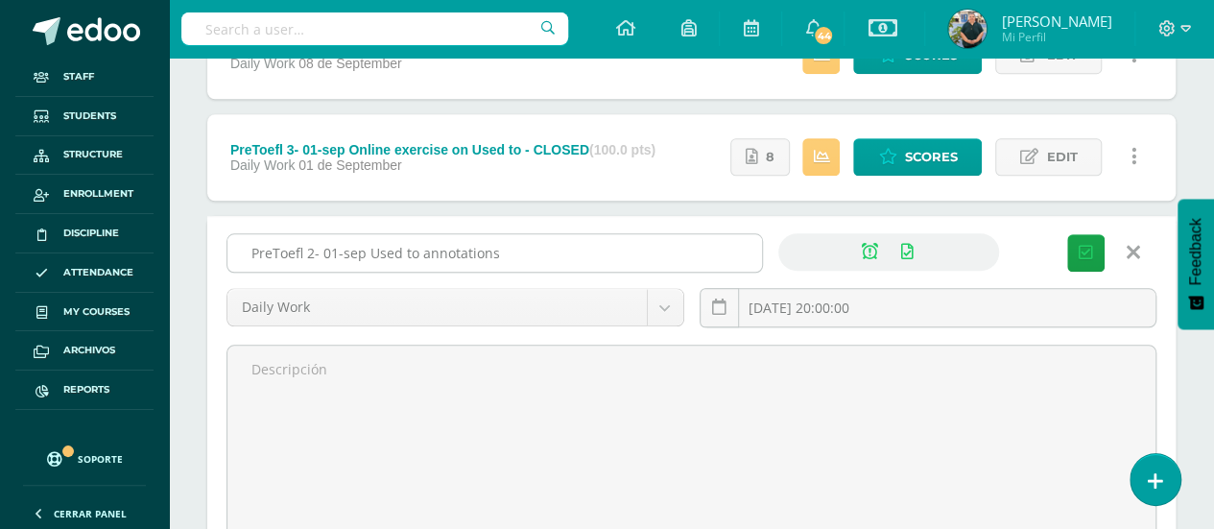
click at [630, 247] on input "PreToefl 2- 01-sep Used to annotations" at bounding box center [494, 252] width 535 height 37
paste input "- CLOSED"
type input "PreToefl 2- 01-sep Used to annotations - CLOSED"
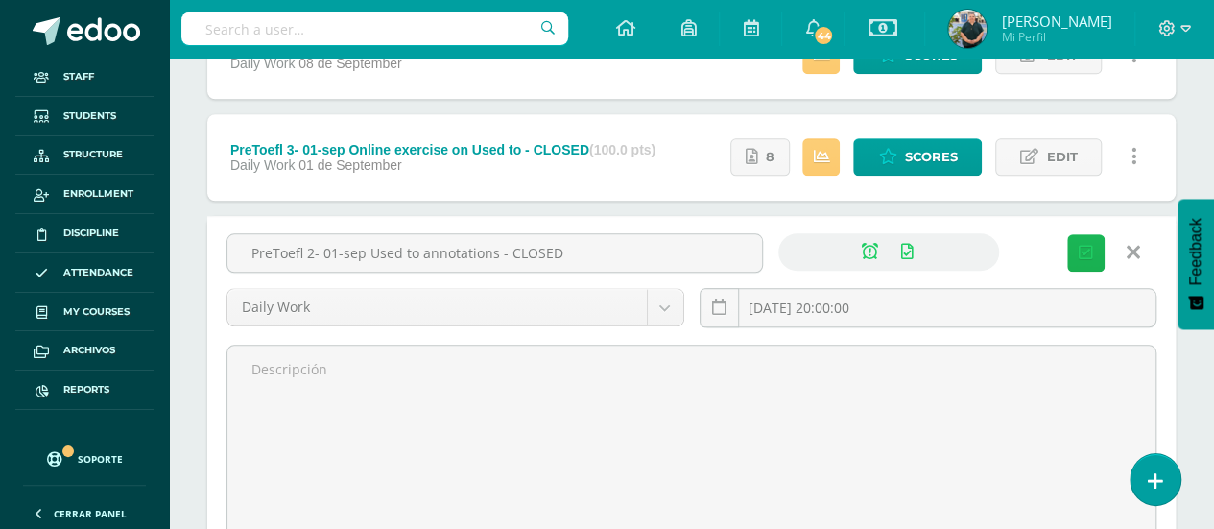
click at [1083, 245] on icon "submit" at bounding box center [1086, 253] width 14 height 16
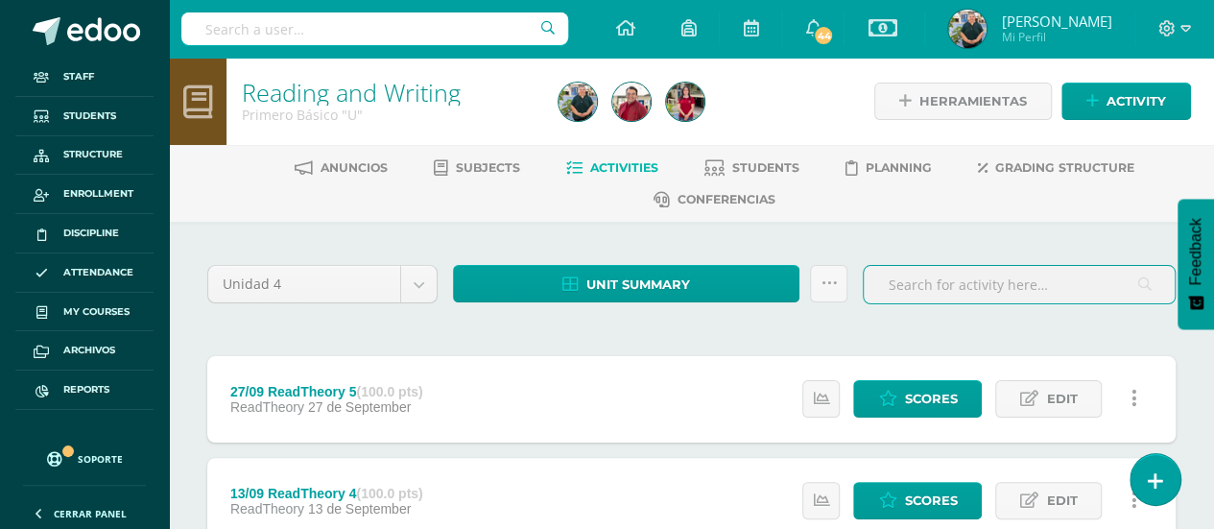
click at [934, 274] on input "text" at bounding box center [1019, 284] width 311 height 37
type input "pretoef"
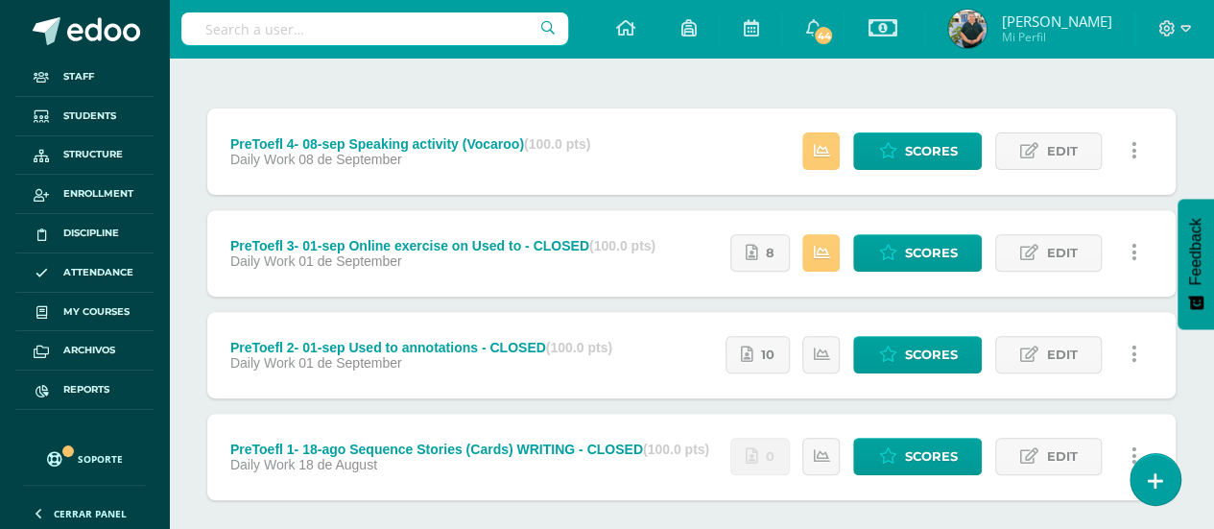
scroll to position [152, 0]
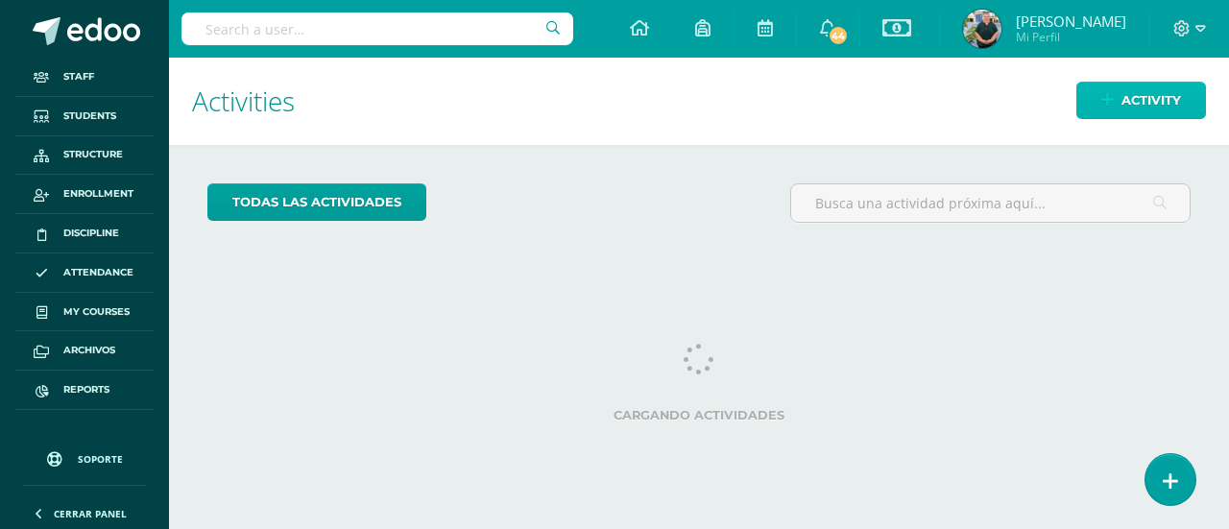
click at [1127, 101] on span "Activity" at bounding box center [1151, 101] width 60 height 36
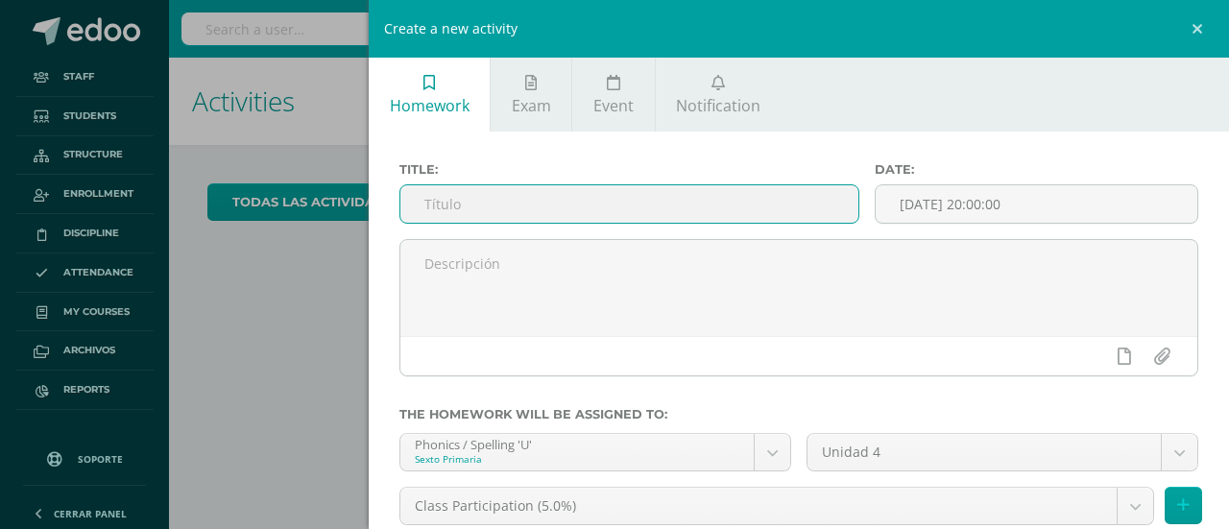
click at [476, 212] on input "text" at bounding box center [629, 203] width 458 height 37
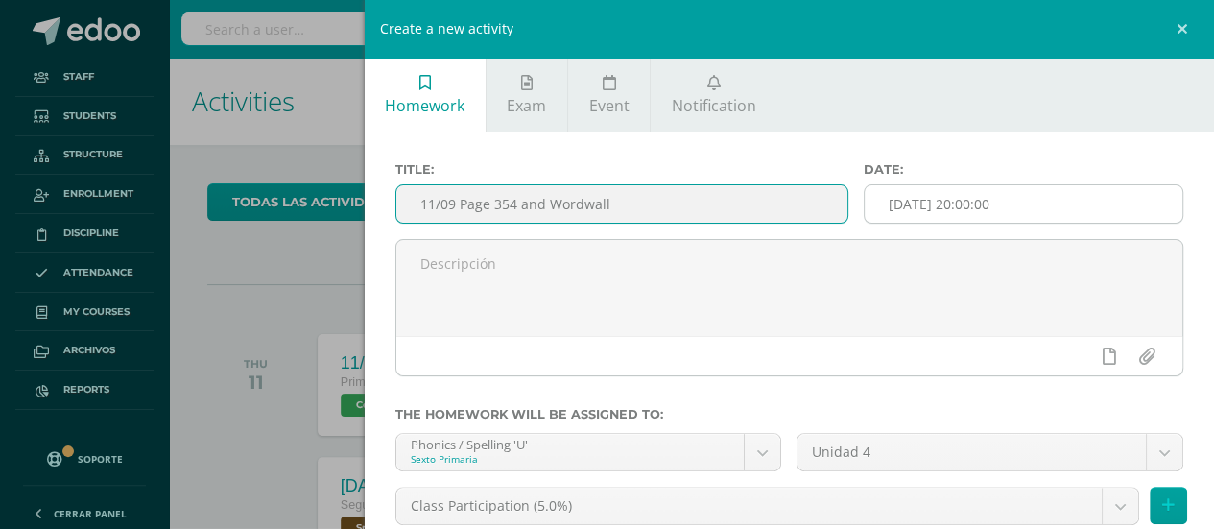
type input "11/09 Page 354 and Wordwall"
click at [906, 200] on input "[DATE] 20:00:00" at bounding box center [1024, 203] width 318 height 37
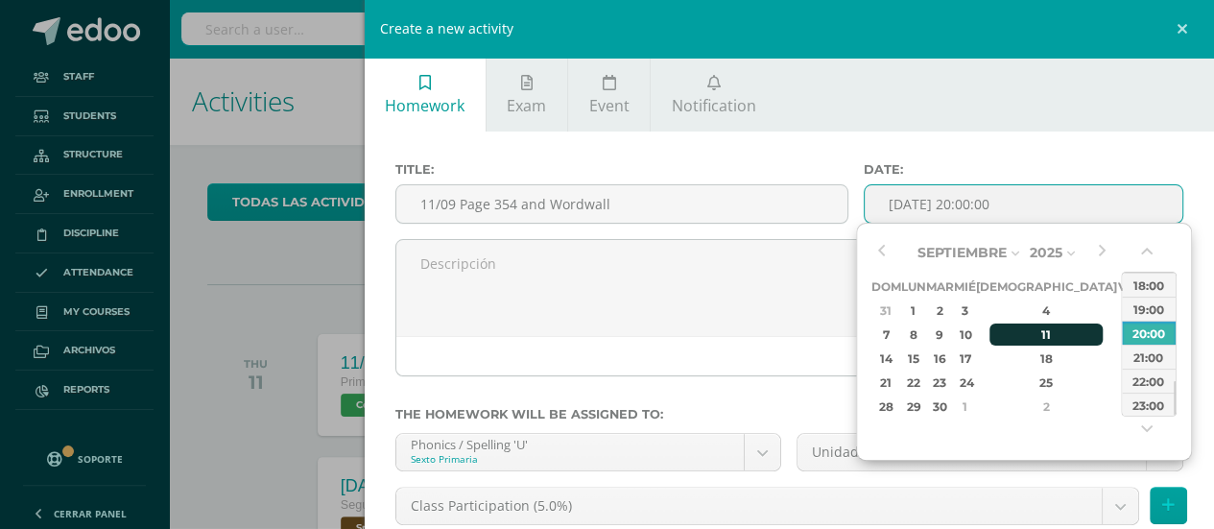
click at [1025, 329] on div "11" at bounding box center [1046, 334] width 113 height 22
click at [1156, 402] on div "23:00" at bounding box center [1149, 405] width 54 height 24
type input "[DATE] 23:00"
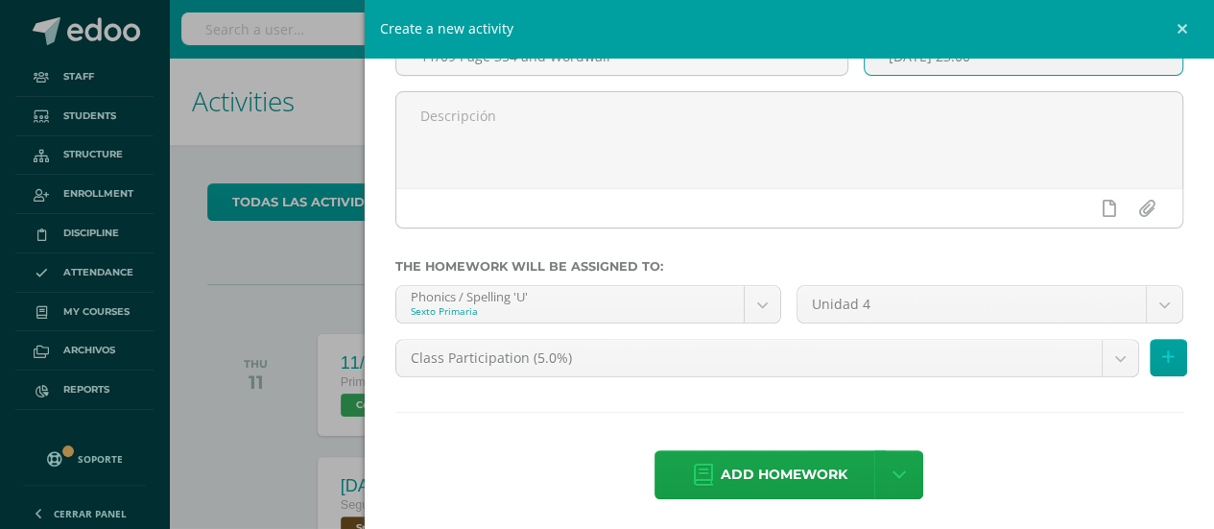
scroll to position [151, 0]
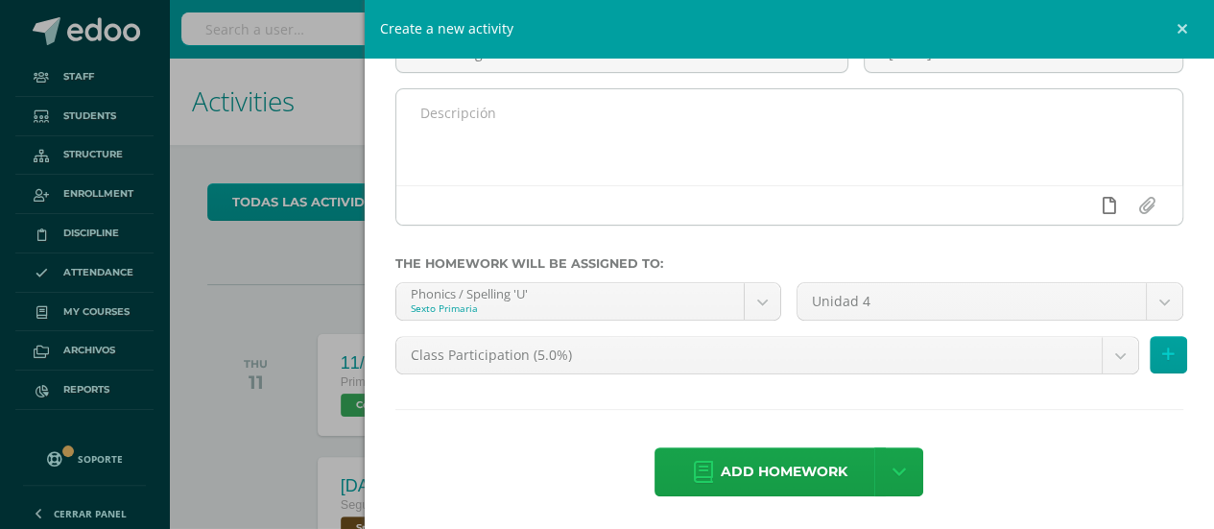
click at [1103, 202] on icon at bounding box center [1109, 205] width 13 height 17
click at [1063, 206] on icon at bounding box center [1071, 205] width 17 height 17
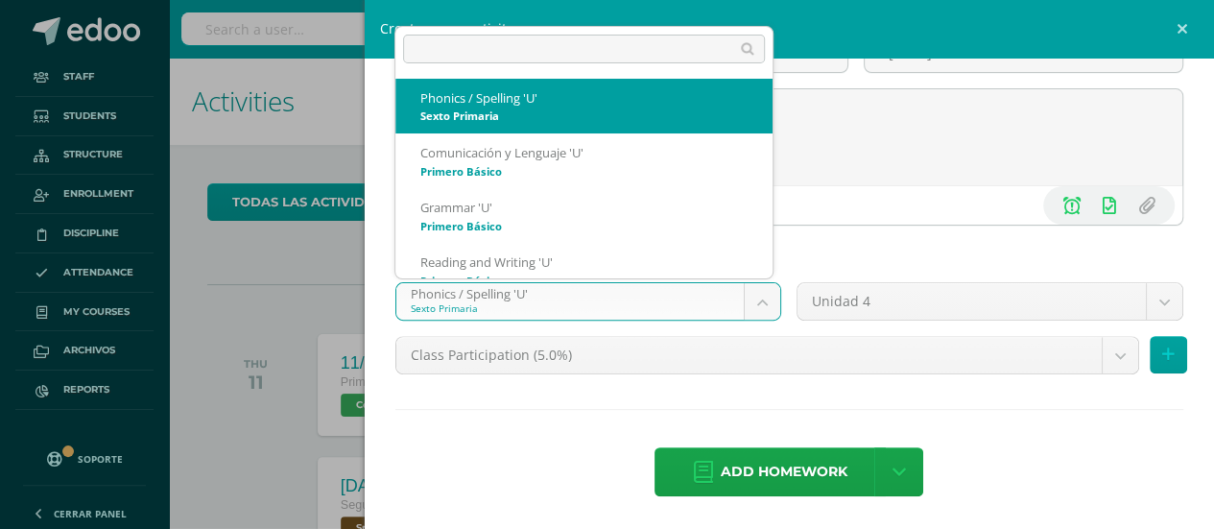
click at [695, 302] on body "Staff Students Structure Enrollment Discipline Attendance My courses Archivos R…" at bounding box center [607, 264] width 1214 height 529
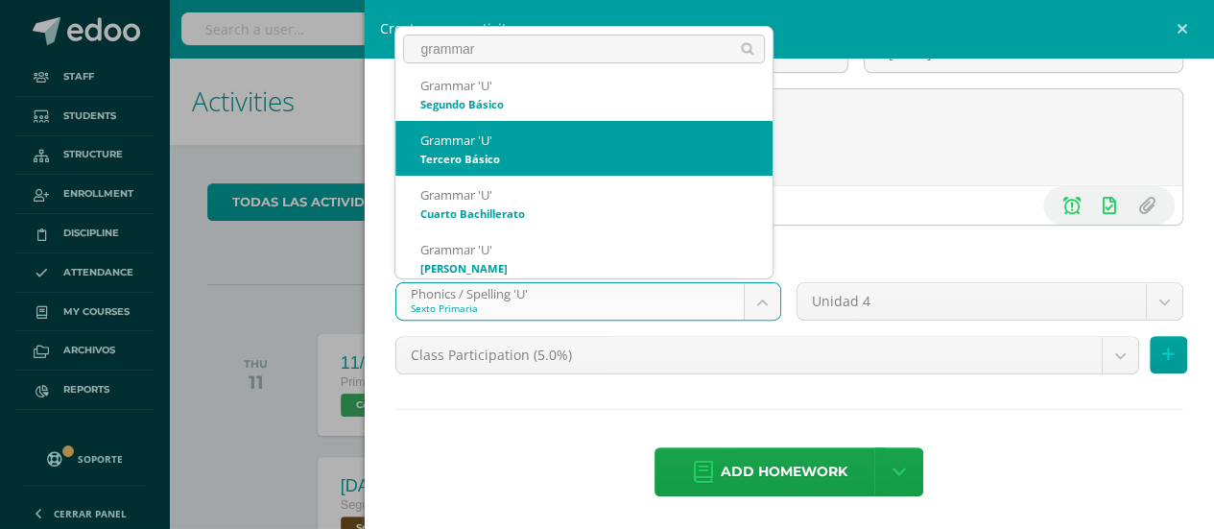
scroll to position [82, 0]
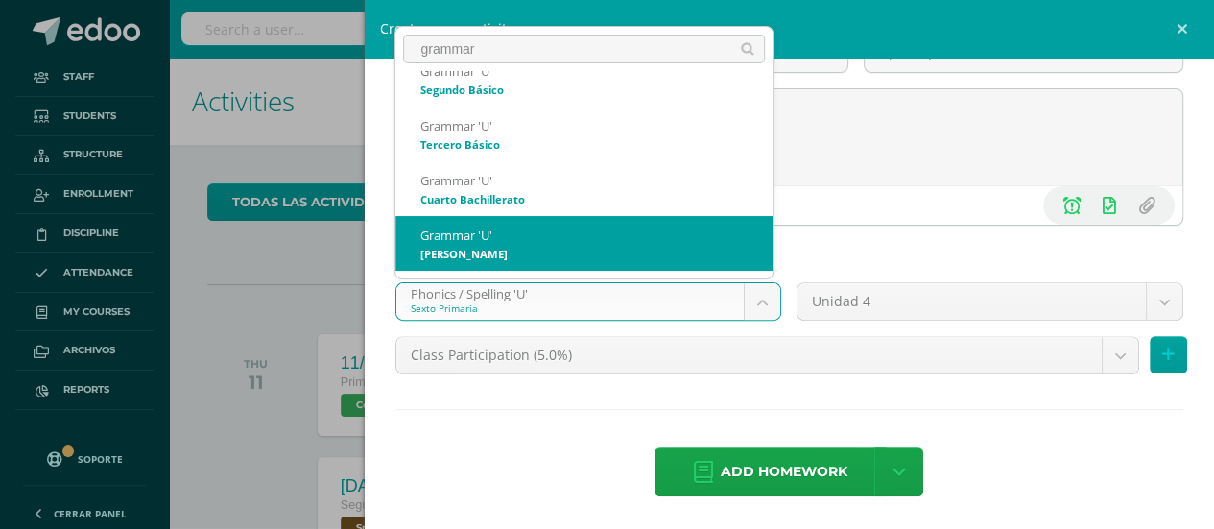
type input "grammar"
select select "199761"
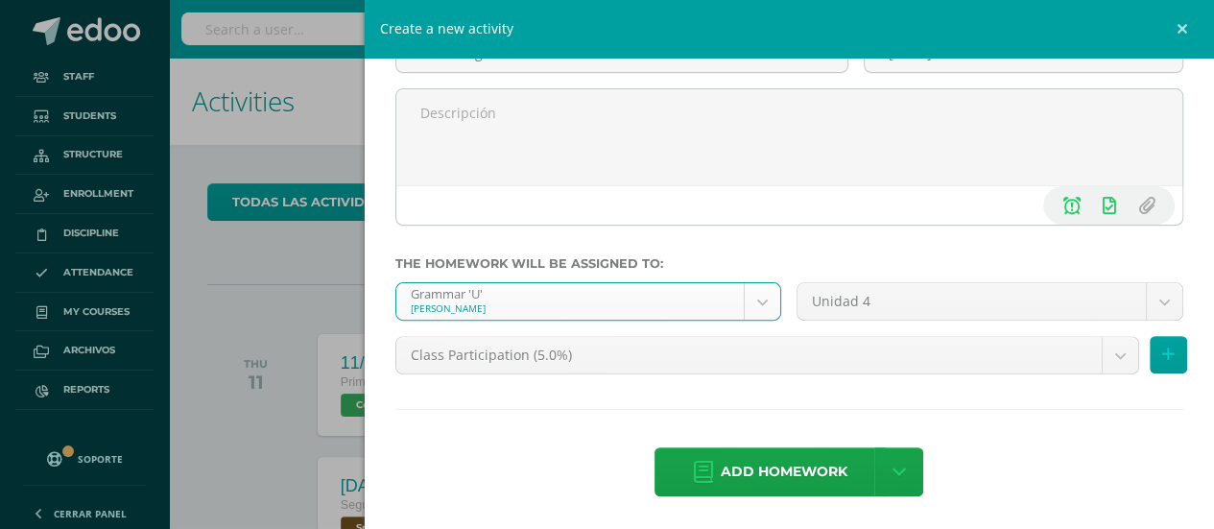
click at [836, 356] on body "Staff Students Structure Enrollment Discipline Attendance My courses Archivos R…" at bounding box center [607, 264] width 1214 height 529
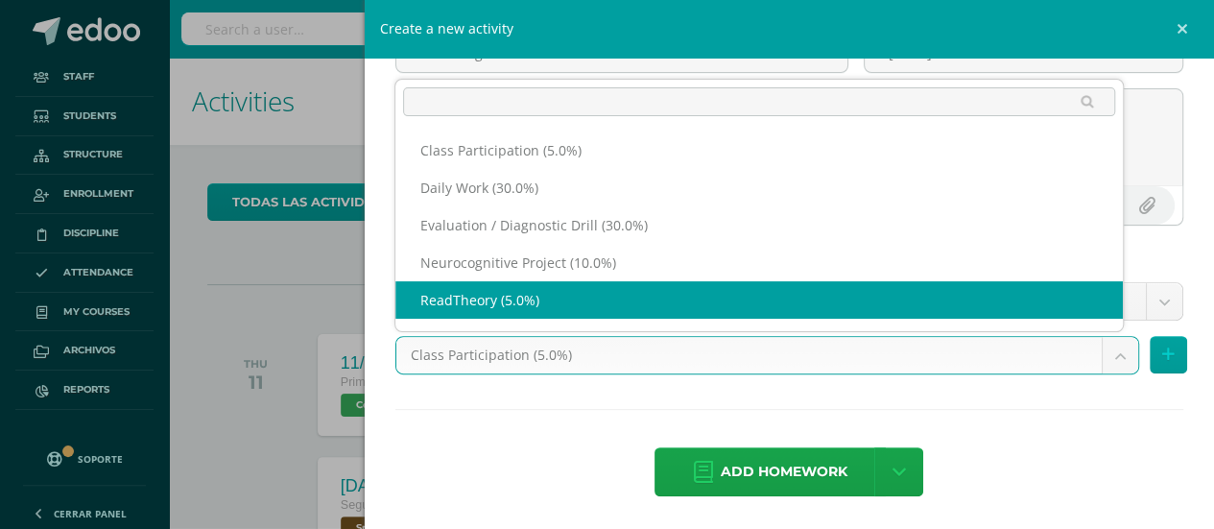
scroll to position [25, 0]
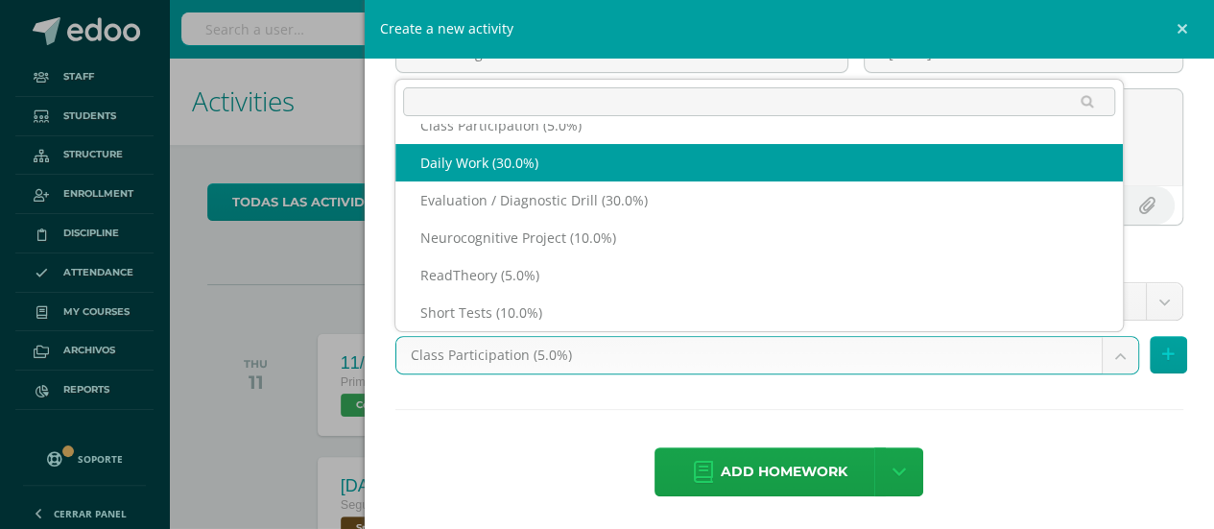
select select "202497"
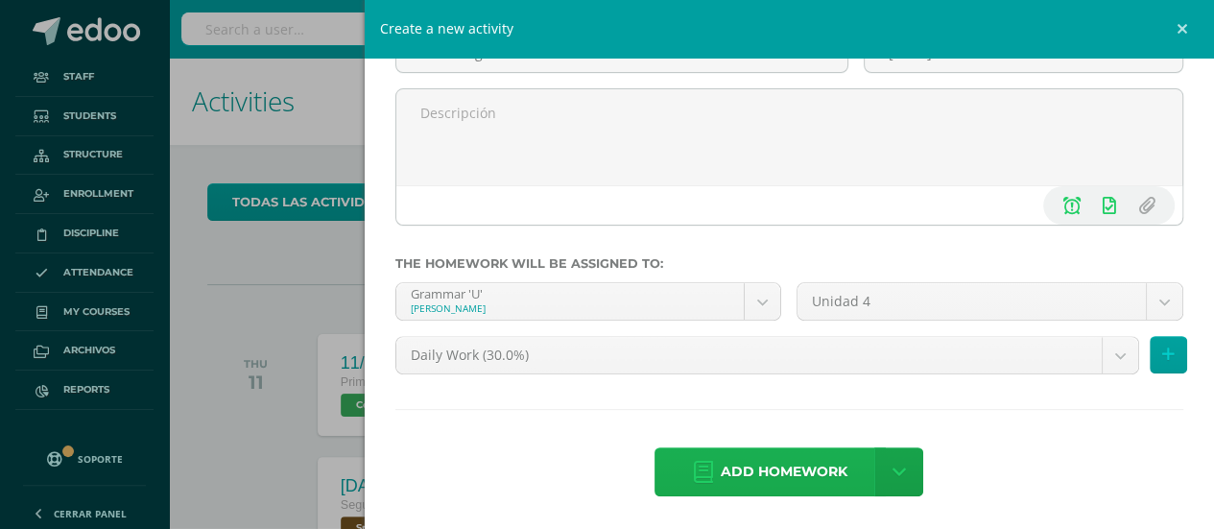
click at [799, 469] on span "Add homework" at bounding box center [784, 471] width 127 height 47
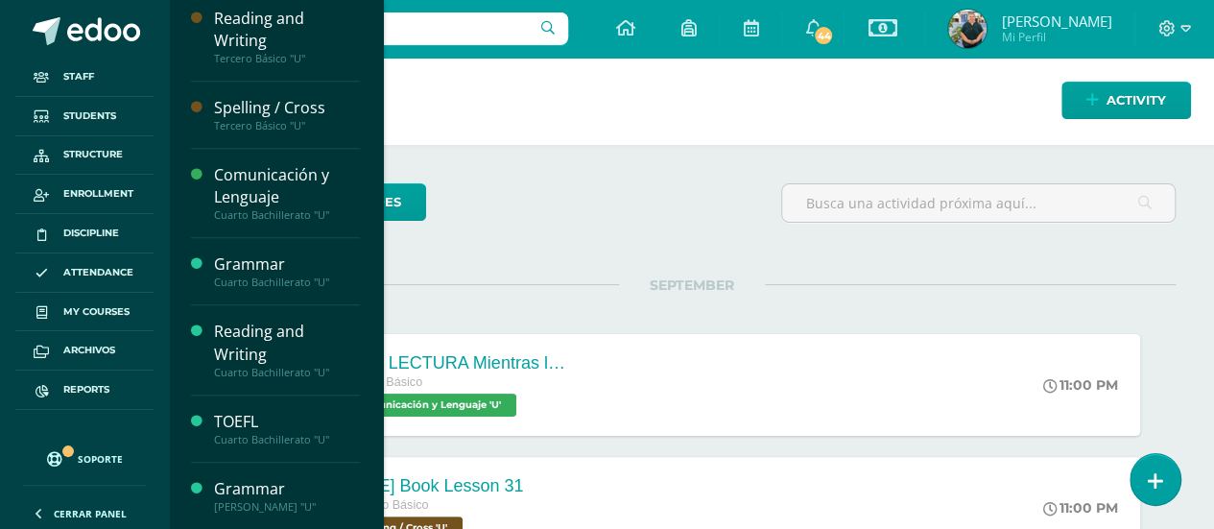
scroll to position [863, 0]
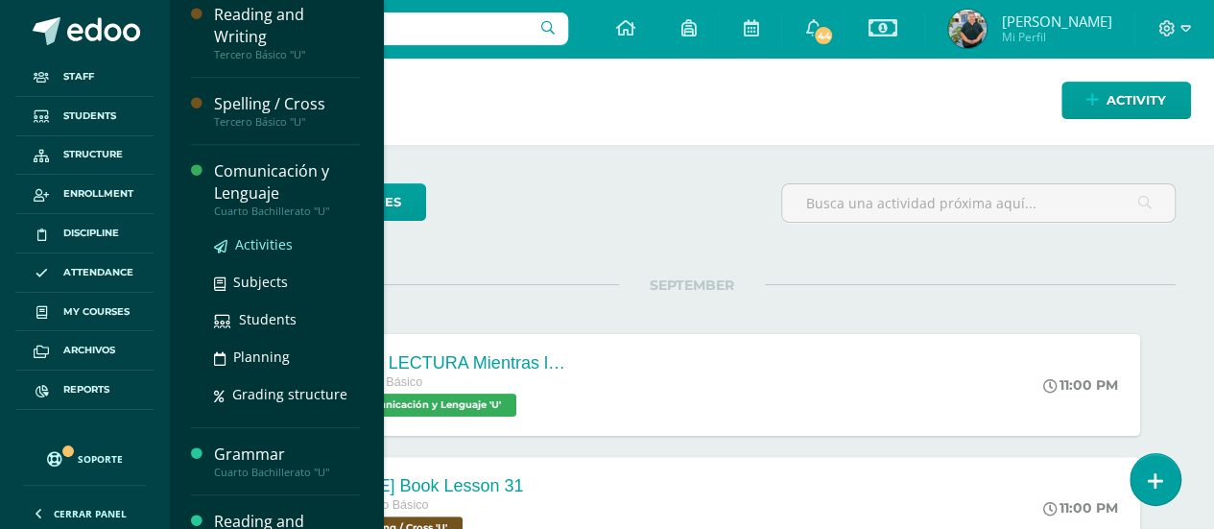
drag, startPoint x: 263, startPoint y: 247, endPoint x: 253, endPoint y: 241, distance: 11.2
click at [253, 241] on span "Activities" at bounding box center [264, 244] width 58 height 18
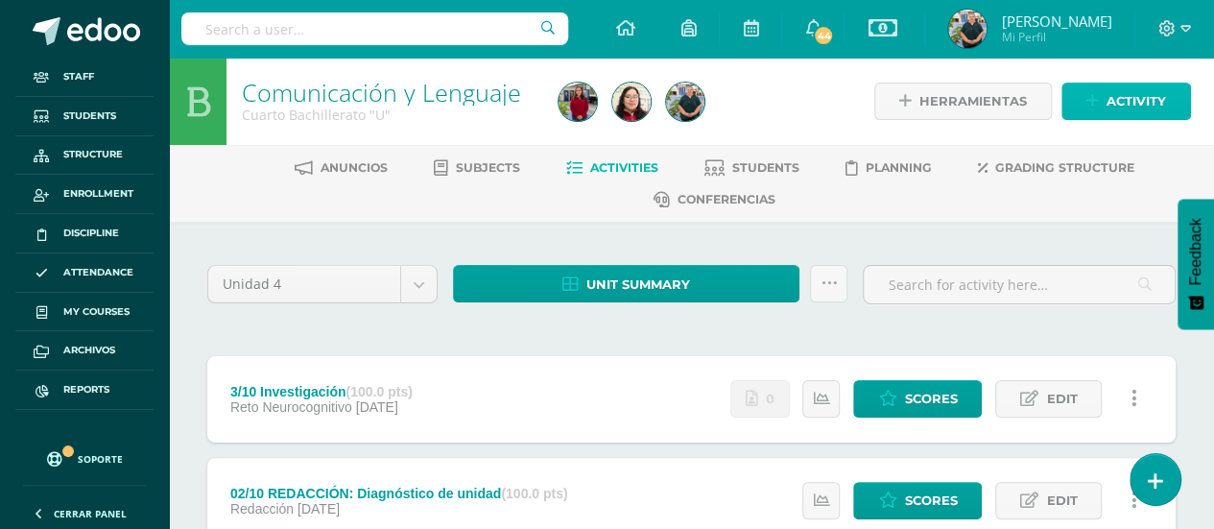
click at [1096, 105] on icon at bounding box center [1093, 101] width 12 height 16
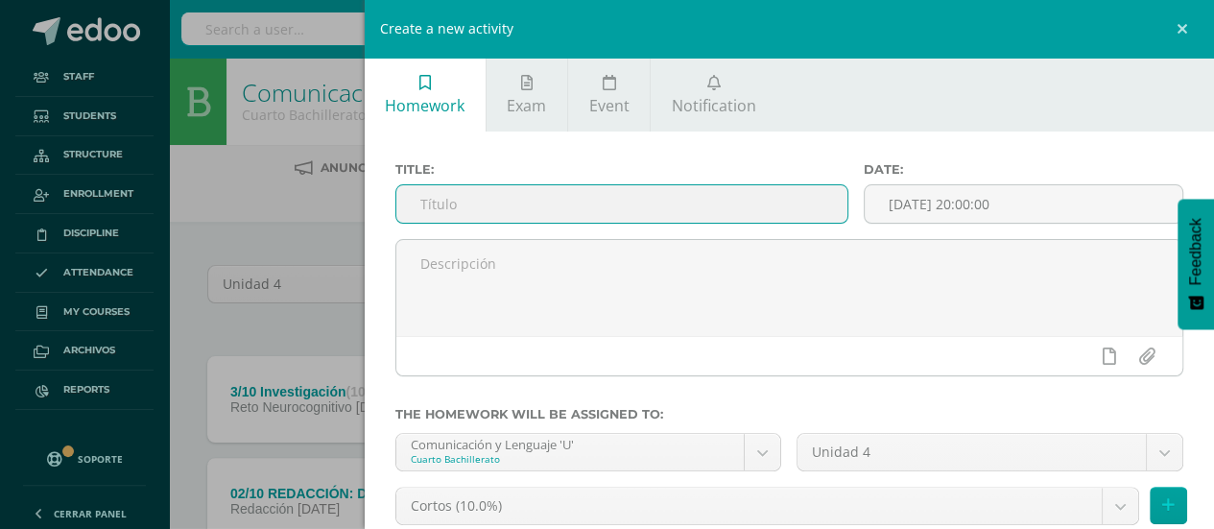
click at [657, 195] on input "text" at bounding box center [622, 203] width 452 height 37
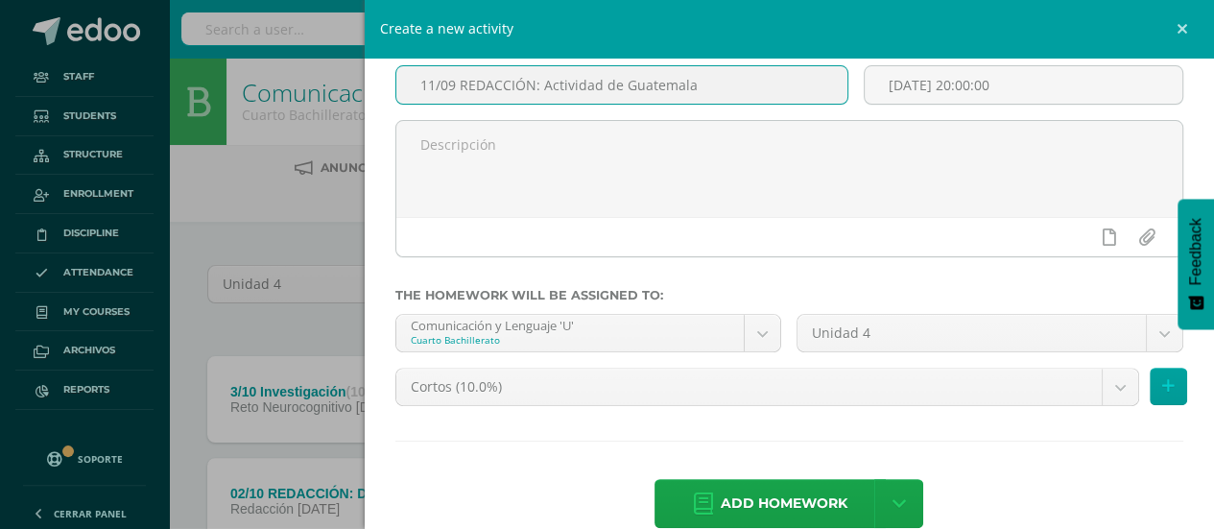
scroll to position [151, 0]
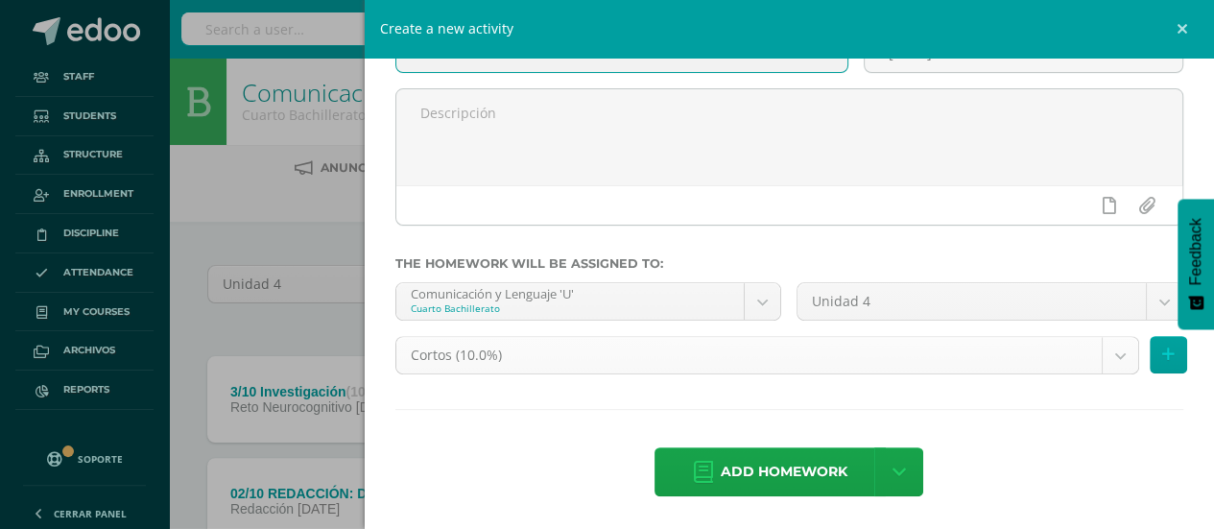
type input "11/09 REDACCIÓN: Actividad de Guatemala"
type input "re"
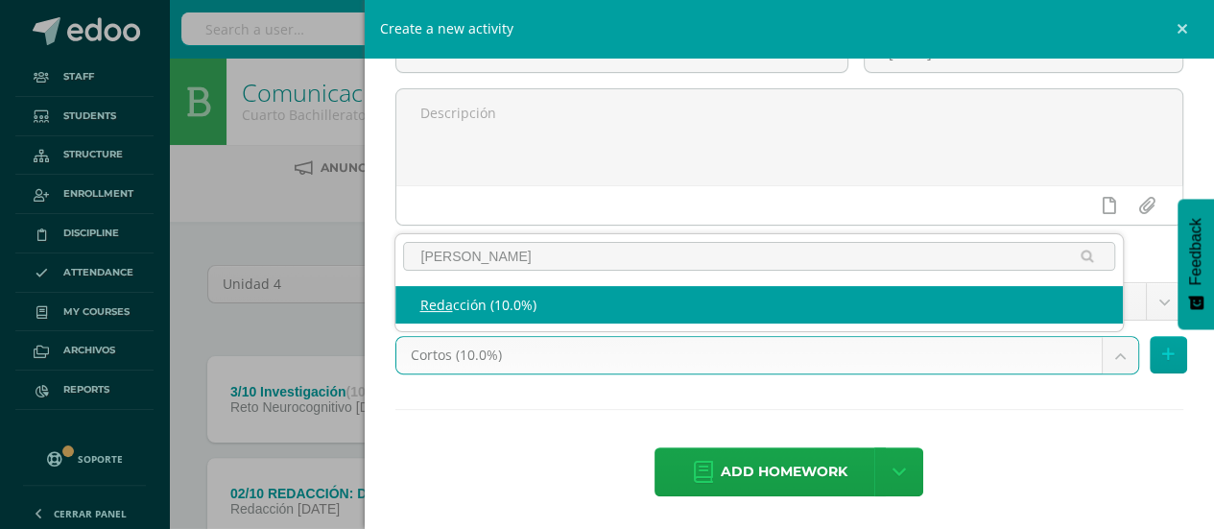
type input "reda"
select select "202855"
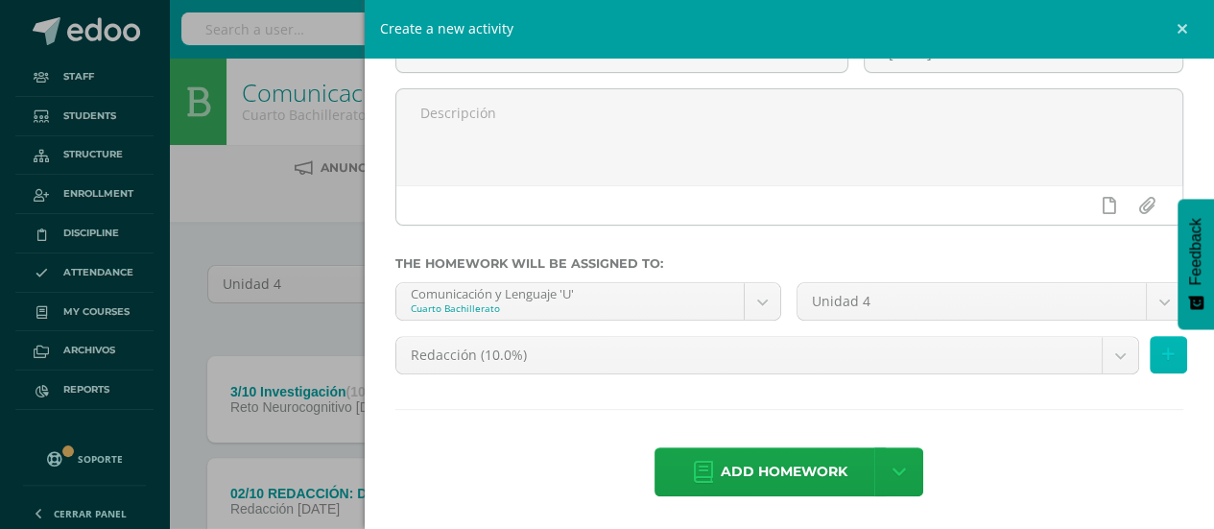
click at [1159, 357] on button at bounding box center [1168, 354] width 37 height 37
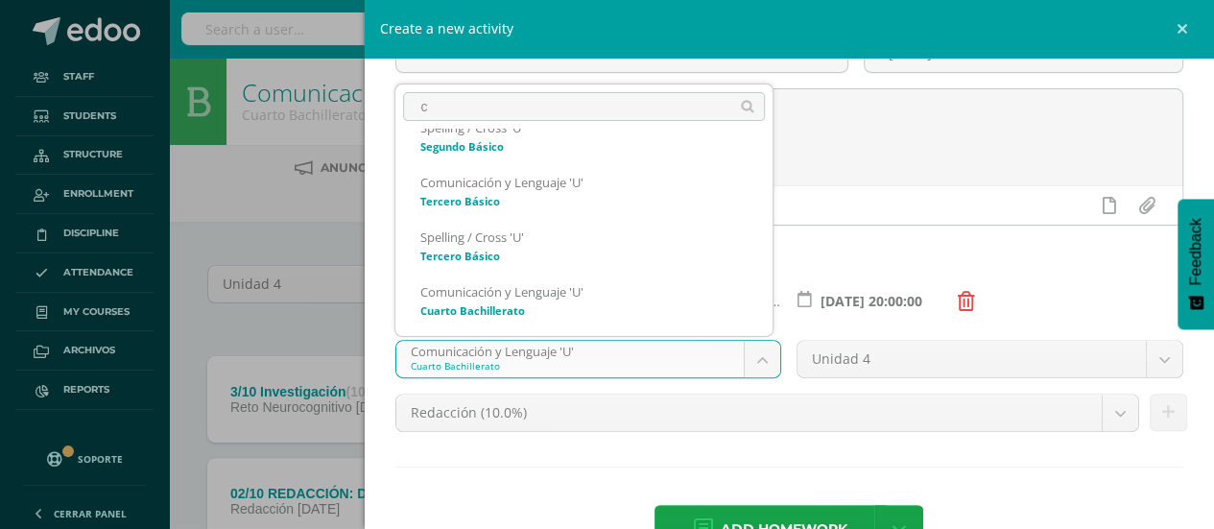
scroll to position [0, 0]
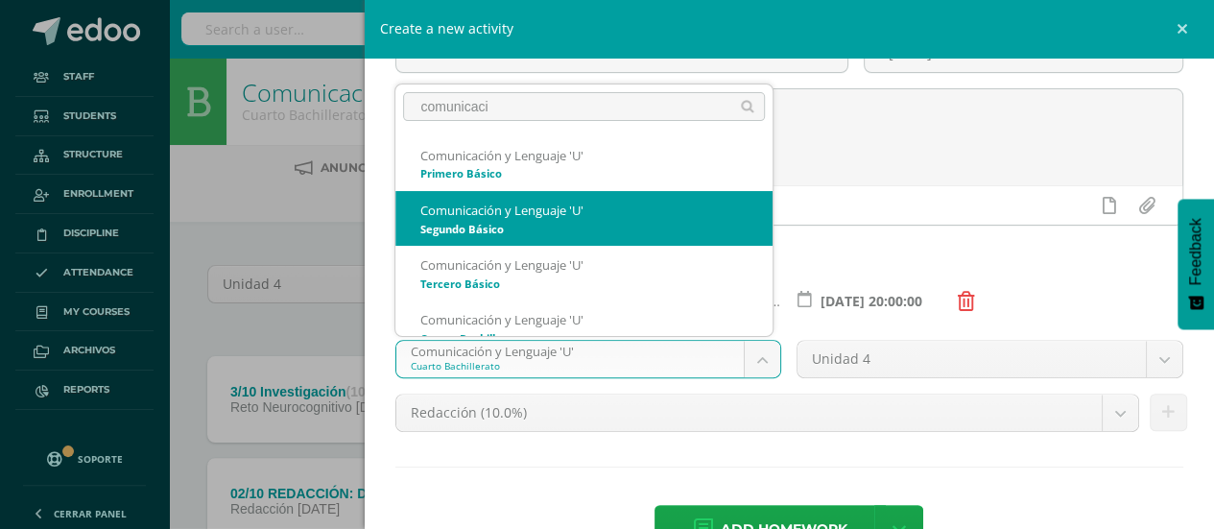
type input "comunicaci"
select select "200447"
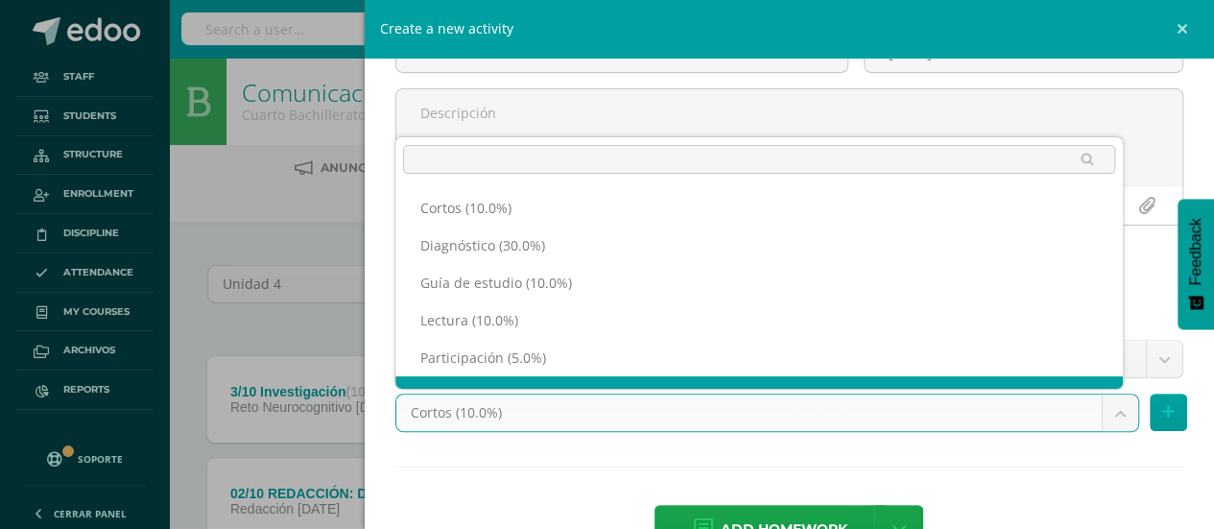
scroll to position [25, 0]
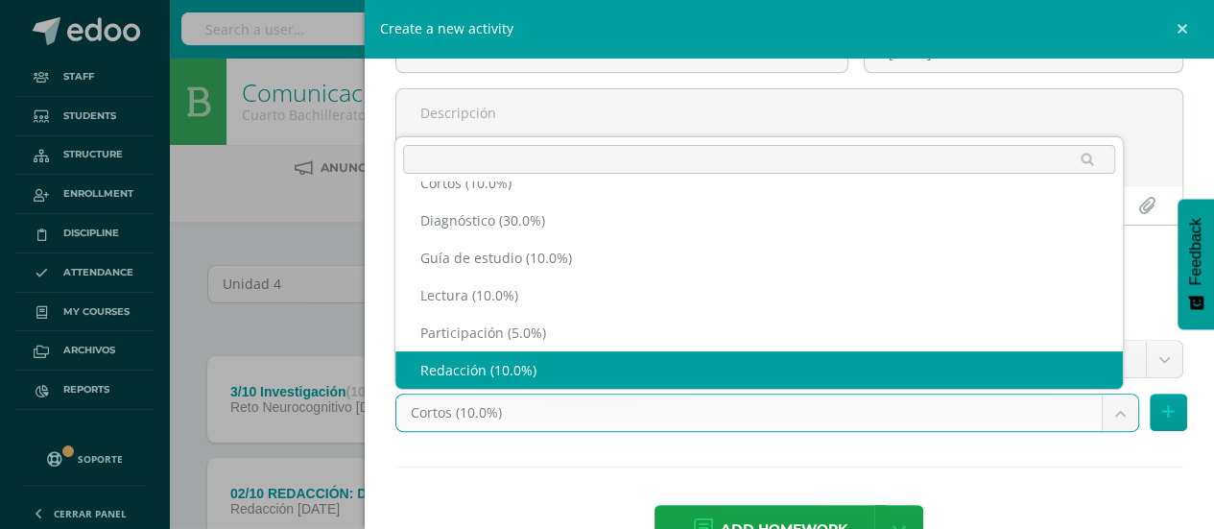
select select "202823"
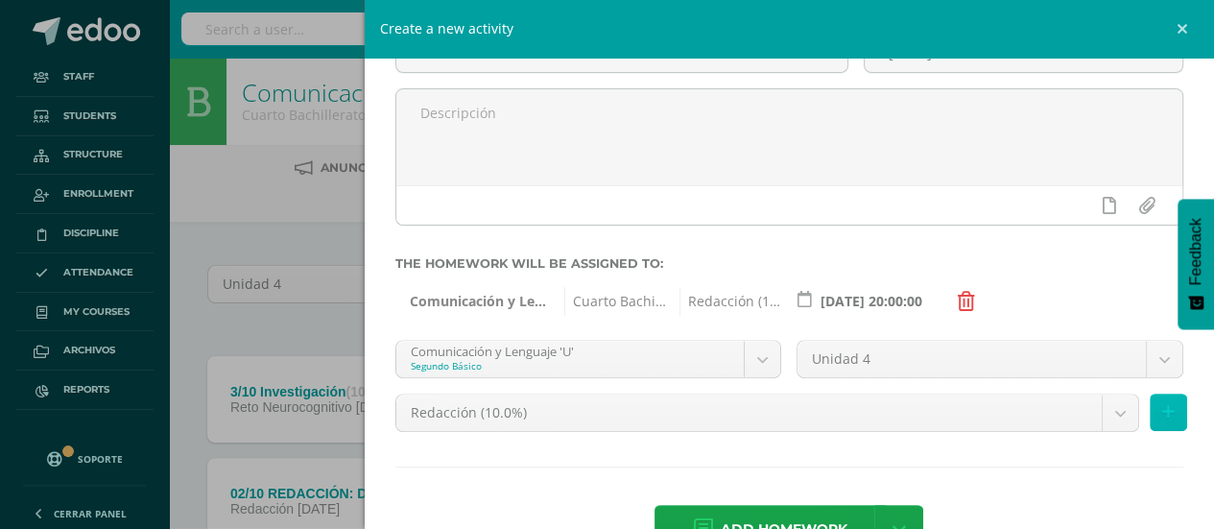
click at [1156, 396] on button at bounding box center [1168, 412] width 37 height 37
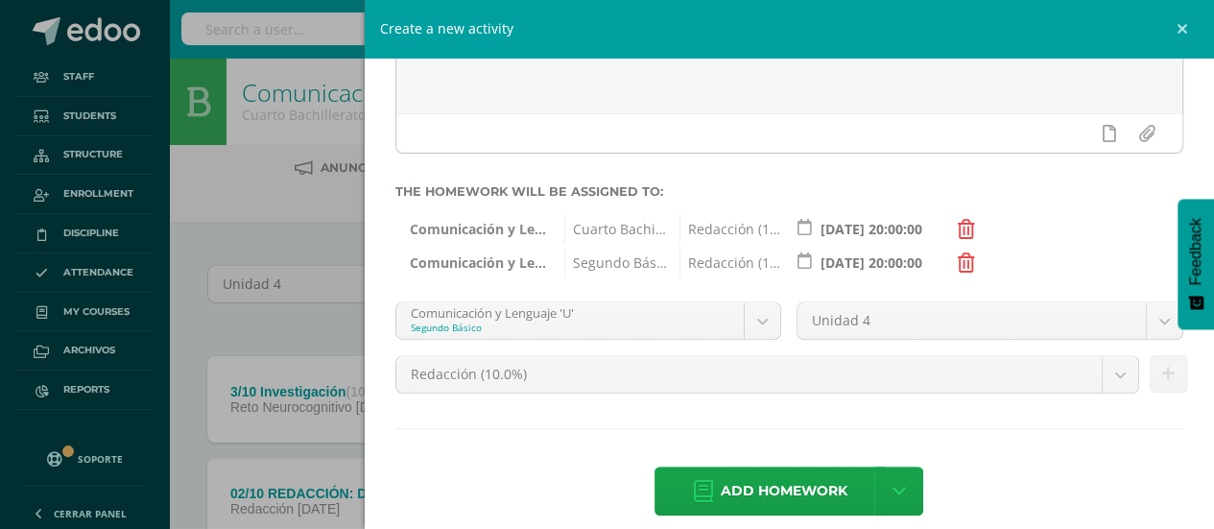
scroll to position [242, 0]
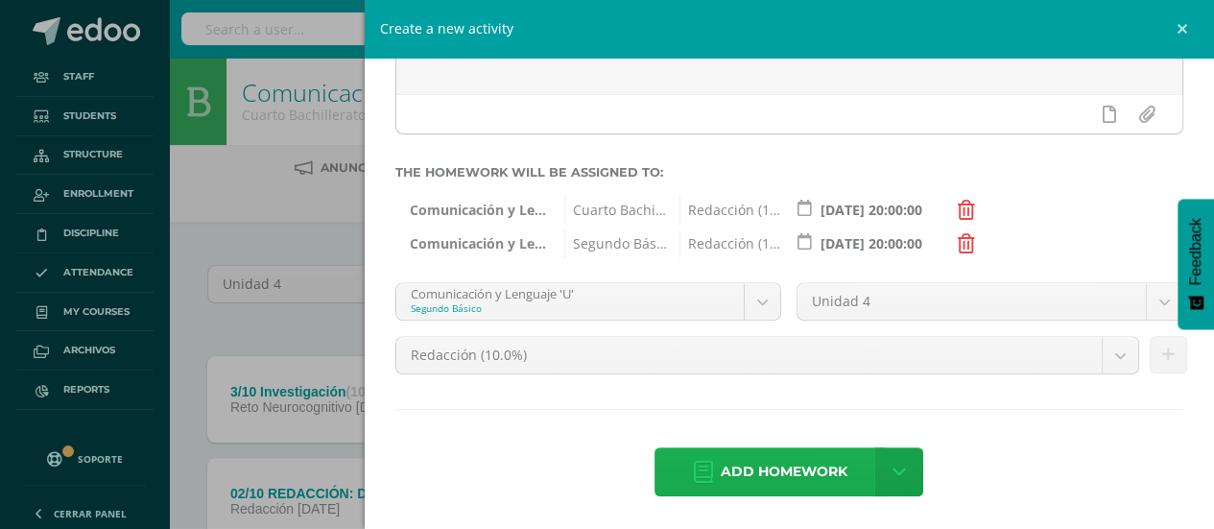
click at [770, 469] on span "Add homework" at bounding box center [784, 471] width 127 height 47
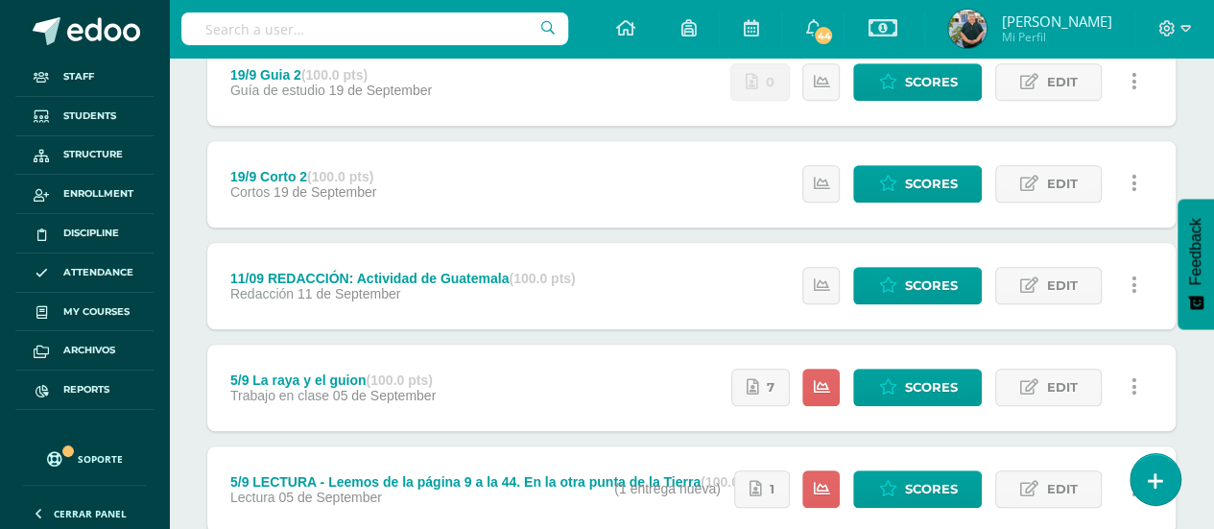
scroll to position [845, 0]
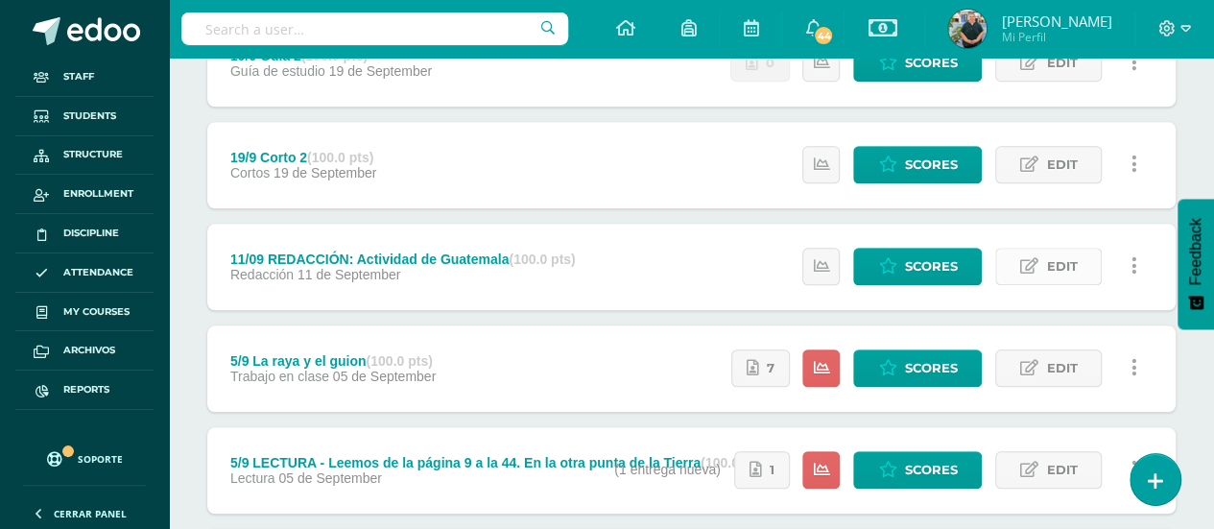
click at [1037, 258] on icon at bounding box center [1029, 266] width 18 height 16
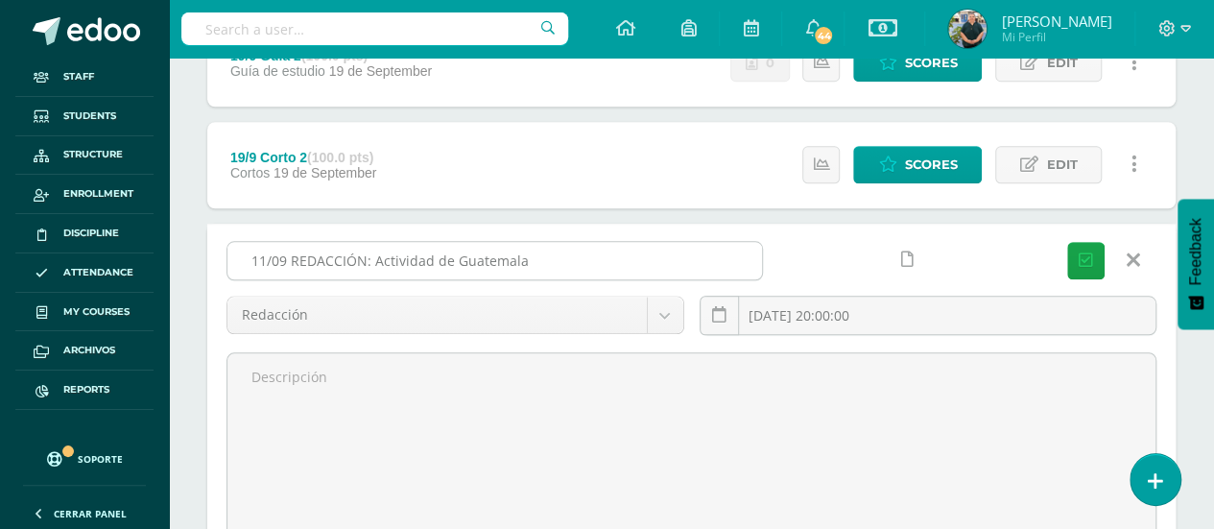
click at [622, 247] on input "11/09 REDACCIÓN: Actividad de Guatemala" at bounding box center [494, 260] width 535 height 37
type input "11/09 REDACCIÓN: Actividad de Guatemala - ACTIVIDAD CERRADA"
click at [1067, 242] on button "Save" at bounding box center [1085, 260] width 37 height 37
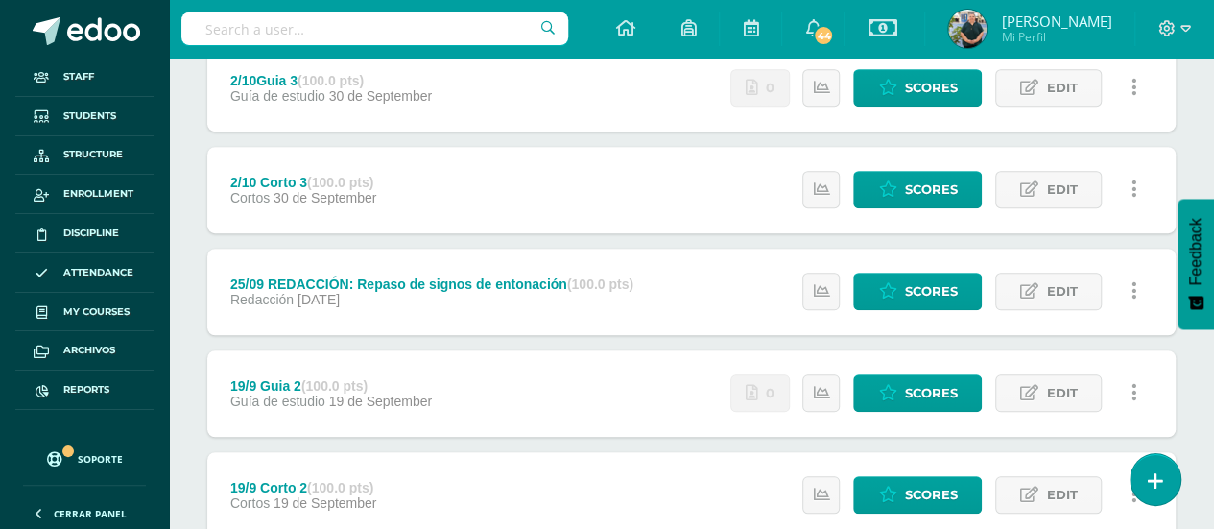
scroll to position [938, 0]
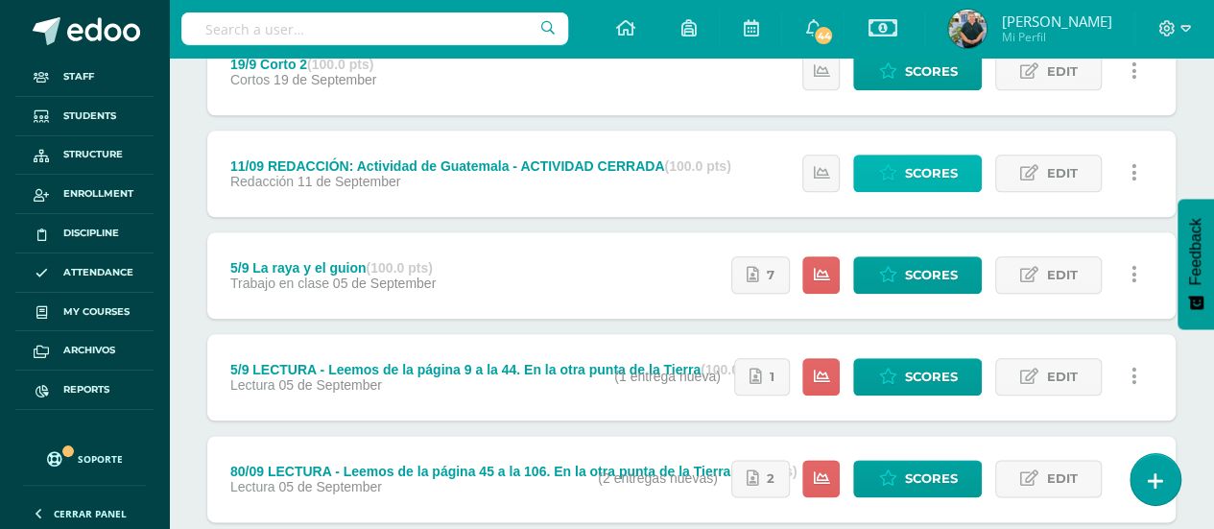
click at [919, 170] on span "Scores" at bounding box center [930, 173] width 53 height 36
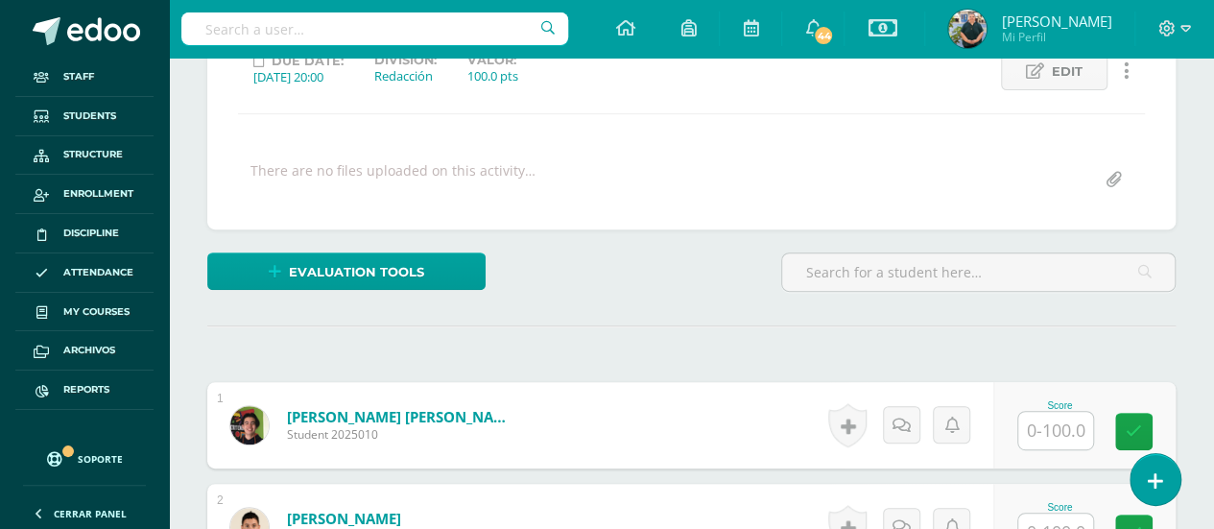
scroll to position [318, 0]
click at [919, 170] on div "There are no files uploaded on this activity…" at bounding box center [691, 178] width 922 height 37
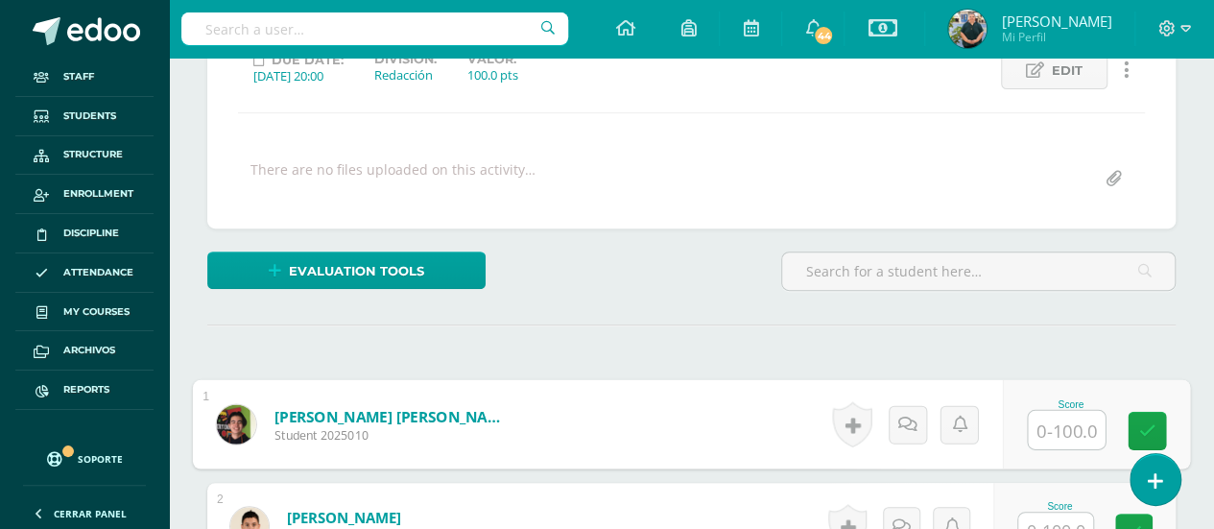
click at [1054, 421] on input "text" at bounding box center [1066, 430] width 77 height 38
type input "100"
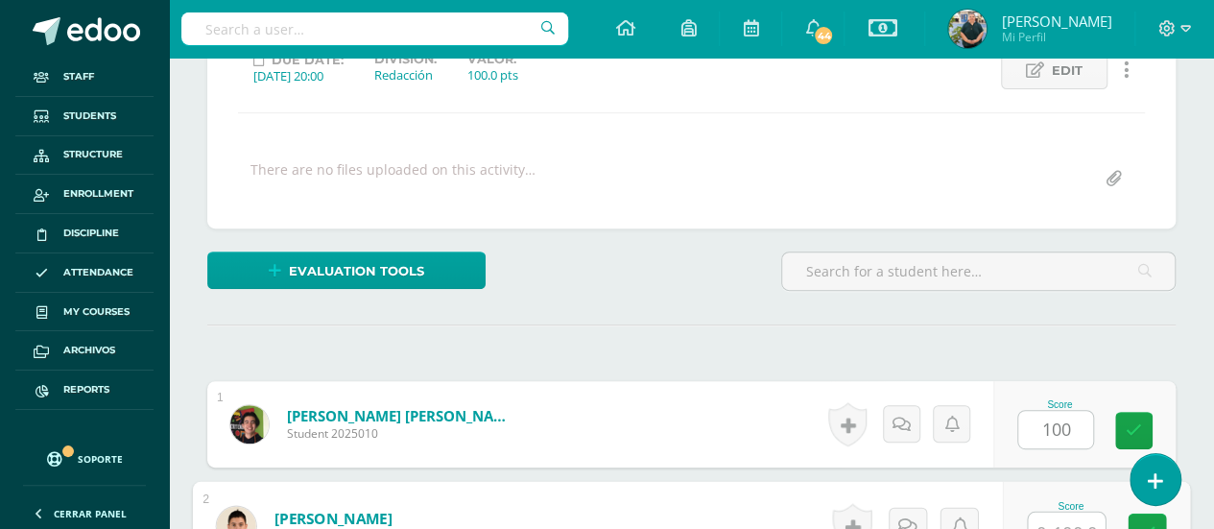
scroll to position [333, 0]
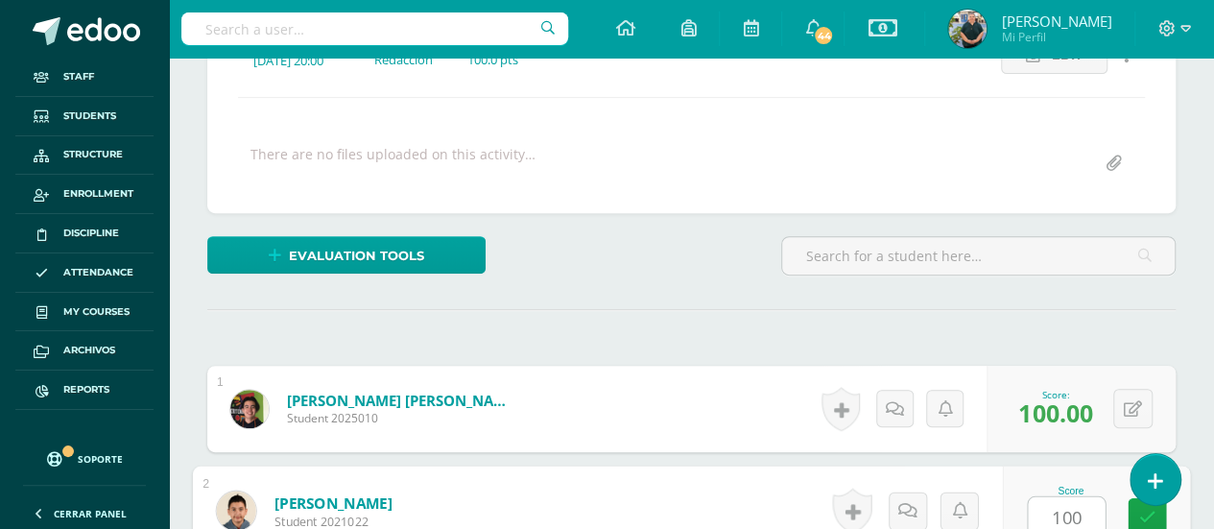
type input "100"
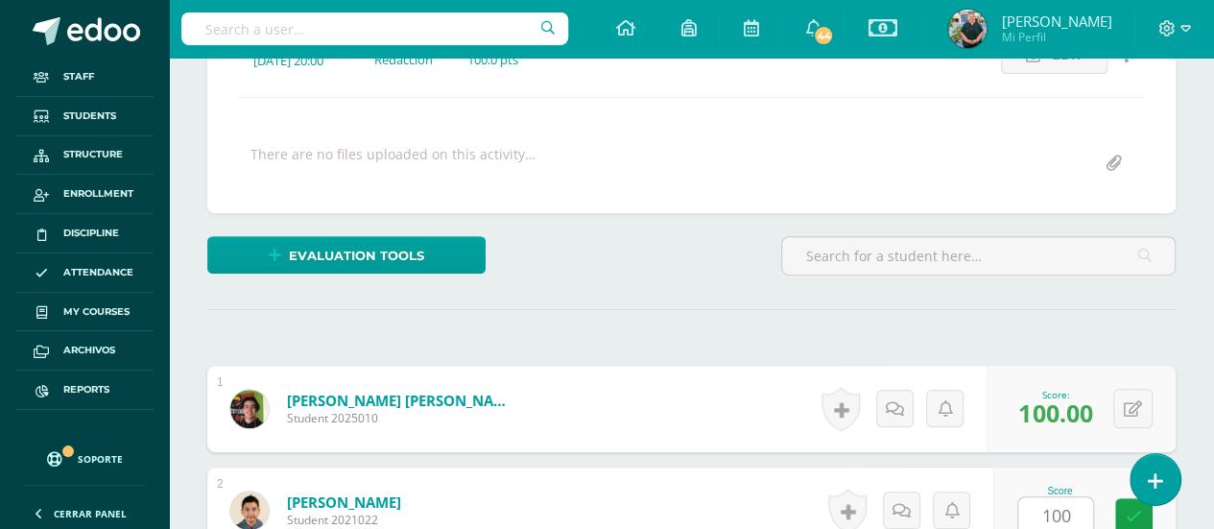
scroll to position [681, 0]
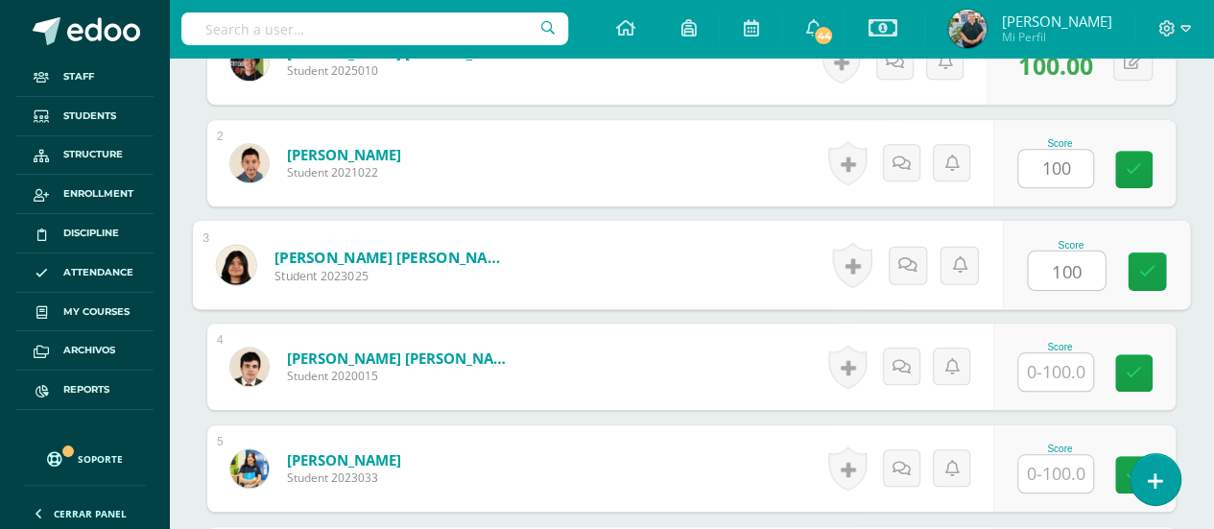
type input "100"
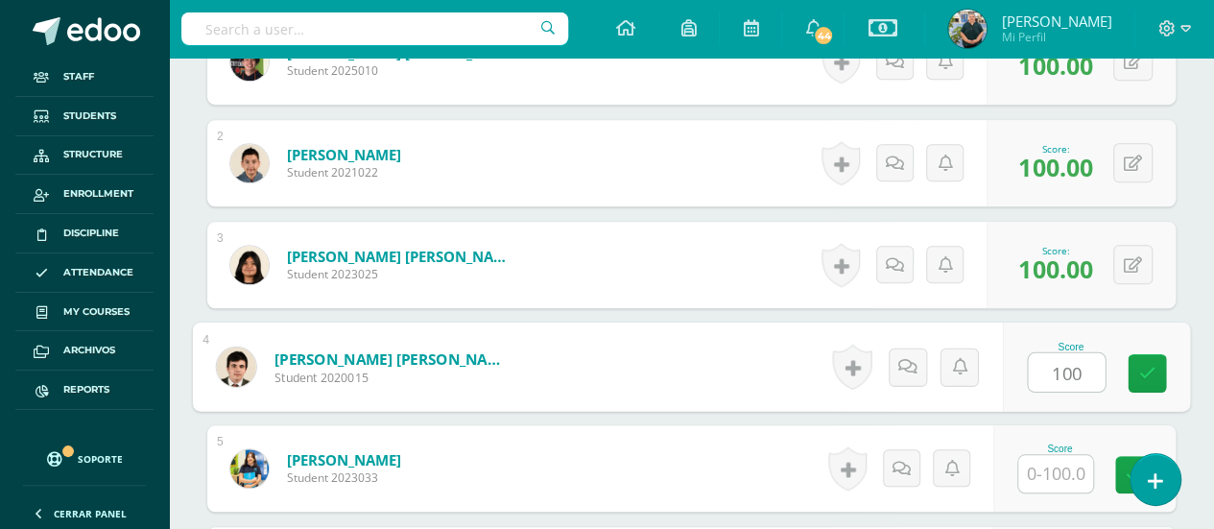
type input "100"
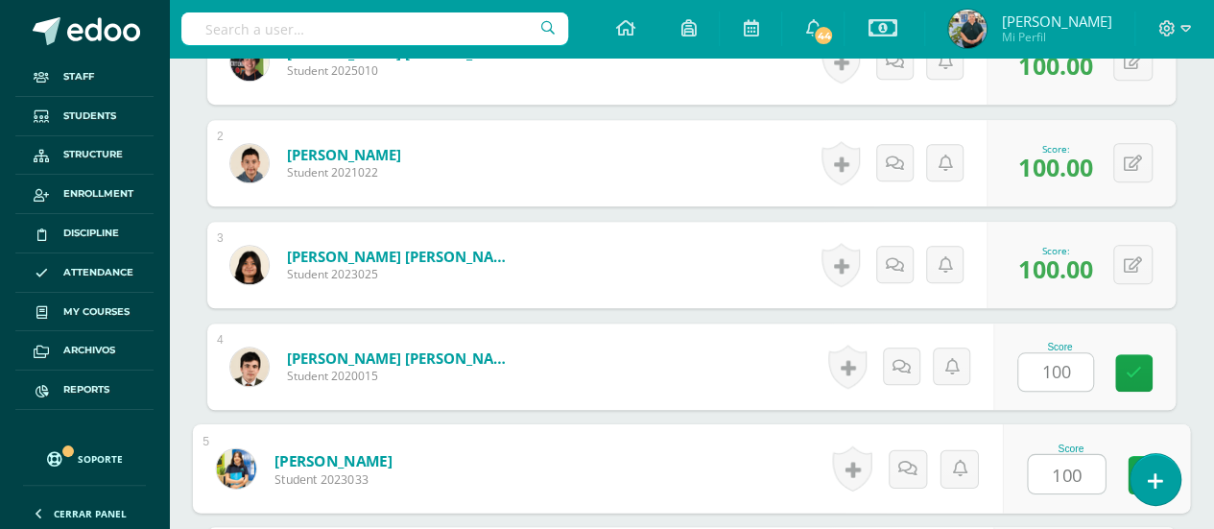
type input "100"
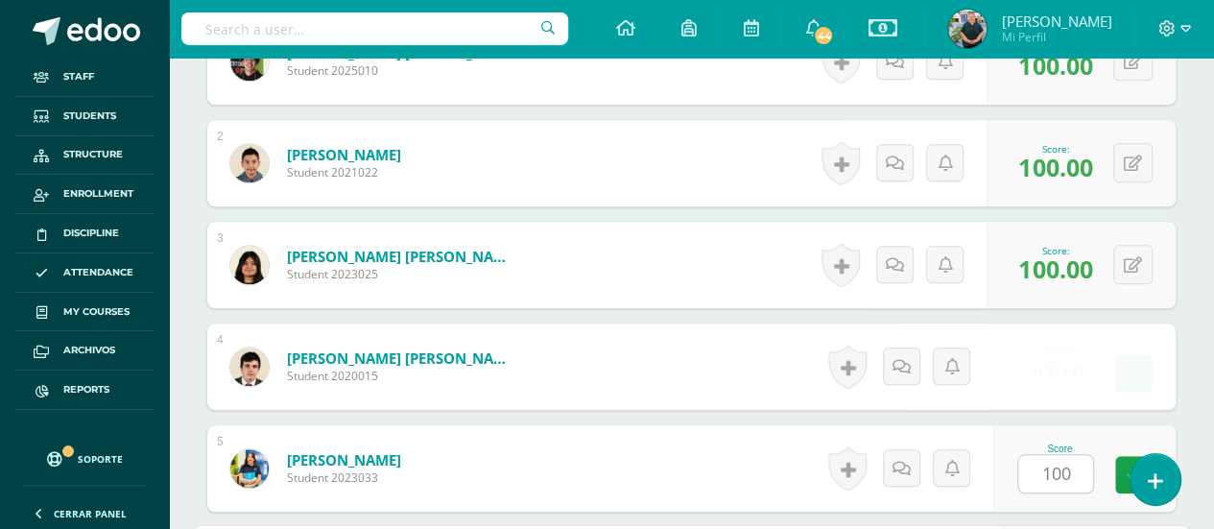
scroll to position [986, 0]
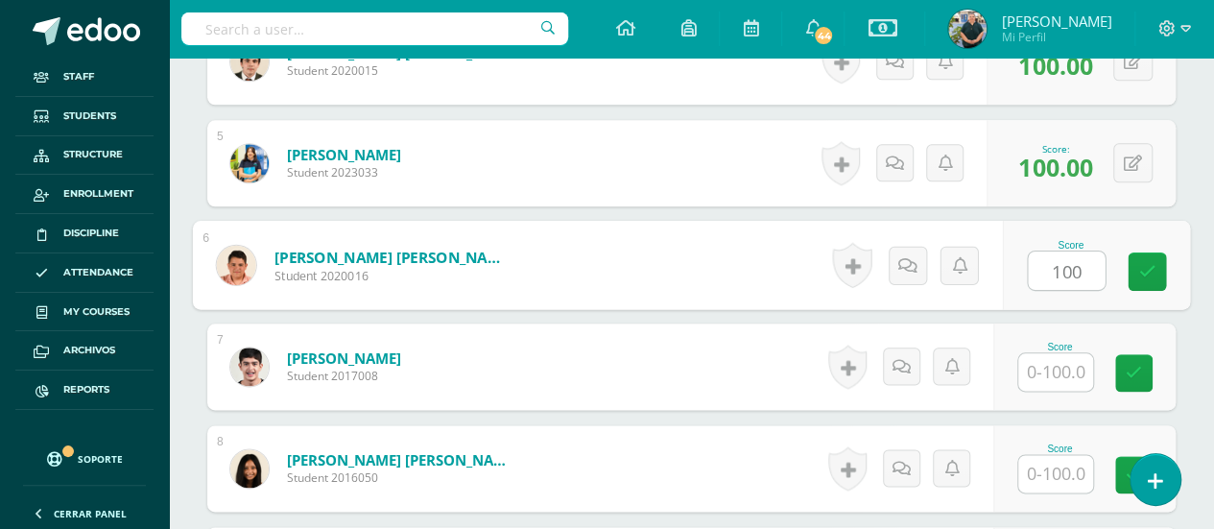
type input "100"
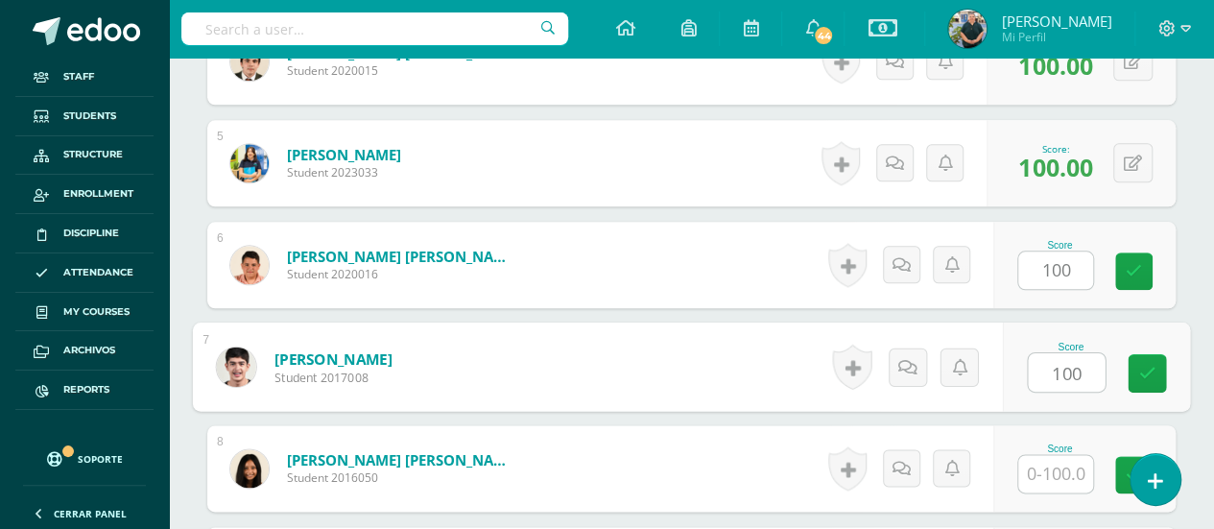
type input "100"
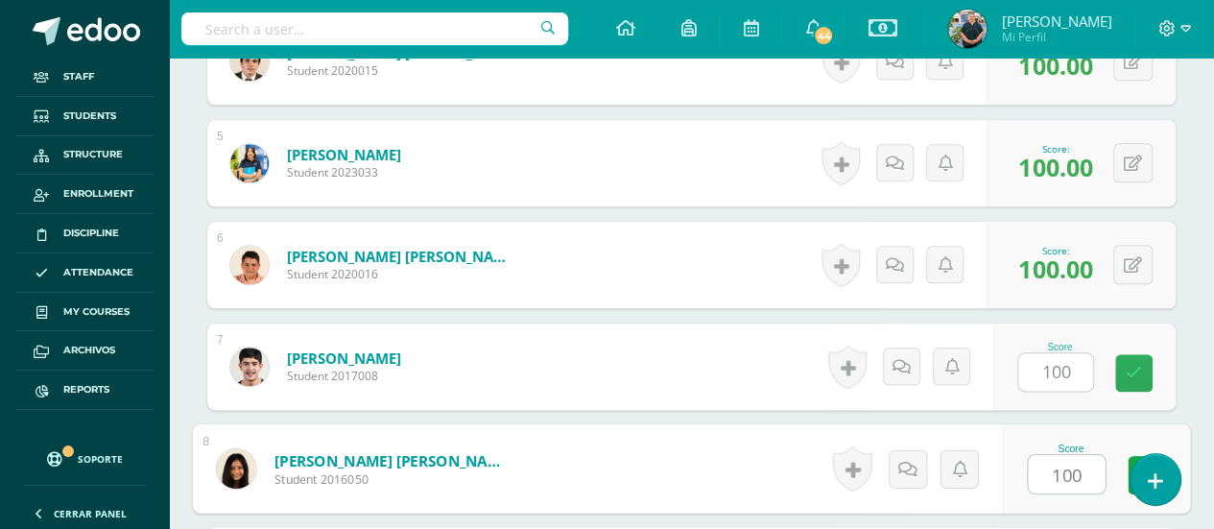
type input "100"
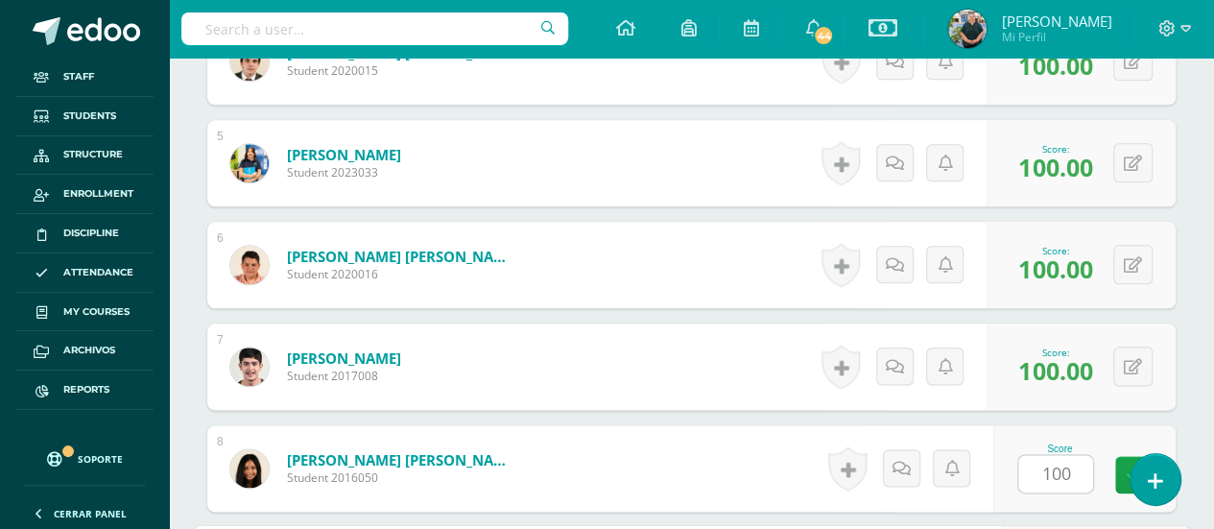
scroll to position [1291, 0]
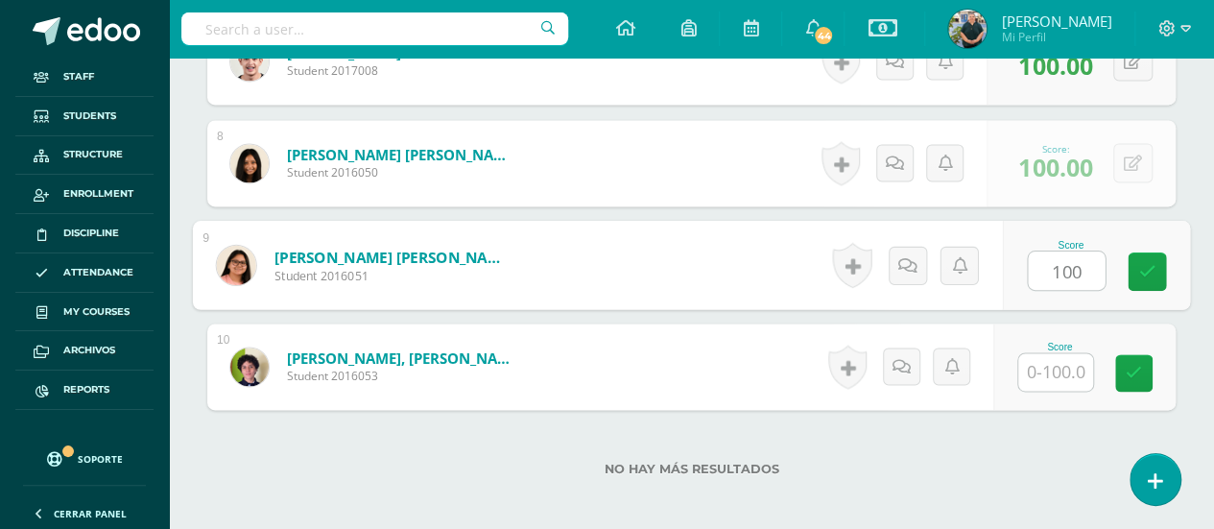
type input "100"
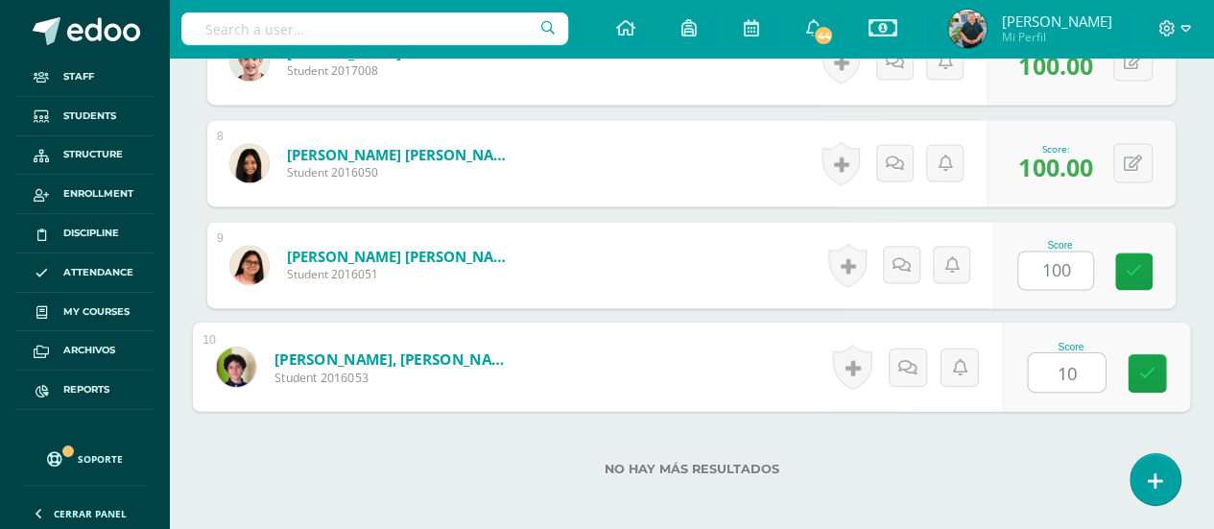
type input "100"
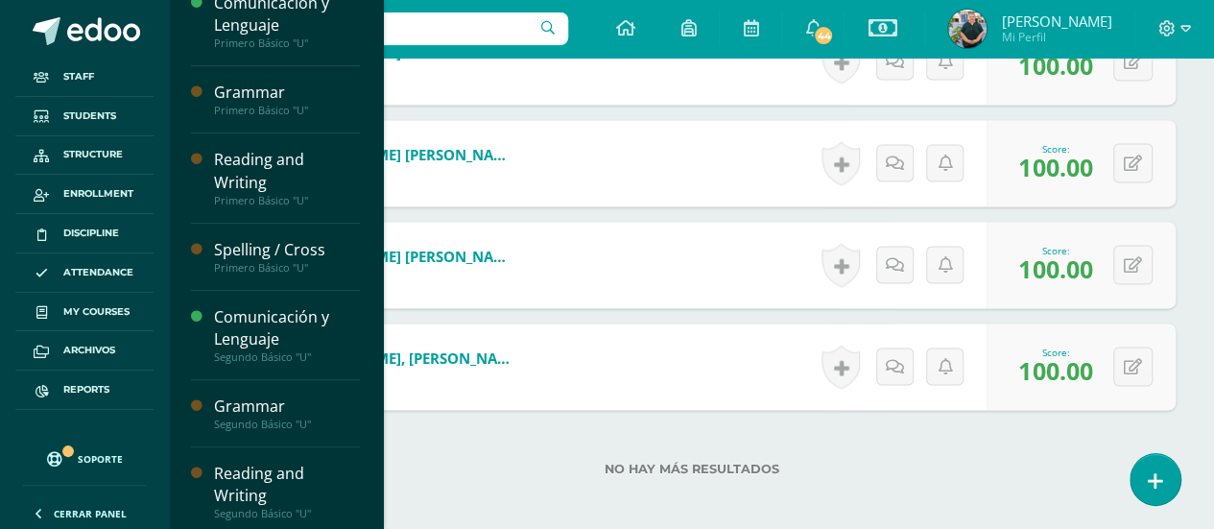
scroll to position [0, 0]
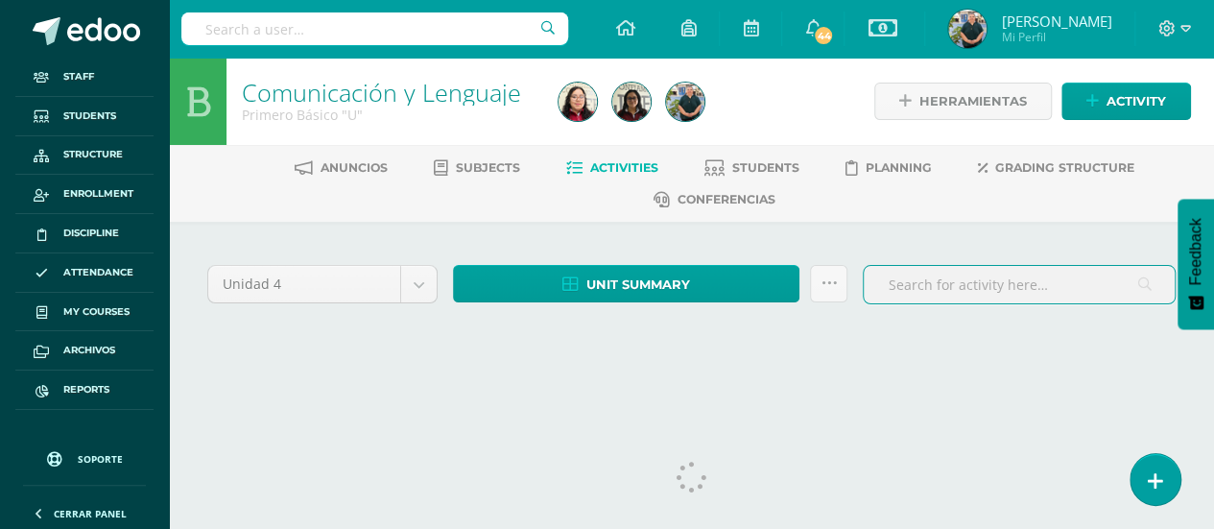
click at [914, 288] on input "text" at bounding box center [1019, 284] width 311 height 37
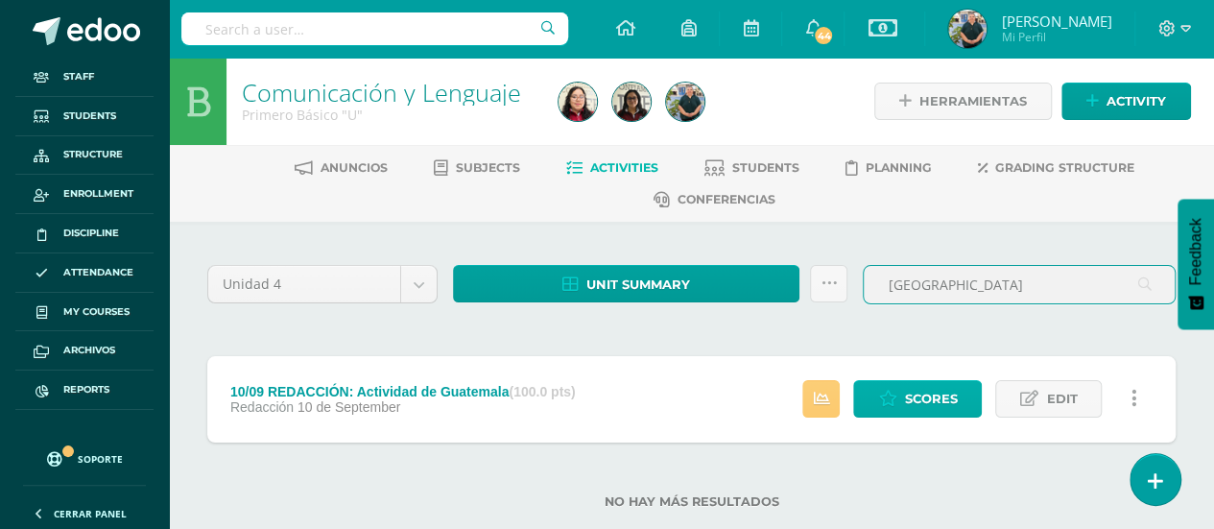
type input "guatemala"
click at [925, 395] on span "Scores" at bounding box center [930, 399] width 53 height 36
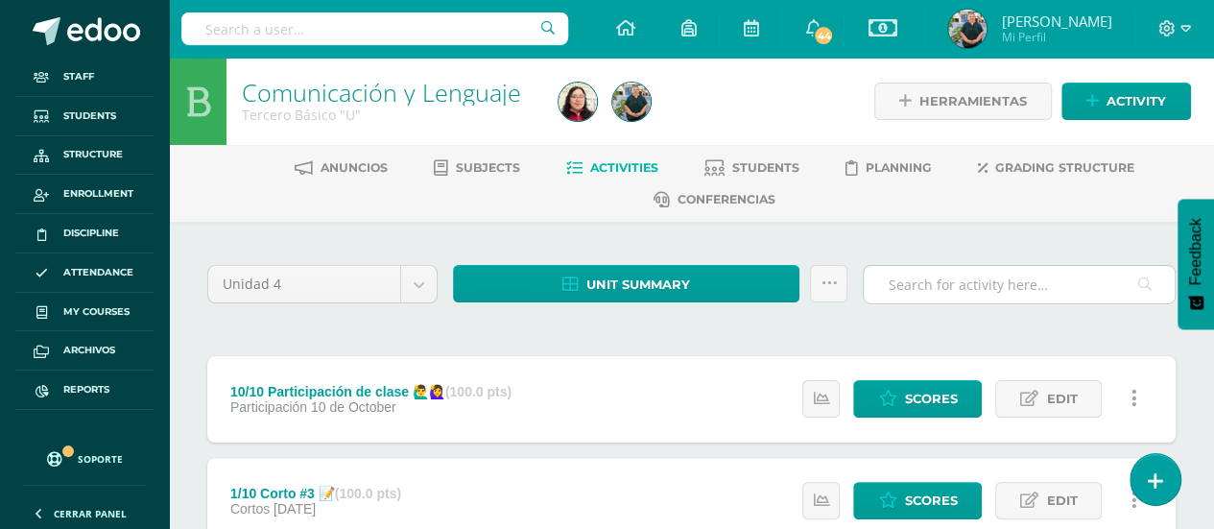
click at [991, 276] on input "text" at bounding box center [1019, 284] width 311 height 37
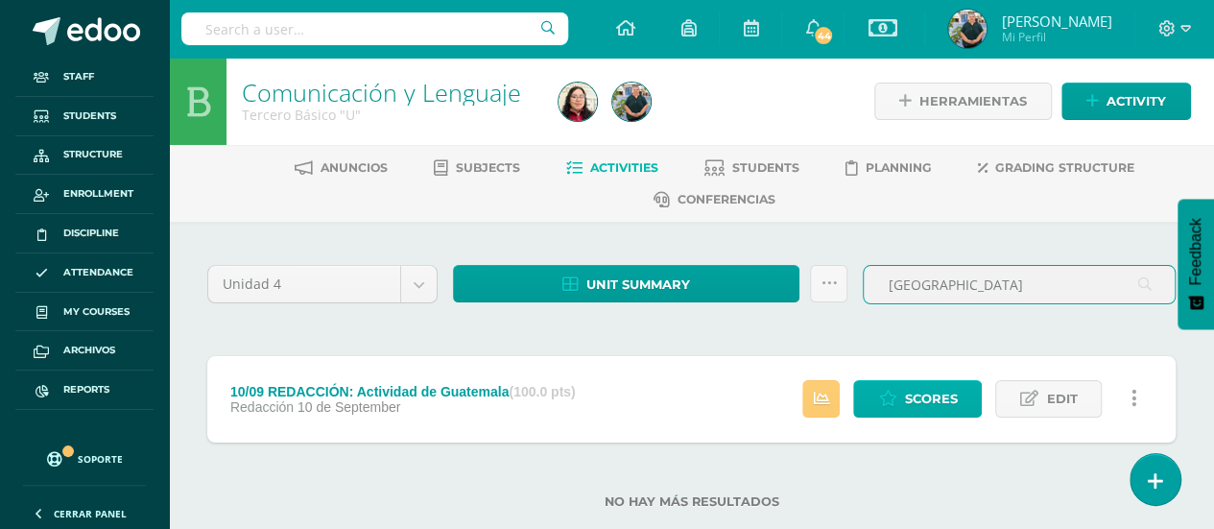
type input "[GEOGRAPHIC_DATA]"
click at [912, 383] on span "Scores" at bounding box center [930, 399] width 53 height 36
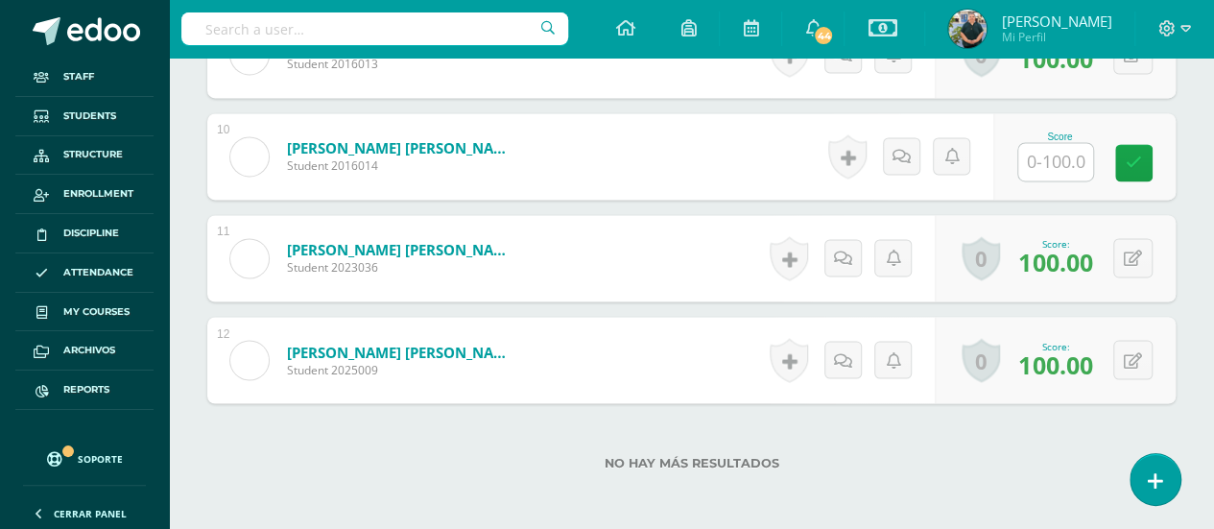
scroll to position [1505, 0]
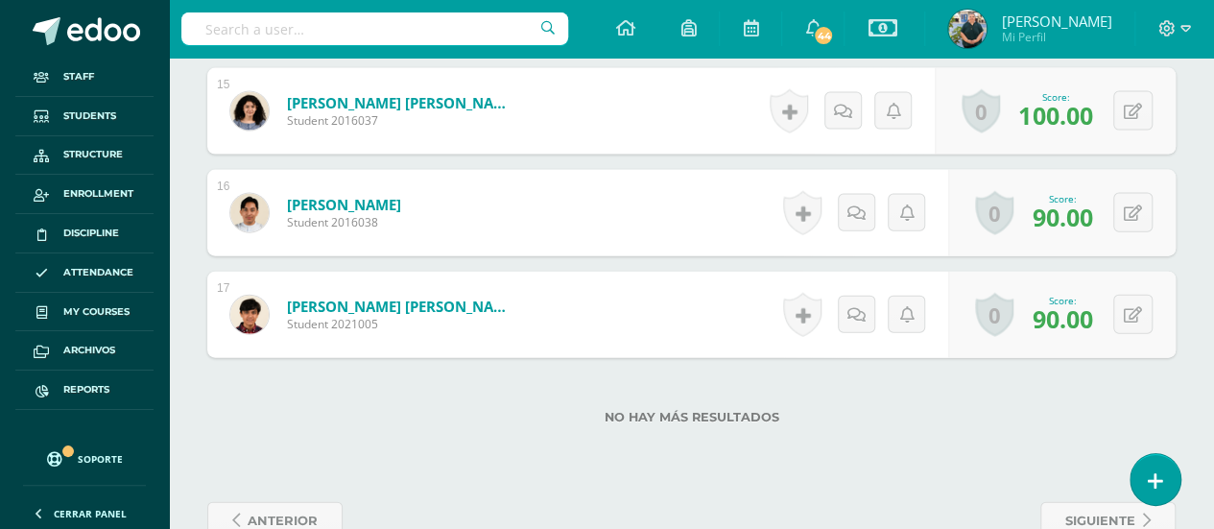
scroll to position [2097, 0]
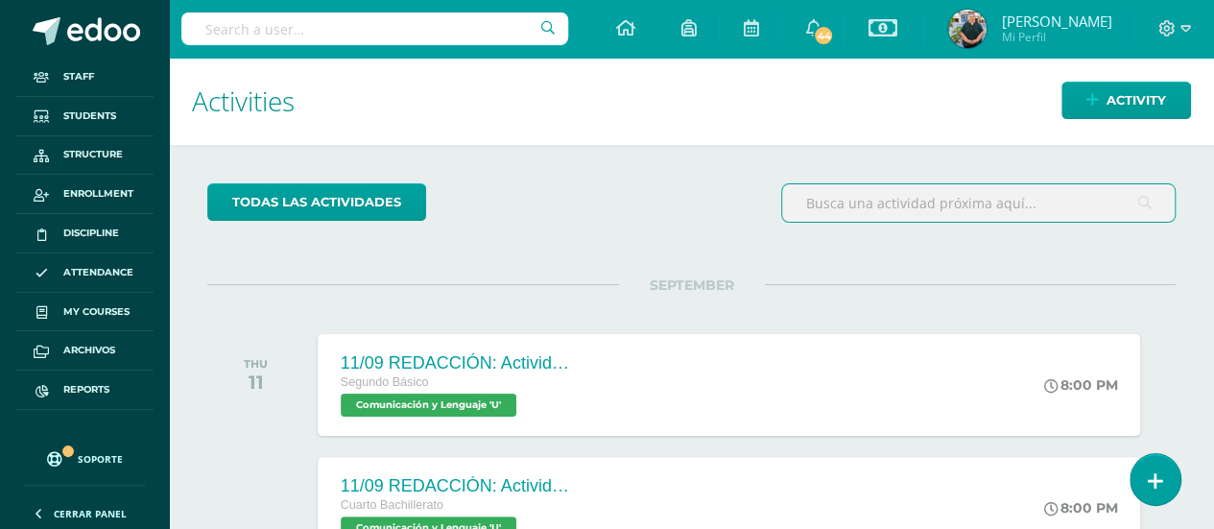
click at [837, 201] on input "text" at bounding box center [978, 202] width 393 height 37
type input "a"
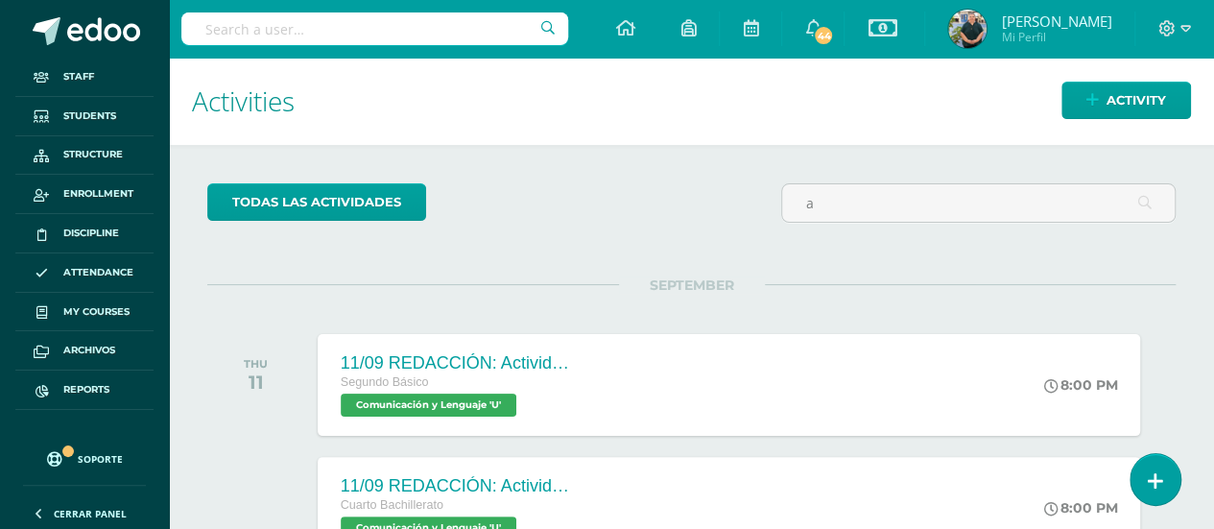
click at [340, 24] on input "text" at bounding box center [374, 28] width 387 height 33
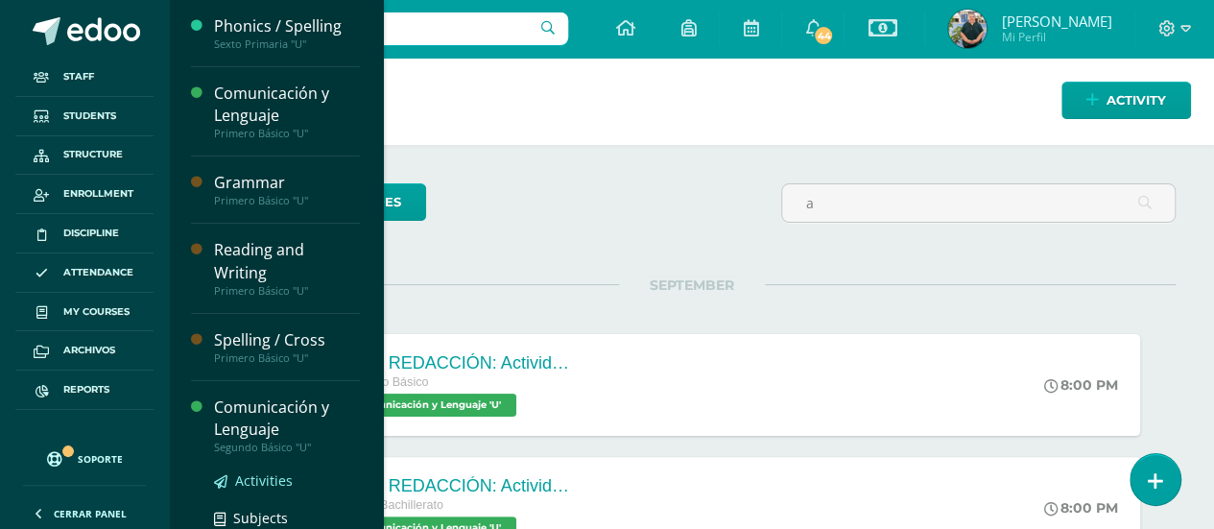
click at [284, 478] on span "Activities" at bounding box center [264, 480] width 58 height 18
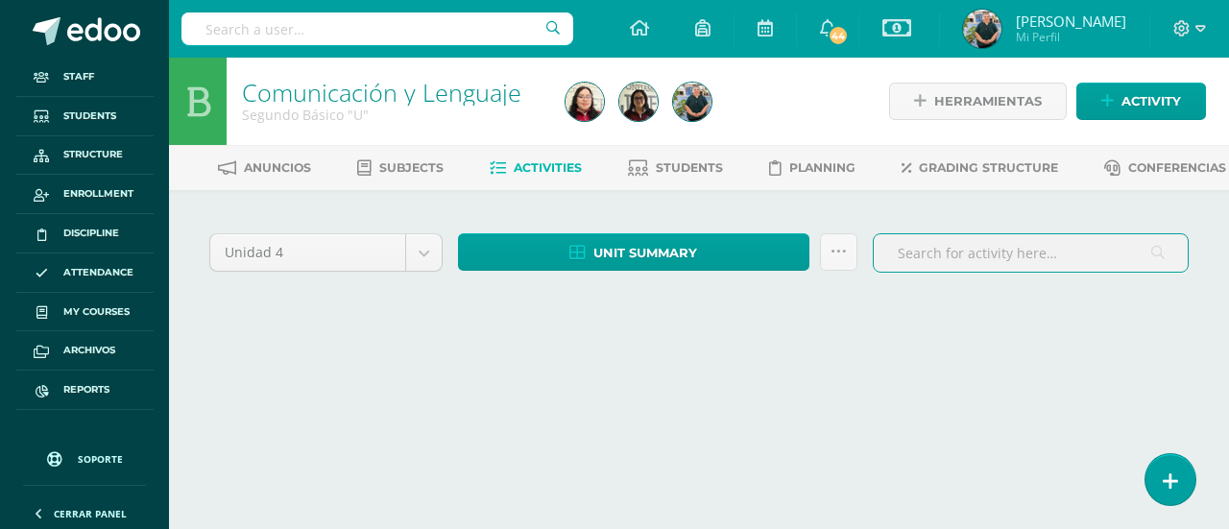
click at [1053, 272] on input "text" at bounding box center [1030, 252] width 314 height 37
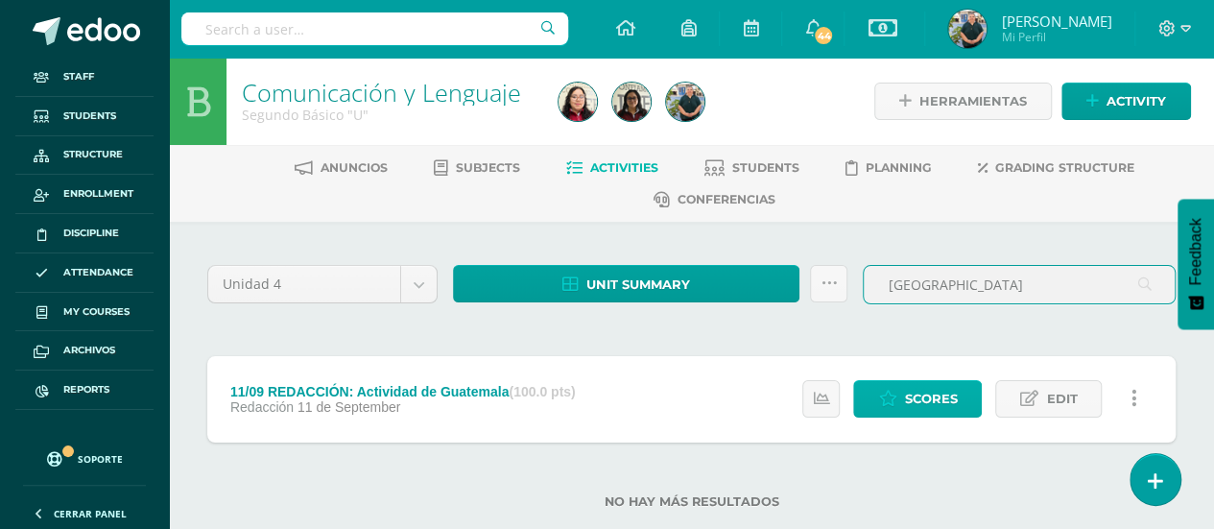
type input "[GEOGRAPHIC_DATA]"
click at [939, 394] on span "Scores" at bounding box center [930, 399] width 53 height 36
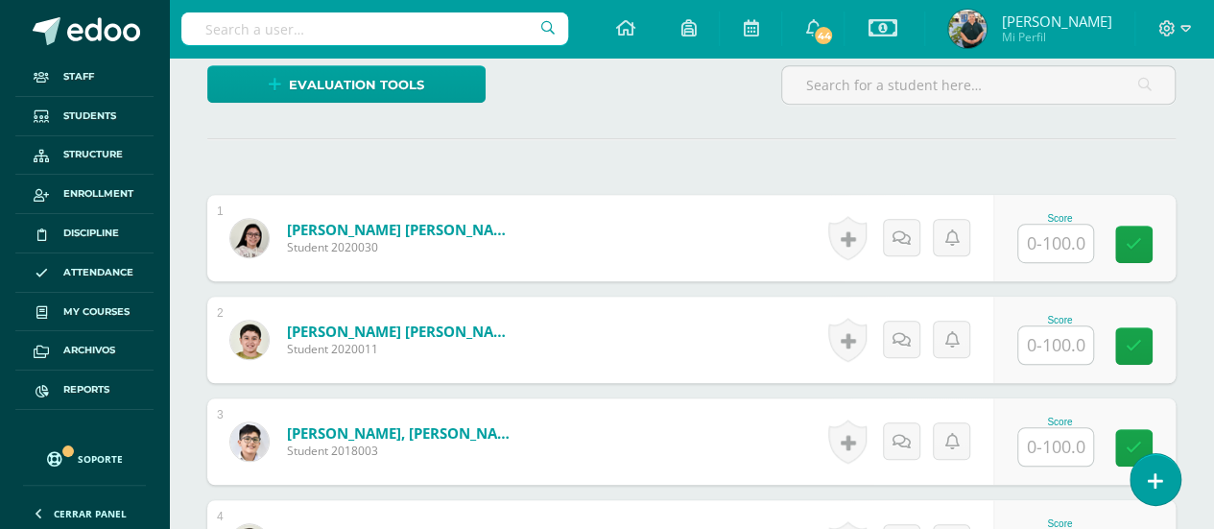
scroll to position [630, 0]
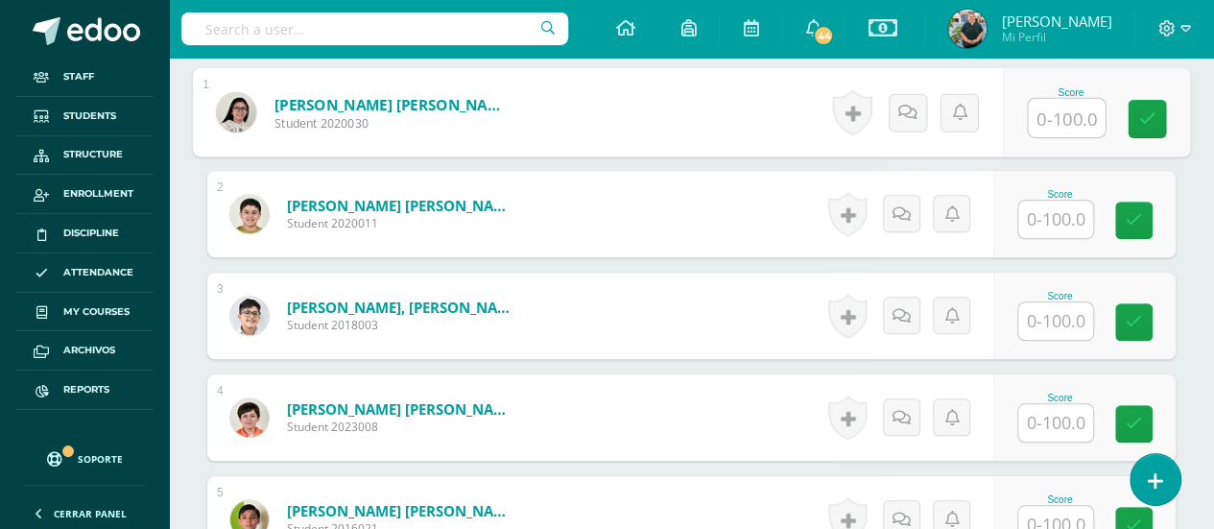
click at [1040, 120] on input "text" at bounding box center [1066, 118] width 77 height 38
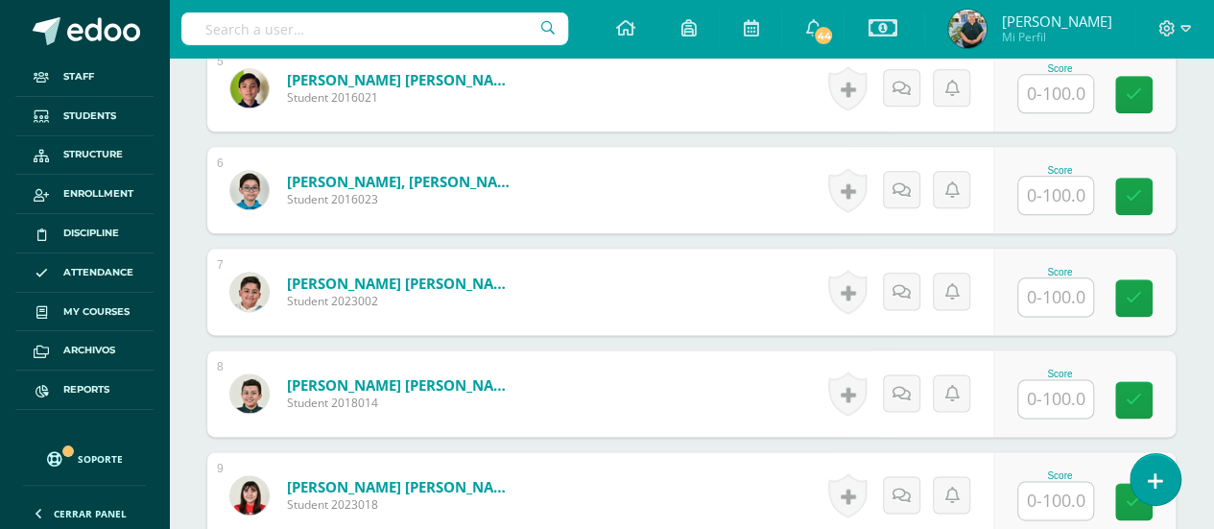
scroll to position [1086, 0]
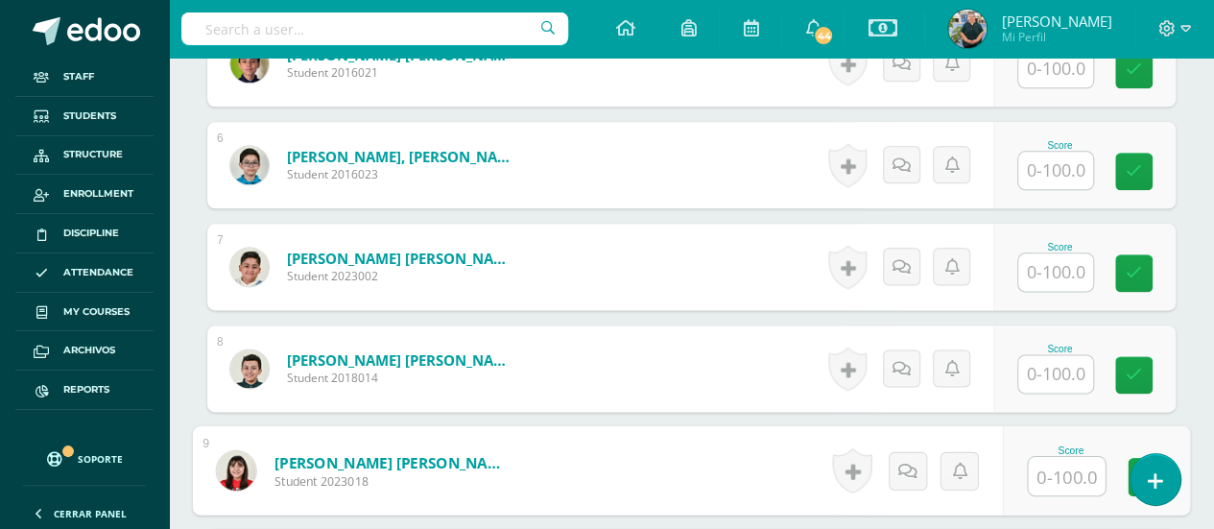
click at [1058, 463] on input "text" at bounding box center [1066, 476] width 77 height 38
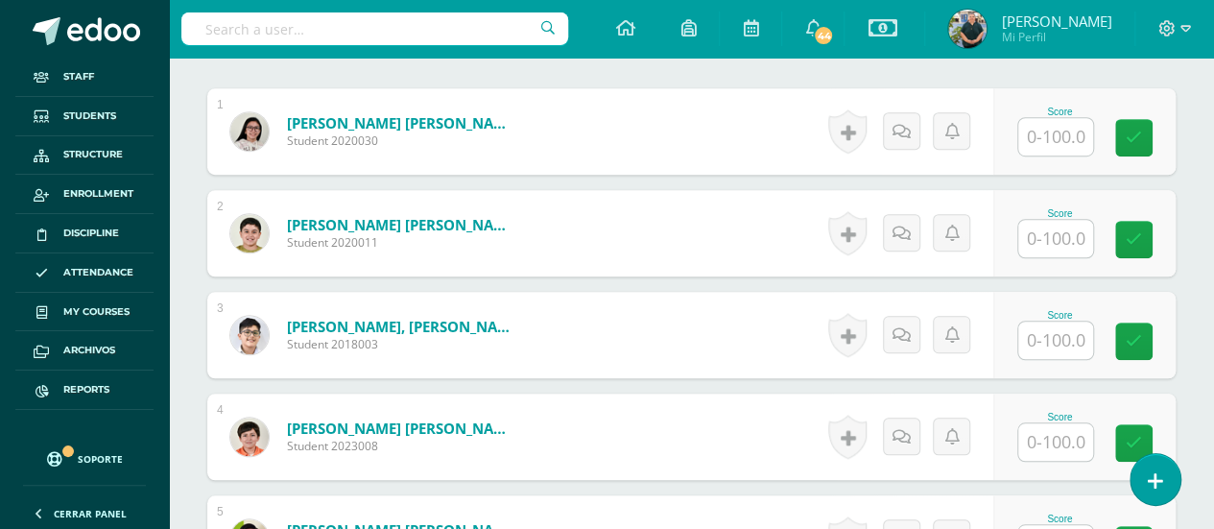
scroll to position [617, 0]
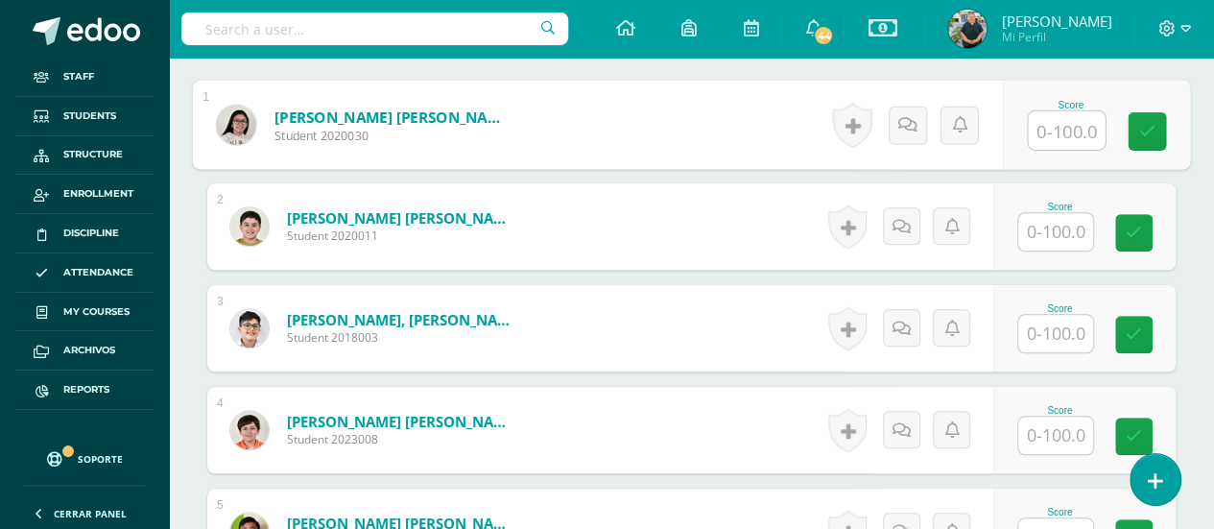
click at [1056, 125] on input "text" at bounding box center [1066, 130] width 77 height 38
type input "100"
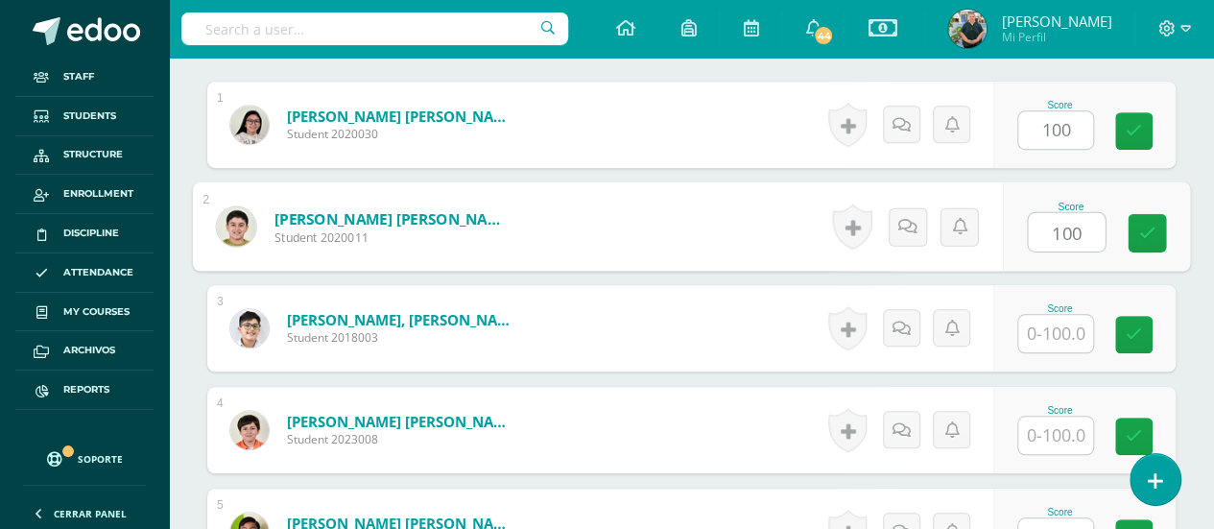
type input "100"
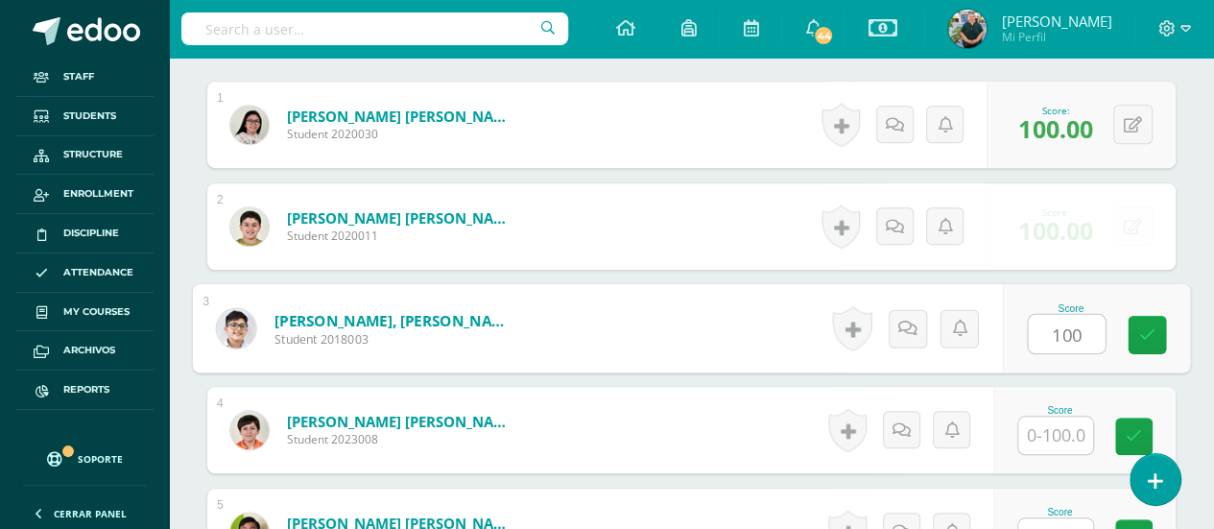
type input "100"
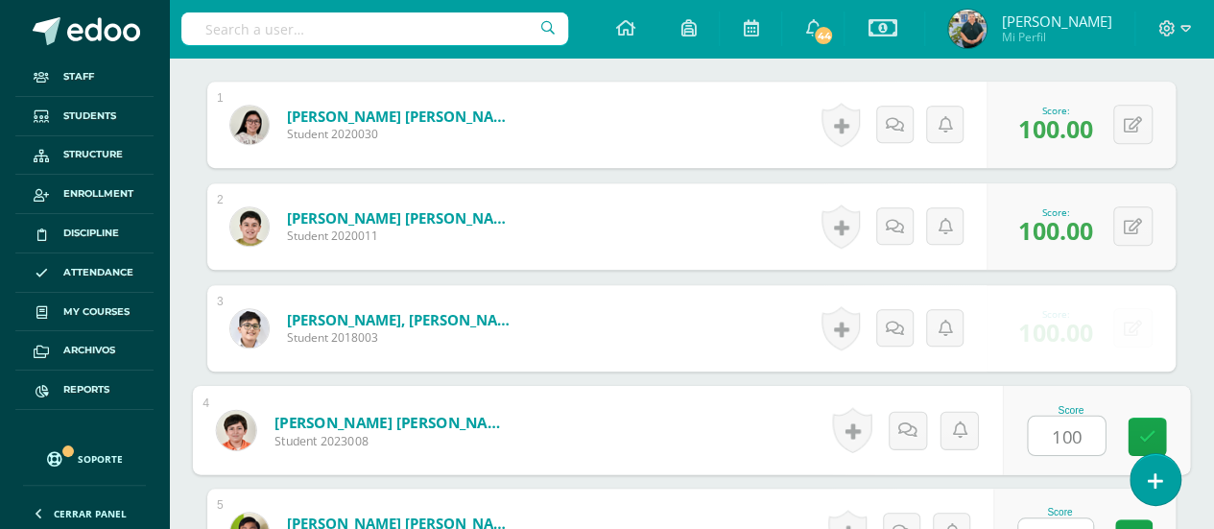
type input "100"
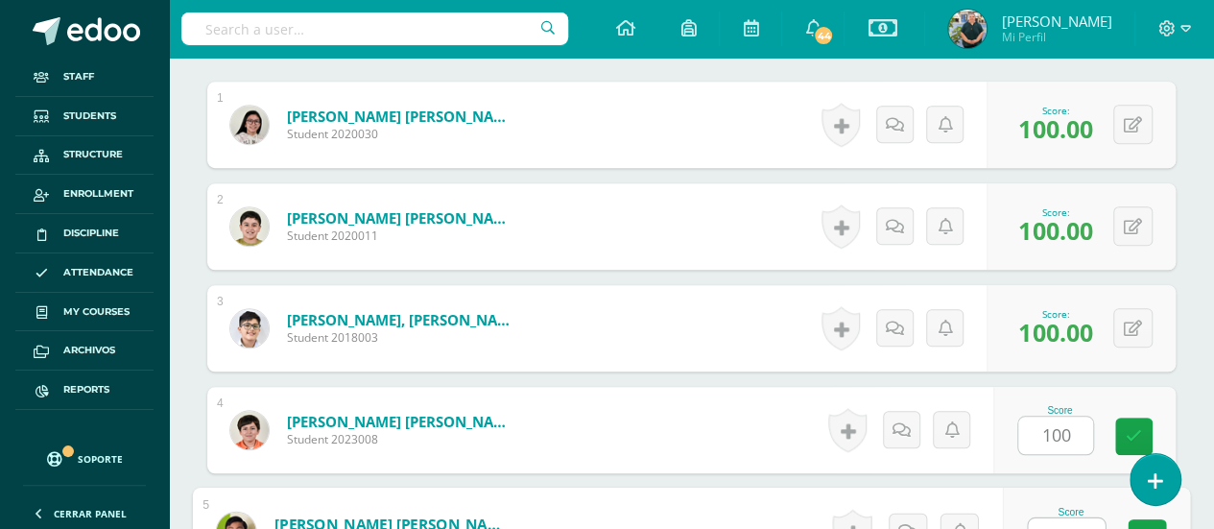
scroll to position [638, 0]
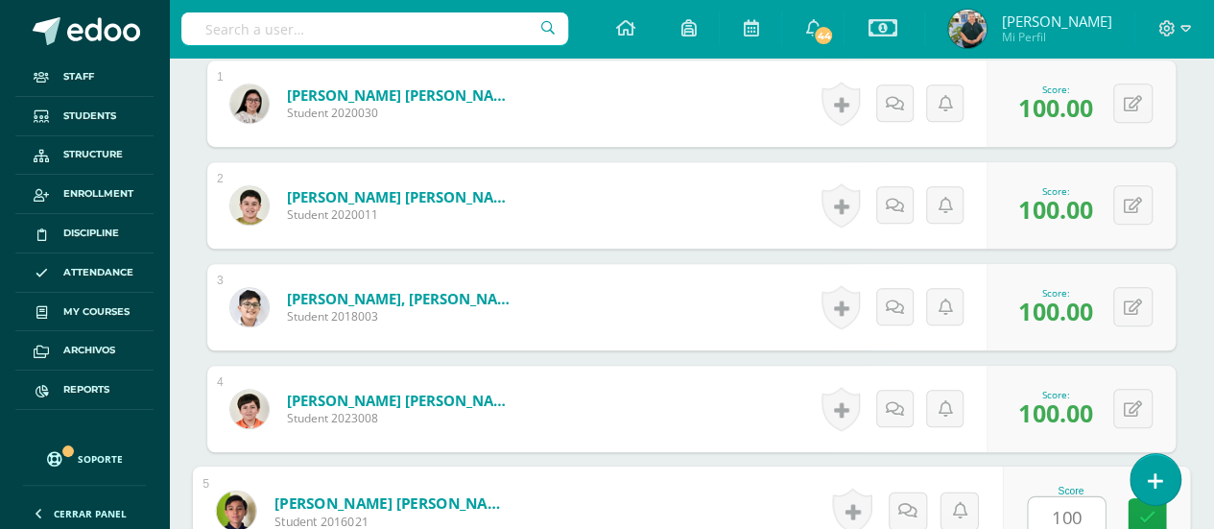
type input "100"
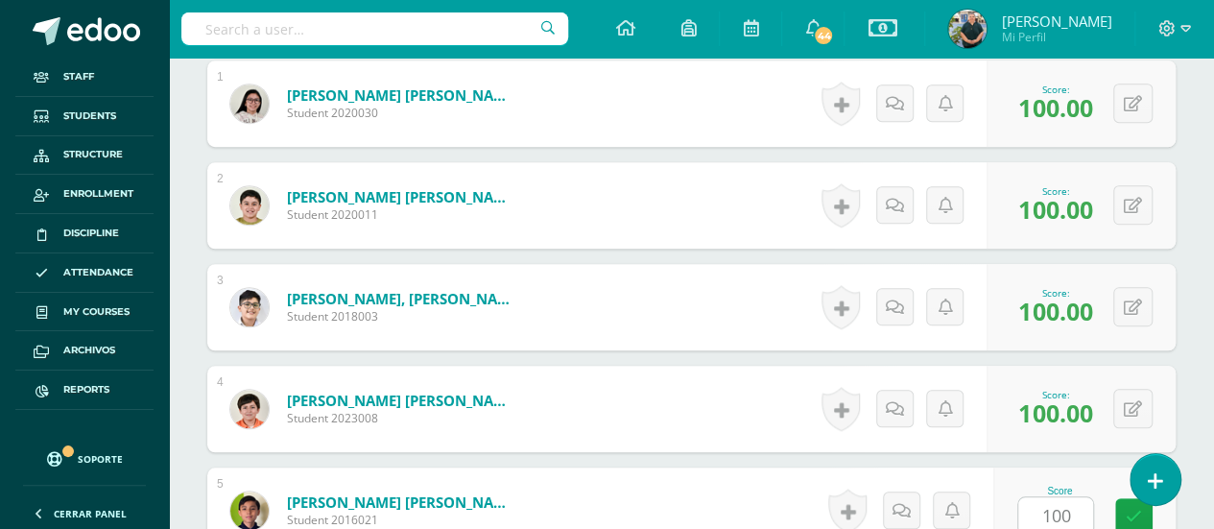
scroll to position [986, 0]
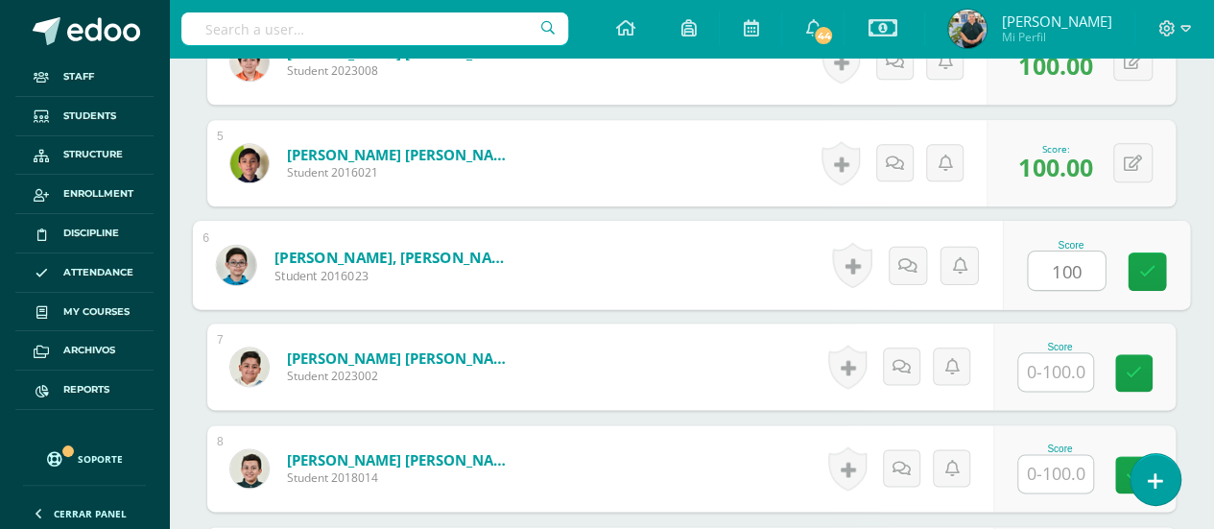
type input "100"
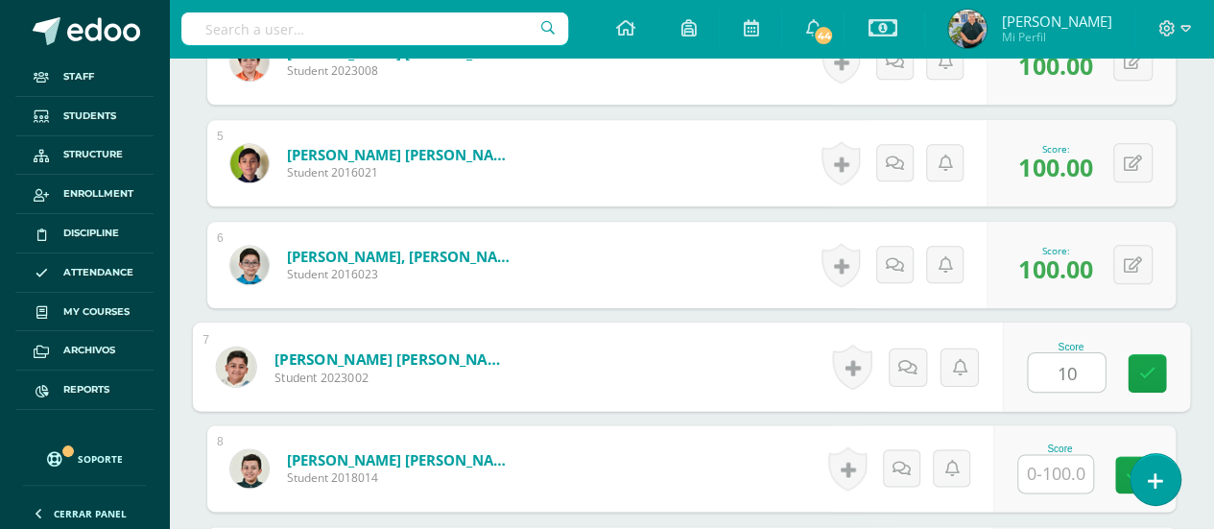
type input "100"
click at [1134, 358] on link at bounding box center [1147, 373] width 38 height 38
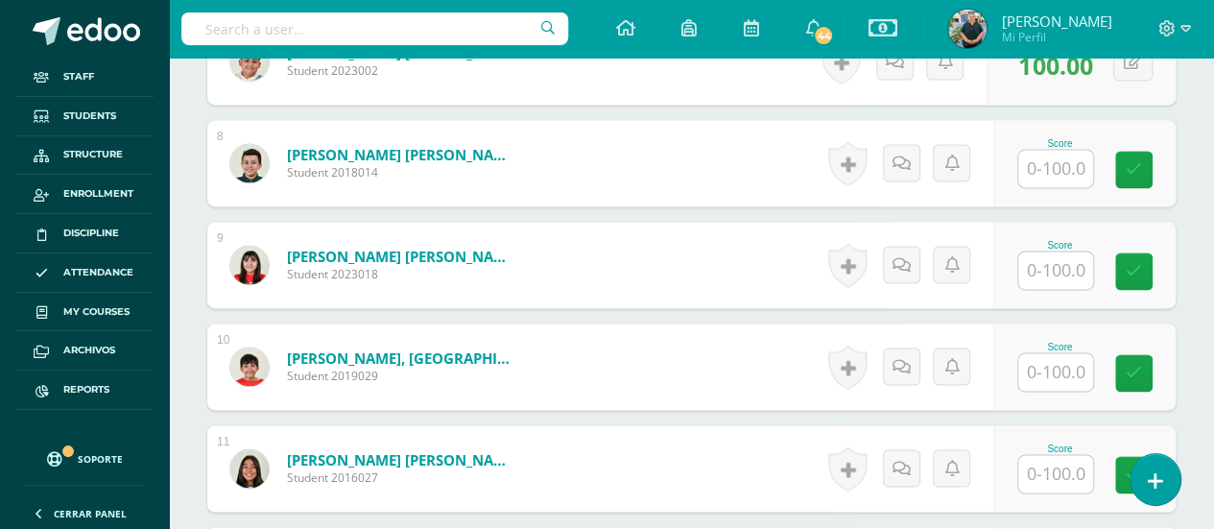
scroll to position [1298, 0]
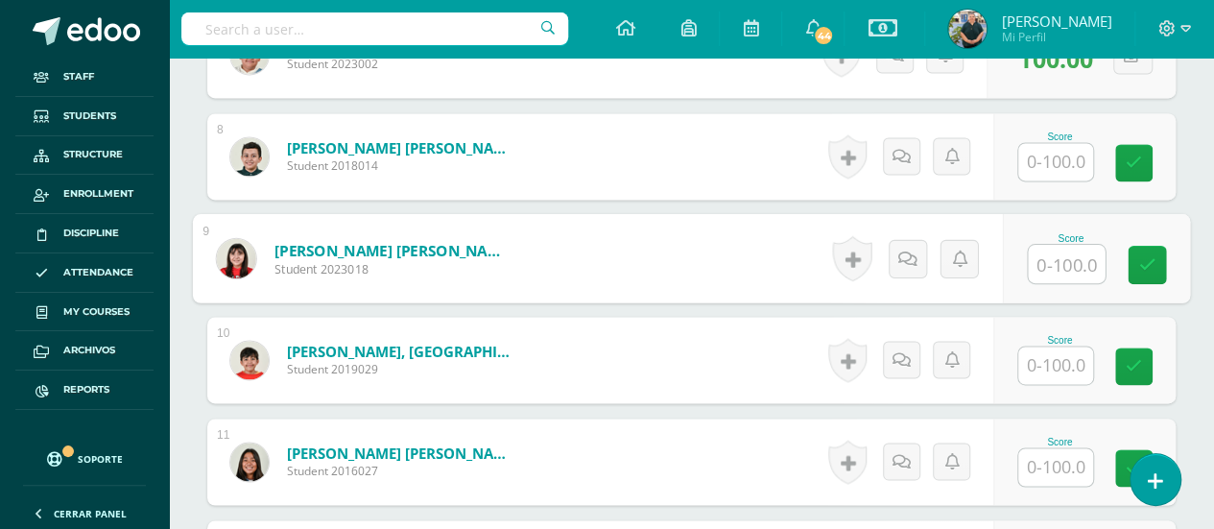
click at [1046, 265] on input "text" at bounding box center [1066, 264] width 77 height 38
